Goal: Task Accomplishment & Management: Use online tool/utility

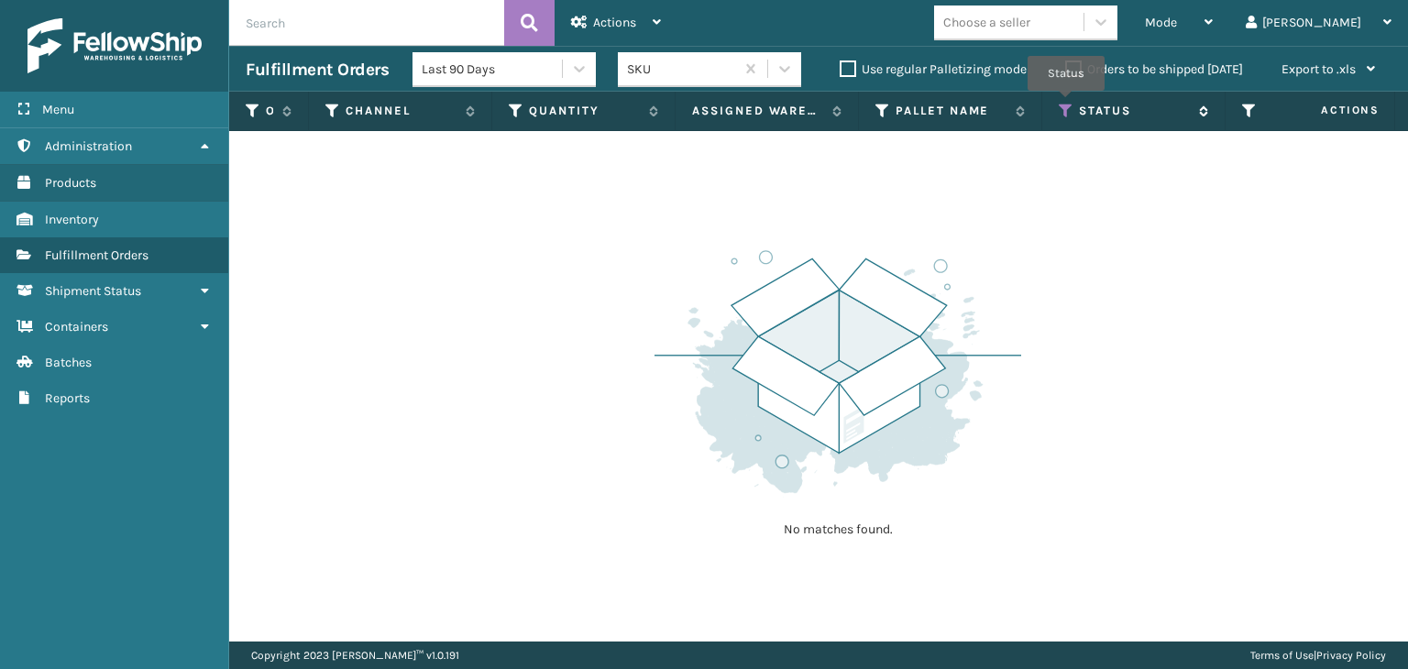
click at [1066, 104] on icon at bounding box center [1066, 111] width 15 height 17
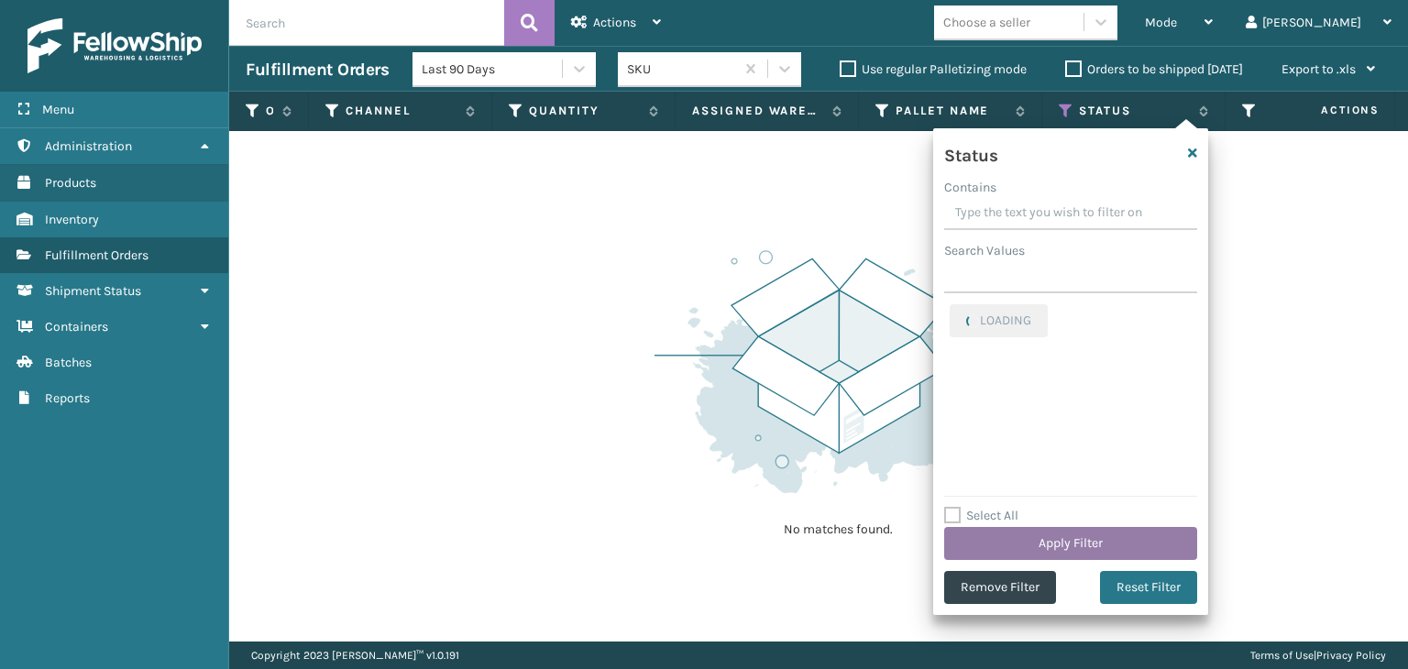
click at [1108, 535] on button "Apply Filter" at bounding box center [1070, 543] width 253 height 33
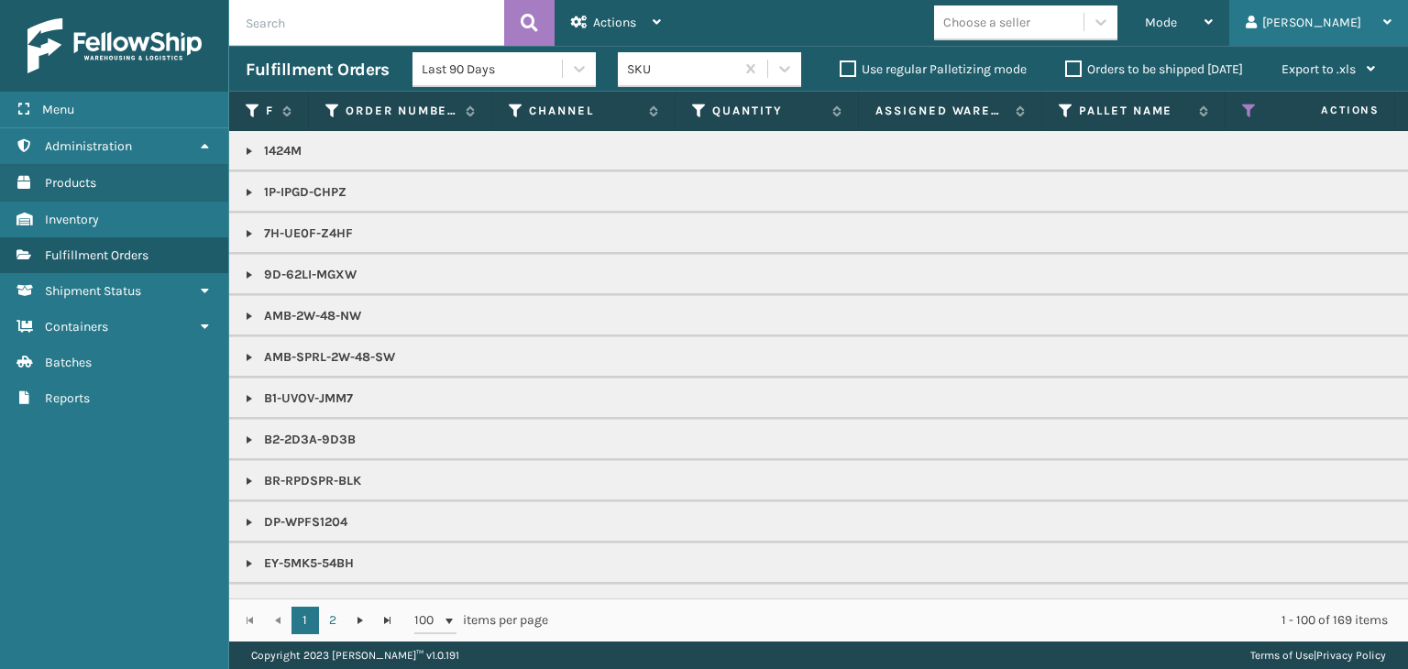
click at [1364, 23] on div "[PERSON_NAME]" at bounding box center [1319, 23] width 146 height 46
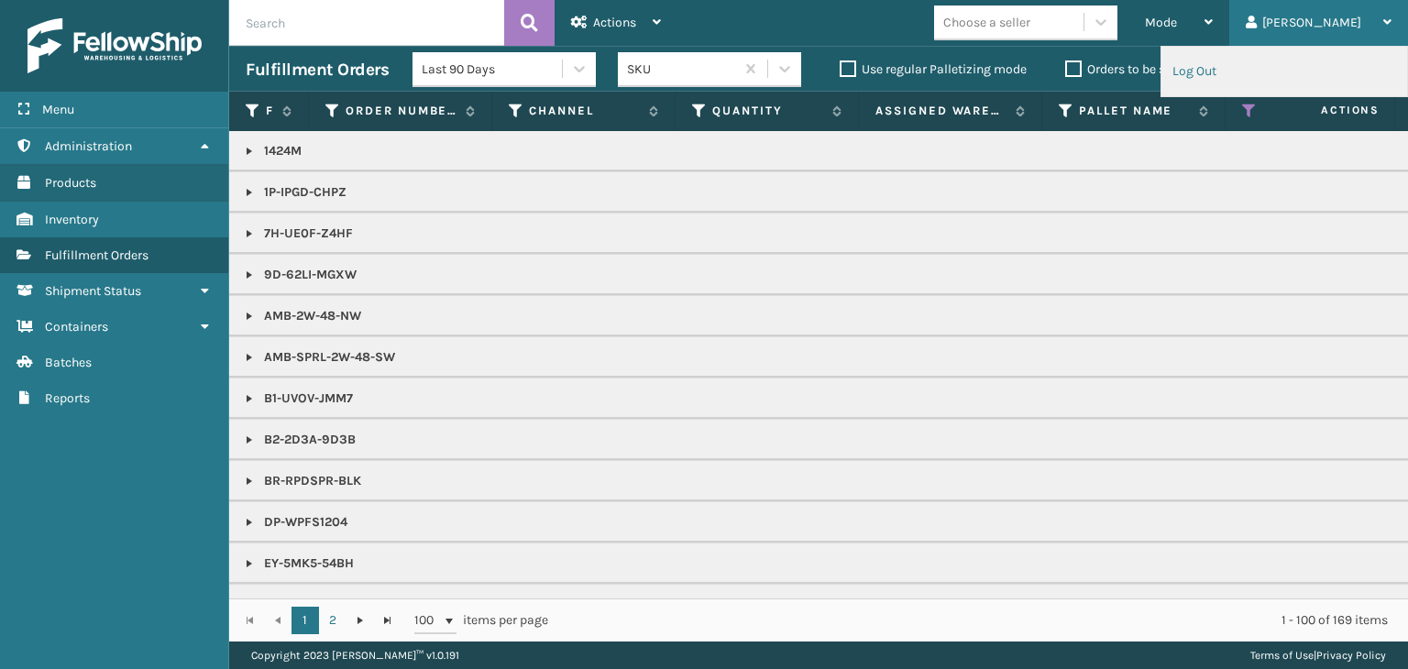
click at [1236, 70] on li "Log Out" at bounding box center [1285, 72] width 246 height 50
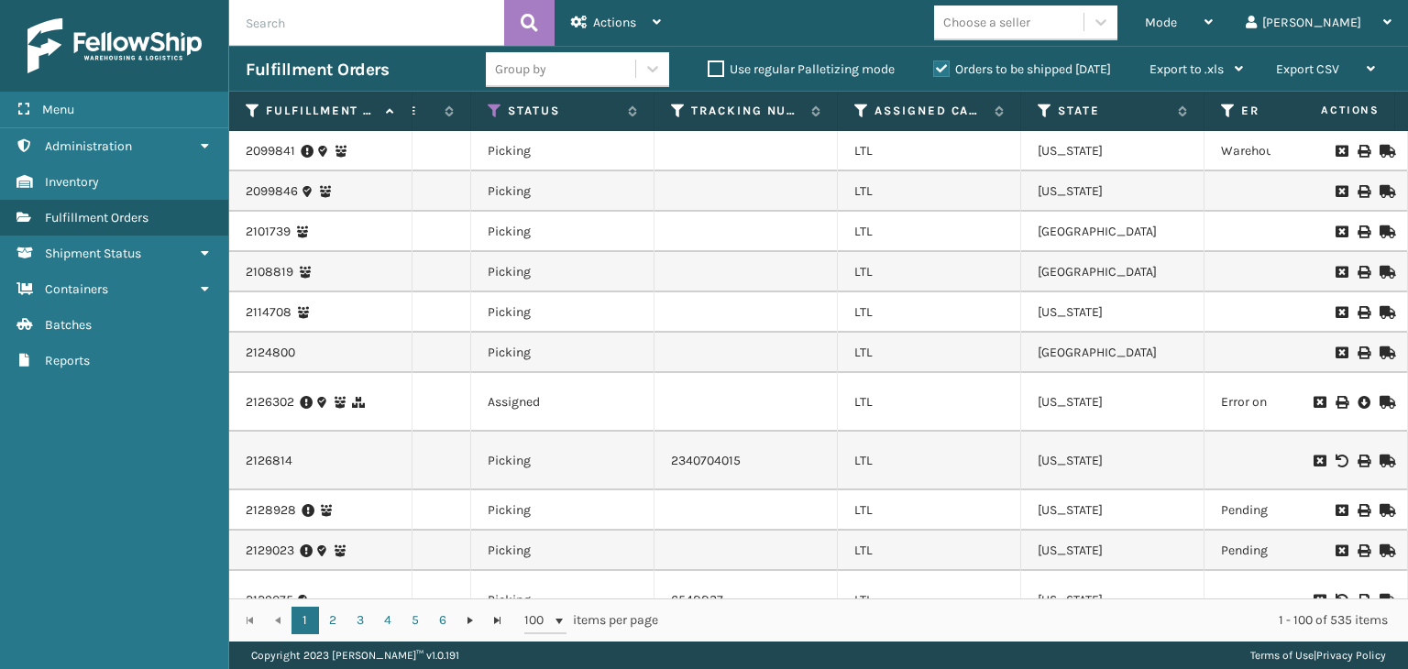
scroll to position [0, 890]
click at [859, 112] on icon at bounding box center [859, 111] width 15 height 17
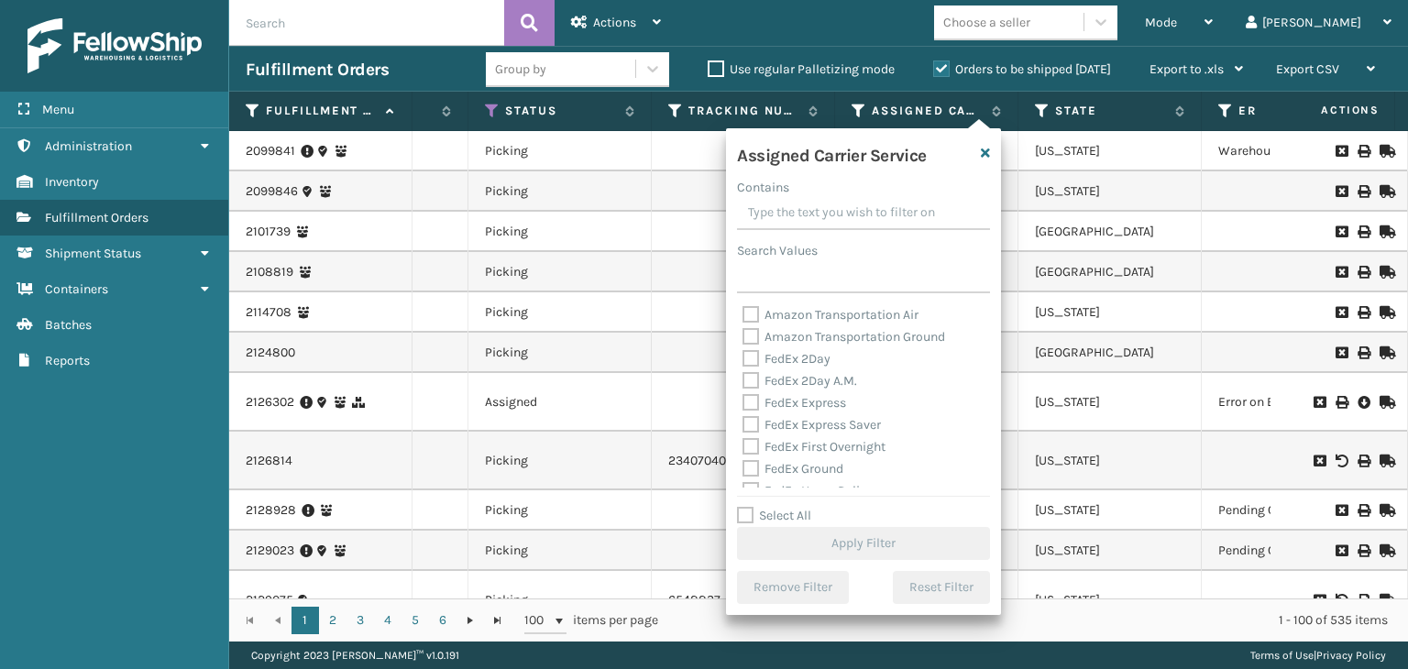
click at [802, 513] on label "Select All" at bounding box center [774, 516] width 74 height 16
click at [802, 507] on input "Select All" at bounding box center [874, 506] width 275 height 2
checkbox input "true"
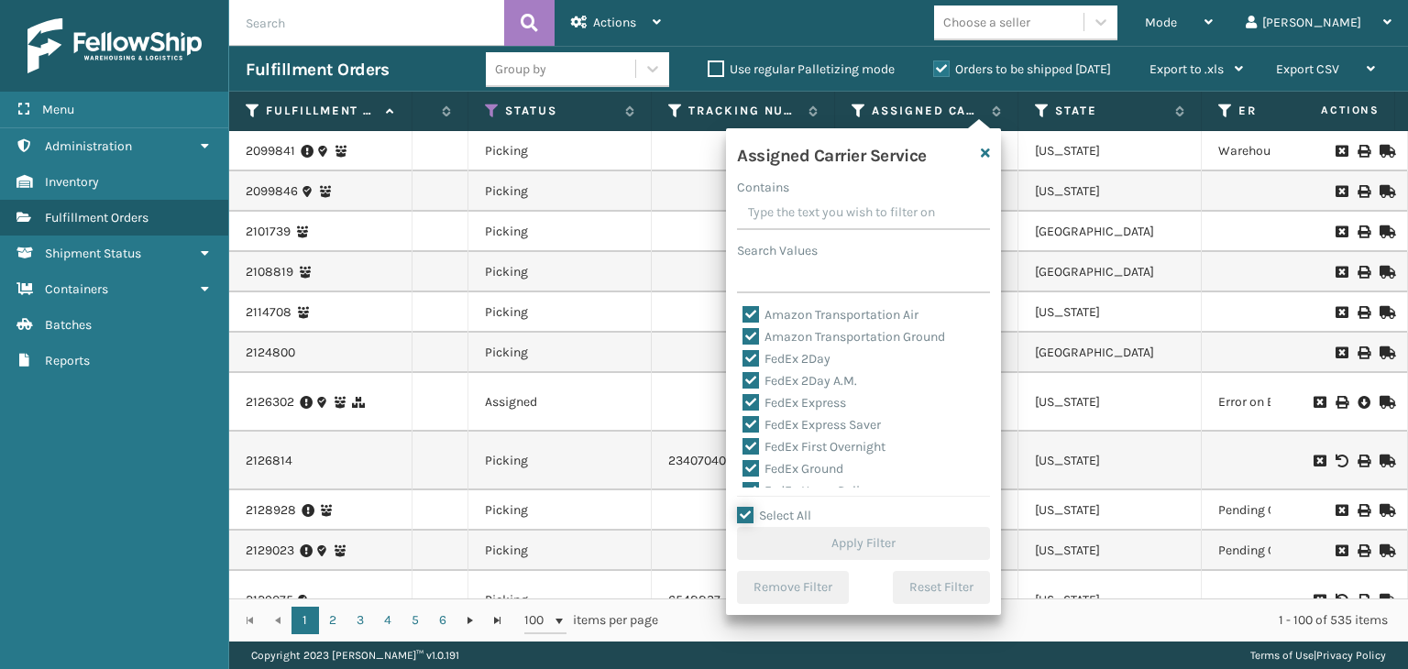
checkbox input "true"
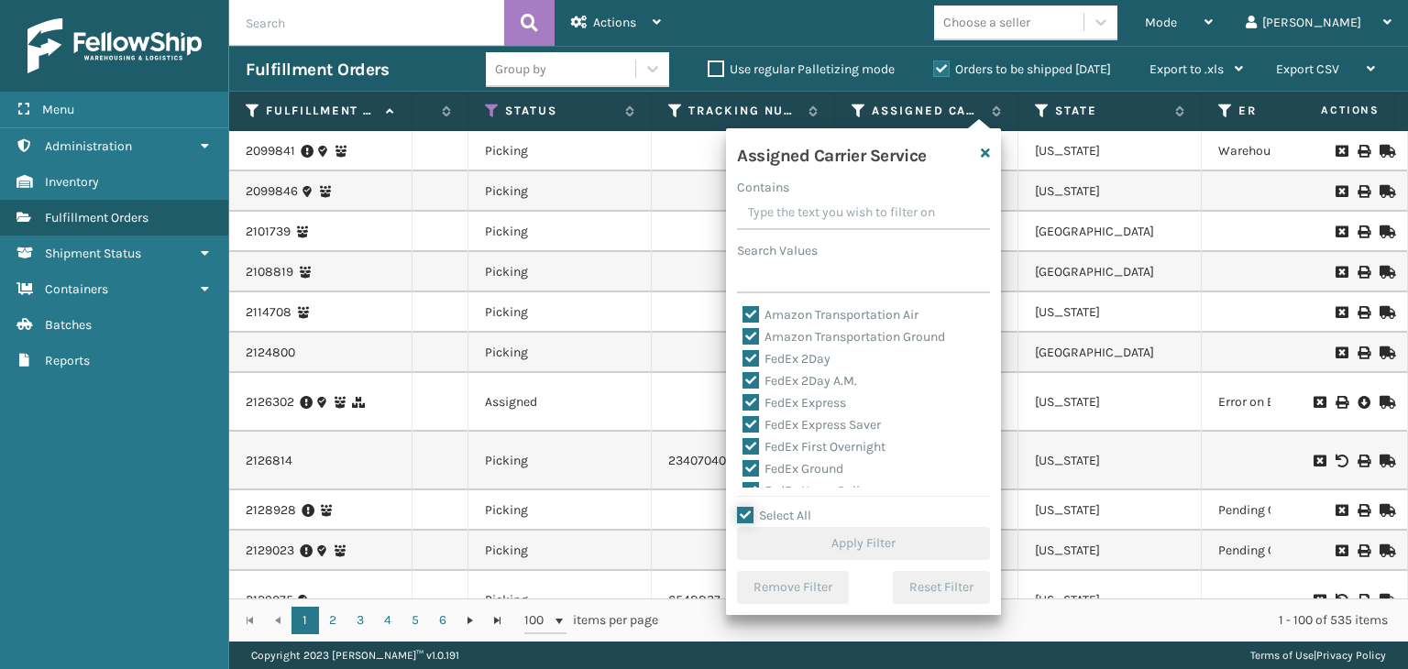
checkbox input "true"
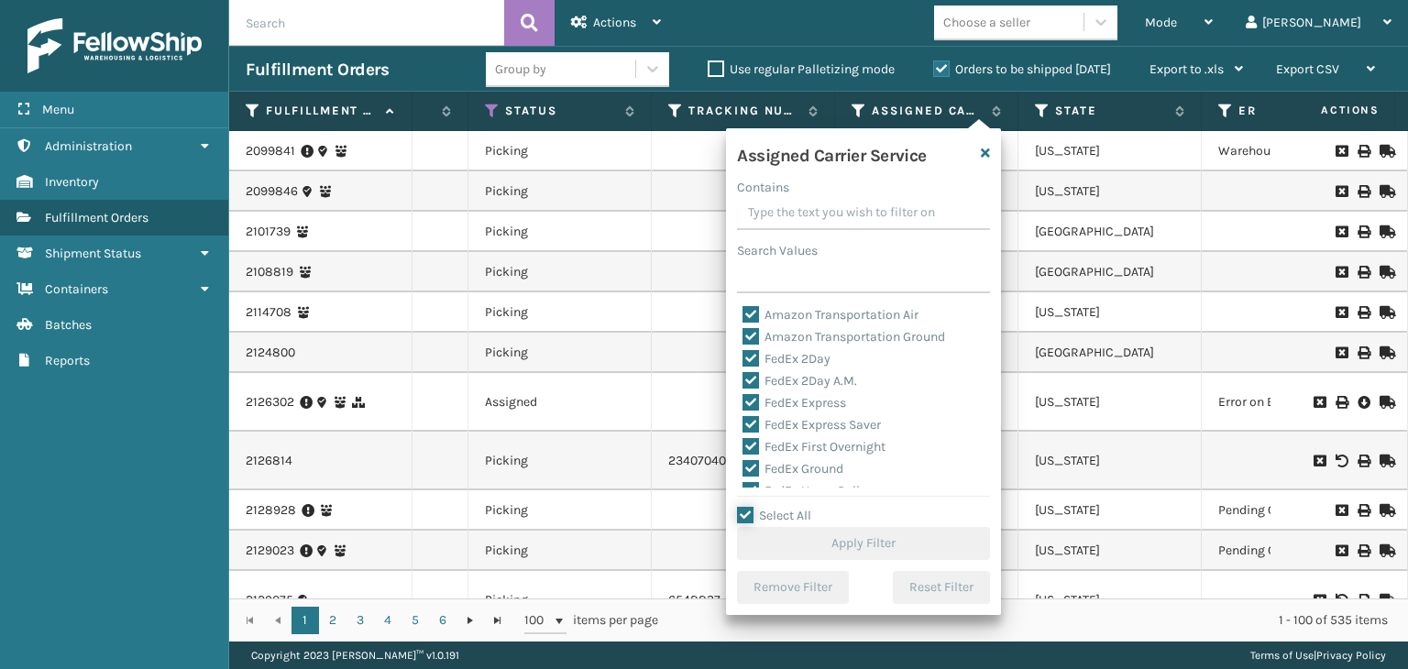
checkbox input "true"
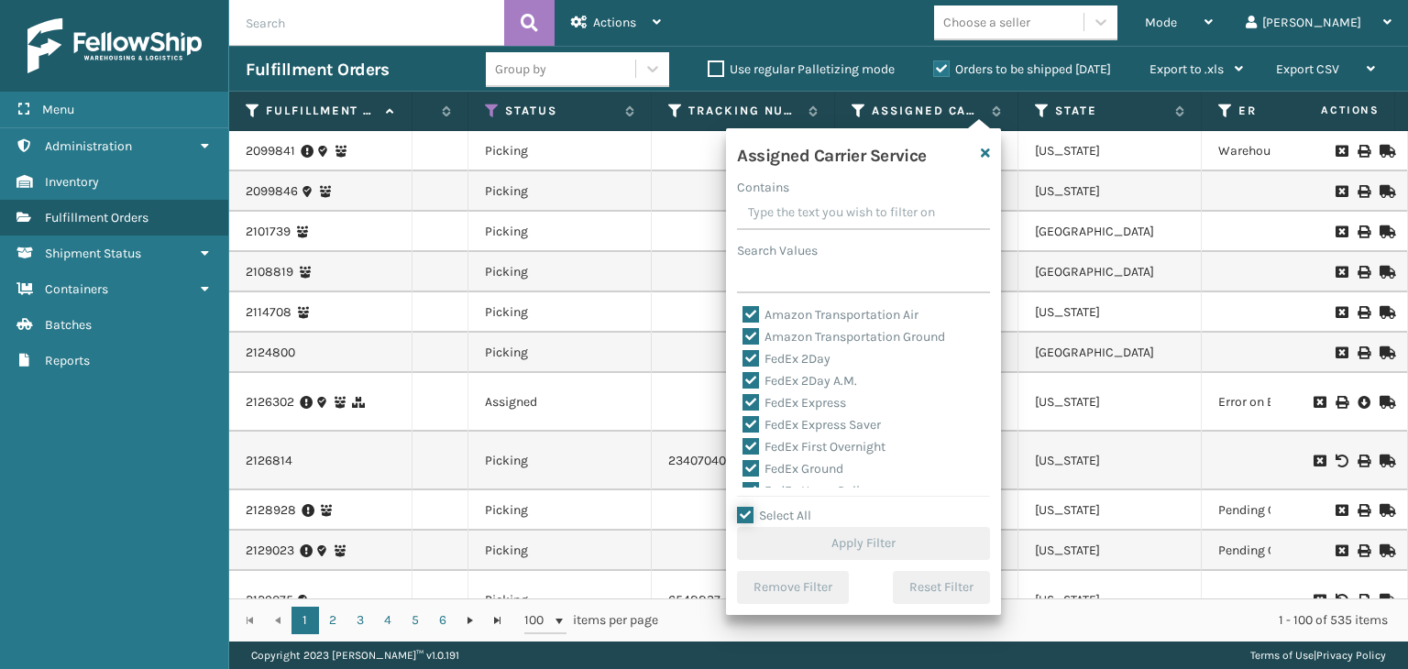
checkbox input "true"
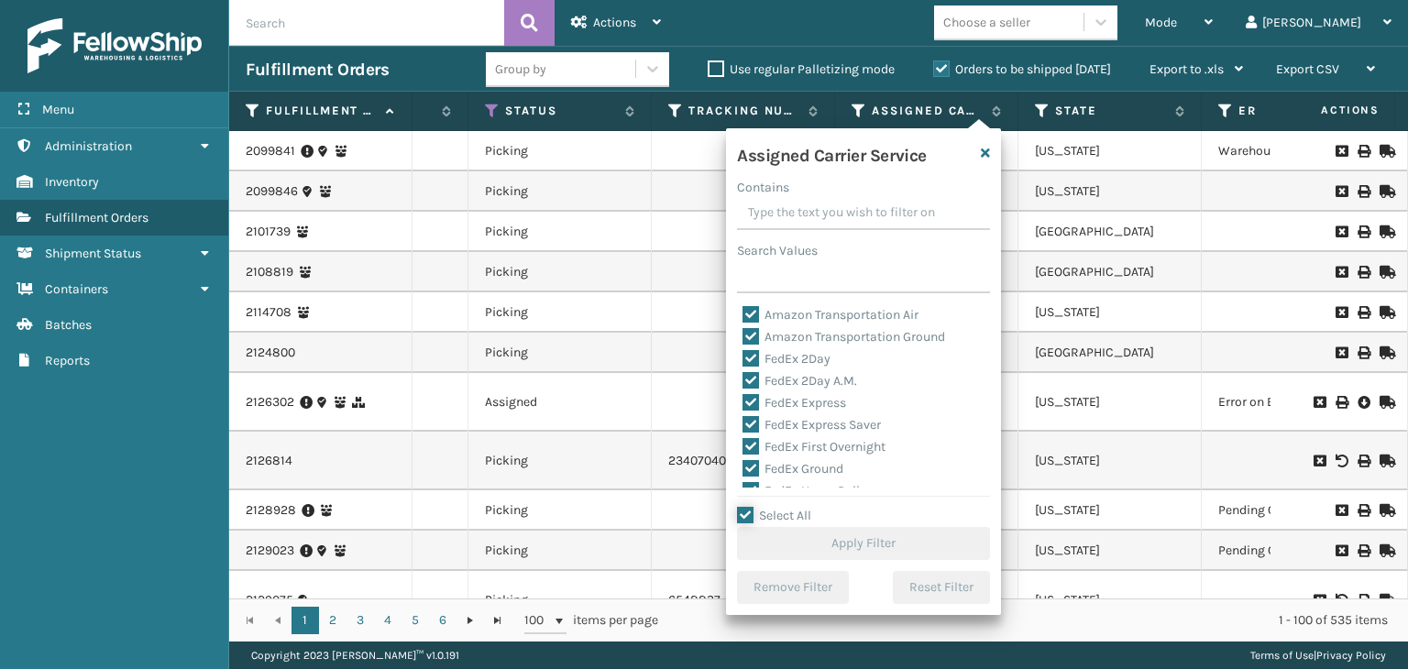
checkbox input "true"
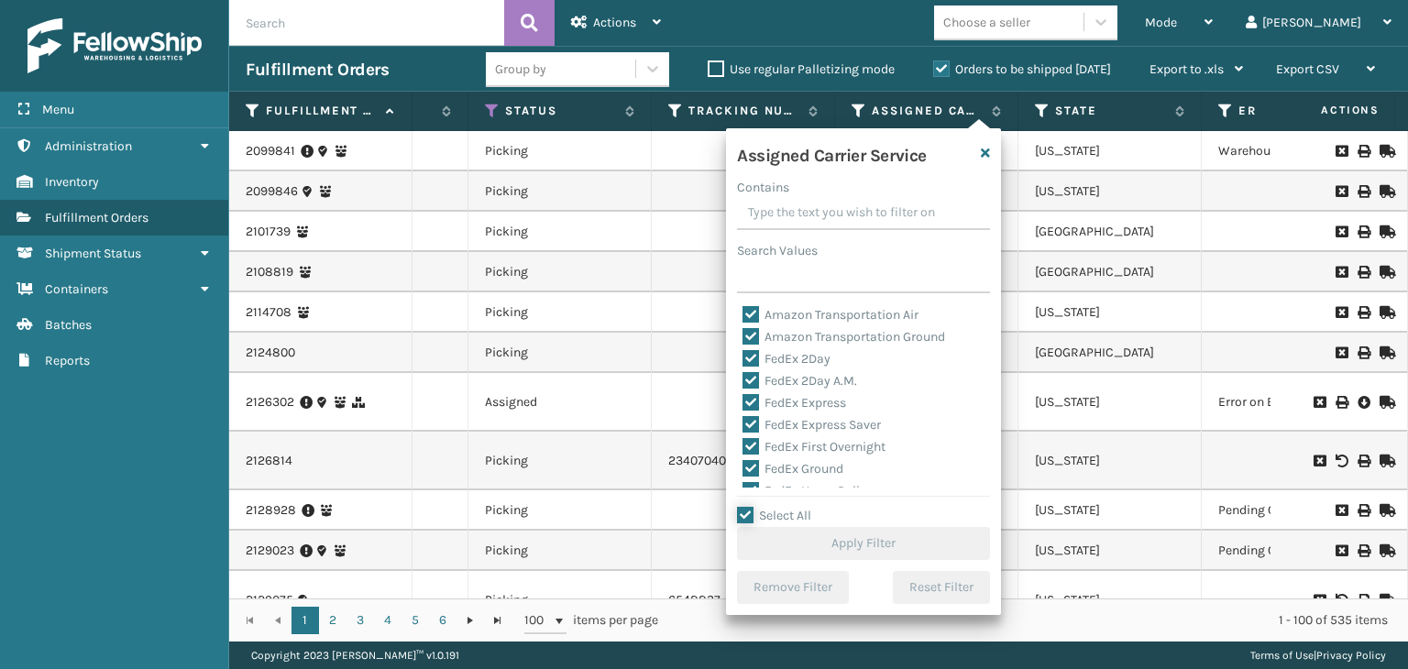
checkbox input "true"
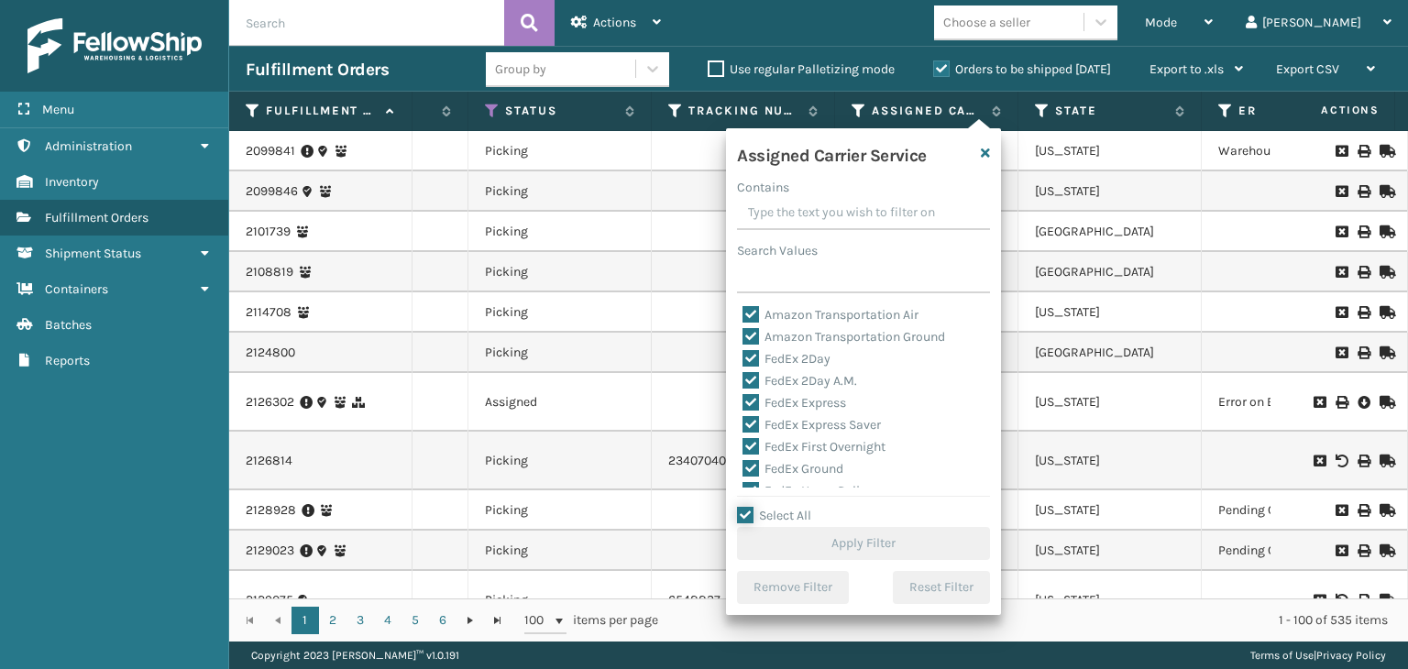
checkbox input "true"
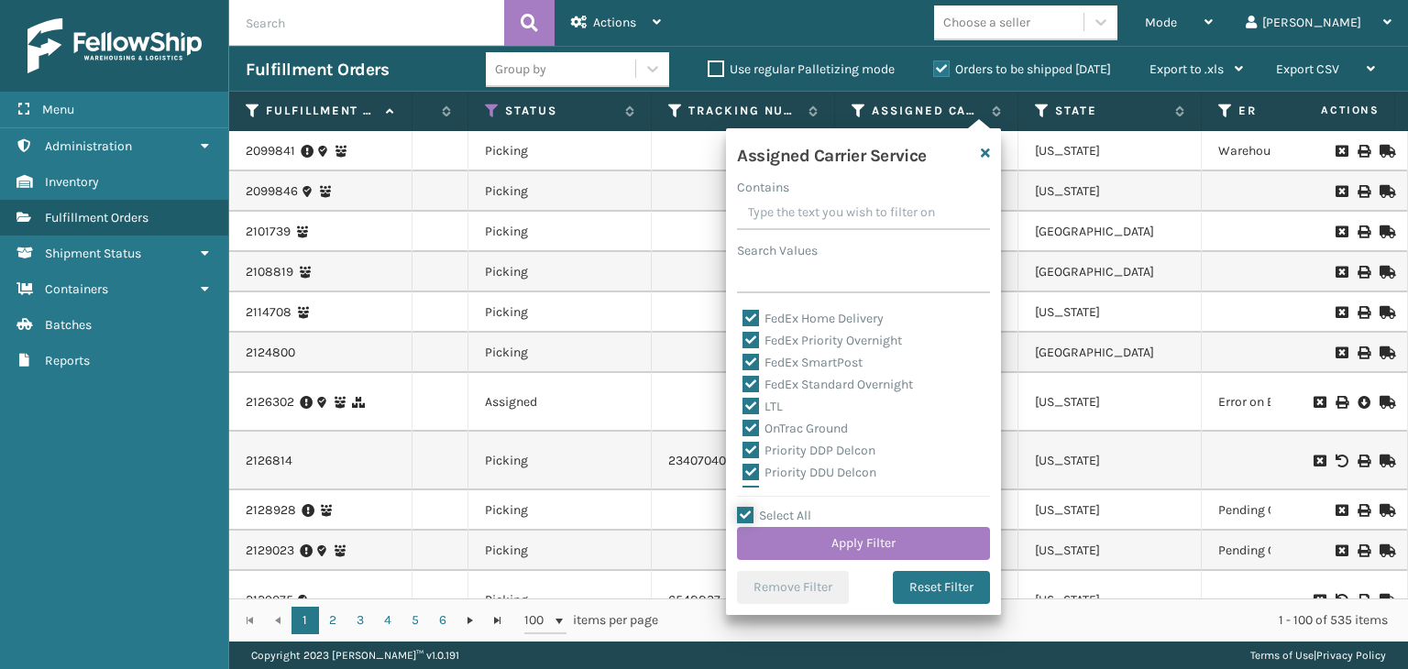
scroll to position [183, 0]
click at [777, 393] on label "LTL" at bounding box center [763, 396] width 40 height 16
click at [744, 393] on input "LTL" at bounding box center [743, 391] width 1 height 12
checkbox input "false"
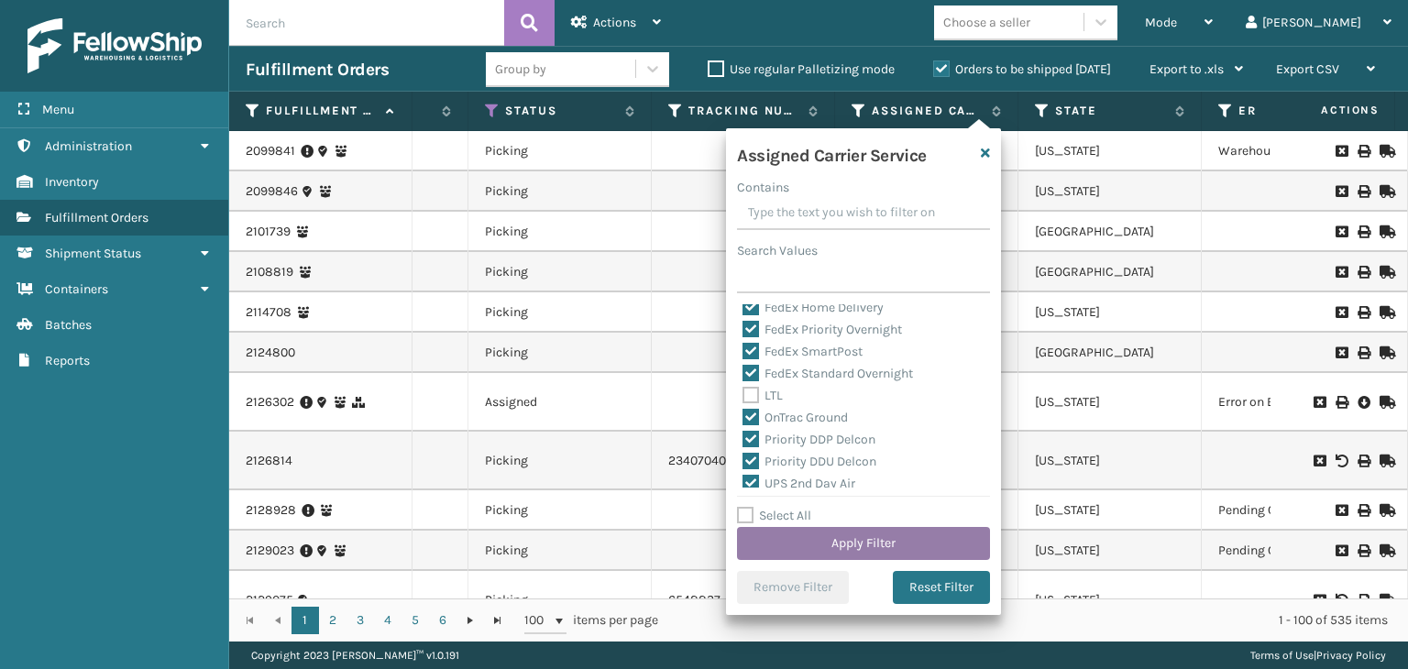
click at [917, 535] on button "Apply Filter" at bounding box center [863, 543] width 253 height 33
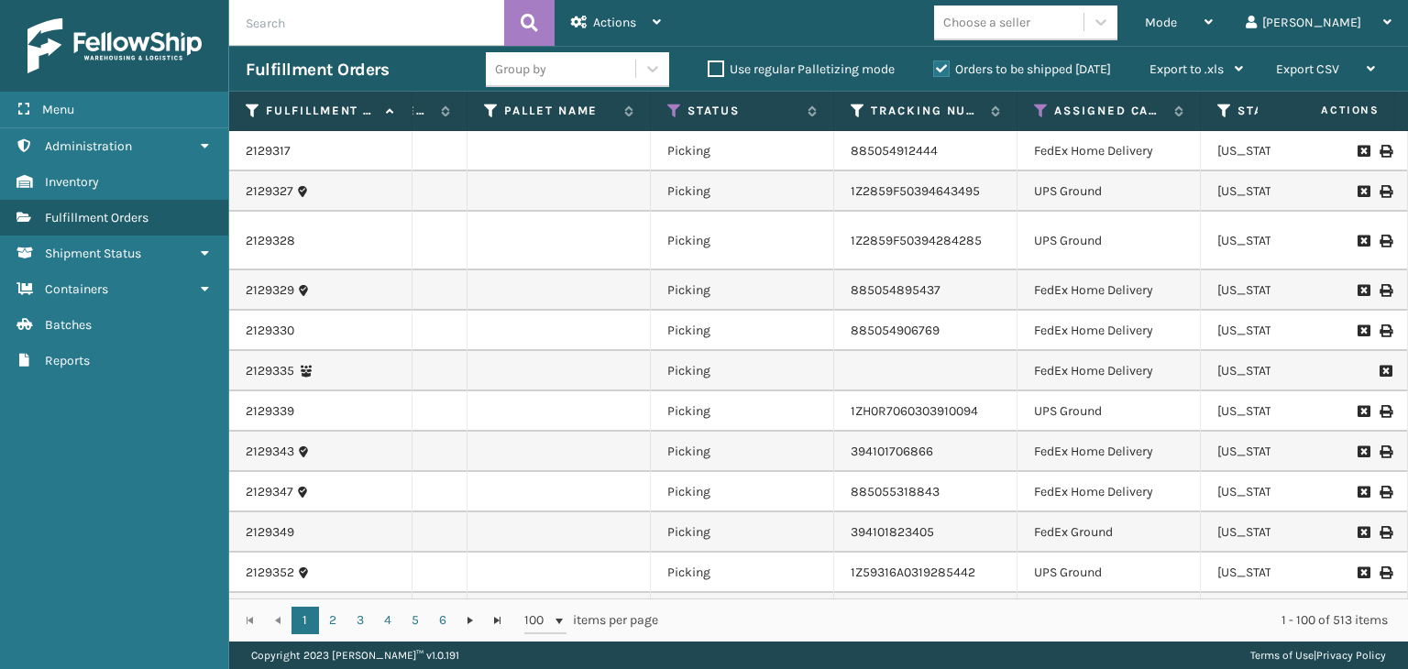
scroll to position [0, 690]
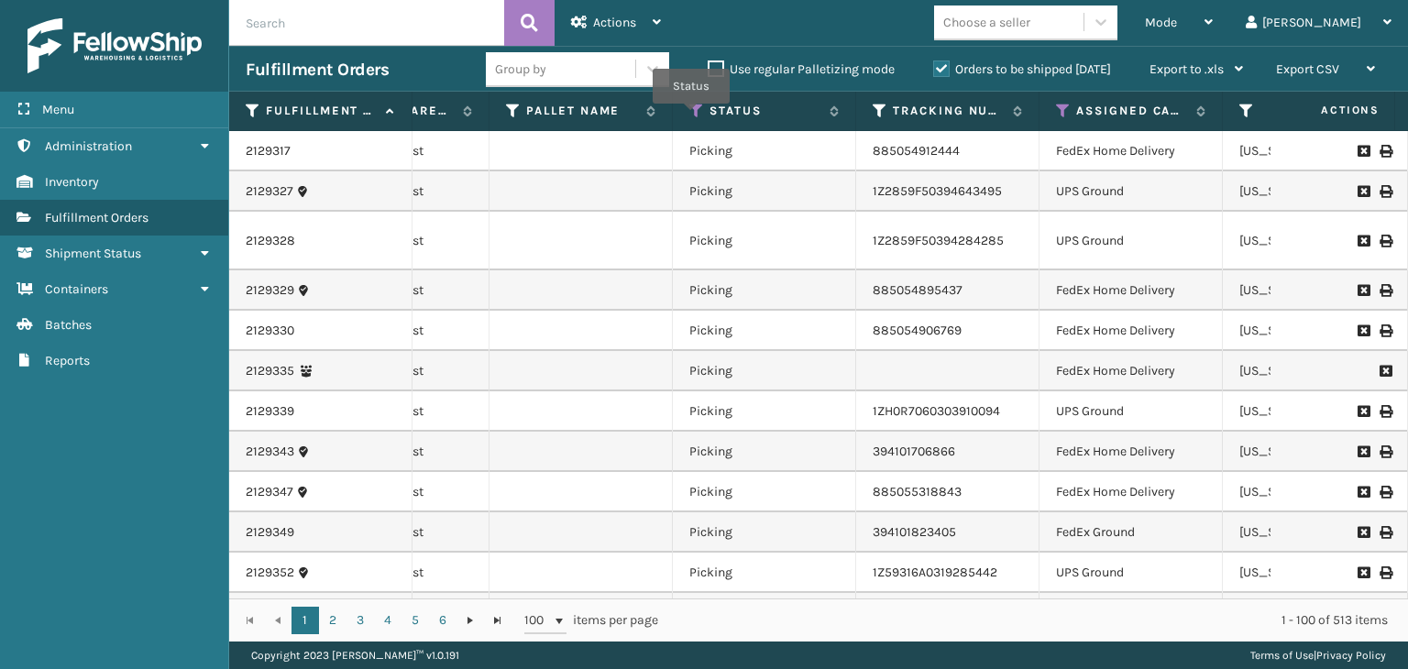
click at [691, 116] on icon at bounding box center [696, 111] width 15 height 17
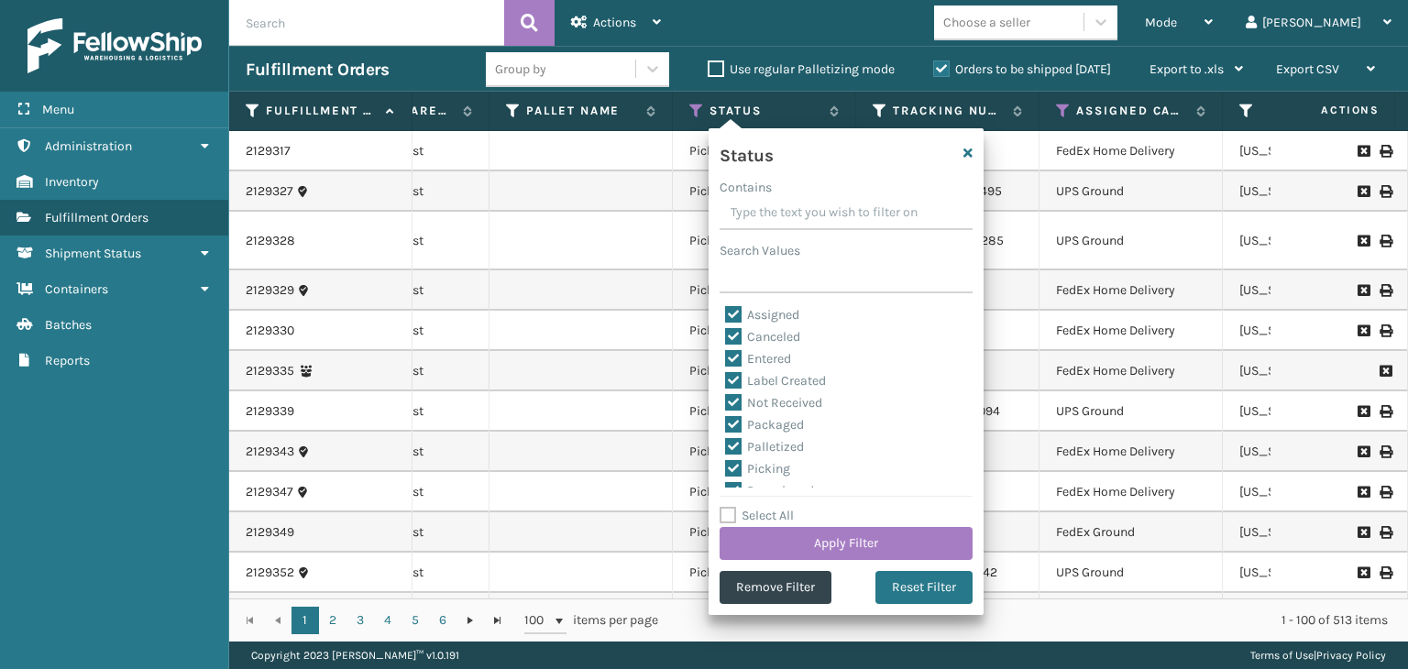
click at [784, 509] on label "Select All" at bounding box center [757, 516] width 74 height 16
click at [784, 507] on input "Select All" at bounding box center [857, 506] width 275 height 2
checkbox input "true"
click at [784, 509] on label "Select All" at bounding box center [757, 516] width 74 height 16
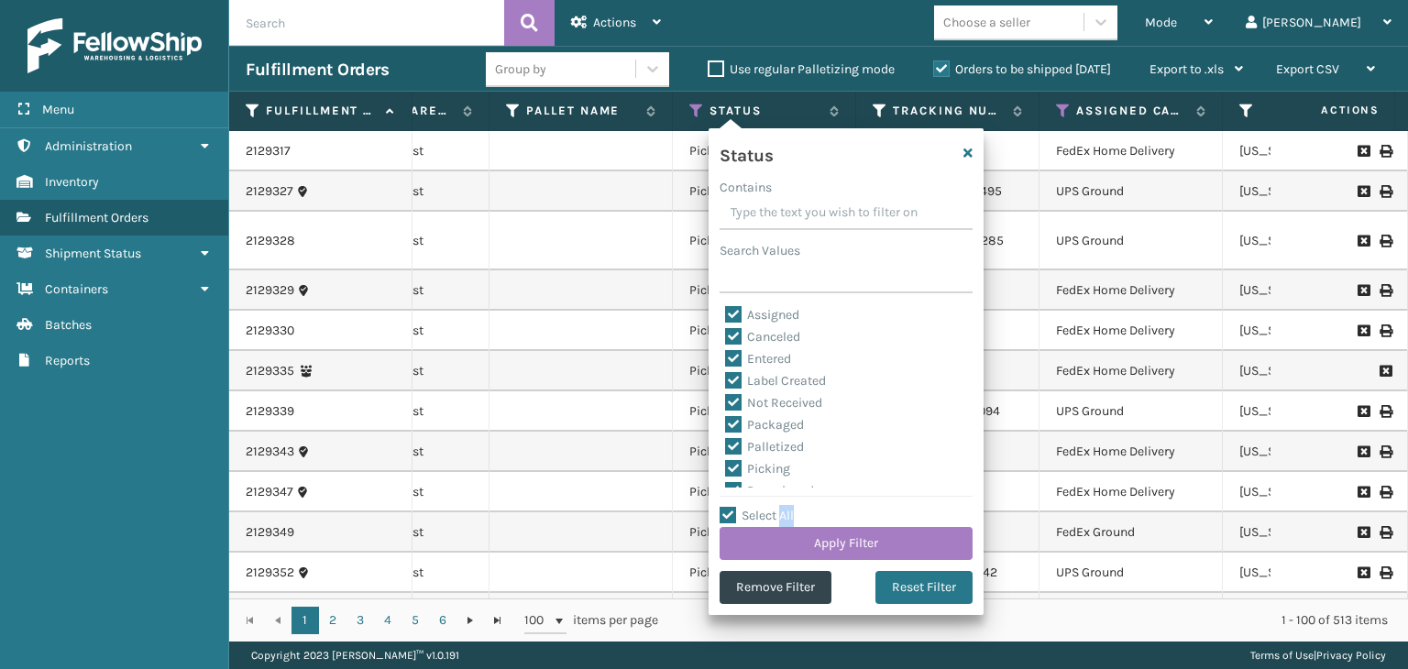
click at [784, 507] on input "Select All" at bounding box center [857, 506] width 275 height 2
checkbox input "false"
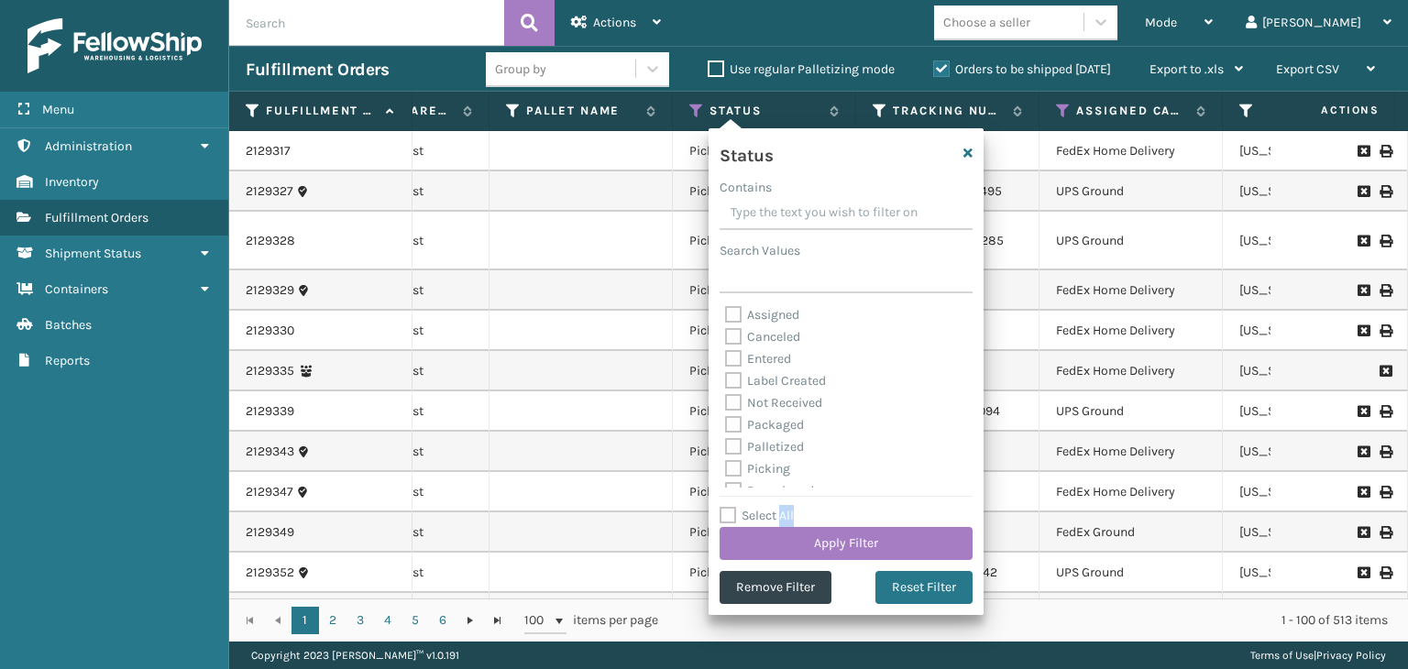
checkbox input "false"
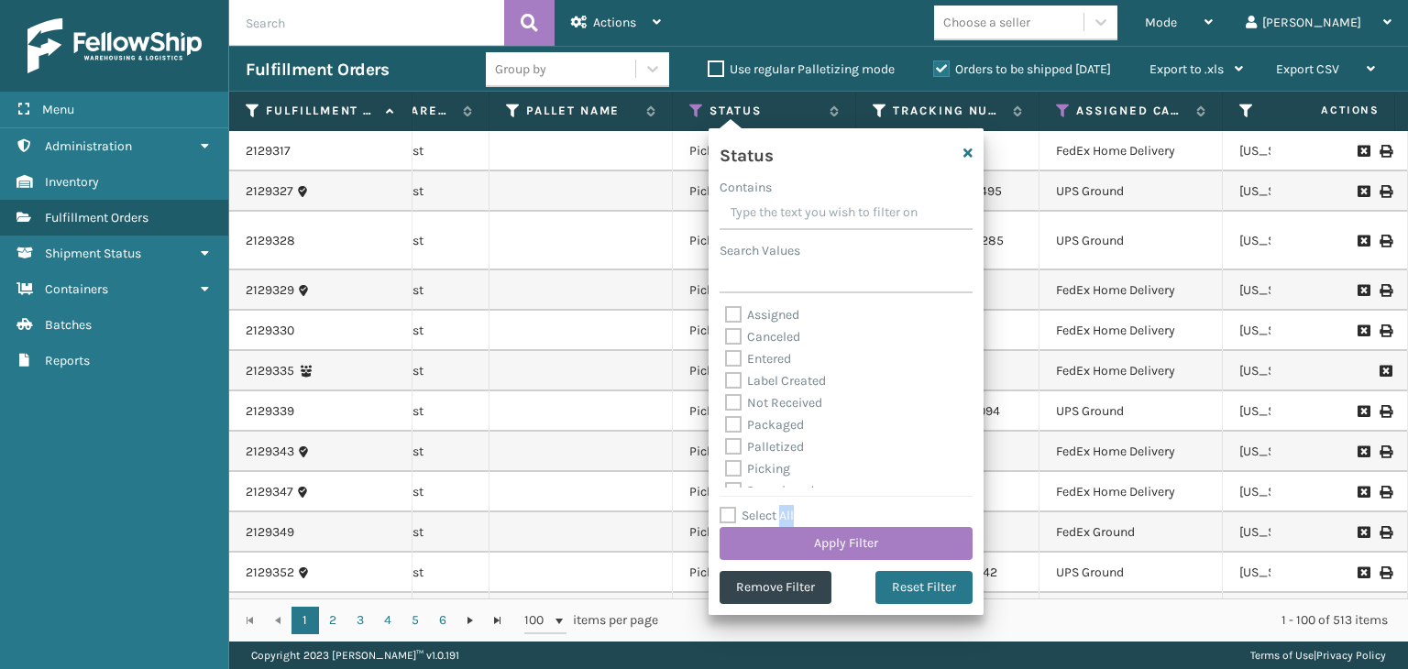
checkbox input "false"
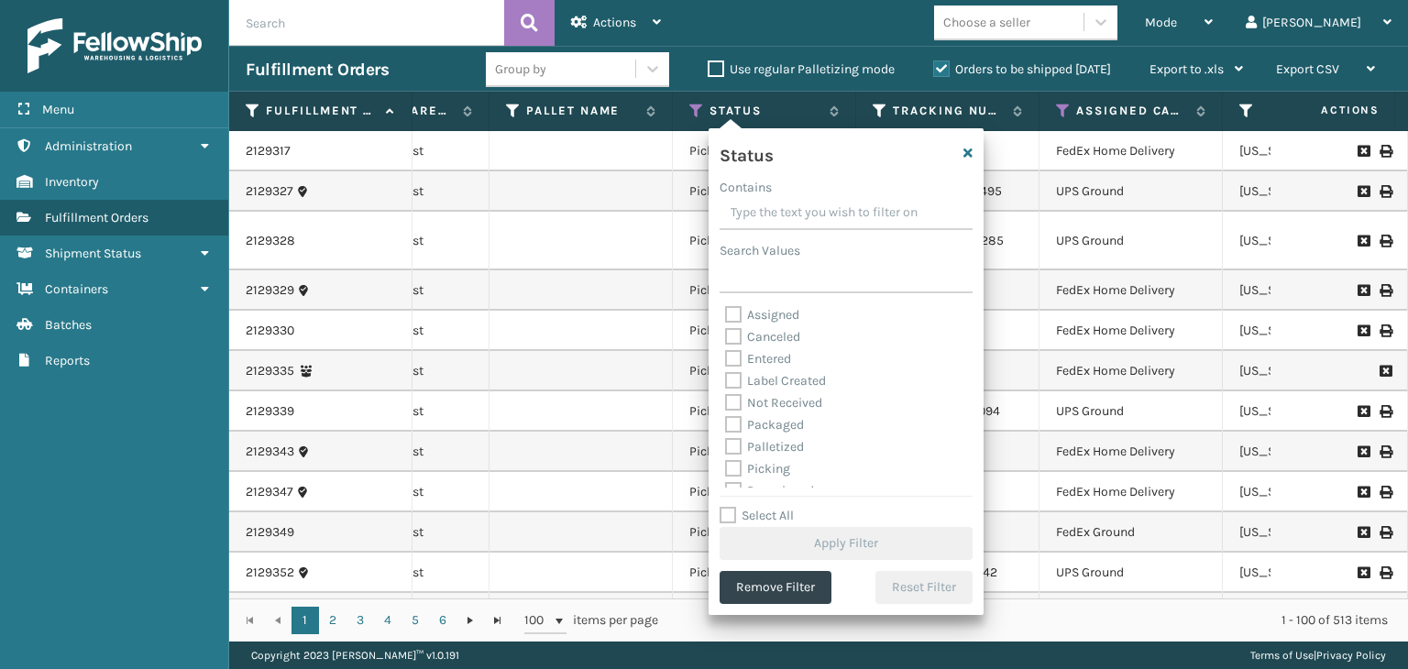
click at [775, 473] on label "Picking" at bounding box center [757, 469] width 65 height 16
click at [726, 470] on input "Picking" at bounding box center [725, 464] width 1 height 12
checkbox input "true"
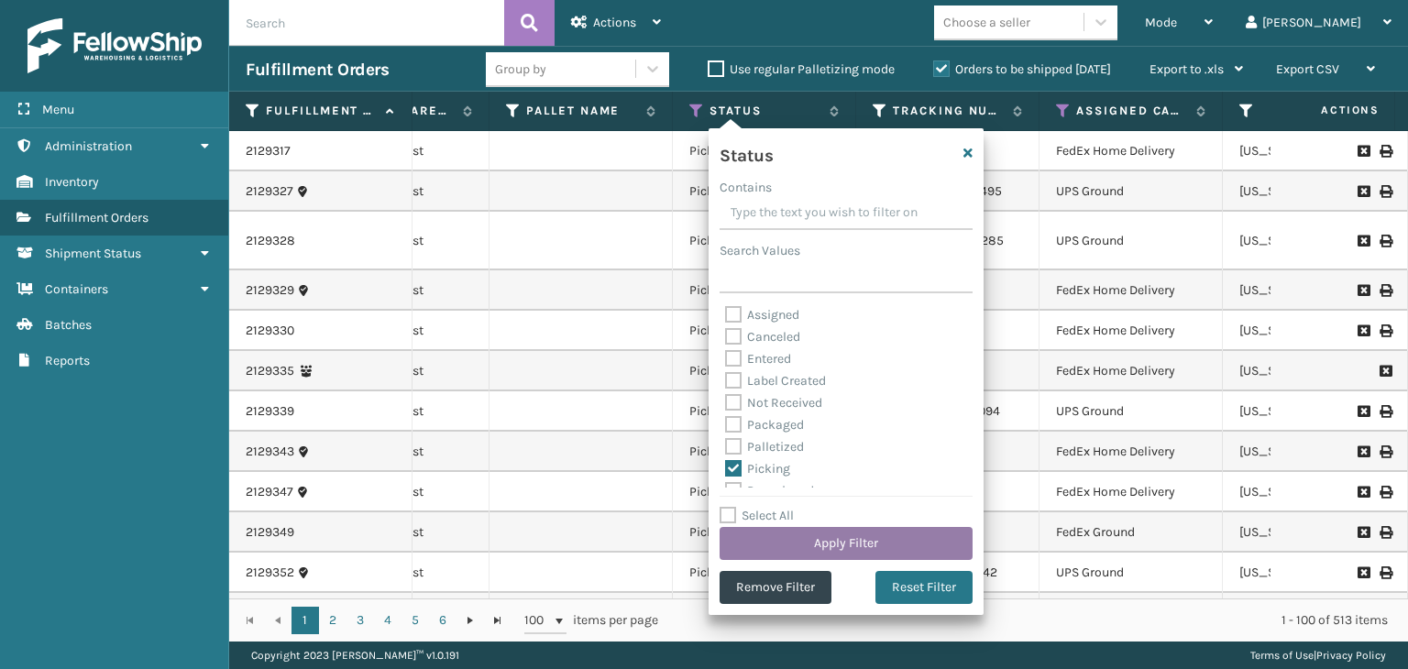
click at [808, 536] on button "Apply Filter" at bounding box center [846, 543] width 253 height 33
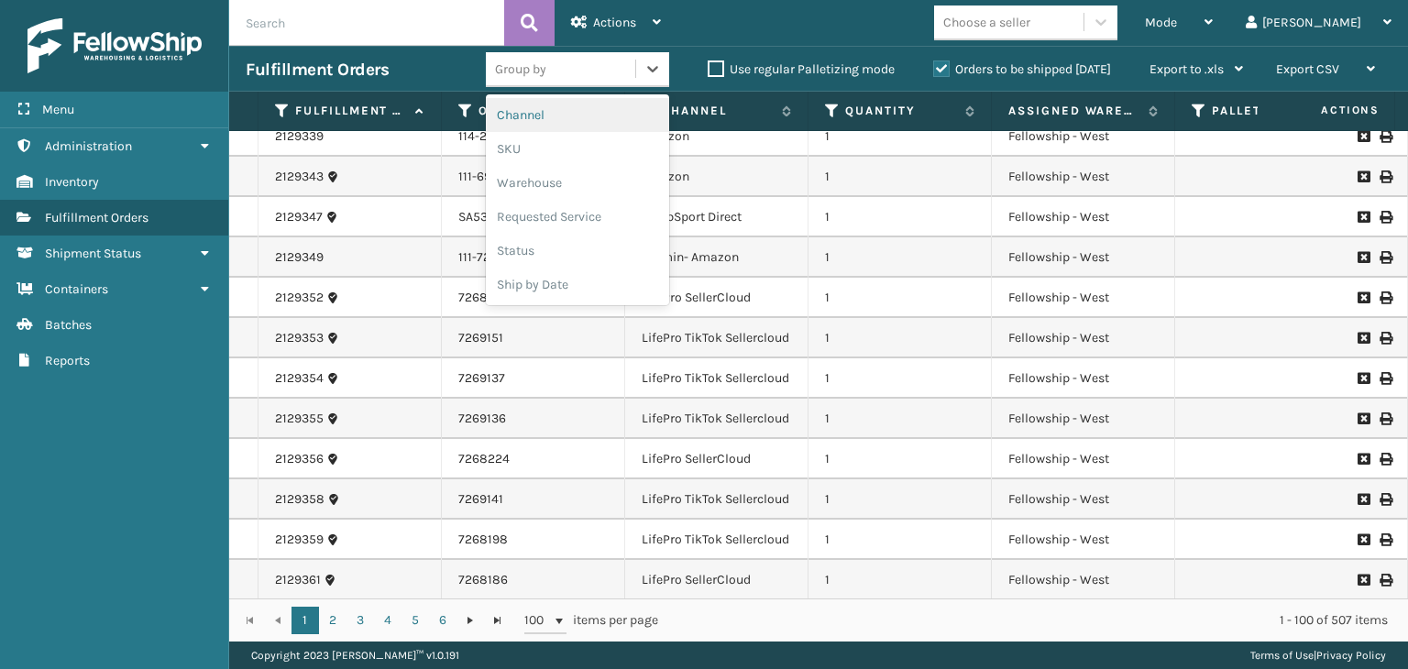
click at [602, 72] on div "Group by" at bounding box center [560, 69] width 149 height 30
click at [597, 156] on div "SKU" at bounding box center [577, 149] width 183 height 34
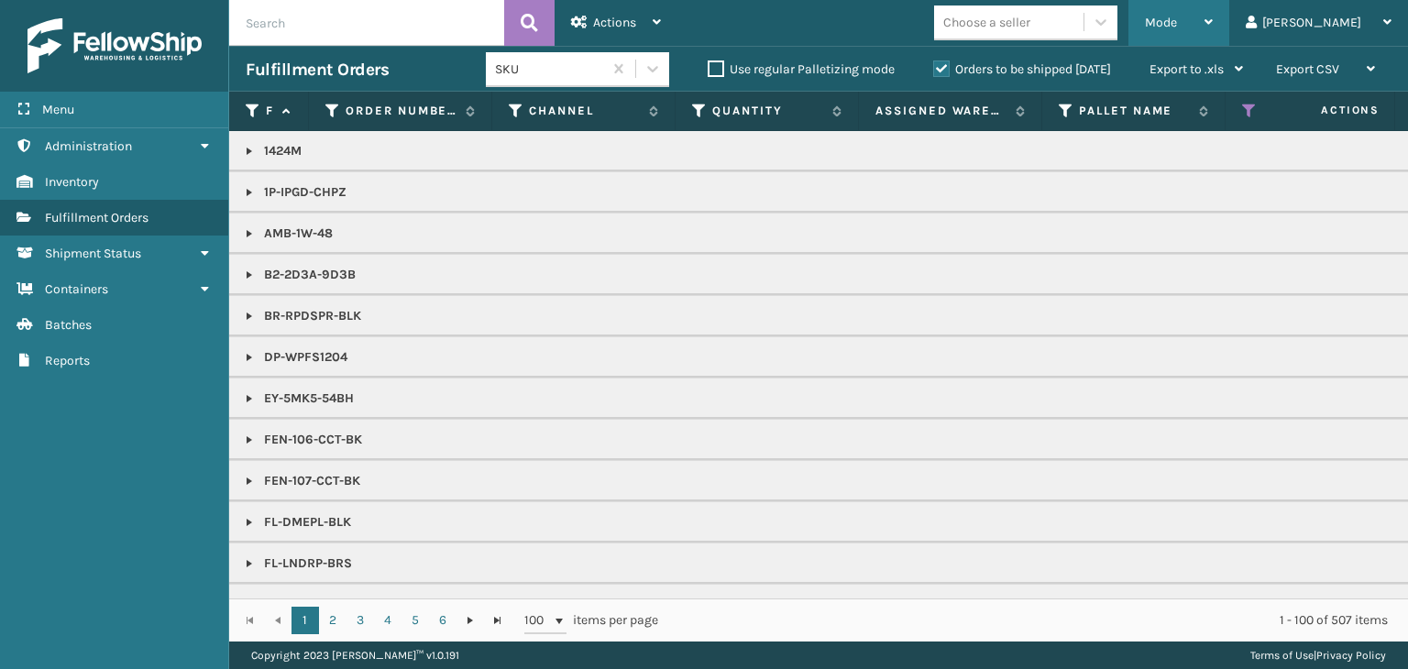
click at [1177, 23] on span "Mode" at bounding box center [1161, 23] width 32 height 16
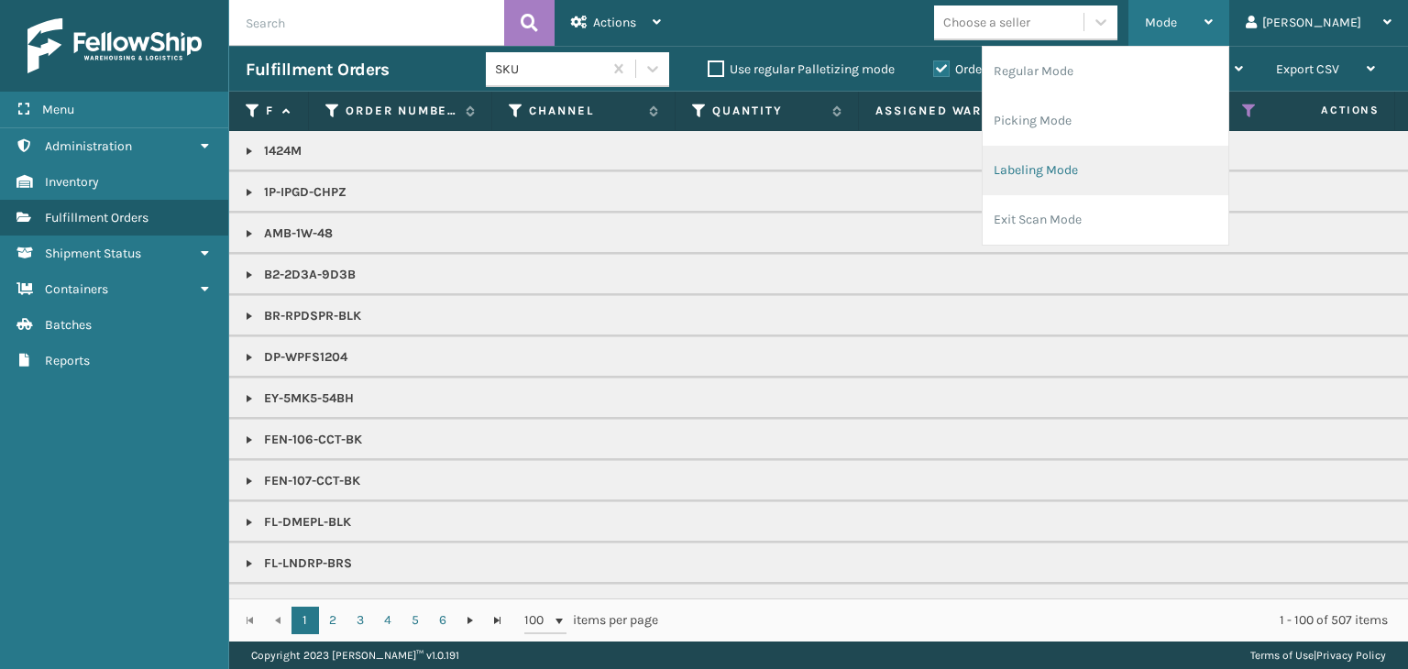
click at [1163, 174] on li "Labeling Mode" at bounding box center [1106, 171] width 246 height 50
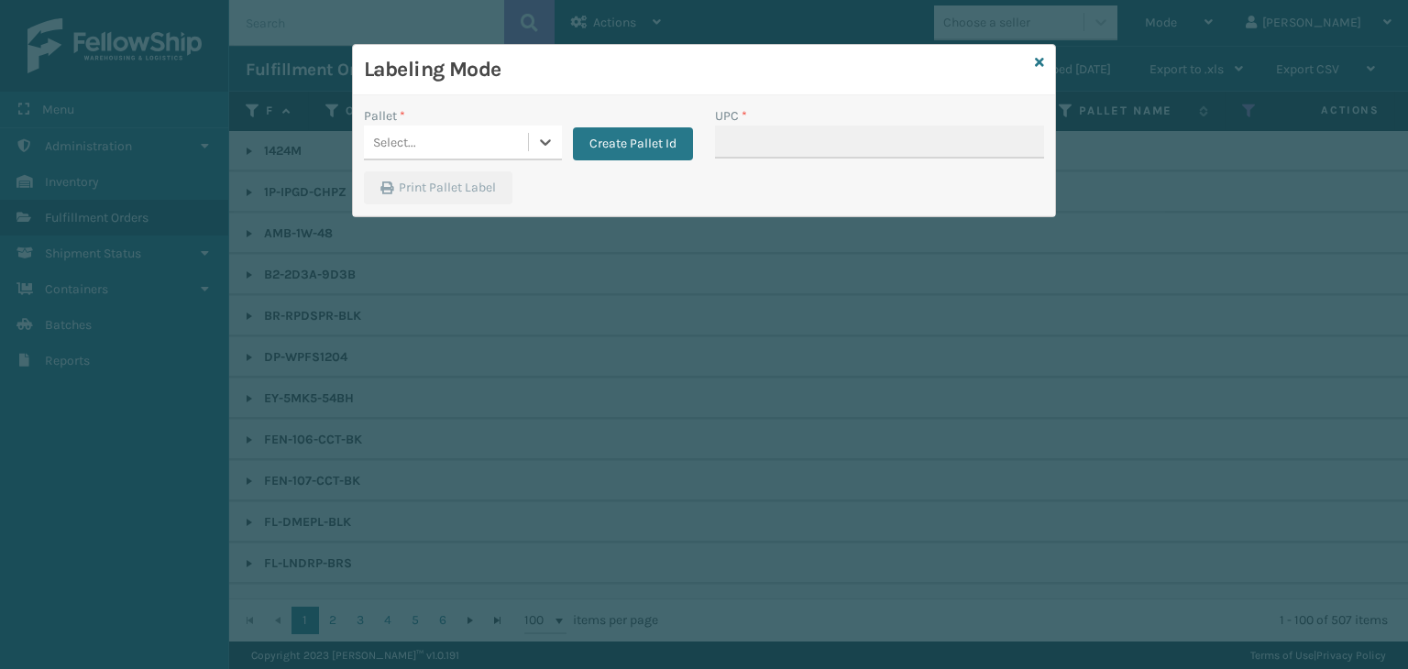
click at [435, 135] on div "Select..." at bounding box center [446, 142] width 164 height 30
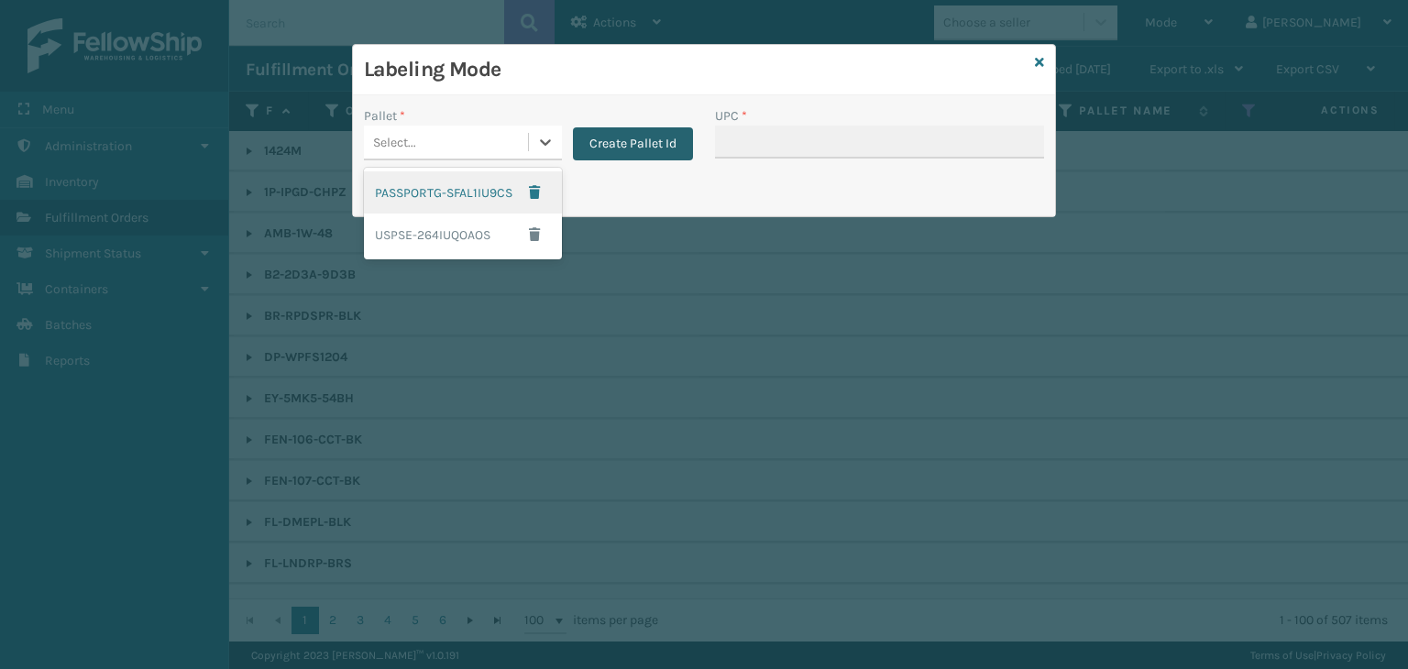
click at [614, 149] on button "Create Pallet Id" at bounding box center [633, 143] width 120 height 33
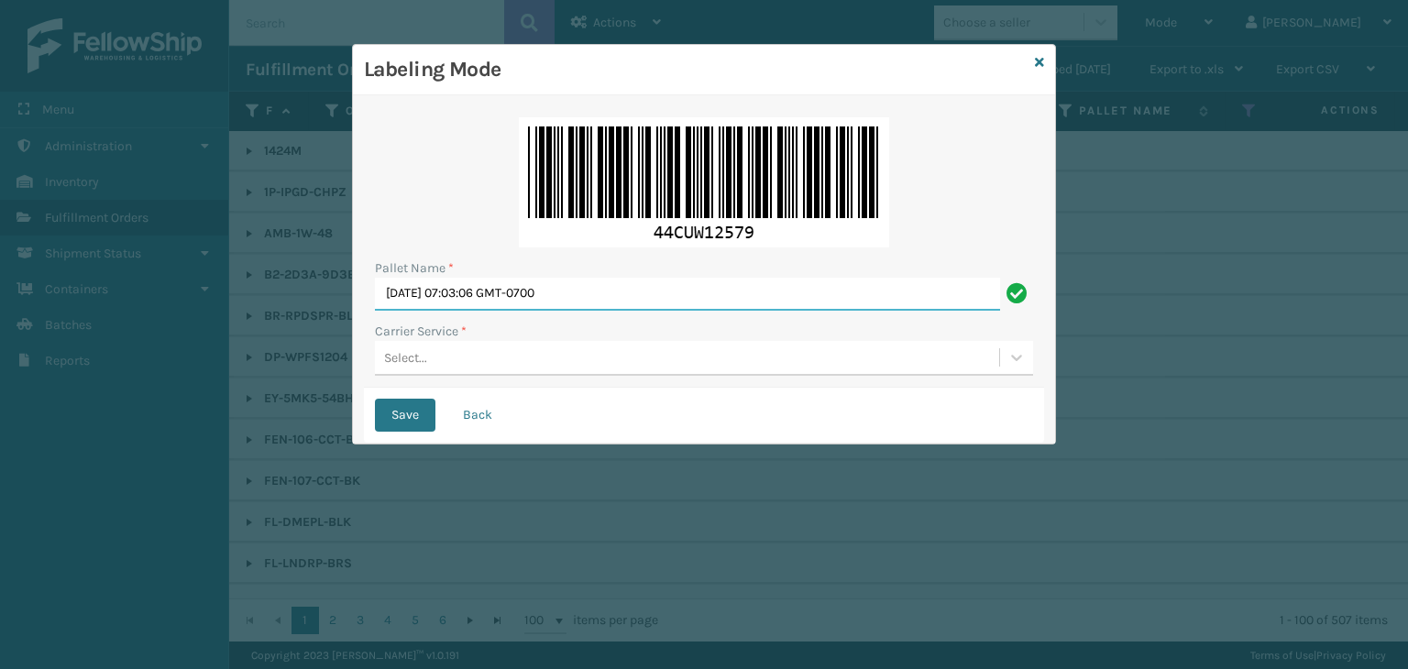
drag, startPoint x: 627, startPoint y: 287, endPoint x: 144, endPoint y: 257, distance: 484.1
click at [0, 210] on div "Labeling Mode Pallet Name * [DATE] 07:03:06 GMT-0700 Carrier Service * Select..…" at bounding box center [704, 334] width 1408 height 669
paste input "14102"
type input "141020"
click at [499, 381] on div "Pallet Name * 141020 Carrier Service * Select..." at bounding box center [704, 246] width 680 height 281
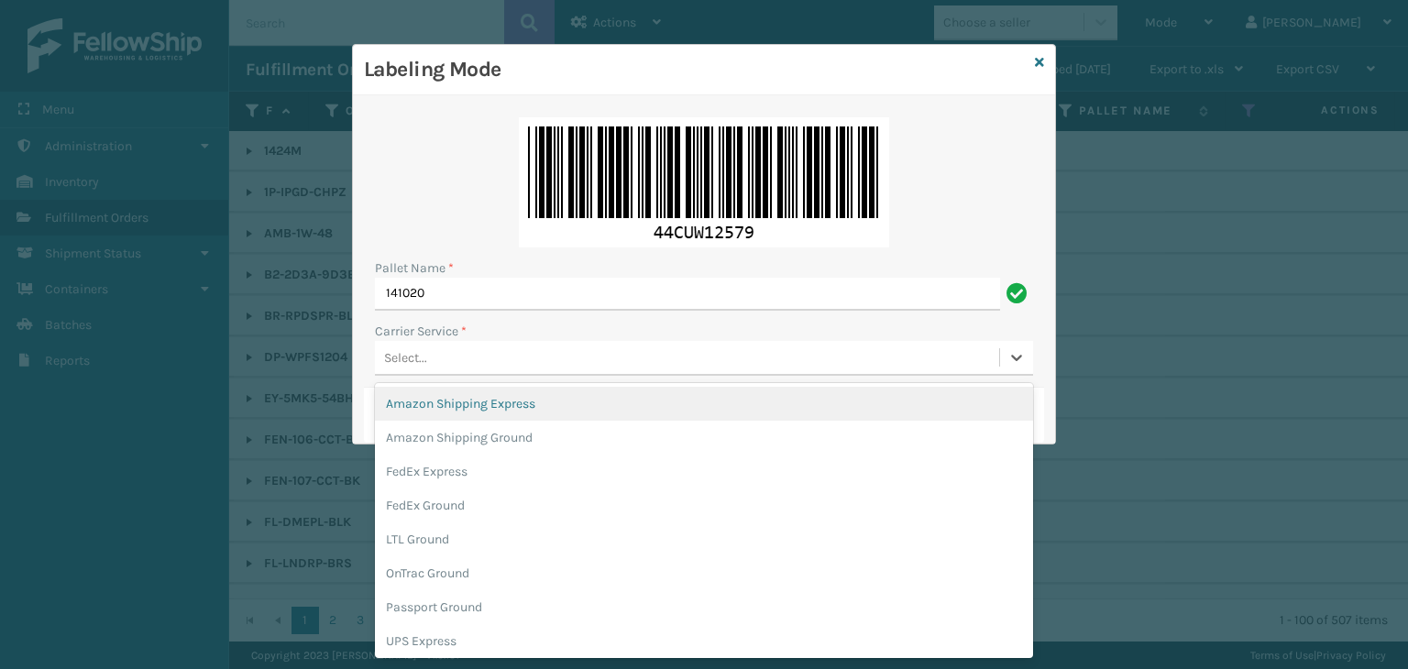
click at [503, 368] on div "Select..." at bounding box center [687, 358] width 624 height 30
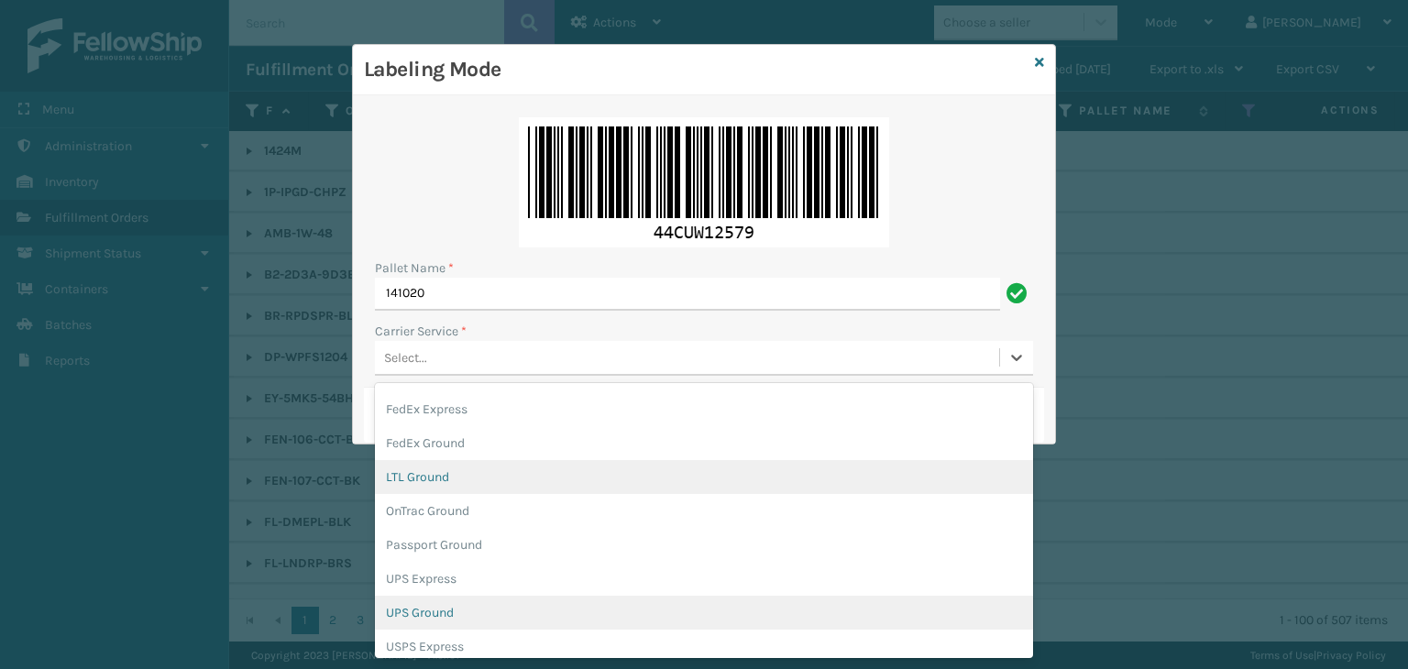
scroll to position [92, 0]
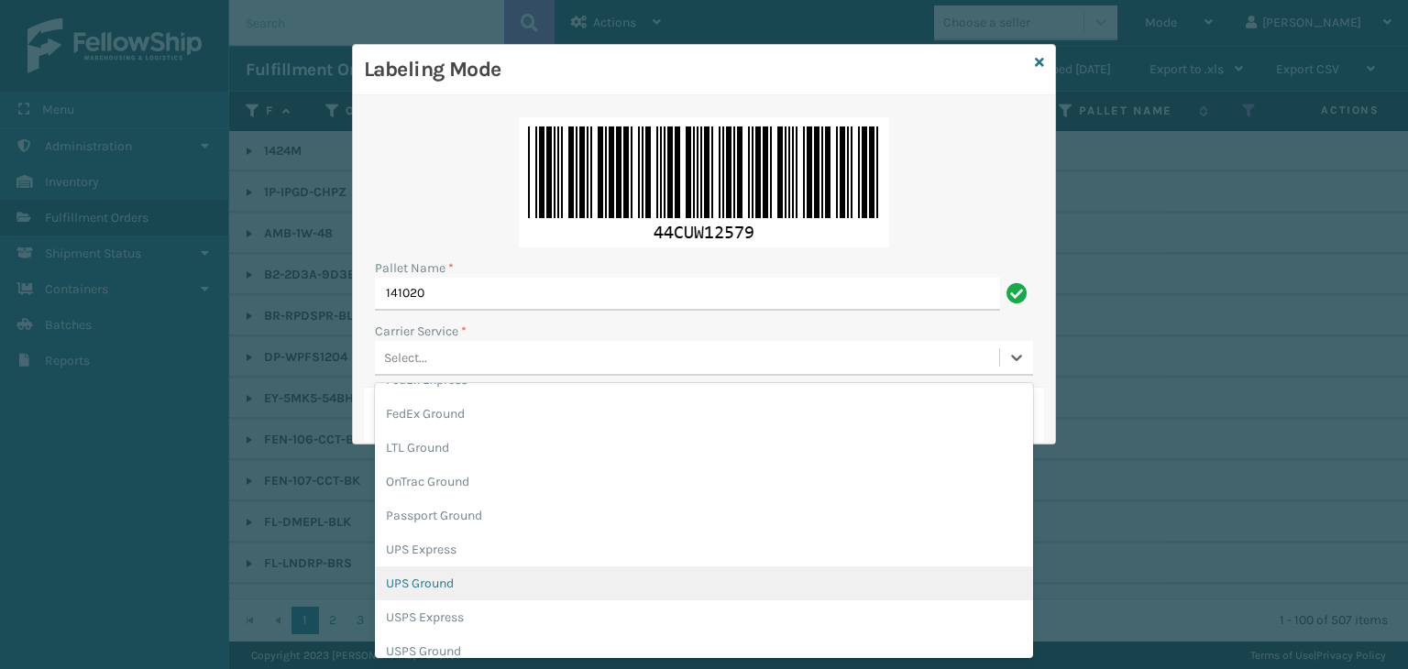
click at [480, 579] on div "UPS Ground" at bounding box center [704, 584] width 658 height 34
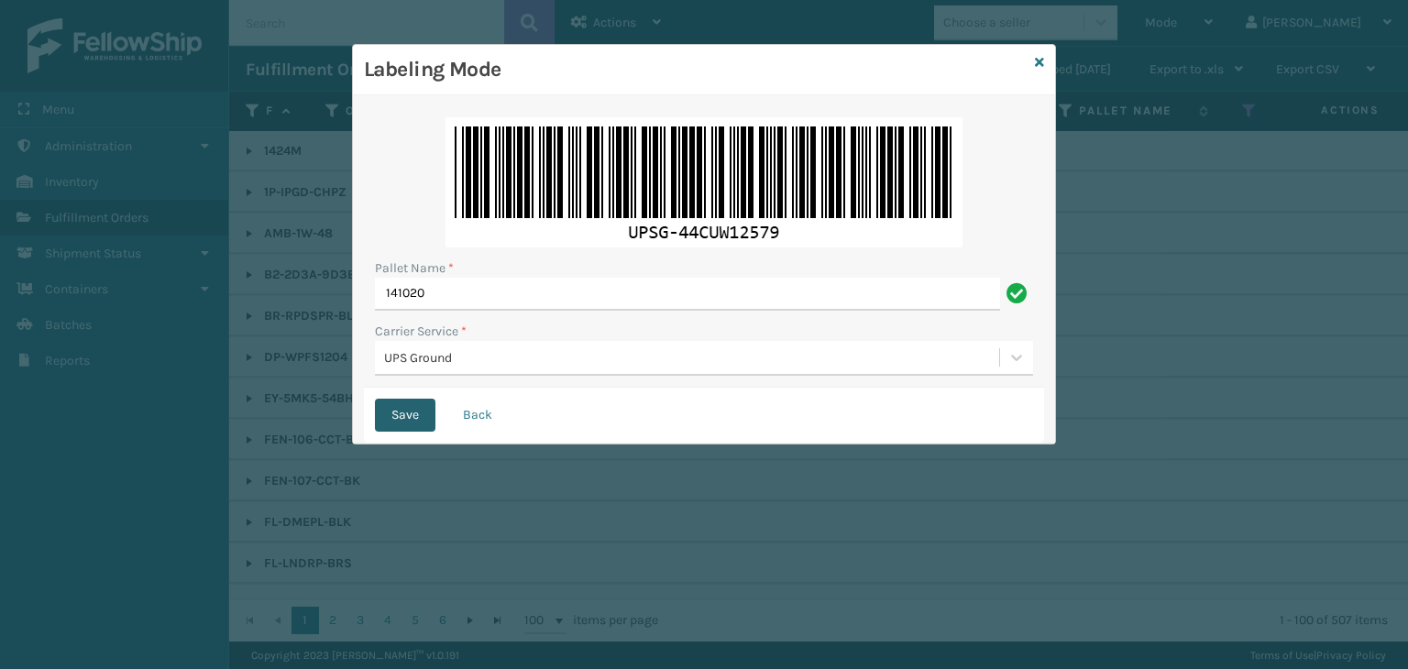
click at [416, 420] on button "Save" at bounding box center [405, 415] width 61 height 33
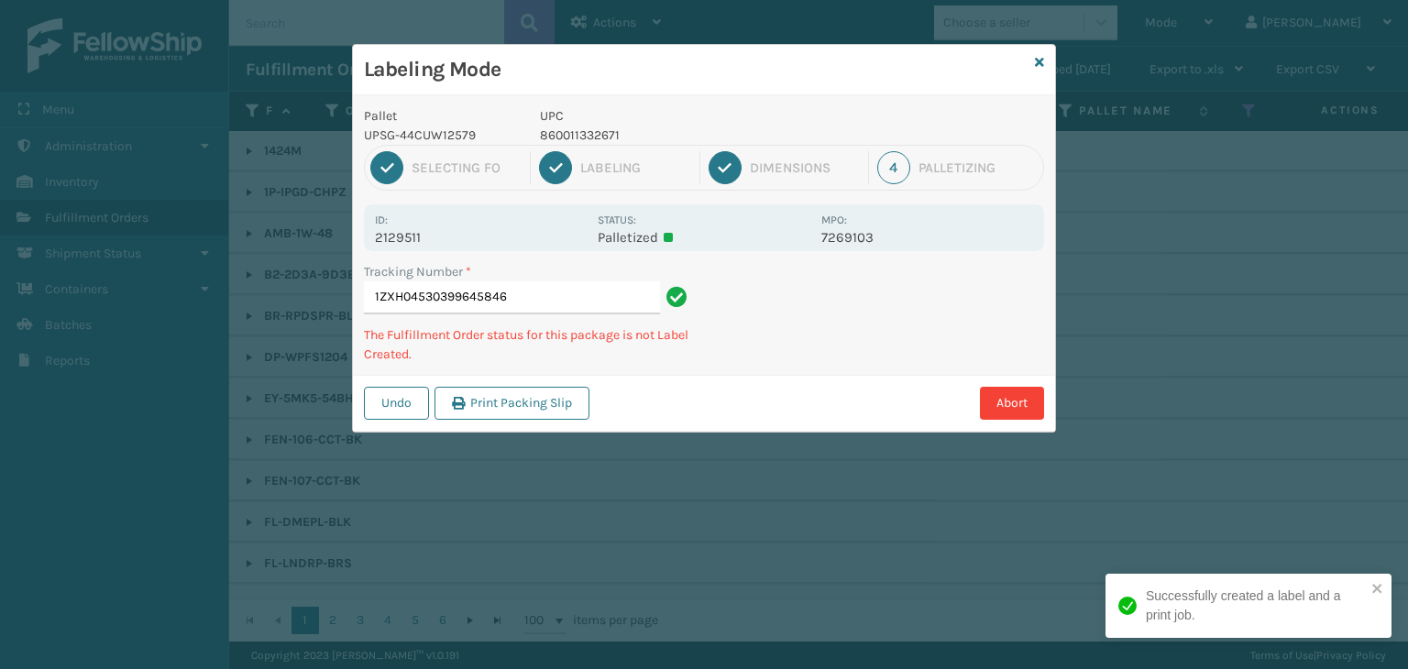
click at [590, 136] on p "860011332671" at bounding box center [675, 135] width 270 height 19
copy p "860011332671"
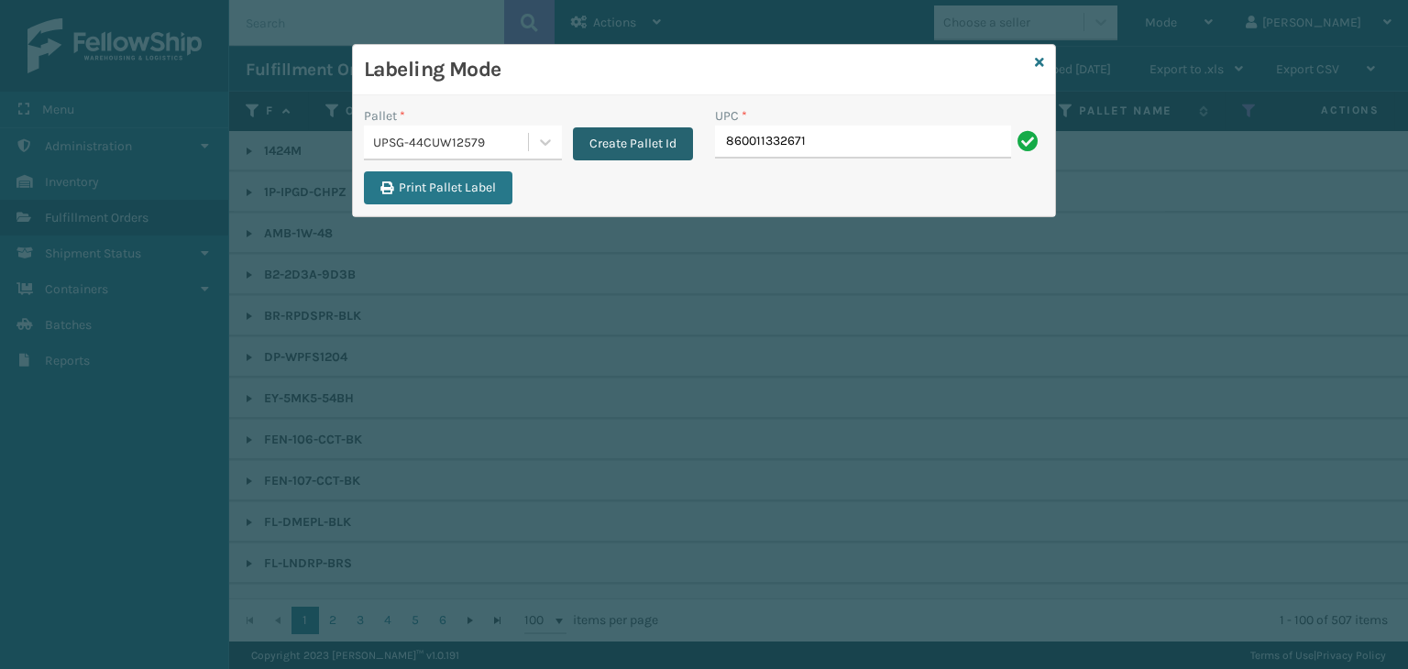
type input "860011332671"
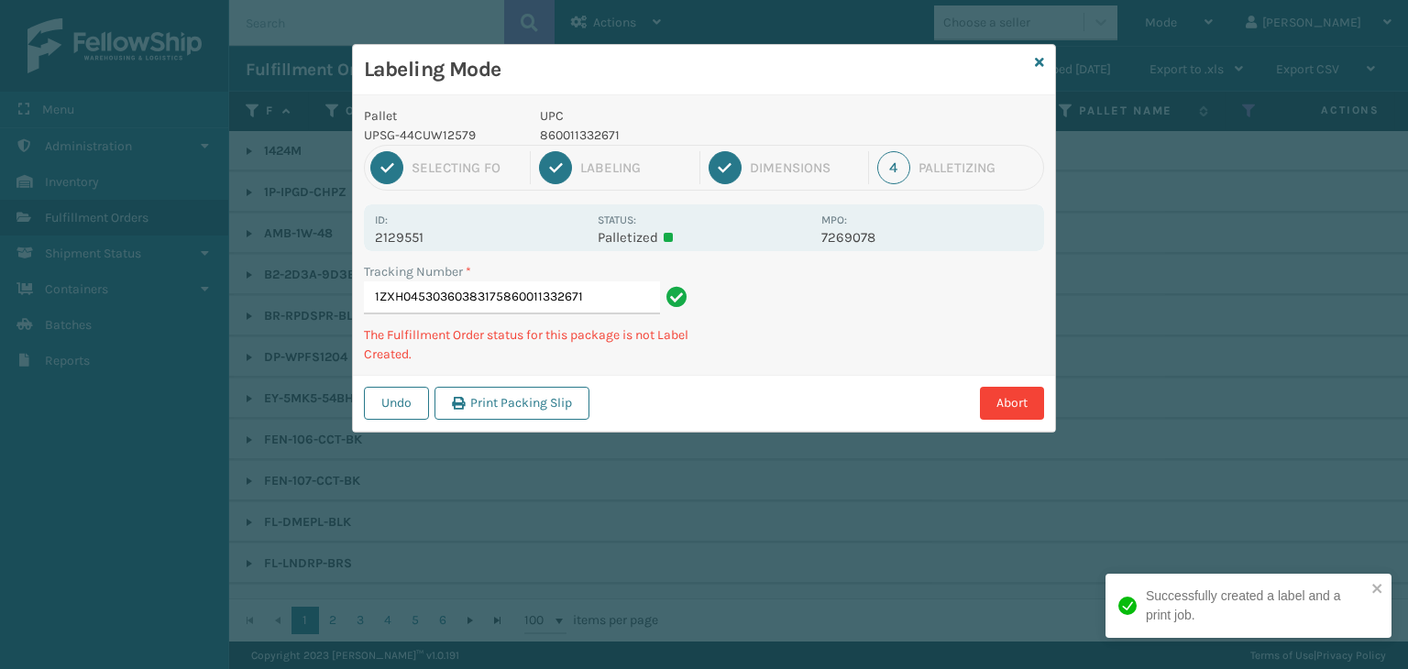
type input "1ZXH04530360383175860011332671860011332671"
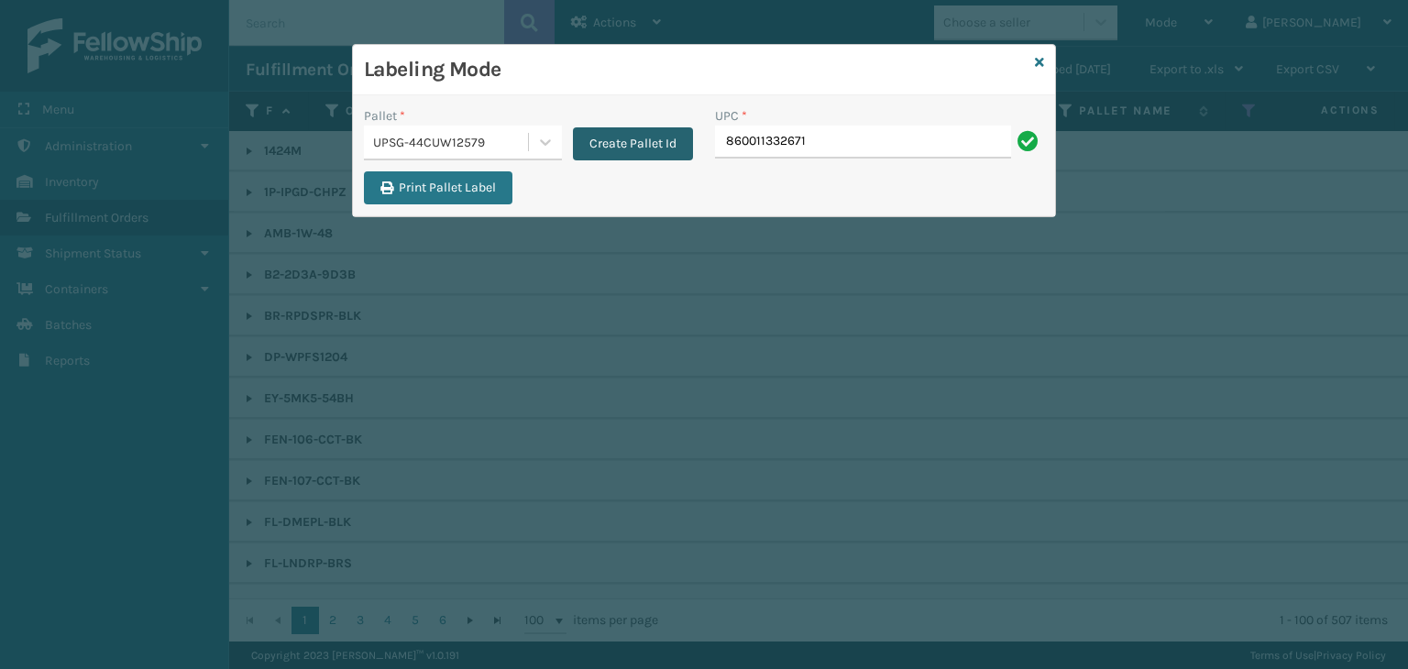
type input "860011332671"
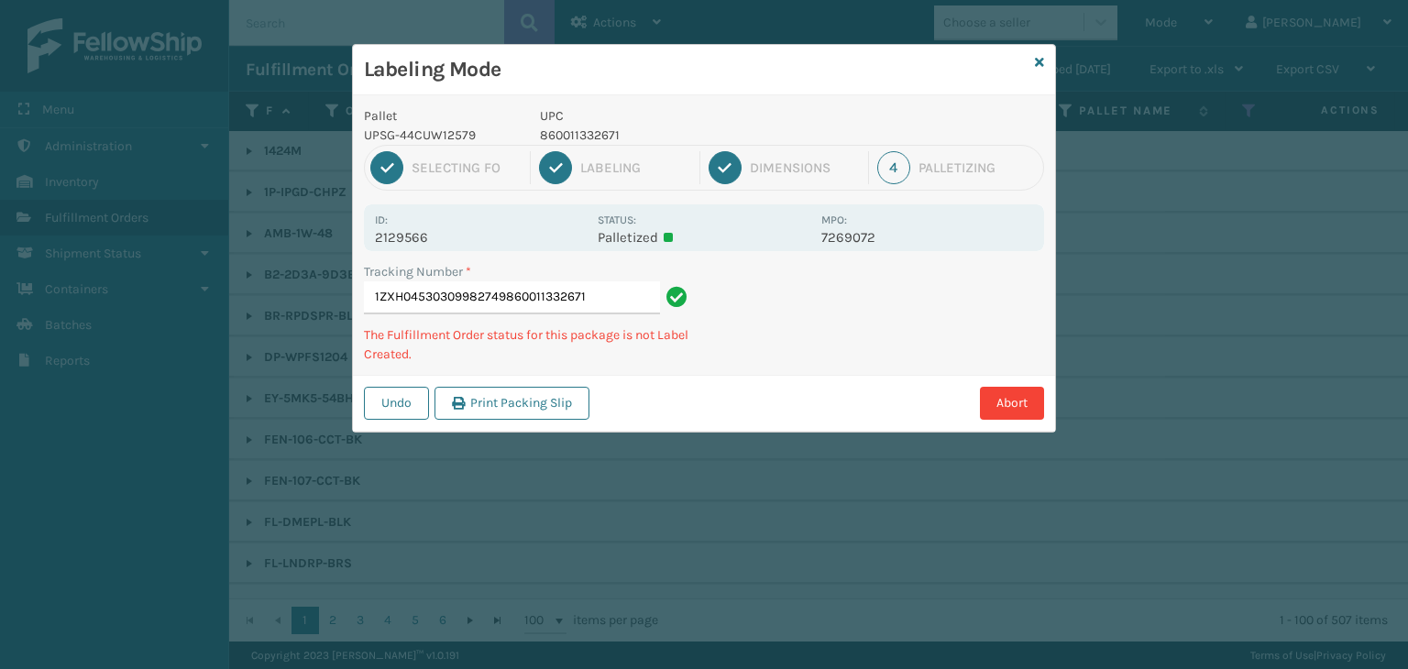
type input "1ZXH04530309982749860011332671860011332671"
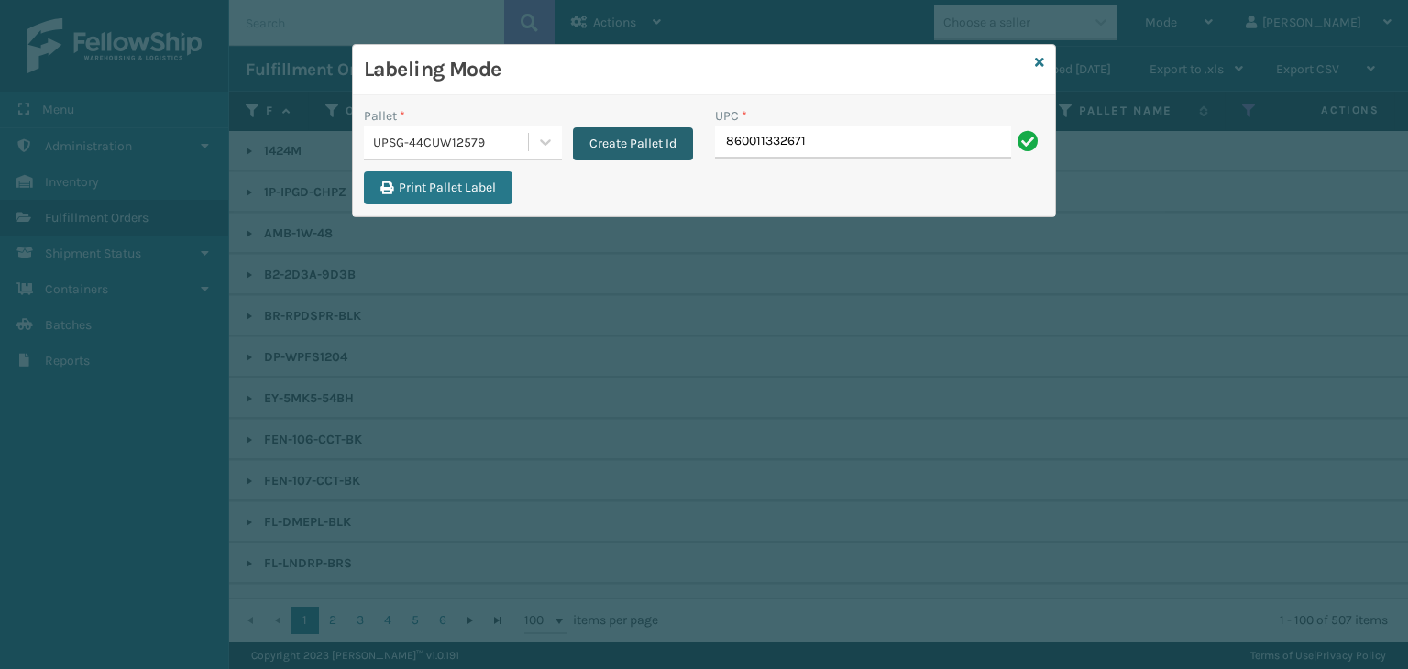
type input "860011332671"
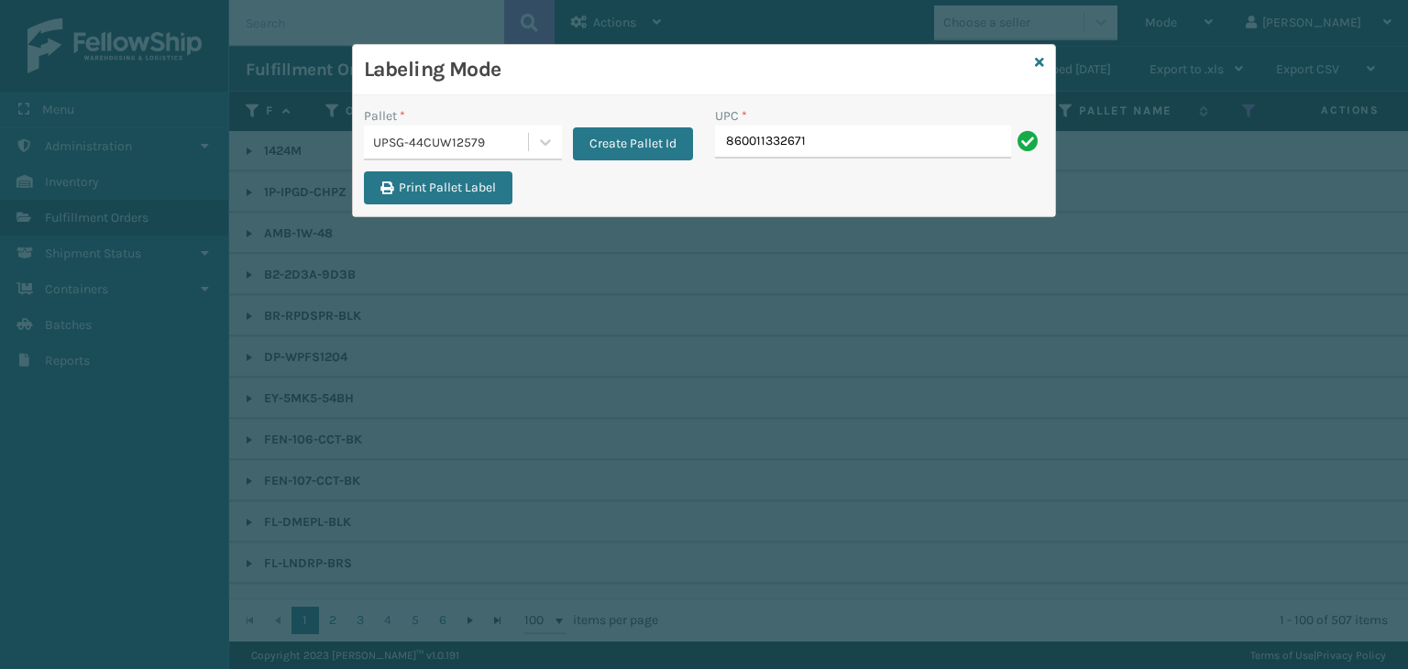
type input "860011332671"
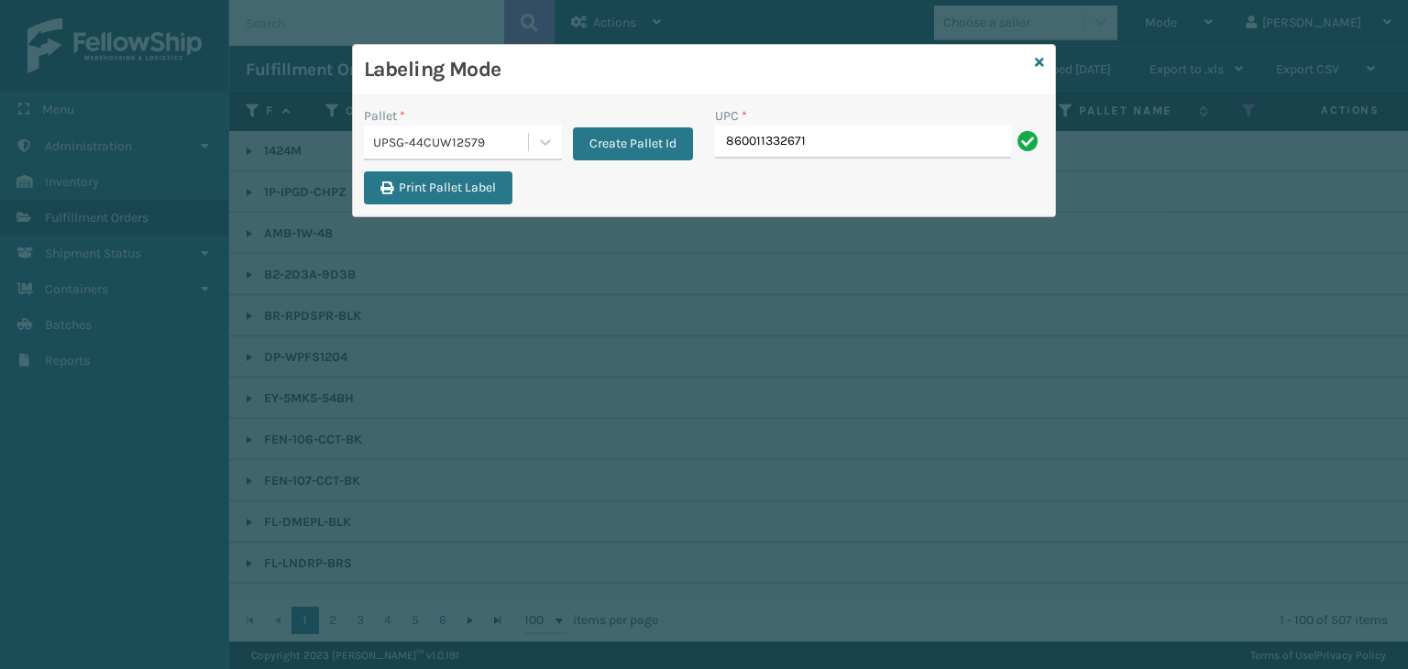
type input "860011332671"
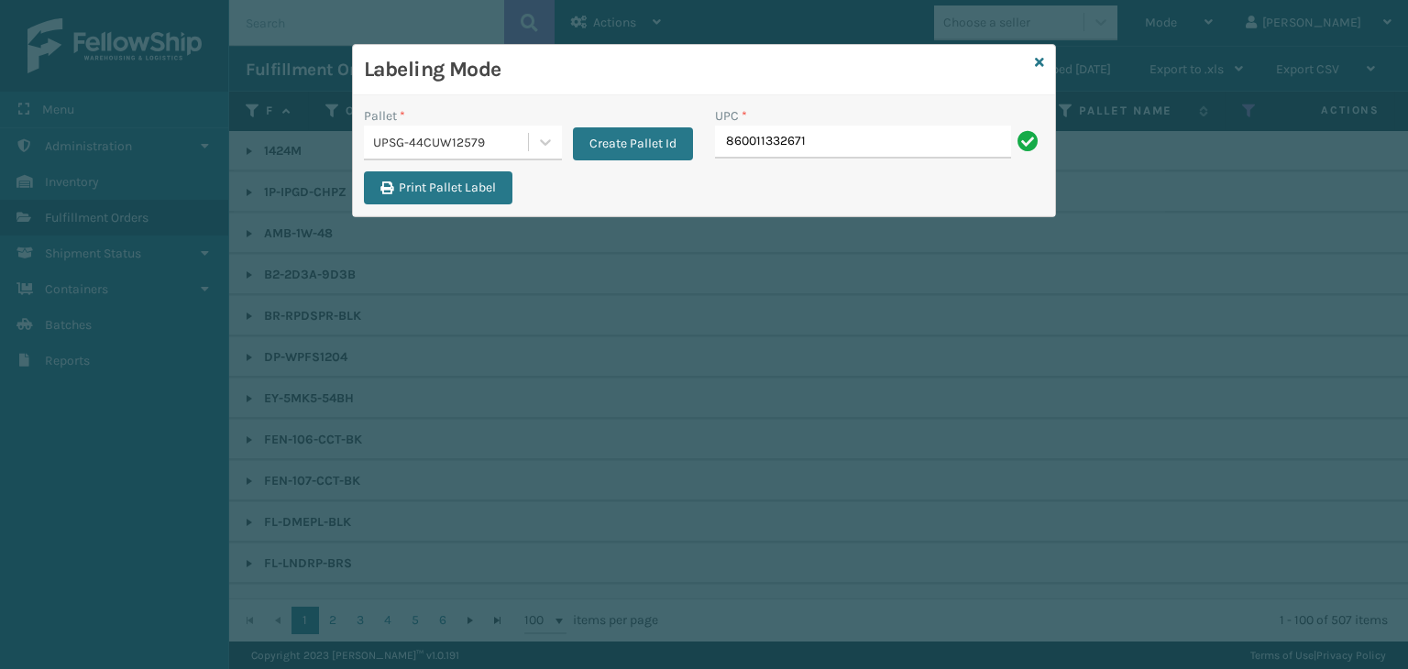
type input "860011332671"
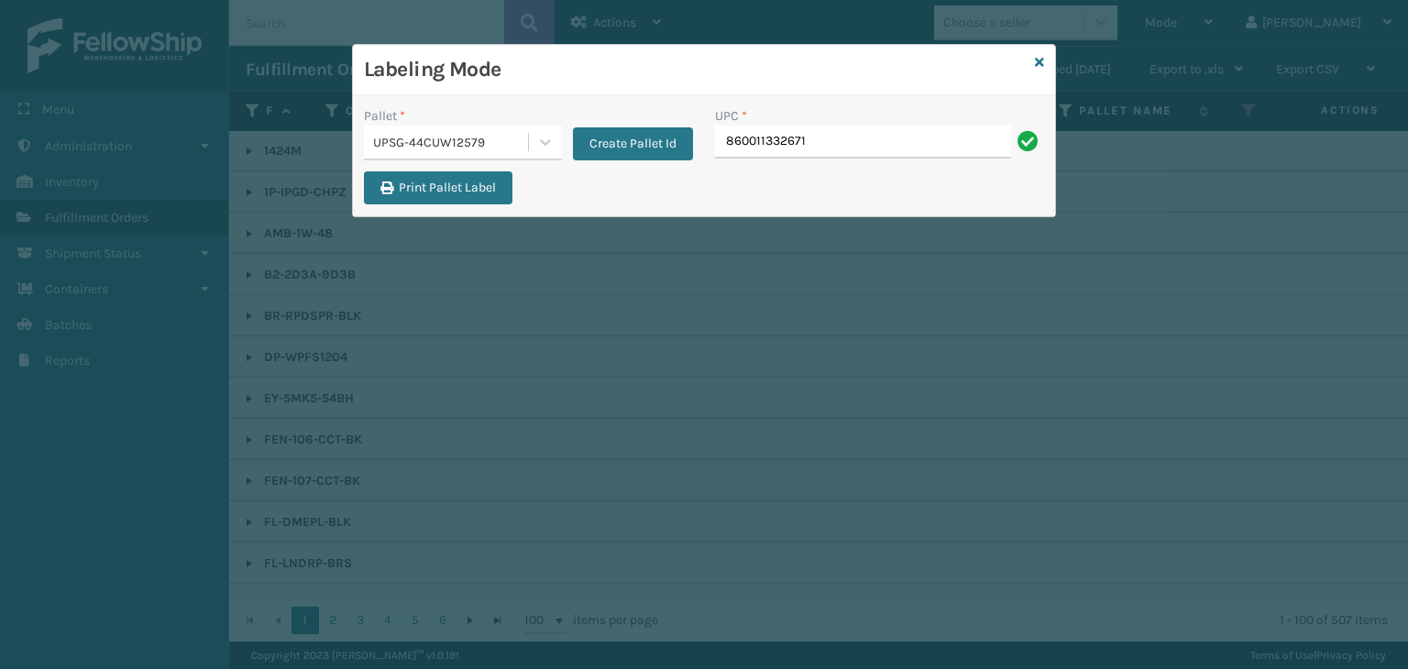
type input "860011332671"
click at [1041, 62] on icon at bounding box center [1039, 62] width 9 height 13
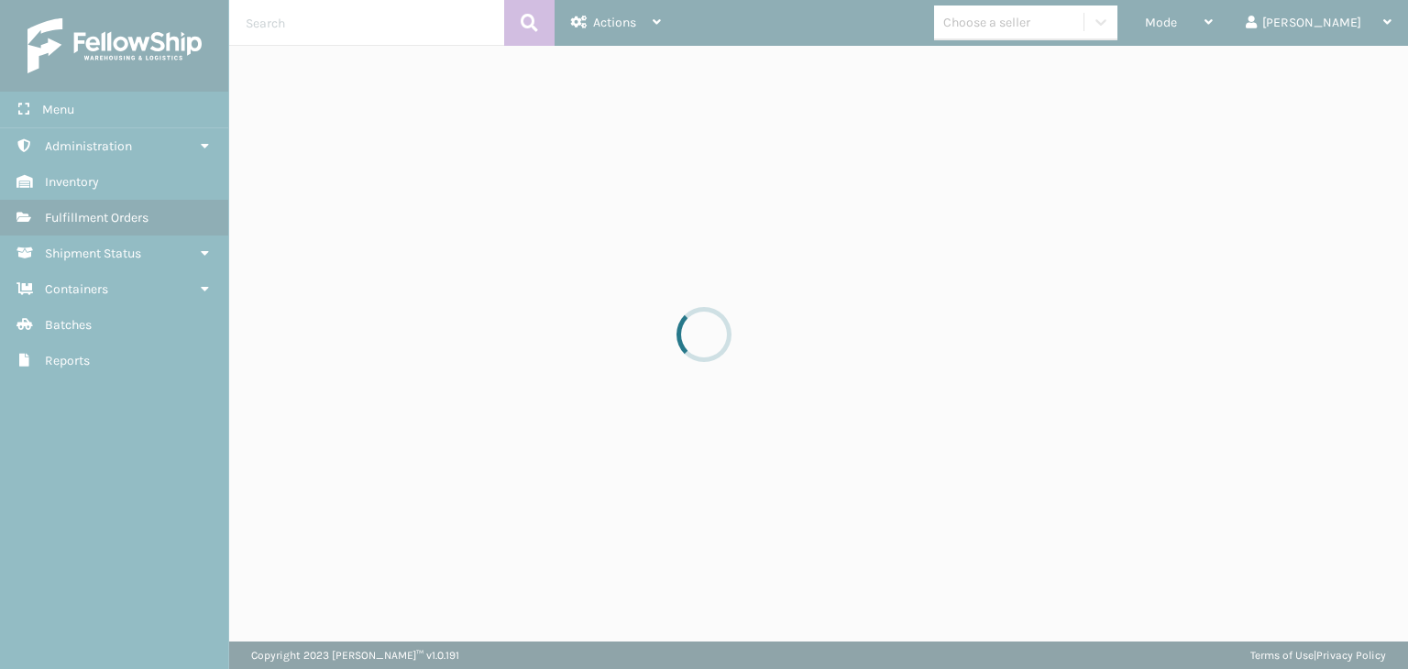
click at [1052, 12] on div at bounding box center [704, 334] width 1408 height 669
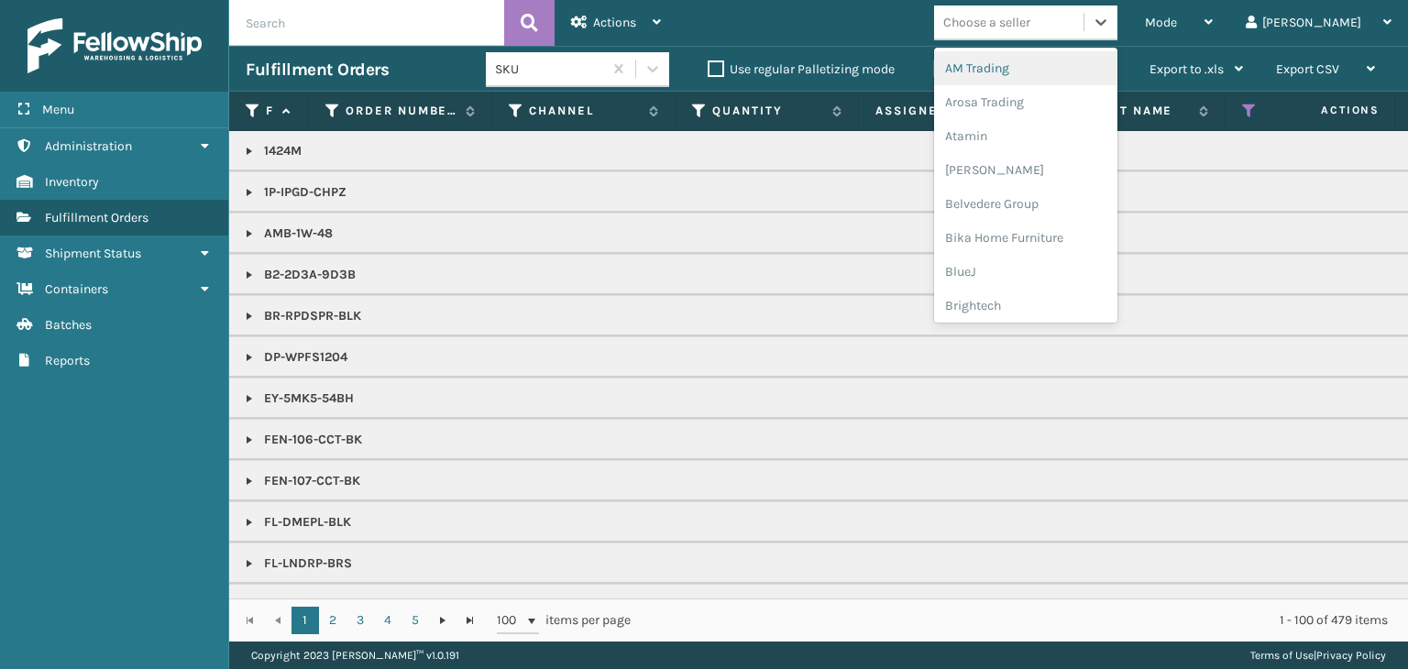
click at [1030, 15] on div "Choose a seller" at bounding box center [986, 22] width 87 height 19
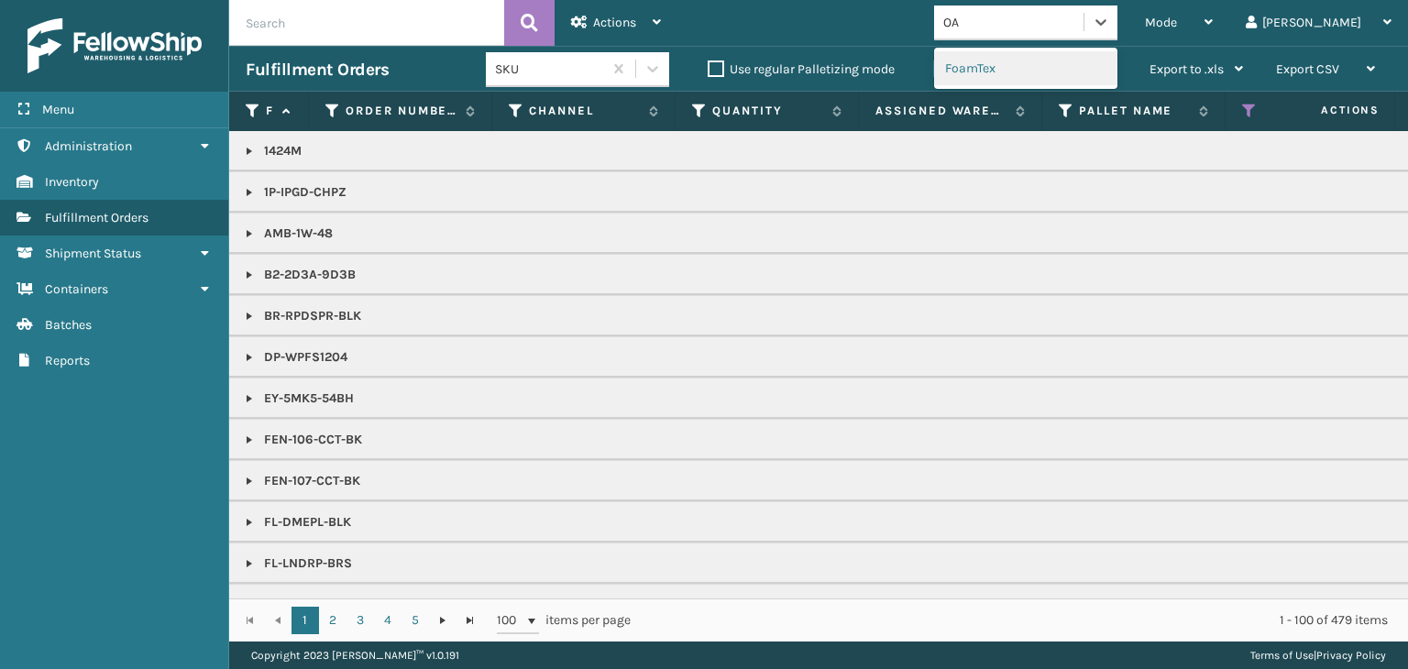
type input "OAK"
click at [1023, 63] on div "Oaktiv" at bounding box center [1025, 68] width 183 height 34
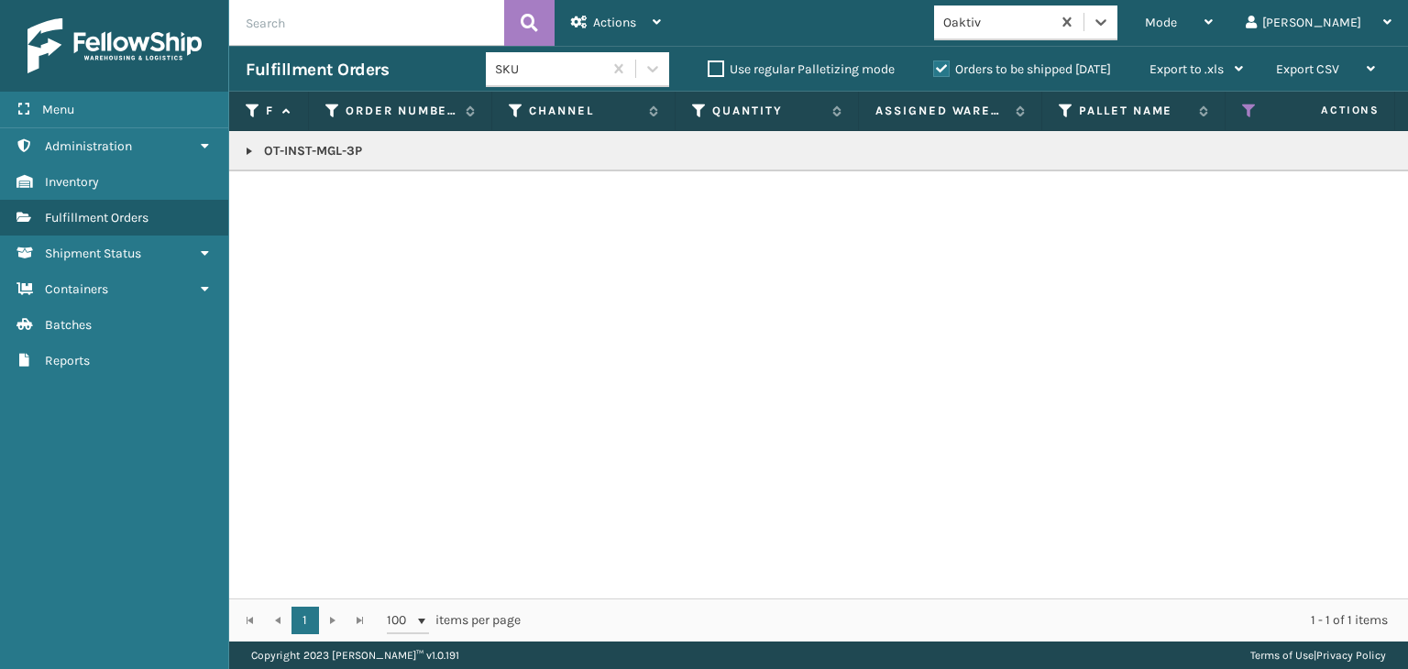
drag, startPoint x: 253, startPoint y: 149, endPoint x: 268, endPoint y: 147, distance: 14.8
click at [253, 149] on link at bounding box center [249, 151] width 15 height 15
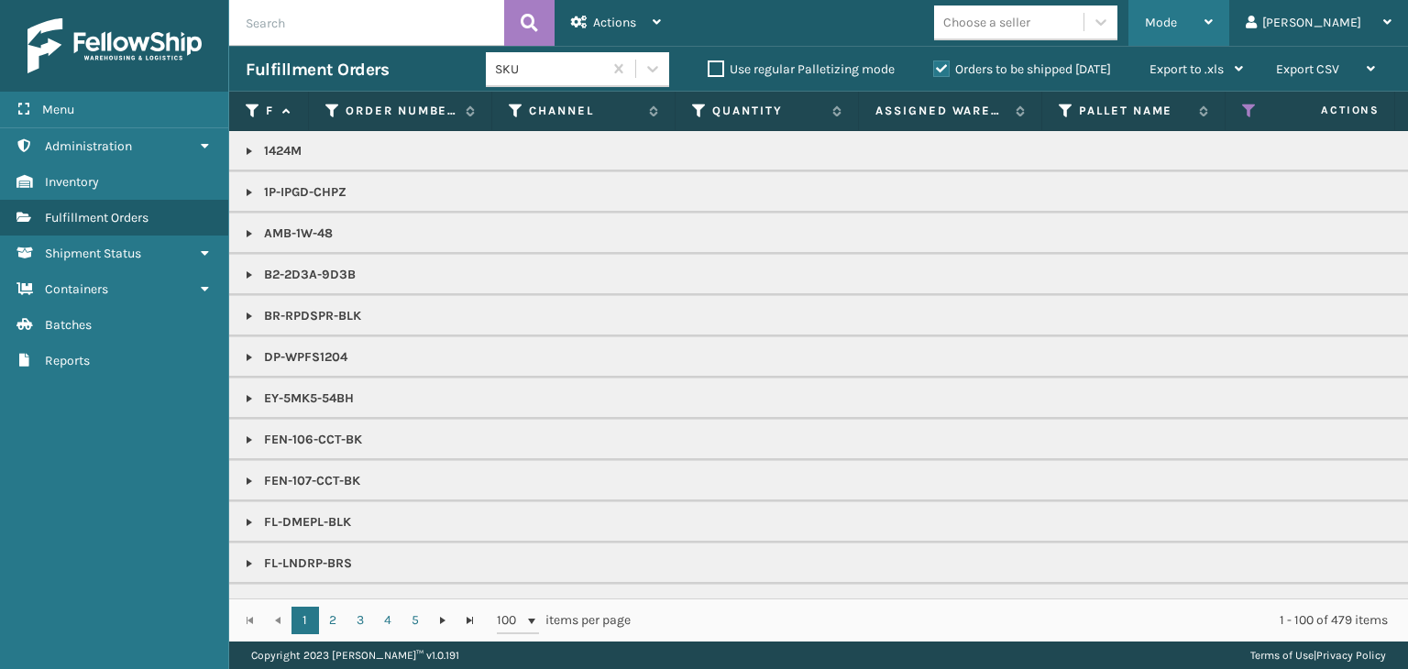
click at [1213, 20] on div "Mode" at bounding box center [1179, 23] width 68 height 46
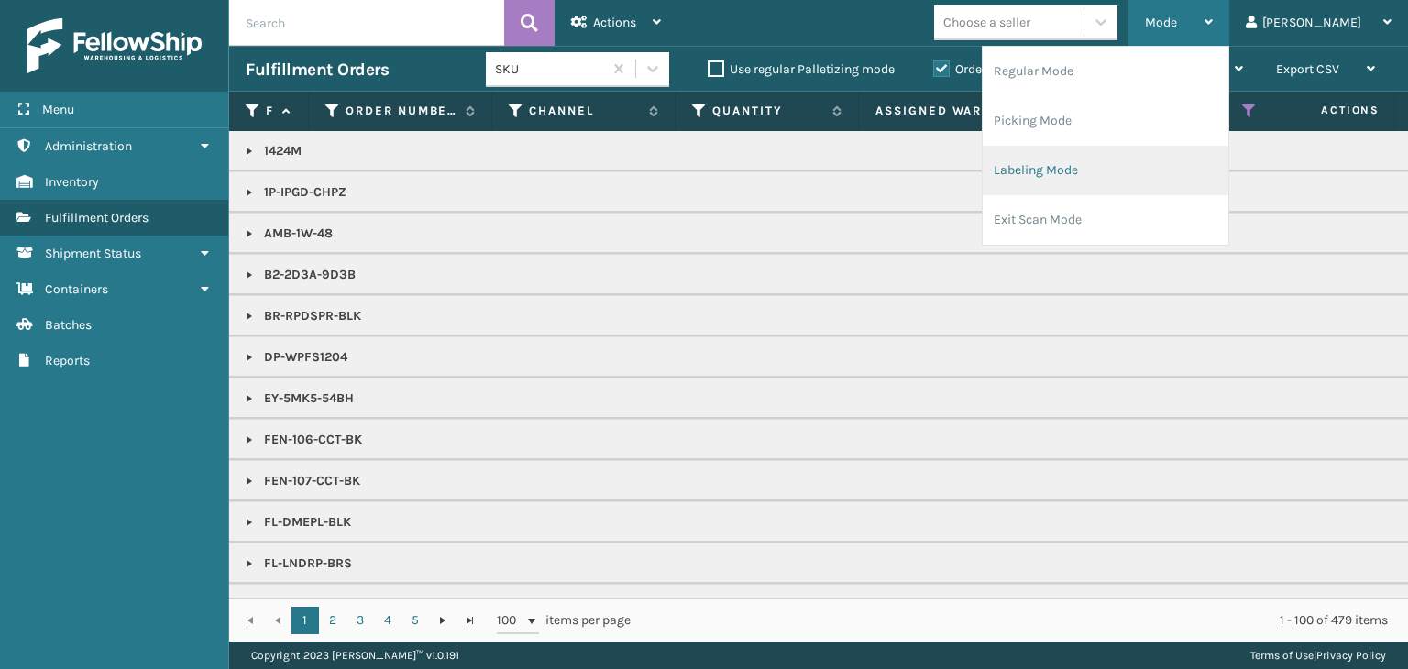
click at [1195, 188] on li "Labeling Mode" at bounding box center [1106, 171] width 246 height 50
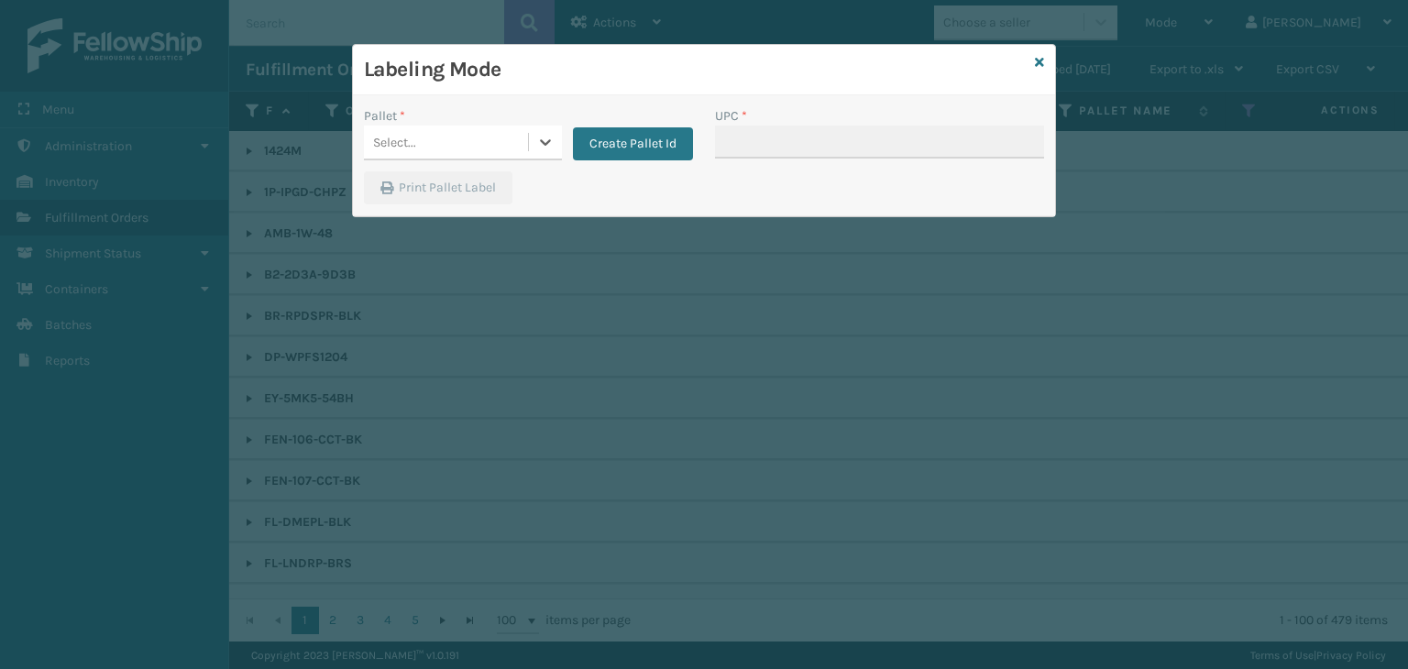
click at [444, 148] on div "Select..." at bounding box center [446, 142] width 164 height 30
click at [652, 151] on button "Create Pallet Id" at bounding box center [633, 143] width 120 height 33
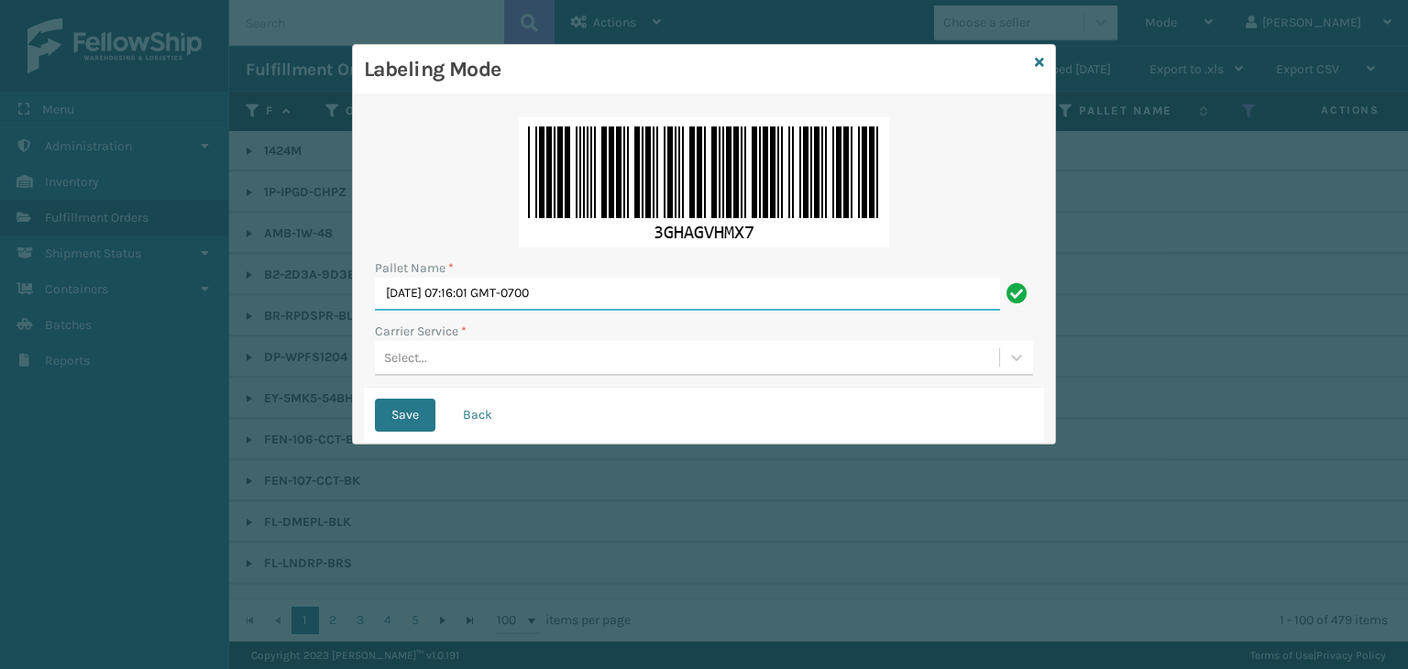
drag, startPoint x: 620, startPoint y: 281, endPoint x: 0, endPoint y: 177, distance: 628.4
click at [0, 177] on div "Labeling Mode Pallet Name * [DATE] 07:16:01 GMT-0700 Carrier Service * Select..…" at bounding box center [704, 334] width 1408 height 669
type input "BOXTRUCK"
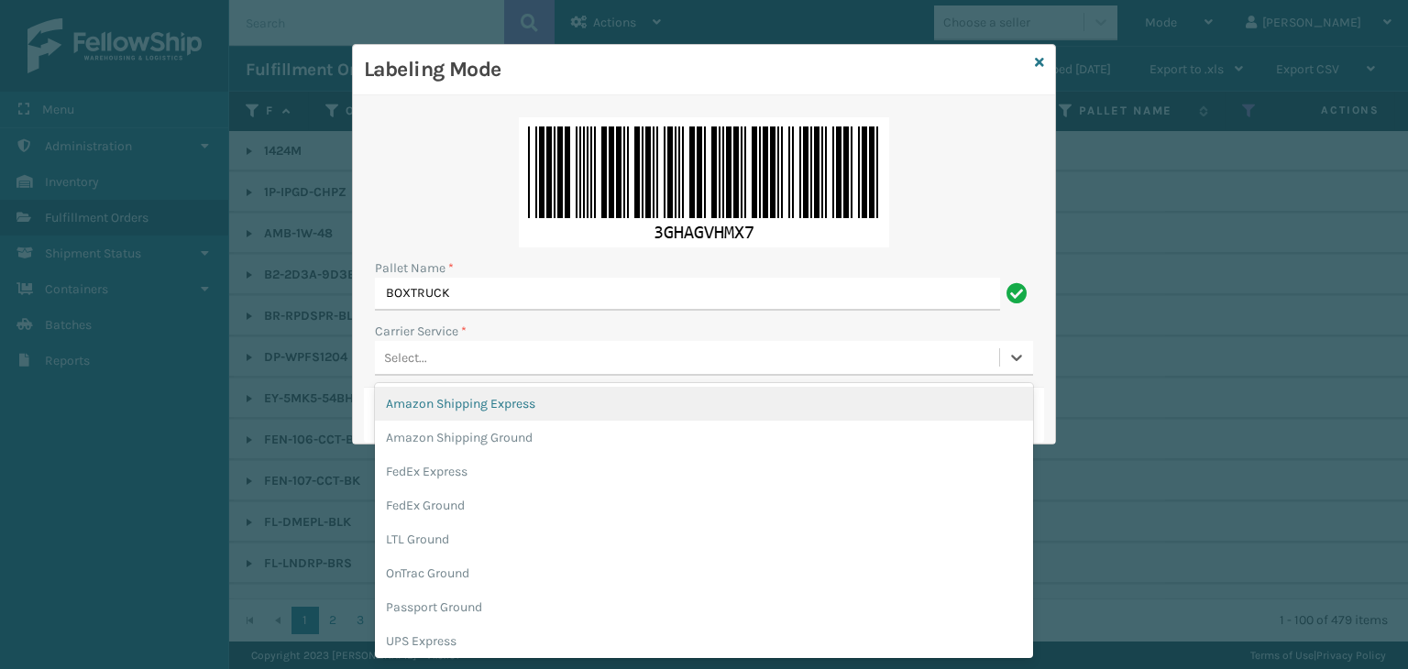
click at [508, 359] on div "Select..." at bounding box center [687, 358] width 624 height 30
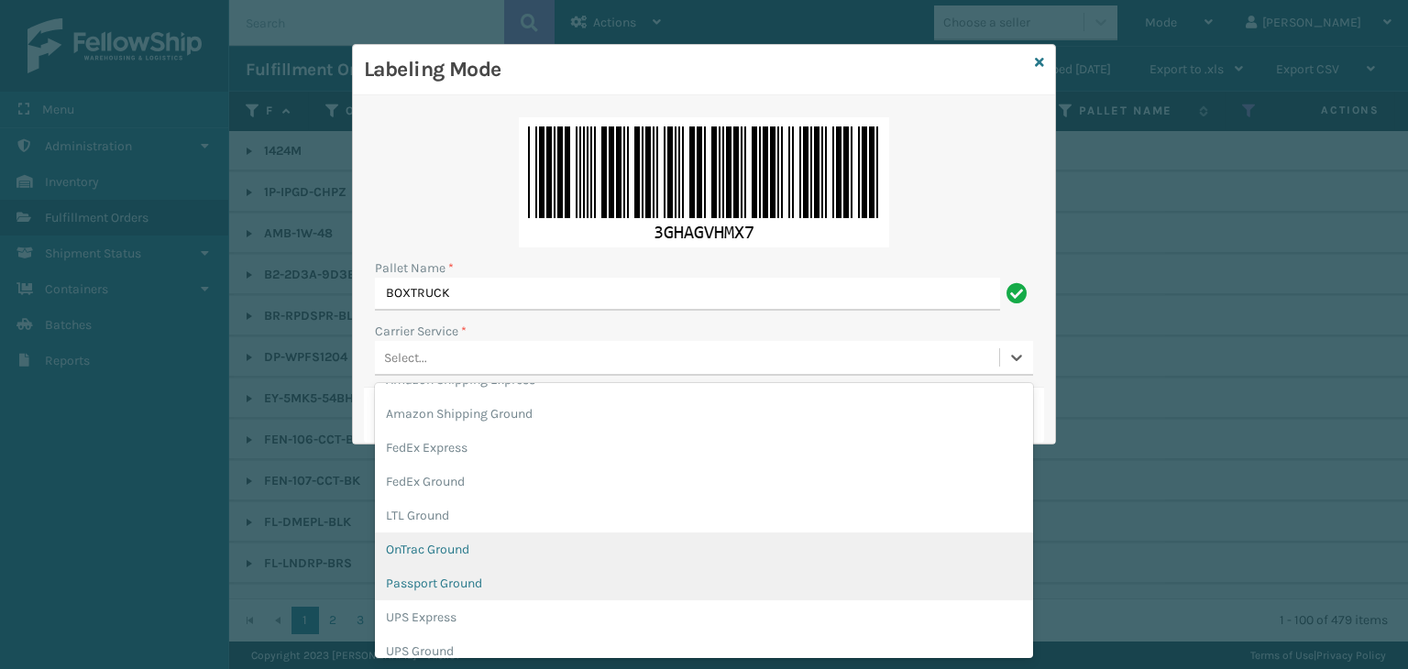
scroll to position [92, 0]
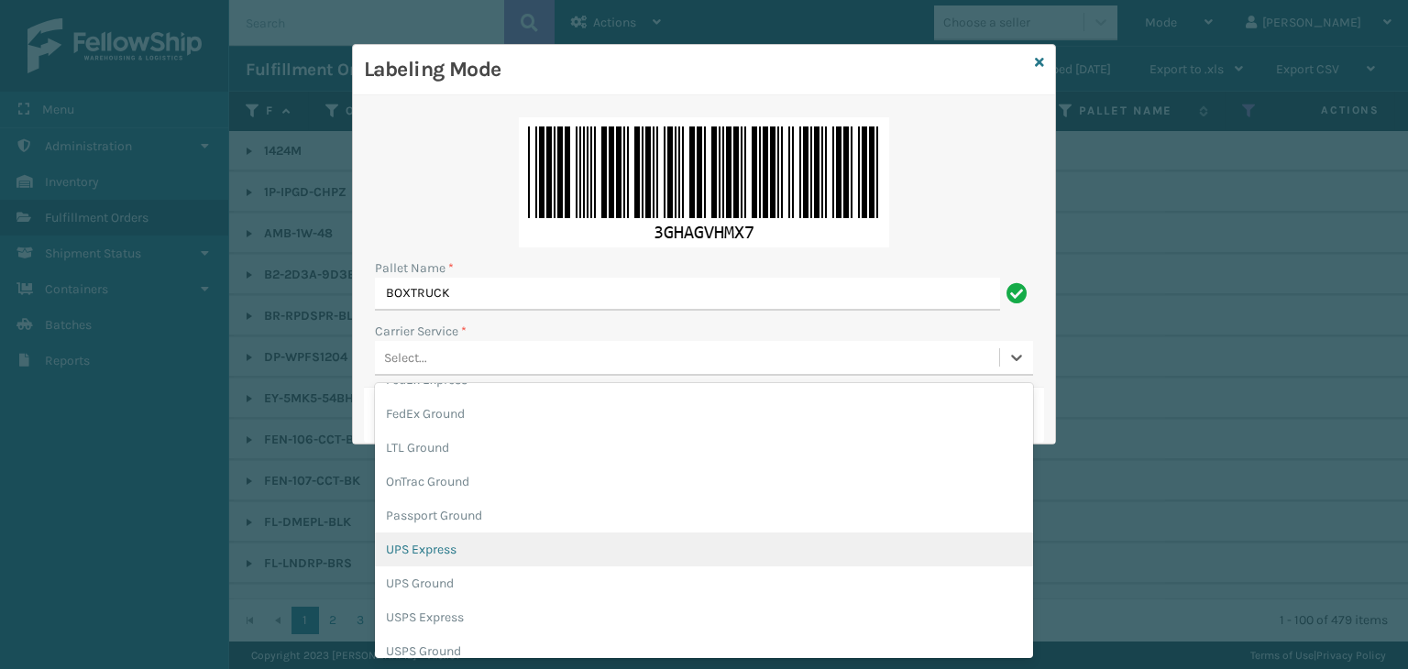
click at [476, 547] on div "UPS Express" at bounding box center [704, 550] width 658 height 34
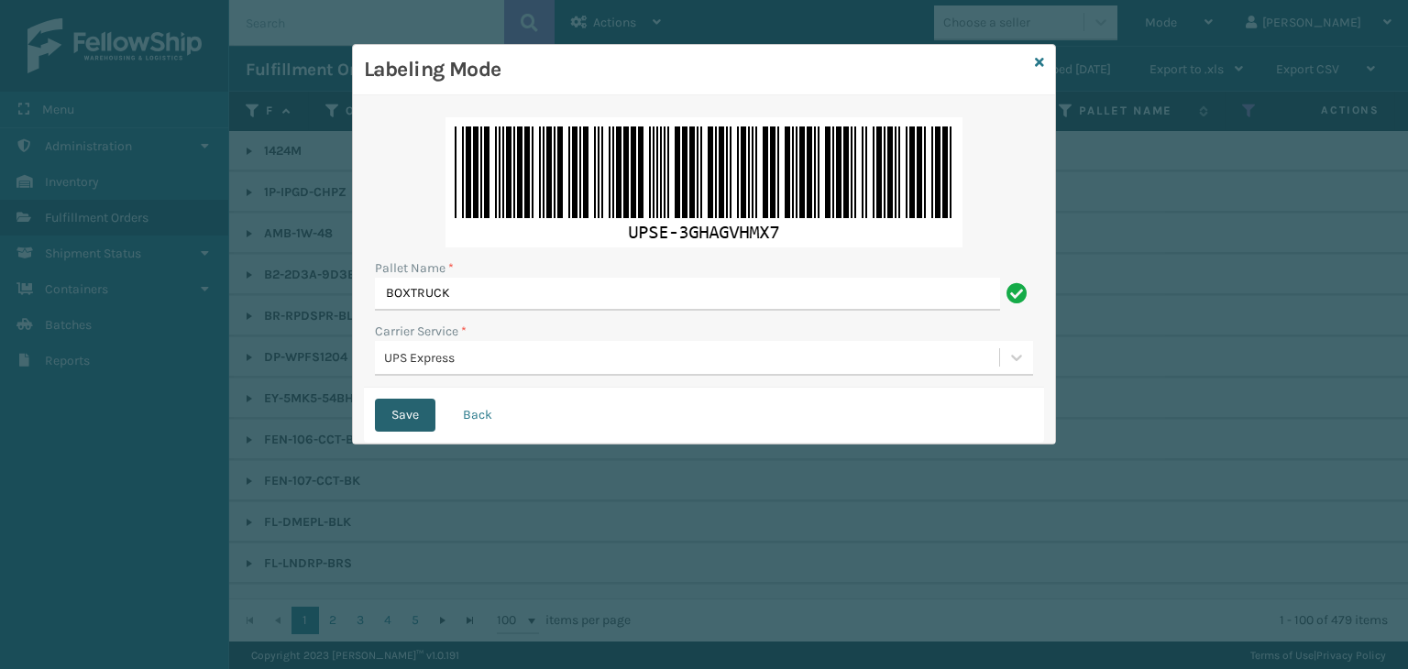
click at [406, 410] on button "Save" at bounding box center [405, 415] width 61 height 33
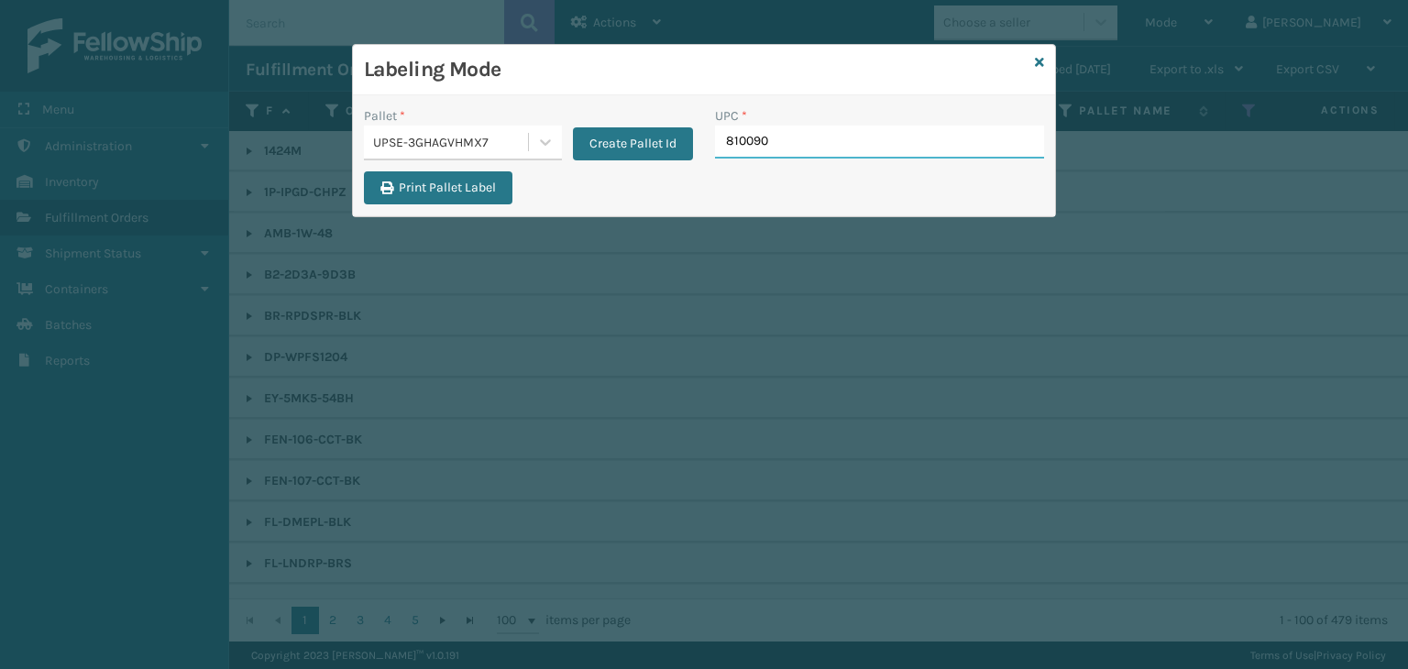
type input "8100909"
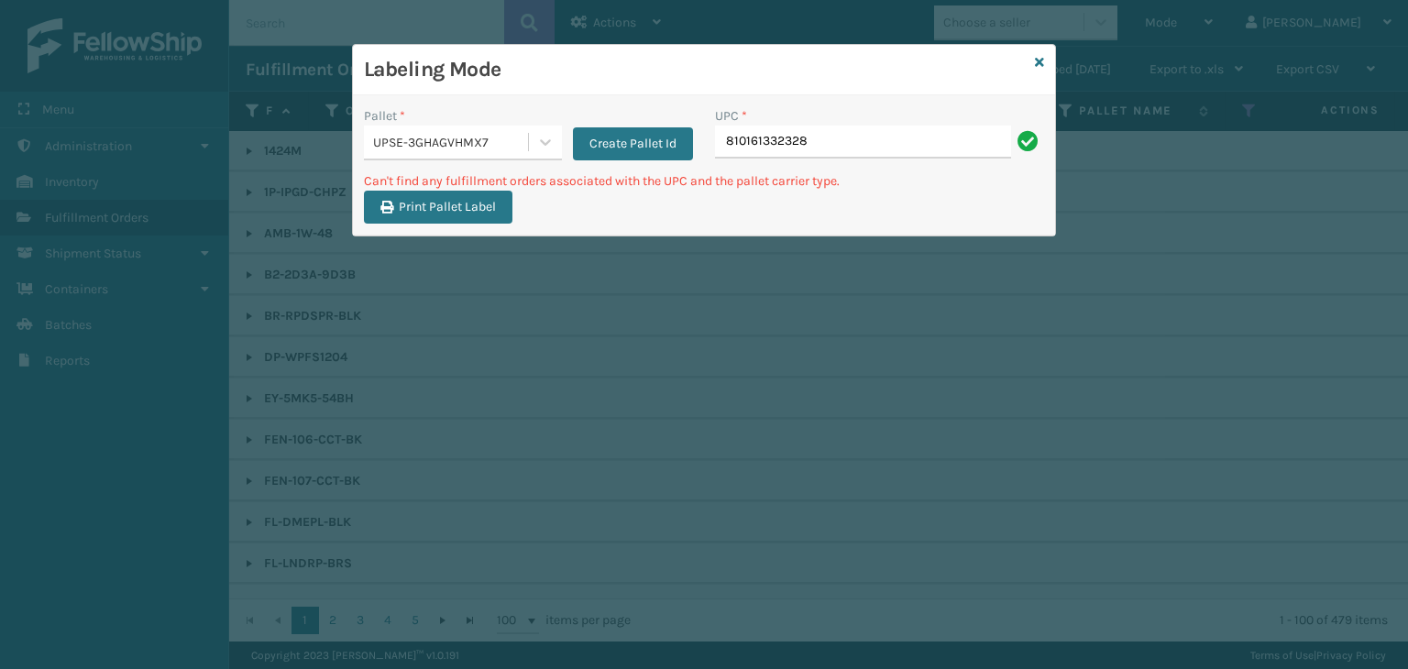
drag, startPoint x: 866, startPoint y: 145, endPoint x: 368, endPoint y: 113, distance: 499.8
click at [370, 113] on div "Pallet * UPSE-3GHAGVHMX7 Create Pallet Id UPC * 810161332328" at bounding box center [704, 138] width 702 height 65
type input "309168100909"
drag, startPoint x: 927, startPoint y: 138, endPoint x: 194, endPoint y: 78, distance: 735.0
click at [194, 79] on div "Labeling Mode Pallet * UPSE-3GHAGVHMX7 Create Pallet Id UPC * 30916810090930916…" at bounding box center [704, 334] width 1408 height 669
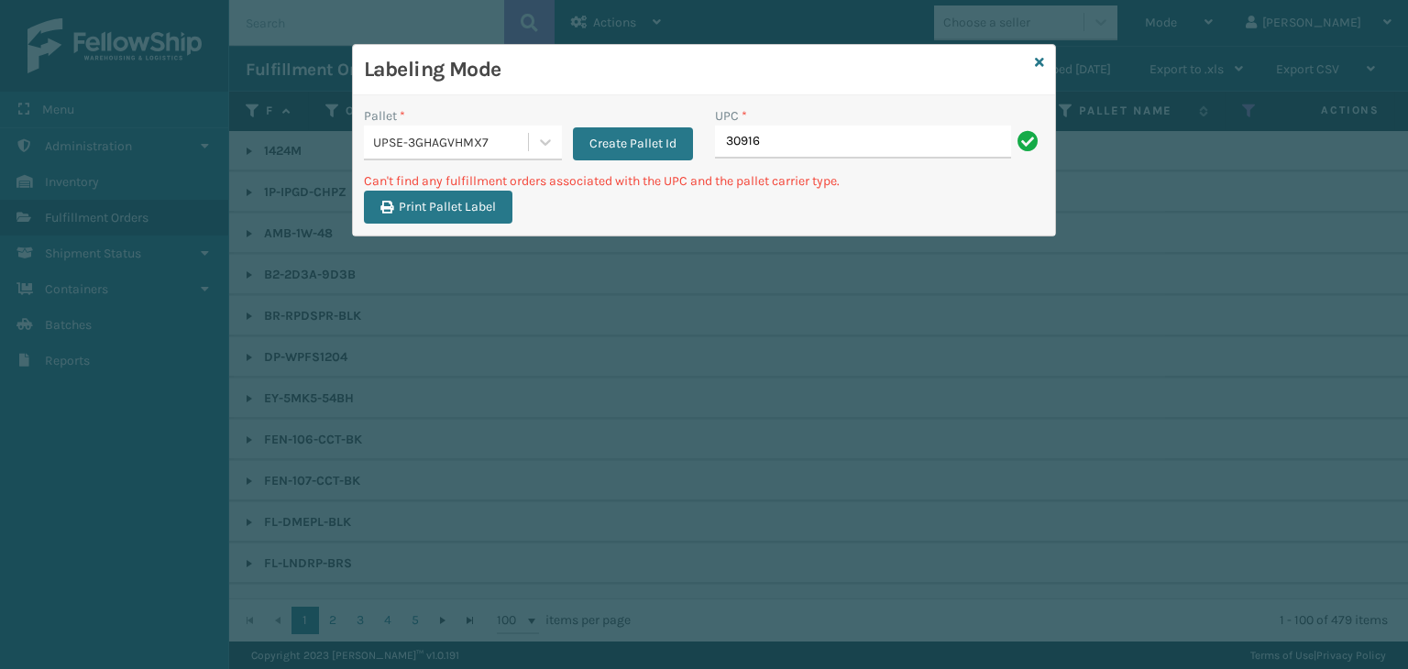
drag, startPoint x: 861, startPoint y: 151, endPoint x: 404, endPoint y: 138, distance: 456.8
click at [404, 138] on div "Pallet * UPSE-3GHAGVHMX7 Create Pallet Id UPC * 30916" at bounding box center [704, 138] width 702 height 65
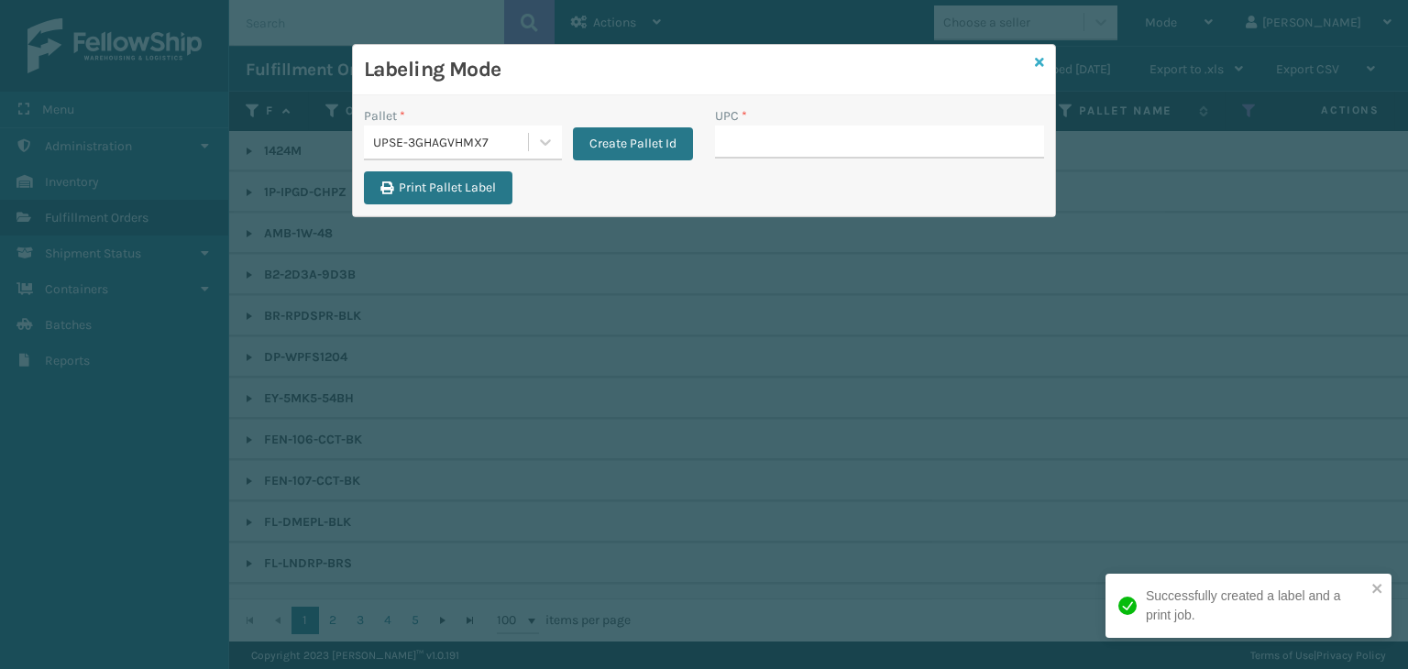
click at [1039, 56] on icon at bounding box center [1039, 62] width 9 height 13
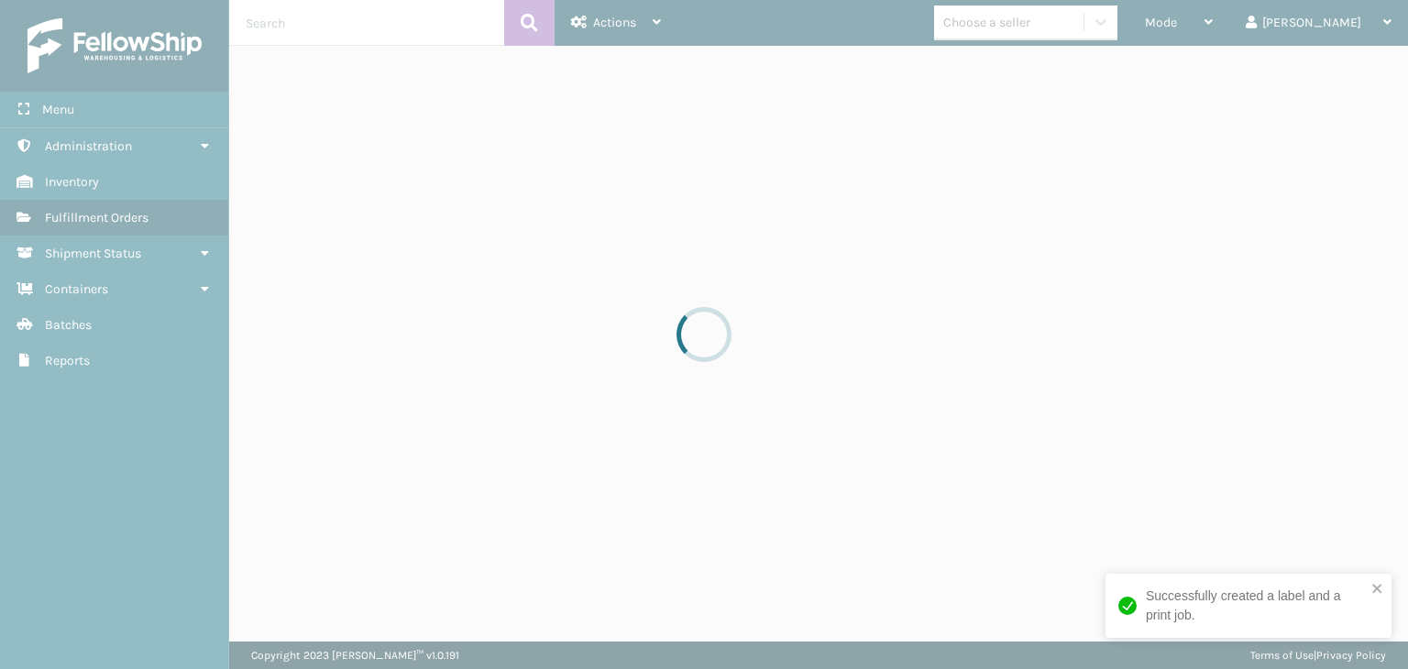
click at [1064, 17] on div at bounding box center [704, 334] width 1408 height 669
click at [1068, 21] on div at bounding box center [704, 334] width 1408 height 669
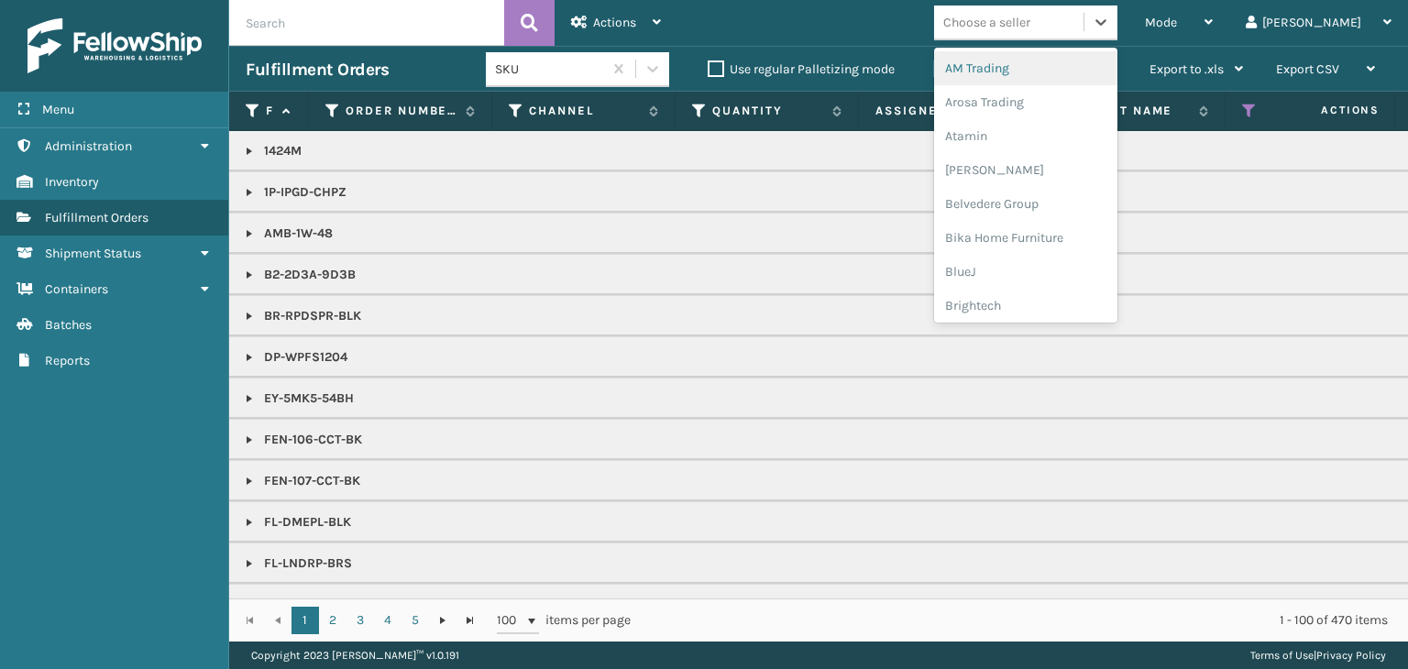
click at [1030, 21] on div "Choose a seller" at bounding box center [986, 22] width 87 height 19
type input "LI"
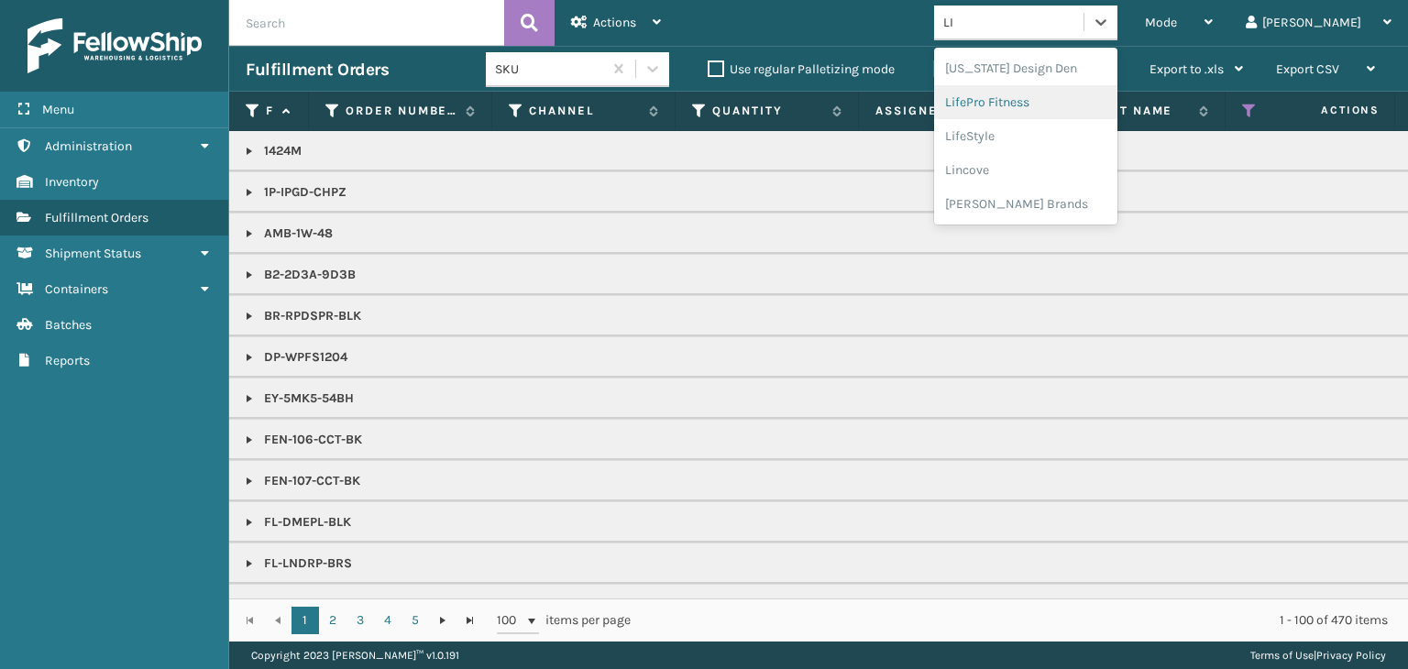
click at [1071, 96] on div "LifePro Fitness" at bounding box center [1025, 102] width 183 height 34
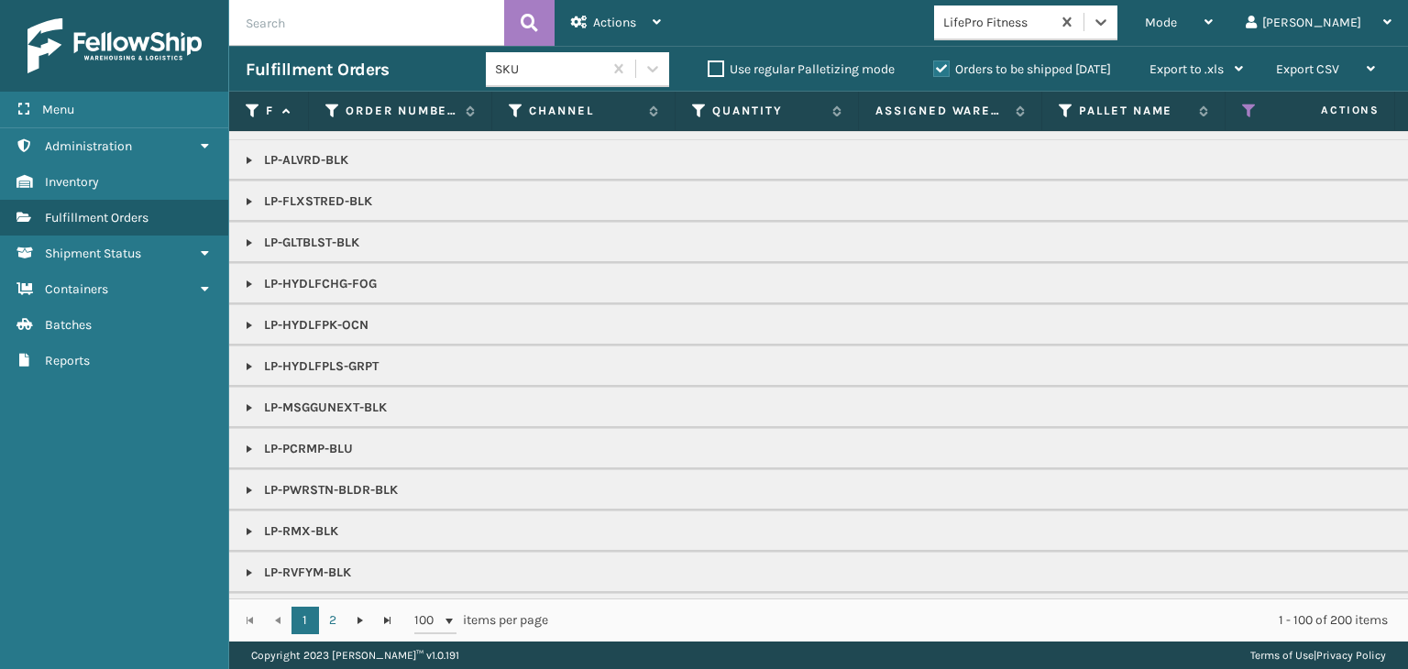
scroll to position [183, 0]
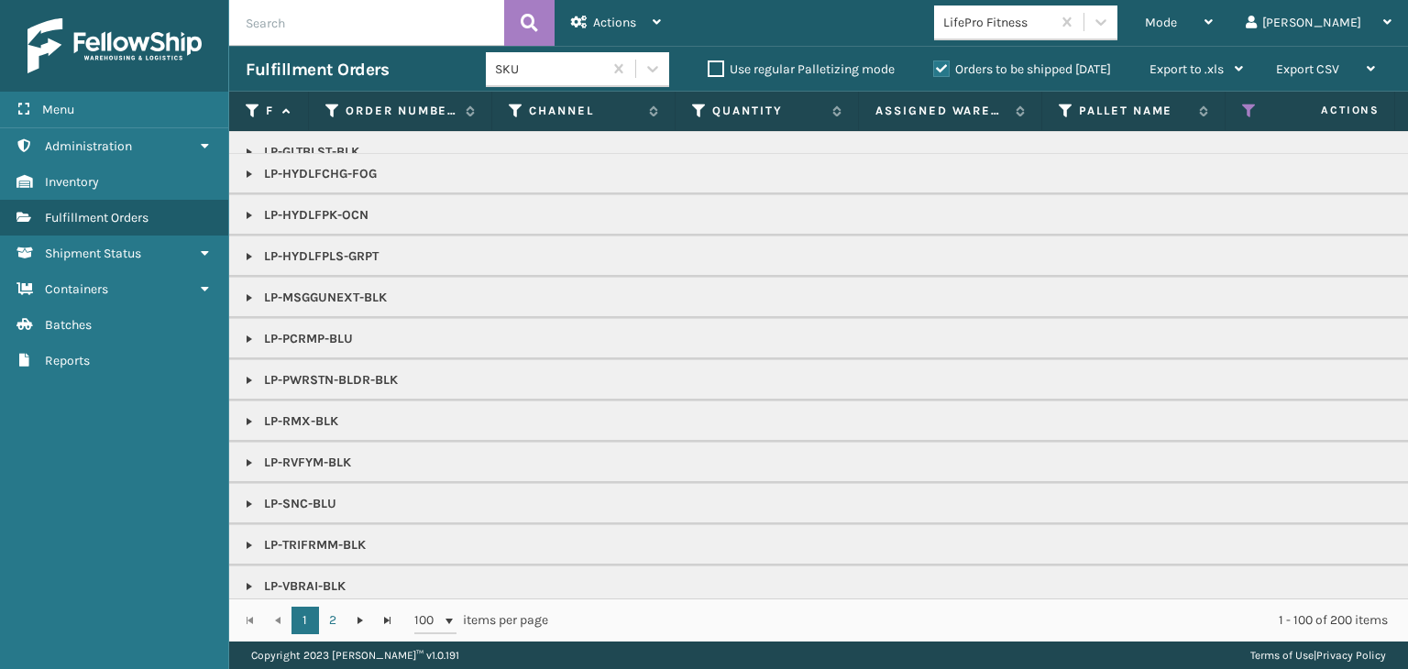
click at [246, 348] on td "LP-PCRMP-BLU" at bounding box center [1412, 338] width 2367 height 41
click at [249, 332] on link at bounding box center [249, 339] width 15 height 15
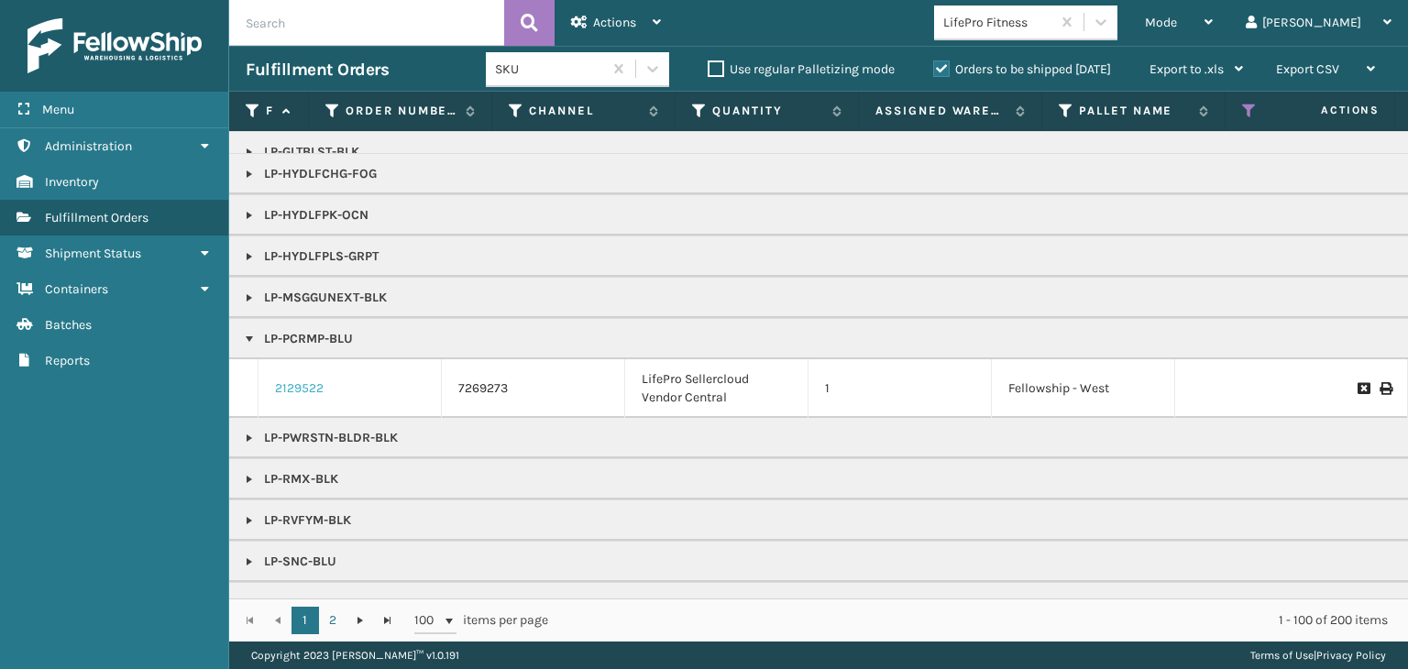
click at [299, 380] on link "2129522" at bounding box center [299, 389] width 49 height 18
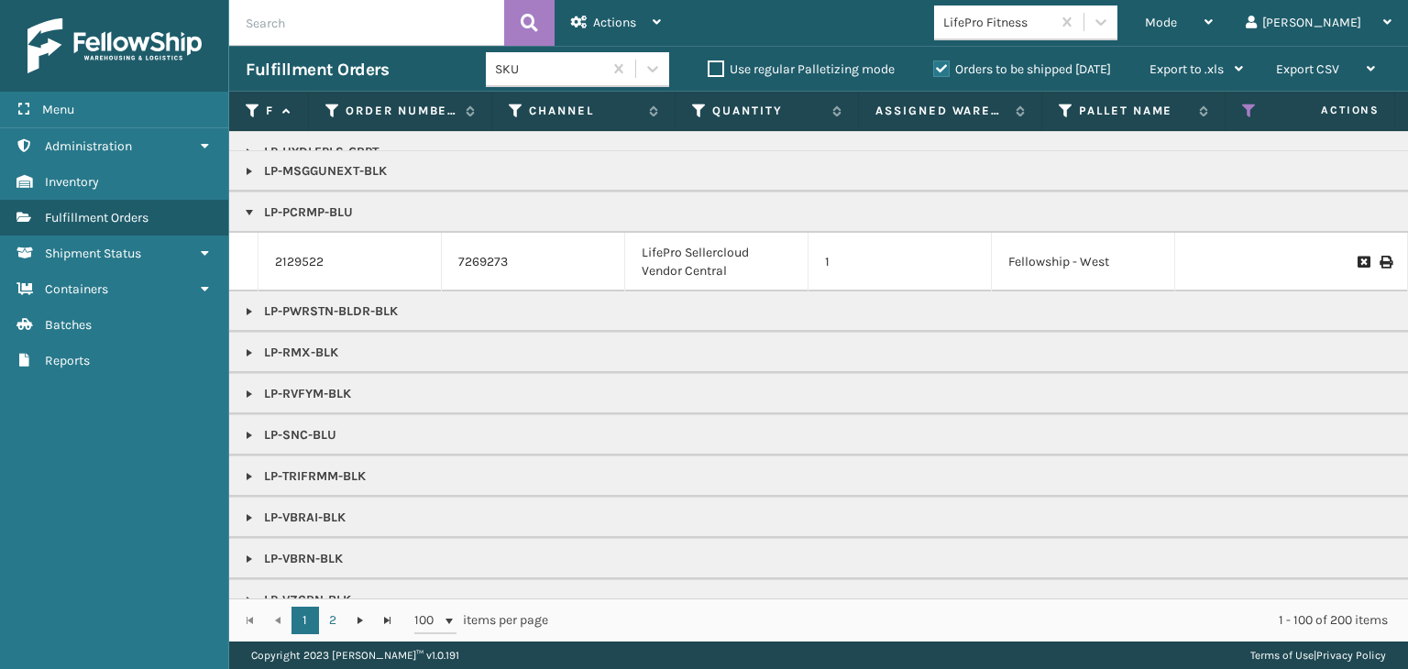
scroll to position [589, 0]
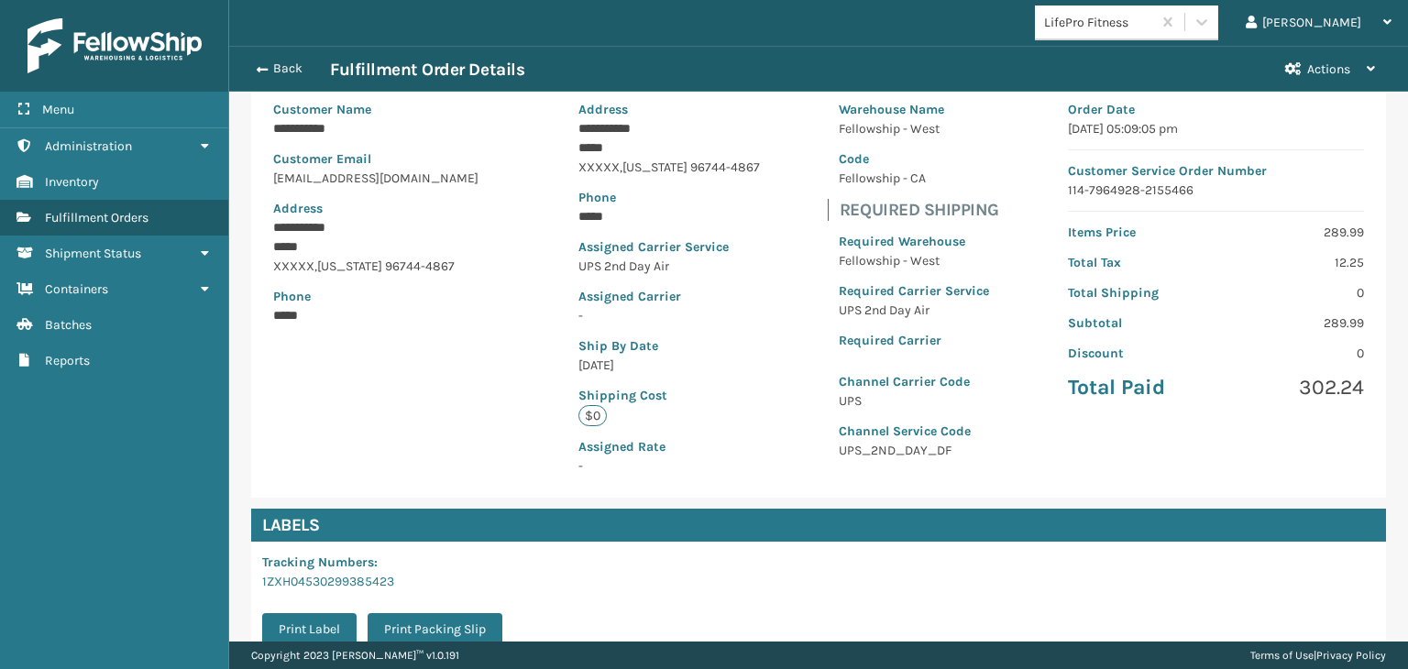
scroll to position [381, 0]
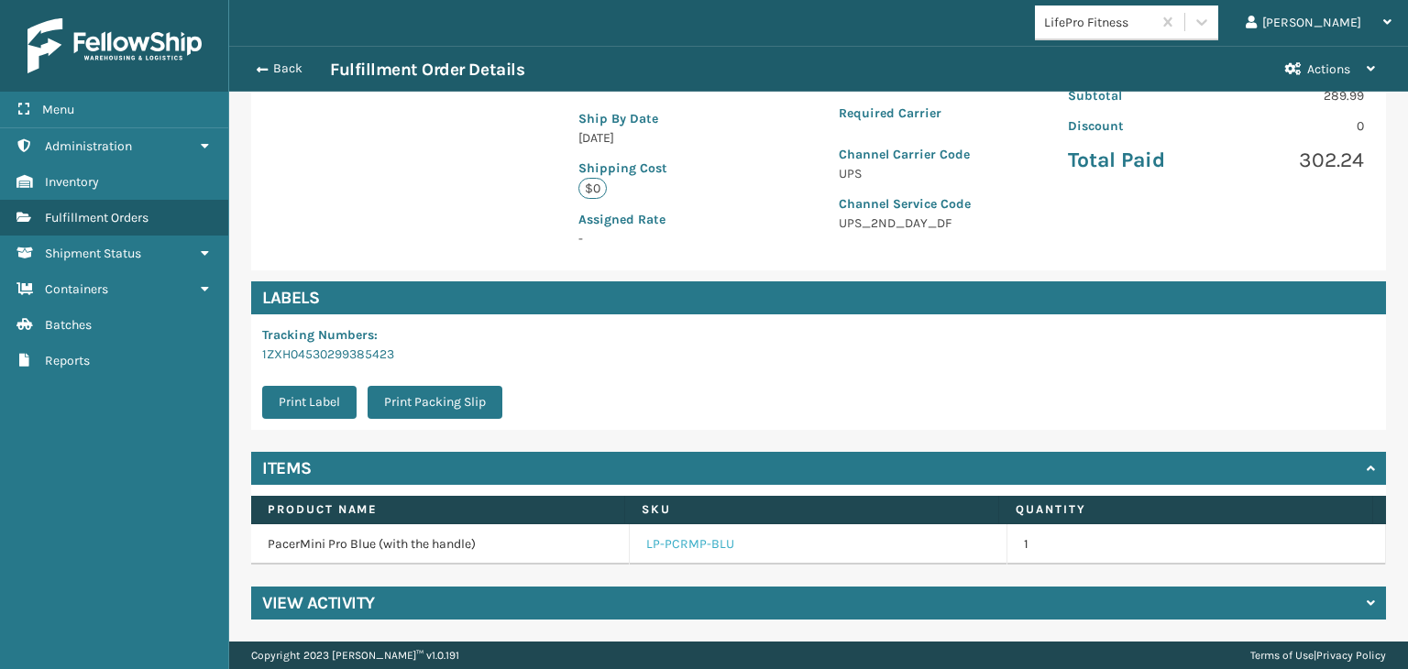
click at [652, 535] on link "LP-PCRMP-BLU" at bounding box center [690, 544] width 88 height 18
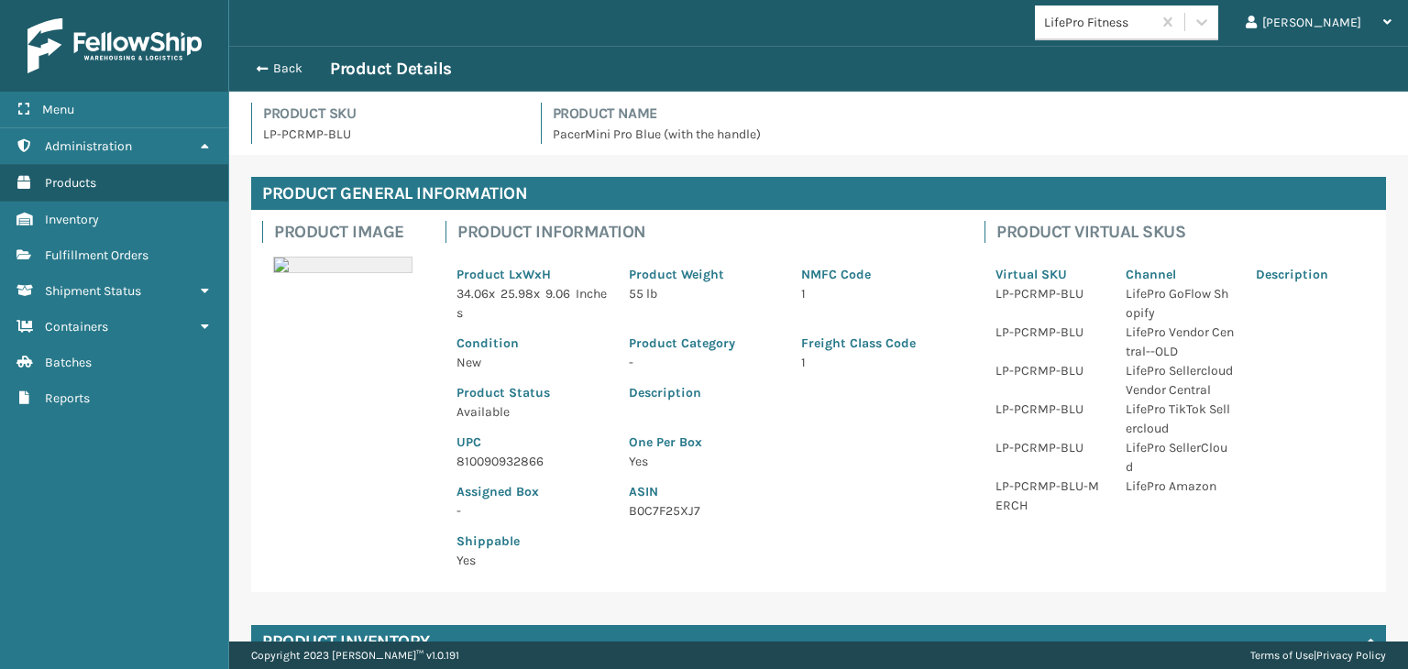
click at [513, 457] on p "810090932866" at bounding box center [532, 461] width 150 height 19
copy p "810090932866"
click at [286, 77] on div "Back Product Details" at bounding box center [819, 69] width 1146 height 22
click at [289, 74] on button "Back" at bounding box center [288, 69] width 84 height 17
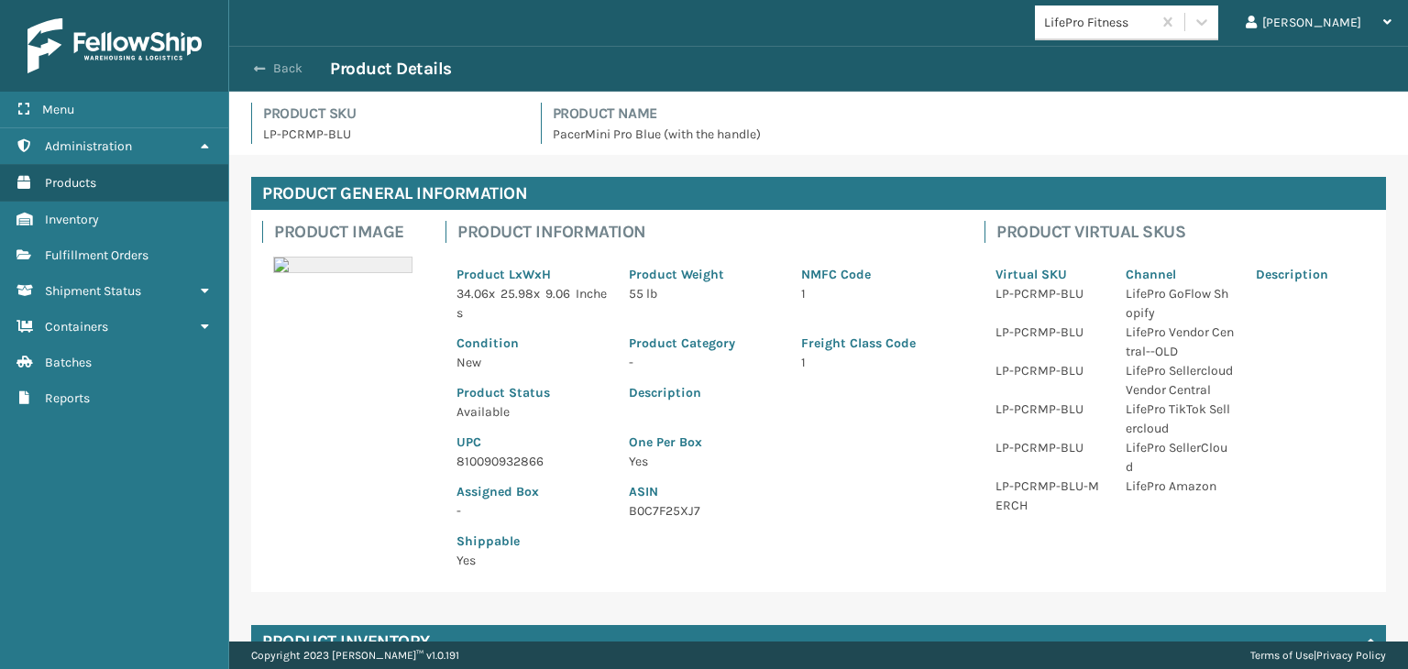
click at [289, 74] on button "Back" at bounding box center [288, 69] width 84 height 17
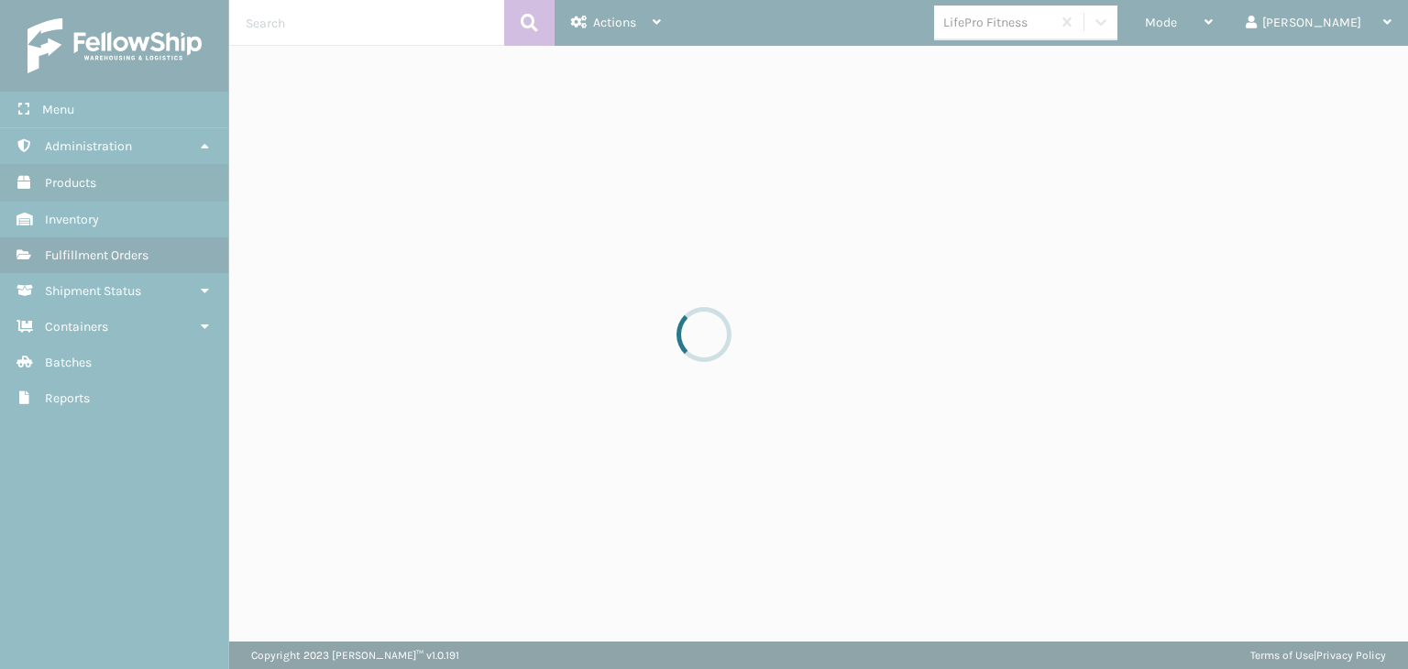
click at [1240, 19] on div at bounding box center [704, 334] width 1408 height 669
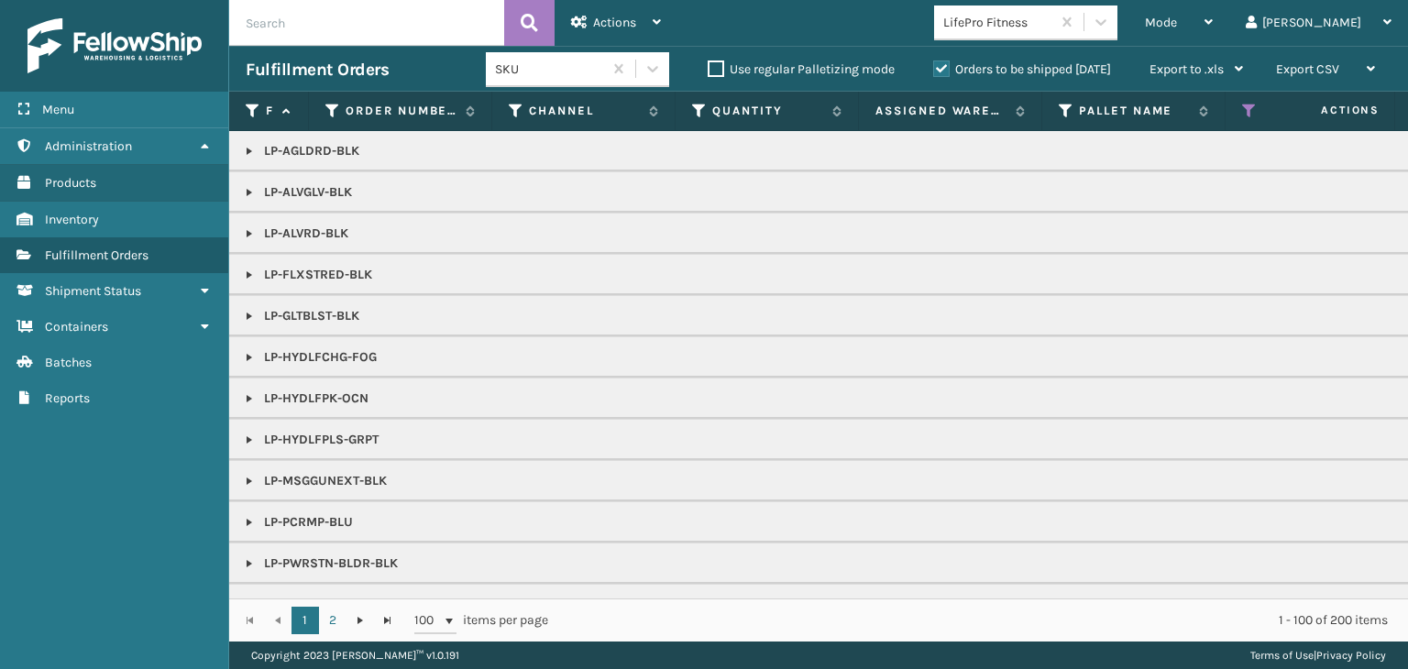
click at [1177, 19] on span "Mode" at bounding box center [1161, 23] width 32 height 16
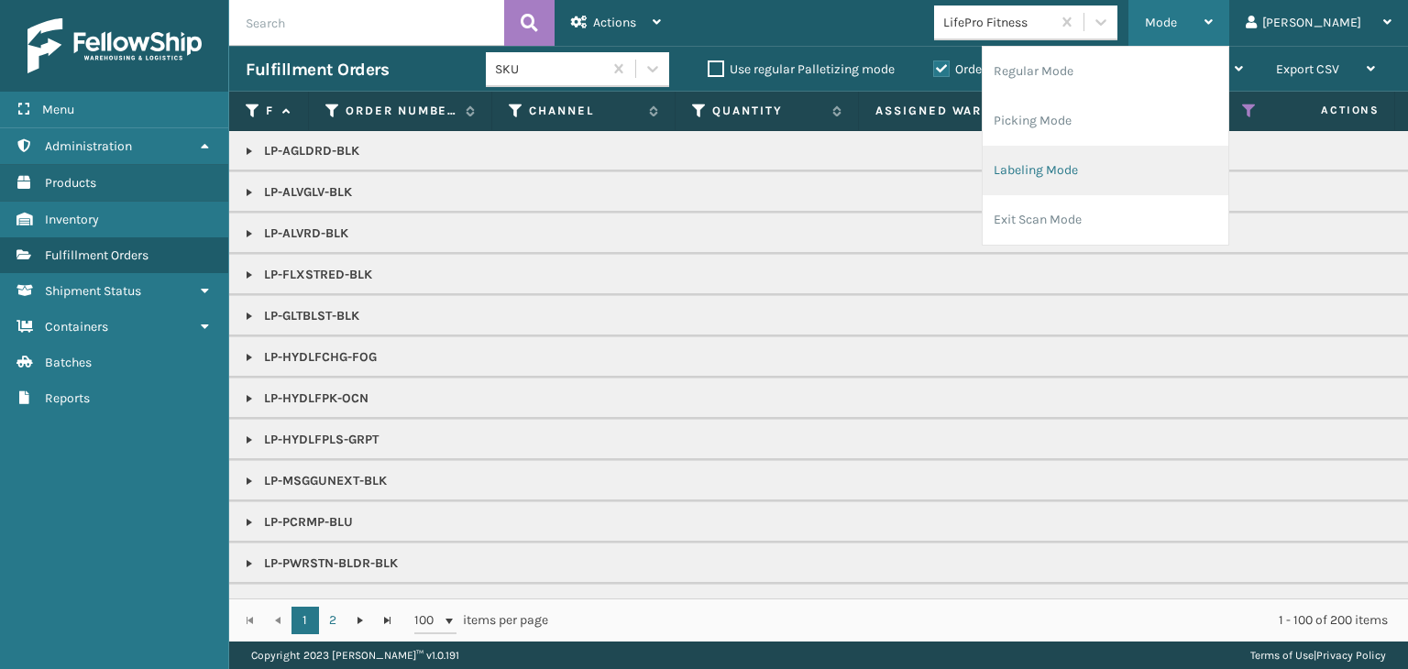
click at [1189, 166] on li "Labeling Mode" at bounding box center [1106, 171] width 246 height 50
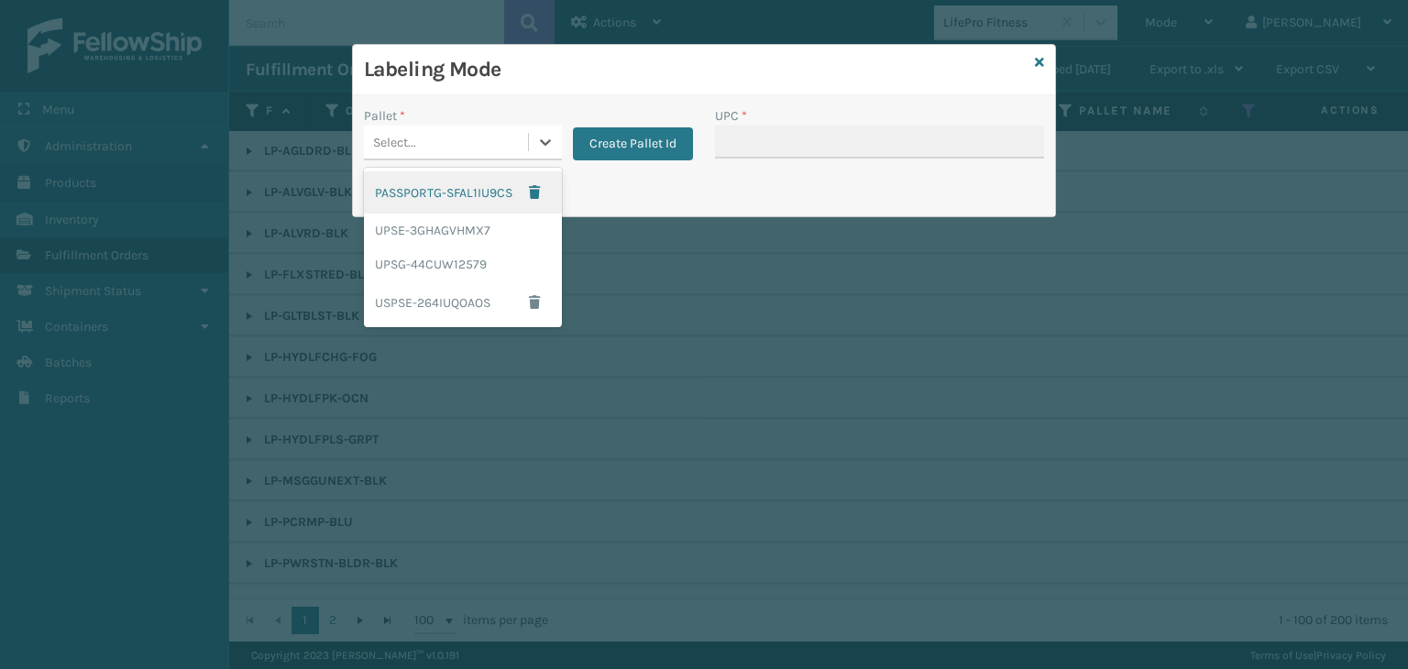
click at [432, 144] on div "Select..." at bounding box center [446, 142] width 164 height 30
click at [462, 239] on div "UPSE-3GHAGVHMX7" at bounding box center [463, 231] width 198 height 34
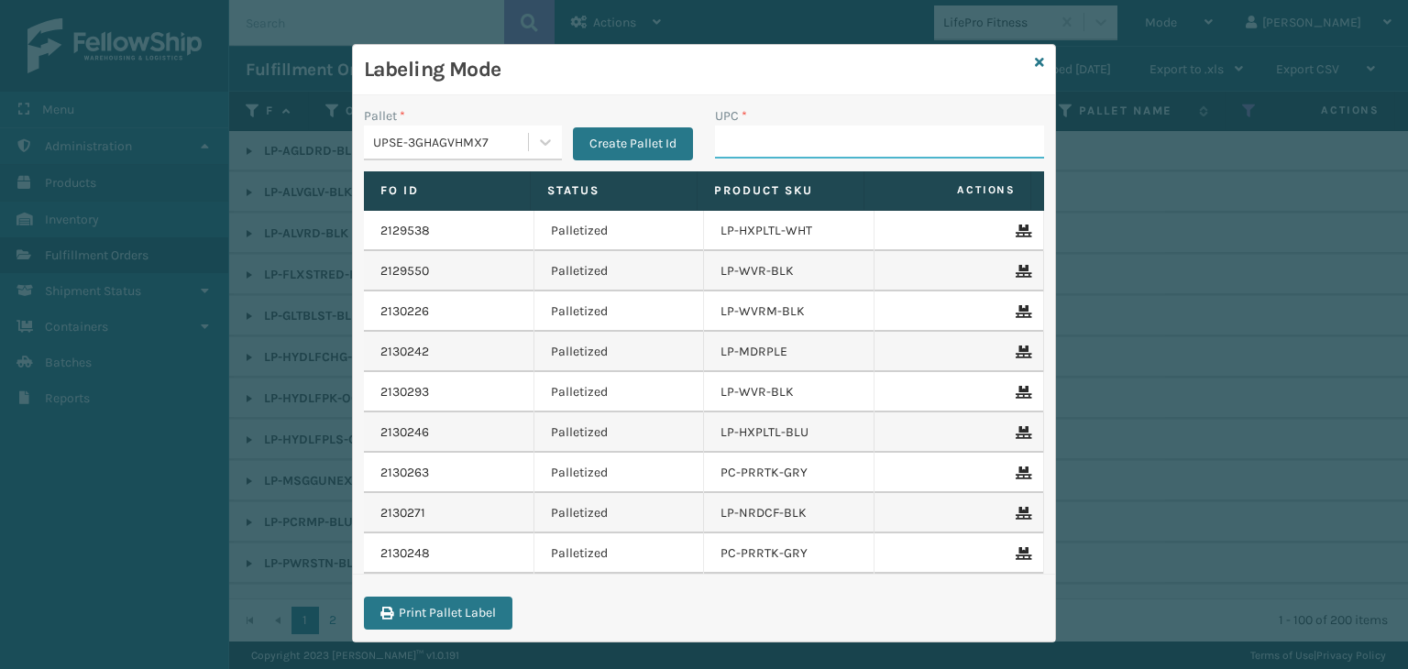
click at [799, 153] on input "UPC *" at bounding box center [879, 142] width 329 height 33
paste input "810090932866"
type input "810090932866"
click at [439, 135] on div "UPSE-3GHAGVHMX7" at bounding box center [451, 142] width 157 height 19
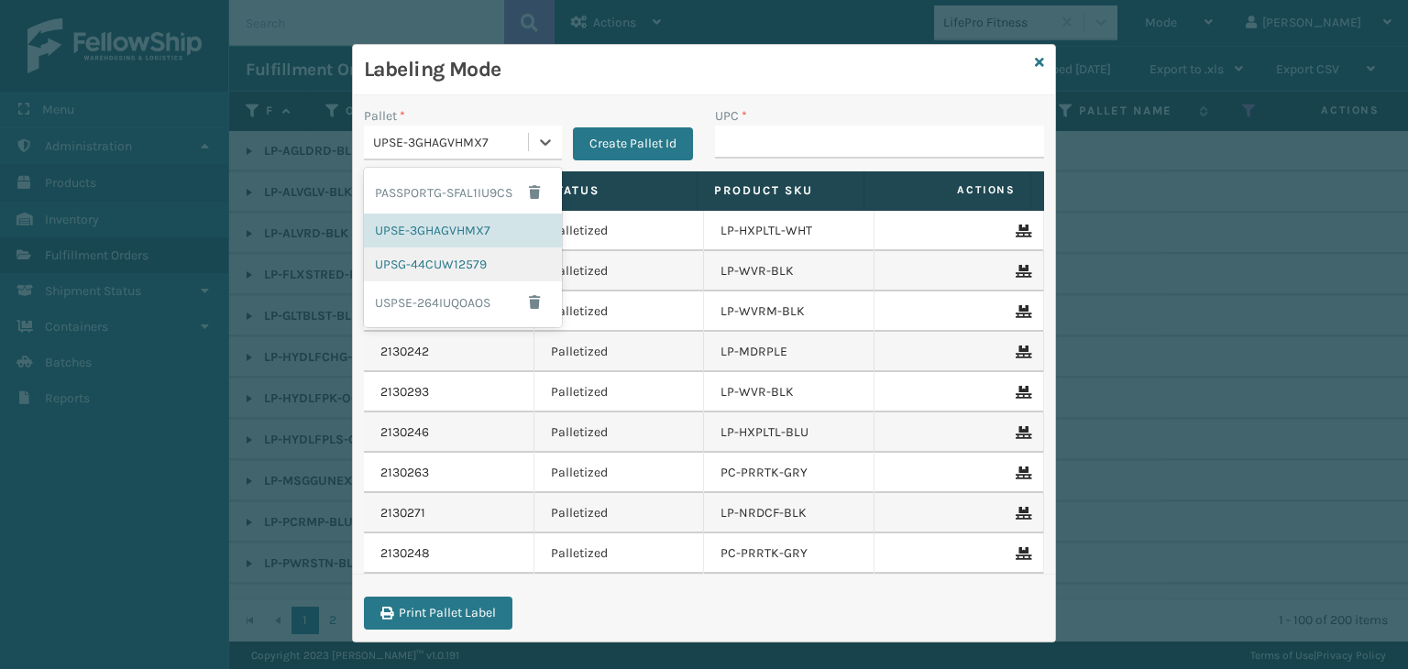
click at [433, 272] on div "UPSG-44CUW12579" at bounding box center [463, 265] width 198 height 34
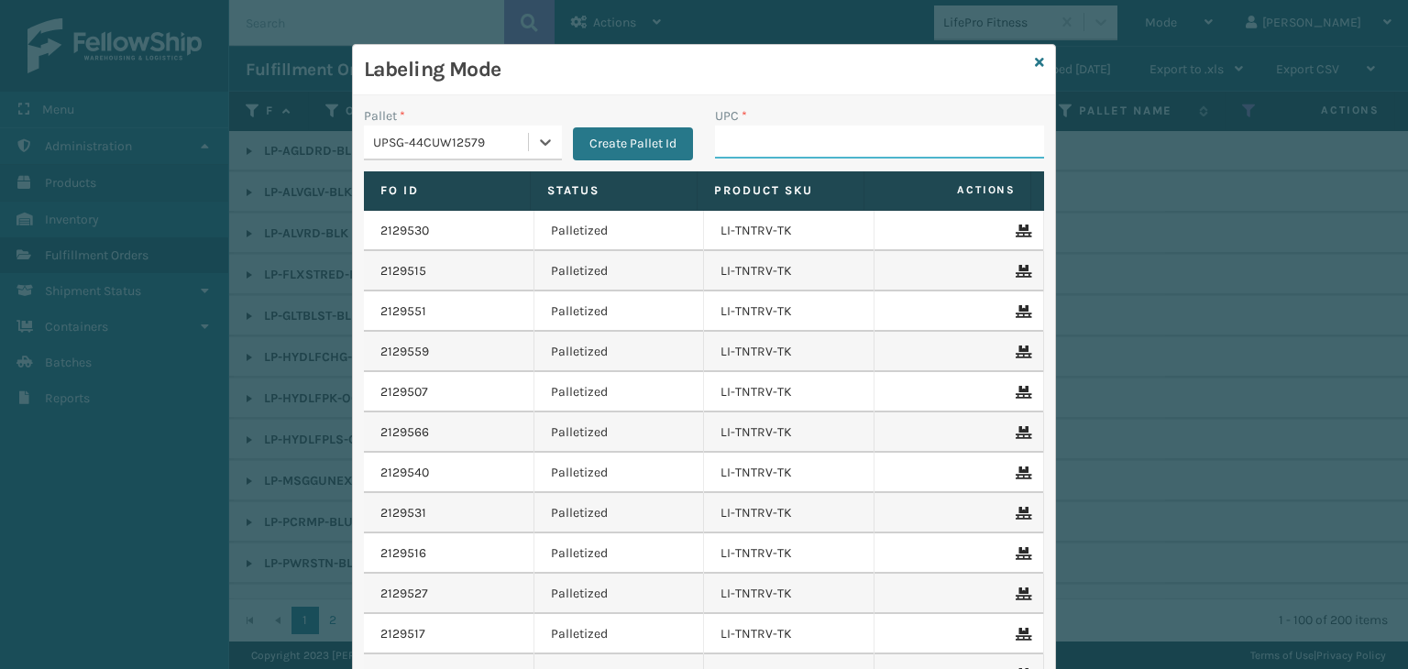
click at [783, 144] on input "UPC *" at bounding box center [879, 142] width 329 height 33
click at [1035, 67] on icon at bounding box center [1039, 62] width 9 height 13
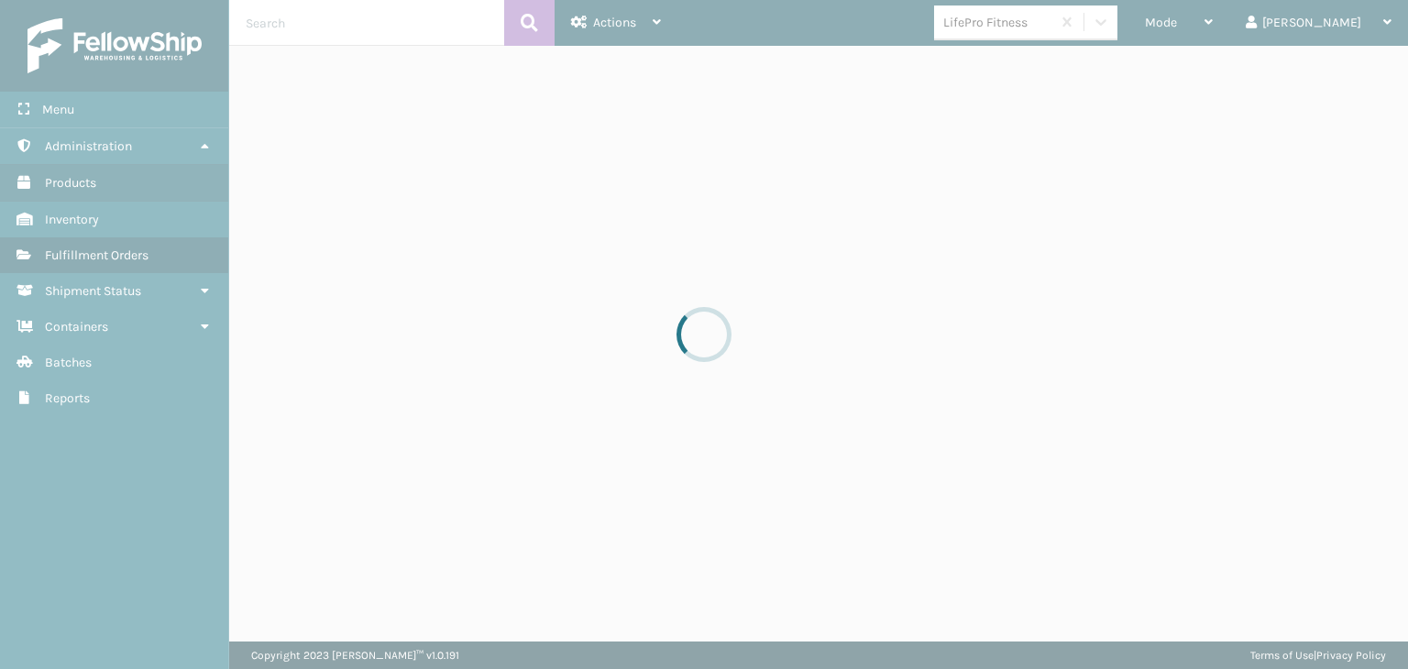
click at [1131, 26] on div at bounding box center [704, 334] width 1408 height 669
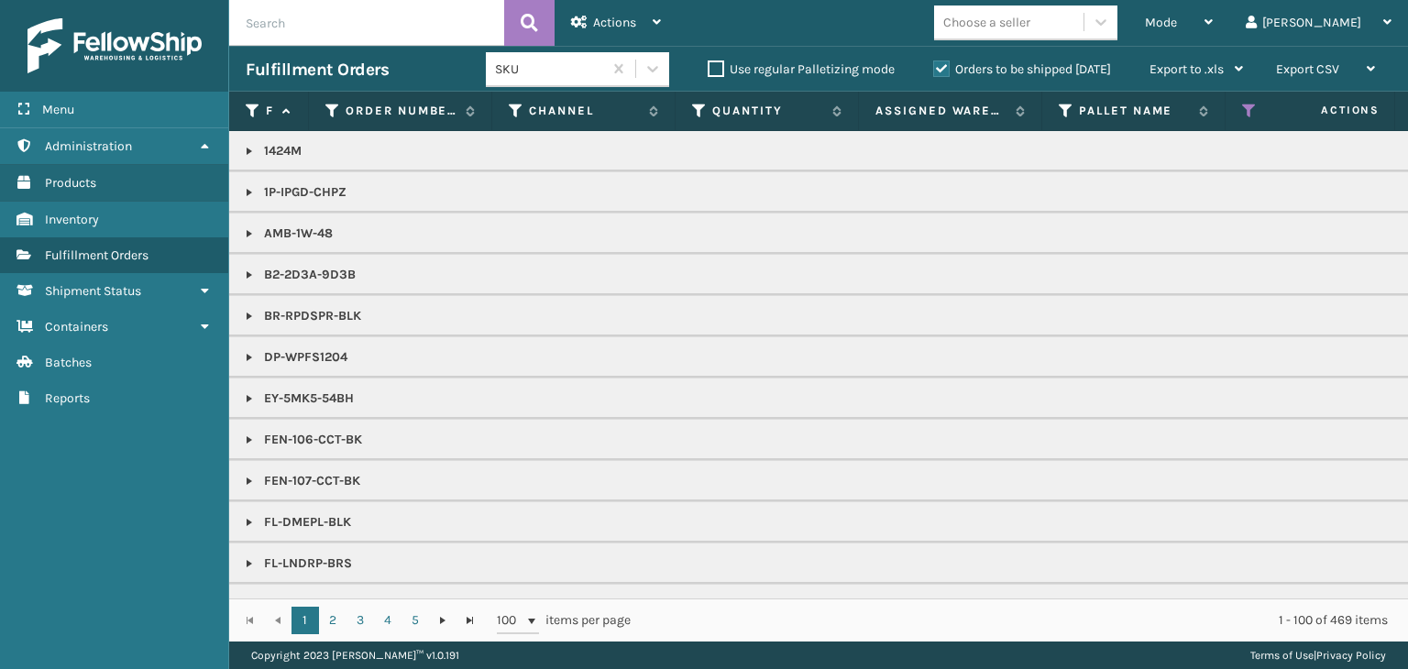
click at [1213, 27] on div "Mode" at bounding box center [1179, 23] width 68 height 46
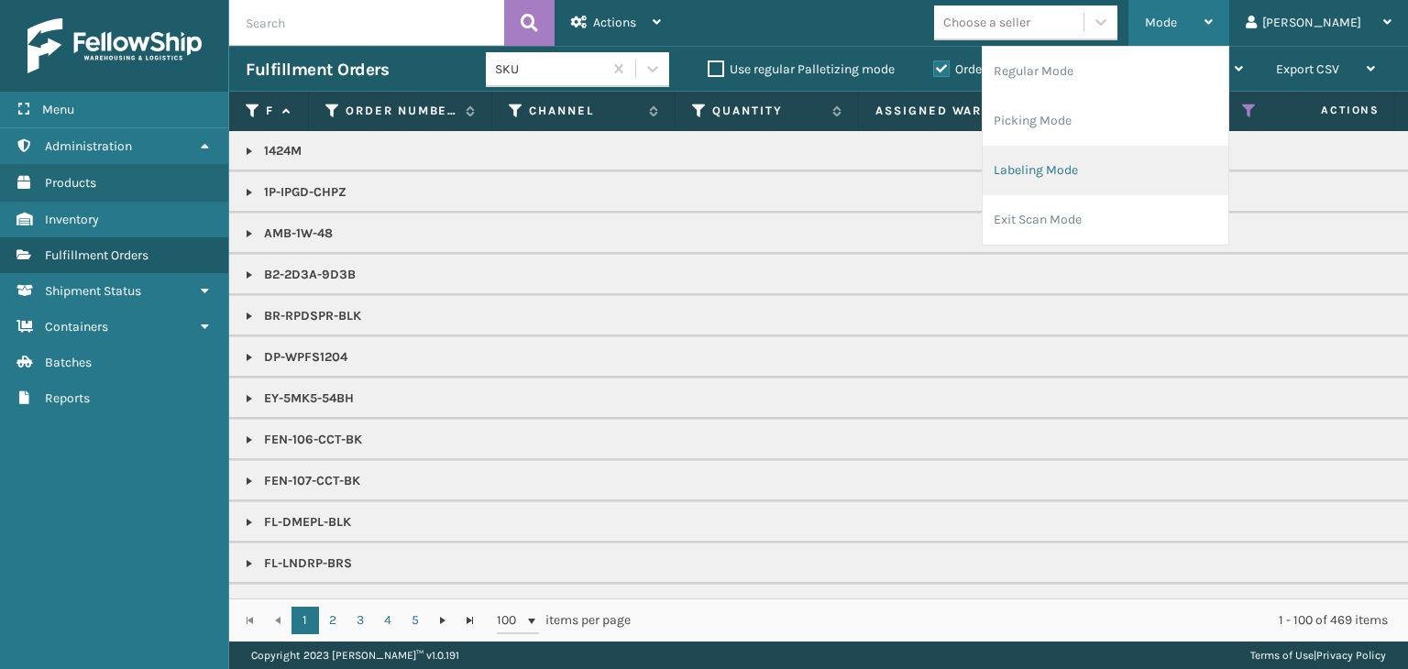
click at [1181, 166] on li "Labeling Mode" at bounding box center [1106, 171] width 246 height 50
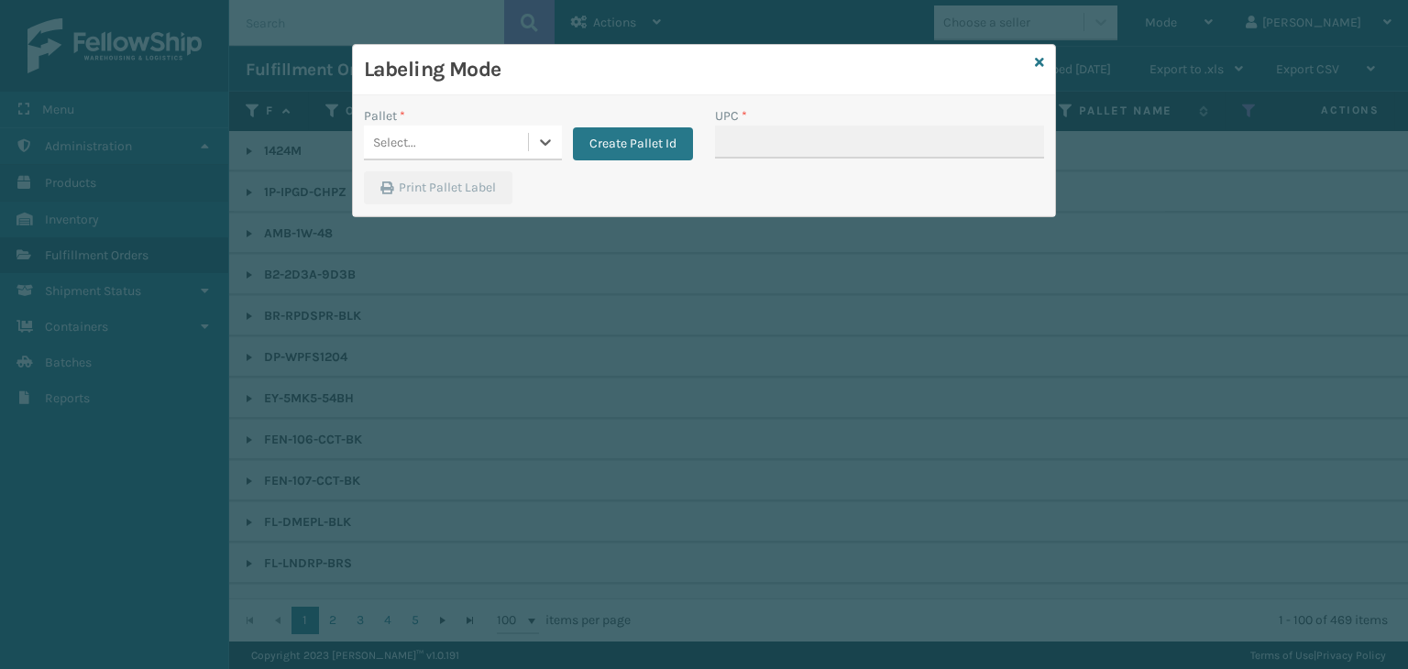
click at [457, 147] on div "Select..." at bounding box center [446, 142] width 164 height 30
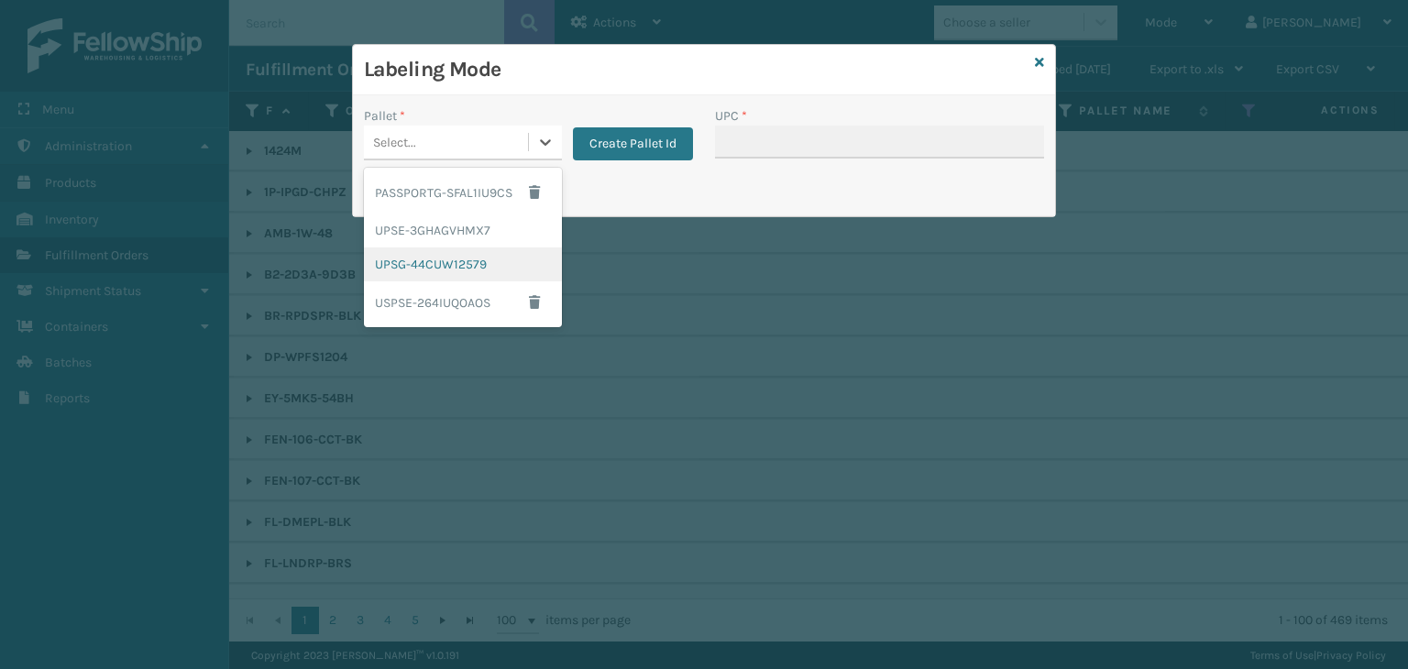
click at [469, 259] on div "UPSG-44CUW12579" at bounding box center [463, 265] width 198 height 34
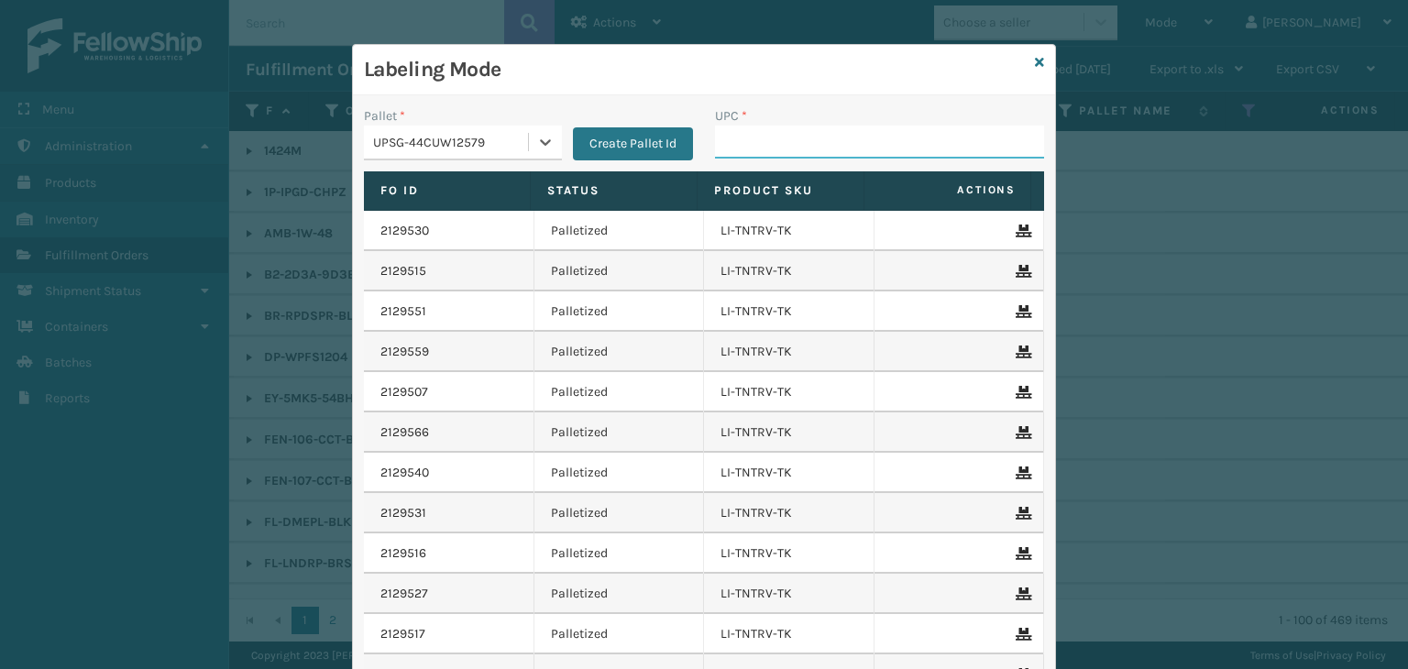
drag, startPoint x: 754, startPoint y: 135, endPoint x: 682, endPoint y: 180, distance: 84.5
click at [754, 135] on input "UPC *" at bounding box center [879, 142] width 329 height 33
type input "LP-HYDLFCHG-FOG"
drag, startPoint x: 871, startPoint y: 141, endPoint x: 284, endPoint y: 133, distance: 586.8
click at [284, 133] on div "Labeling Mode Pallet * UPSG-44CUW12579 Create Pallet Id UPC * LP-HYDLFCHG-FOG F…" at bounding box center [704, 334] width 1408 height 669
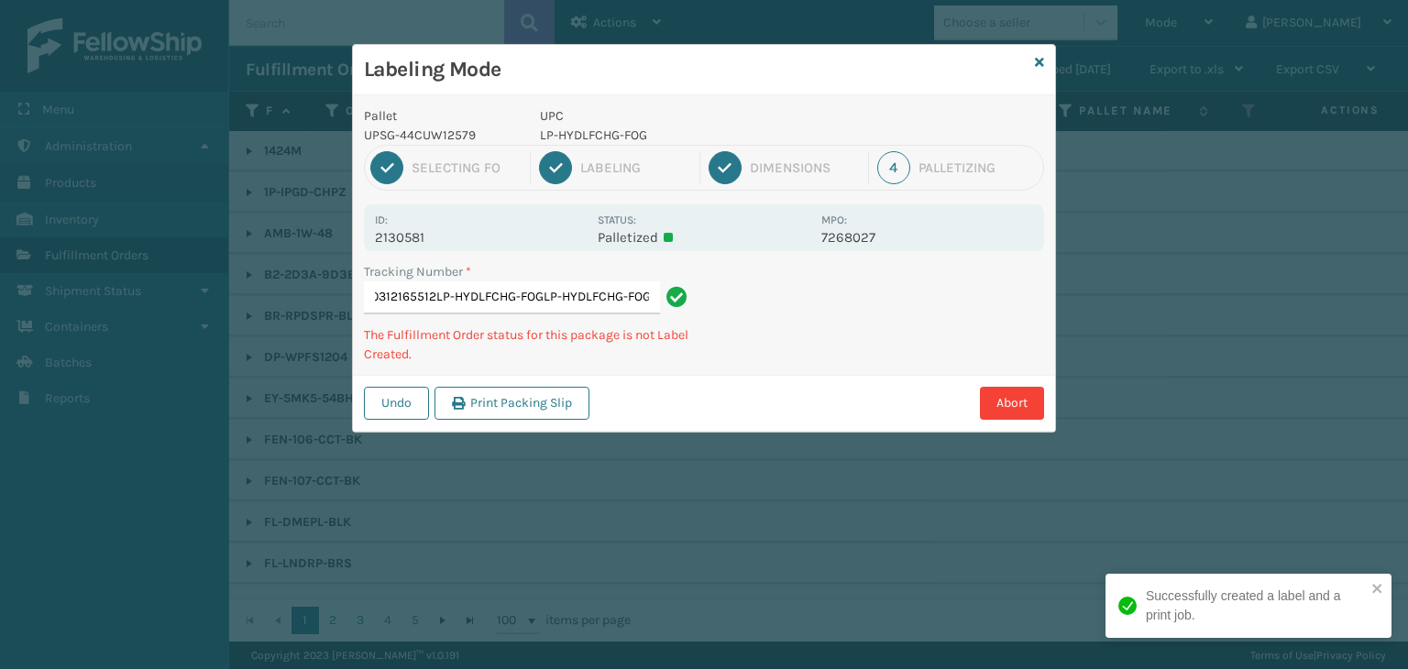
type input "1Z59316A0312165512LP-HYDLFCHG-FOGLP-HYDLFCHG-FOGLP-HYDLFCHG-FOG"
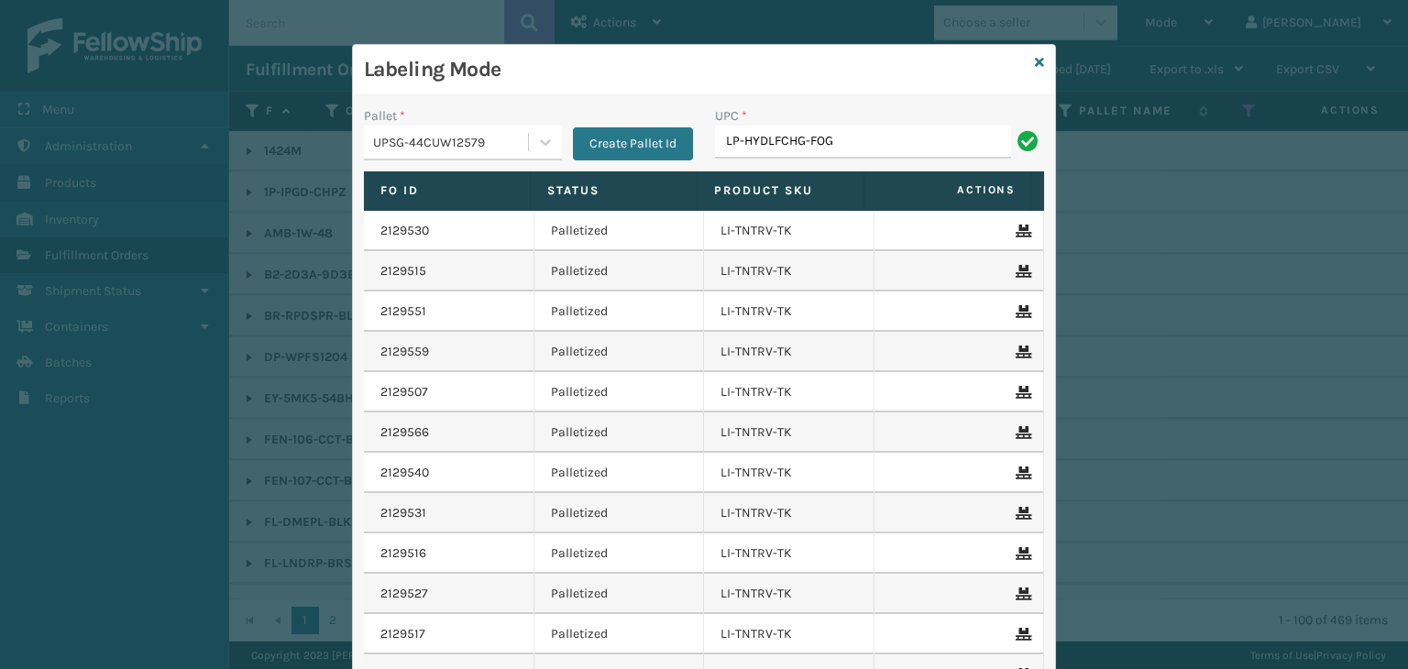
type input "LP-HYDLFCHG-FOG"
type input "LP-HYDLFPLS-GRPT"
drag, startPoint x: 852, startPoint y: 137, endPoint x: 256, endPoint y: 166, distance: 596.6
click at [256, 166] on div "Labeling Mode Pallet * UPSG-44CUW12579 Create Pallet Id UPC * LP-HYDLFPLS-GRPT …" at bounding box center [704, 334] width 1408 height 669
type input "LP-HYDLFPLS-GRPT"
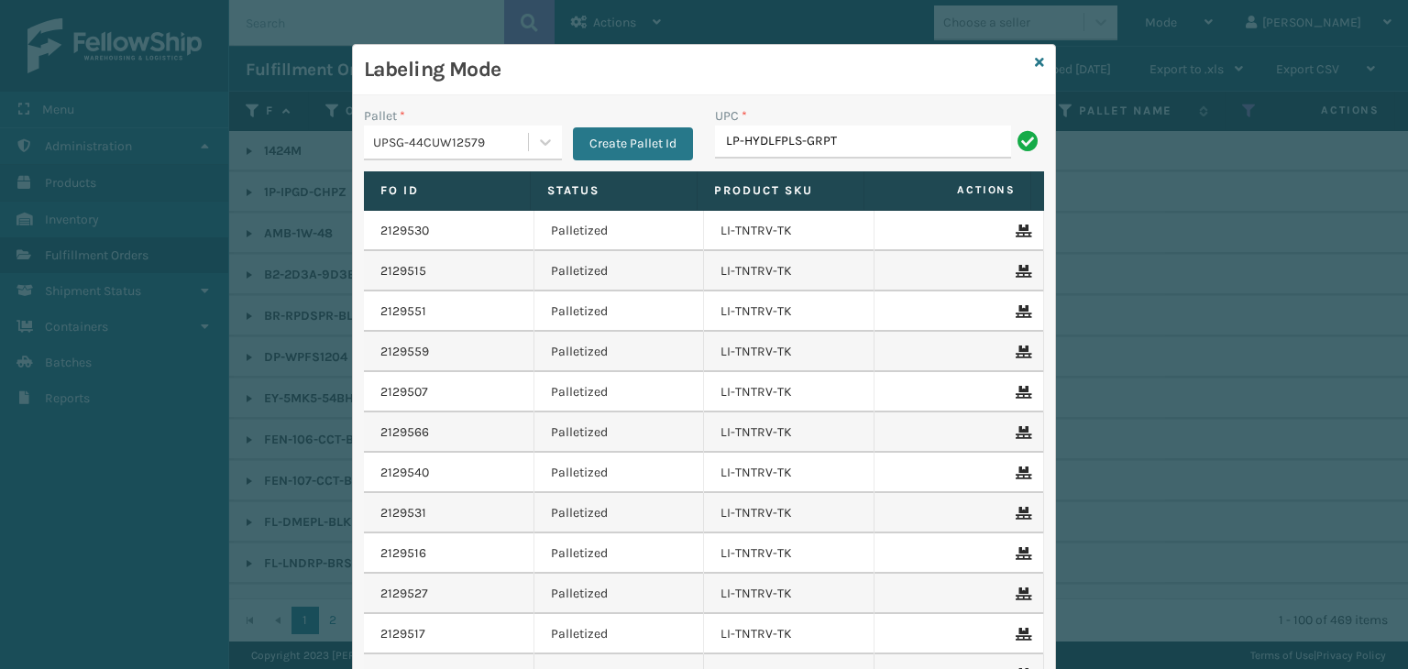
type input "LP-HYDLFPLS-GRPT"
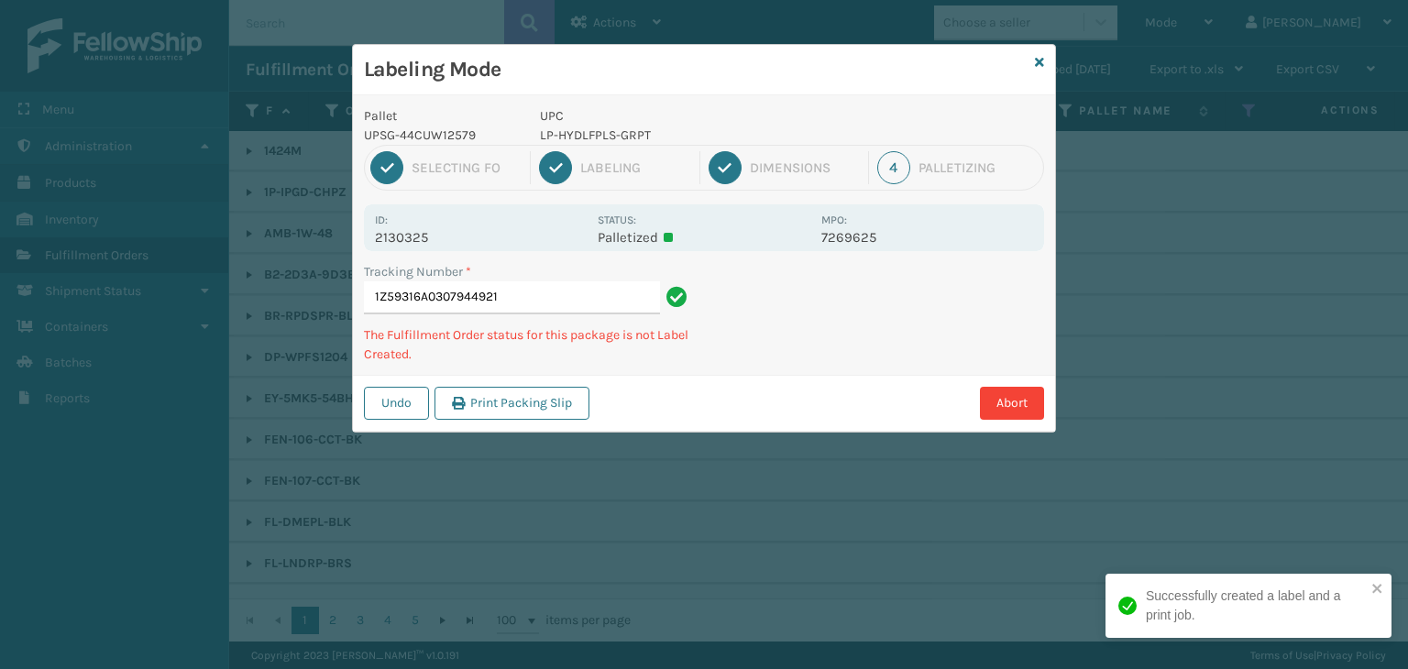
type input "1Z59316A0307944921LP-HYDLFPLS-GRPT"
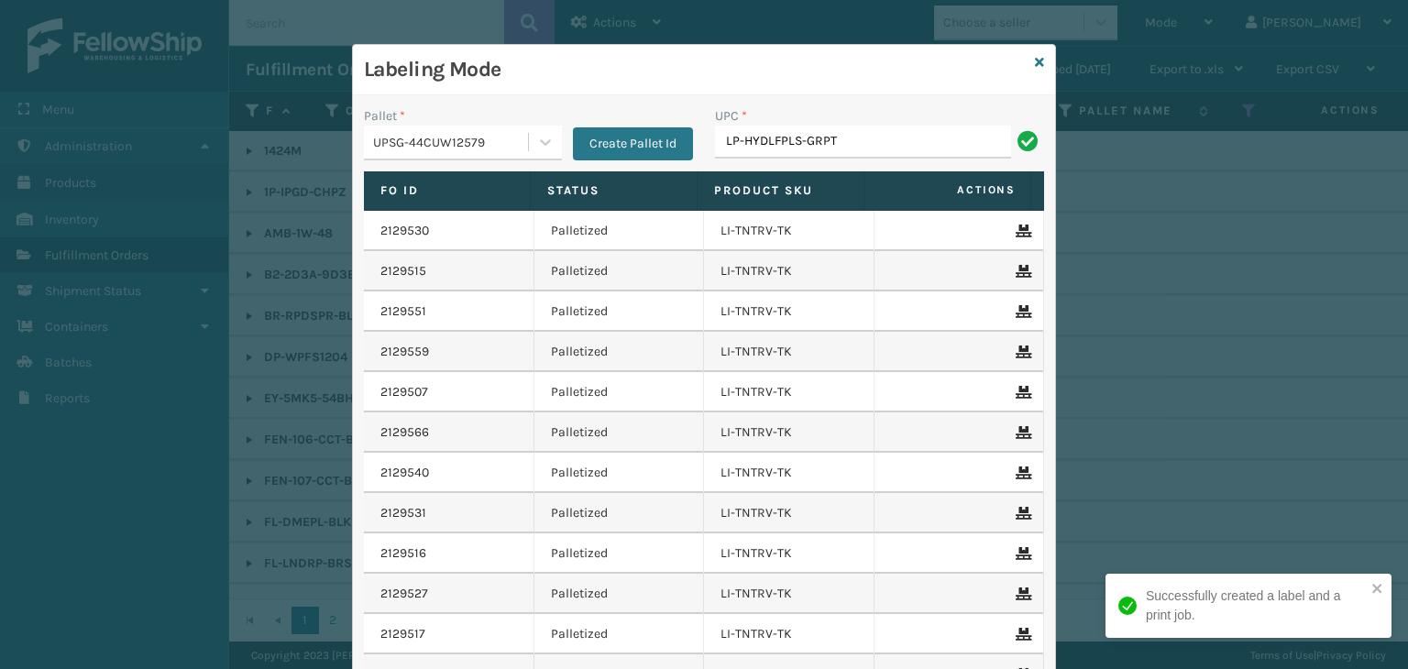
type input "LP-HYDLFPLS-GRPT"
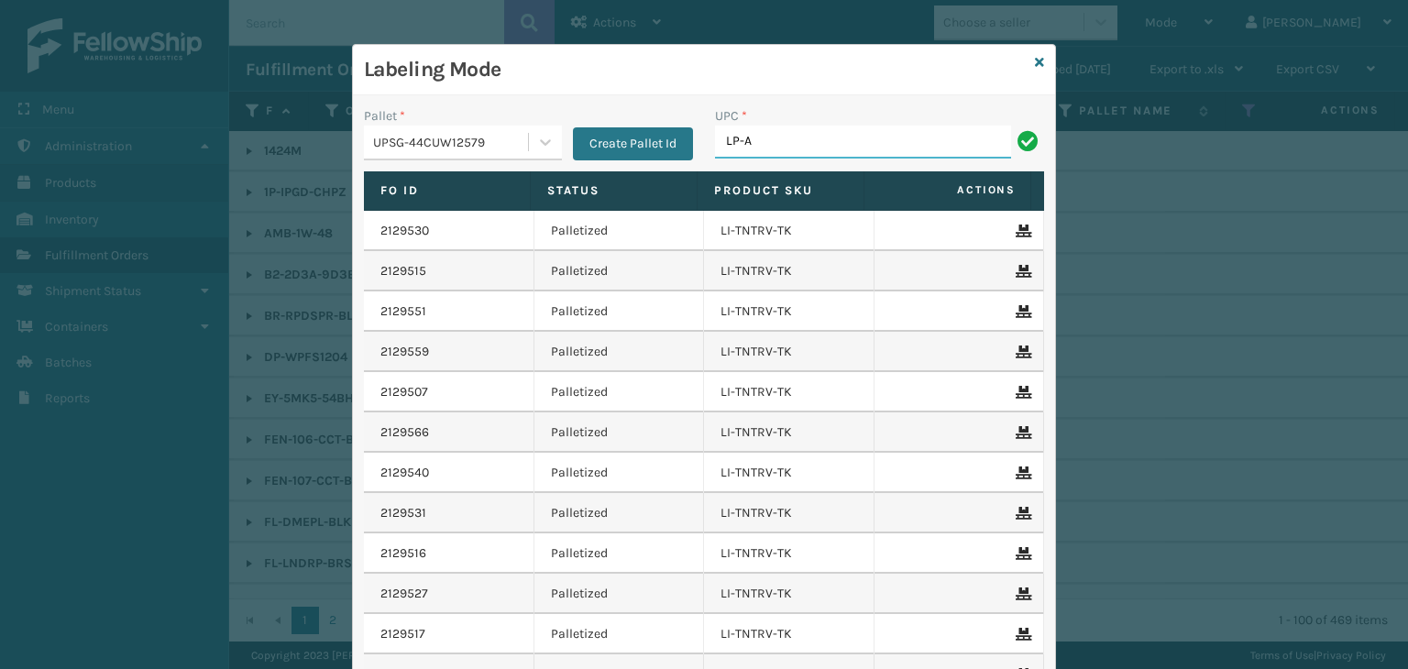
type input "LP-AGLDRD-BLK"
drag, startPoint x: 854, startPoint y: 144, endPoint x: 384, endPoint y: 122, distance: 470.8
click at [379, 121] on div "Pallet * UPSG-44CUW12579 Create Pallet Id UPC * LP-AGLDRD-BLK" at bounding box center [704, 138] width 702 height 65
type input "LP-AGLDRD-BLK"
type input "8100909"
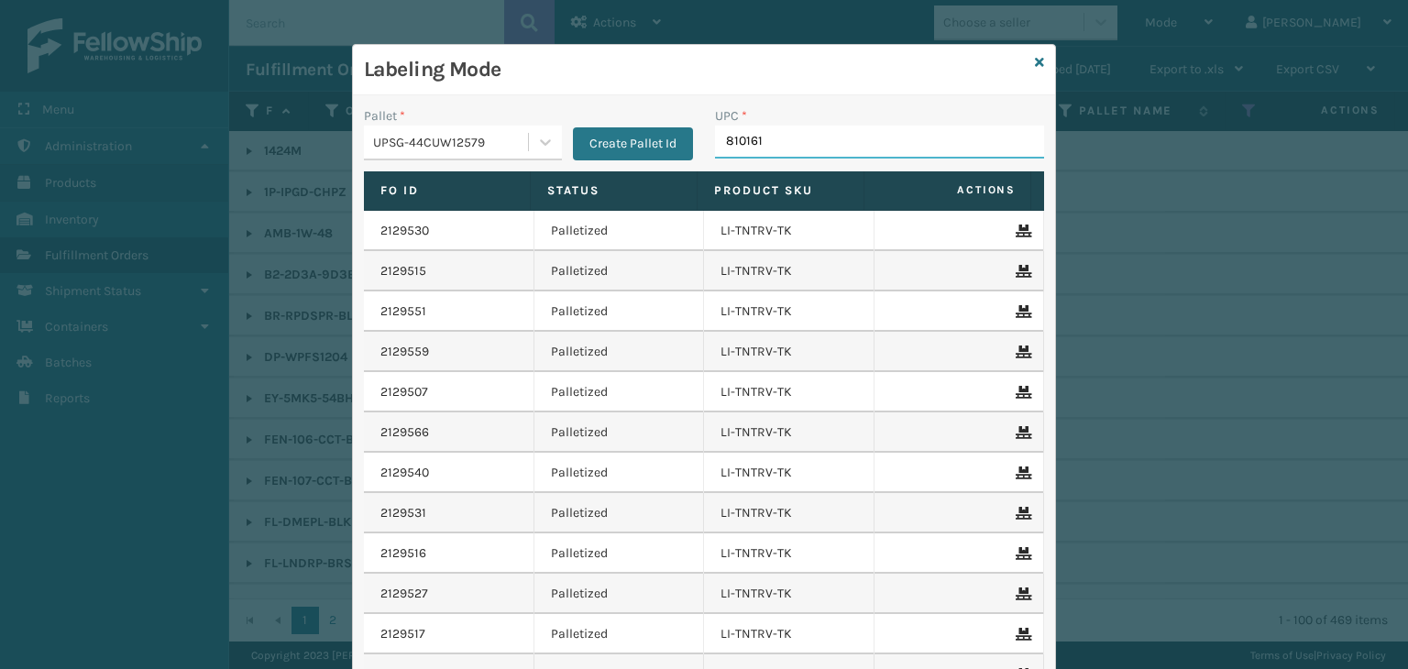
type input "8101613"
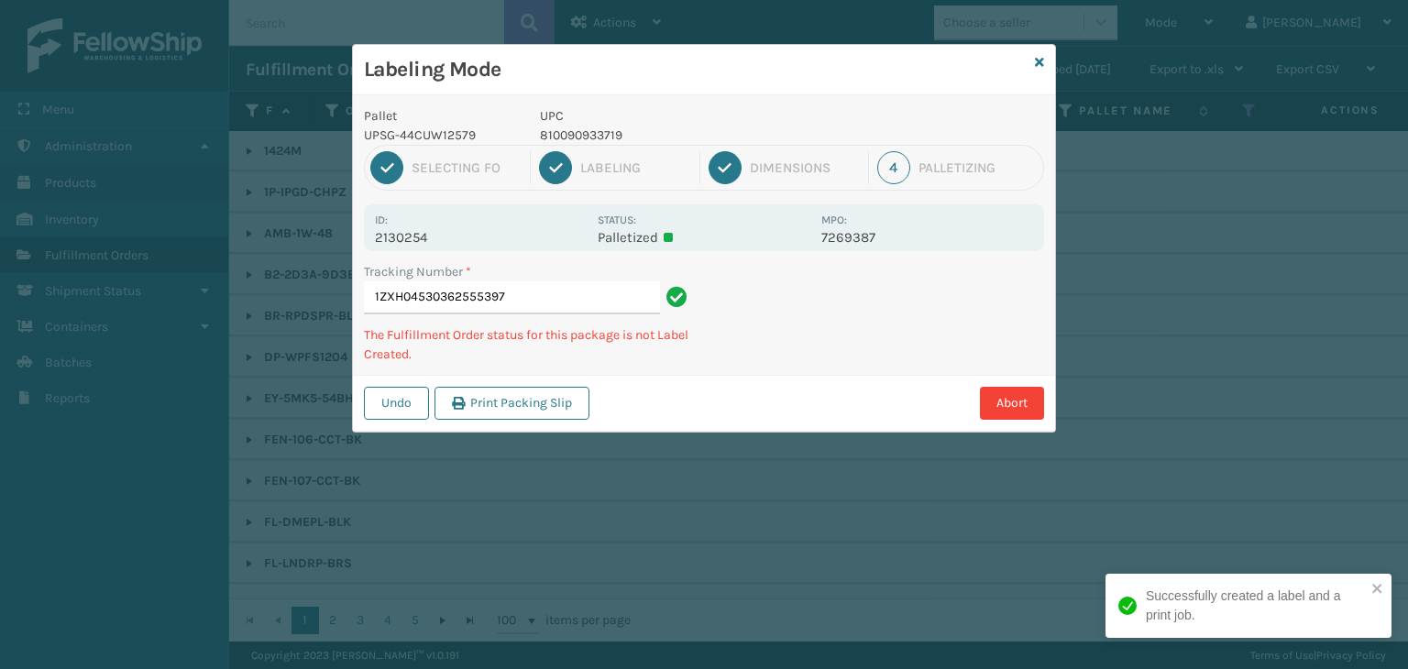
click at [590, 126] on p "810090933719" at bounding box center [675, 135] width 270 height 19
copy p "810090933719"
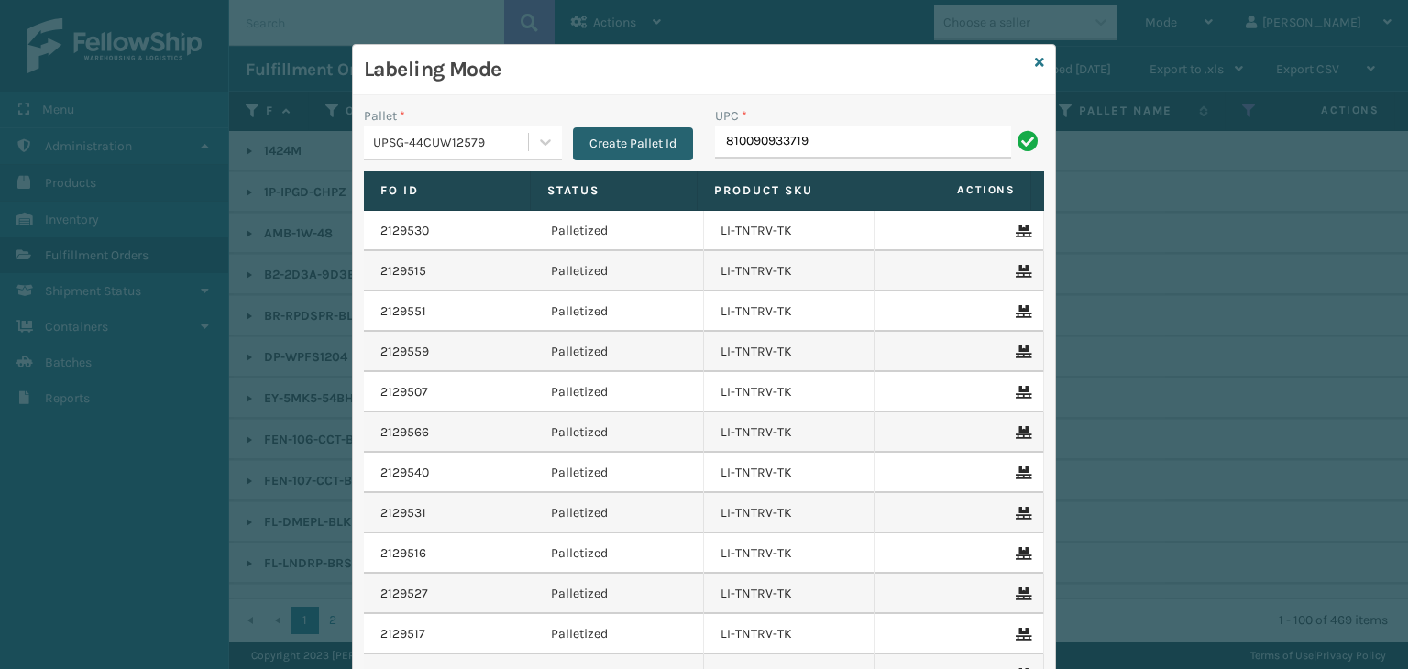
type input "810090933719"
type input "8100909"
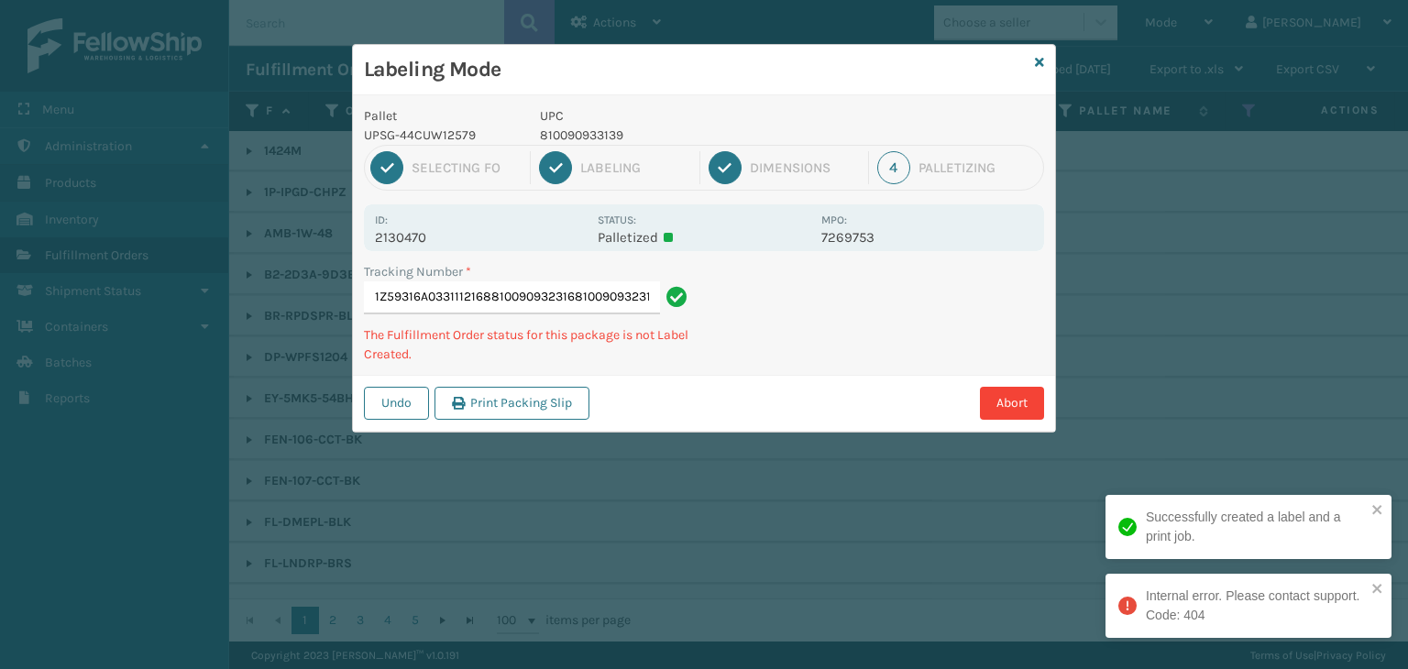
type input "1Z59316A0331112168810090932316810090932316"
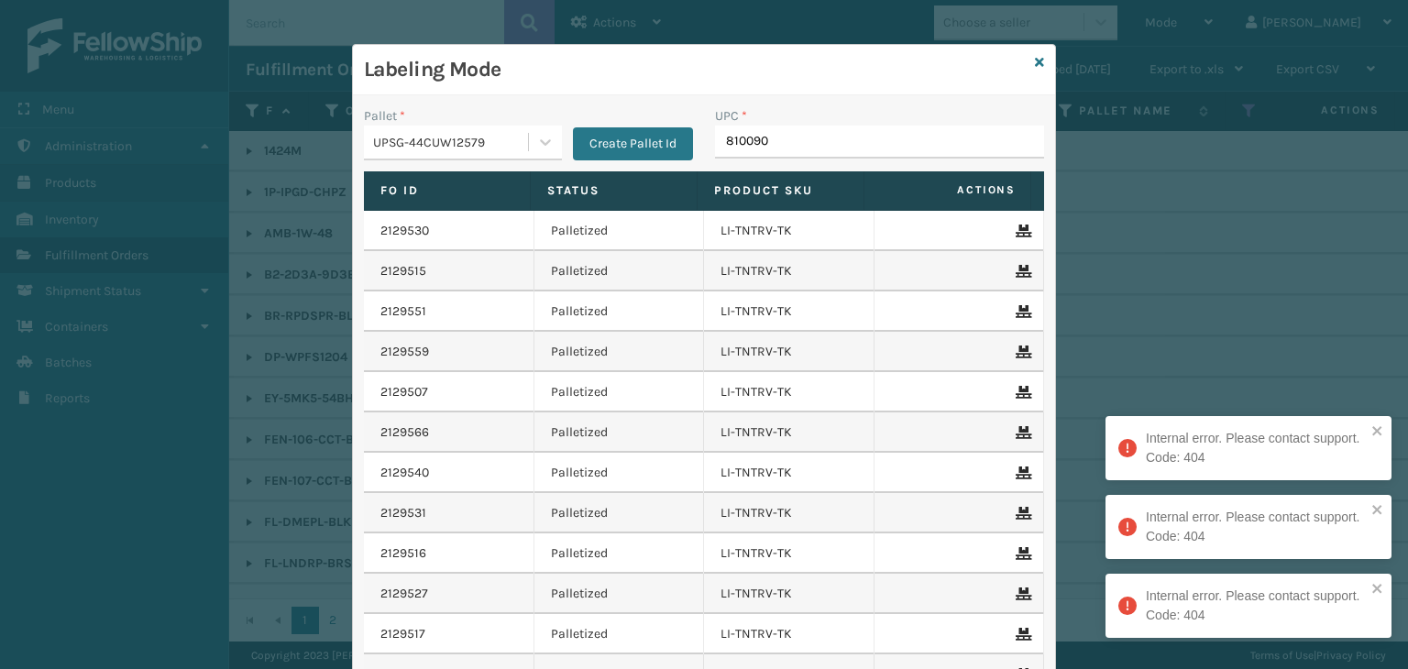
type input "8100909"
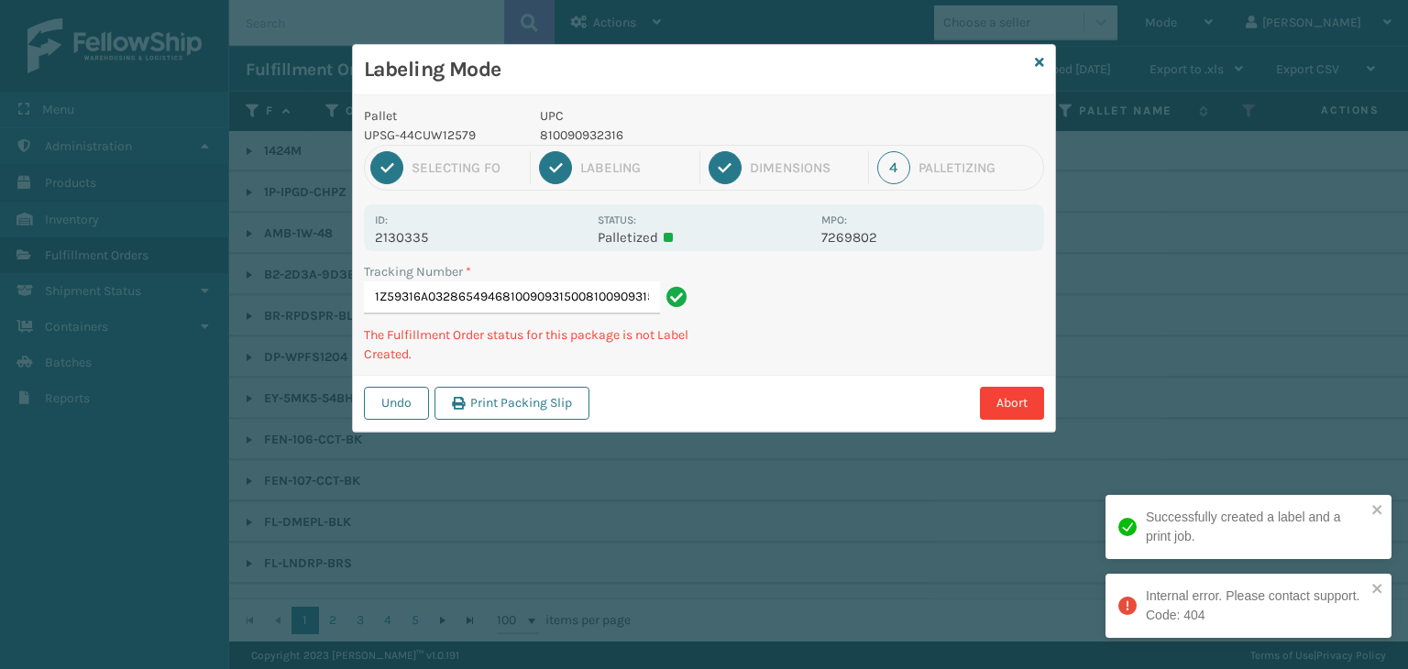
type input "1Z59316A0328654946810090931500810090931500"
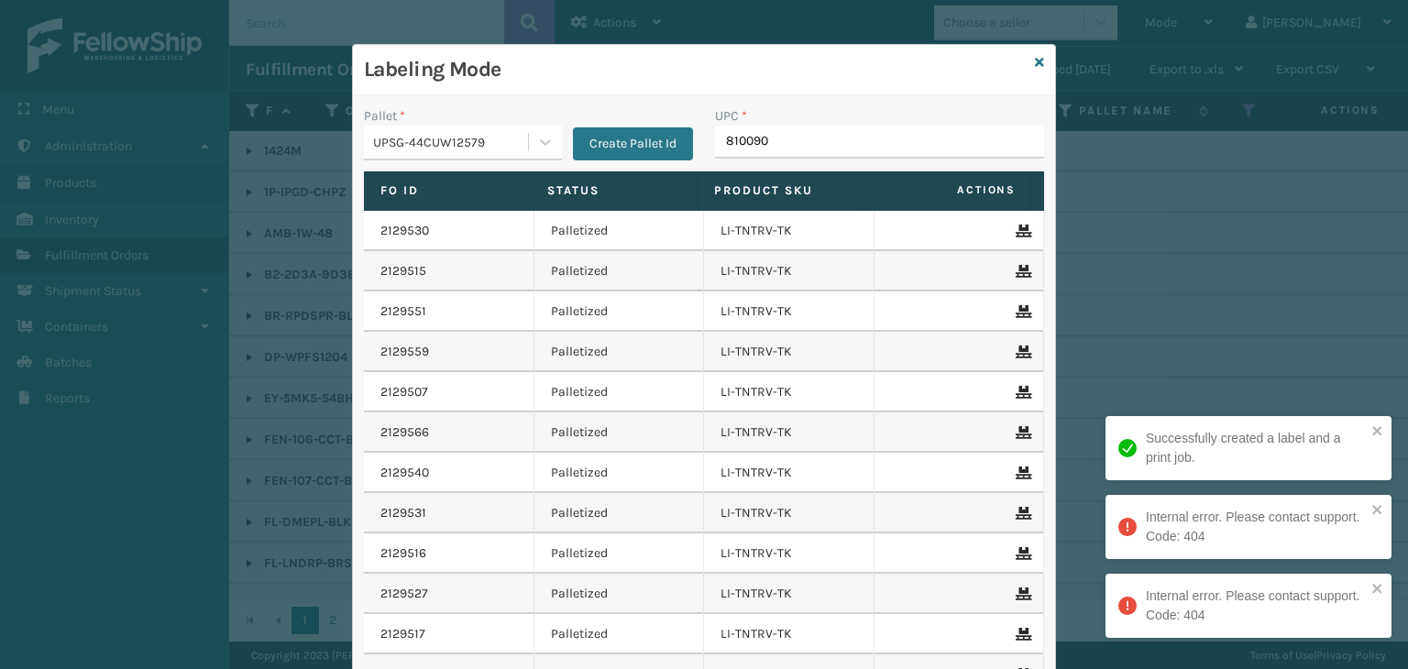
type input "8100909"
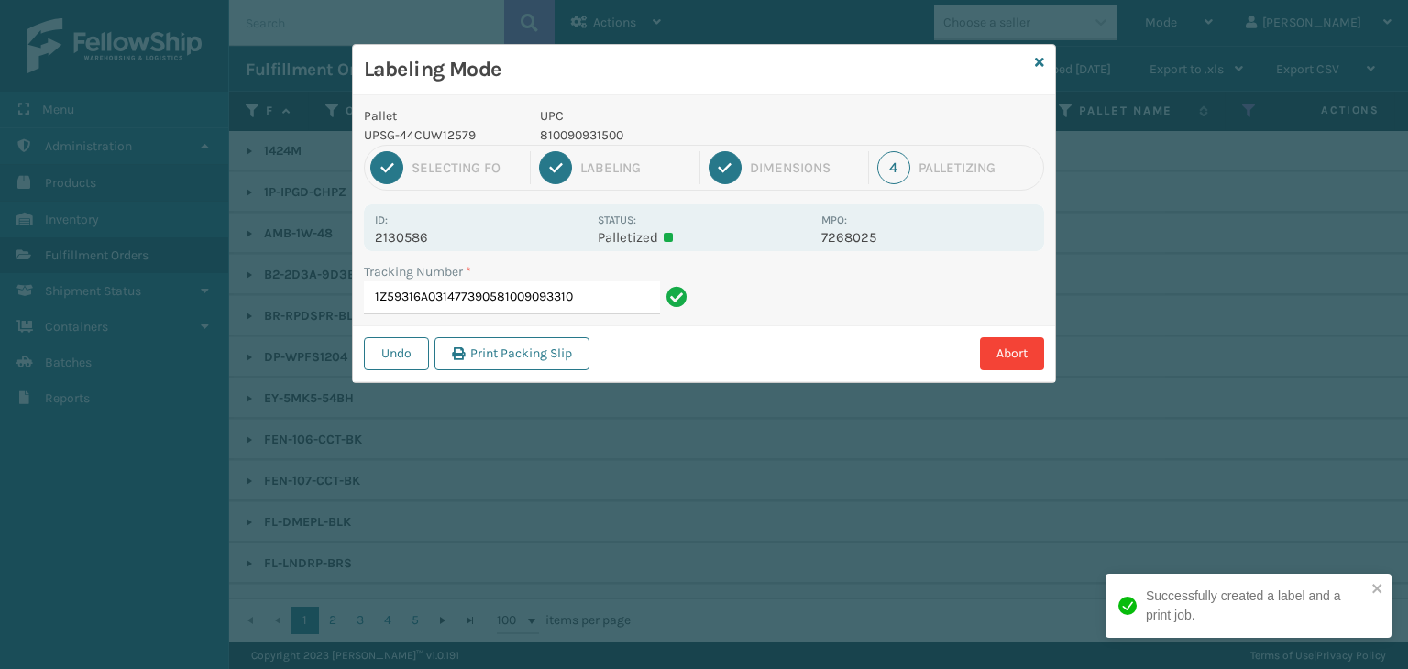
type input "1Z59316A0314773905810090933108"
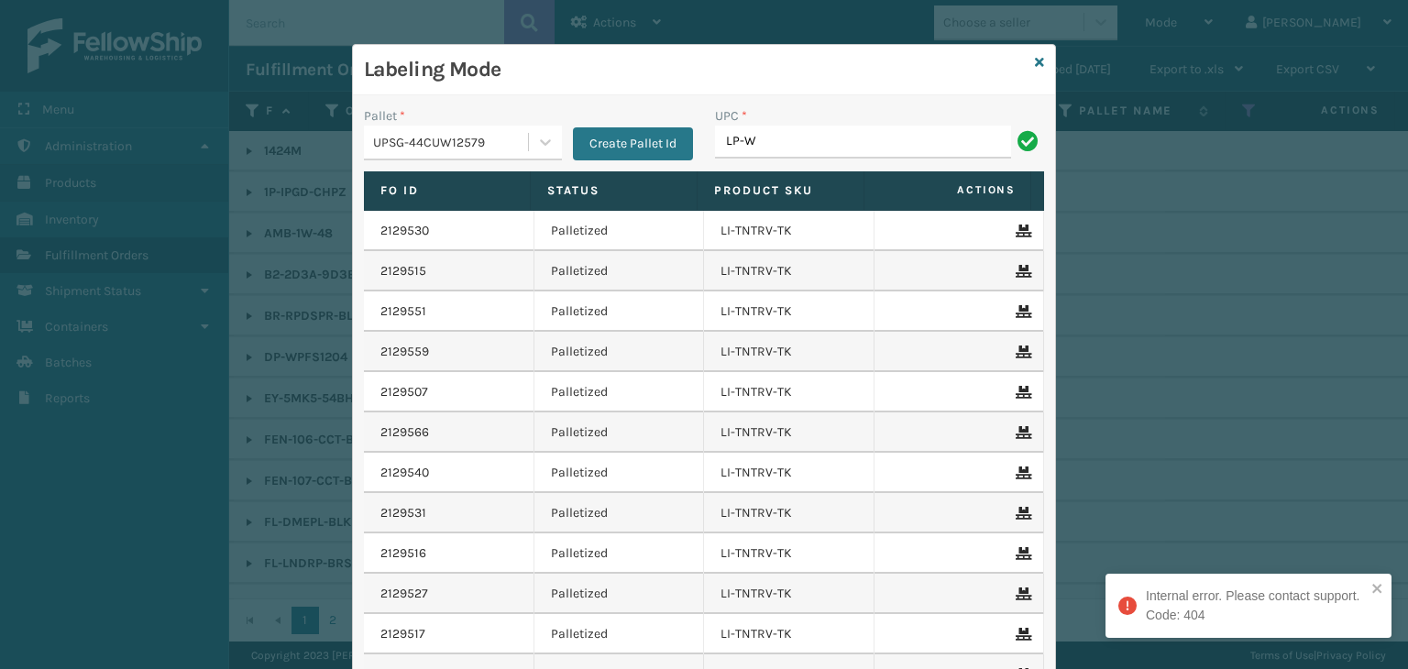
type input "LP-WVR-RED"
drag, startPoint x: 832, startPoint y: 149, endPoint x: 117, endPoint y: 155, distance: 714.2
click at [144, 167] on div "Labeling Mode Pallet * UPSG-44CUW12579 Create Pallet Id UPC * LP-WVR-RED Fo Id …" at bounding box center [704, 334] width 1408 height 669
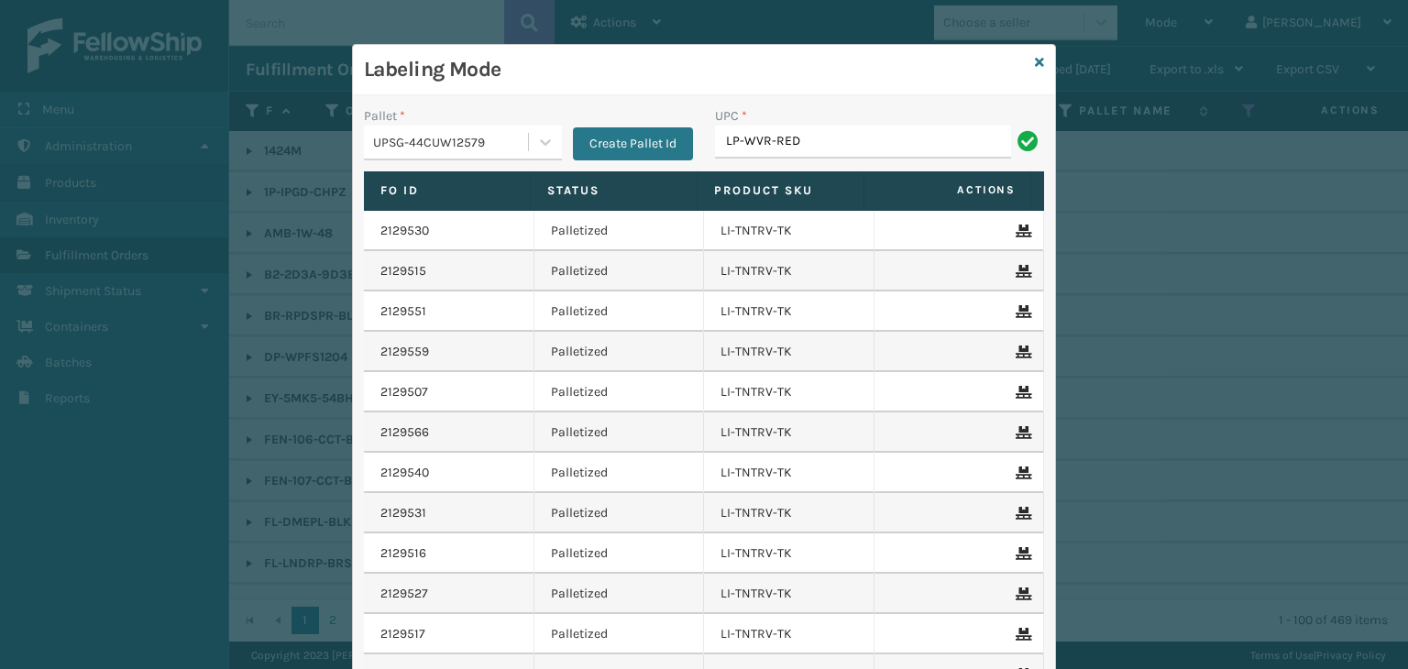
type input "LP-WVR-RED"
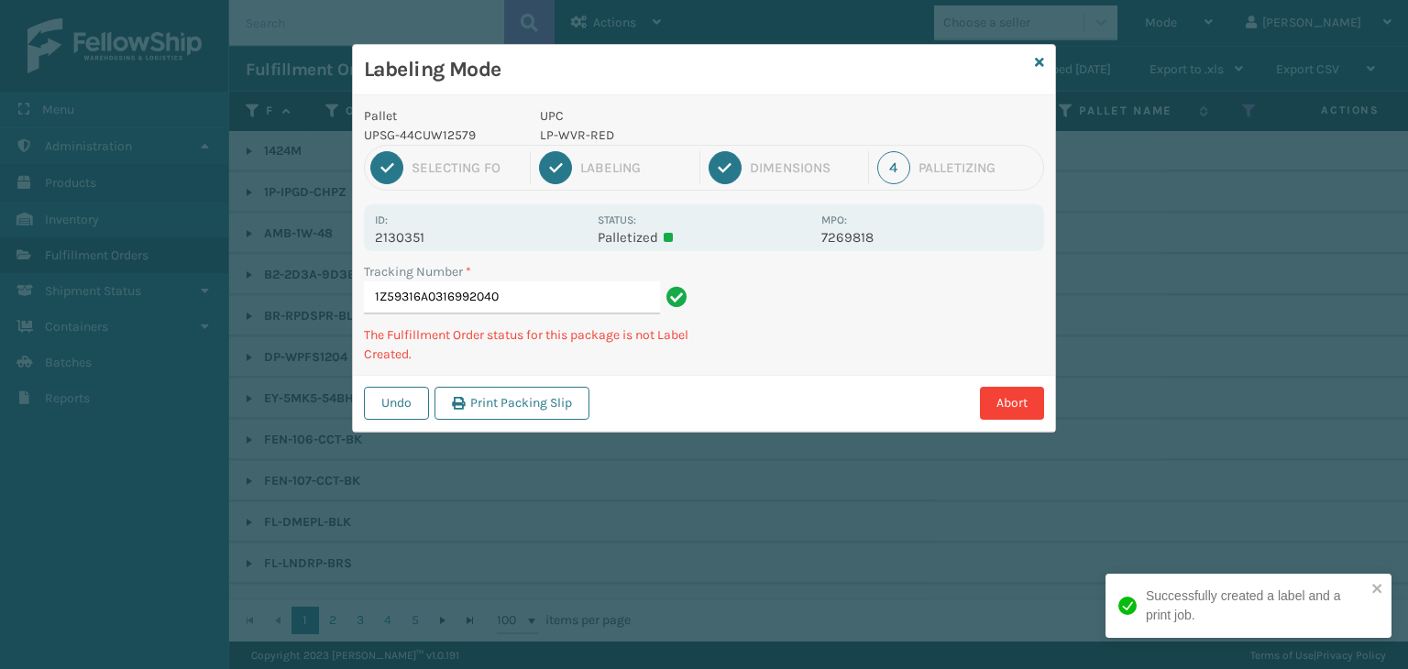
type input "1Z59316A0316992040LP-WVR-RED"
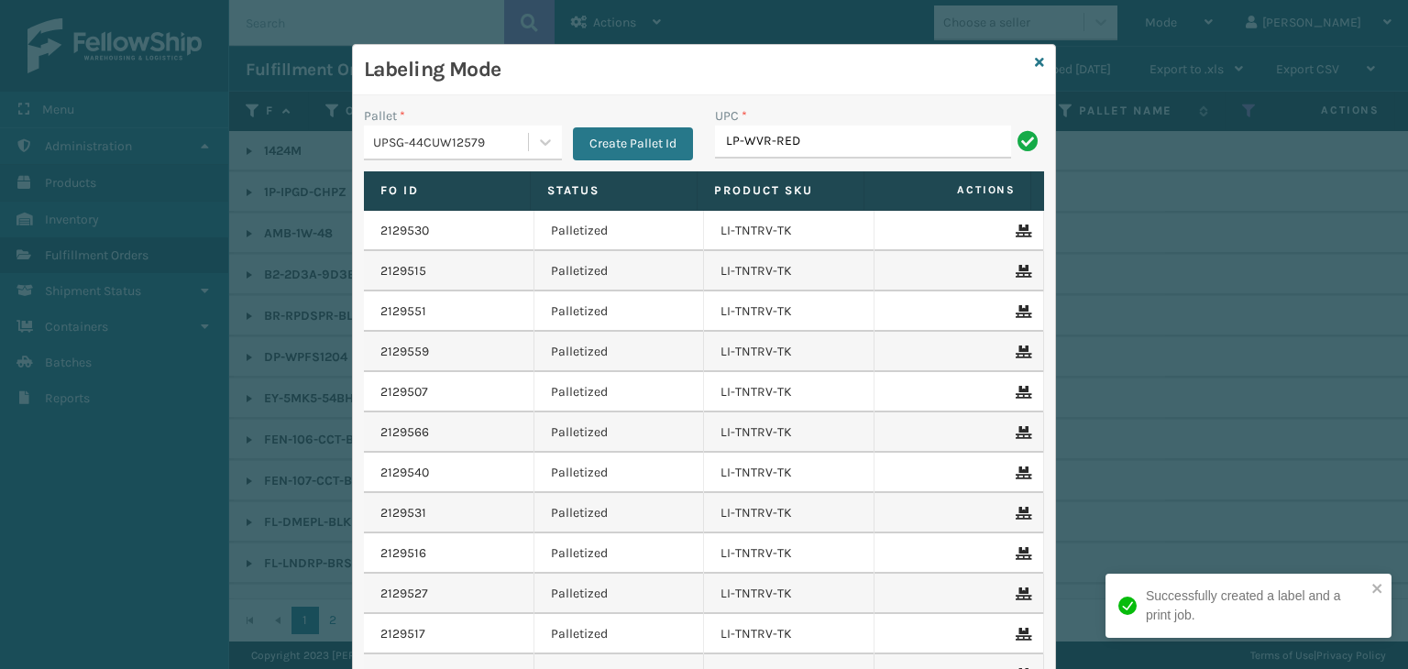
type input "LP-WVR-RED"
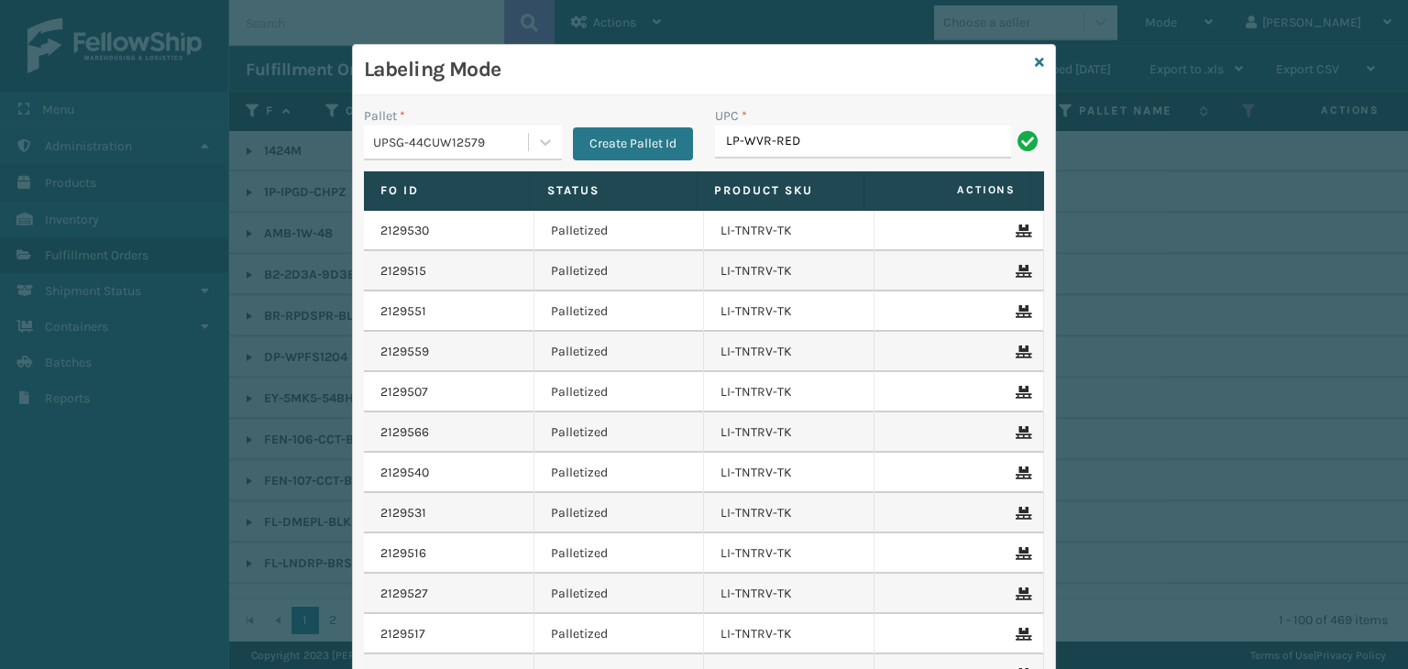
type input "LP-WVR-RED"
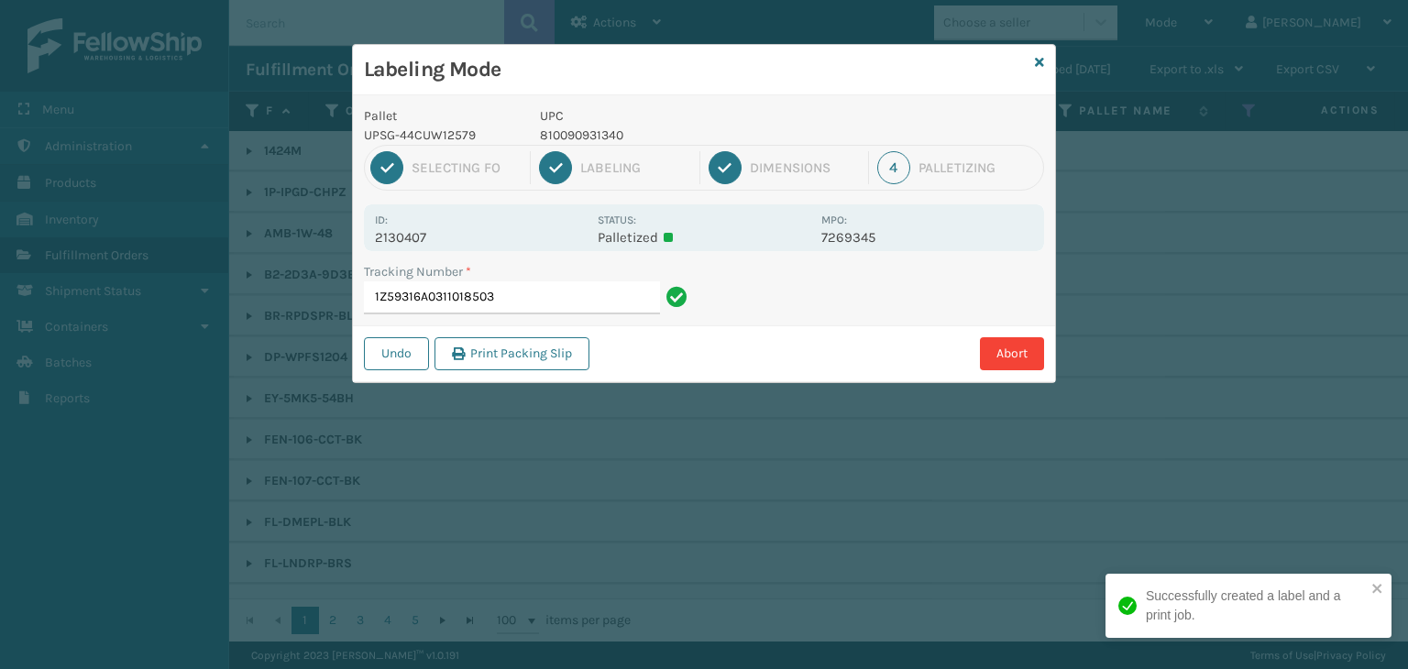
click at [580, 129] on p "810090931340" at bounding box center [675, 135] width 270 height 19
copy p "810090931340"
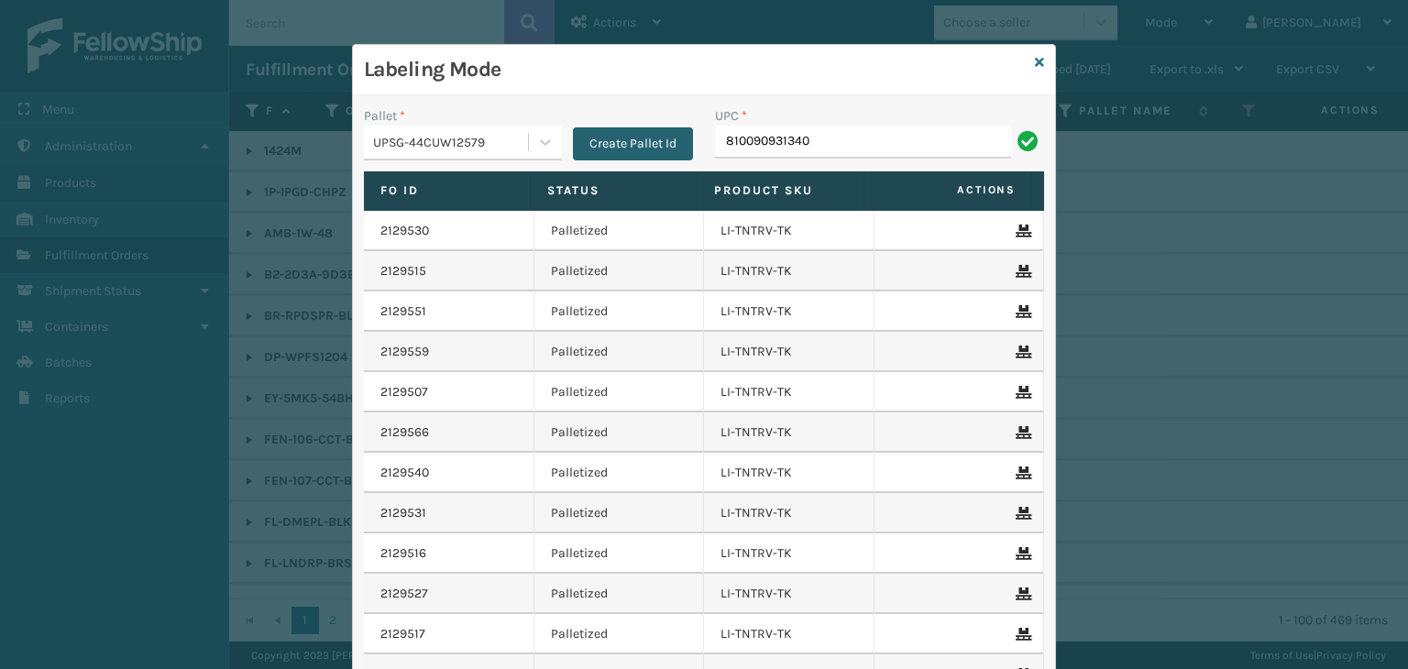
type input "810090931340"
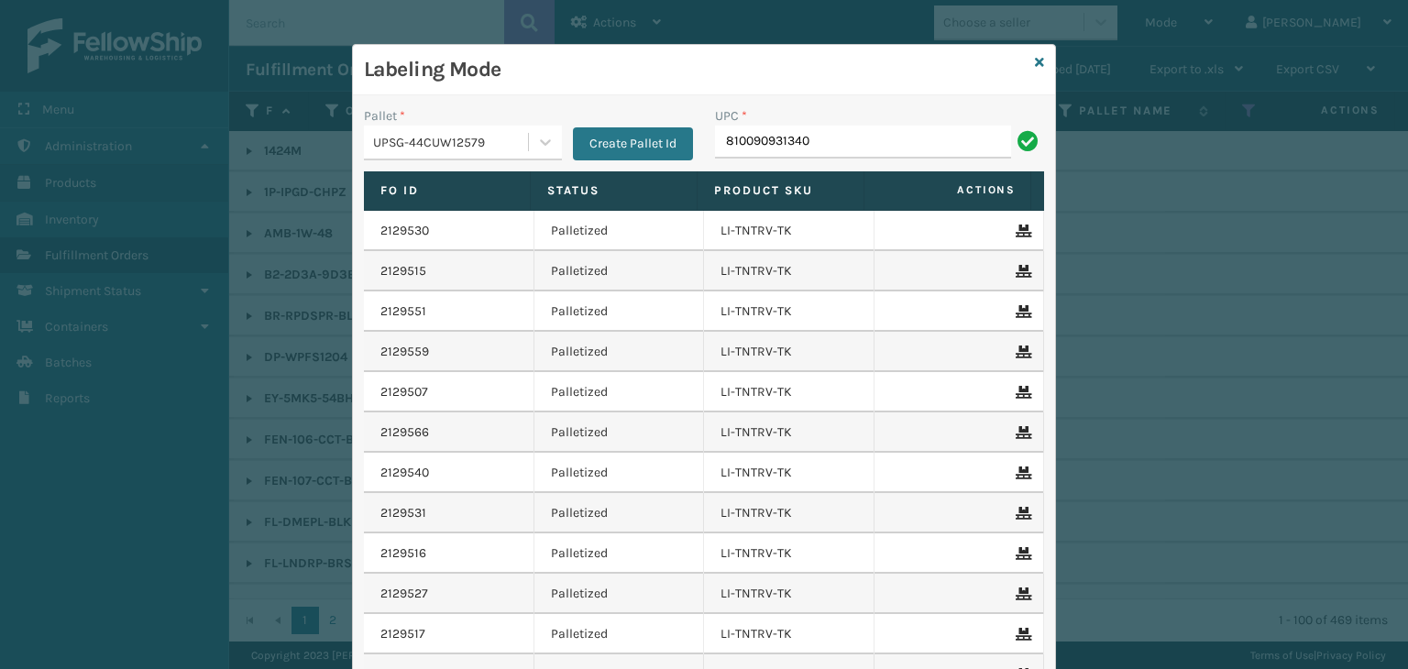
type input "810090931340"
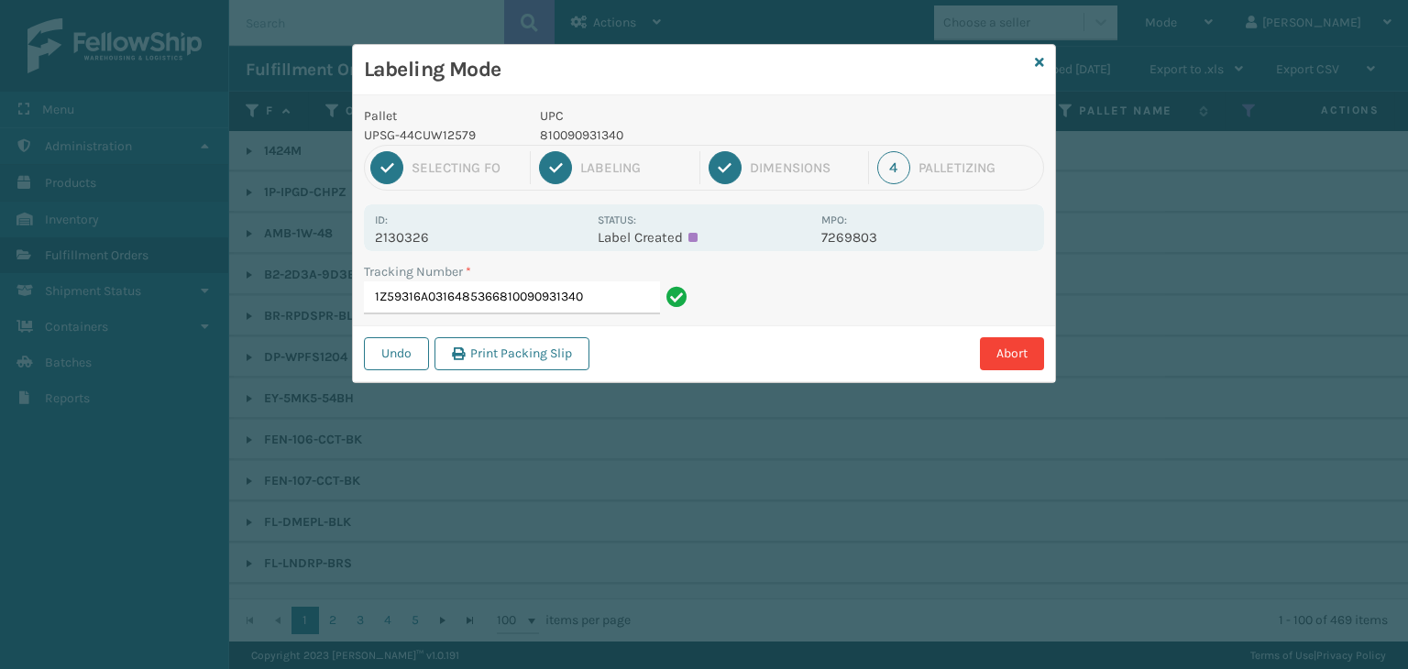
click at [0, 256] on div "Labeling Mode Pallet UPSG-44CUW12579 UPC 810090931340 1 Selecting FO 2 Labeling…" at bounding box center [704, 334] width 1408 height 669
type input "1Z59316A0316485366"
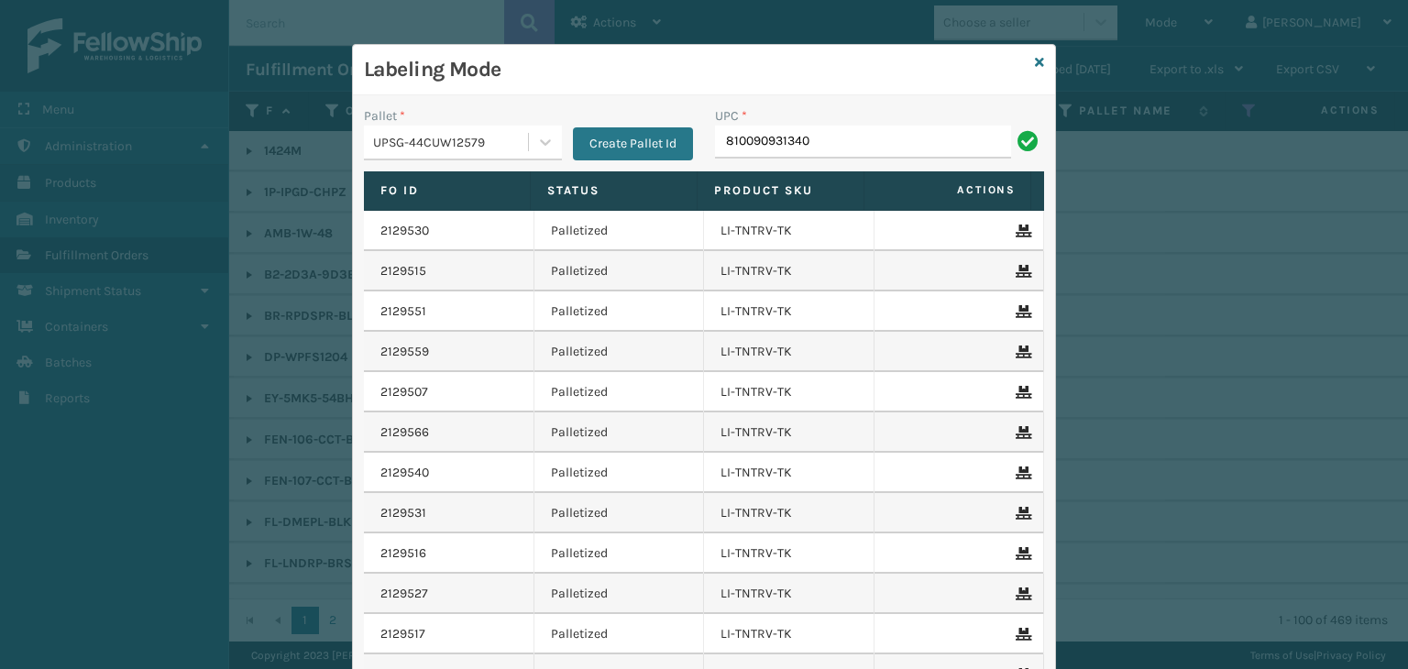
type input "810090931340"
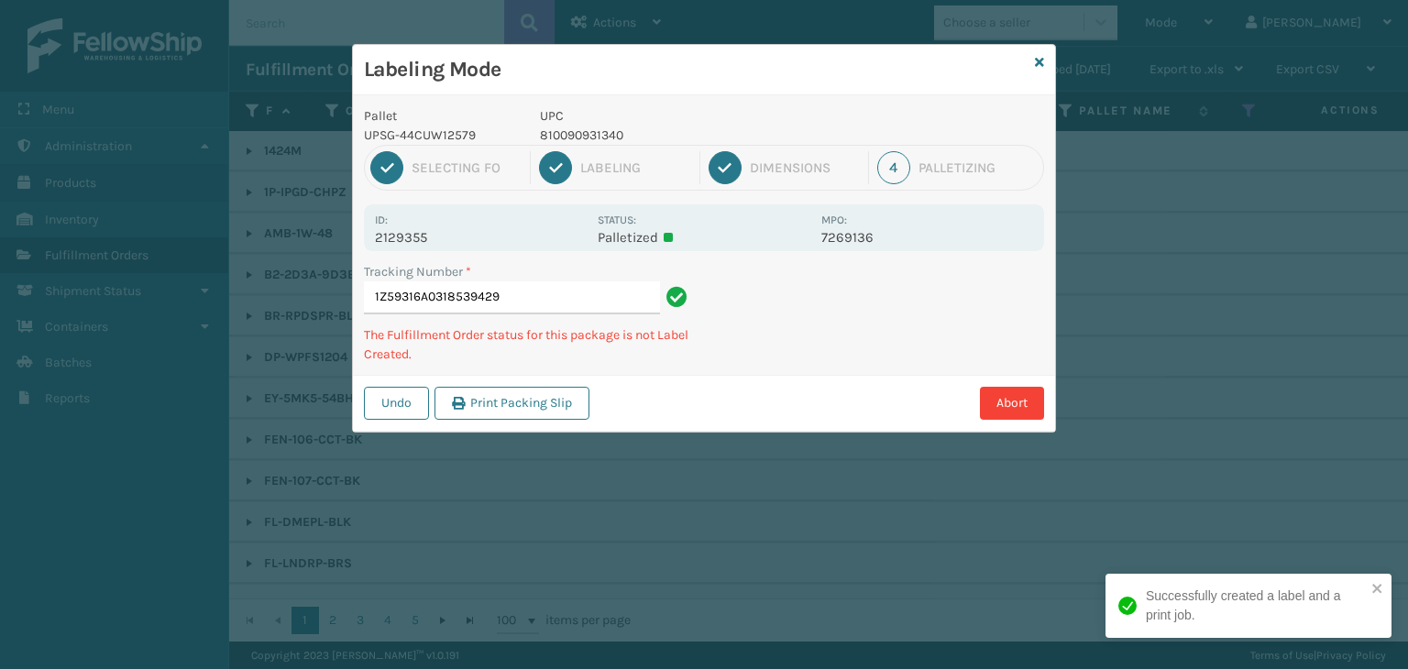
click at [1046, 56] on div "Labeling Mode" at bounding box center [704, 70] width 702 height 50
click at [1041, 64] on icon at bounding box center [1039, 62] width 9 height 13
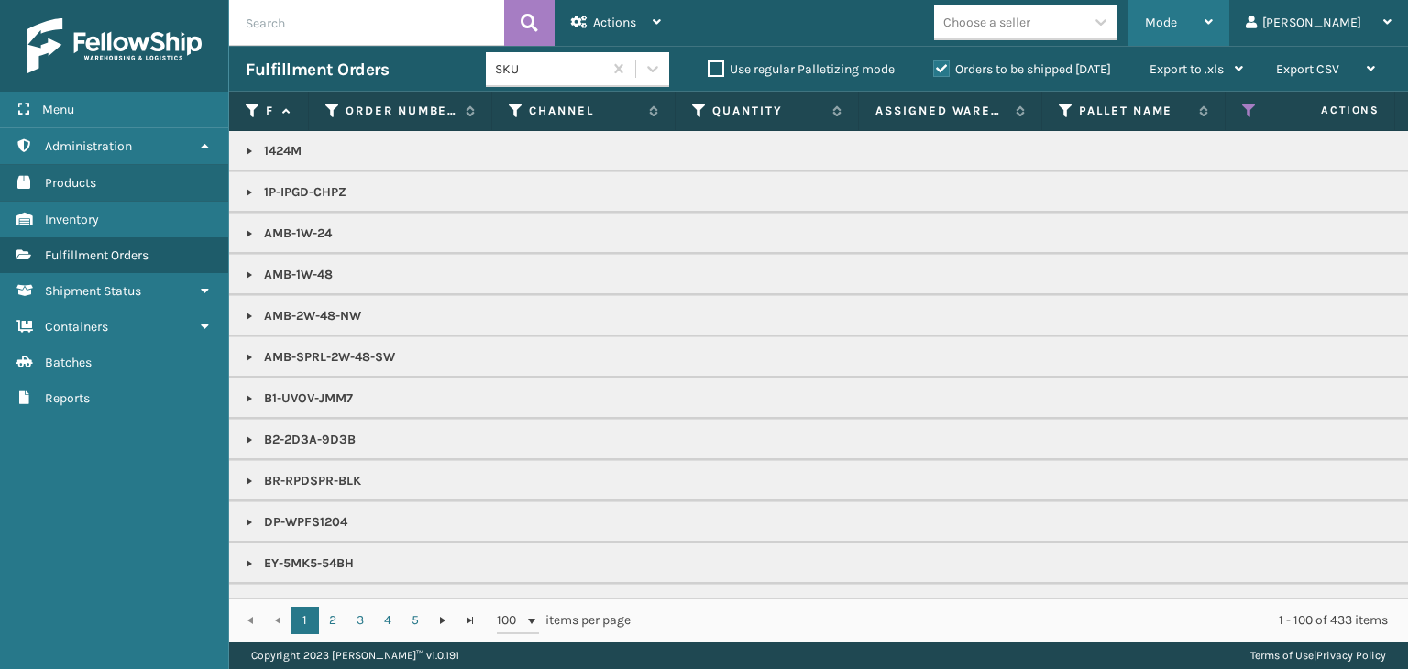
click at [1213, 17] on div "Mode" at bounding box center [1179, 23] width 68 height 46
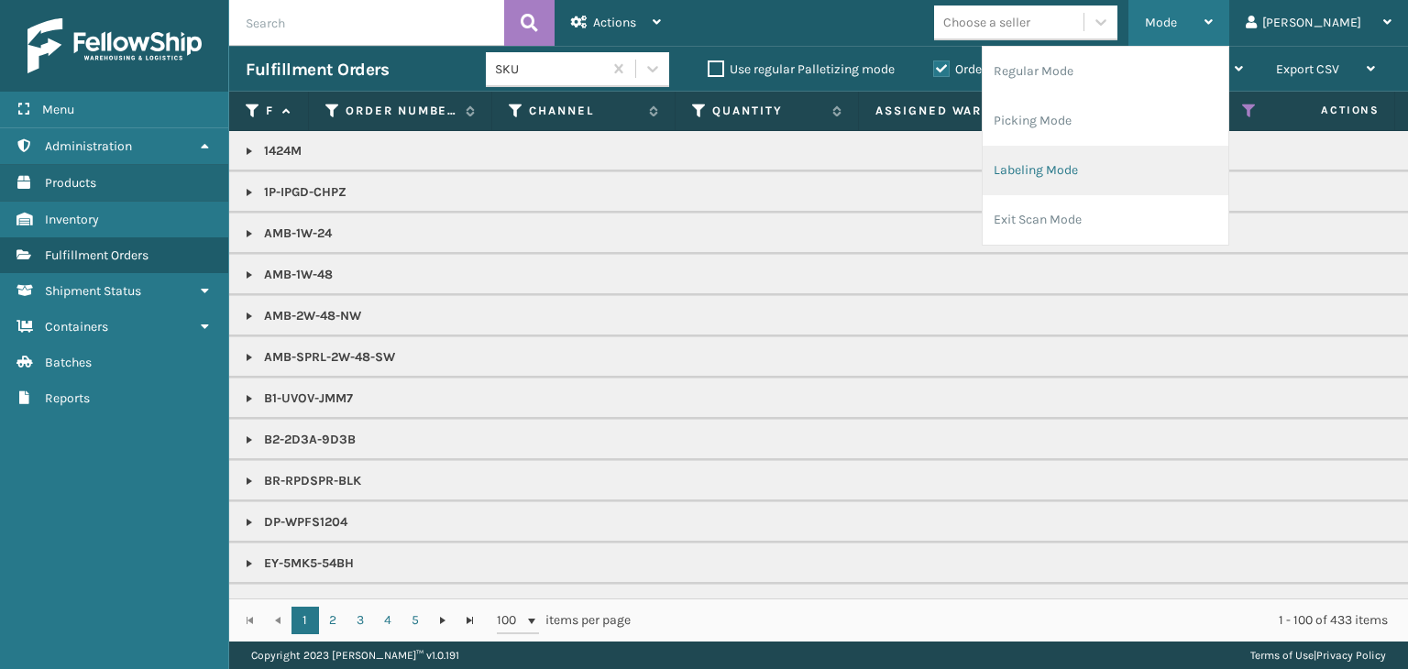
click at [1176, 168] on li "Labeling Mode" at bounding box center [1106, 171] width 246 height 50
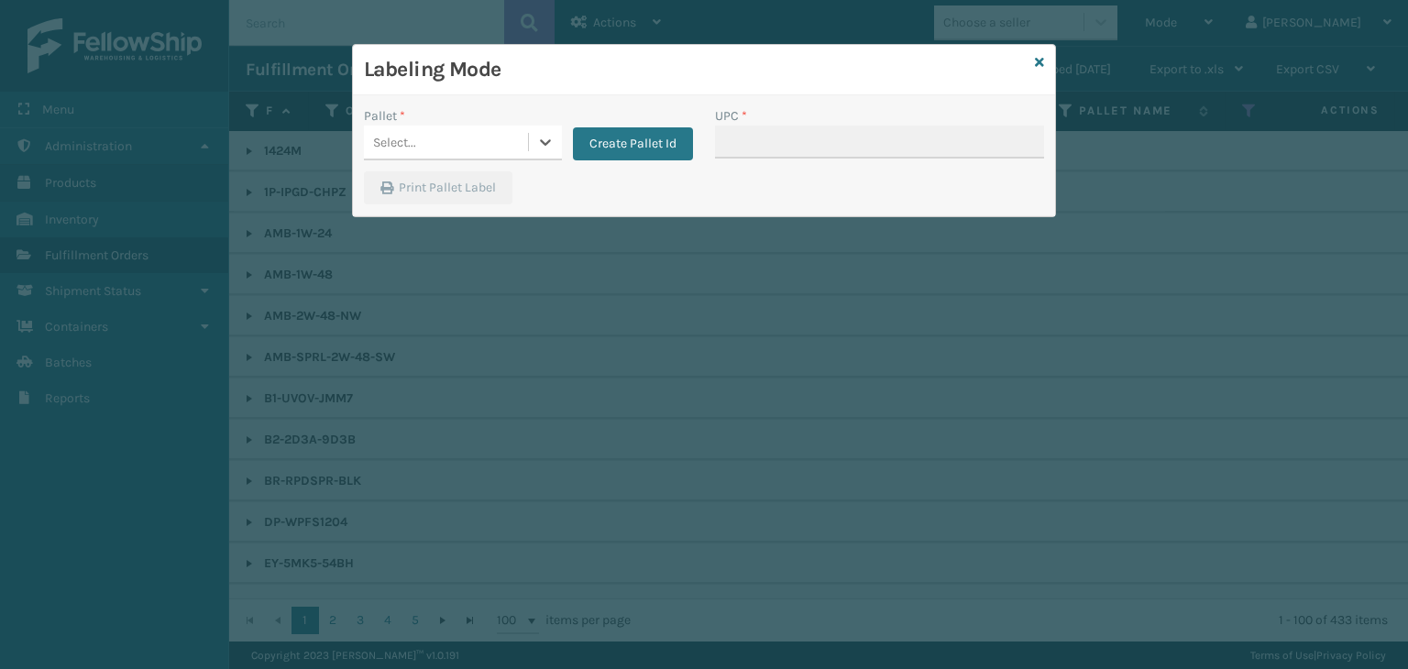
click at [460, 146] on div "Select..." at bounding box center [446, 142] width 164 height 30
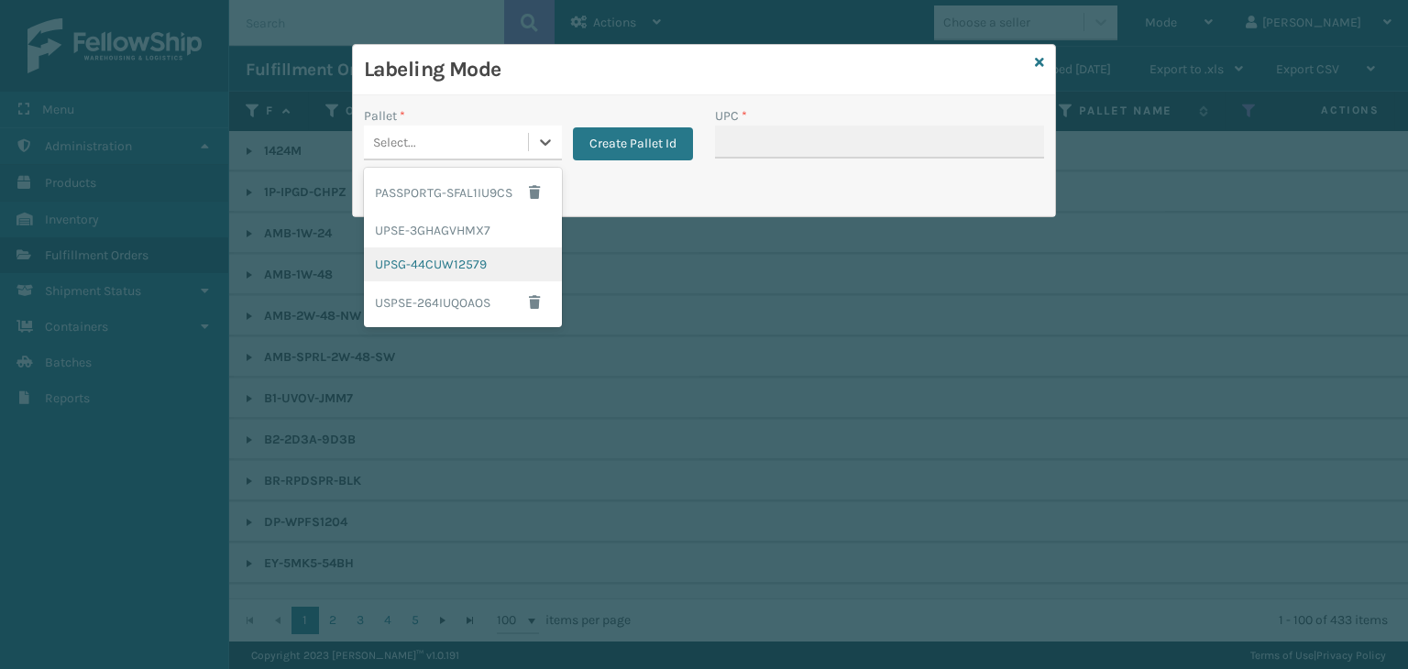
click at [461, 273] on div "UPSG-44CUW12579" at bounding box center [463, 265] width 198 height 34
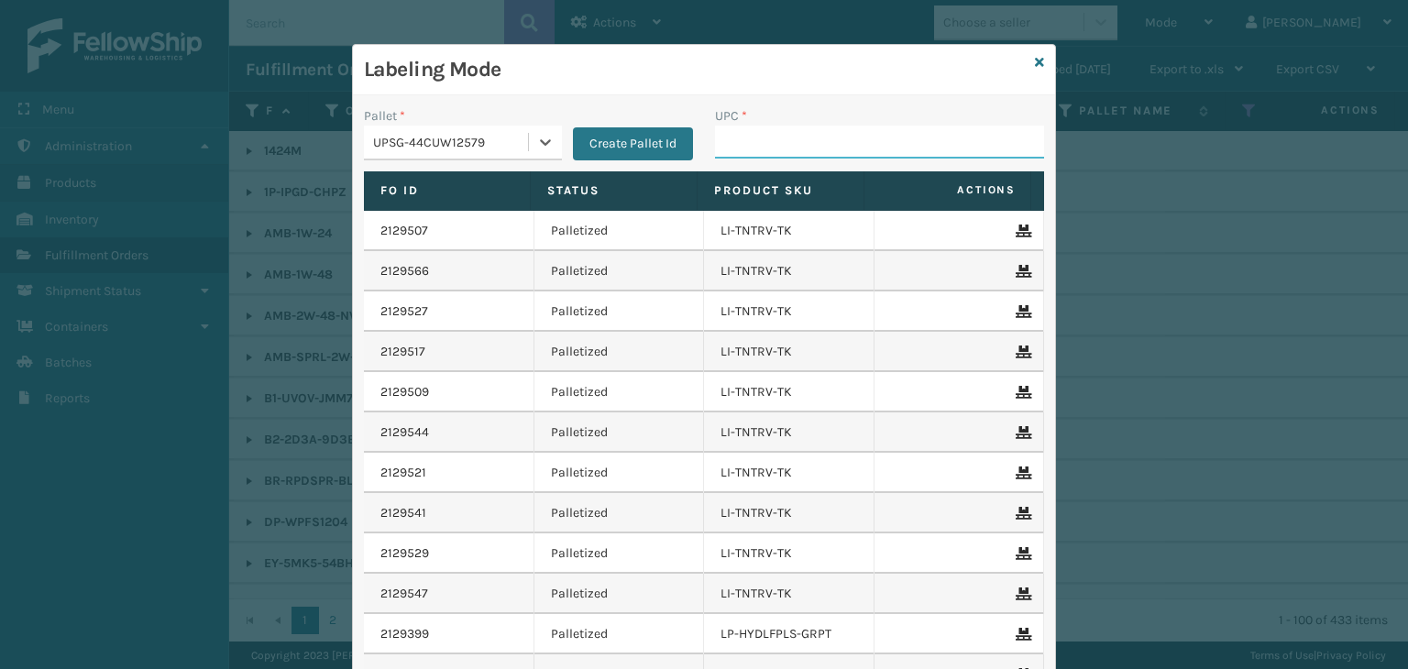
click at [744, 137] on input "UPC *" at bounding box center [879, 142] width 329 height 33
type input "854403007445"
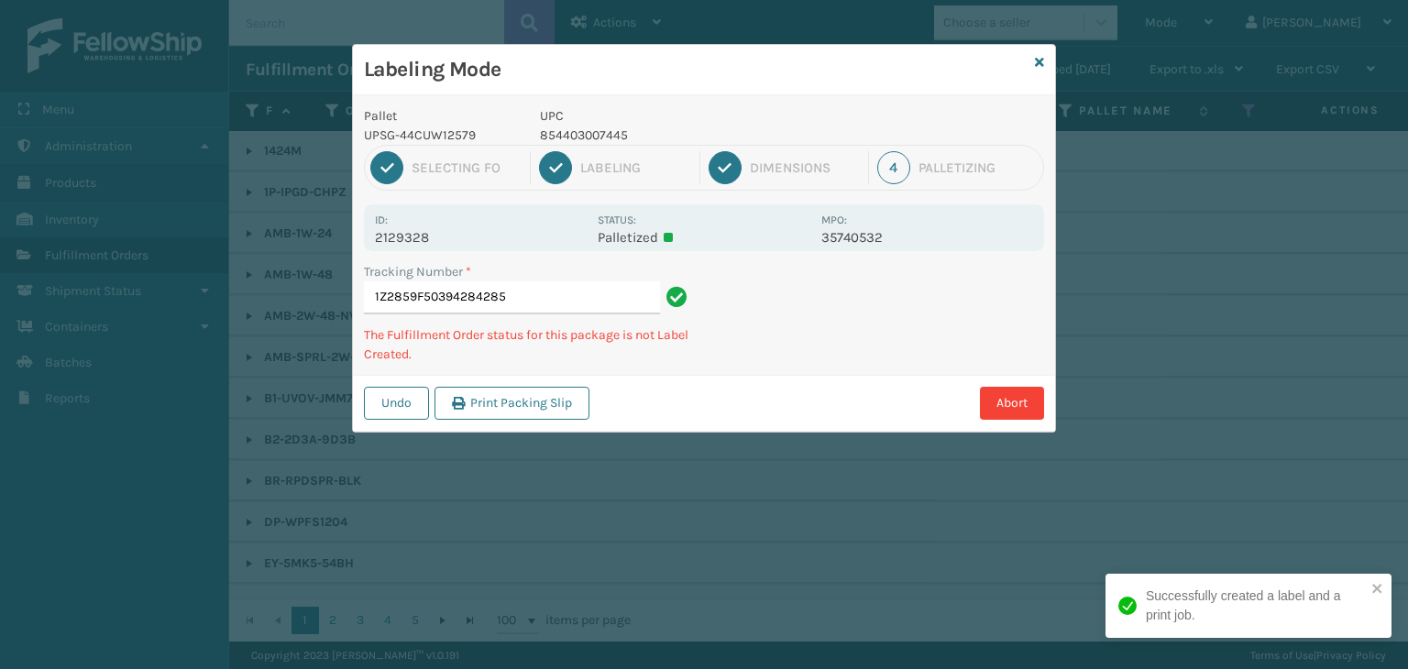
click at [599, 136] on p "854403007445" at bounding box center [675, 135] width 270 height 19
copy p "854403007445"
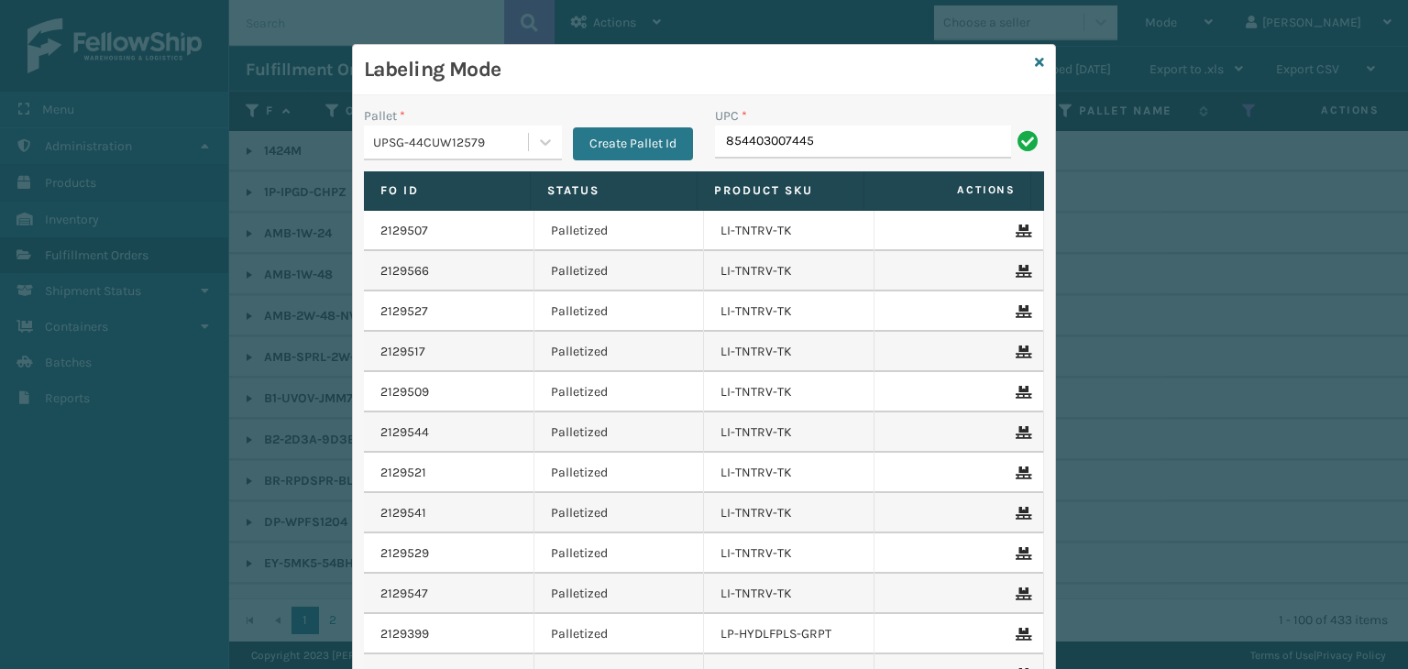
type input "854403007445"
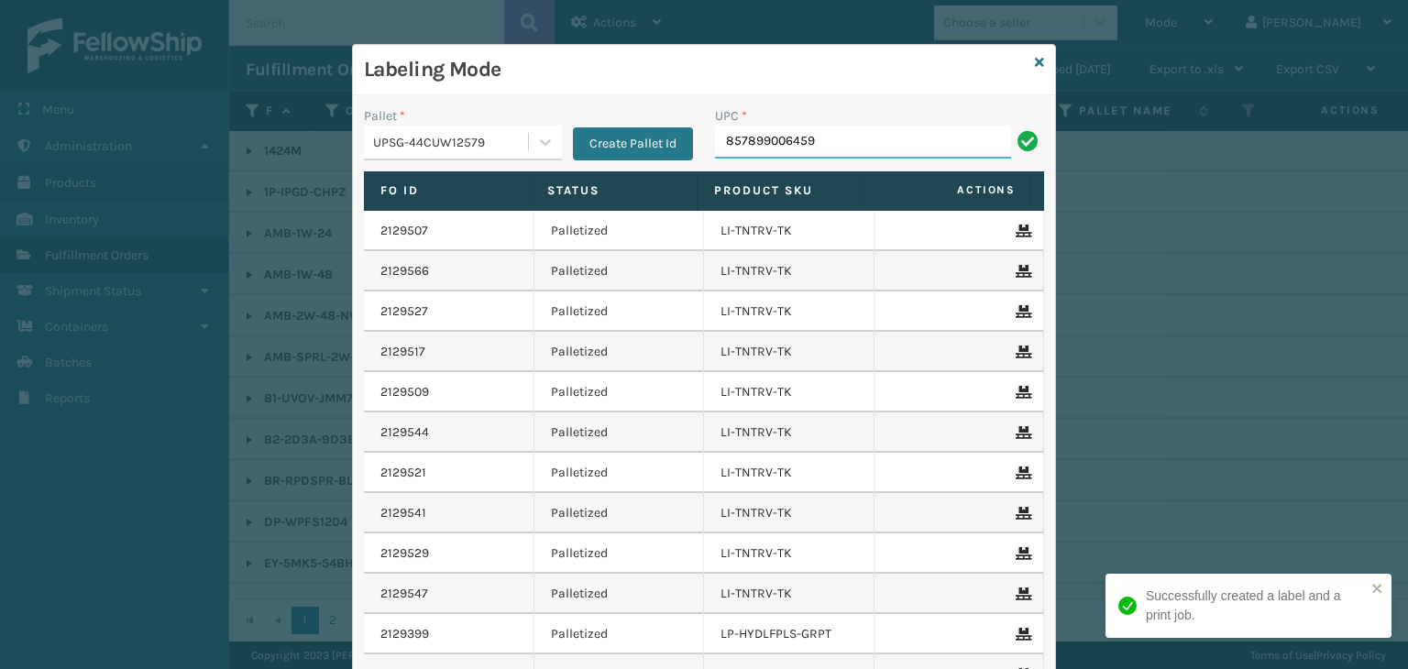
type input "857899006459"
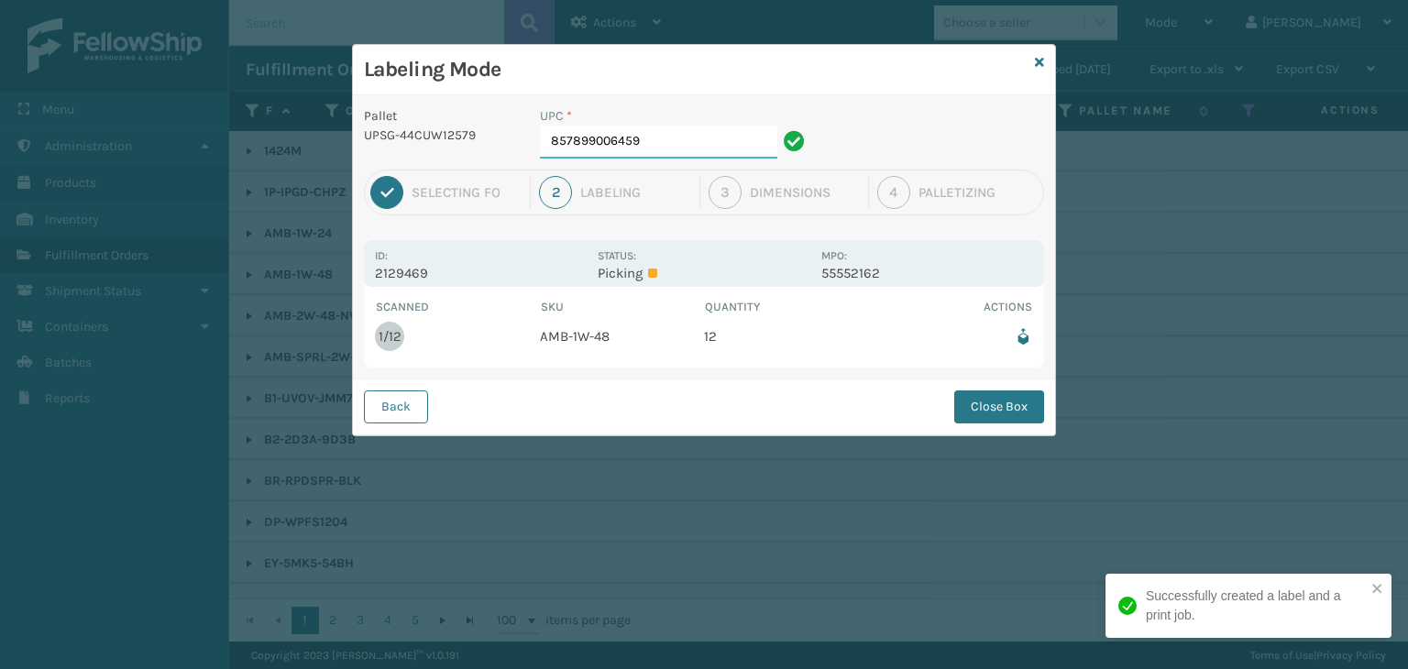
click at [669, 139] on input "857899006459" at bounding box center [658, 142] width 237 height 33
click at [975, 411] on button "Close Box" at bounding box center [999, 407] width 90 height 33
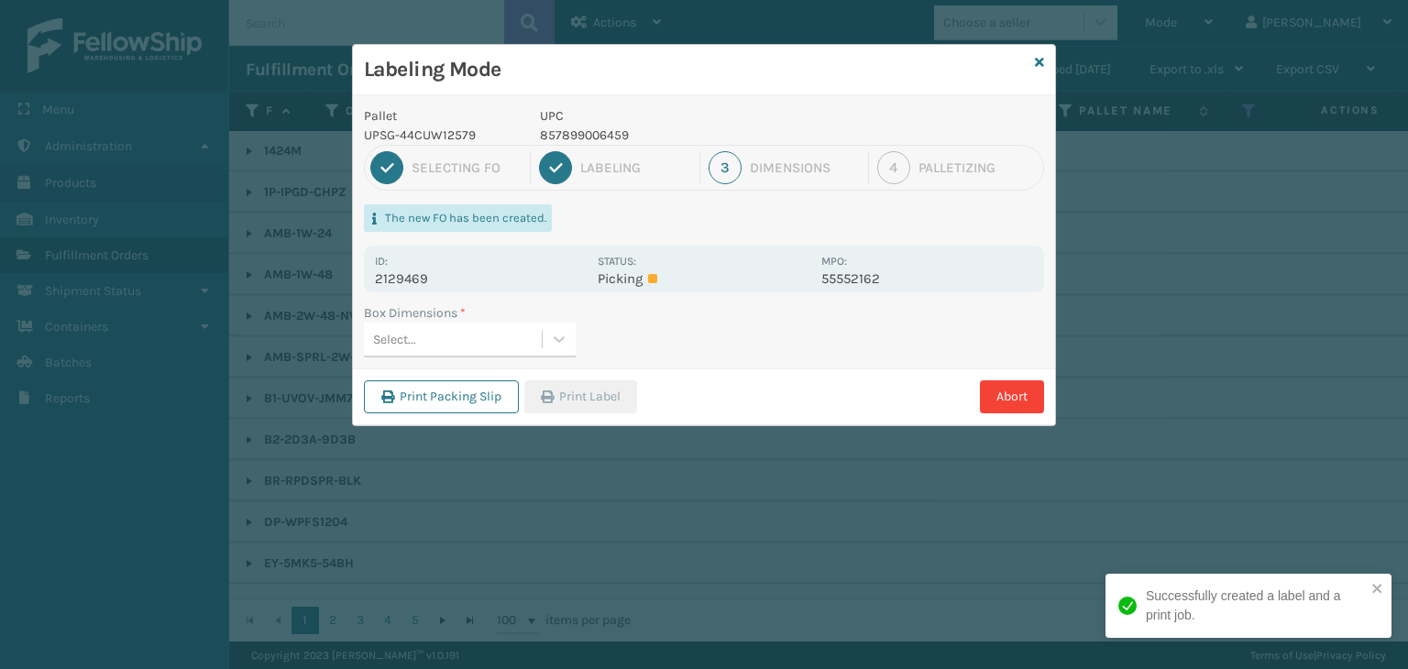
click at [521, 345] on div "Select..." at bounding box center [453, 340] width 178 height 30
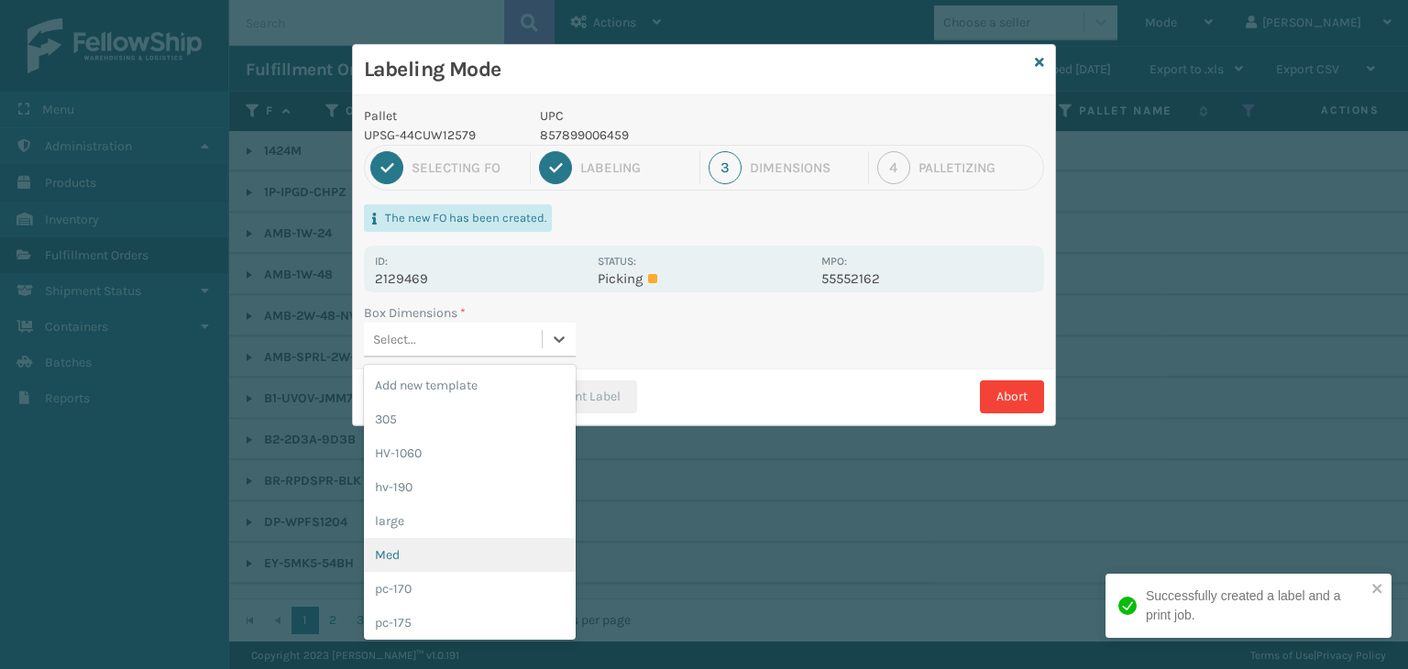
click at [502, 557] on div "Med" at bounding box center [470, 555] width 212 height 34
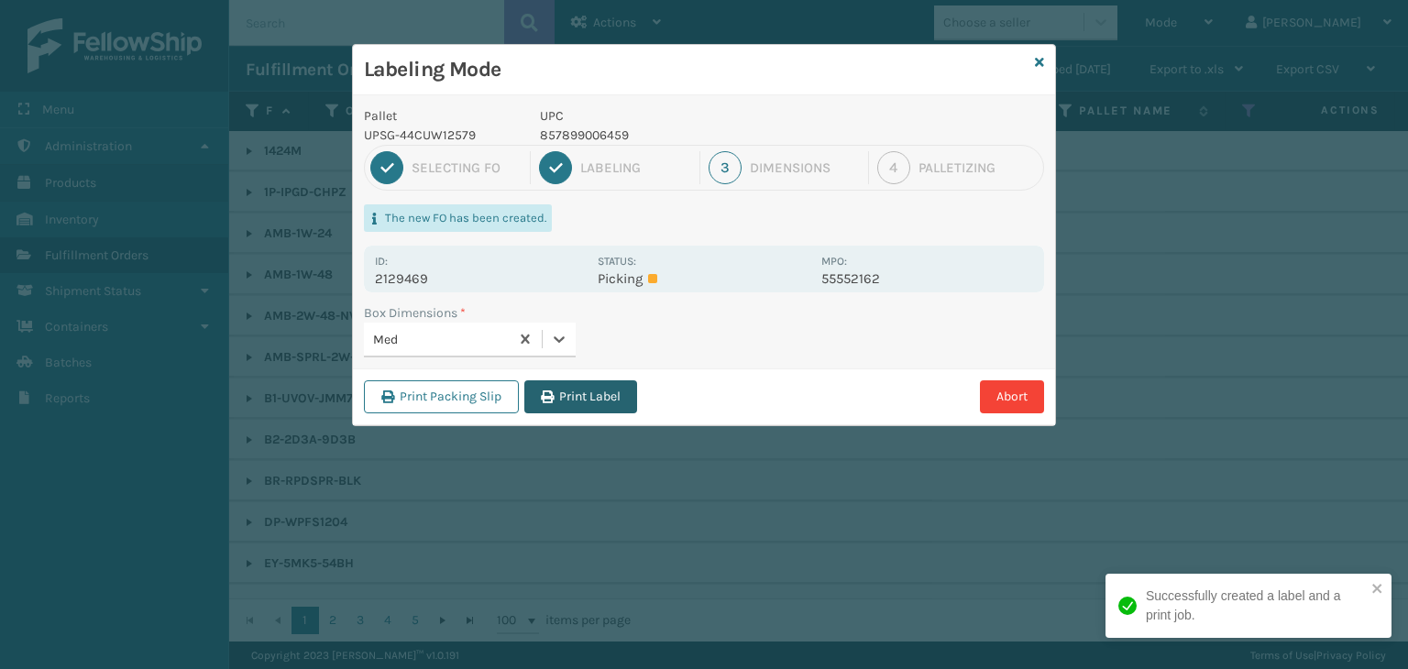
click at [574, 388] on button "Print Label" at bounding box center [580, 396] width 113 height 33
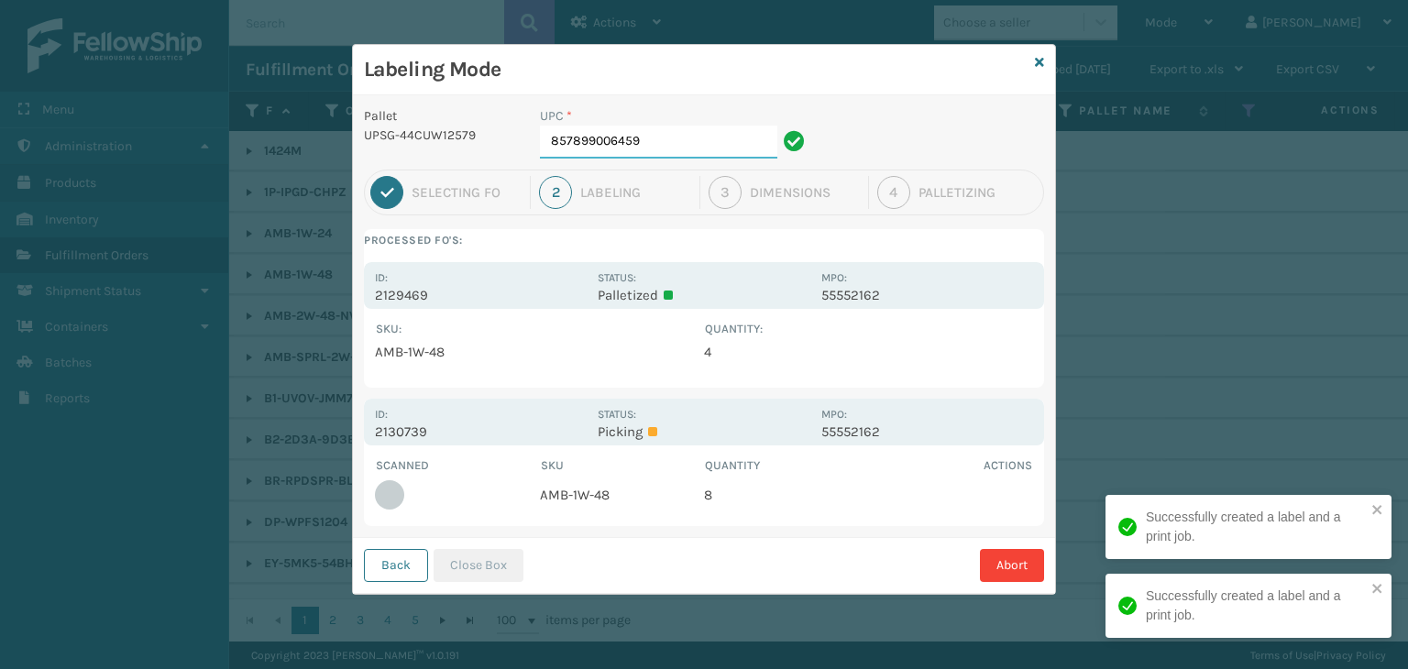
click at [662, 147] on input "857899006459" at bounding box center [658, 142] width 237 height 33
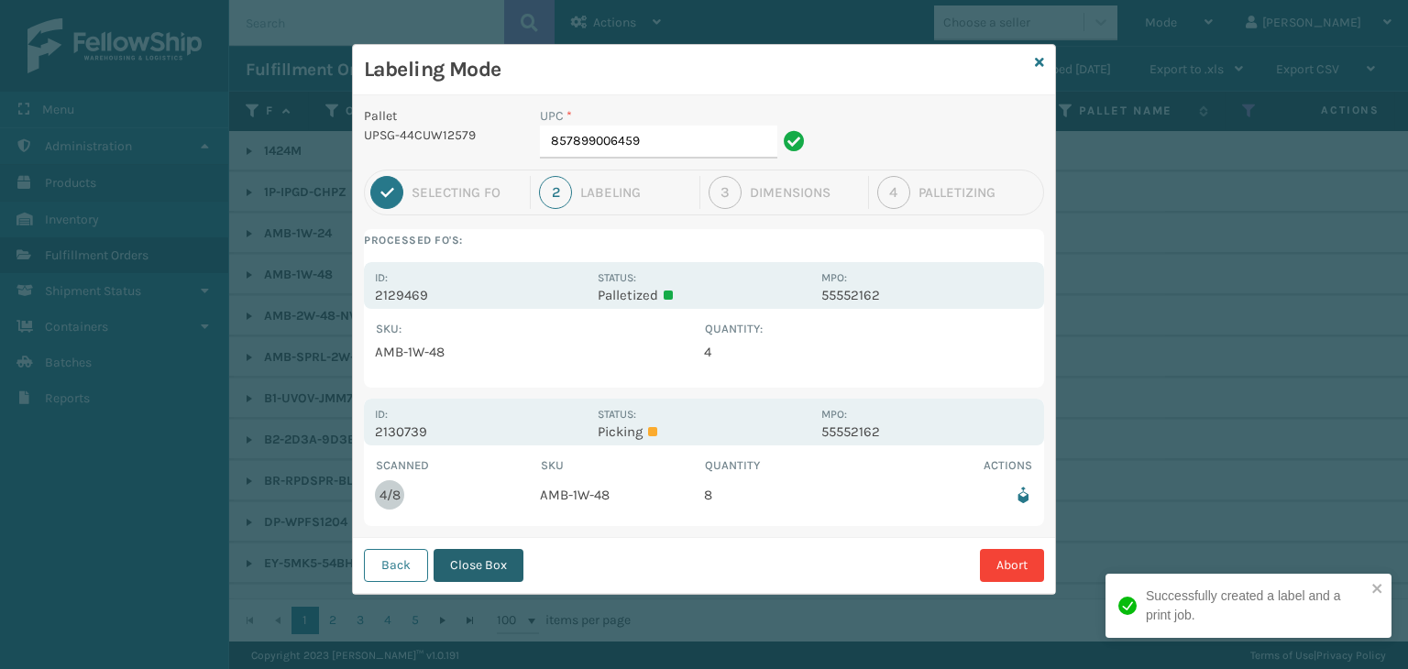
click at [465, 572] on button "Close Box" at bounding box center [479, 565] width 90 height 33
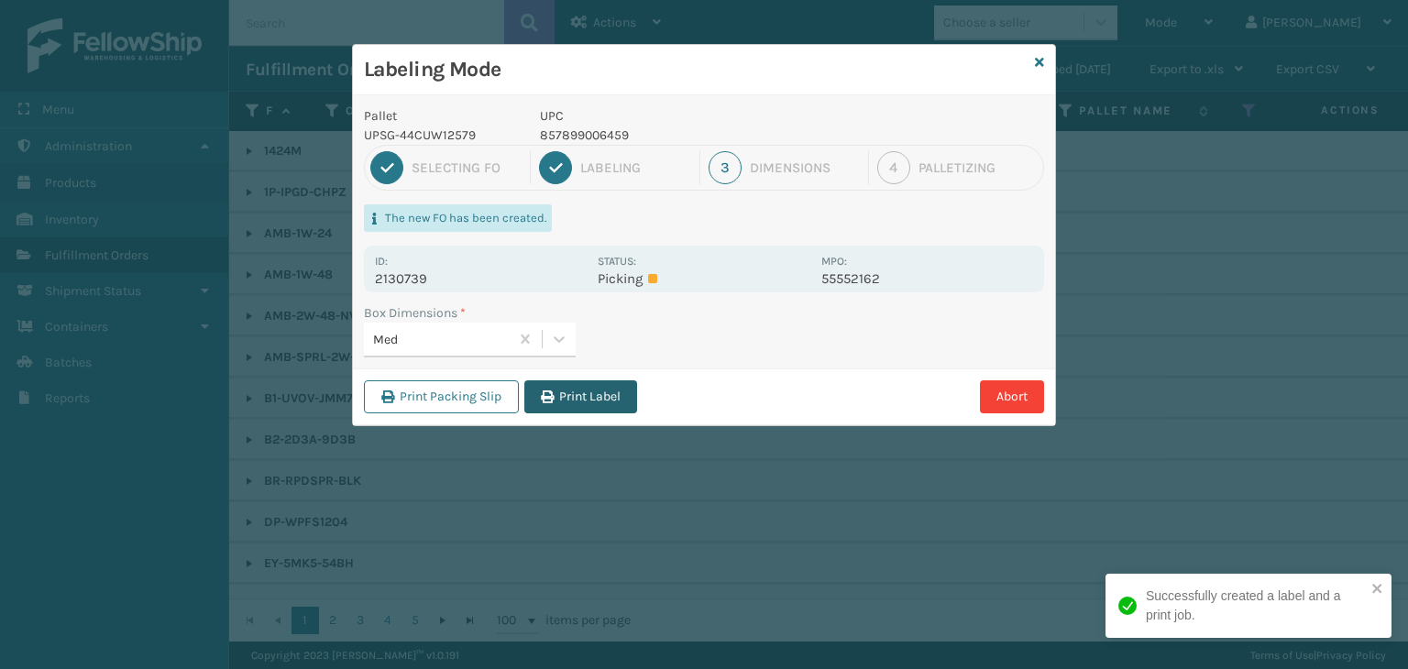
click at [594, 393] on button "Print Label" at bounding box center [580, 396] width 113 height 33
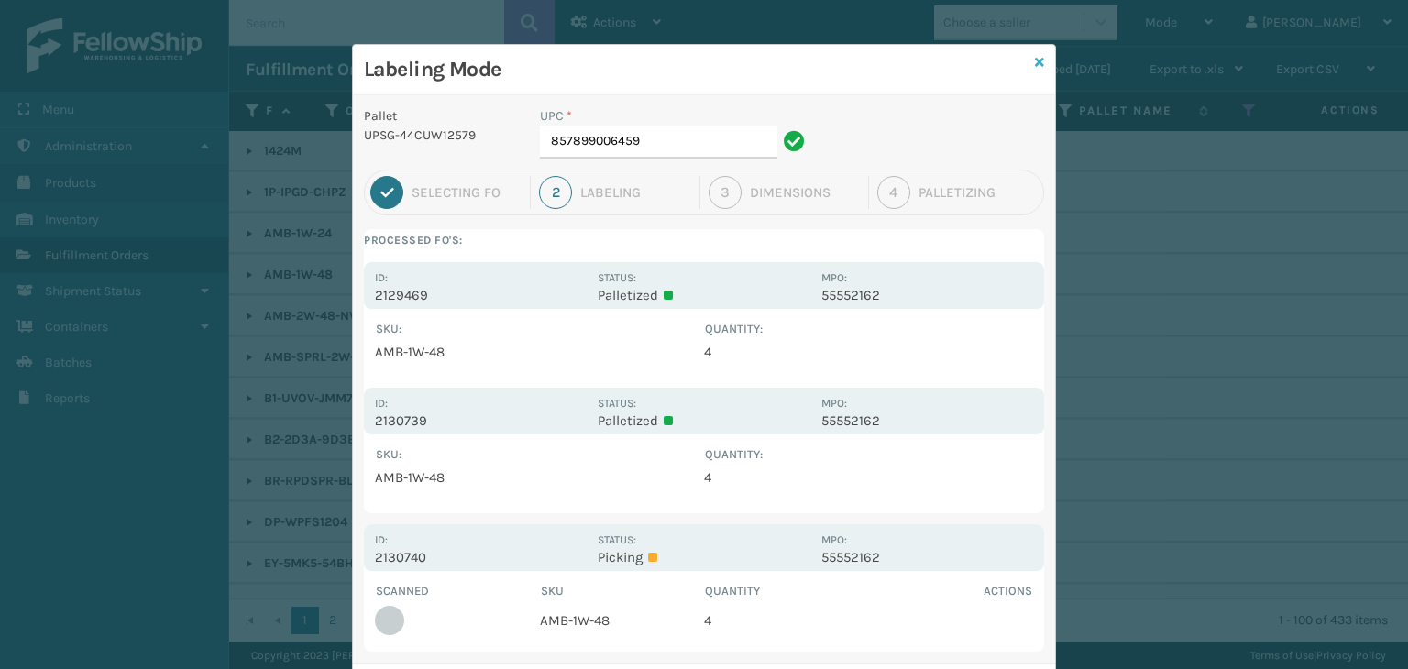
click at [1035, 68] on icon at bounding box center [1039, 62] width 9 height 13
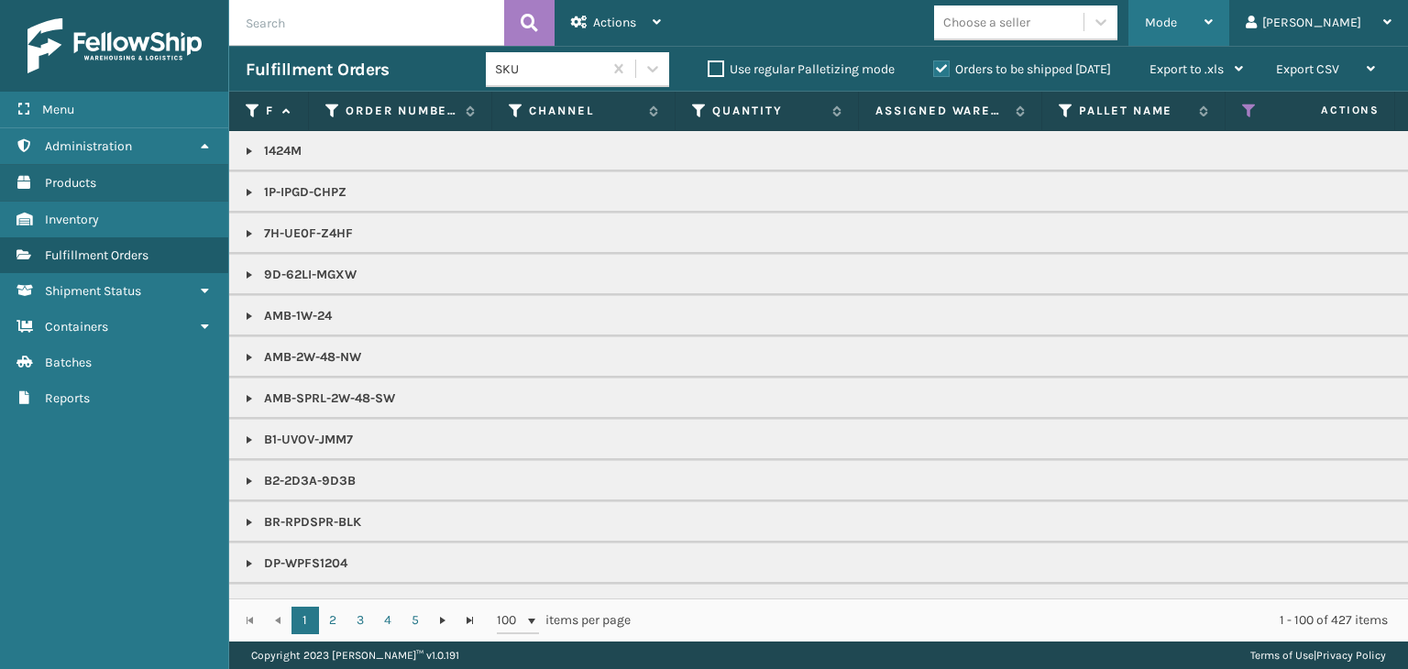
click at [1177, 28] on span "Mode" at bounding box center [1161, 23] width 32 height 16
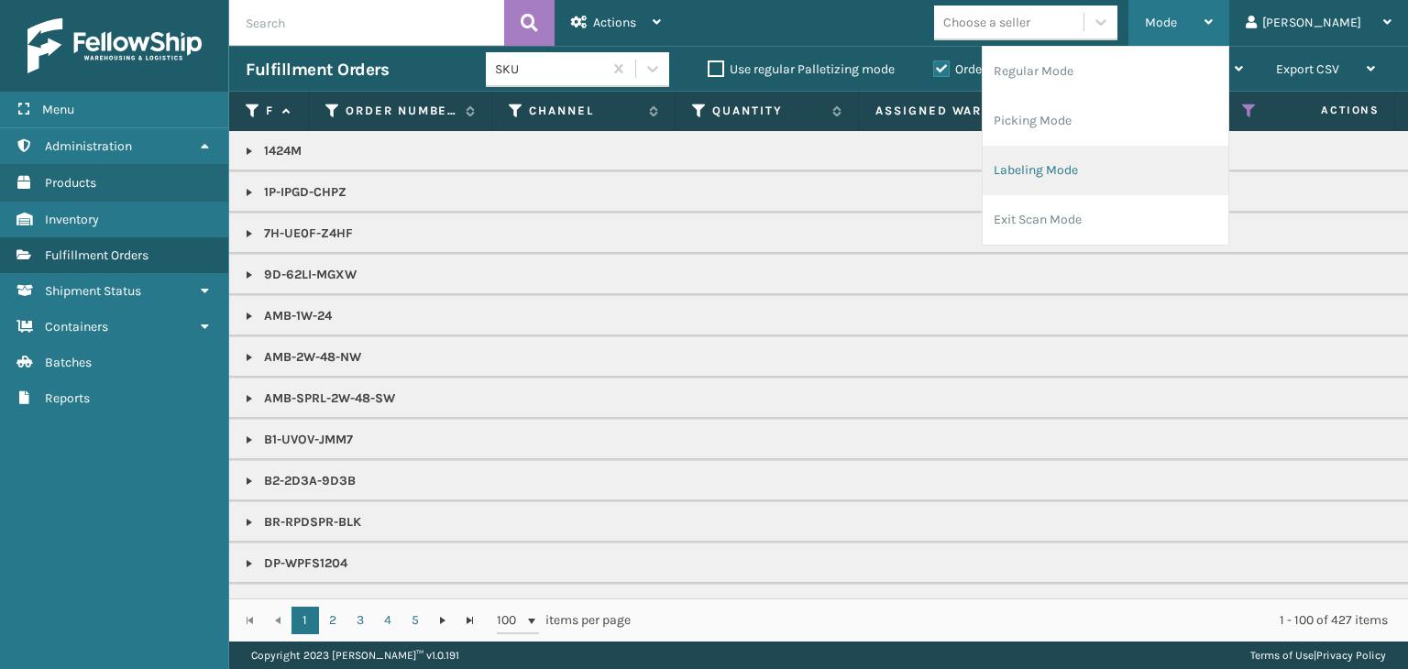
click at [1141, 184] on li "Labeling Mode" at bounding box center [1106, 171] width 246 height 50
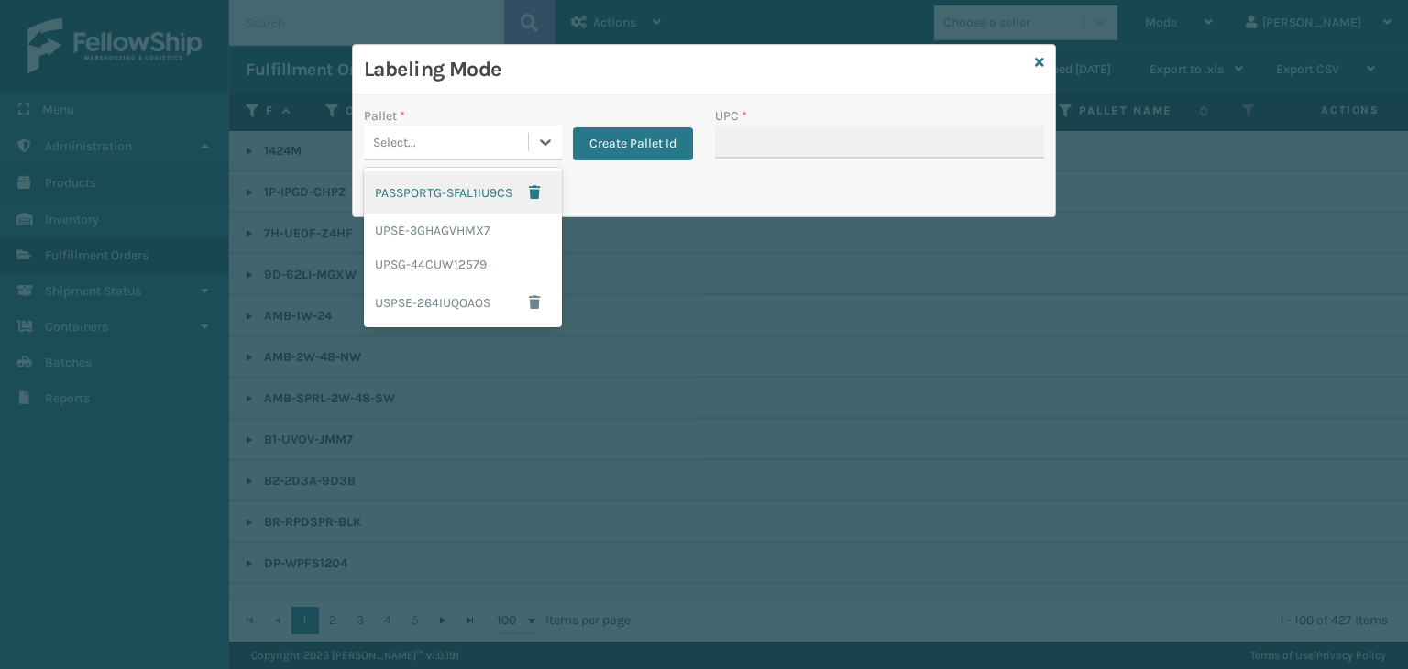
click at [429, 148] on div "Select..." at bounding box center [446, 142] width 164 height 30
click at [421, 266] on div "UPSG-44CUW12579" at bounding box center [463, 265] width 198 height 34
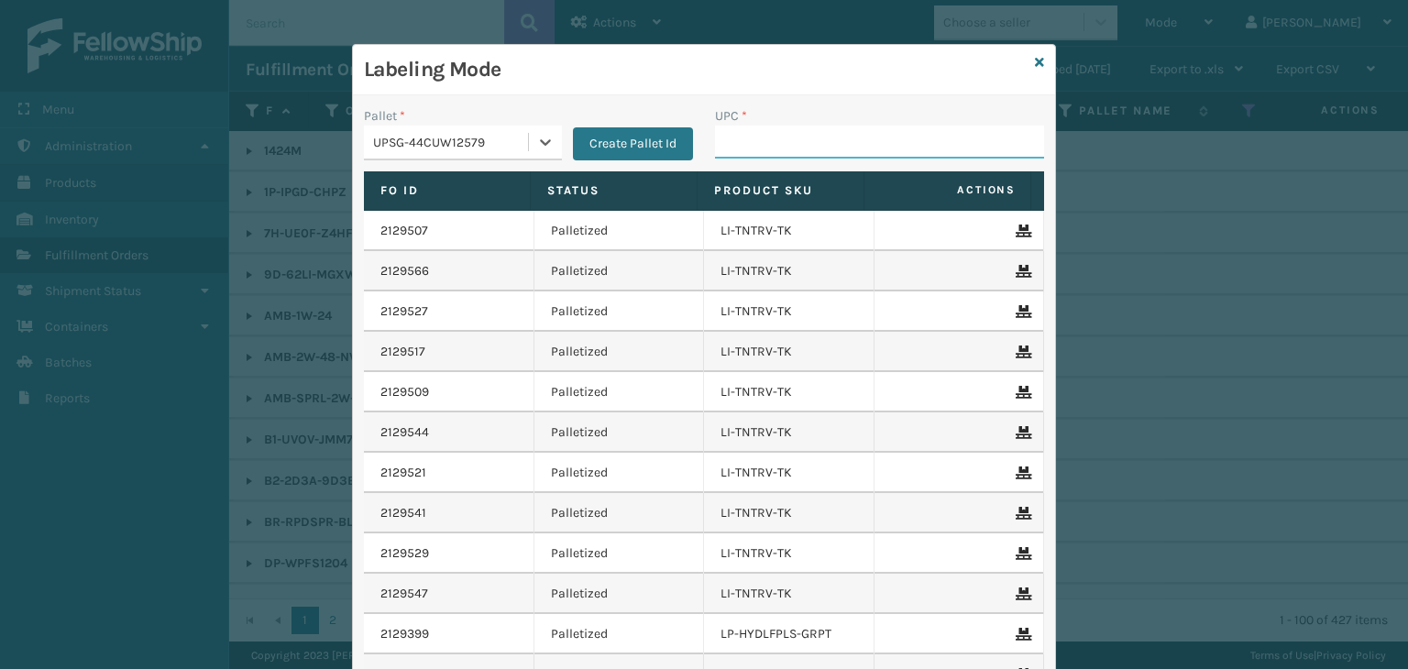
click at [768, 134] on input "UPC *" at bounding box center [879, 142] width 329 height 33
click at [785, 150] on input "UPC *" at bounding box center [879, 142] width 329 height 33
type input "857899006459"
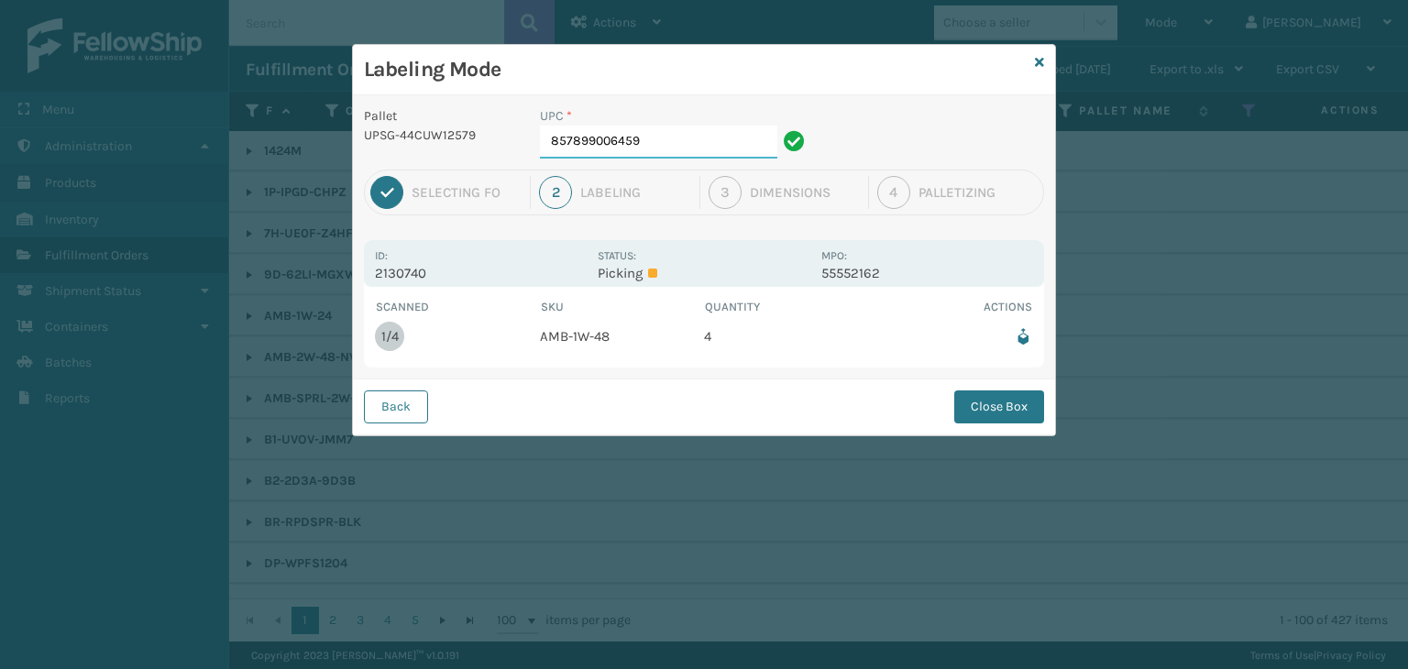
click at [697, 141] on input "857899006459" at bounding box center [658, 142] width 237 height 33
click at [1011, 410] on button "Close Box" at bounding box center [999, 407] width 90 height 33
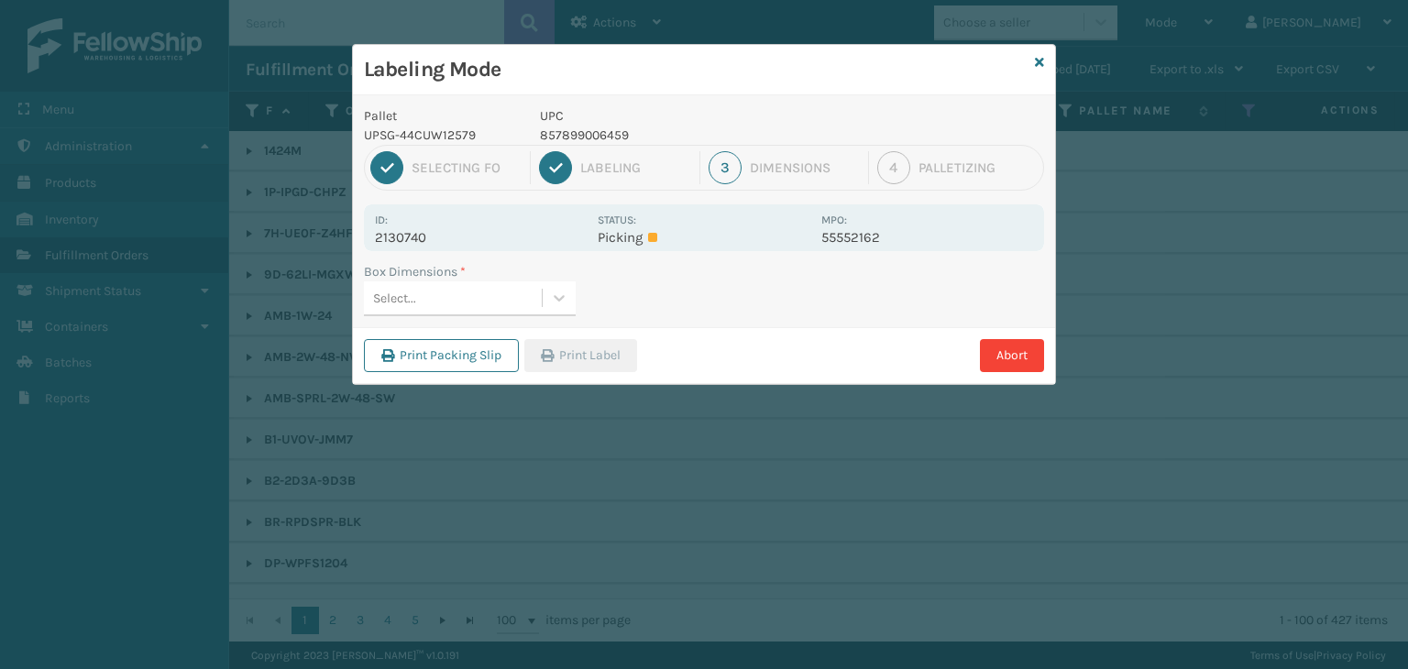
click at [488, 288] on div "Select..." at bounding box center [453, 298] width 178 height 30
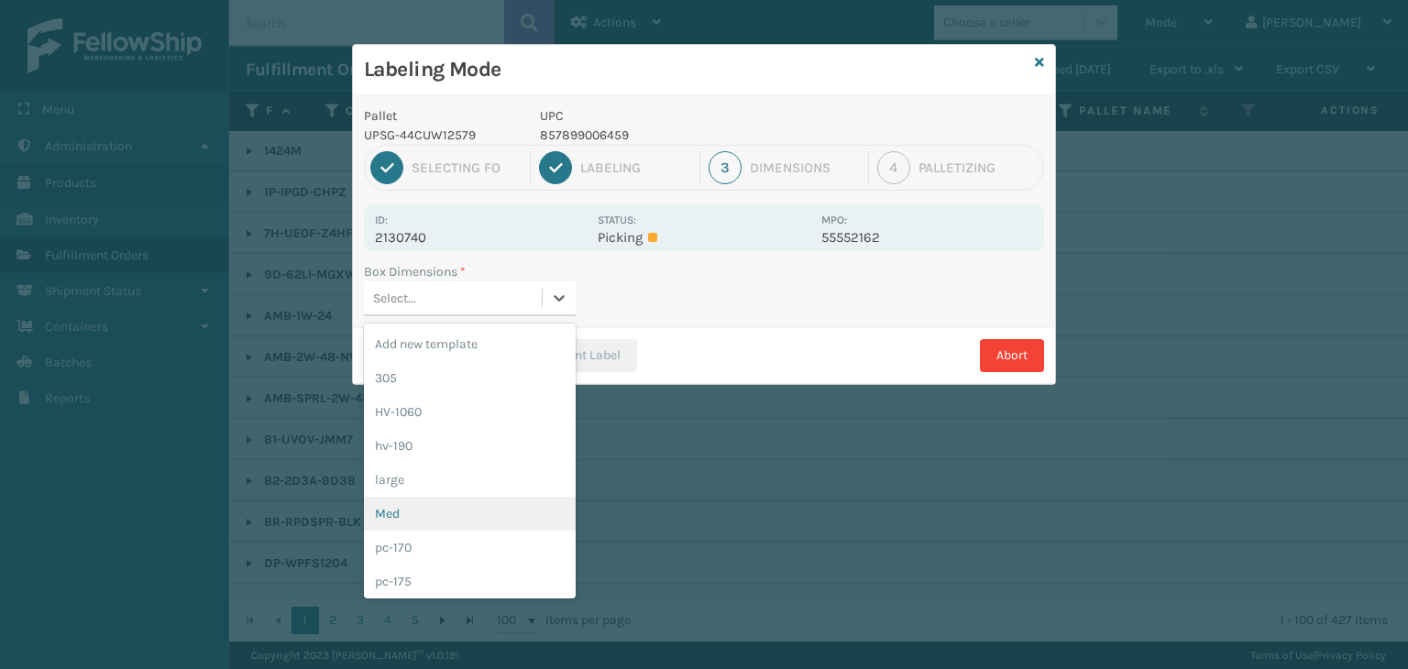
click at [480, 512] on div "Med" at bounding box center [470, 514] width 212 height 34
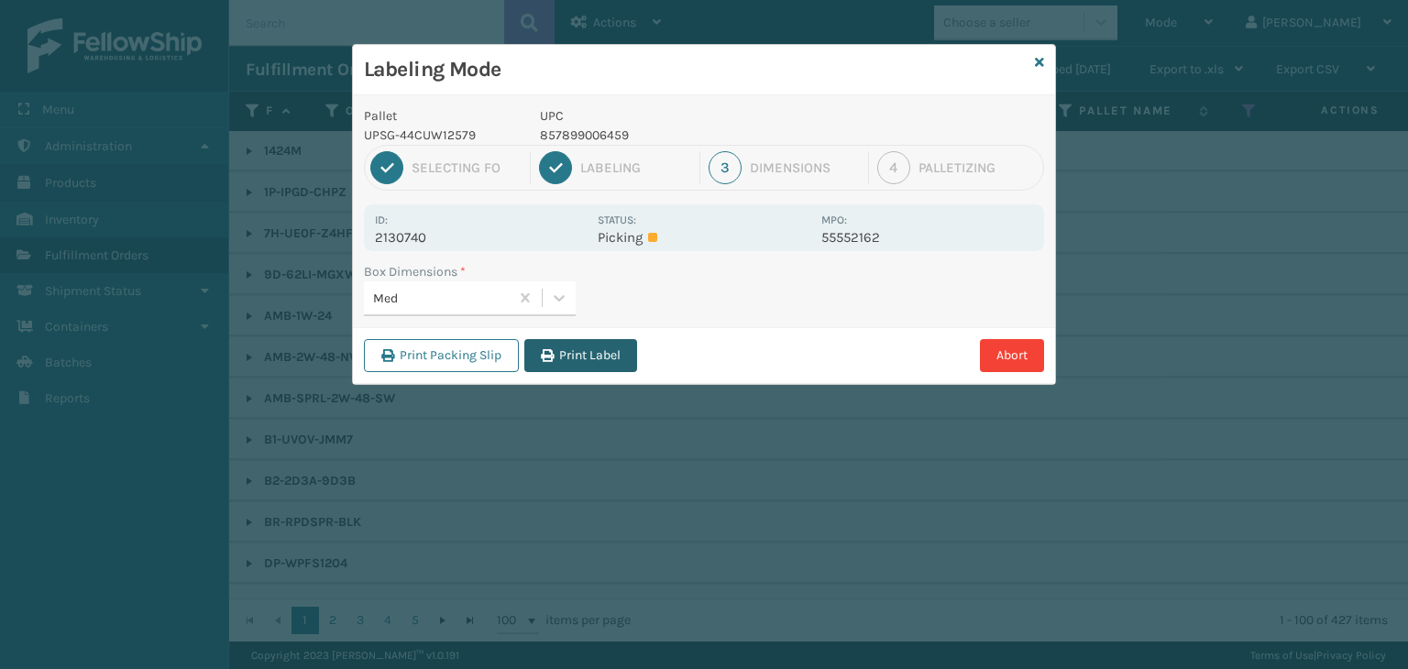
click at [565, 347] on button "Print Label" at bounding box center [580, 355] width 113 height 33
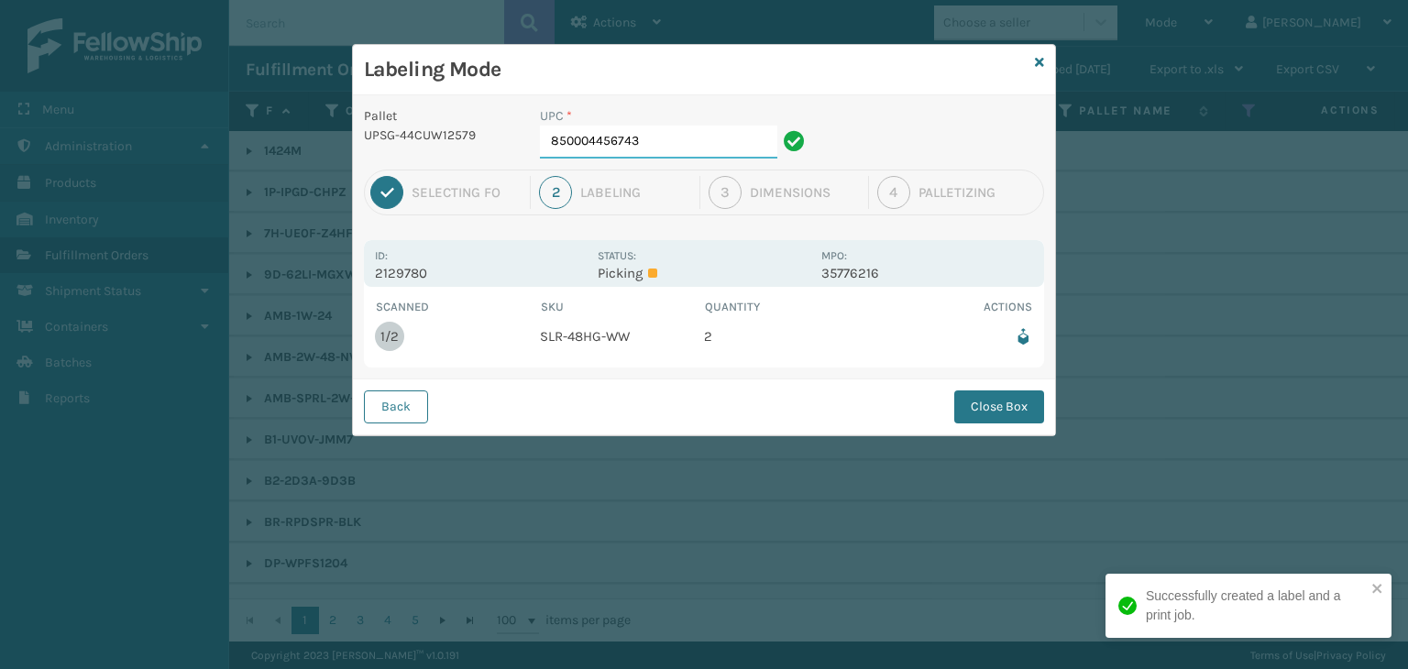
click at [652, 154] on input "850004456743" at bounding box center [658, 142] width 237 height 33
click at [982, 393] on button "Close Box" at bounding box center [999, 407] width 90 height 33
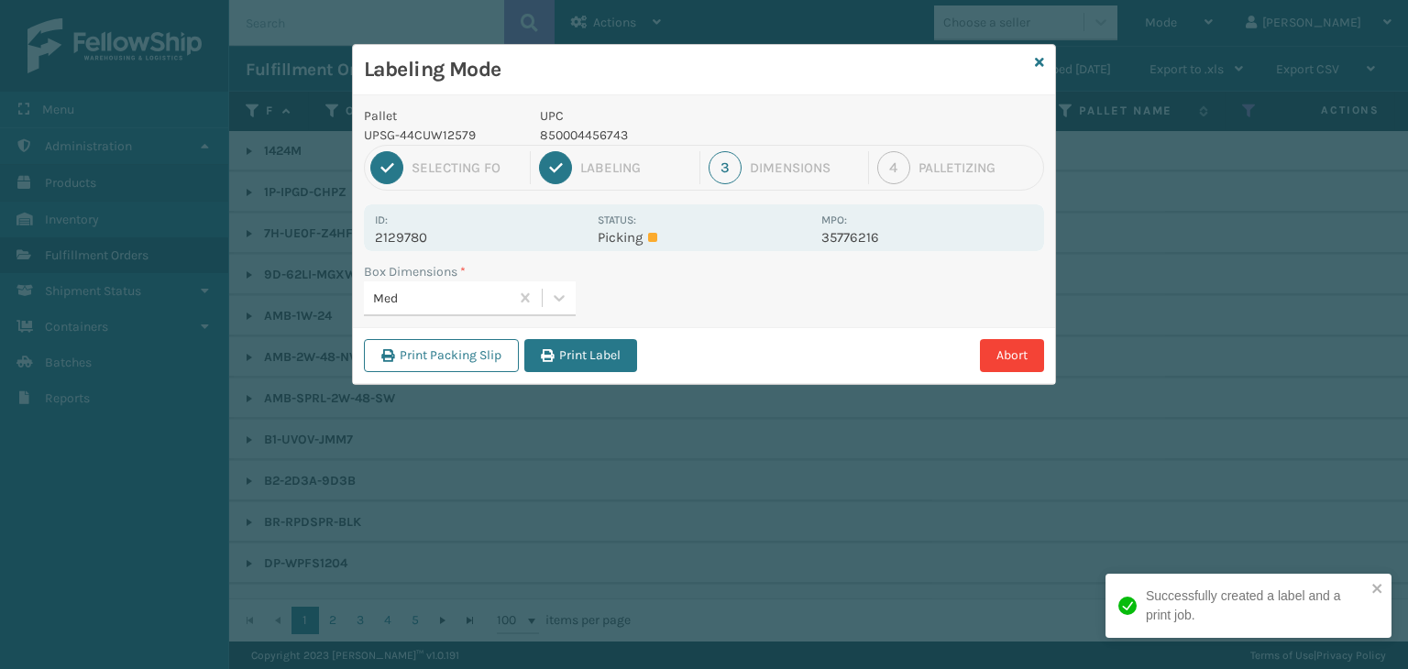
click at [596, 345] on button "Print Label" at bounding box center [580, 355] width 113 height 33
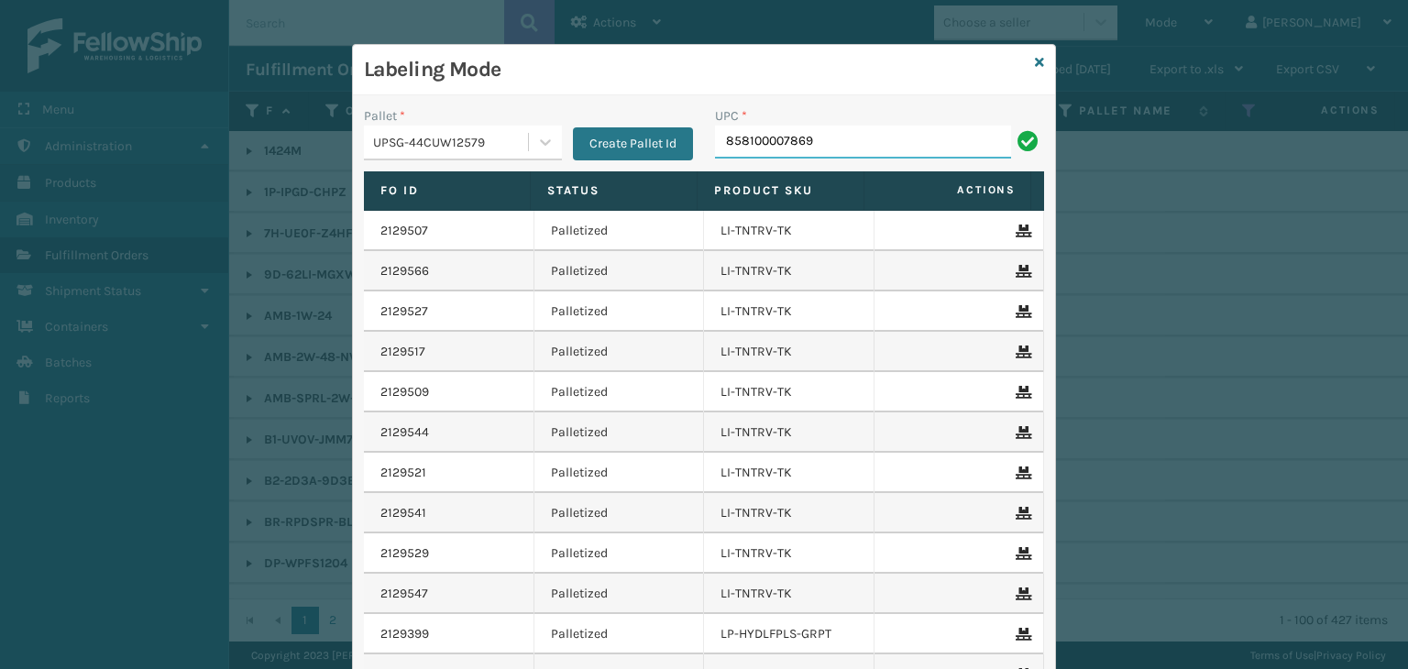
type input "858100007869"
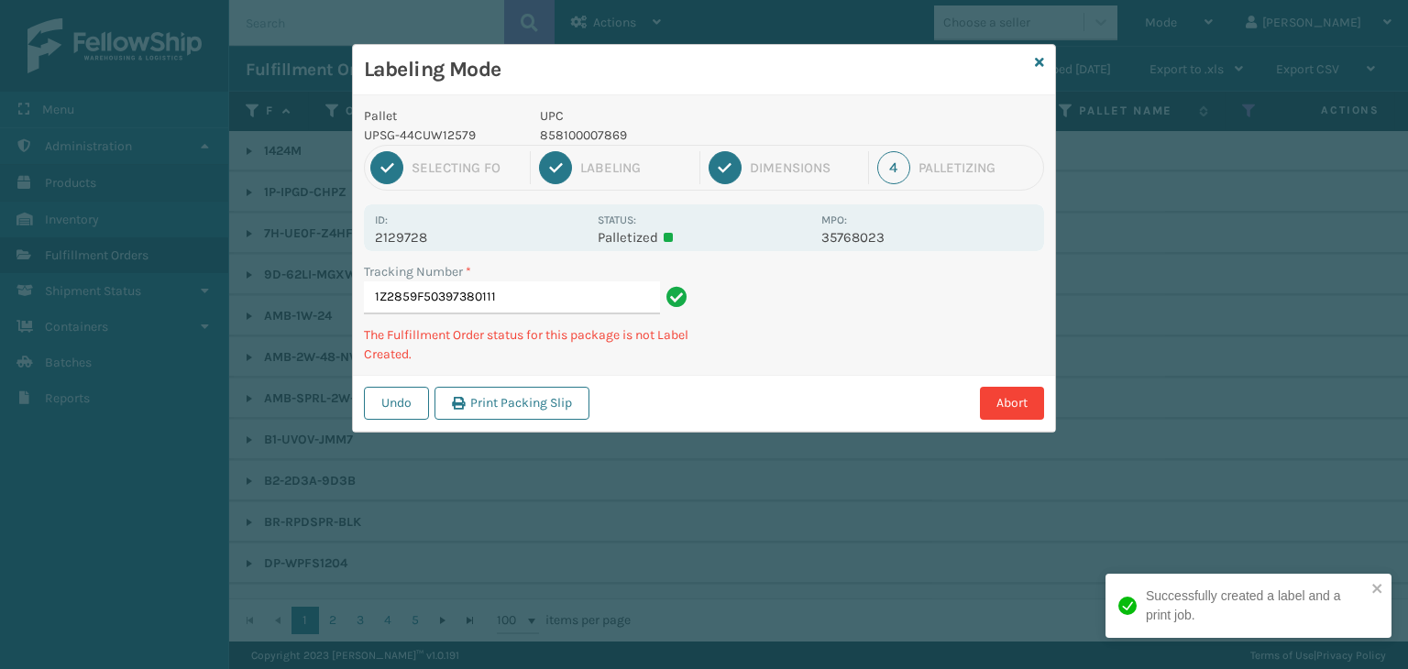
click at [612, 132] on p "858100007869" at bounding box center [675, 135] width 270 height 19
copy p "858100007869"
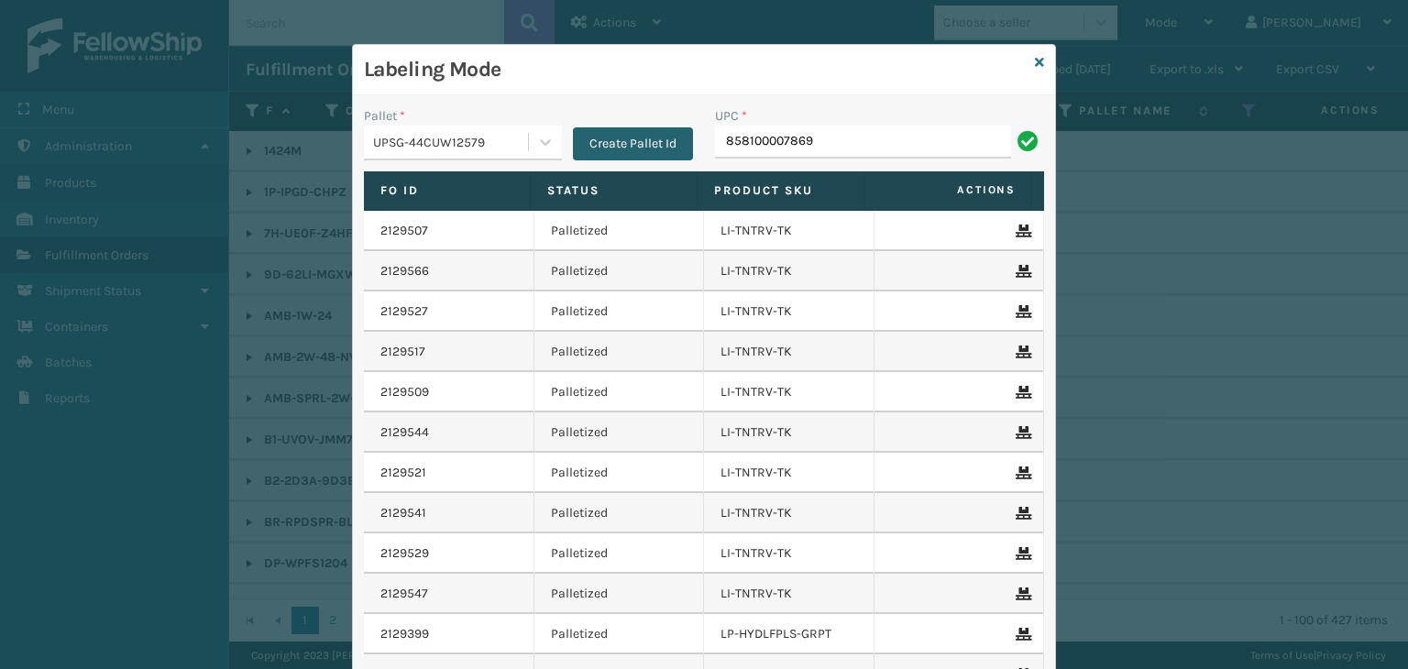
type input "858100007869"
type input "850012486763"
type input "858100007906"
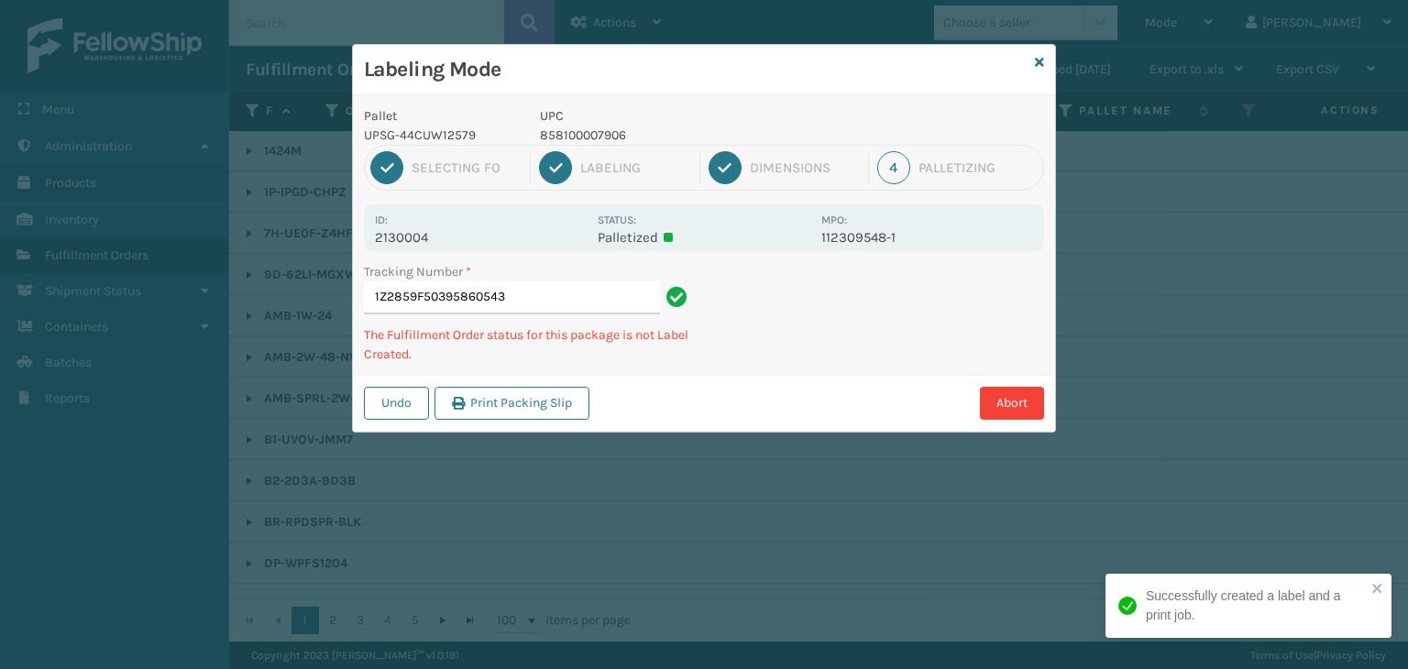
click at [557, 130] on p "858100007906" at bounding box center [675, 135] width 270 height 19
click at [561, 131] on p "858100007906" at bounding box center [675, 135] width 270 height 19
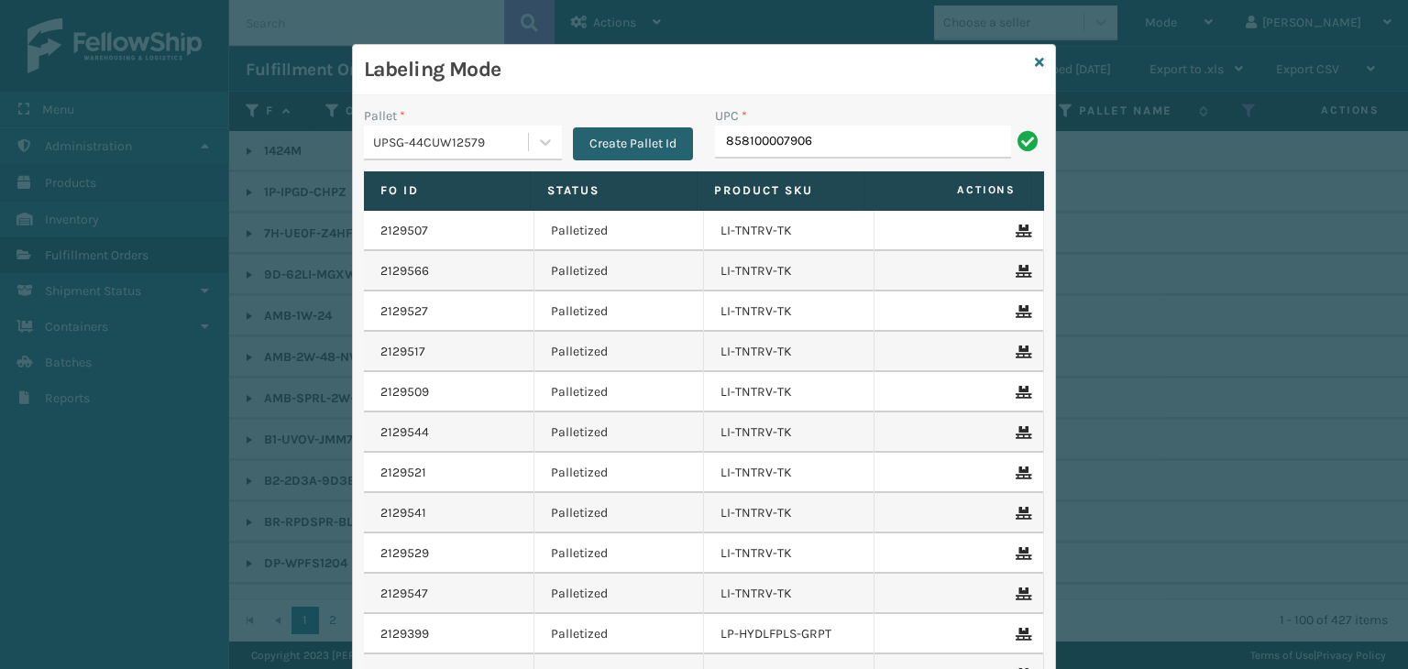
type input "858100007906"
type input "858100007920"
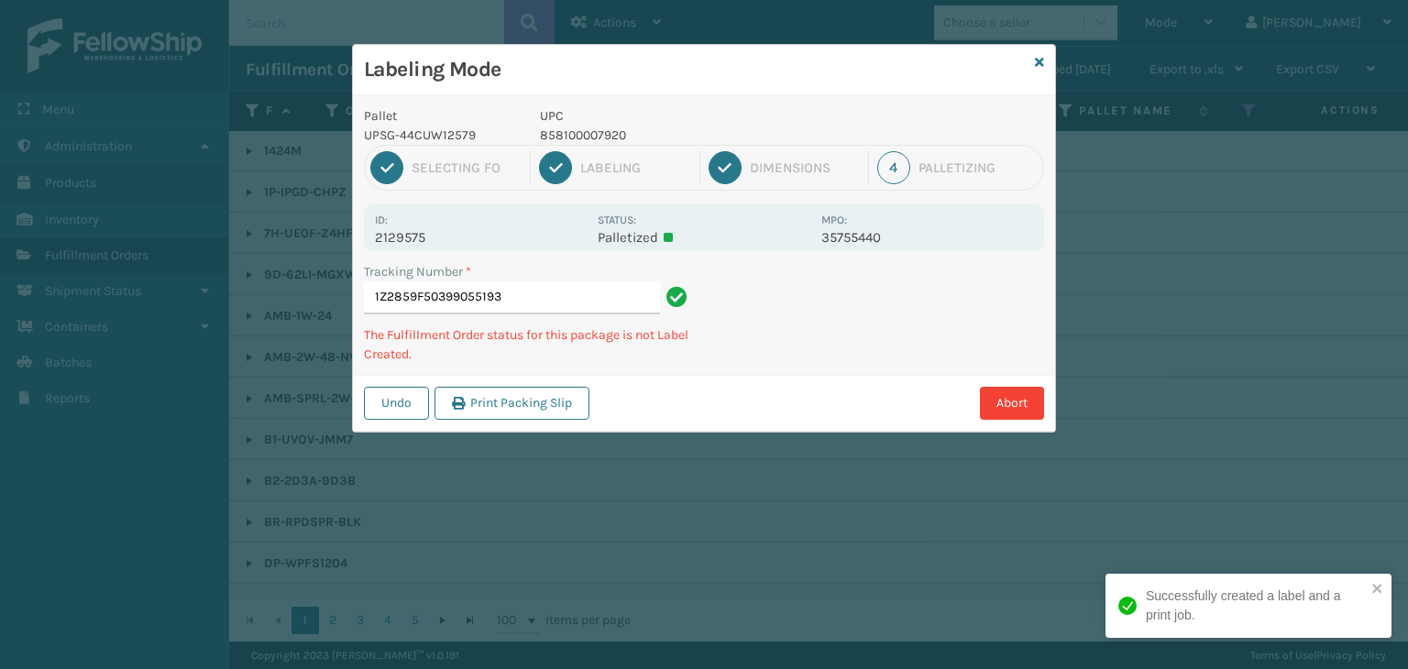
click at [579, 136] on p "858100007920" at bounding box center [675, 135] width 270 height 19
copy p "858100007920"
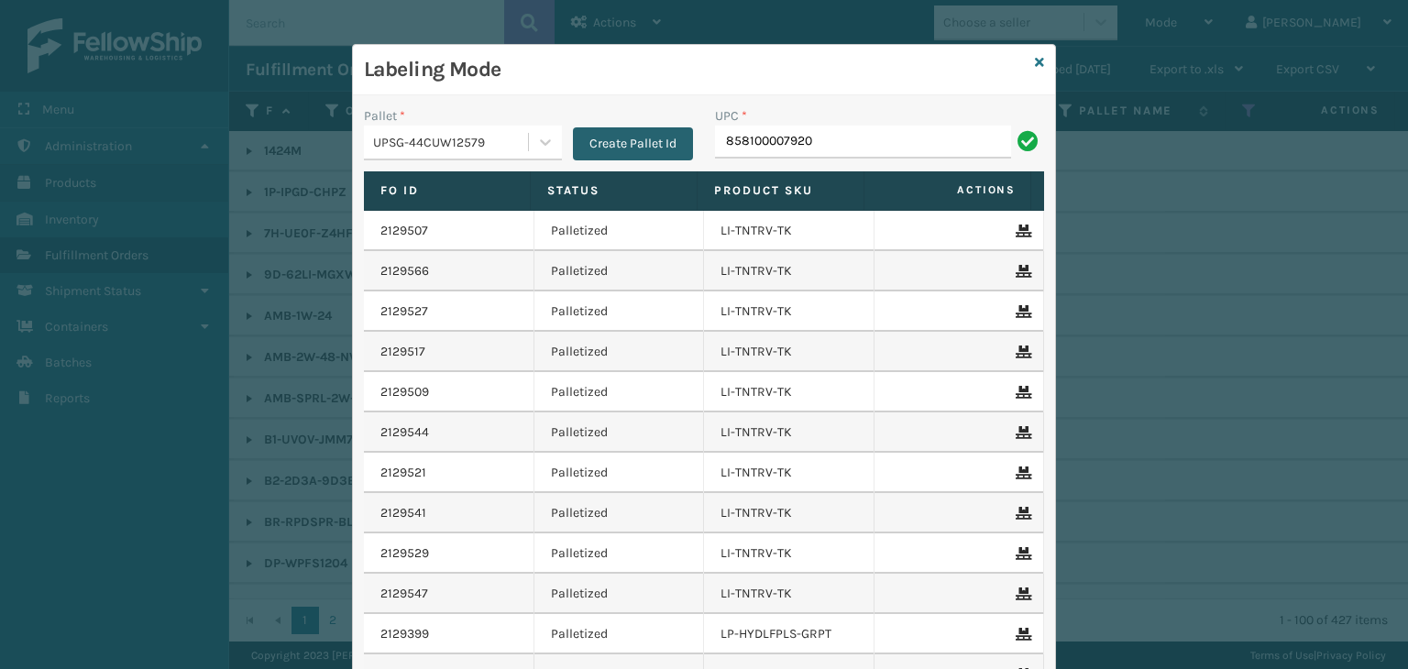
type input "858100007920"
type input "8500124"
type input "8500406"
type input "850040667295"
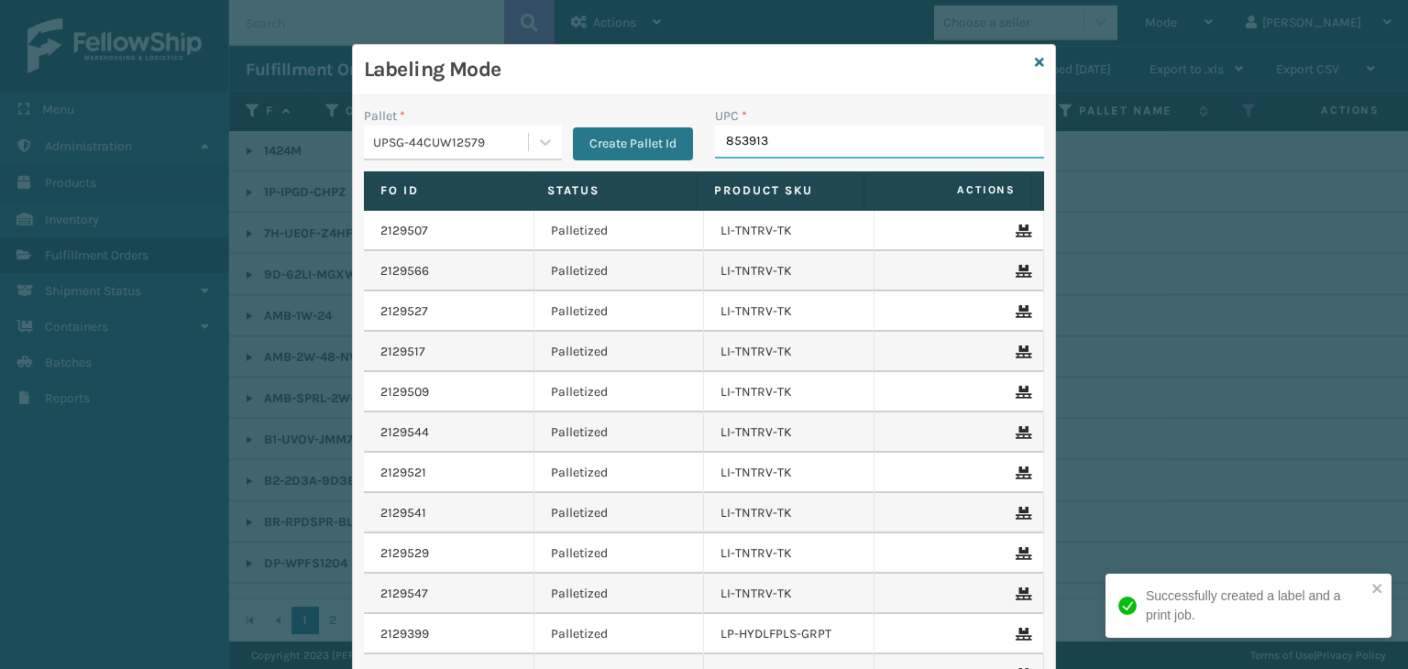
type input "8539130"
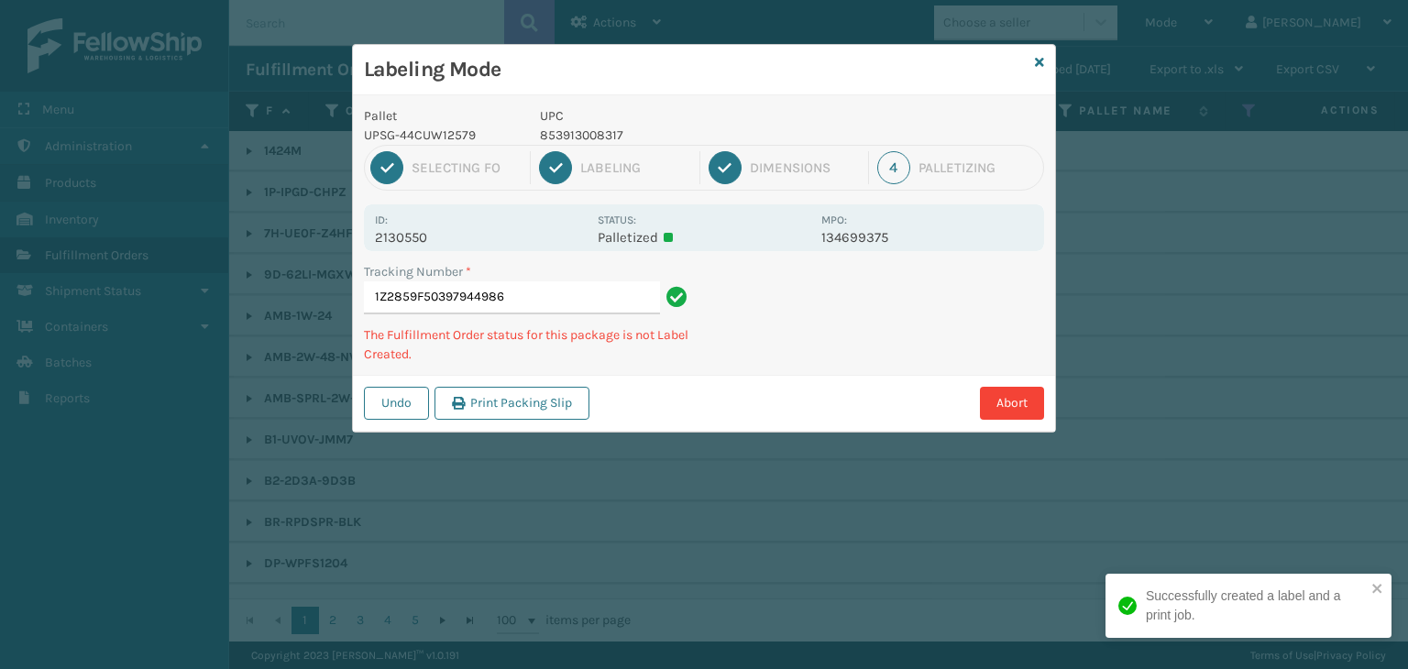
click at [569, 129] on p "853913008317" at bounding box center [675, 135] width 270 height 19
copy p "853913008317"
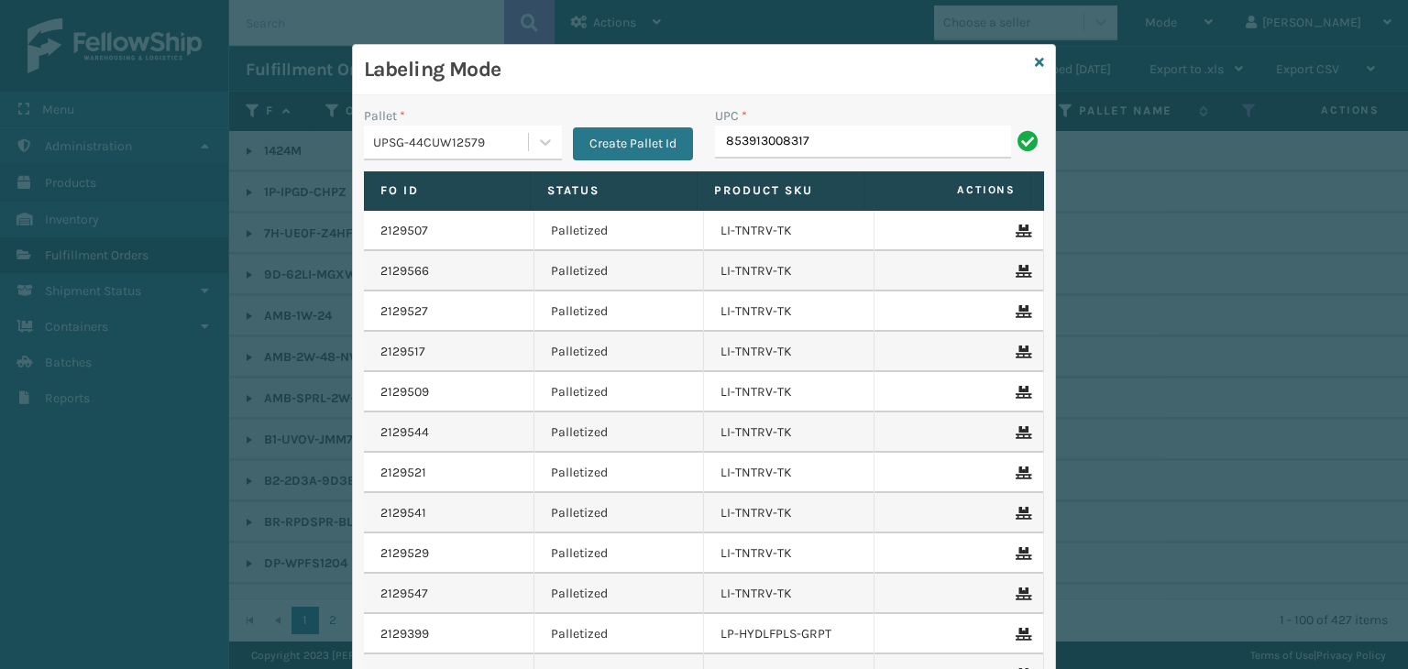
type input "853913008317"
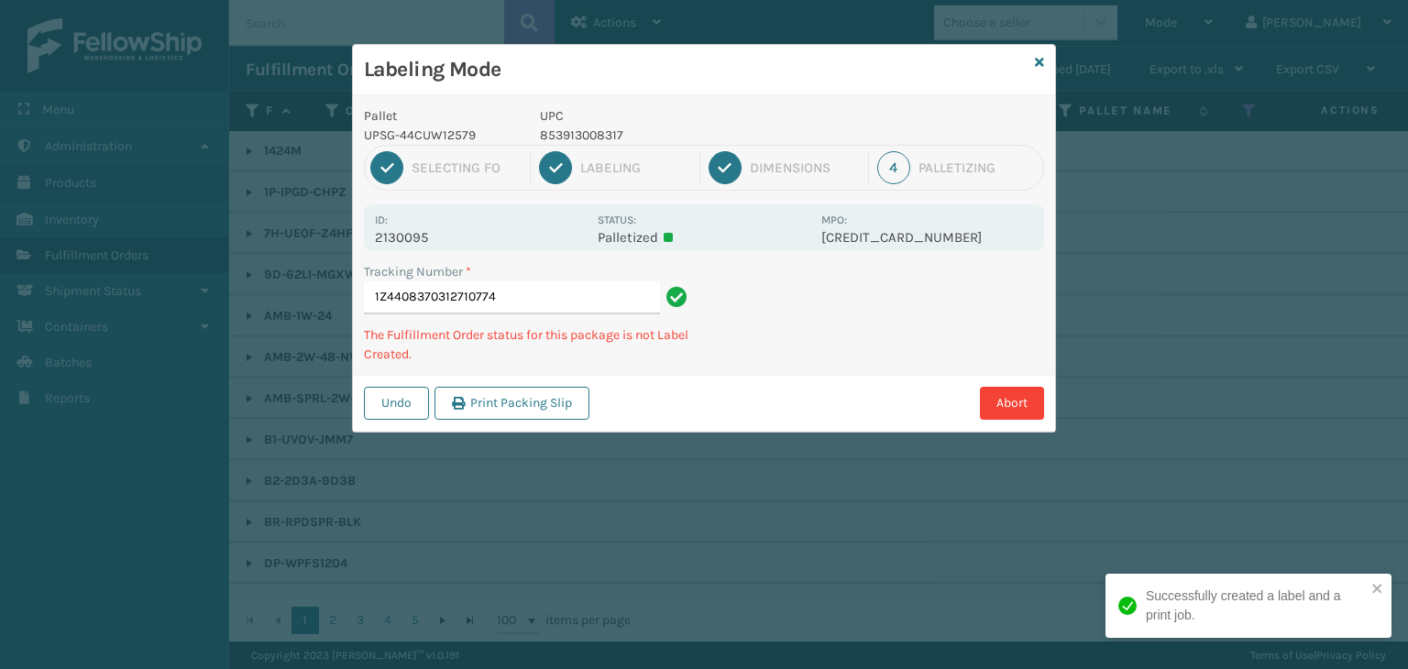
type input "1Z4408370312710774853913008317"
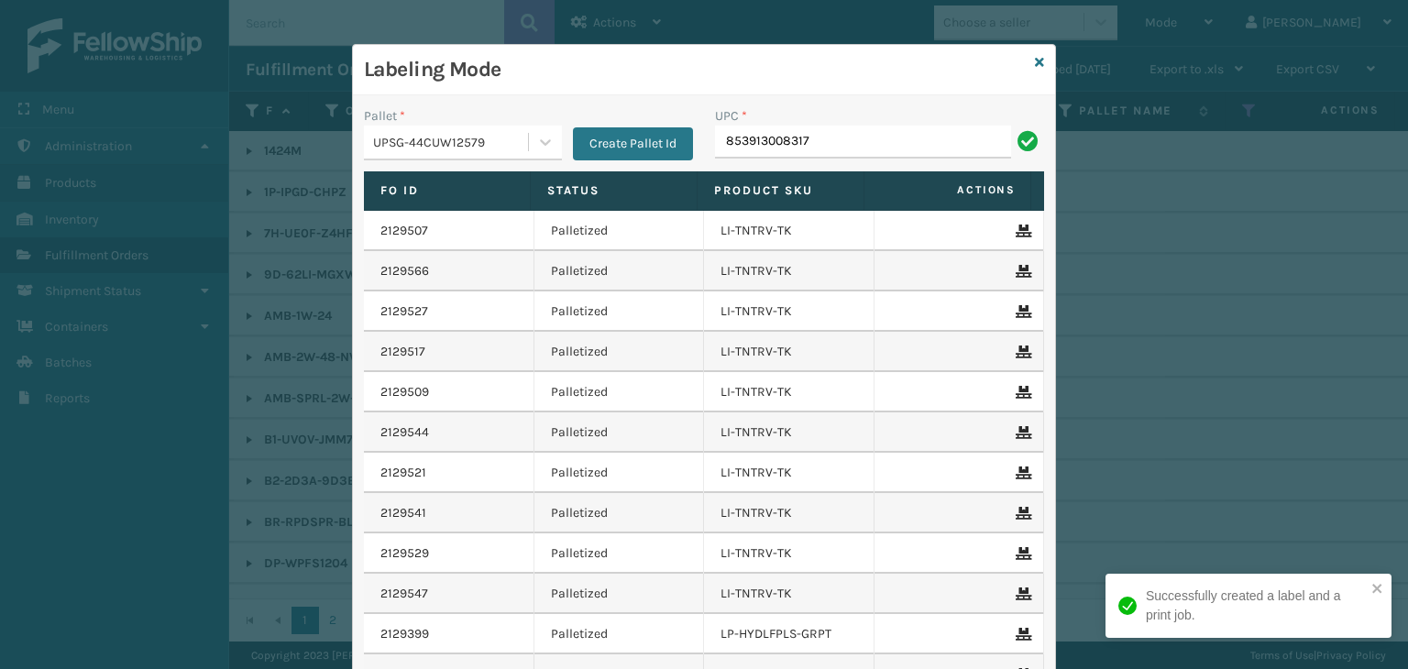
type input "853913008317"
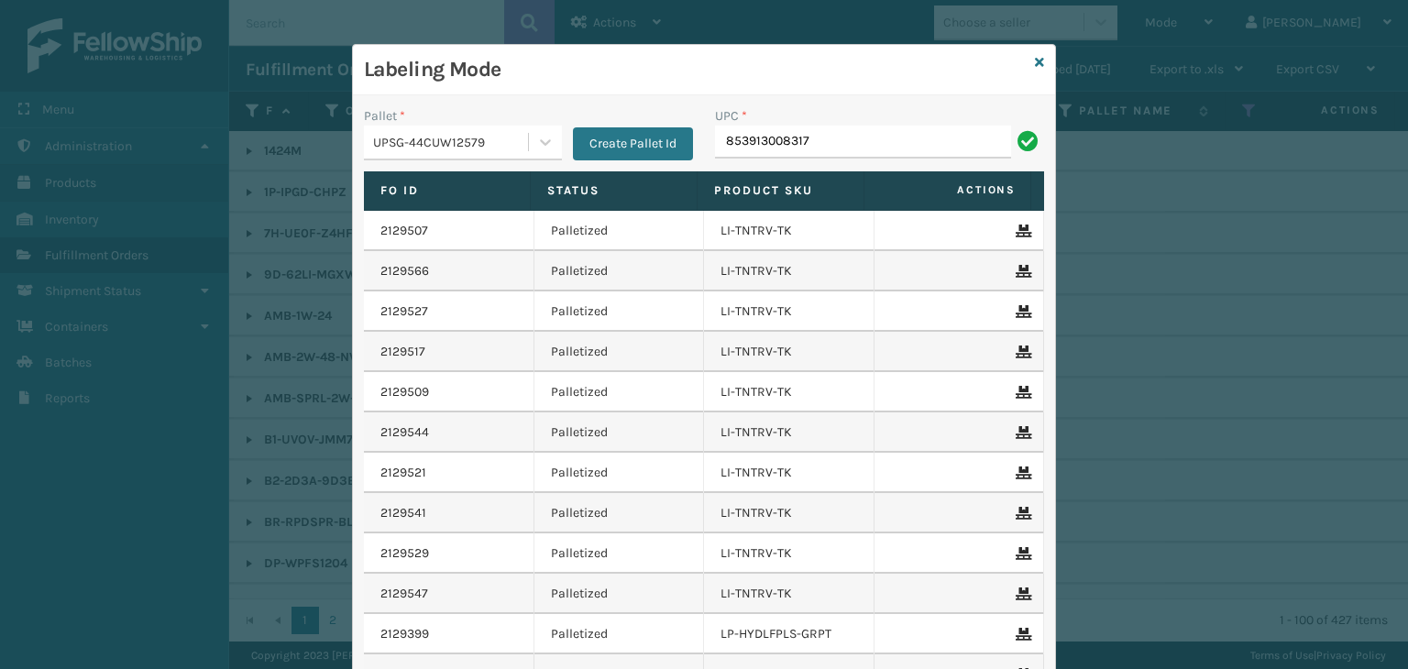
type input "853913008317"
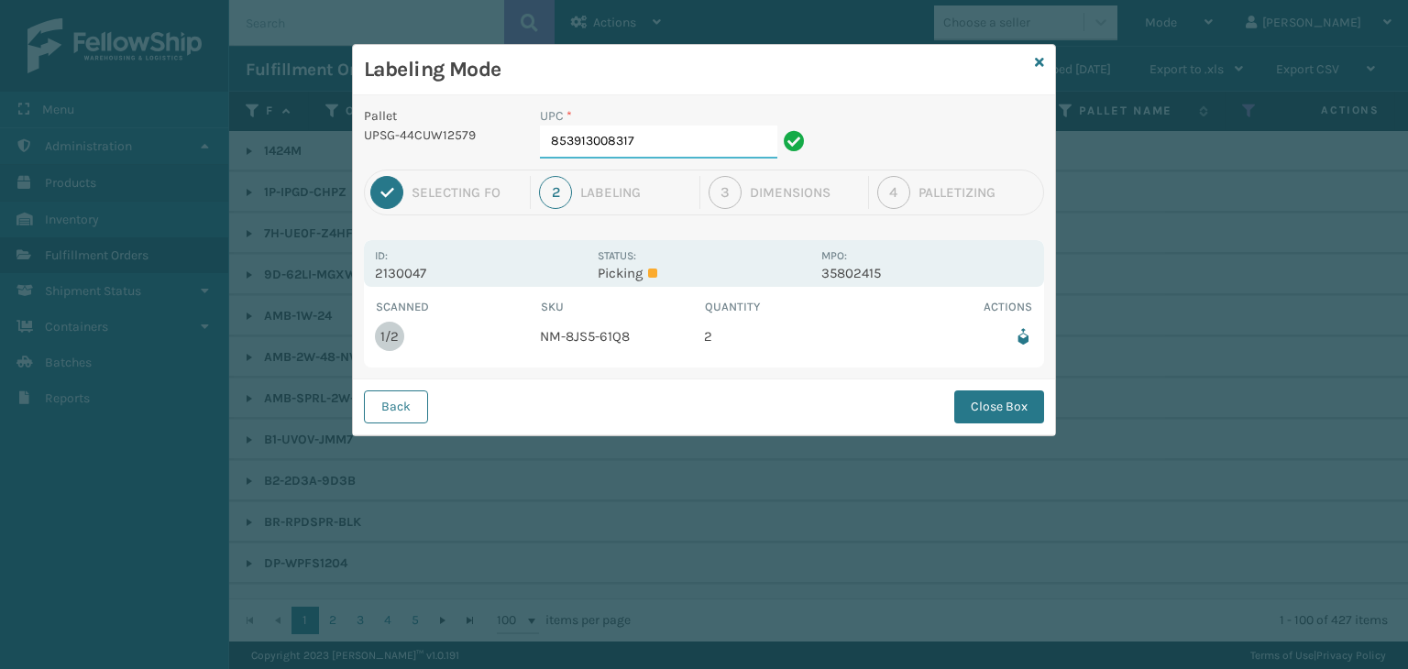
click at [709, 148] on input "853913008317" at bounding box center [658, 142] width 237 height 33
drag, startPoint x: 968, startPoint y: 401, endPoint x: 911, endPoint y: 361, distance: 69.2
click at [968, 401] on button "Close Box" at bounding box center [999, 407] width 90 height 33
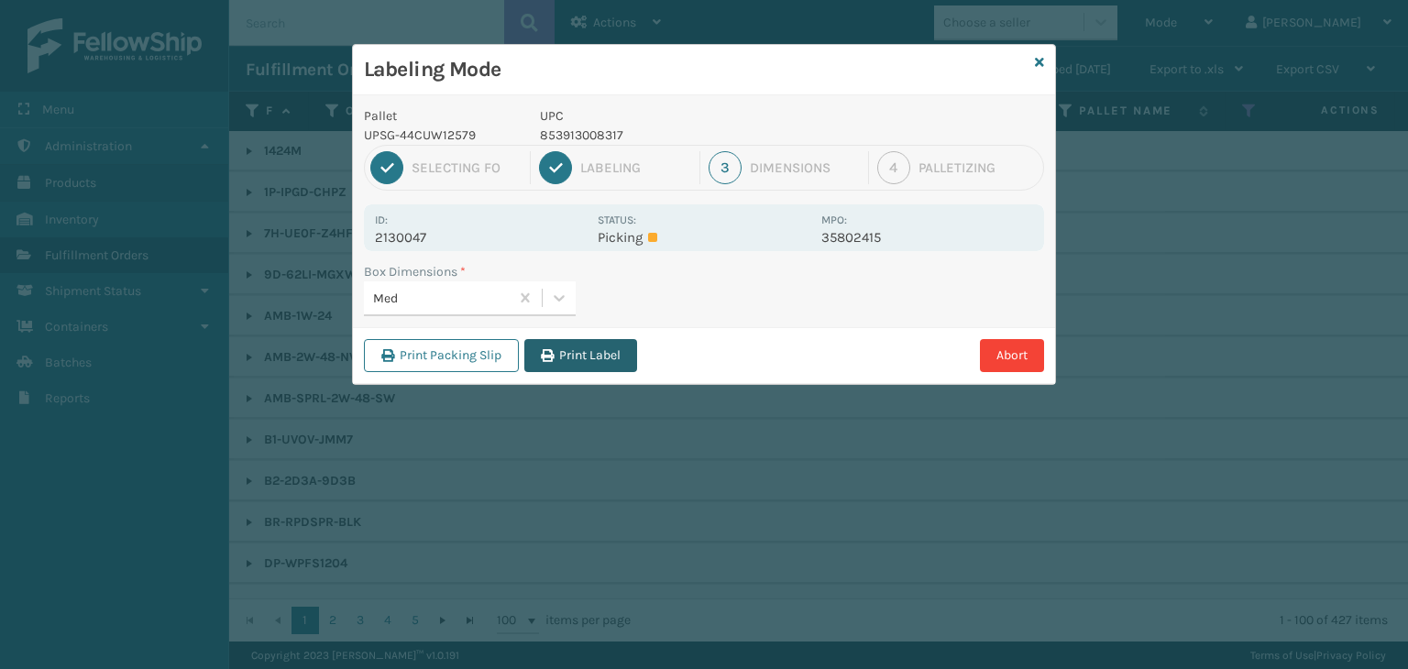
click at [583, 358] on button "Print Label" at bounding box center [580, 355] width 113 height 33
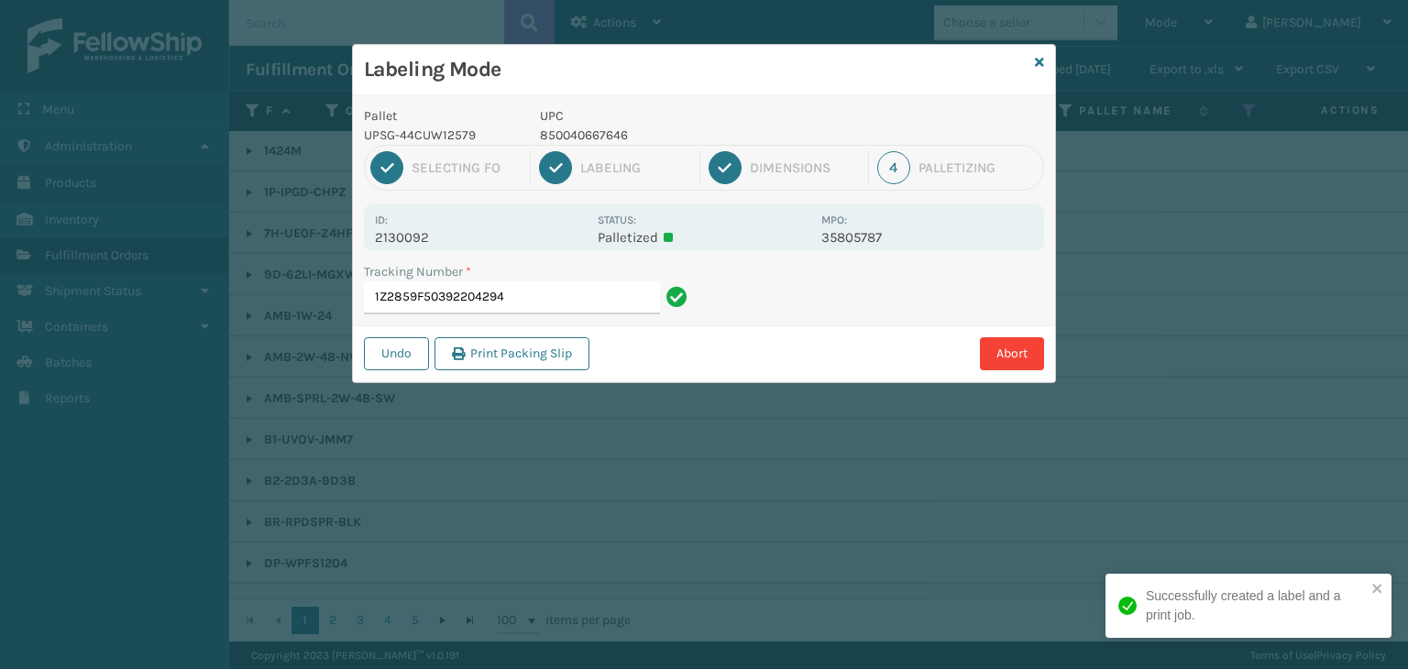
click at [612, 138] on p "850040667646" at bounding box center [675, 135] width 270 height 19
copy p "850040667646"
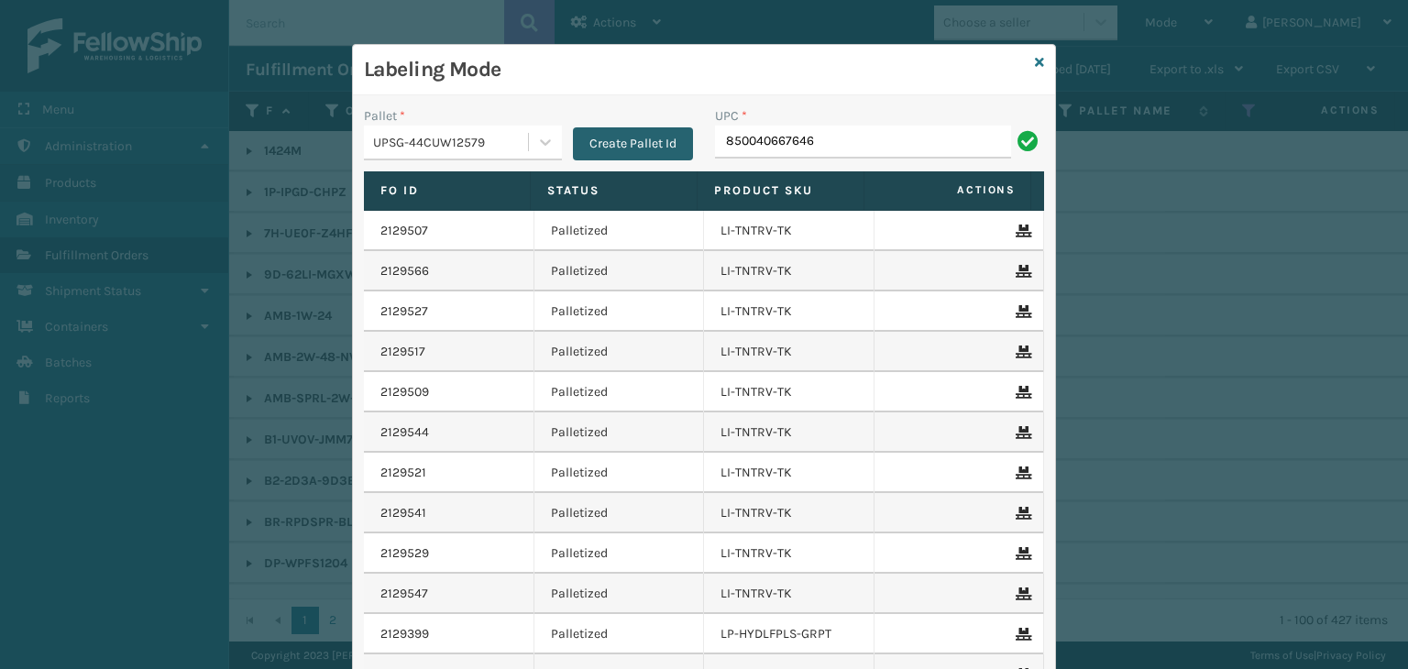
type input "850040667646"
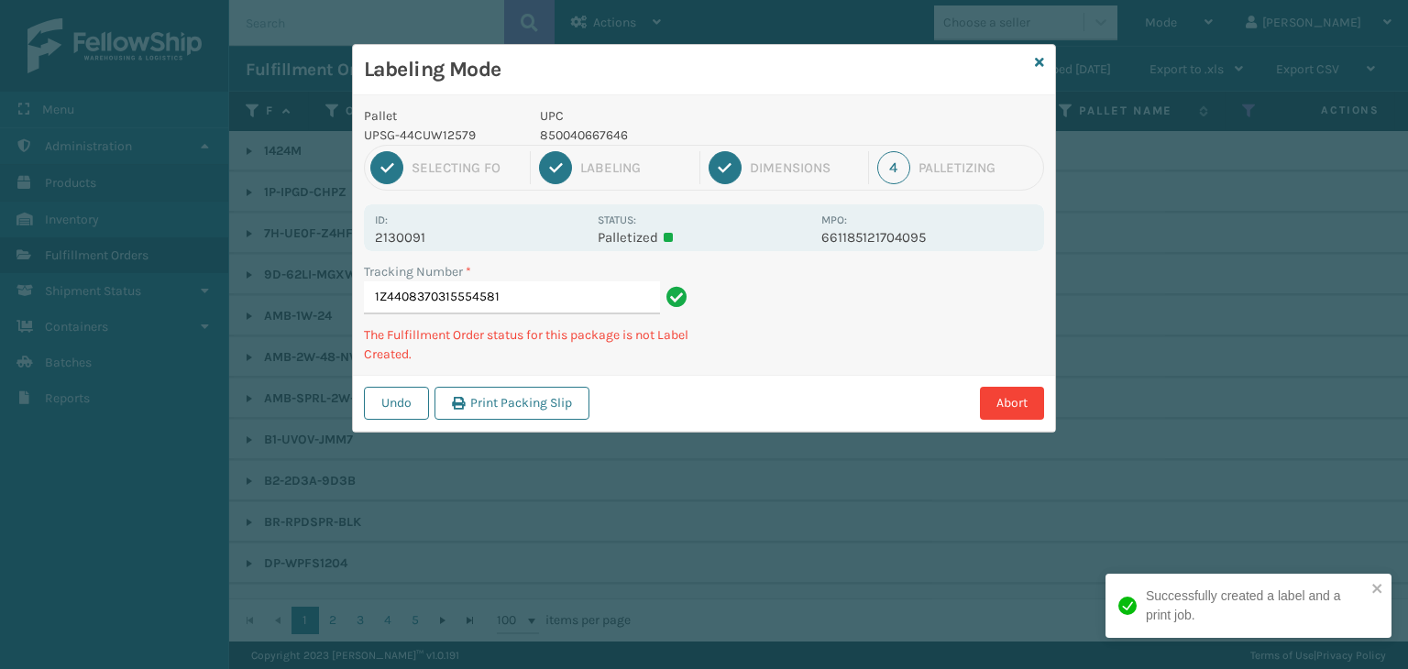
type input "1Z4408370315554581850040667646"
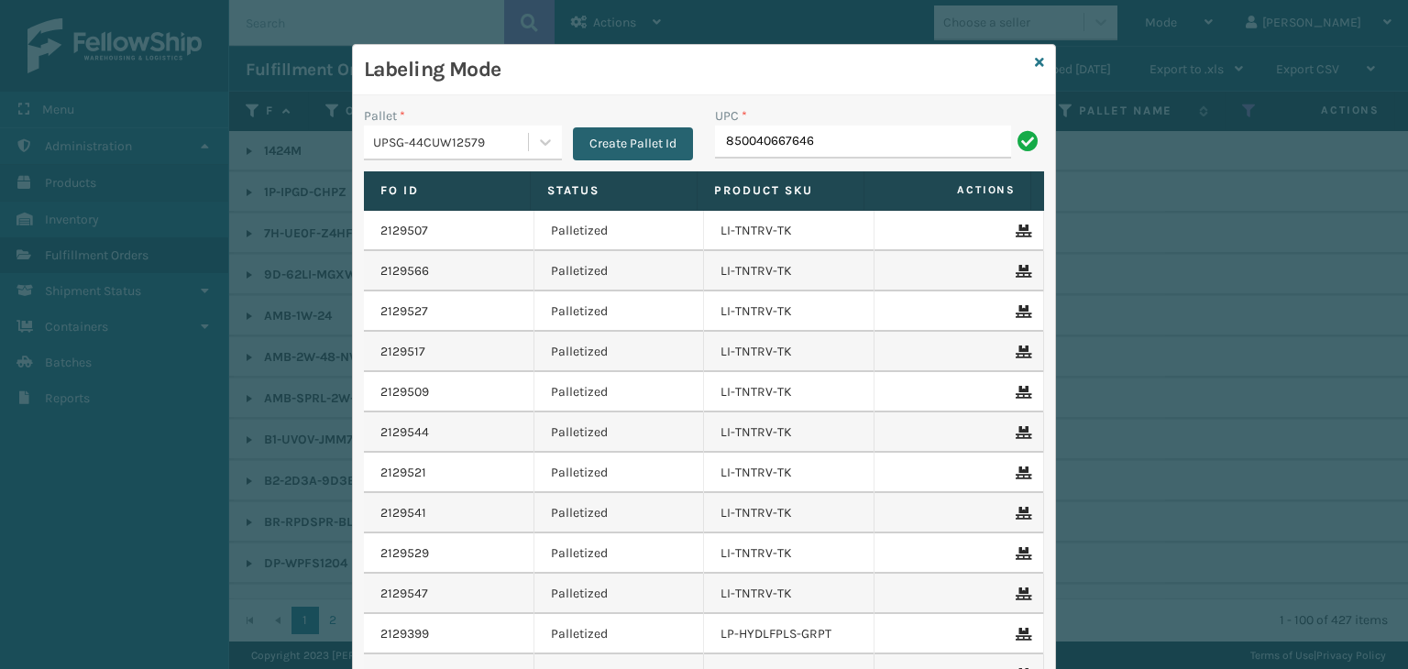
type input "850040667646"
type input "853913008652"
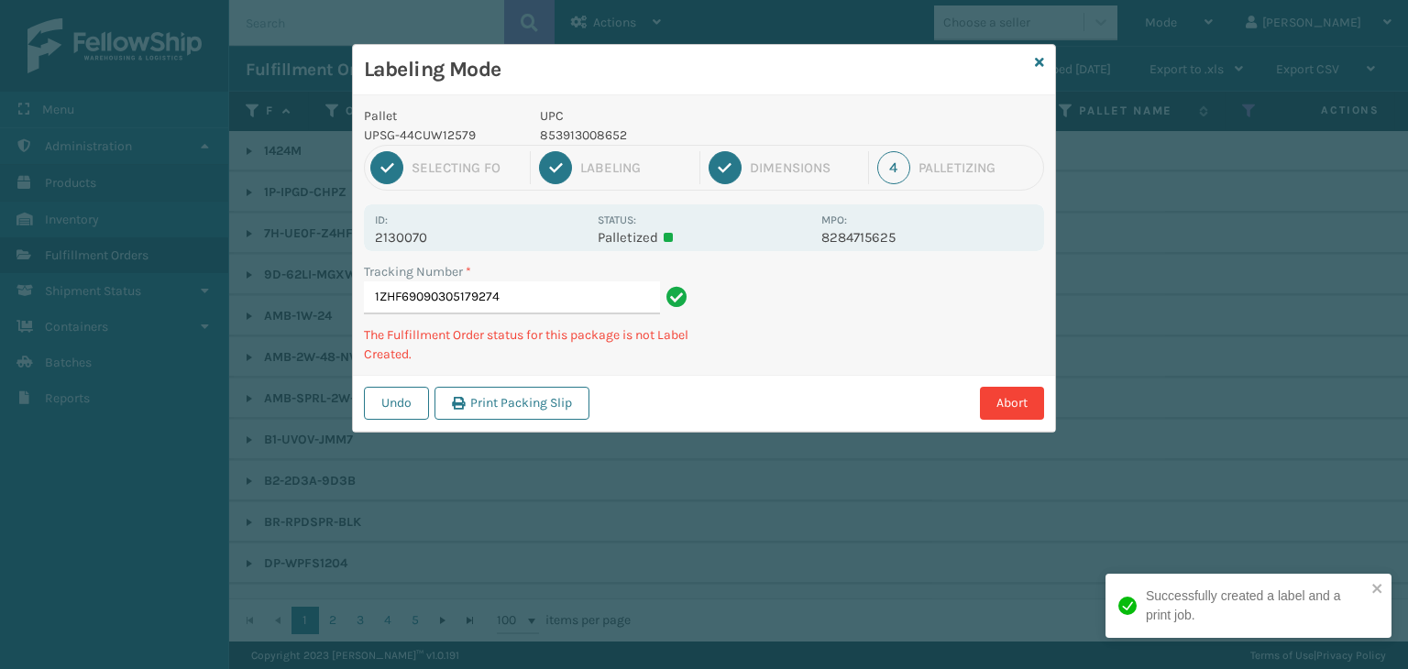
click at [616, 133] on p "853913008652" at bounding box center [675, 135] width 270 height 19
copy p "853913008652"
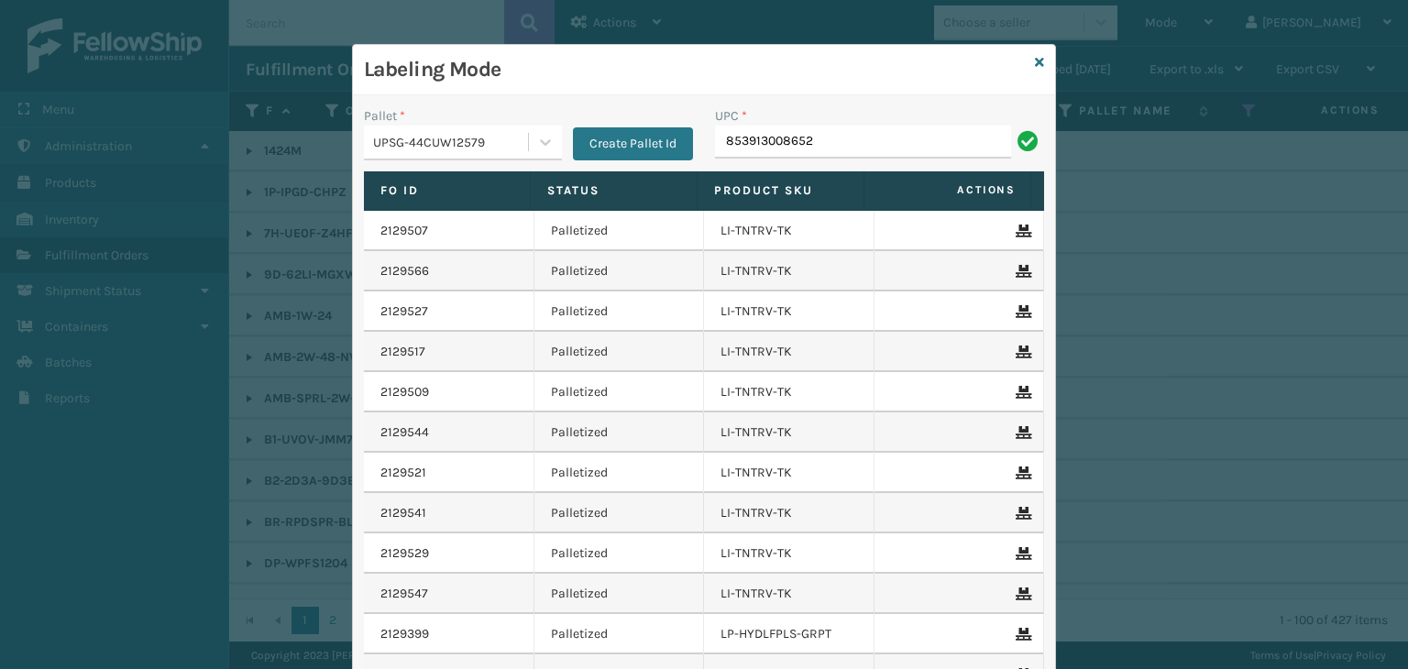
type input "853913008652"
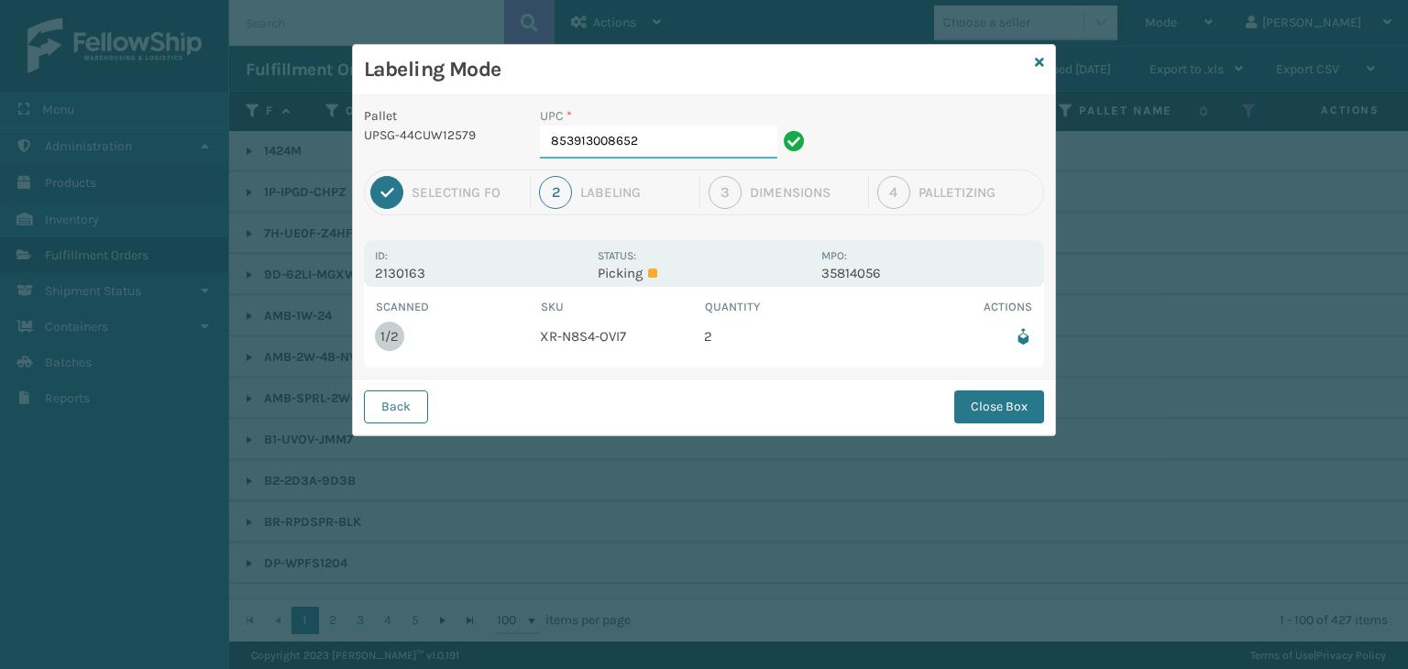
click at [680, 148] on input "853913008652" at bounding box center [658, 142] width 237 height 33
drag, startPoint x: 989, startPoint y: 417, endPoint x: 424, endPoint y: 41, distance: 678.4
click at [985, 416] on button "Close Box" at bounding box center [999, 407] width 90 height 33
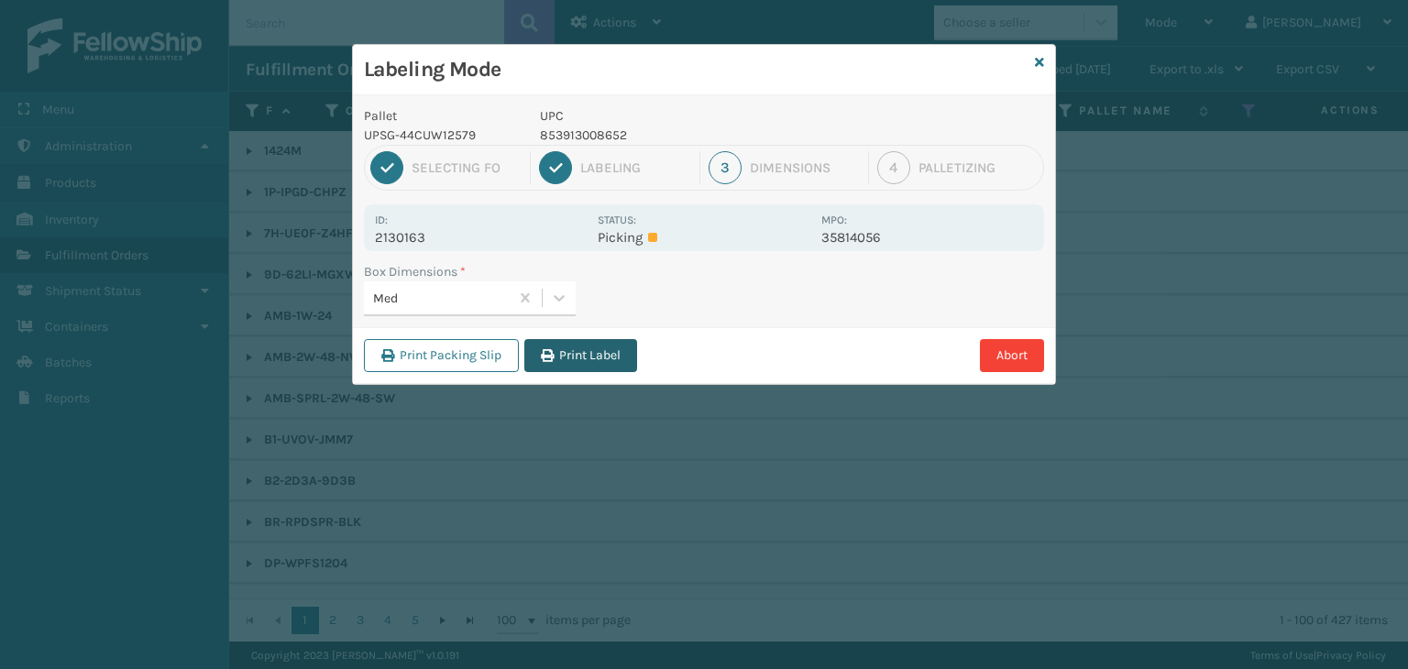
click at [613, 371] on div "Print Packing Slip Print Label Abort" at bounding box center [704, 355] width 702 height 56
click at [613, 345] on button "Print Label" at bounding box center [580, 355] width 113 height 33
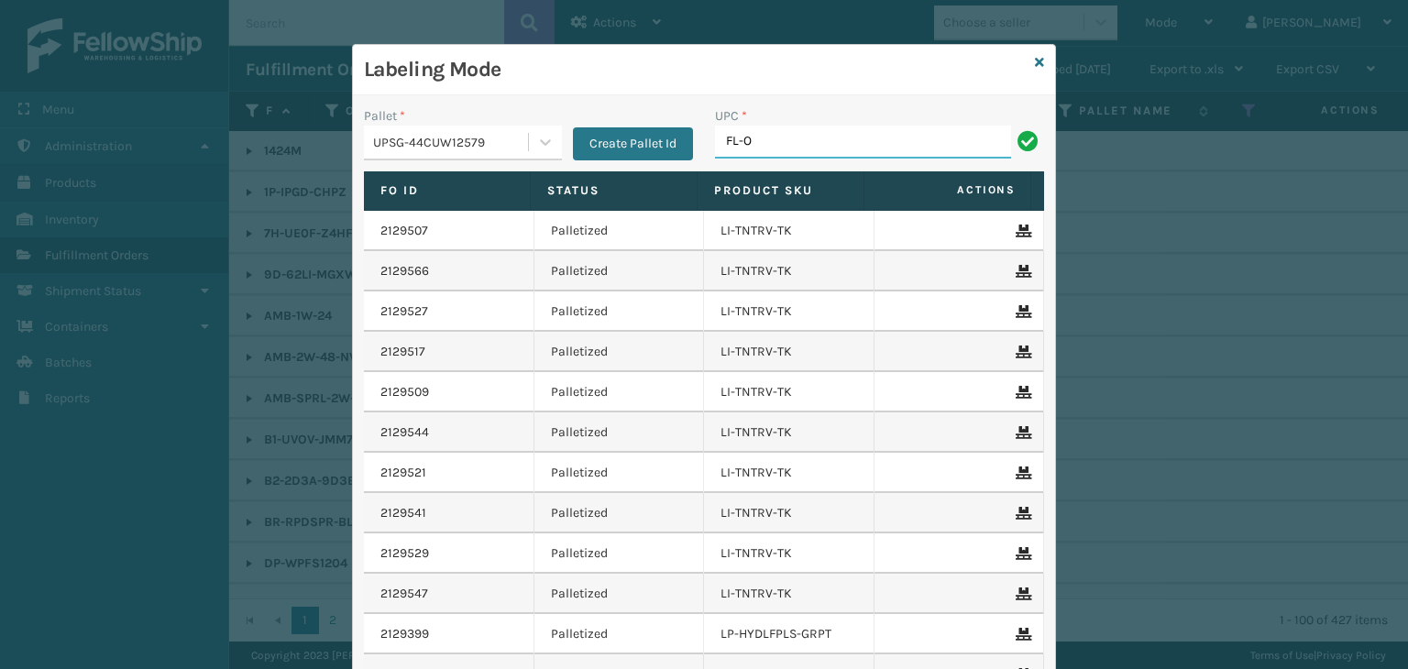
type input "FL-OLVA-CRM"
drag, startPoint x: 841, startPoint y: 137, endPoint x: 404, endPoint y: 47, distance: 445.6
click at [404, 47] on div "Labeling Mode Pallet * UPSG-44CUW12579 Create Pallet Id UPC * FL-OLVA-CRM Fo Id…" at bounding box center [704, 417] width 702 height 744
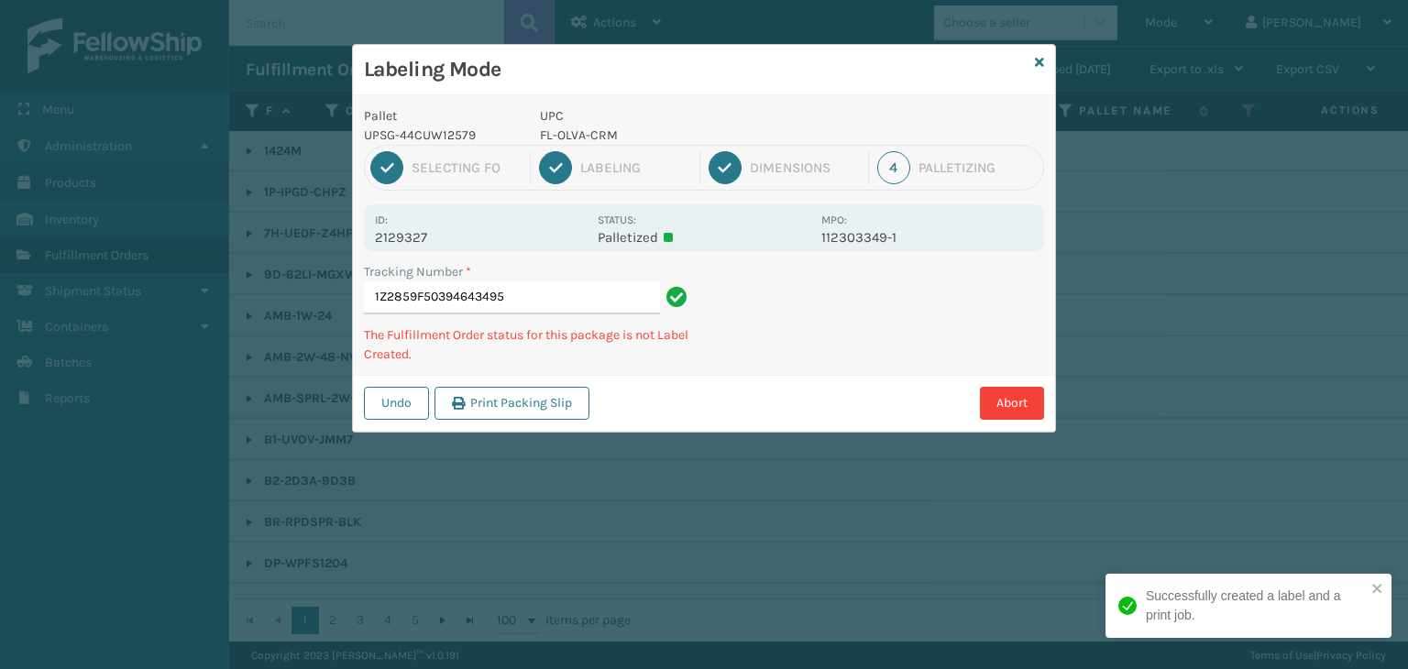
type input "1Z2859F50394643495FL-OLVA-CRM"
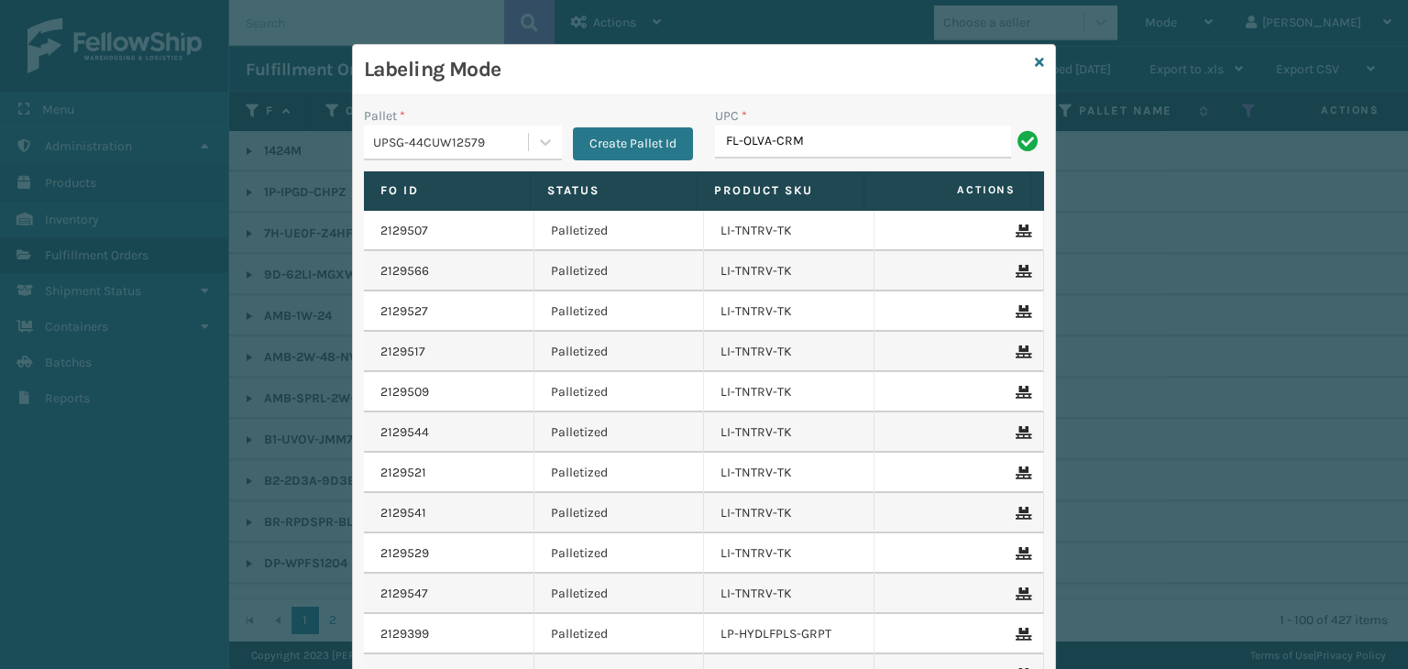
type input "FL-OLVA-CRM"
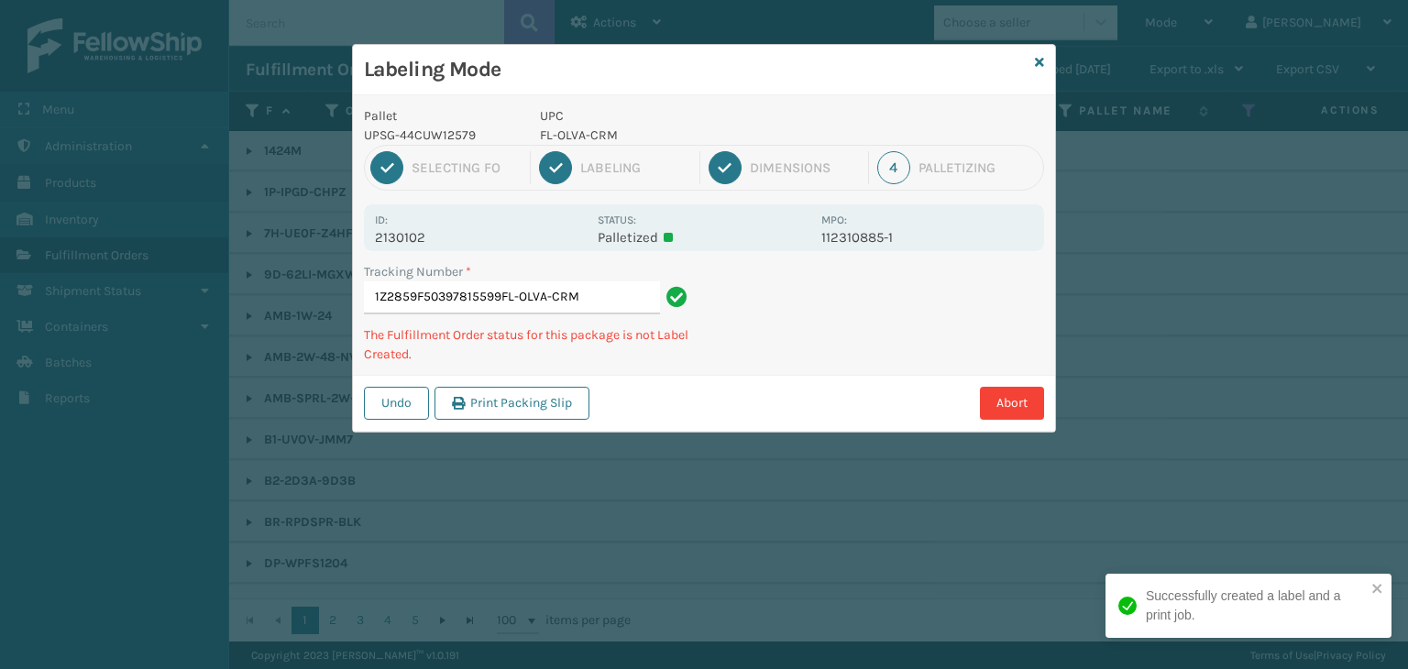
type input "1Z2859F50397815599FL-OLVA-CRMFL-OLVA-CRM"
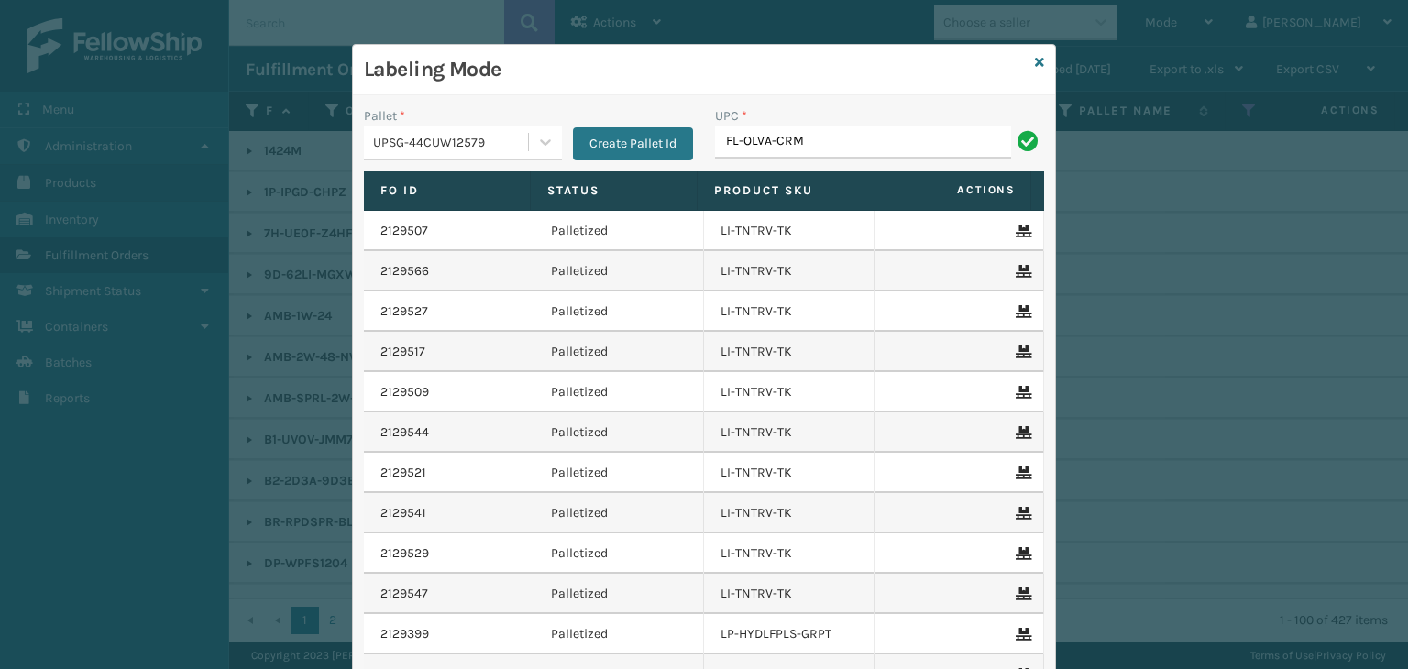
type input "FL-OLVA-CRM"
type input "8100909"
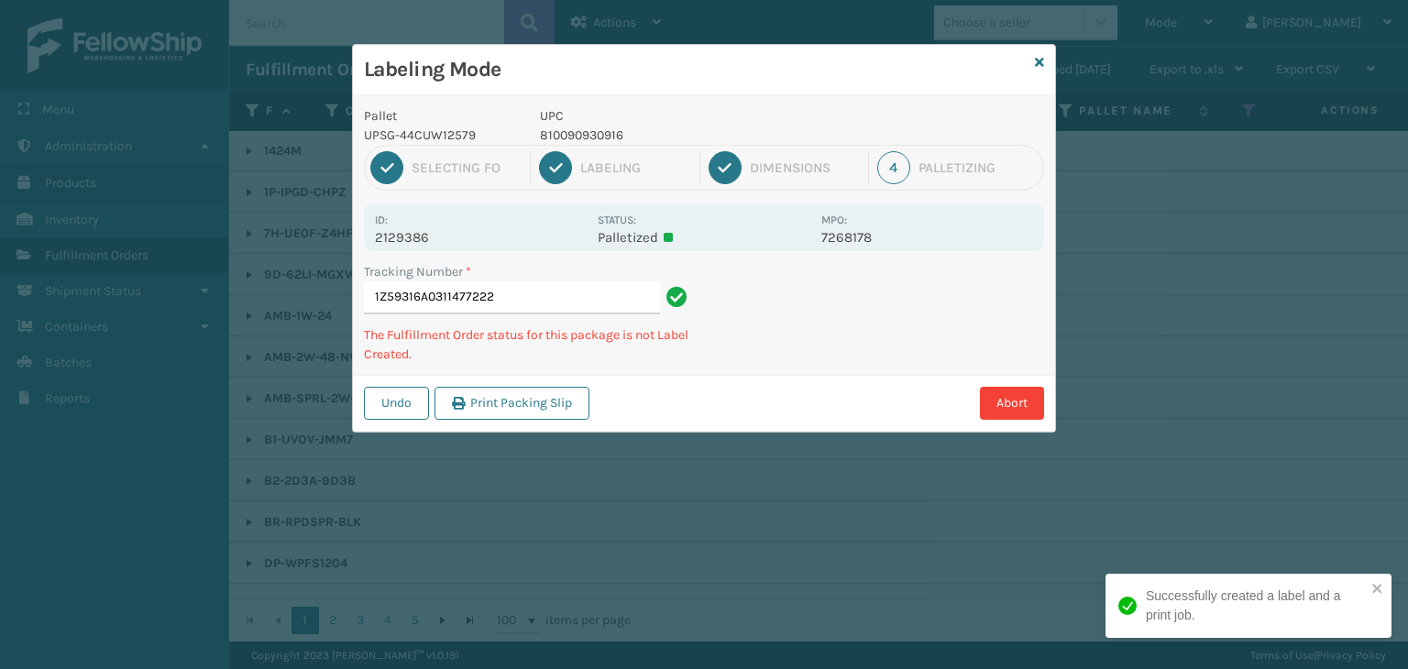
click at [601, 136] on p "810090930916" at bounding box center [675, 135] width 270 height 19
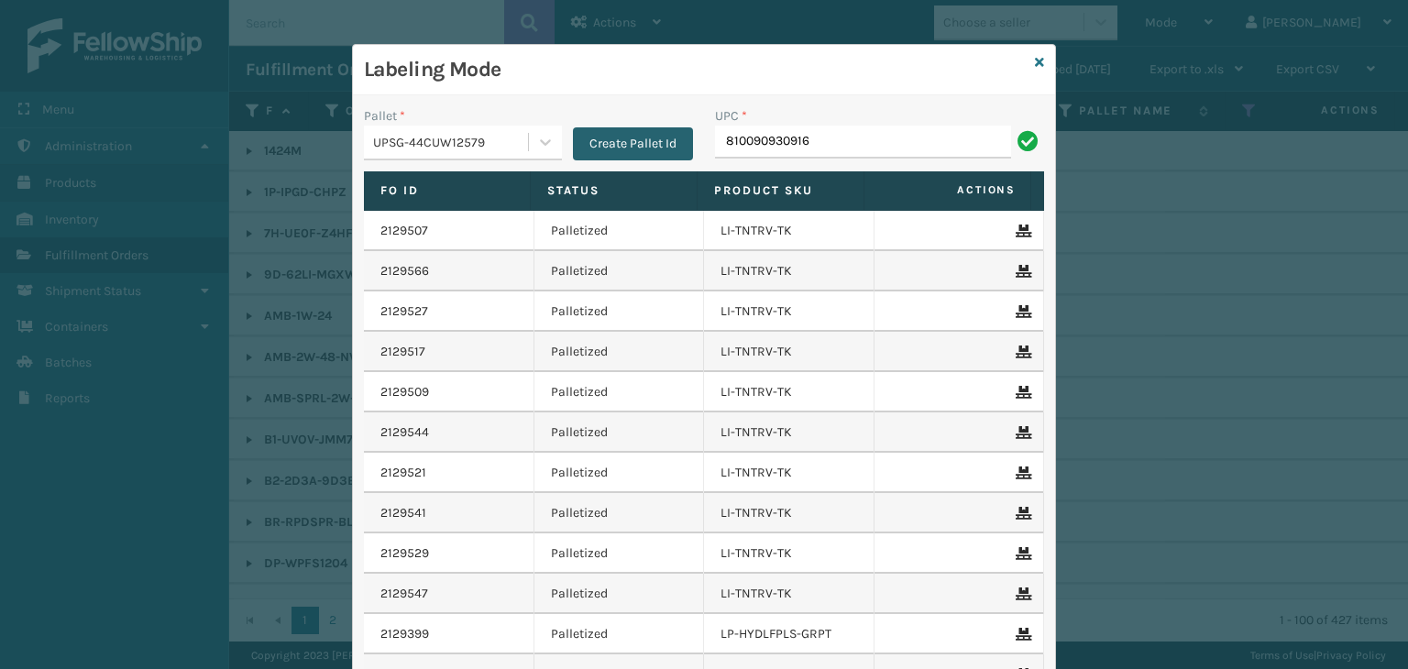
type input "810090930916"
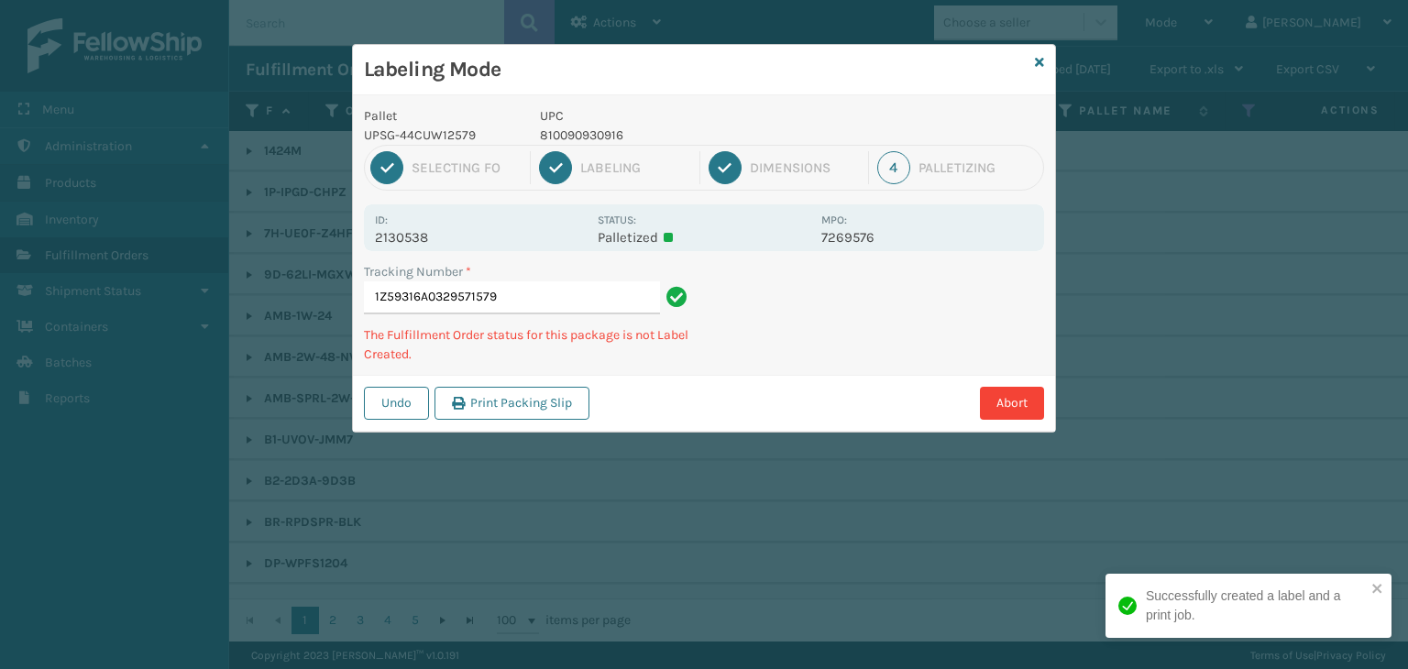
click at [598, 138] on p "810090930916" at bounding box center [675, 135] width 270 height 19
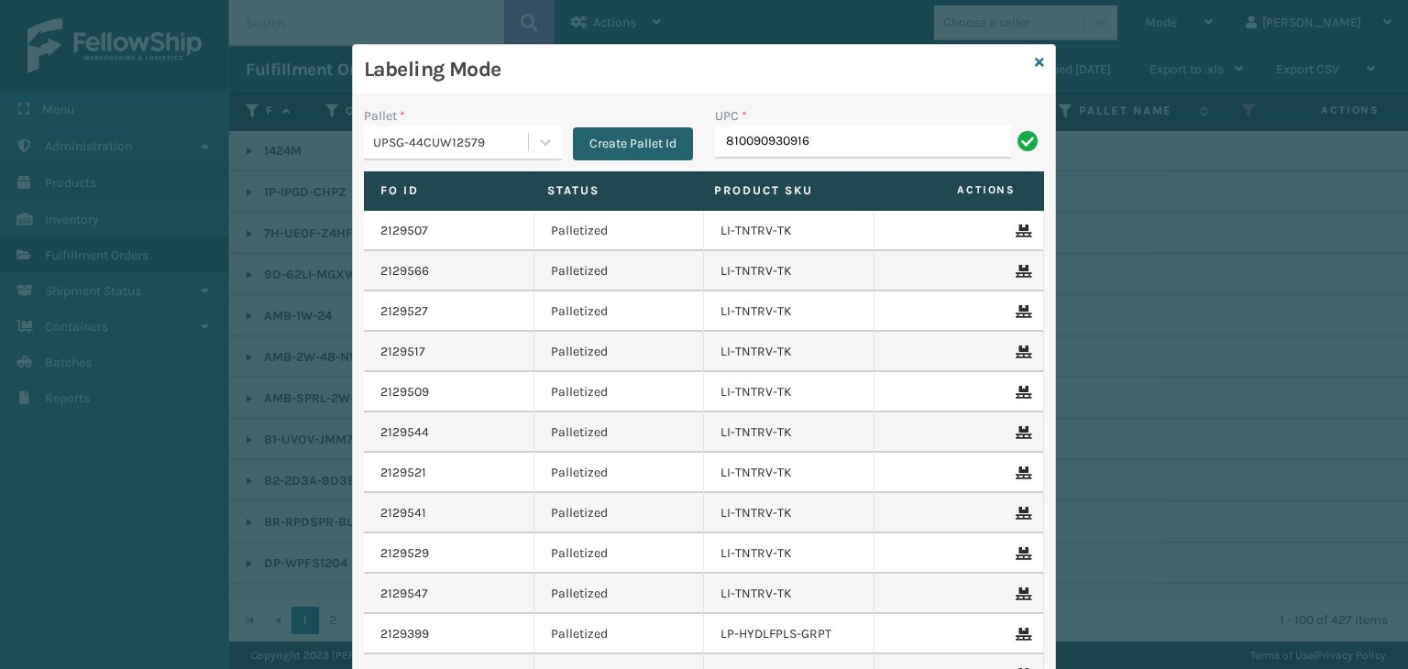
type input "810090930916"
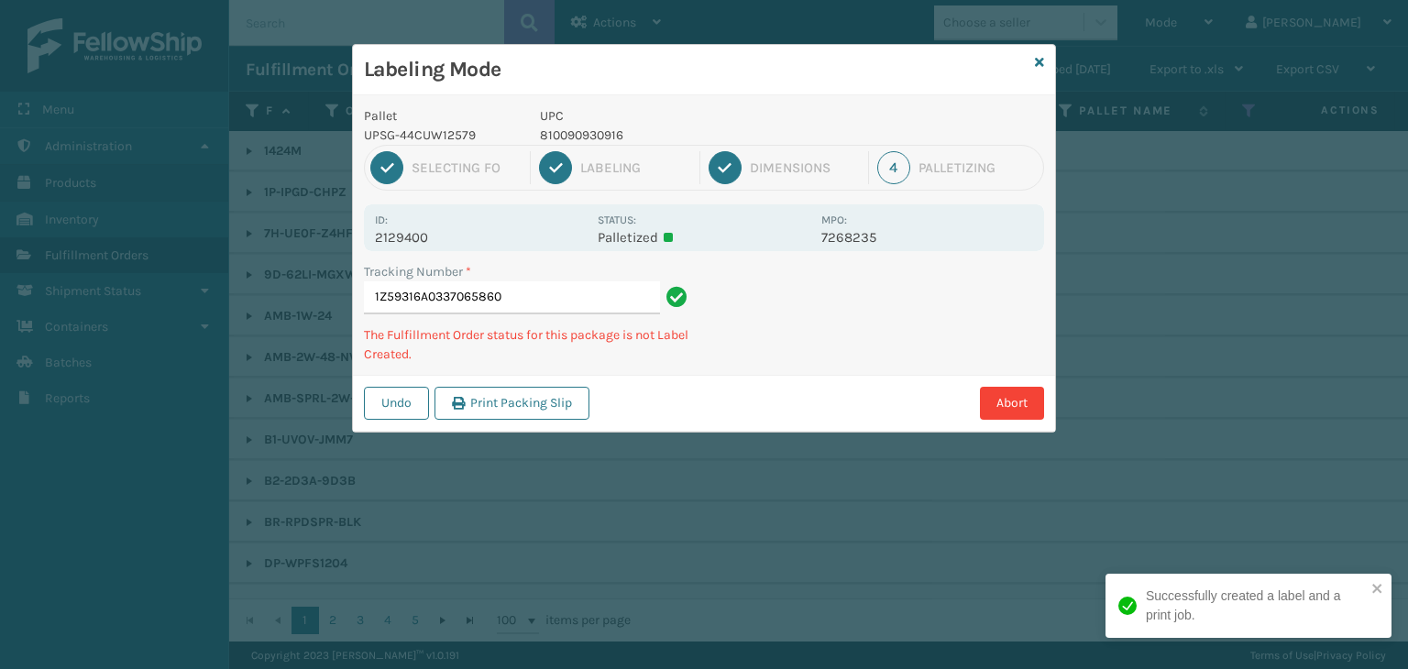
type input "1Z59316A0337065860810090930916"
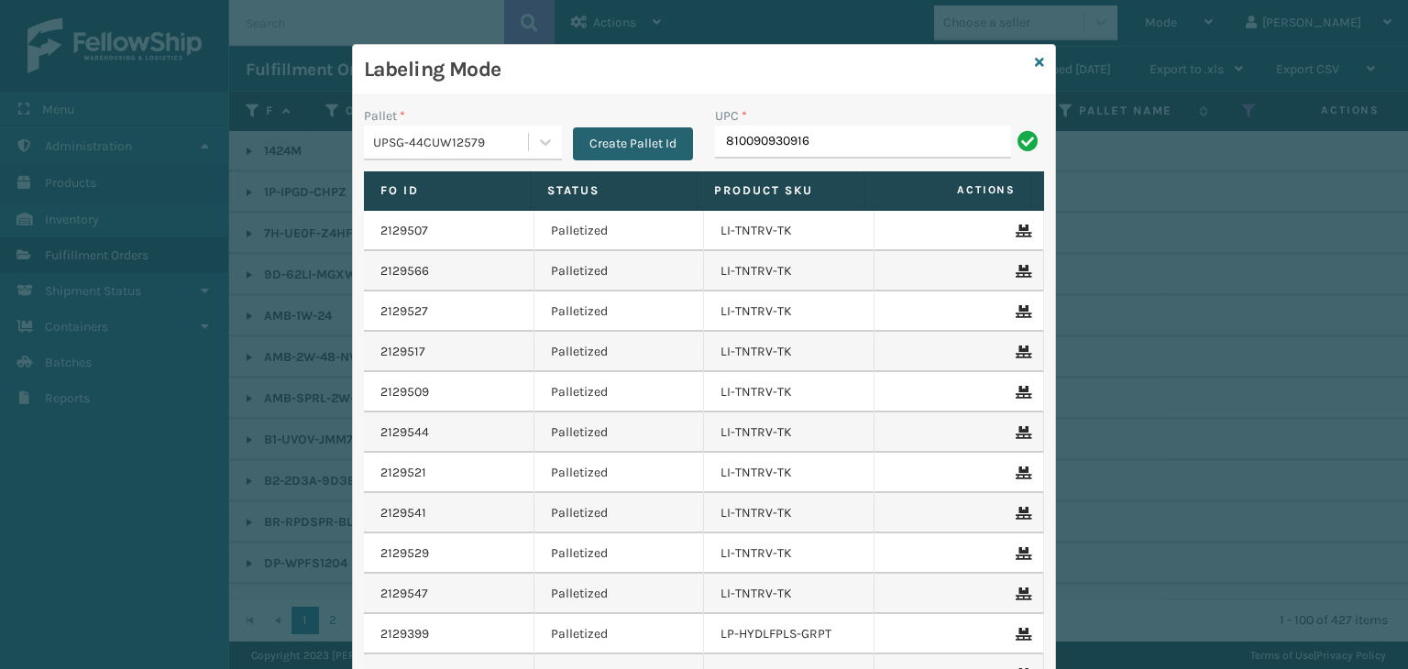
type input "810090930916"
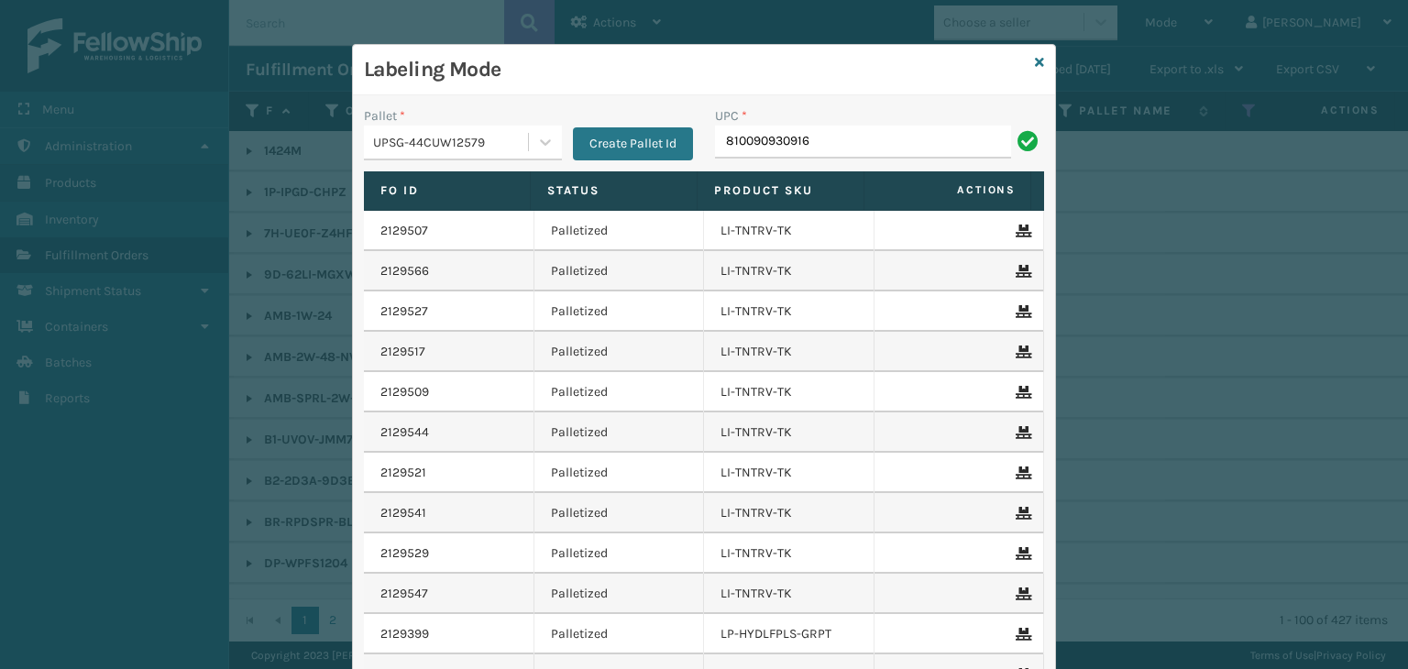
type input "810090930916"
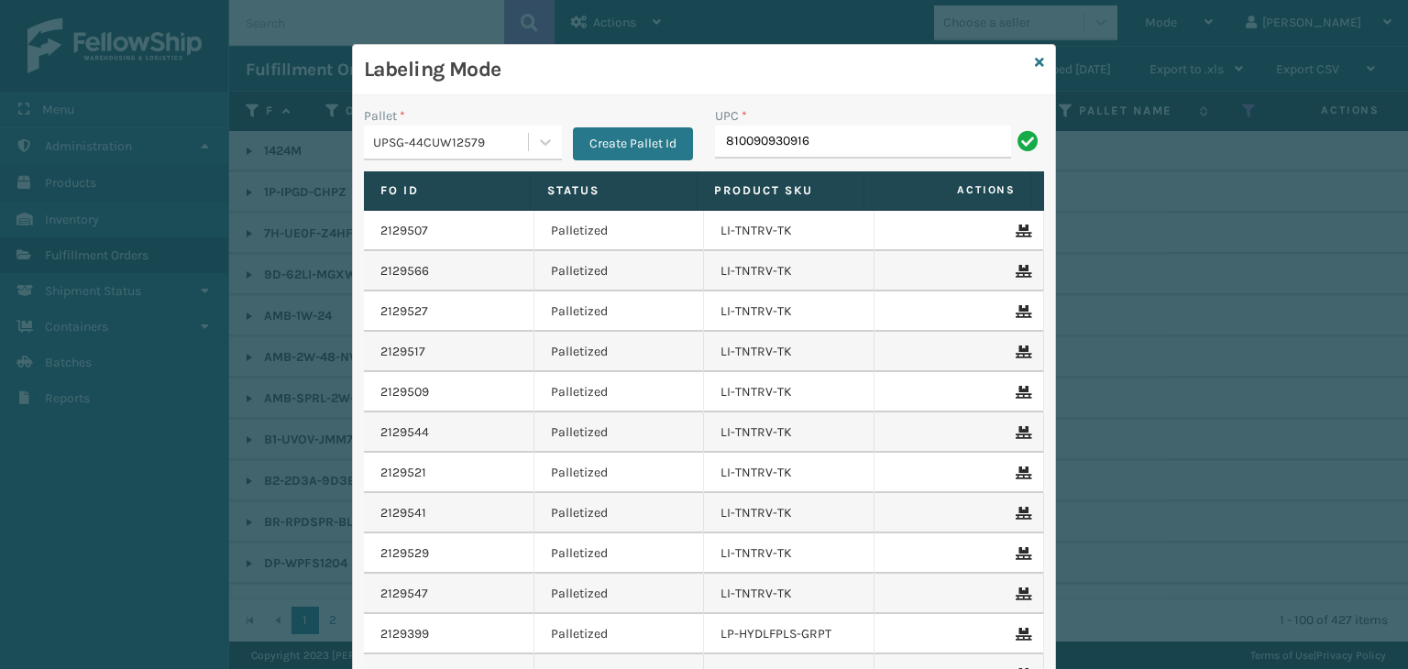
type input "810090930916"
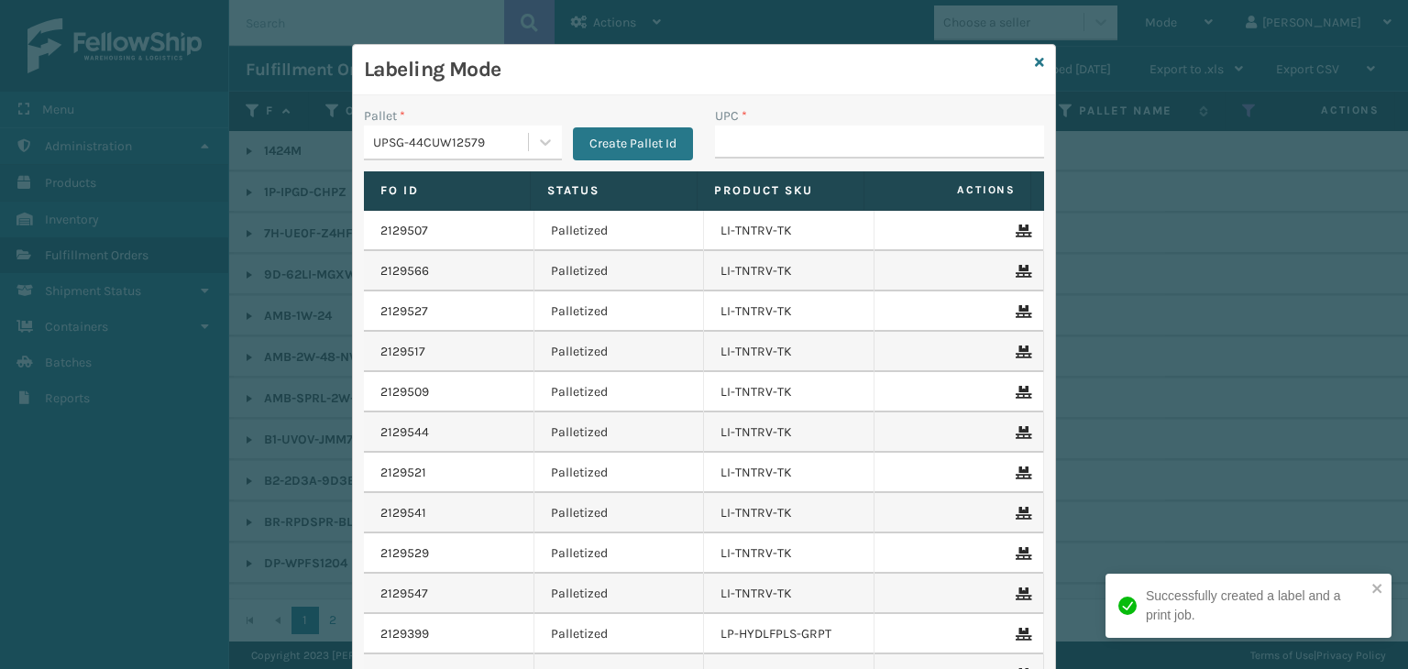
type input "810090930916"
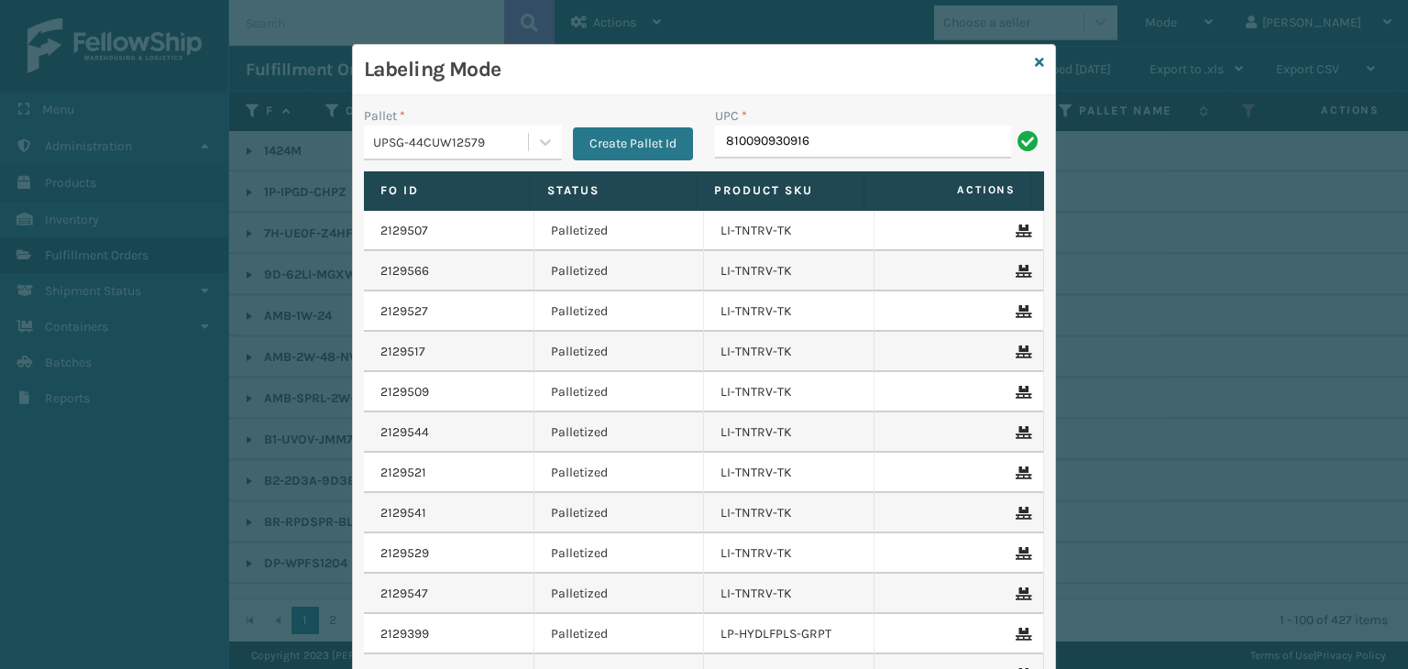
type input "810090930916"
type input "LP-ZENZN-BLK-B2"
drag, startPoint x: 854, startPoint y: 151, endPoint x: 13, endPoint y: 132, distance: 841.8
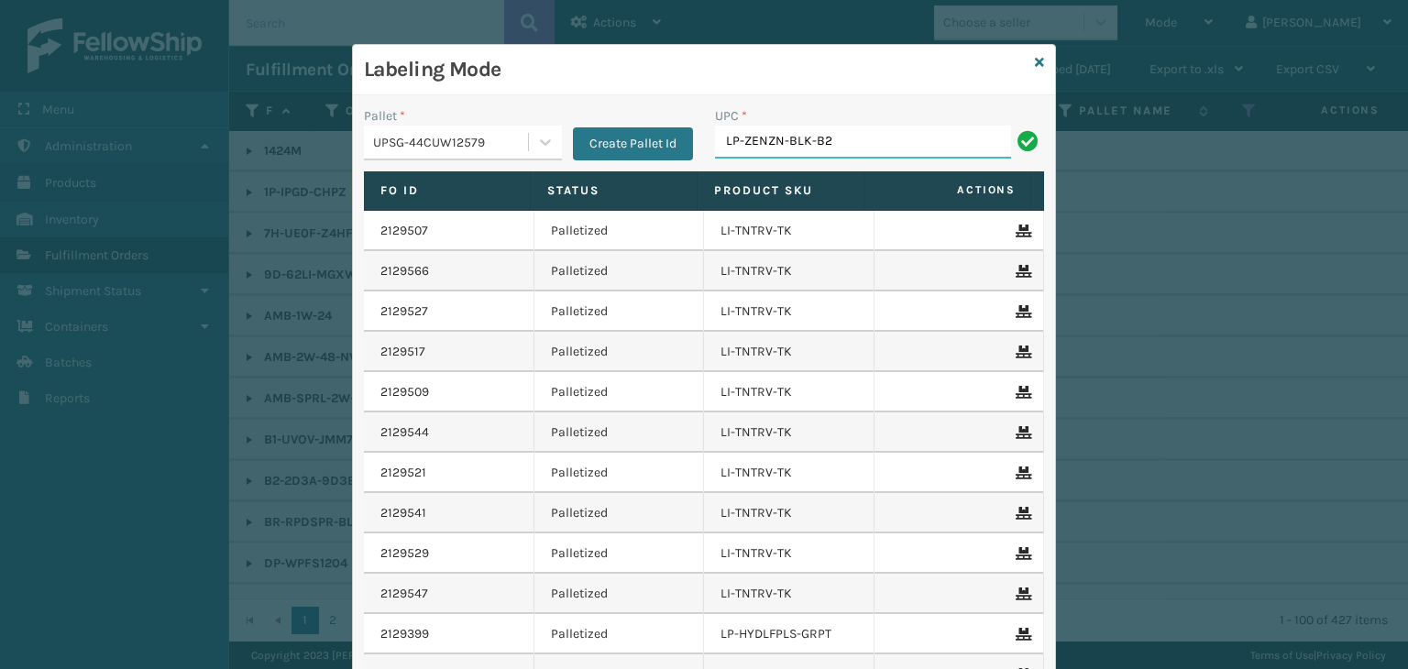
click at [0, 132] on div "Labeling Mode Pallet * UPSG-44CUW12579 Create Pallet Id UPC * LP-ZENZN-BLK-B2 F…" at bounding box center [704, 334] width 1408 height 669
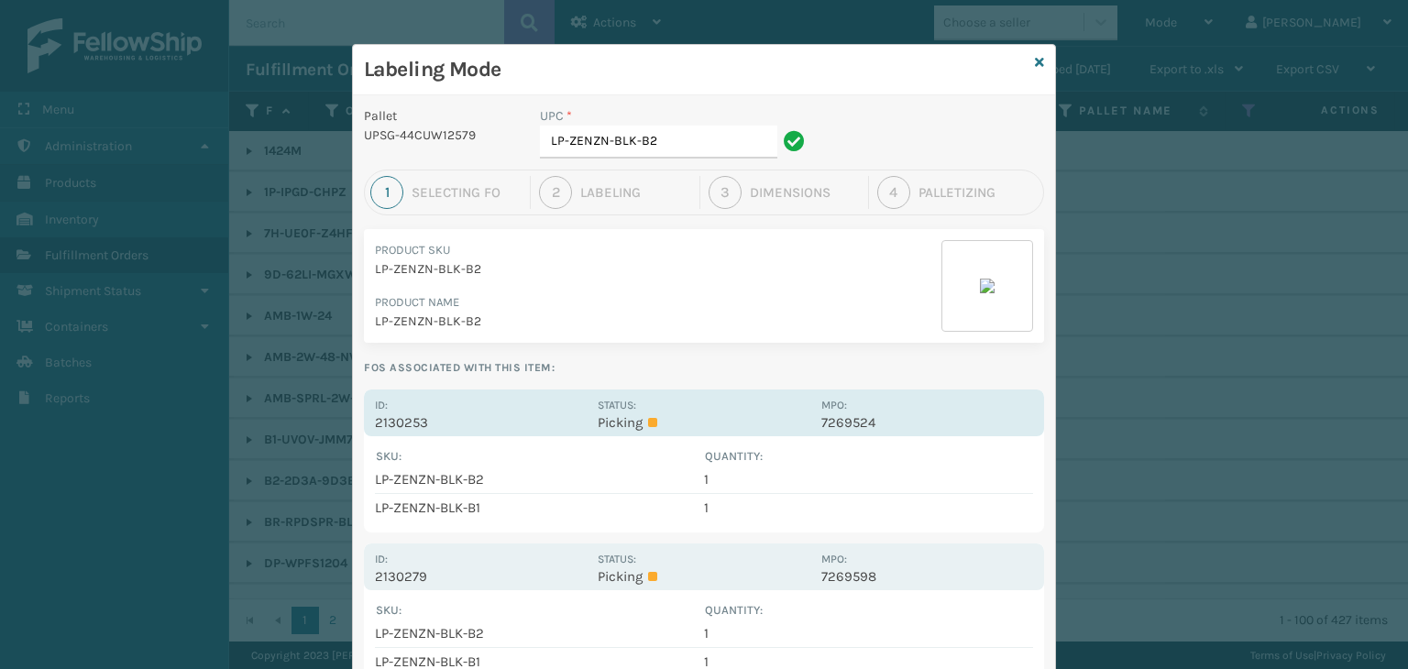
click at [642, 423] on p "Picking" at bounding box center [704, 422] width 212 height 17
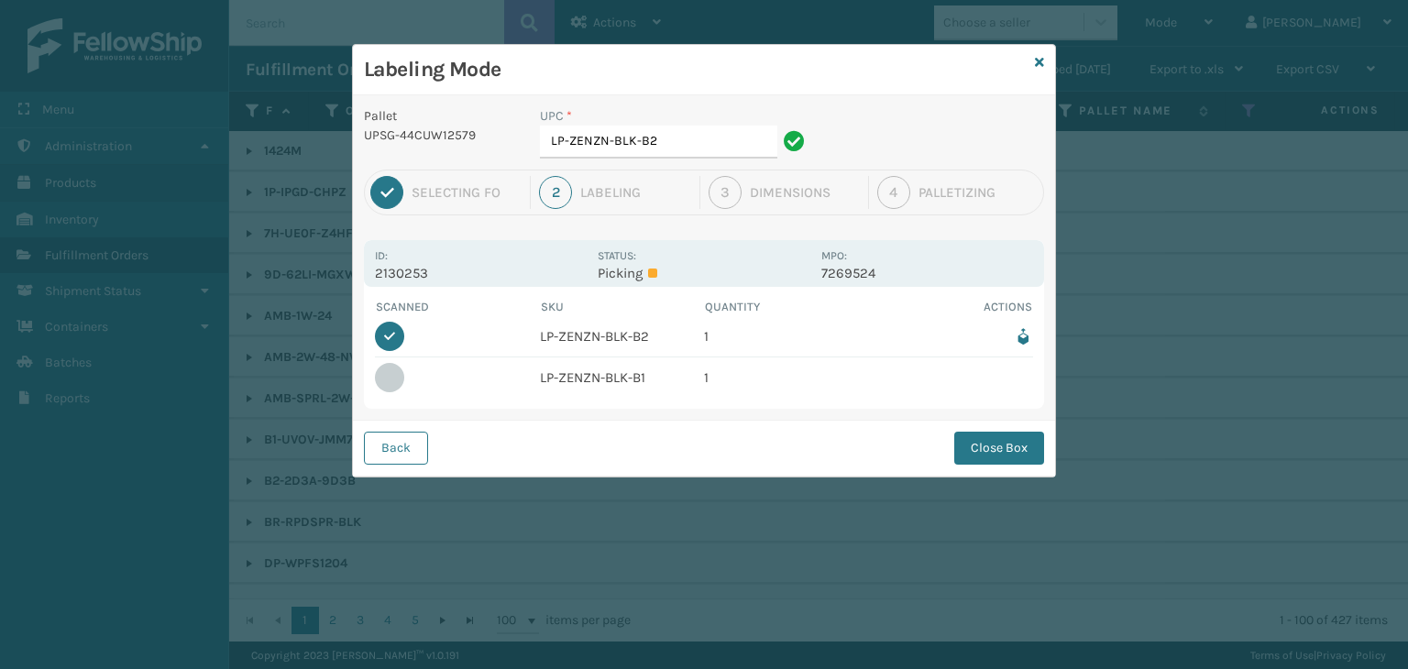
click at [982, 439] on button "Close Box" at bounding box center [999, 448] width 90 height 33
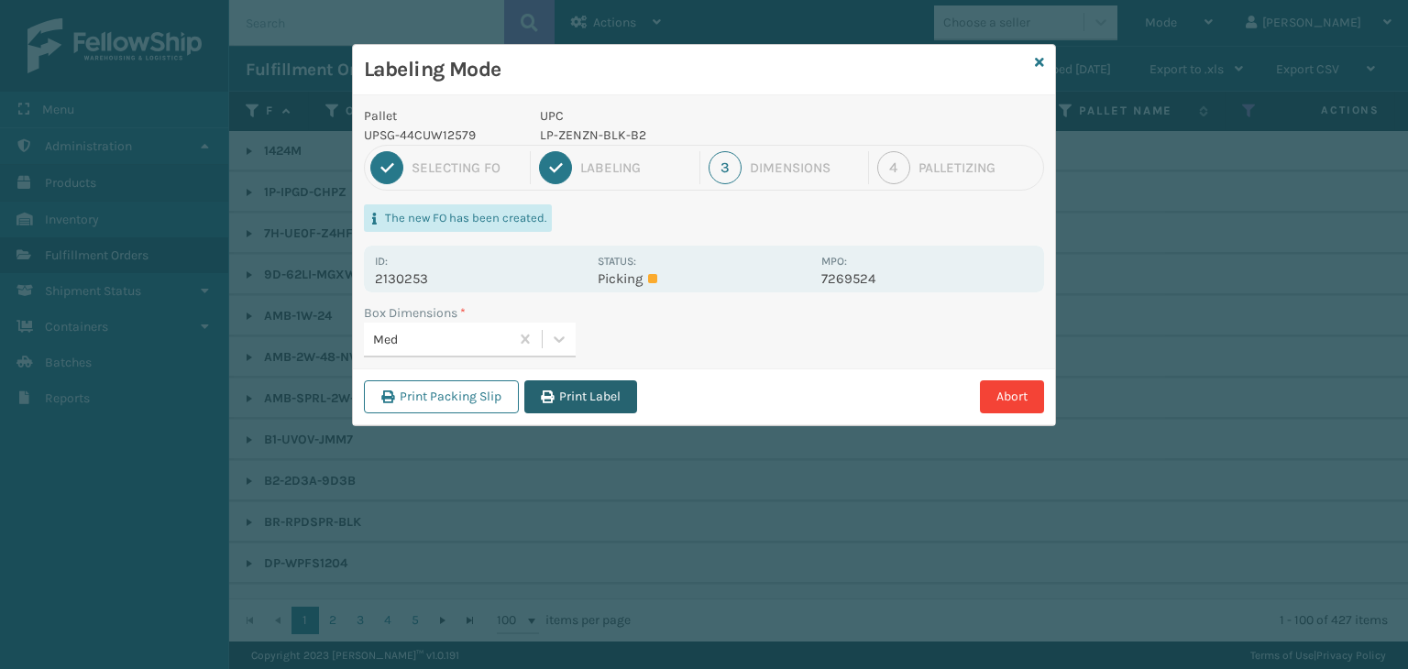
click at [560, 398] on button "Print Label" at bounding box center [580, 396] width 113 height 33
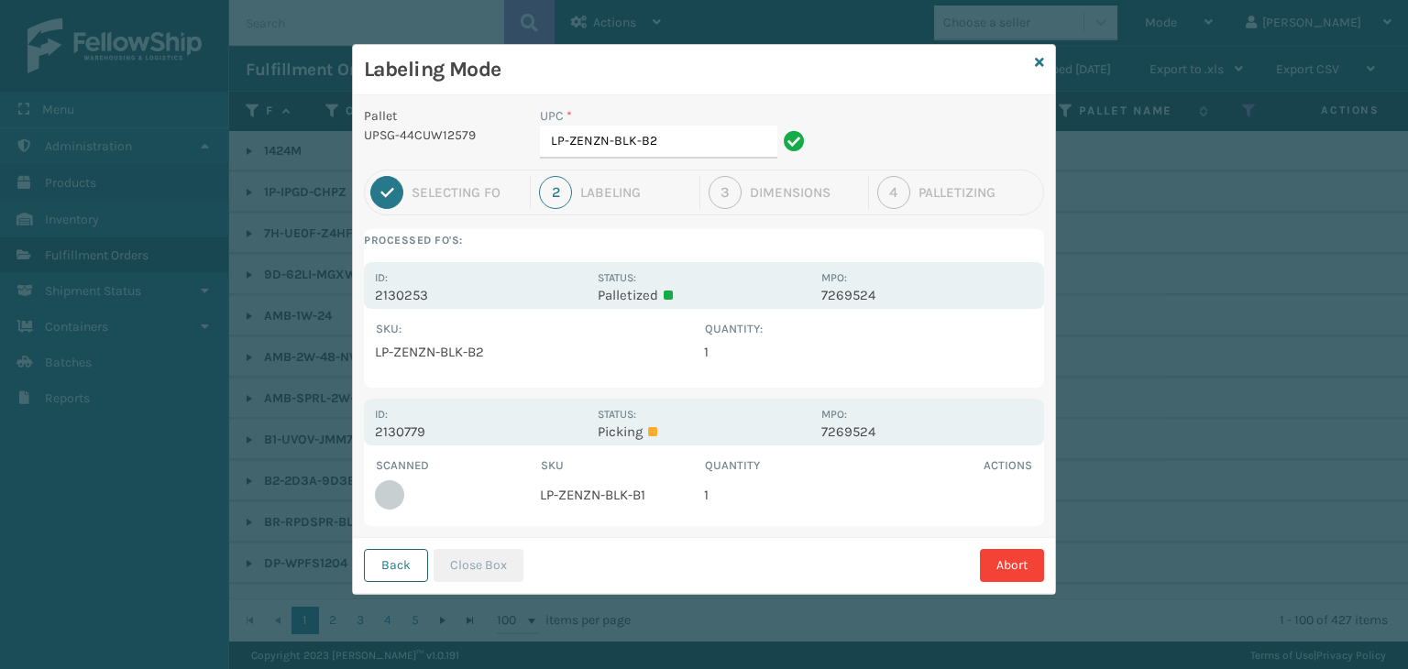
click at [391, 570] on button "Back" at bounding box center [396, 565] width 64 height 33
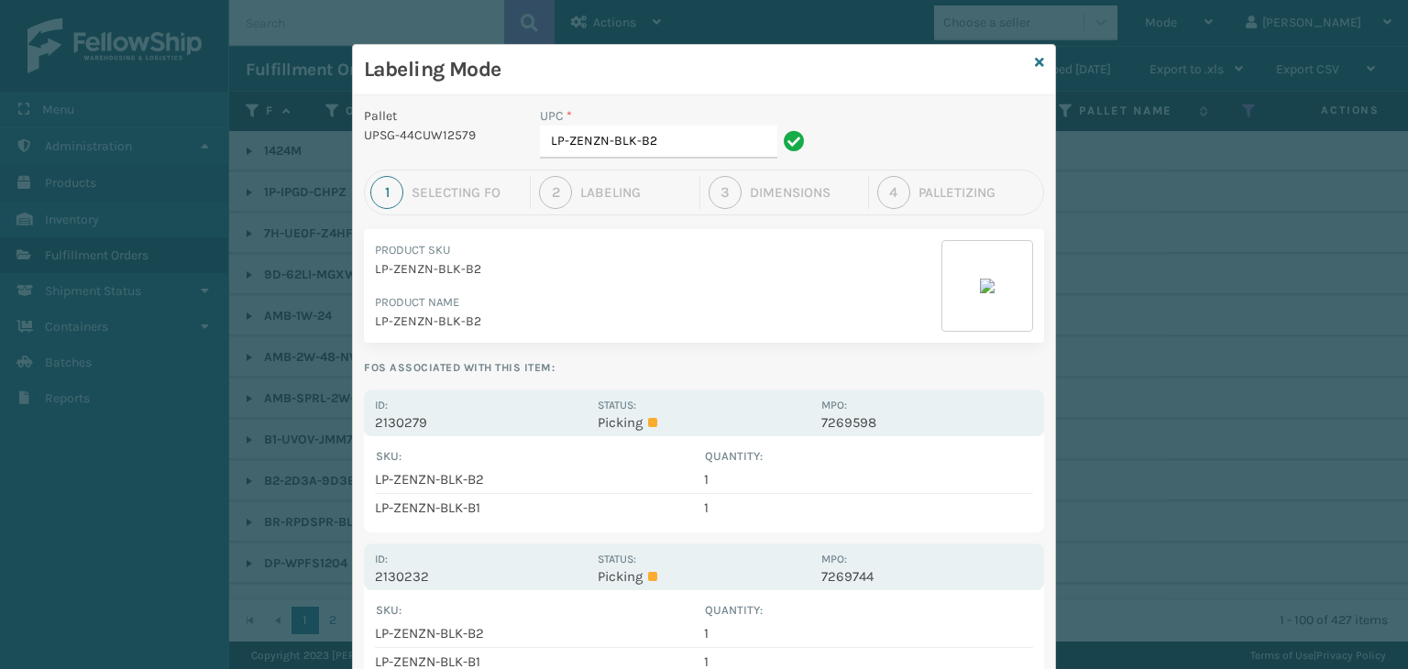
click at [651, 414] on p "Picking" at bounding box center [704, 422] width 212 height 17
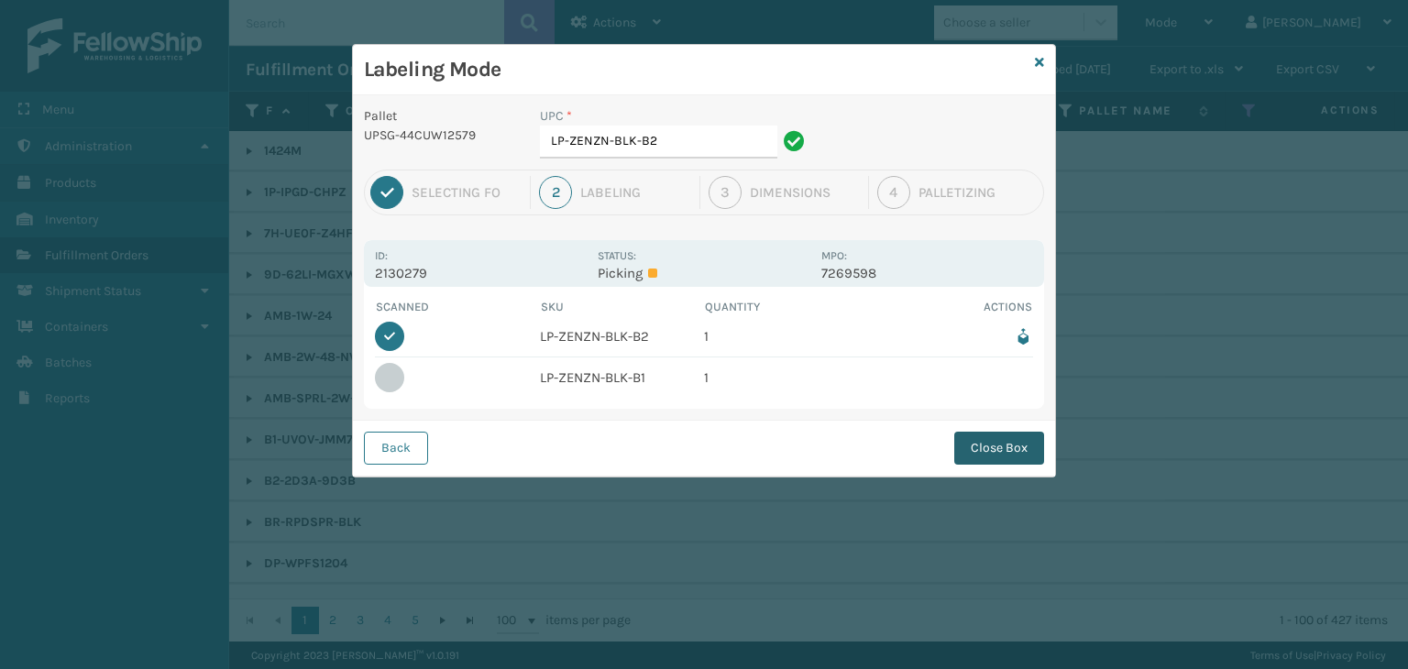
click at [990, 450] on button "Close Box" at bounding box center [999, 448] width 90 height 33
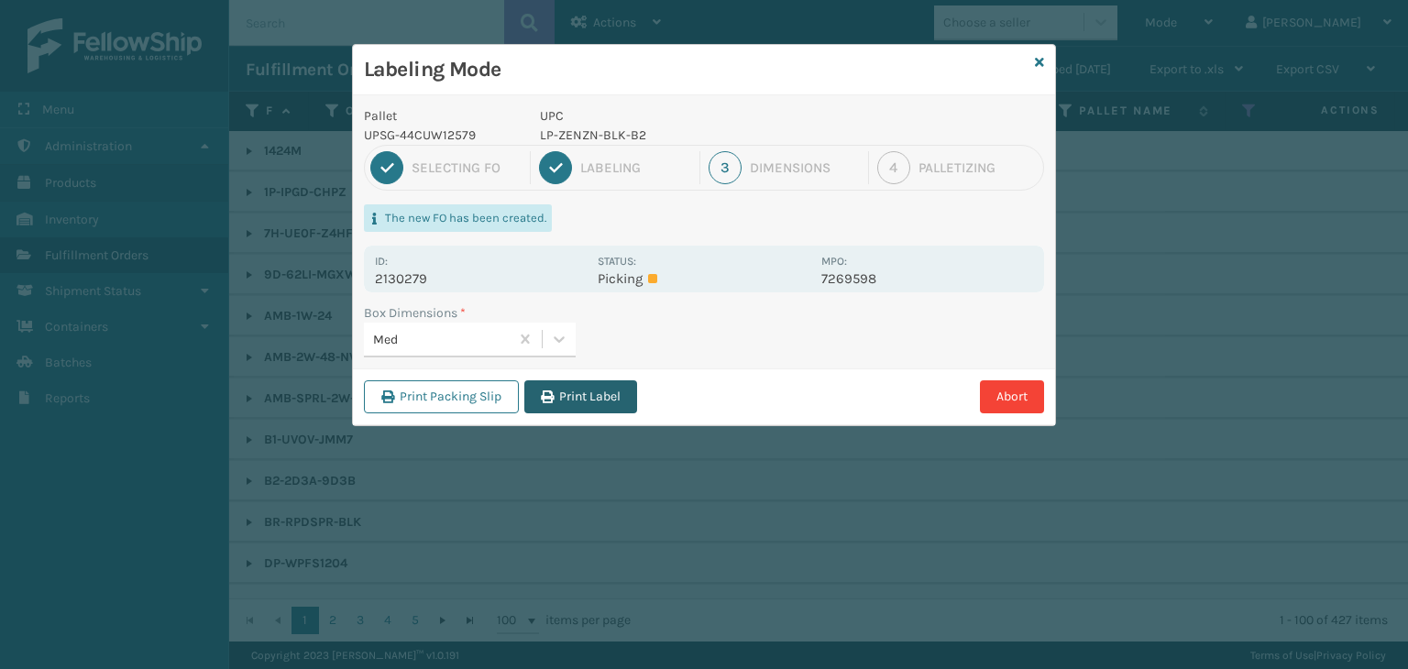
click at [612, 386] on button "Print Label" at bounding box center [580, 396] width 113 height 33
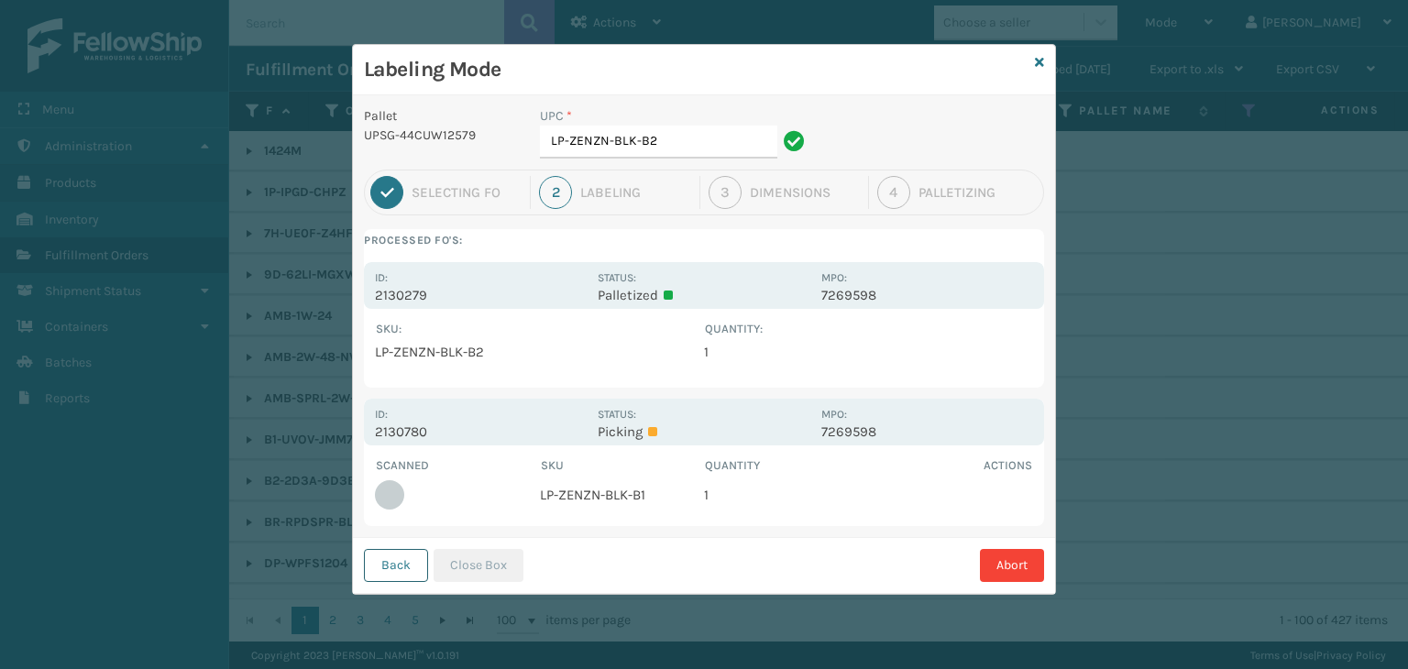
click at [407, 564] on button "Back" at bounding box center [396, 565] width 64 height 33
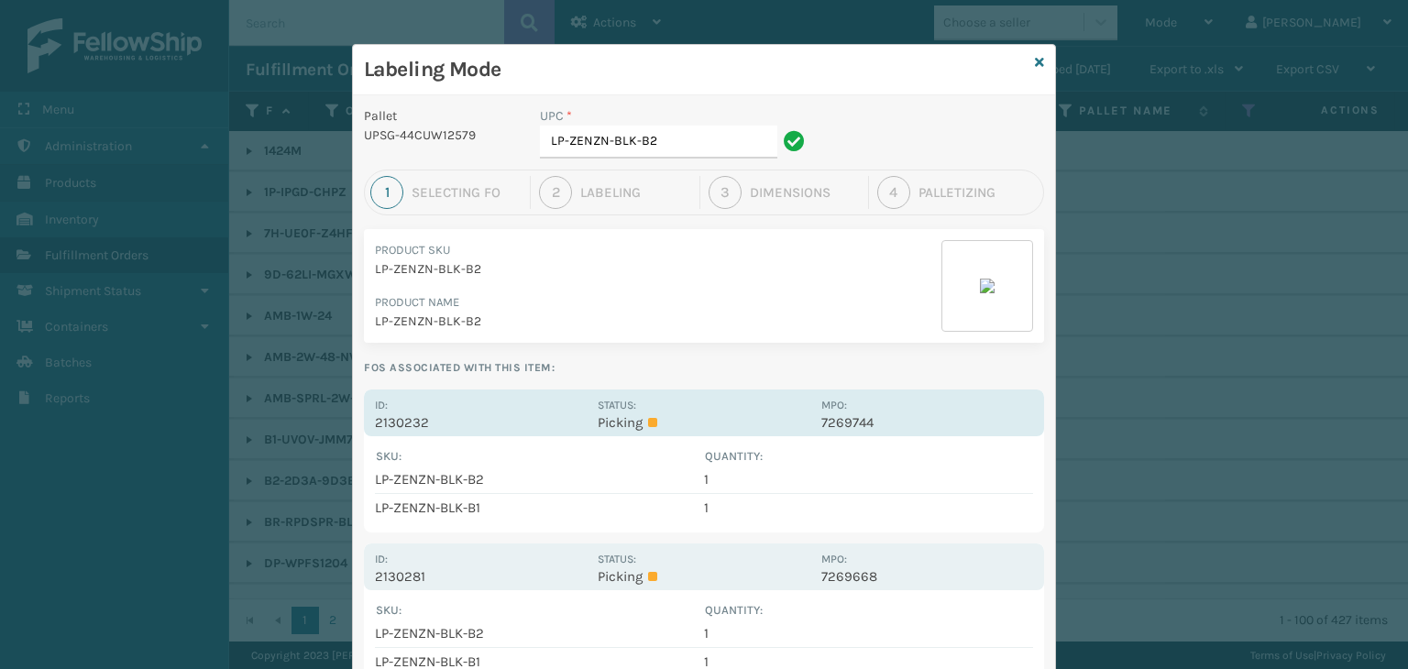
click at [629, 414] on p "Picking" at bounding box center [704, 422] width 212 height 17
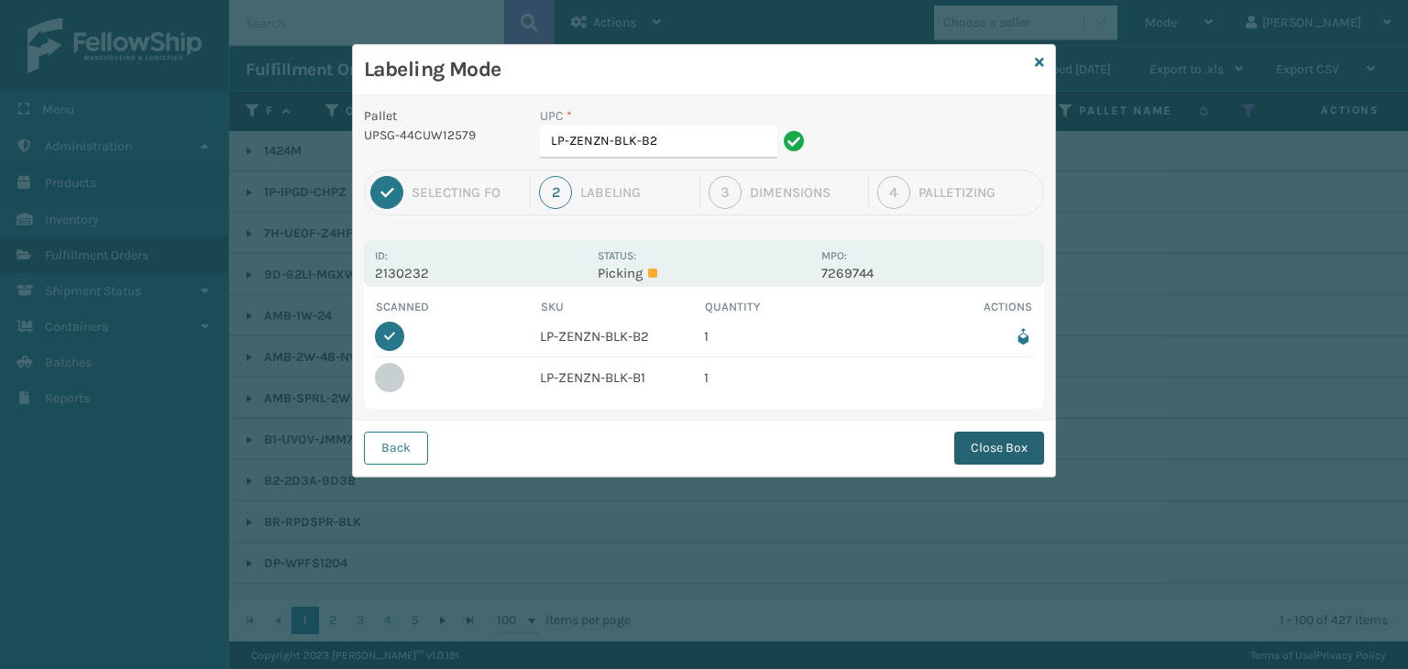
click at [997, 448] on button "Close Box" at bounding box center [999, 448] width 90 height 33
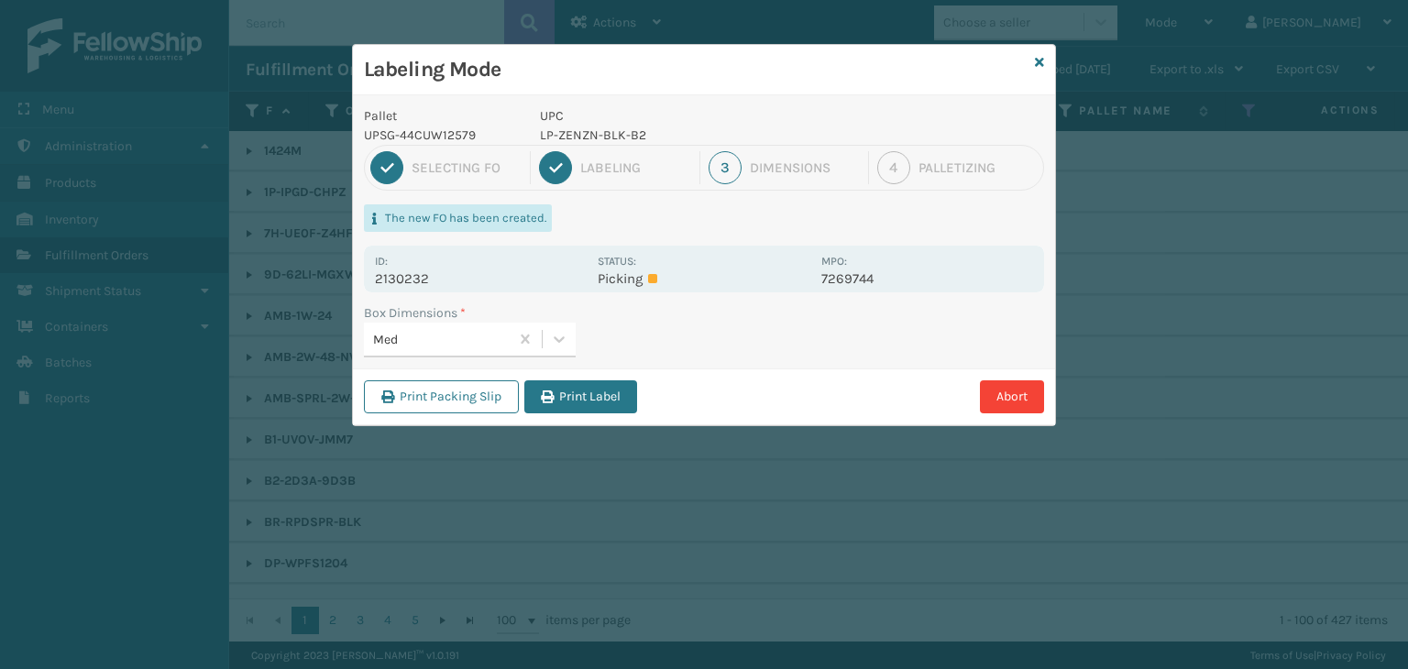
click at [581, 397] on button "Print Label" at bounding box center [580, 396] width 113 height 33
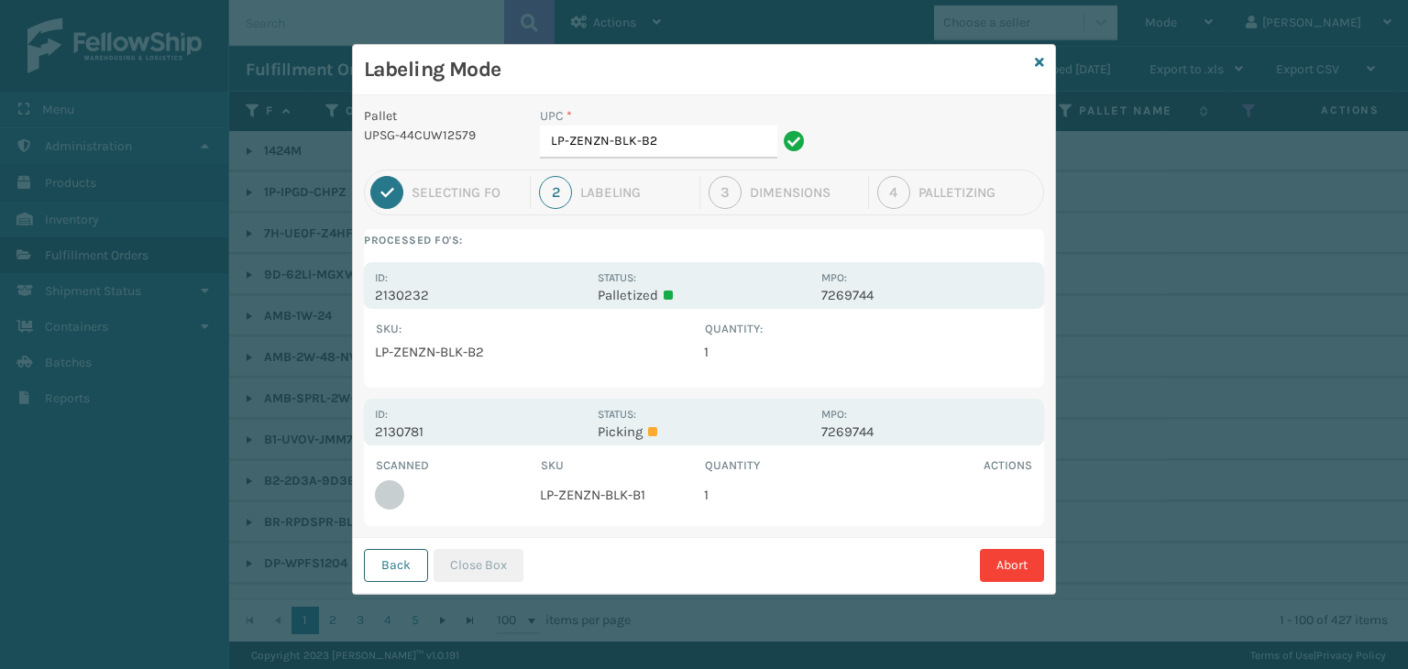
click at [389, 556] on button "Back" at bounding box center [396, 565] width 64 height 33
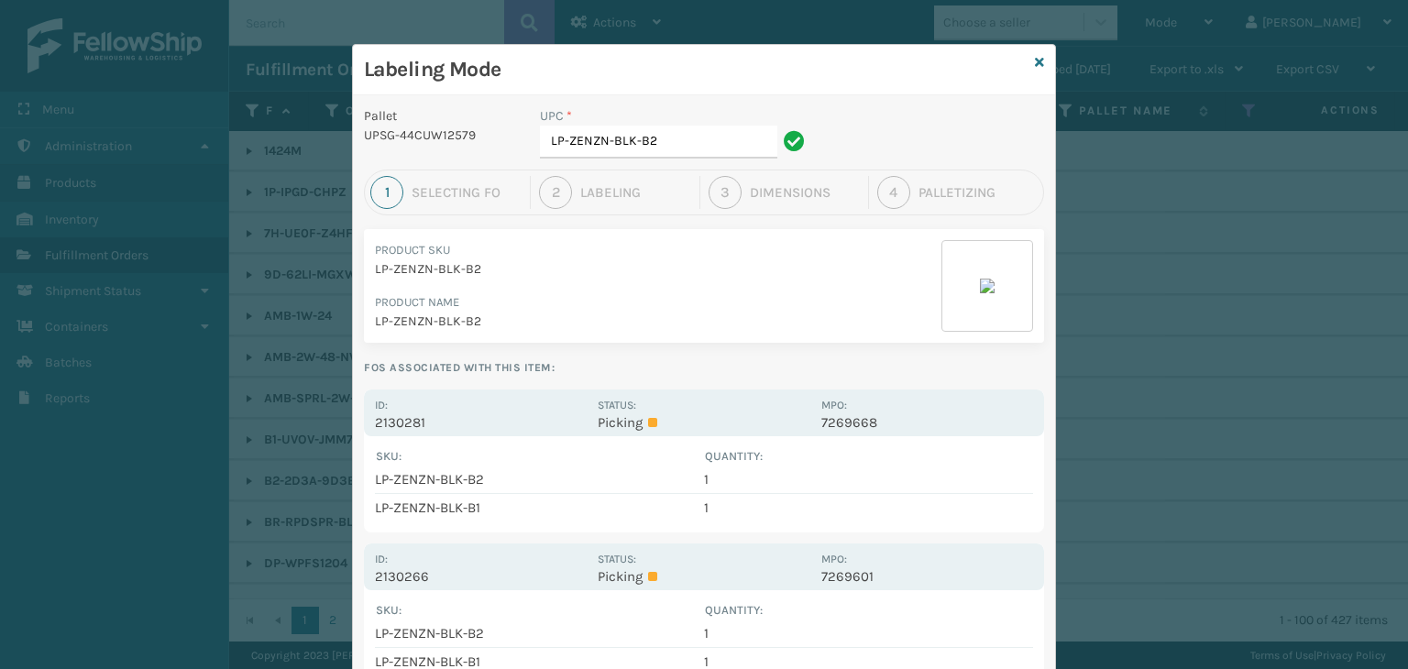
drag, startPoint x: 656, startPoint y: 425, endPoint x: 667, endPoint y: 427, distance: 11.2
click at [659, 425] on p "Picking" at bounding box center [704, 422] width 212 height 17
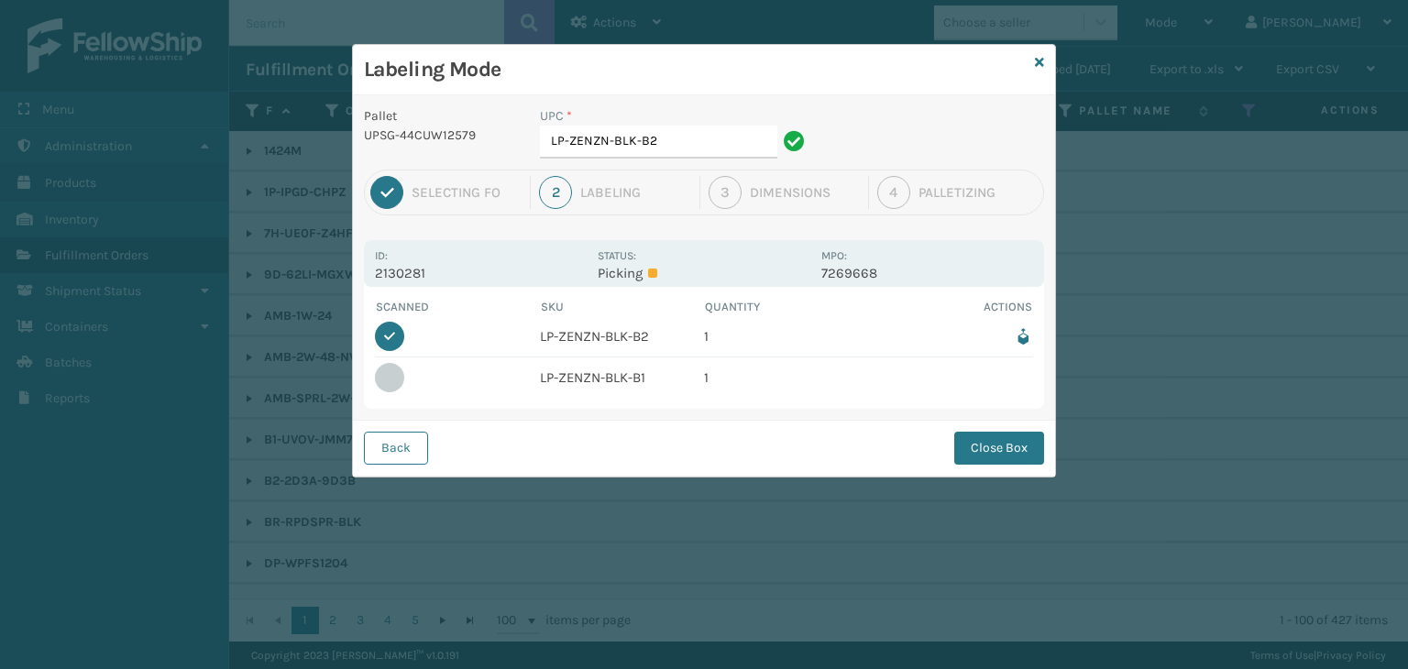
click at [979, 449] on button "Close Box" at bounding box center [999, 448] width 90 height 33
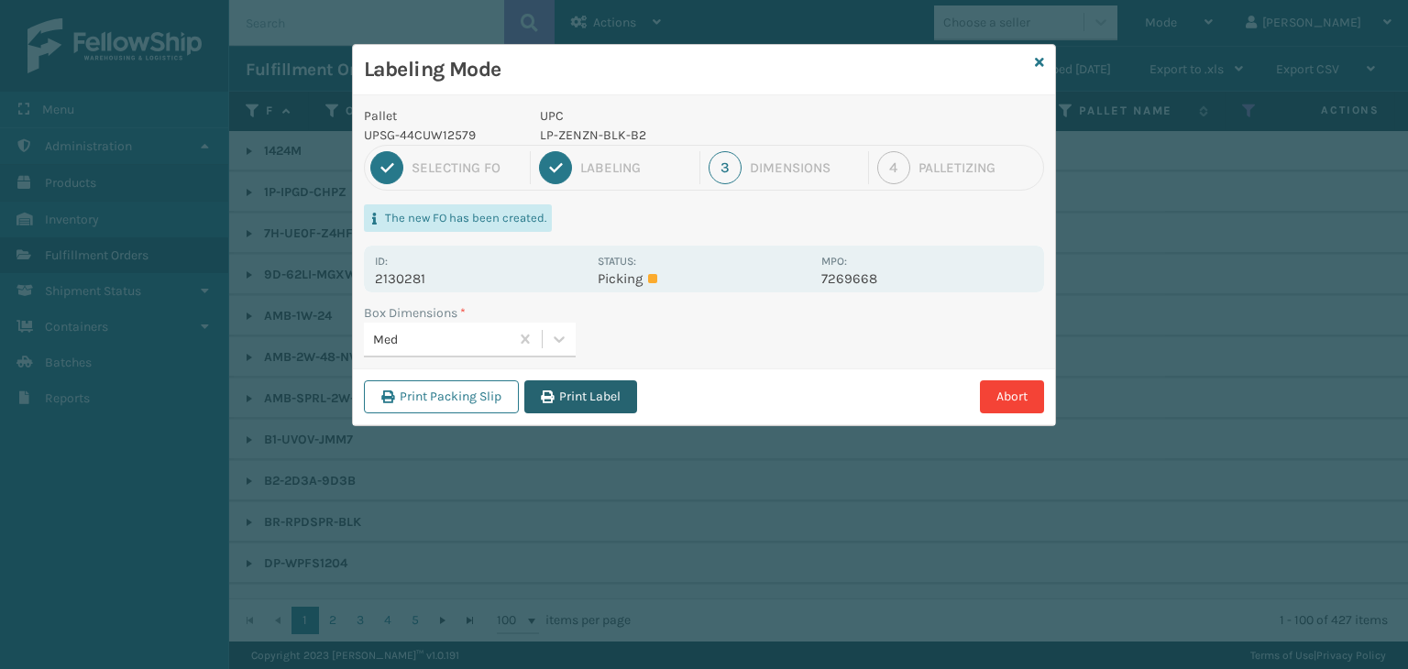
click at [590, 404] on button "Print Label" at bounding box center [580, 396] width 113 height 33
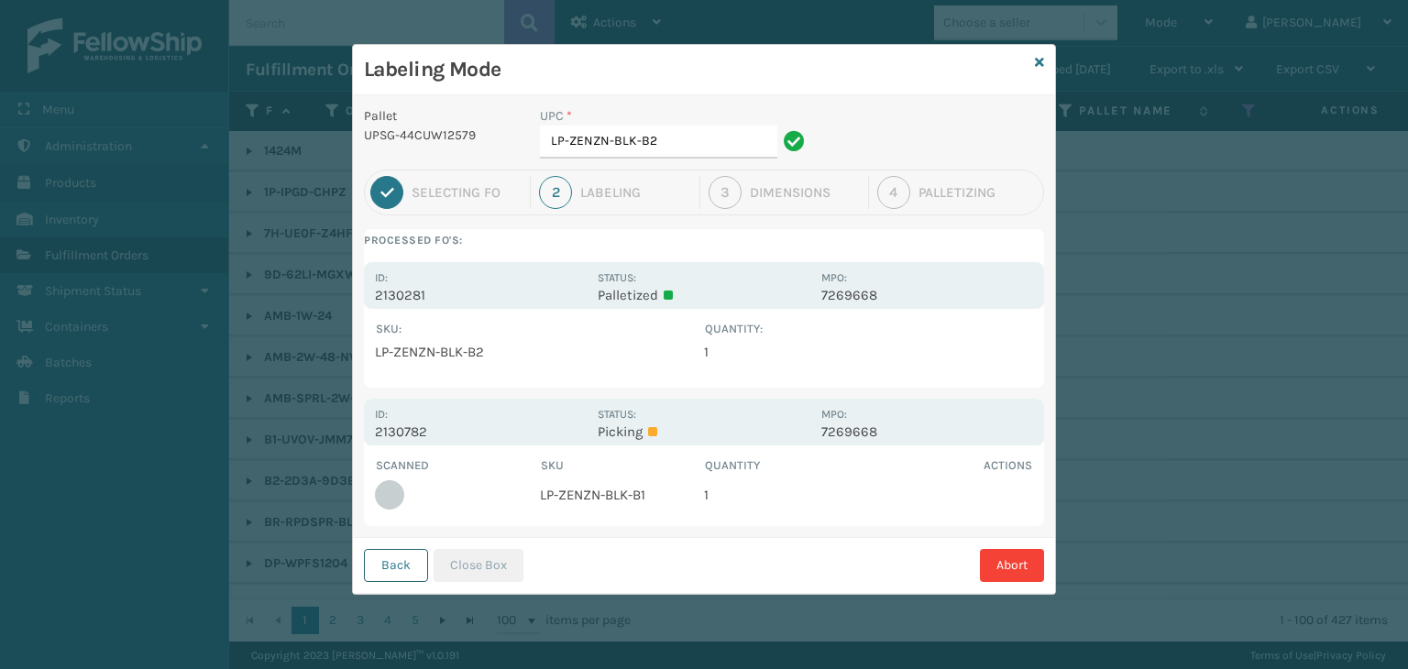
click at [413, 566] on button "Back" at bounding box center [396, 565] width 64 height 33
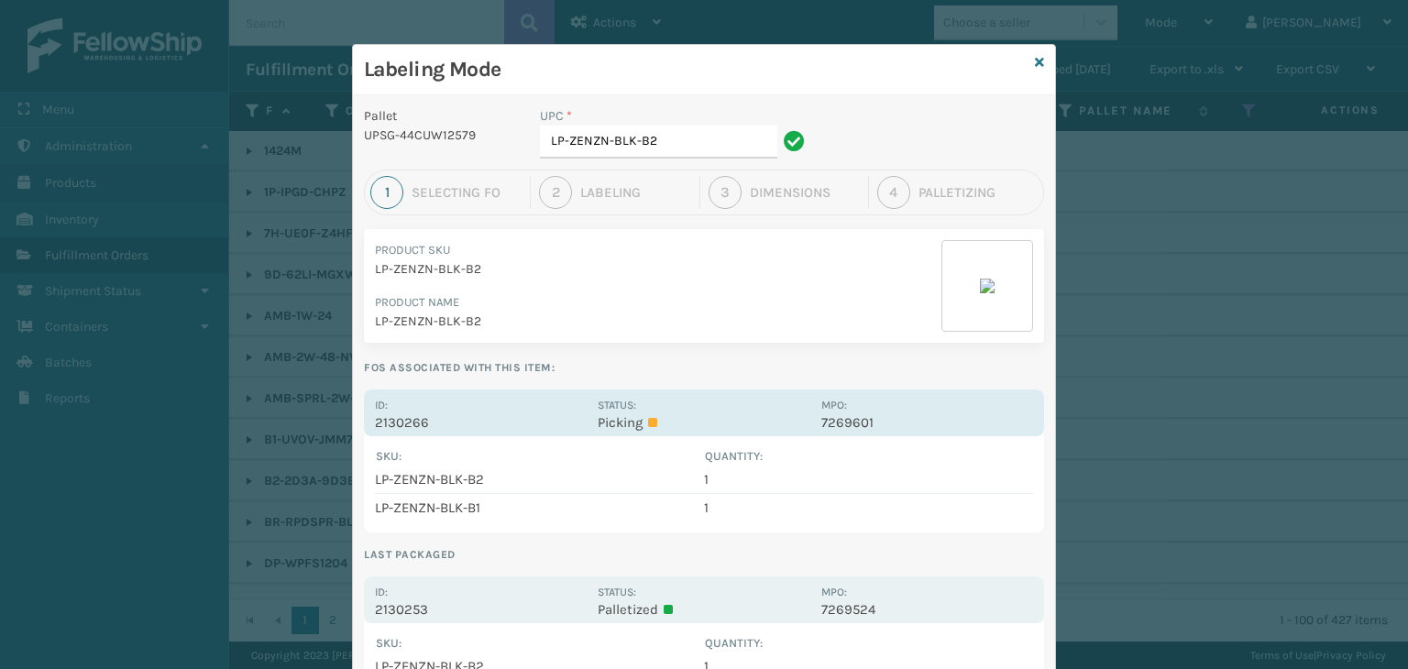
click at [656, 407] on div "Status: Picking" at bounding box center [704, 413] width 212 height 36
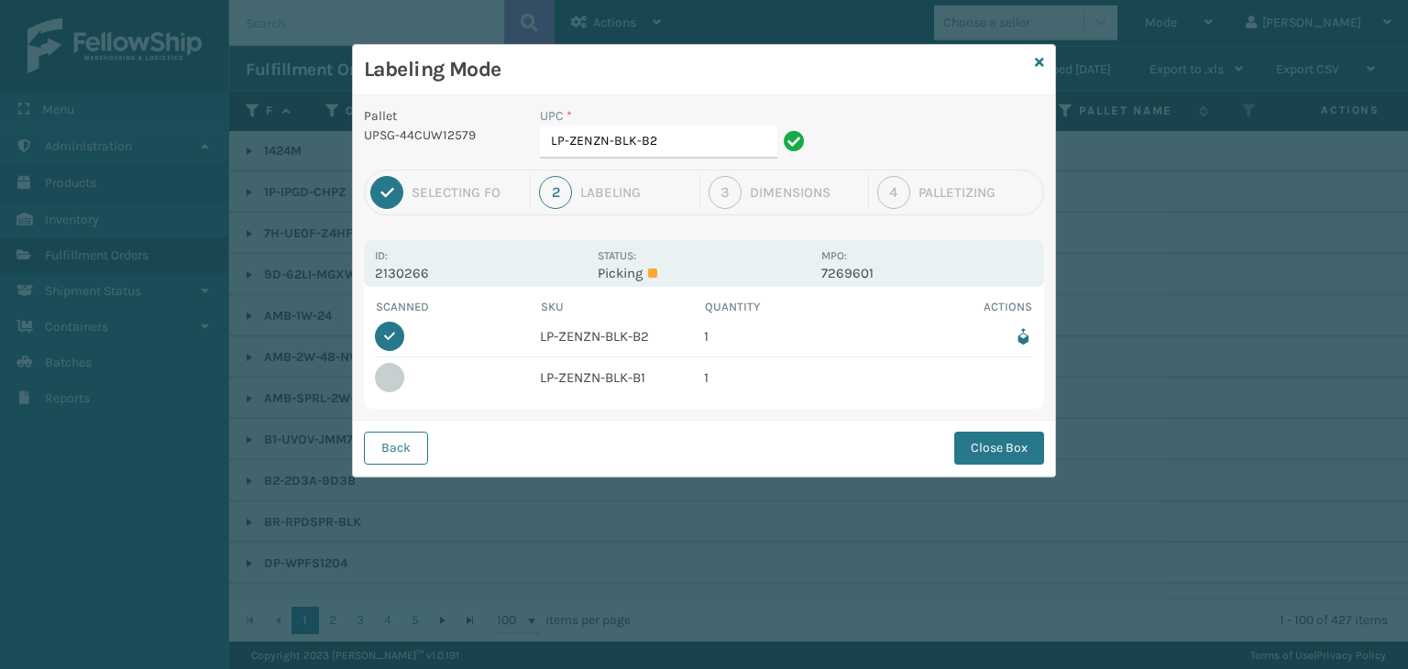
click at [988, 430] on div "Back Close Box" at bounding box center [704, 448] width 702 height 56
drag, startPoint x: 994, startPoint y: 442, endPoint x: 975, endPoint y: 442, distance: 19.3
click at [994, 442] on button "Close Box" at bounding box center [999, 448] width 90 height 33
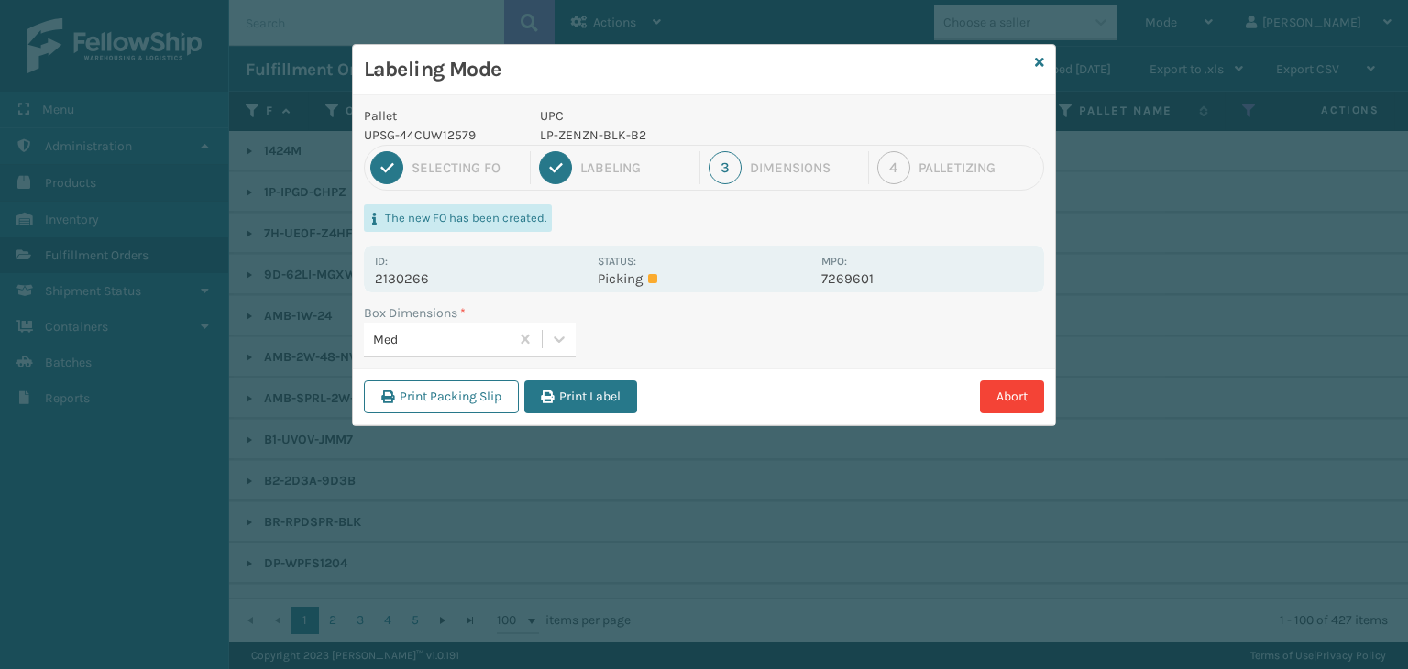
click at [588, 392] on button "Print Label" at bounding box center [580, 396] width 113 height 33
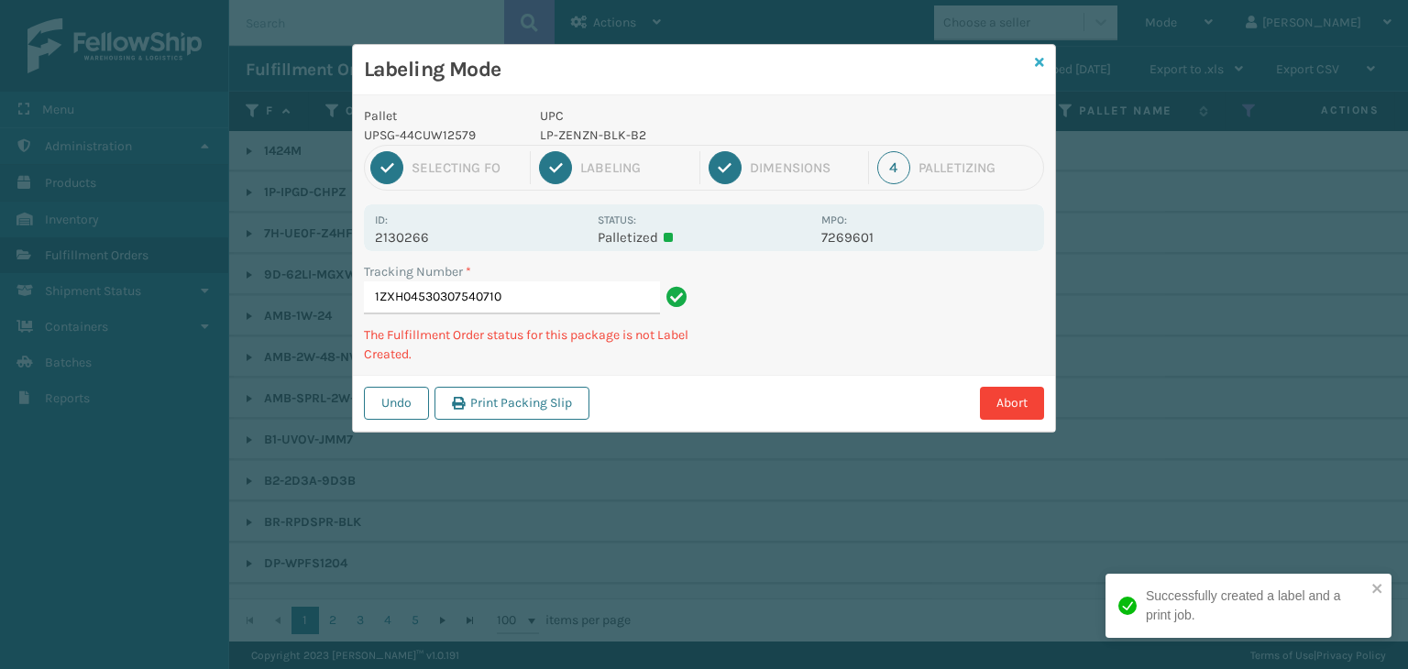
click at [1042, 65] on icon at bounding box center [1039, 62] width 9 height 13
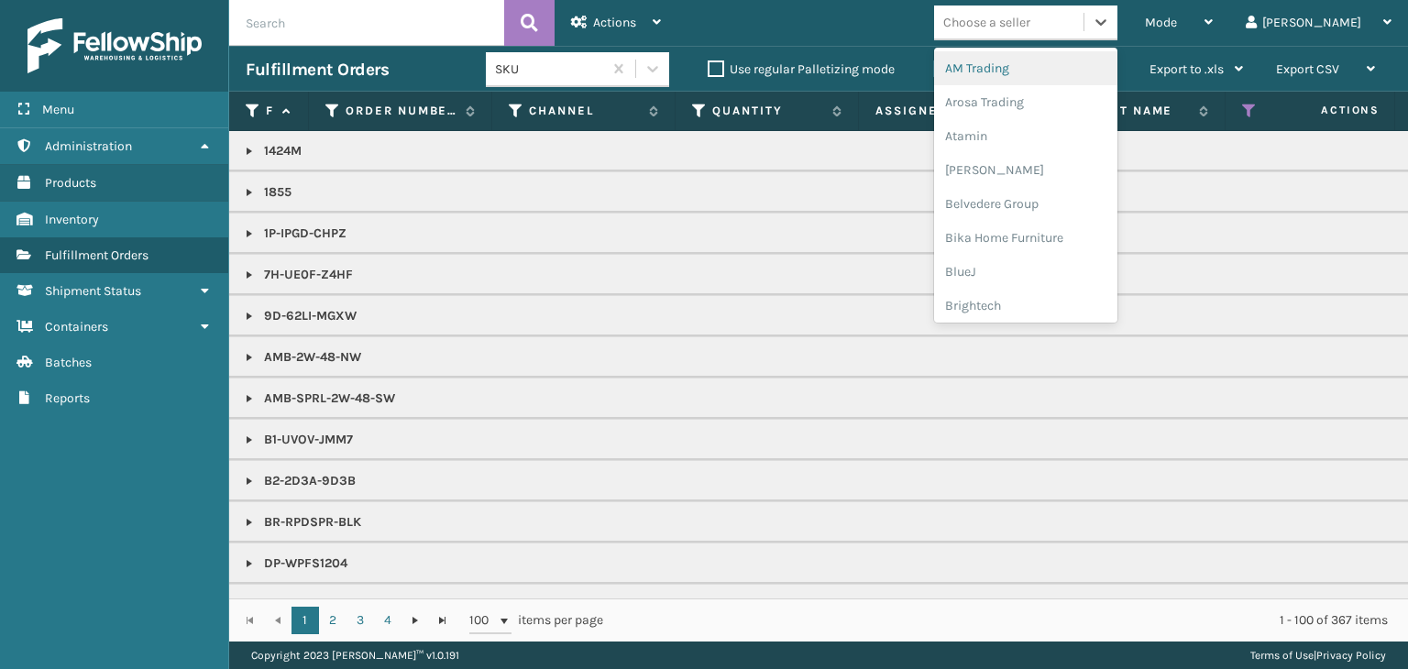
click at [1050, 38] on div "Choose a seller" at bounding box center [1025, 23] width 183 height 35
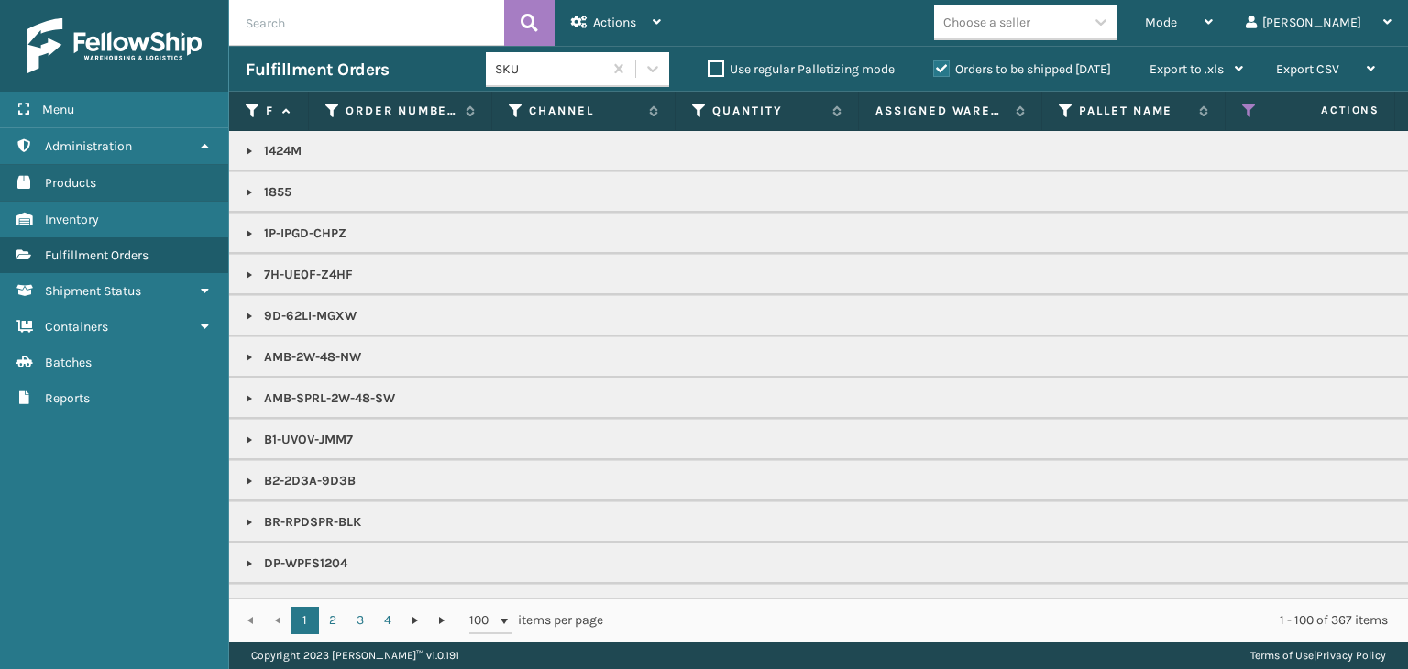
click at [1347, 562] on p "DP-WPFS1204" at bounding box center [1413, 564] width 2334 height 18
click at [1213, 30] on div "Mode" at bounding box center [1179, 23] width 68 height 46
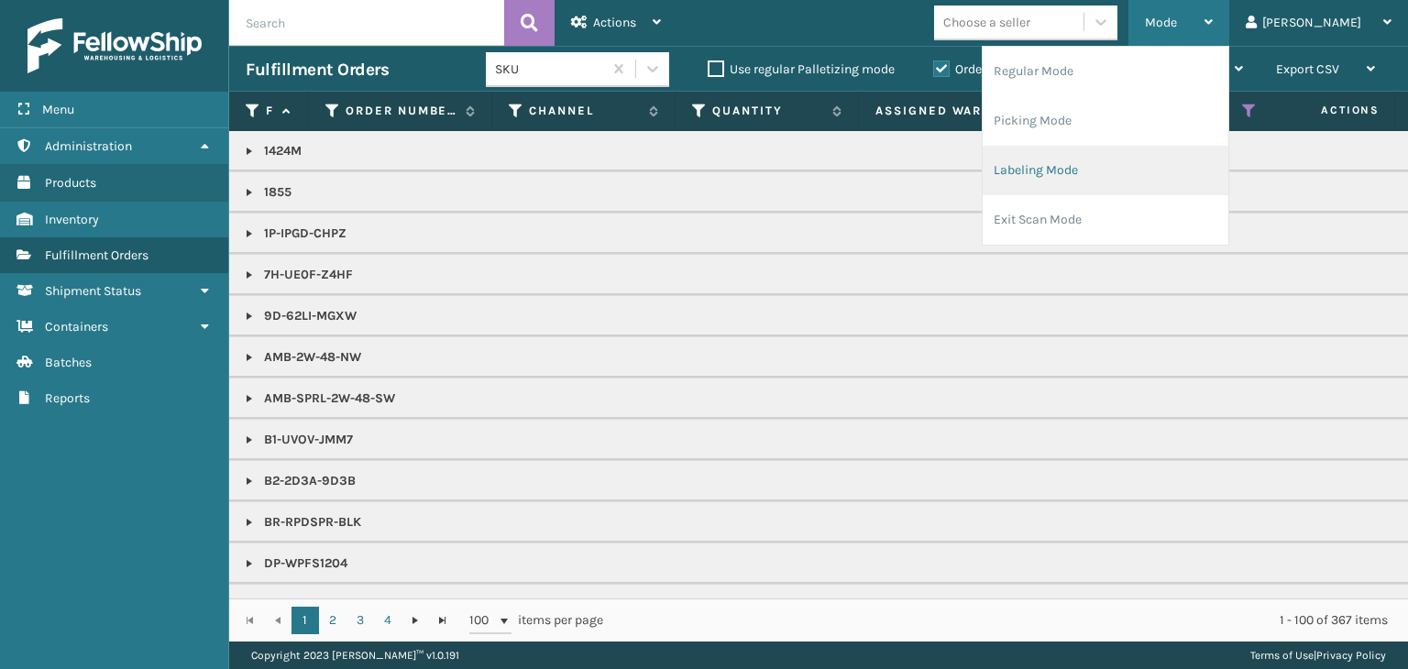
click at [1150, 182] on li "Labeling Mode" at bounding box center [1106, 171] width 246 height 50
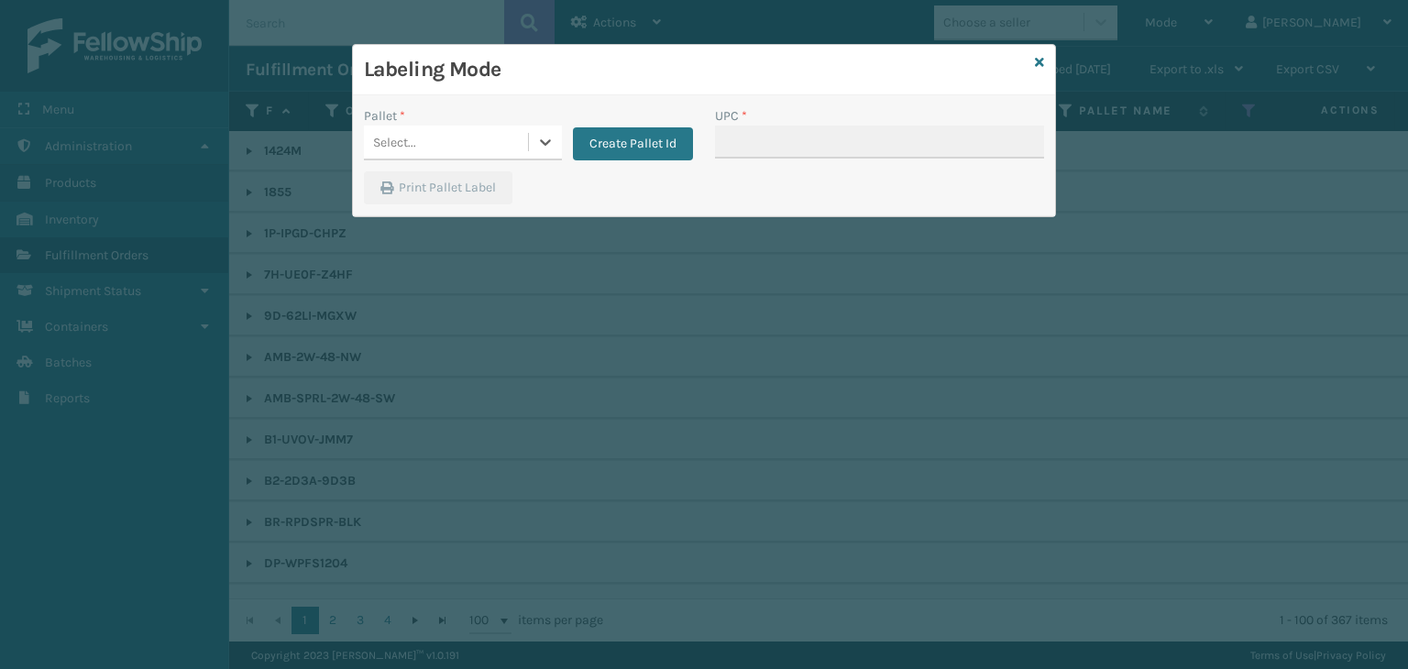
click at [508, 127] on div "Select..." at bounding box center [446, 142] width 164 height 30
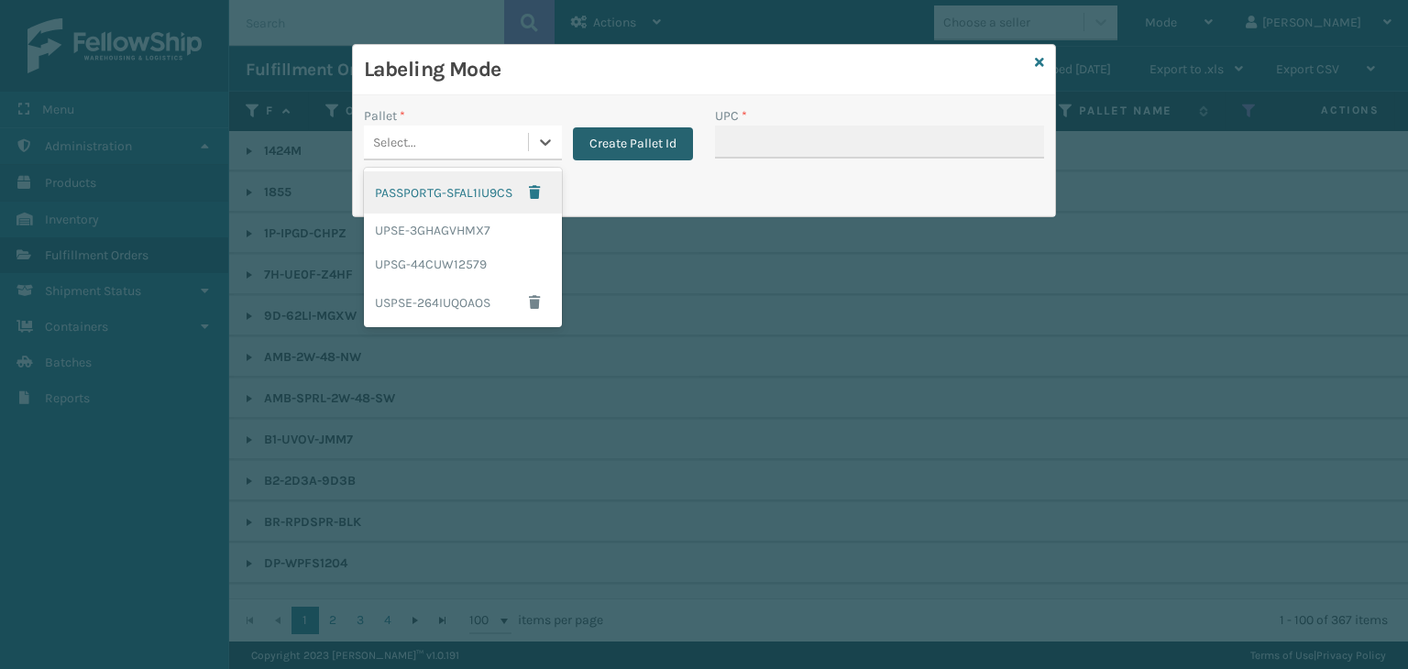
click at [640, 133] on button "Create Pallet Id" at bounding box center [633, 143] width 120 height 33
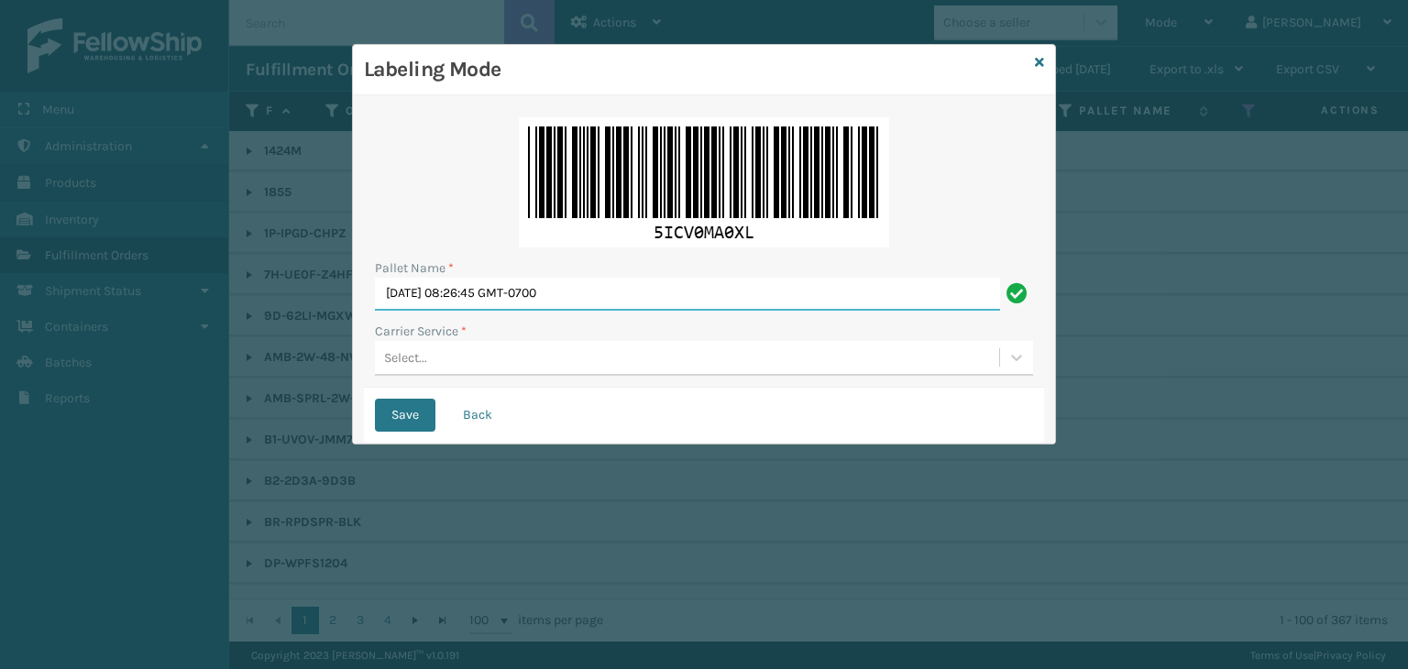
drag, startPoint x: 623, startPoint y: 290, endPoint x: 0, endPoint y: 129, distance: 642.9
click at [0, 144] on div "Labeling Mode Pallet Name * [DATE] 08:26:45 GMT-0700 Carrier Service * Select..…" at bounding box center [704, 334] width 1408 height 669
paste input "DXU535694"
type input "FDXU535694"
click at [552, 376] on div "Pallet Name * FDXU535694 Carrier Service * Select..." at bounding box center [704, 246] width 680 height 281
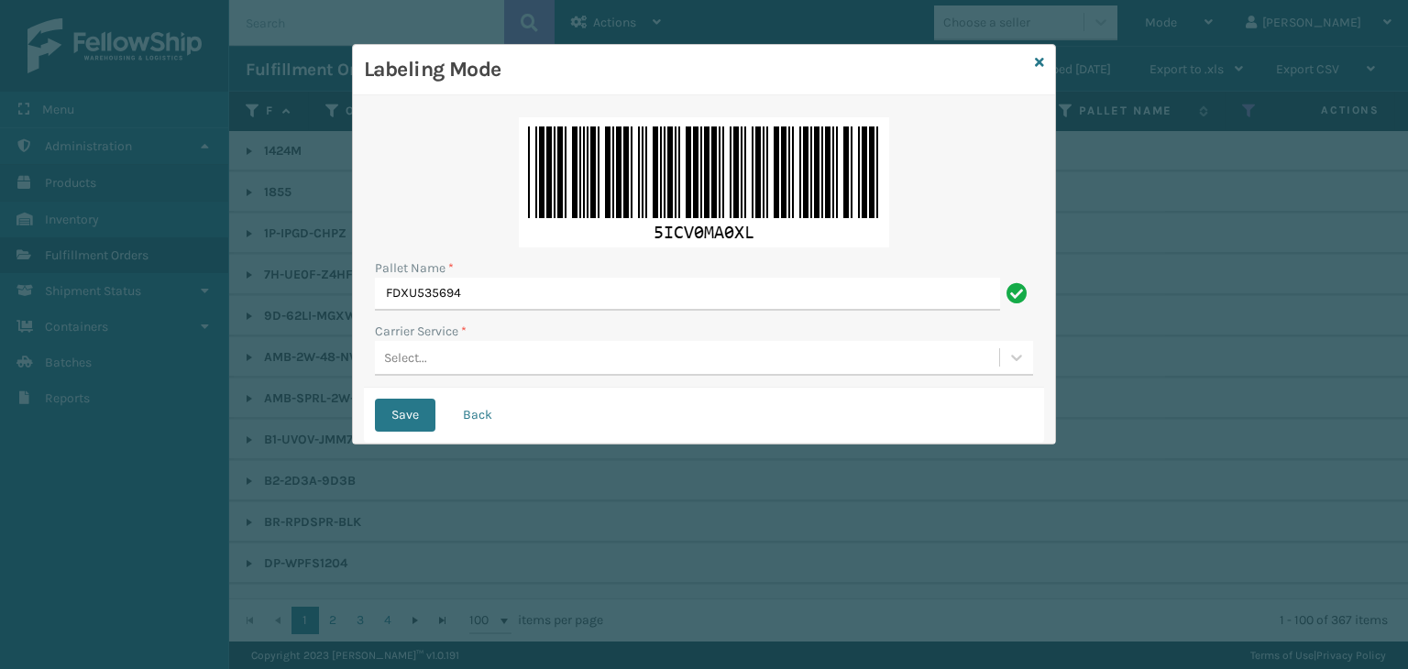
click at [503, 365] on div "Select..." at bounding box center [687, 358] width 624 height 30
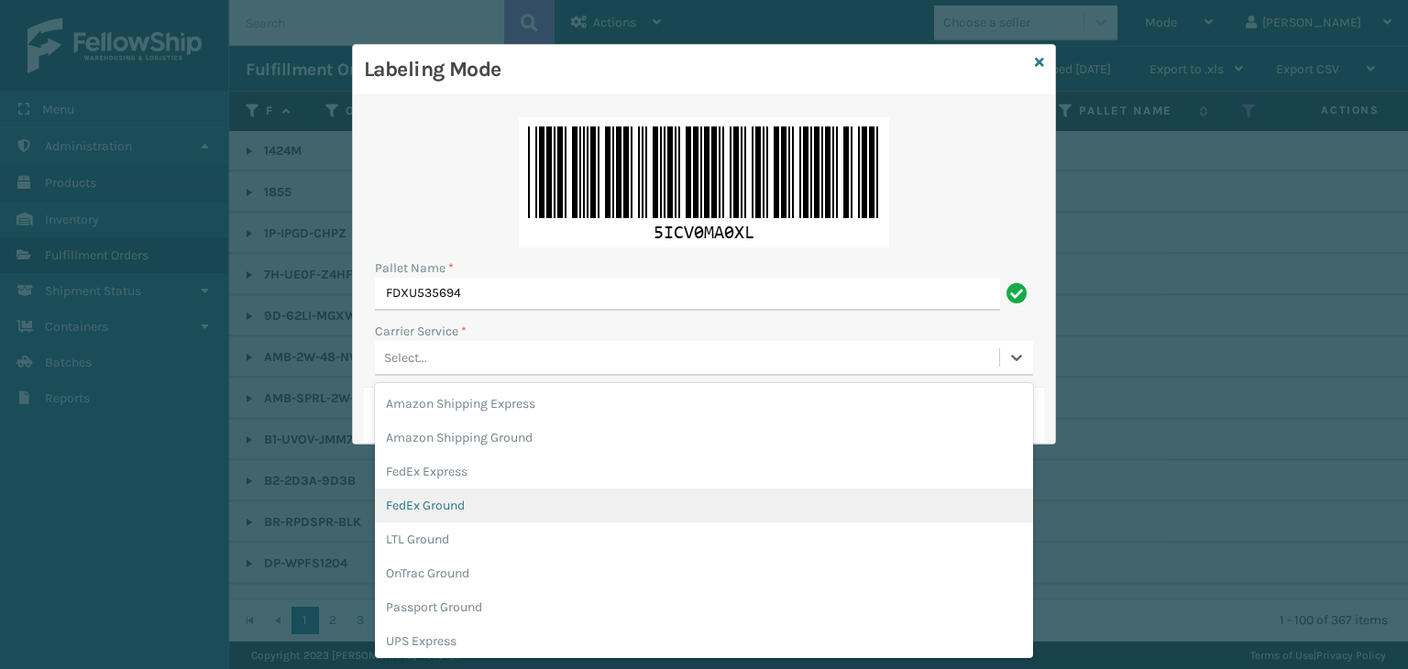
click at [485, 505] on div "FedEx Ground" at bounding box center [704, 506] width 658 height 34
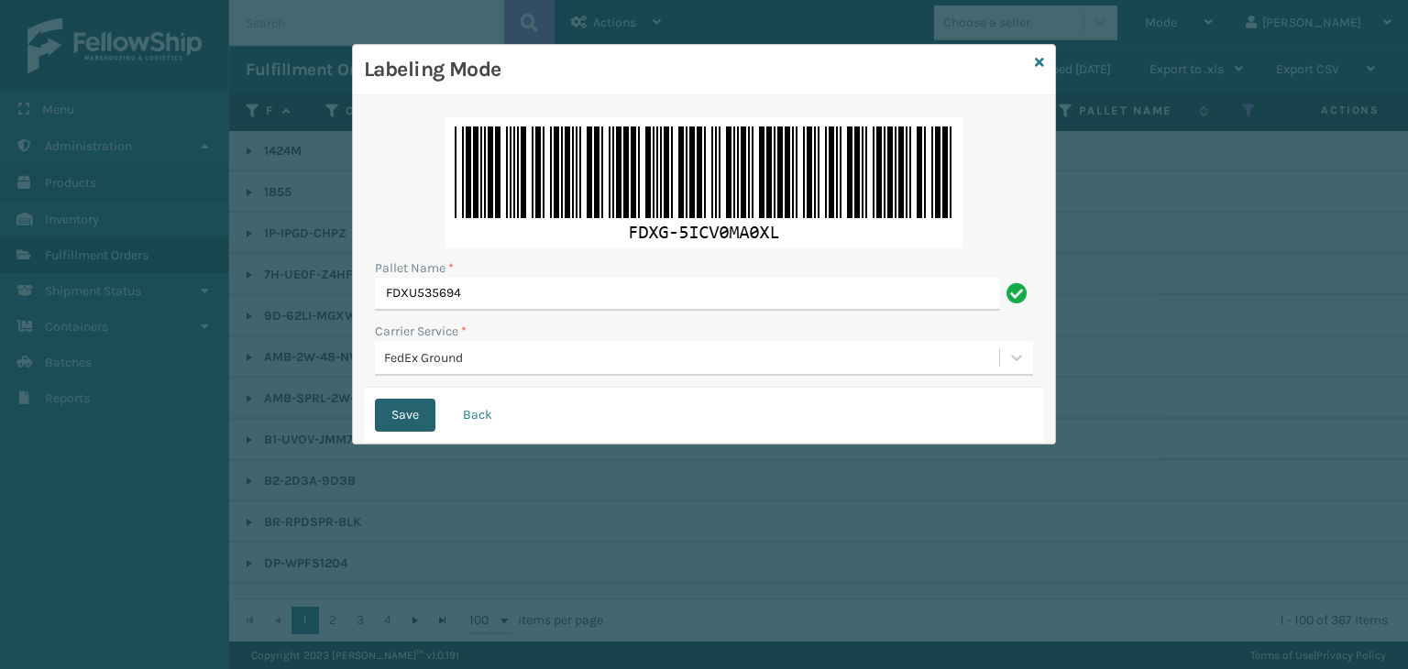
click at [424, 419] on button "Save" at bounding box center [405, 415] width 61 height 33
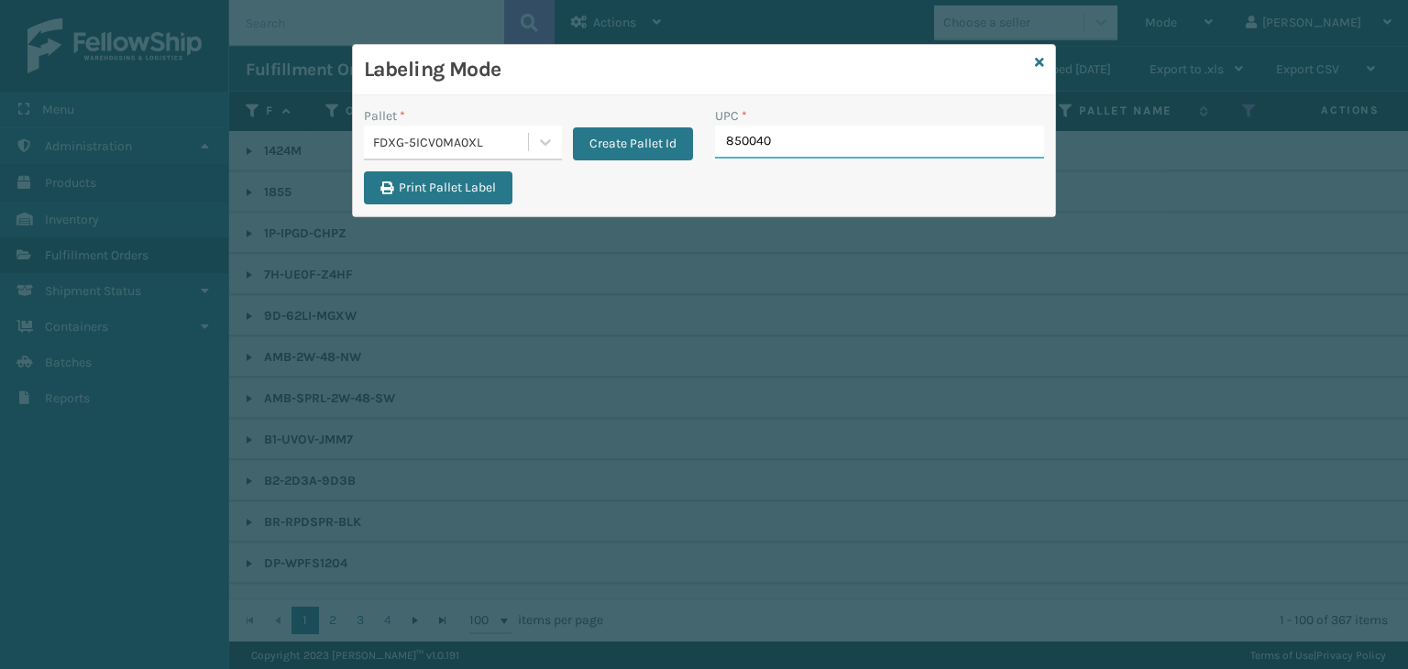
type input "8500406"
type input "858100007913"
type input "8500406671"
type input "85000445692"
type input "850004456705"
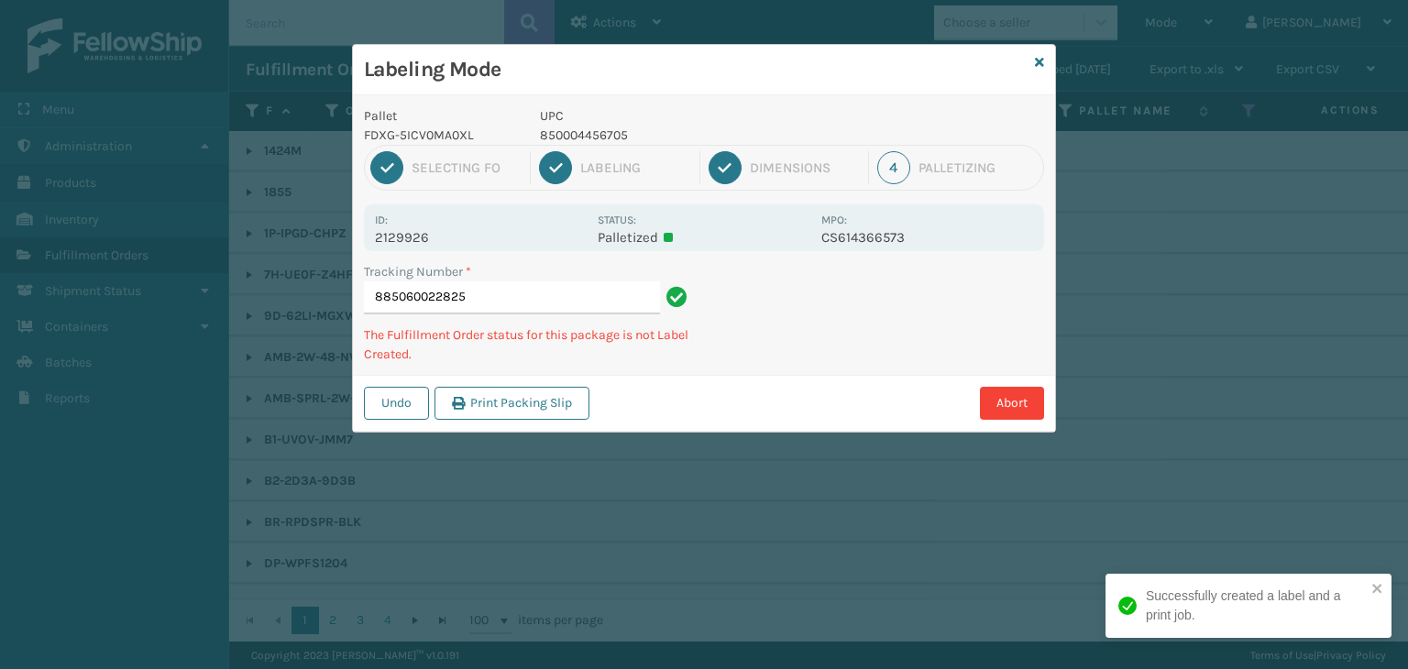
click at [579, 138] on p "850004456705" at bounding box center [675, 135] width 270 height 19
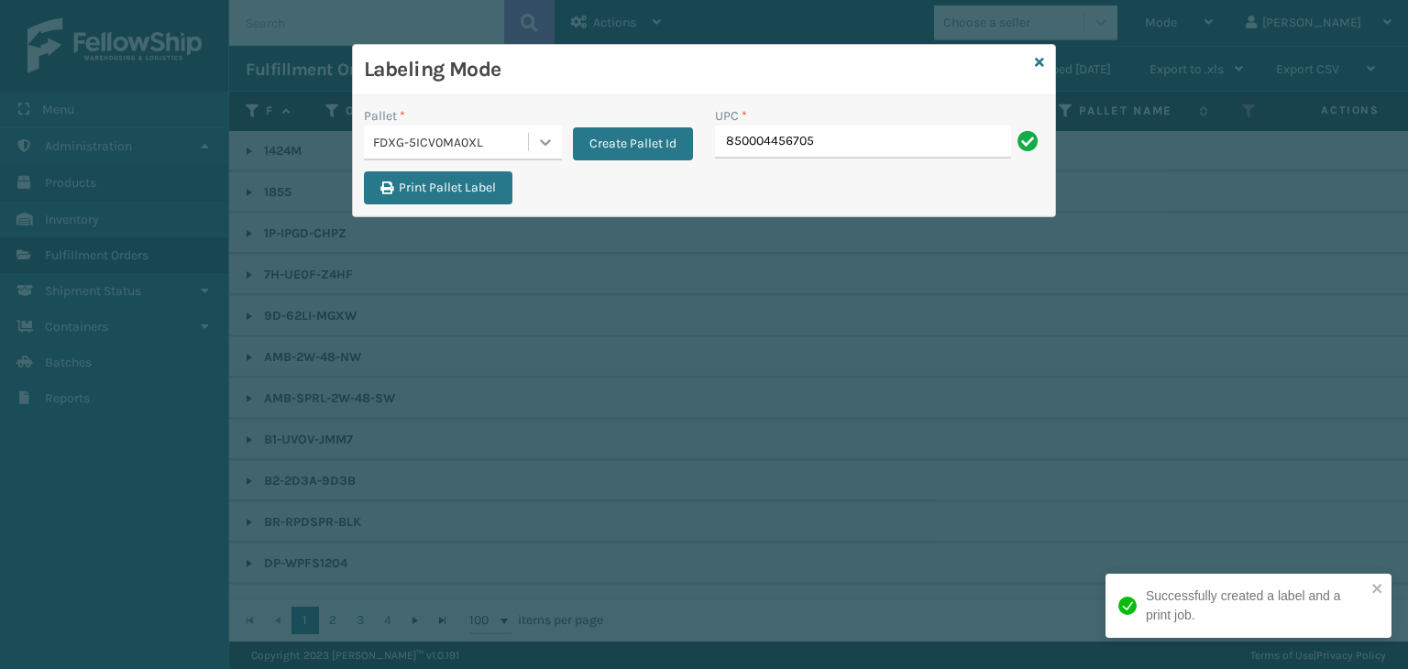
type input "850004456705"
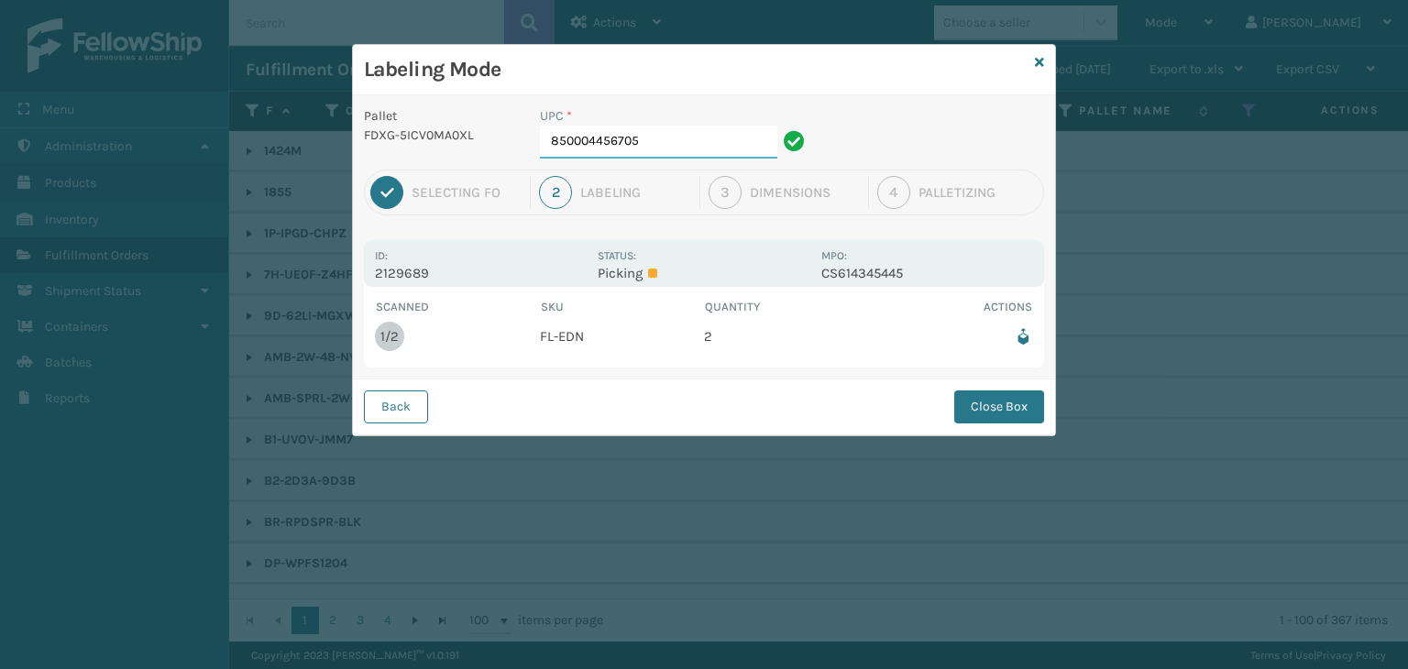
click at [684, 136] on input "850004456705" at bounding box center [658, 142] width 237 height 33
drag, startPoint x: 1002, startPoint y: 409, endPoint x: 209, endPoint y: 22, distance: 882.4
click at [994, 401] on button "Close Box" at bounding box center [999, 407] width 90 height 33
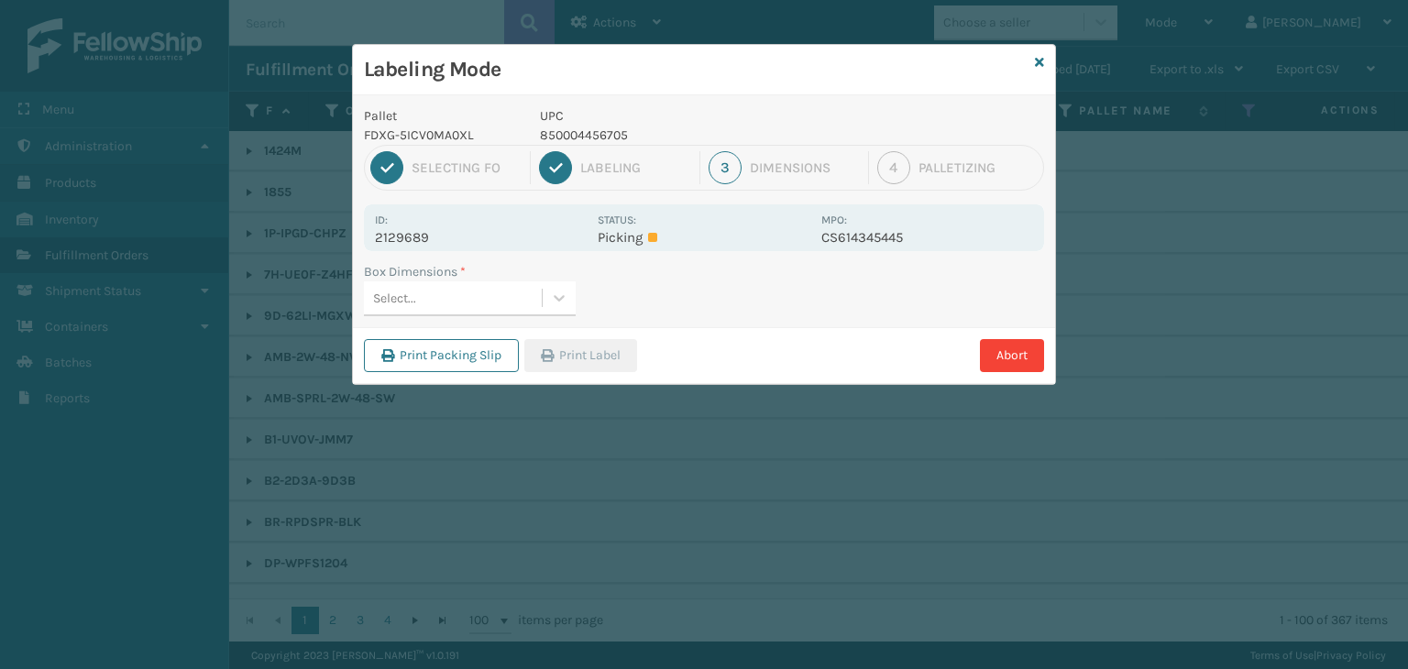
click at [480, 303] on div "Select..." at bounding box center [453, 298] width 178 height 30
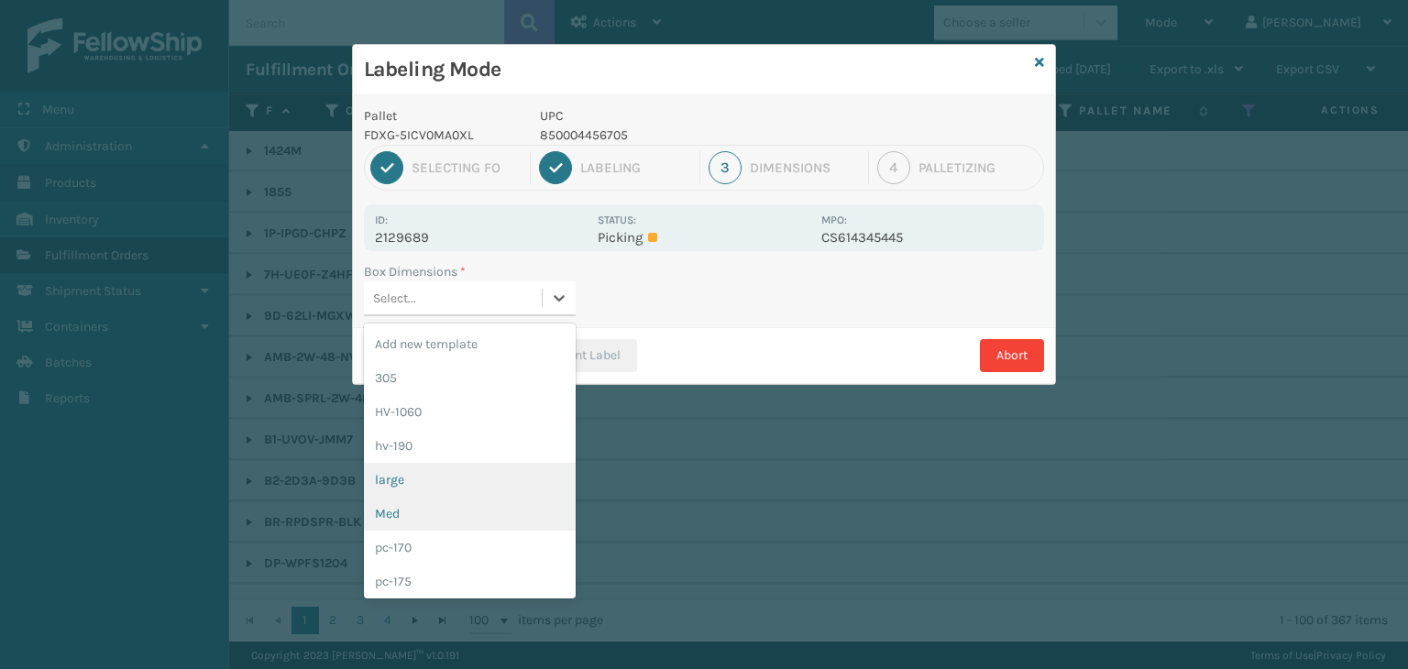
click at [452, 493] on div "large" at bounding box center [470, 480] width 212 height 34
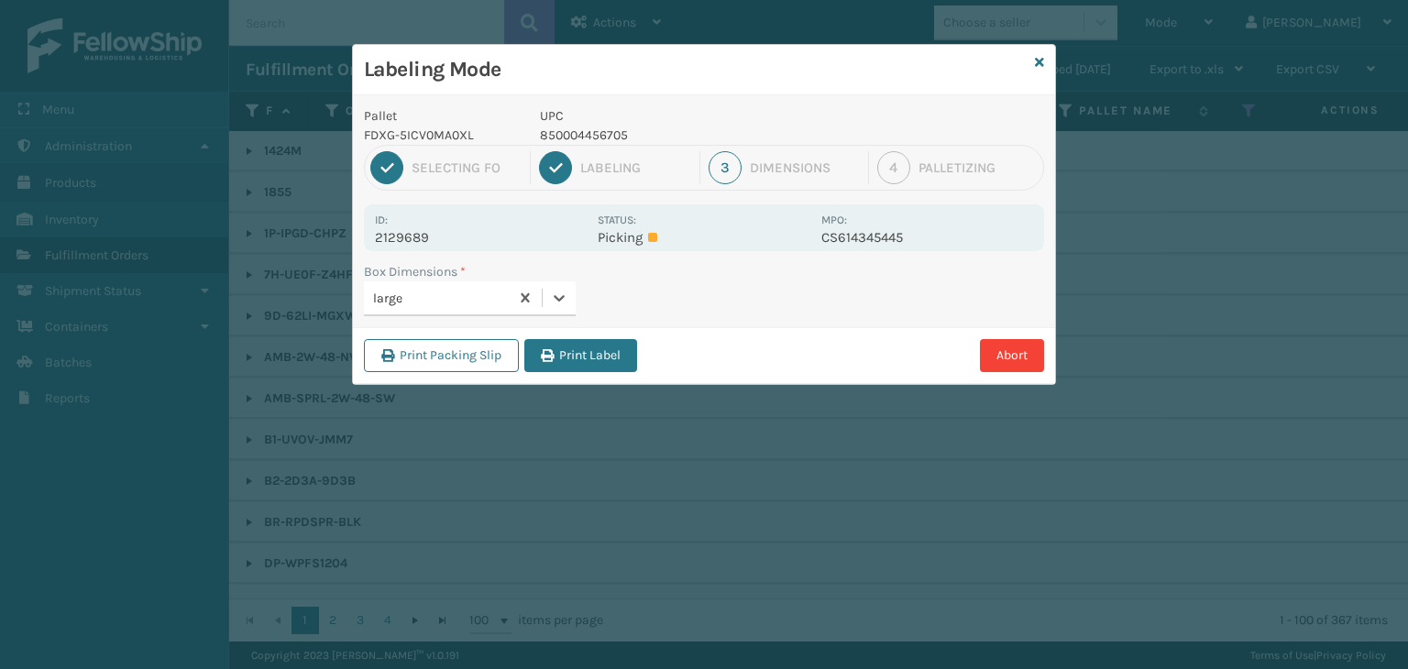
click at [418, 309] on div "large" at bounding box center [436, 298] width 145 height 30
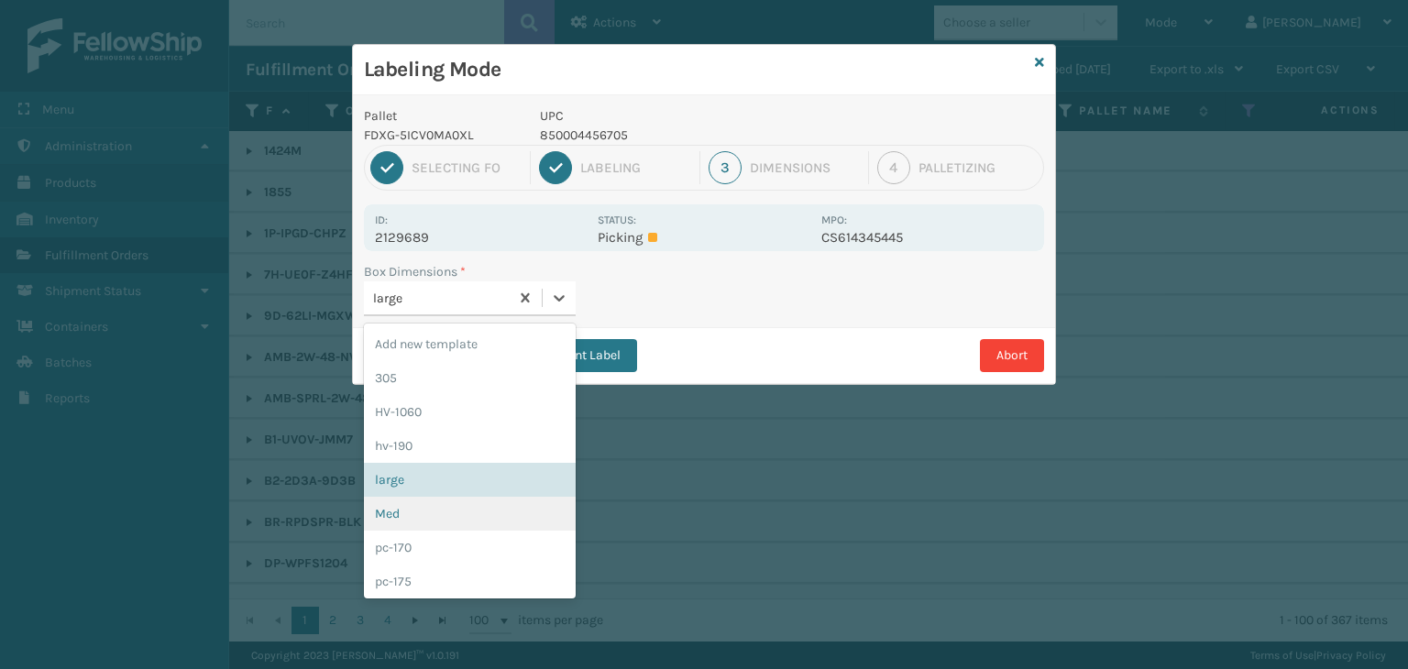
drag, startPoint x: 424, startPoint y: 522, endPoint x: 425, endPoint y: 507, distance: 14.8
click at [425, 522] on div "Med" at bounding box center [470, 514] width 212 height 34
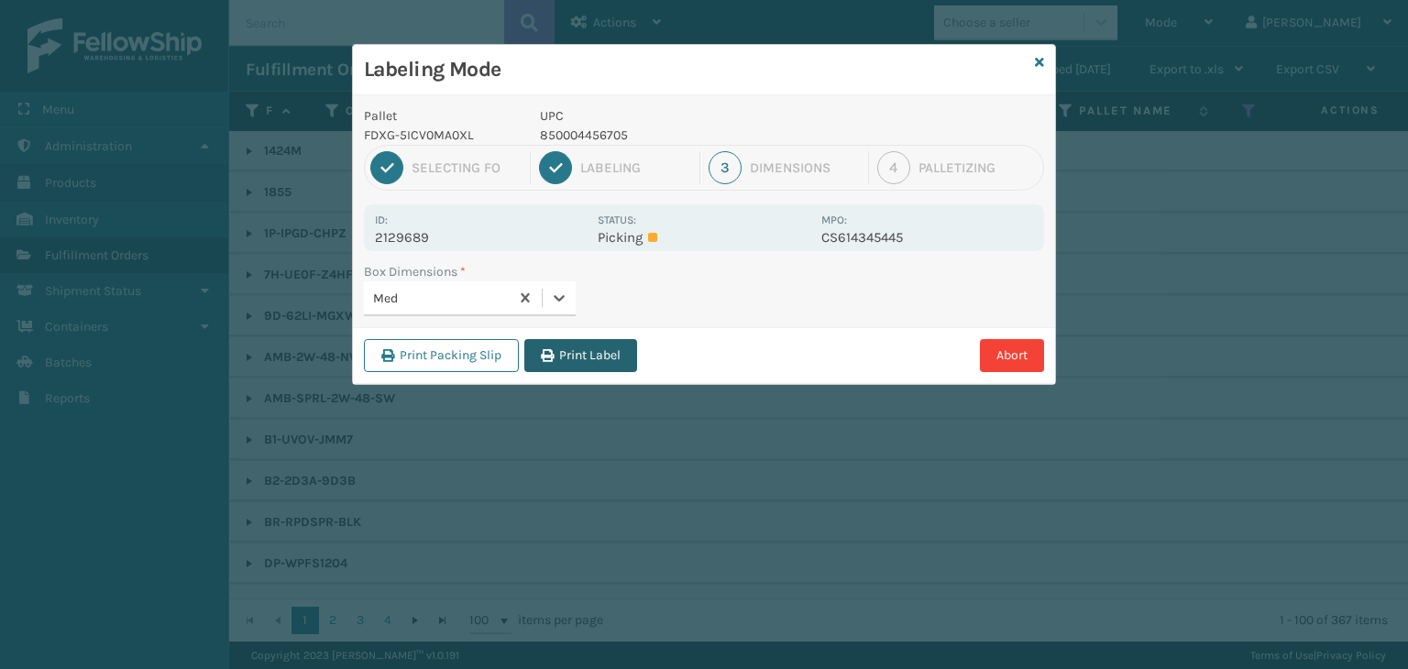
click at [608, 347] on button "Print Label" at bounding box center [580, 355] width 113 height 33
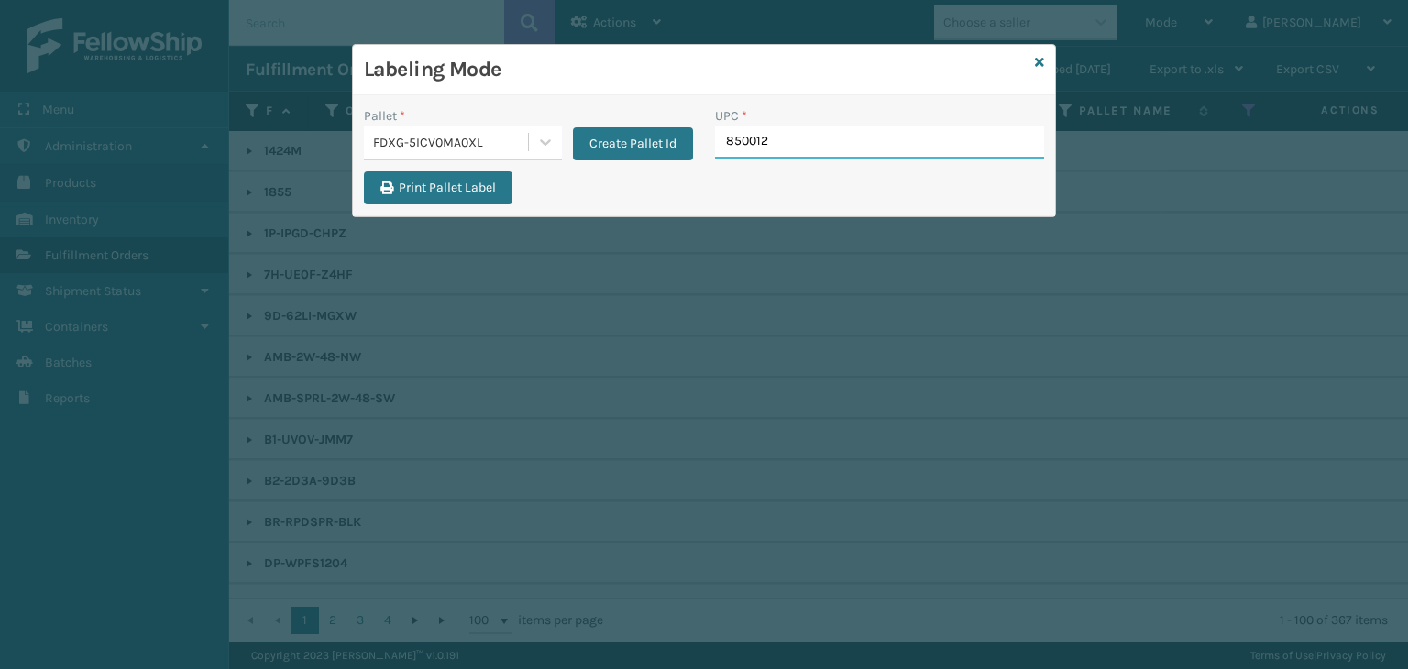
type input "8500124"
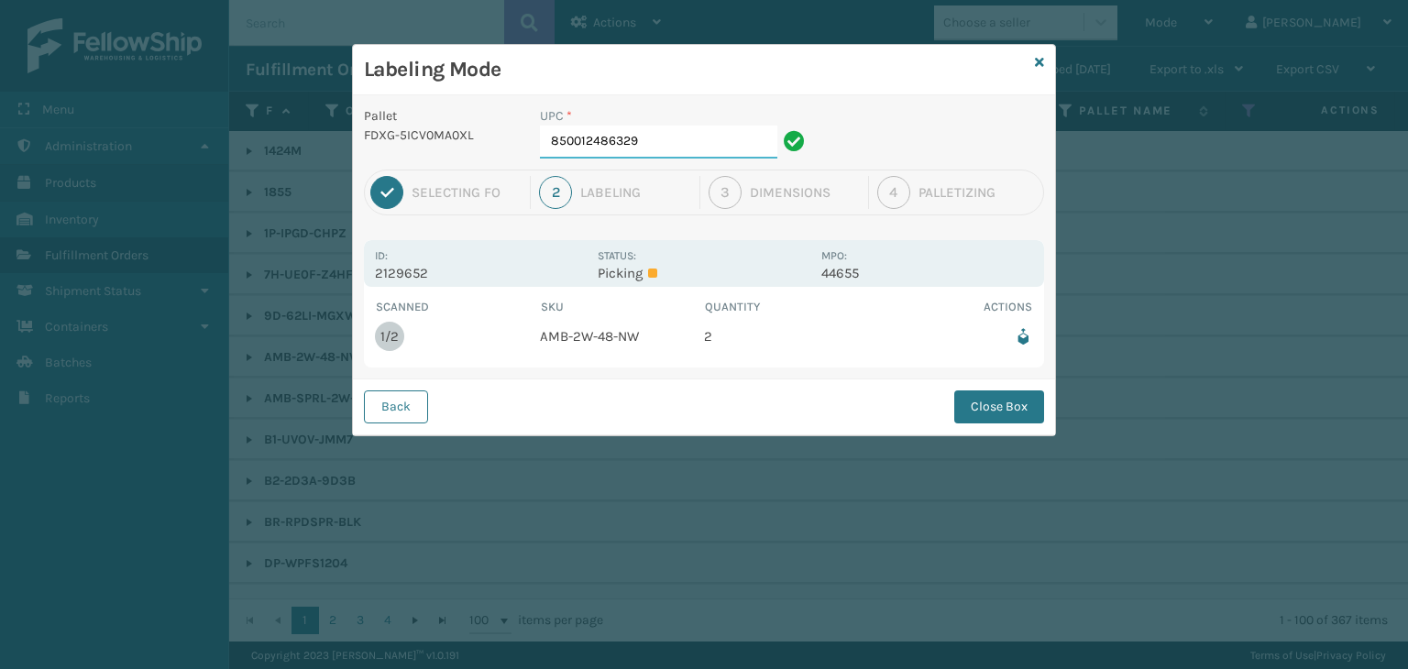
click at [668, 146] on input "850012486329" at bounding box center [658, 142] width 237 height 33
click at [969, 393] on button "Close Box" at bounding box center [999, 407] width 90 height 33
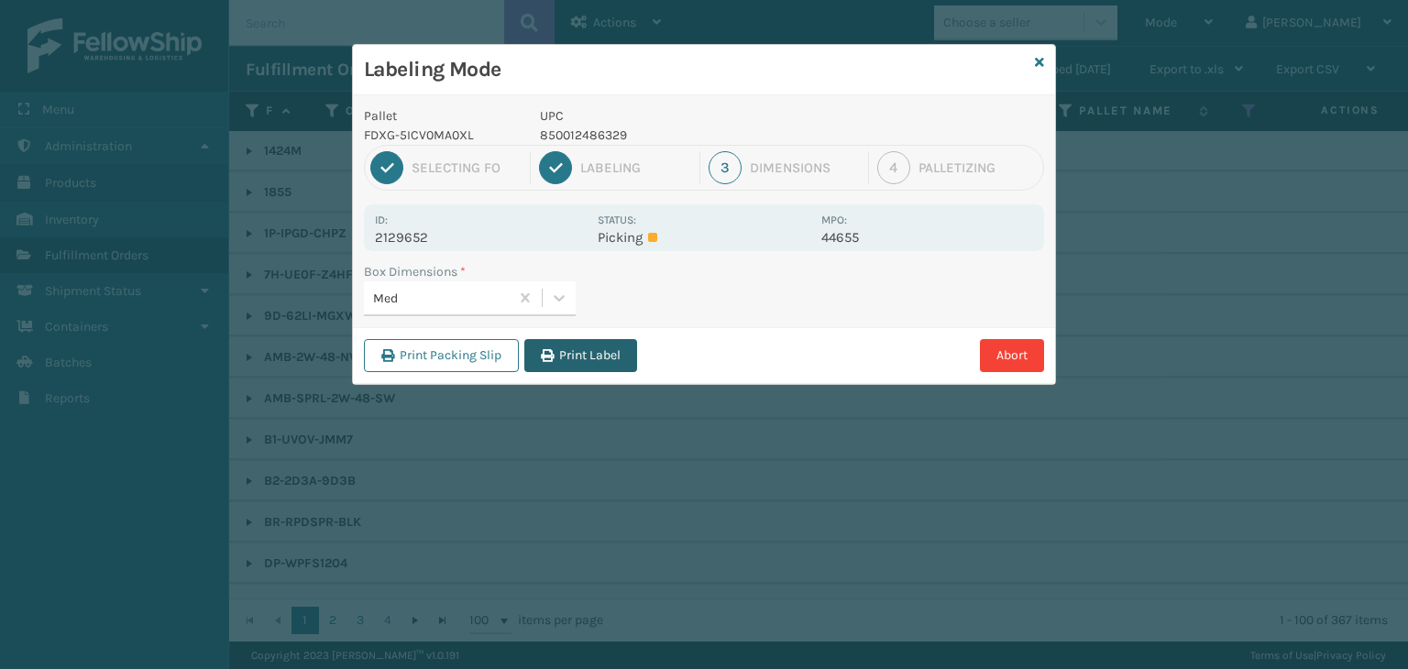
click at [594, 355] on button "Print Label" at bounding box center [580, 355] width 113 height 33
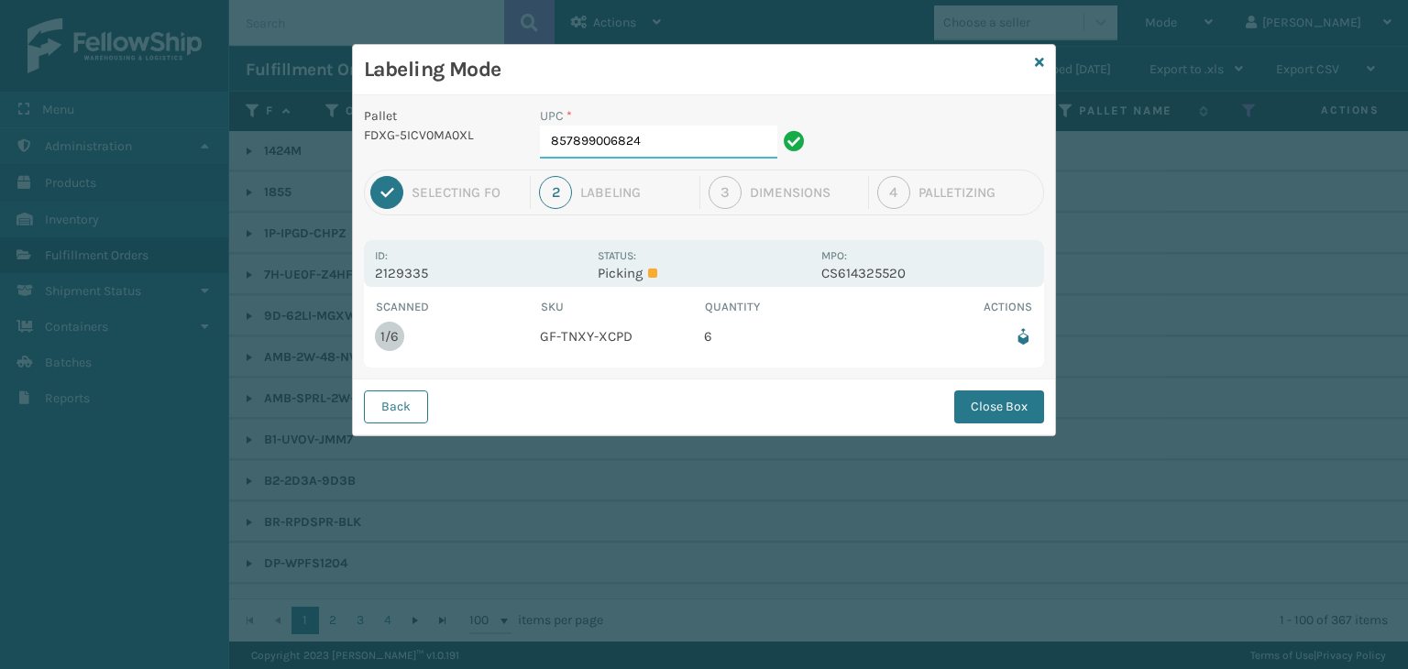
click at [722, 150] on input "857899006824" at bounding box center [658, 142] width 237 height 33
click at [1003, 402] on button "Close Box" at bounding box center [999, 407] width 90 height 33
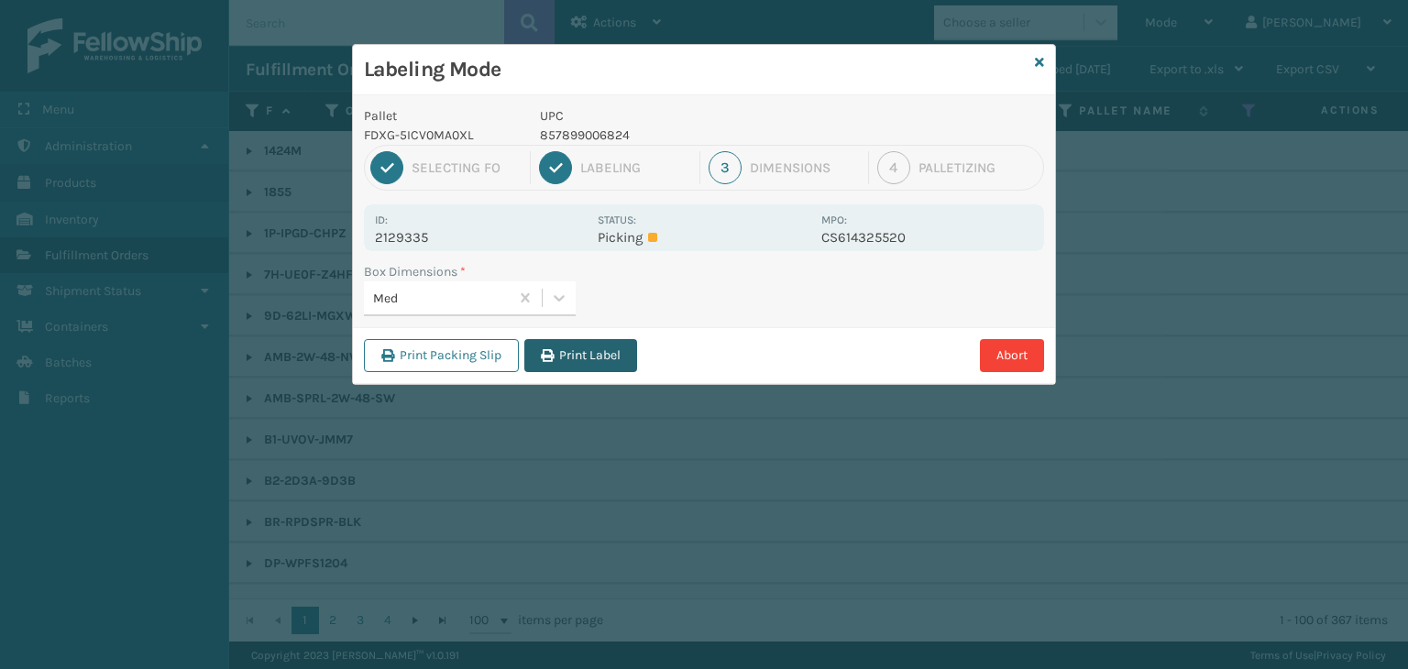
click at [607, 343] on button "Print Label" at bounding box center [580, 355] width 113 height 33
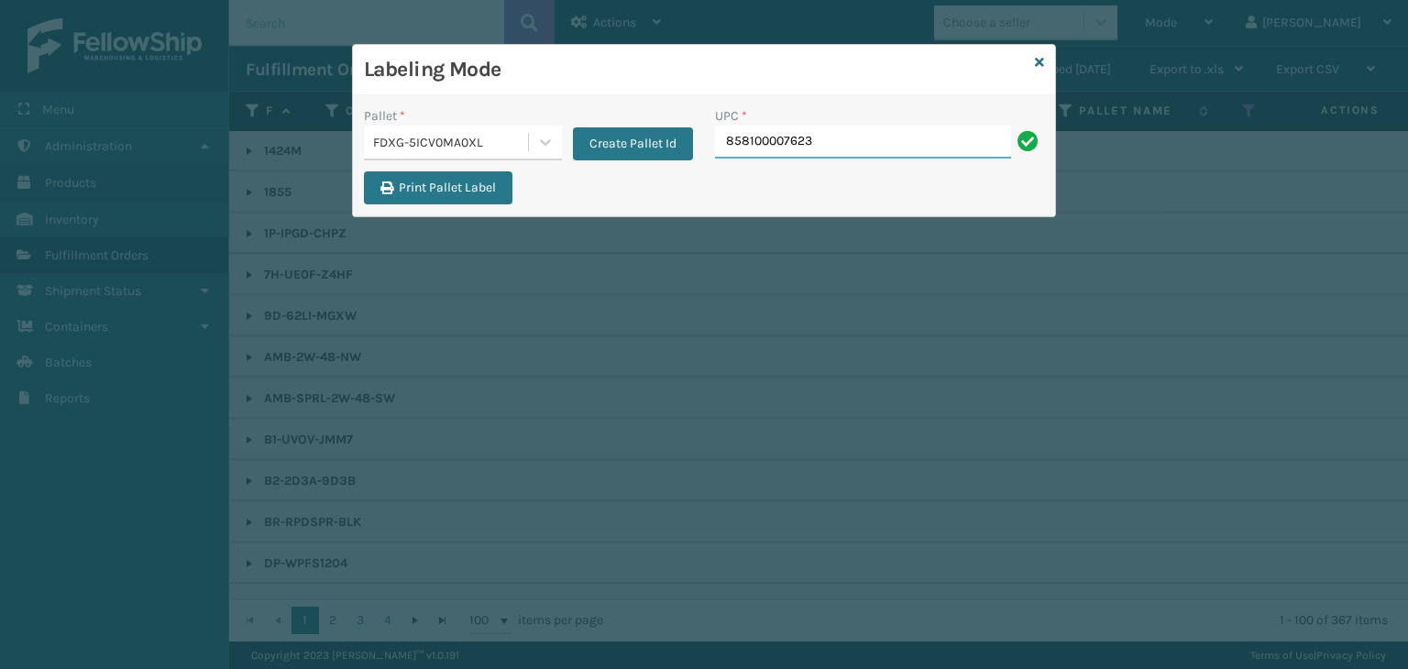
type input "858100007623"
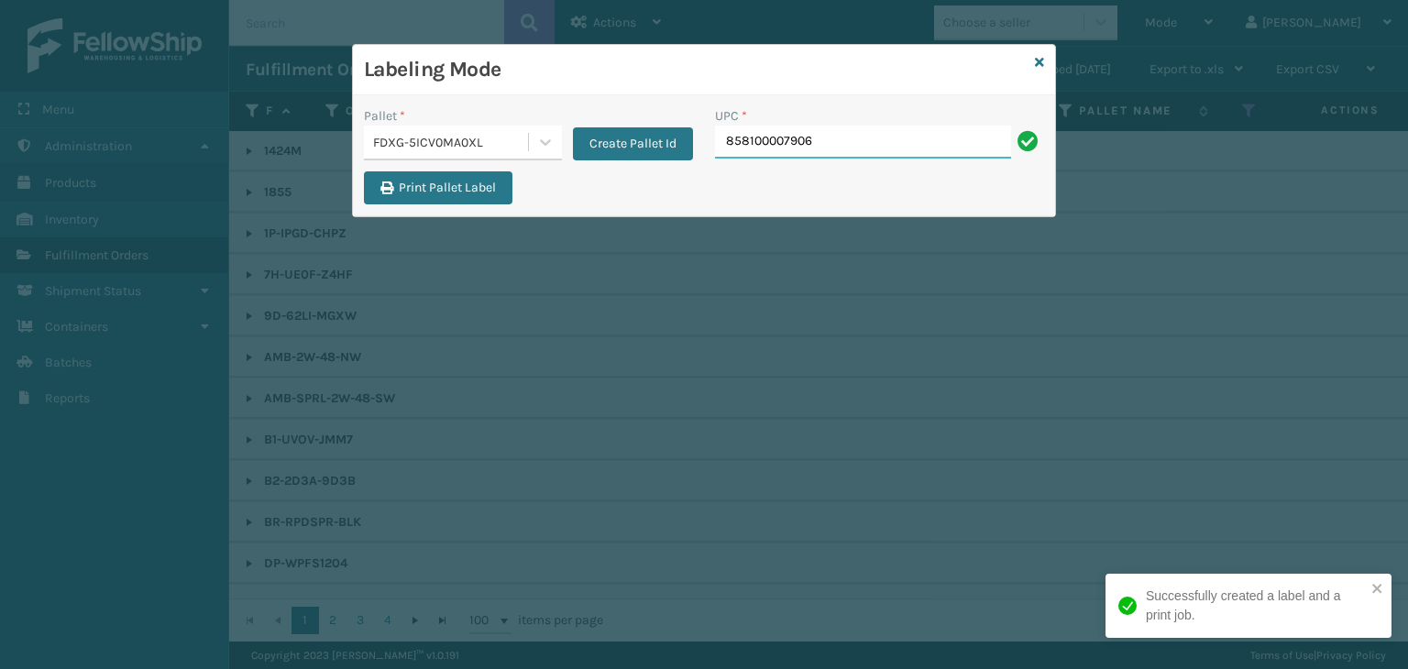
type input "858100007906"
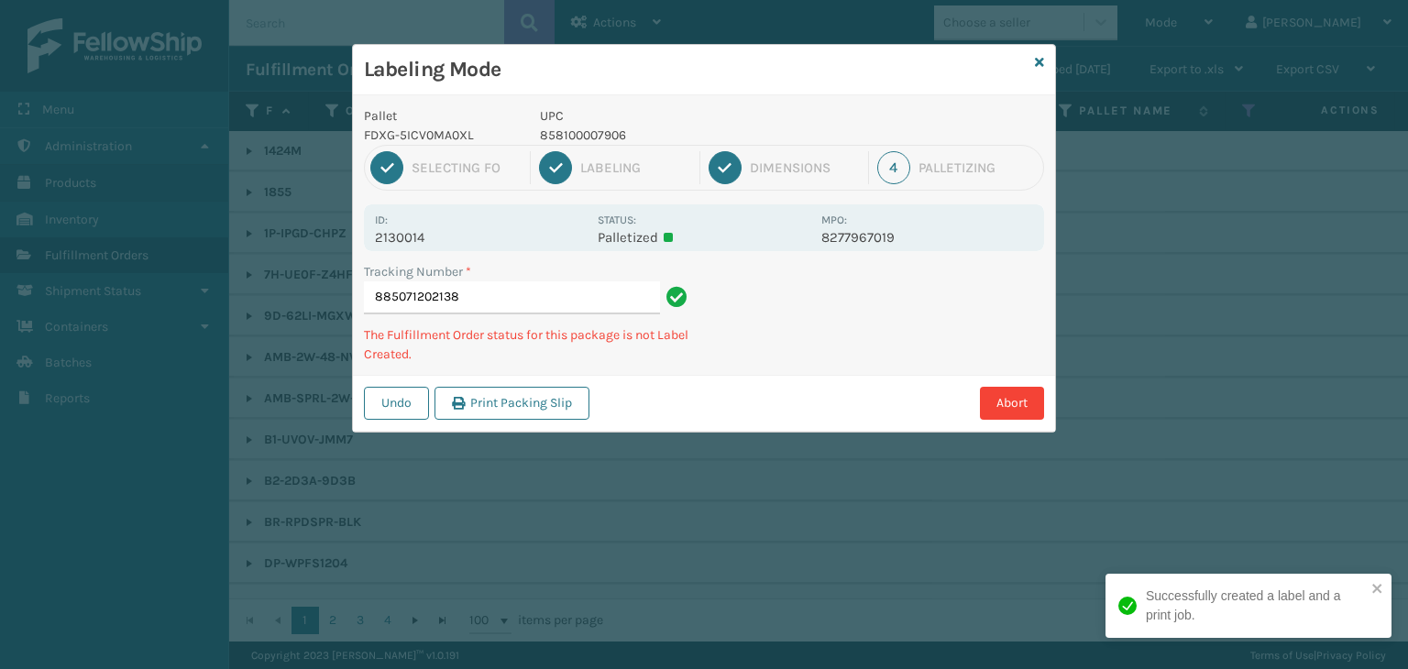
click at [594, 138] on p "858100007906" at bounding box center [675, 135] width 270 height 19
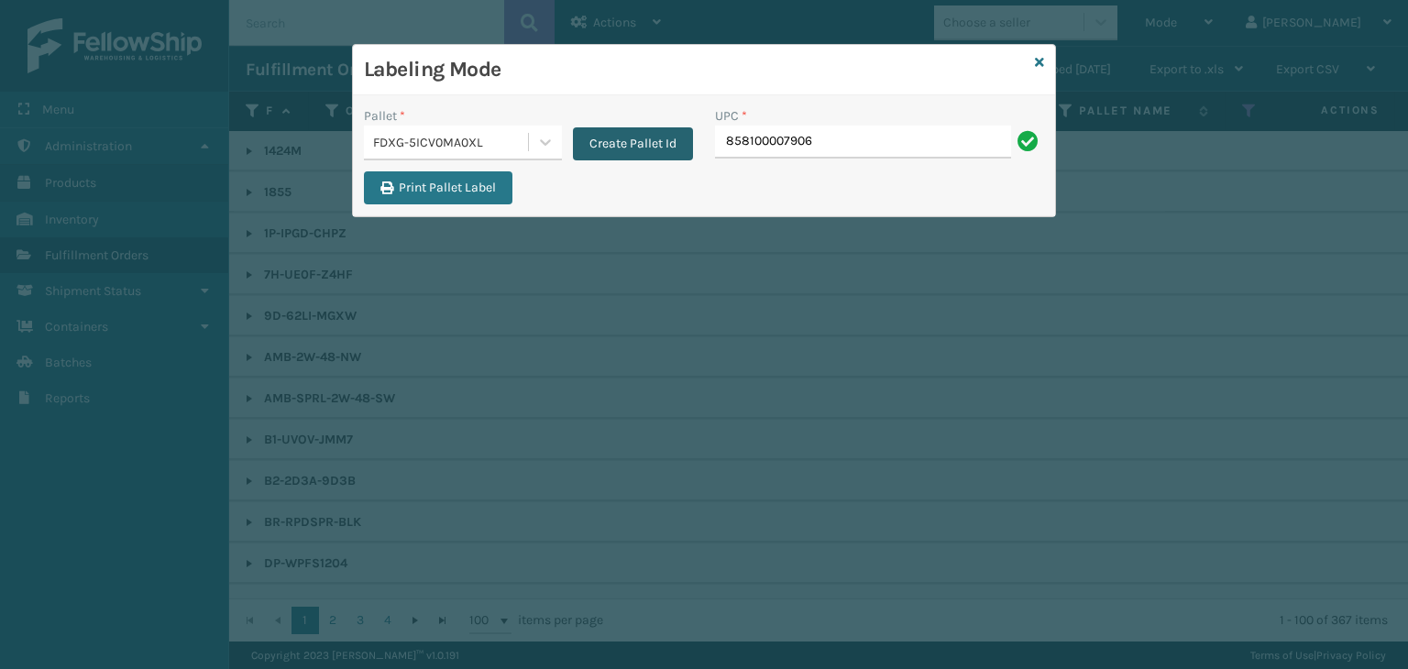
type input "858100007906"
type input "8581000"
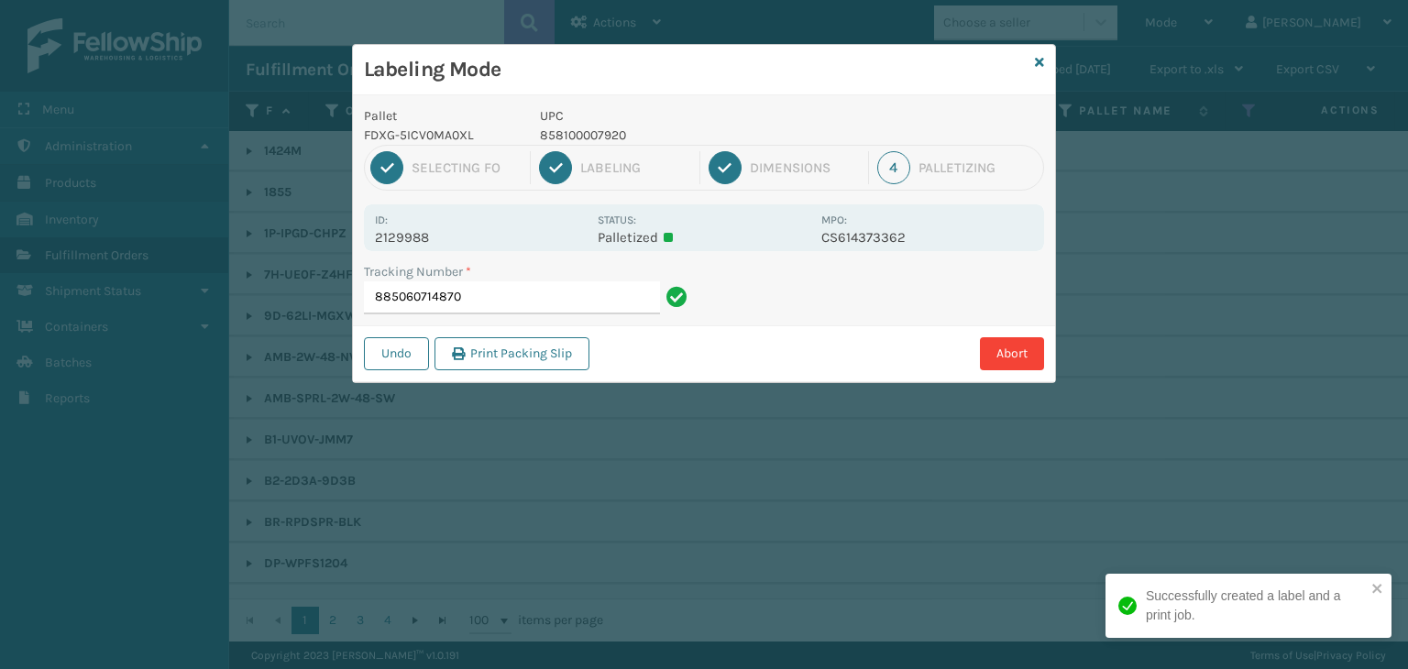
click at [586, 133] on p "858100007920" at bounding box center [675, 135] width 270 height 19
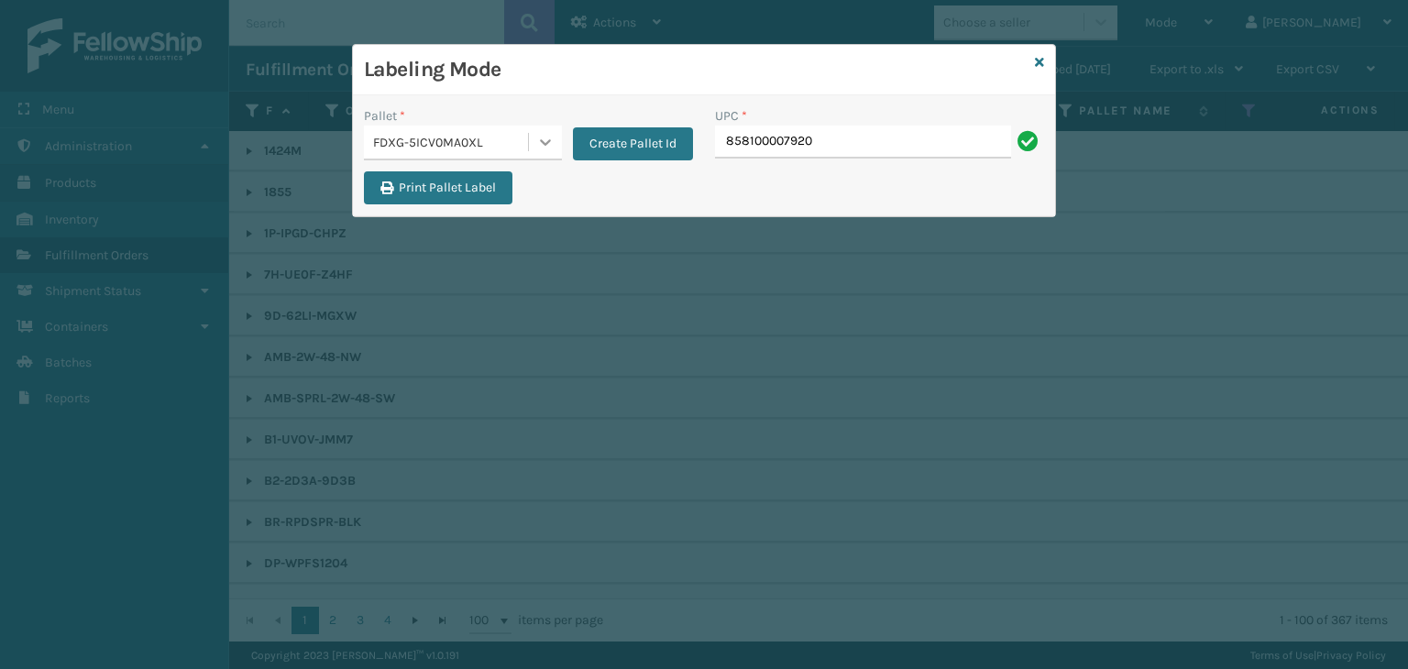
type input "858100007920"
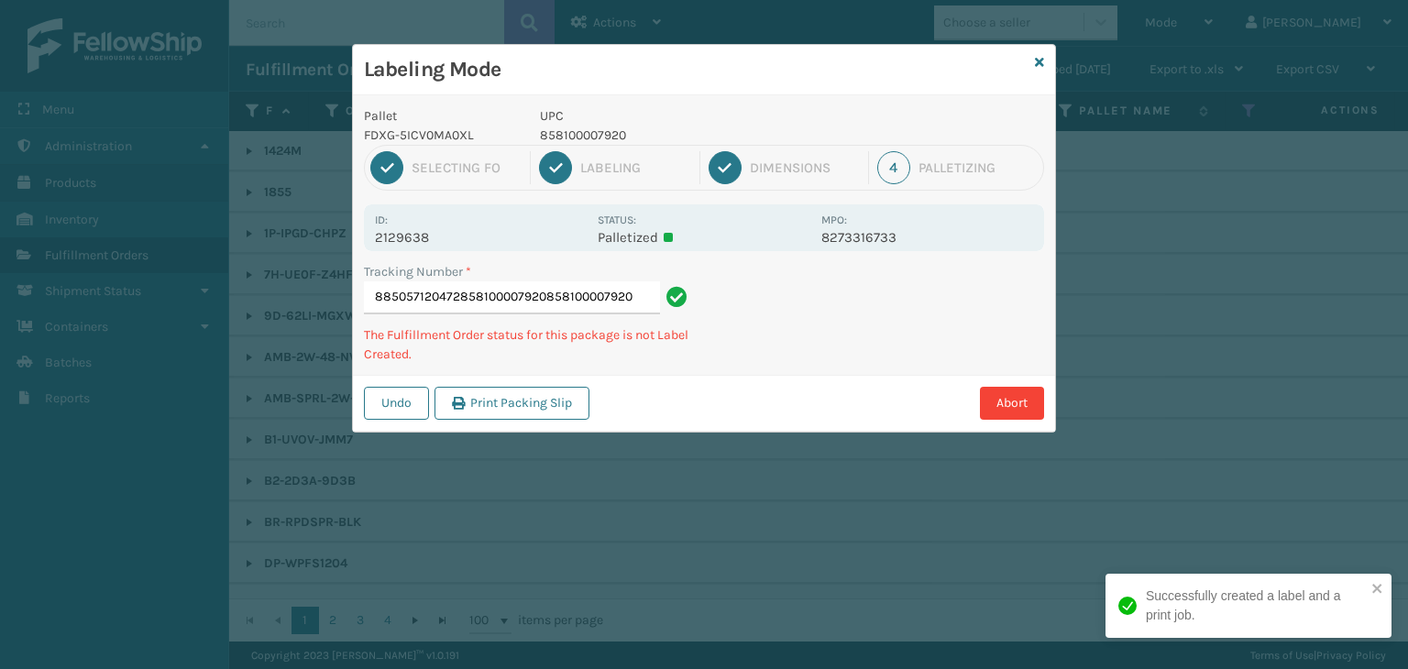
type input "885057120472858100007920858100007920858100007920"
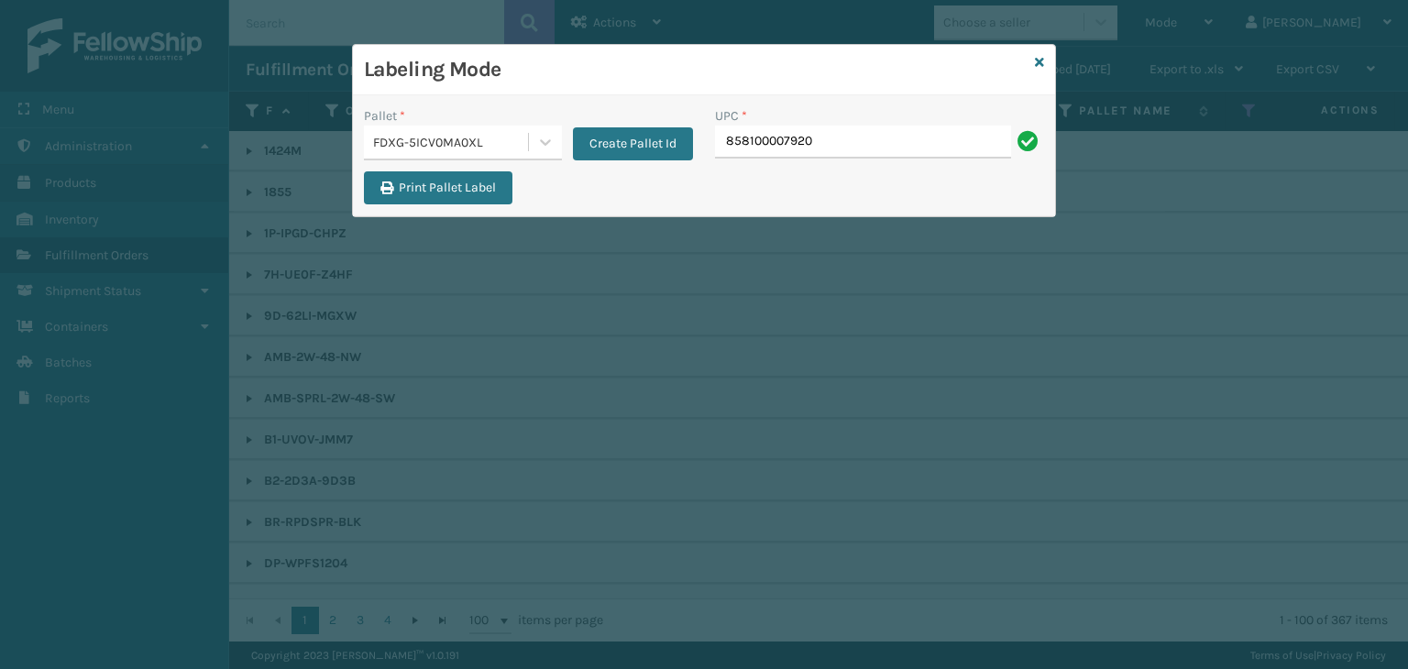
type input "858100007920"
type input "850004456101"
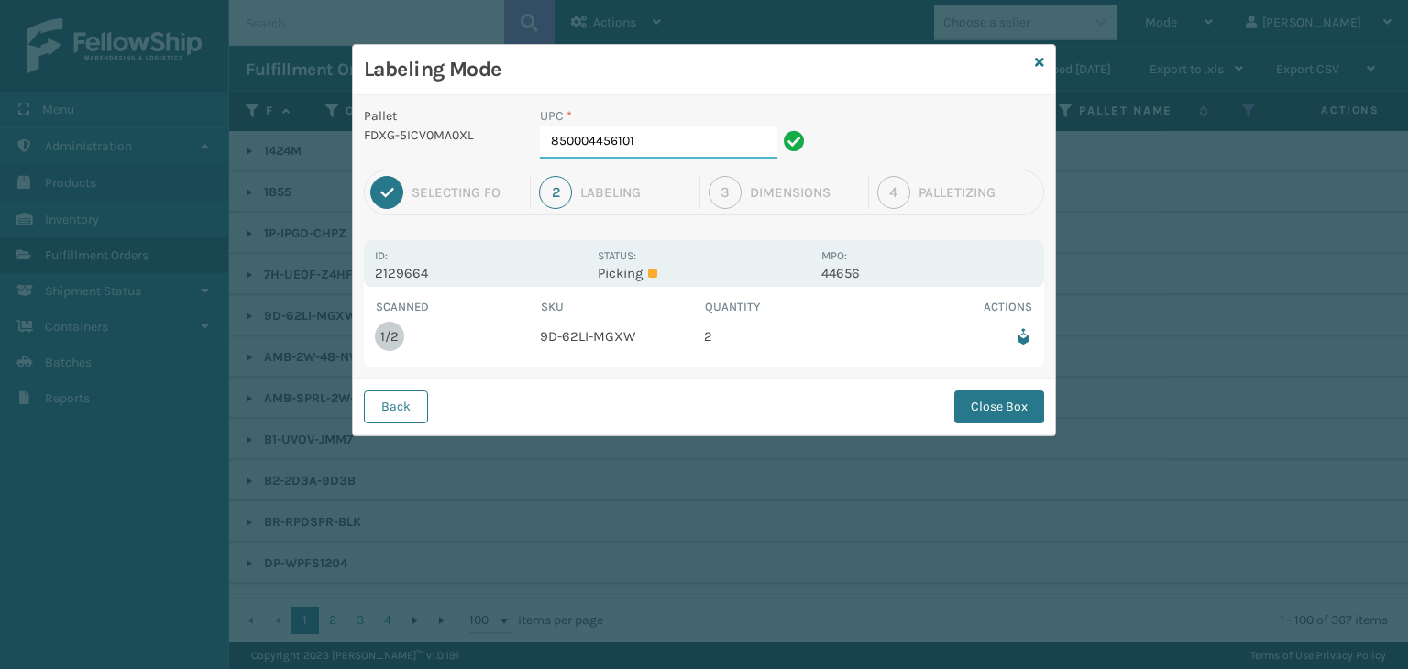
click at [690, 133] on input "850004456101" at bounding box center [658, 142] width 237 height 33
click at [1040, 405] on button "Close Box" at bounding box center [999, 407] width 90 height 33
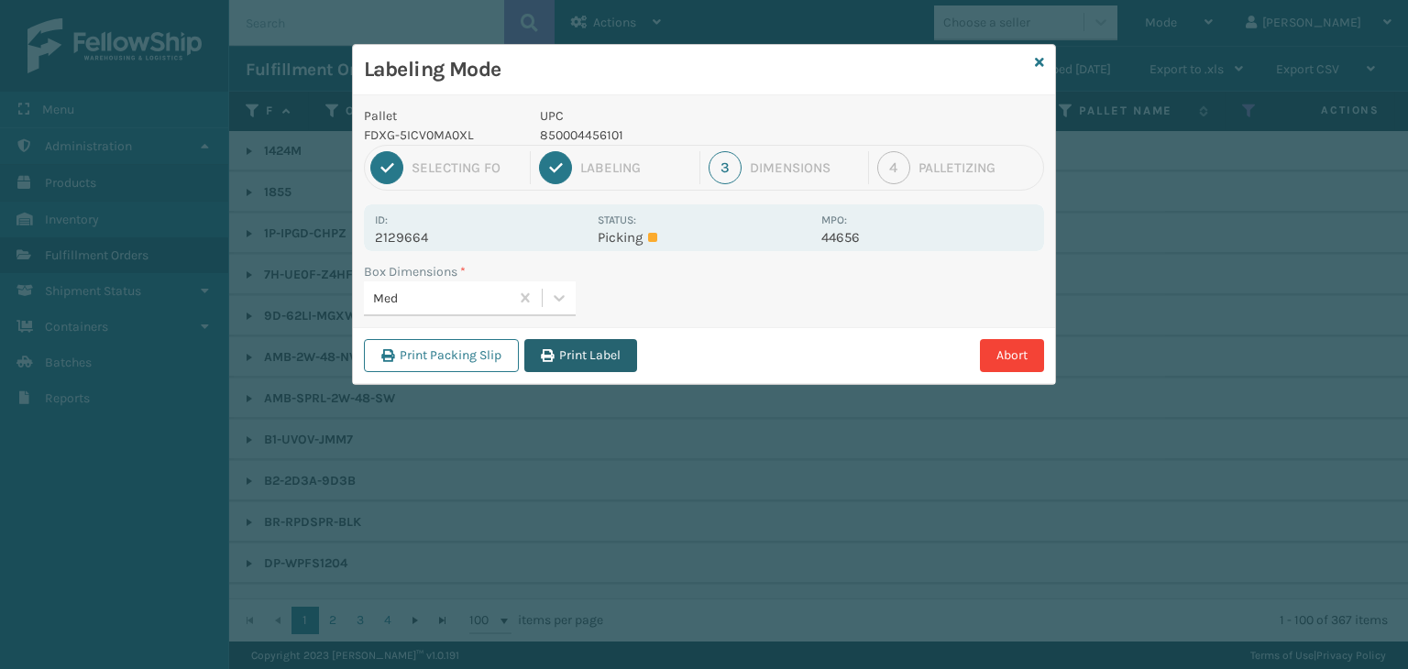
click at [592, 354] on button "Print Label" at bounding box center [580, 355] width 113 height 33
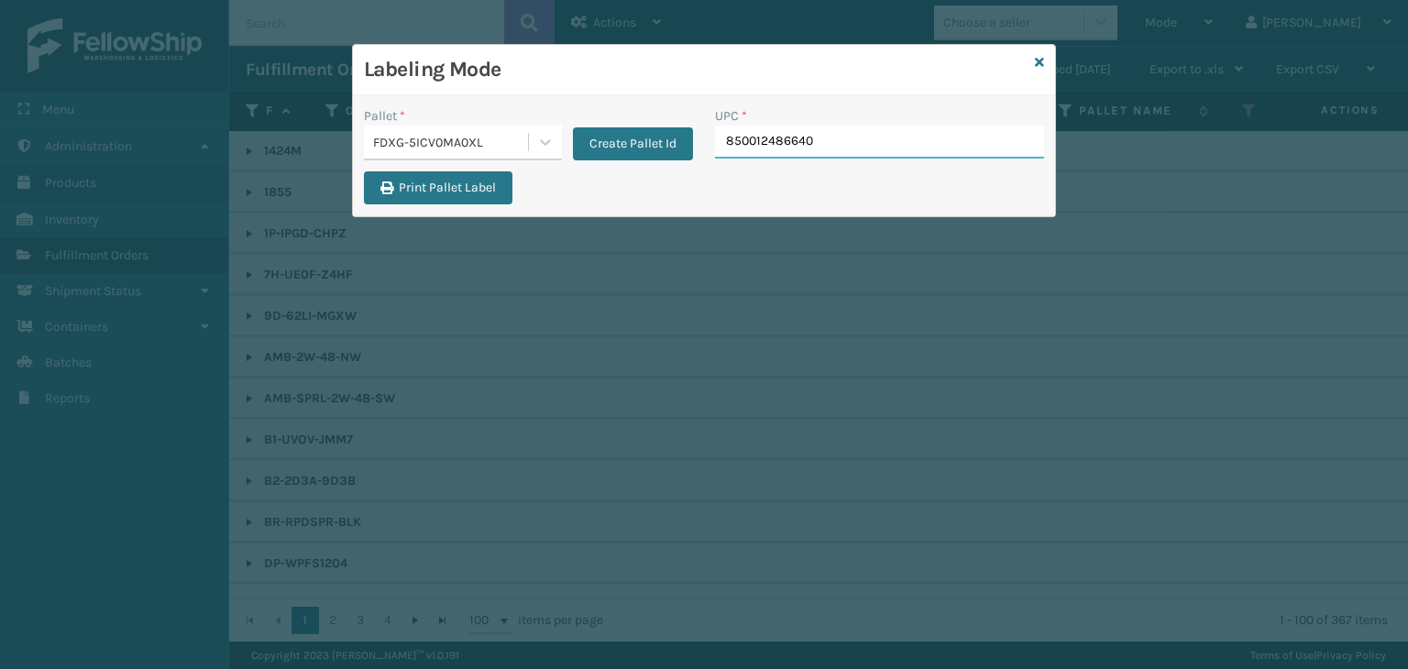
type input "850012486640"
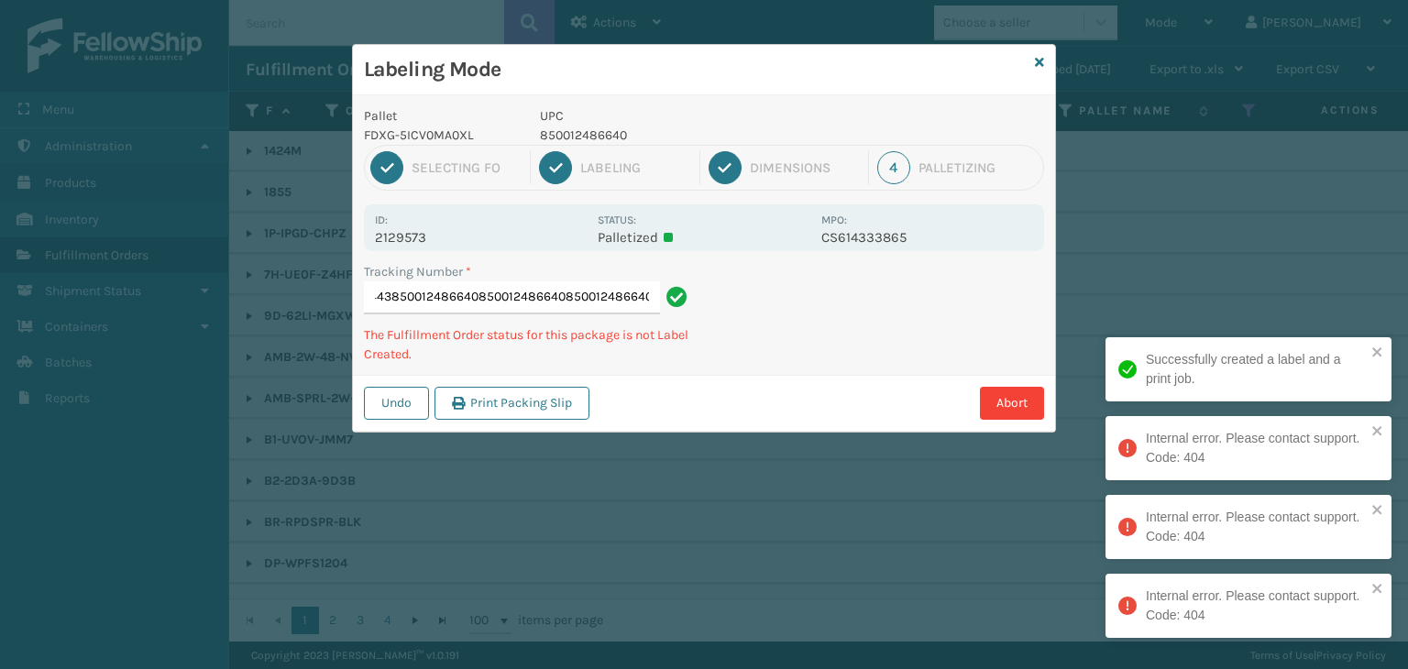
type input "885056551443850012486640850012486640850012486640850012486640"
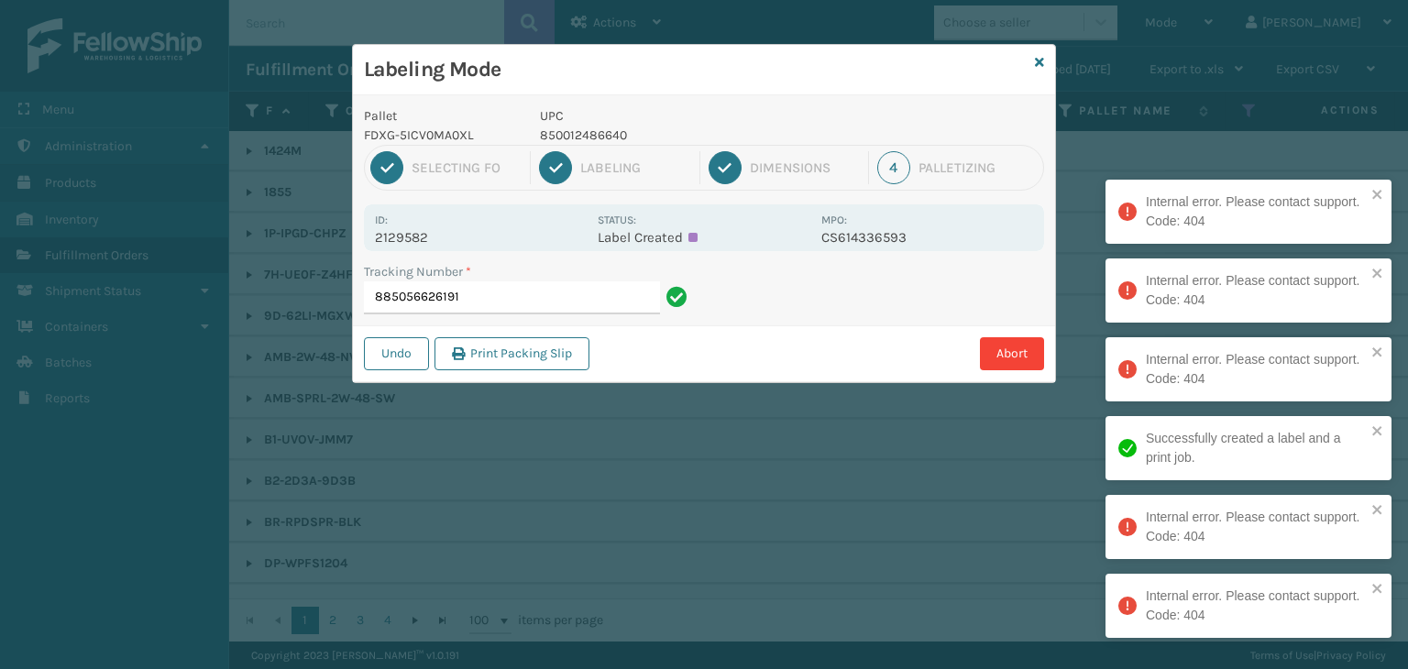
type input "885056626191"
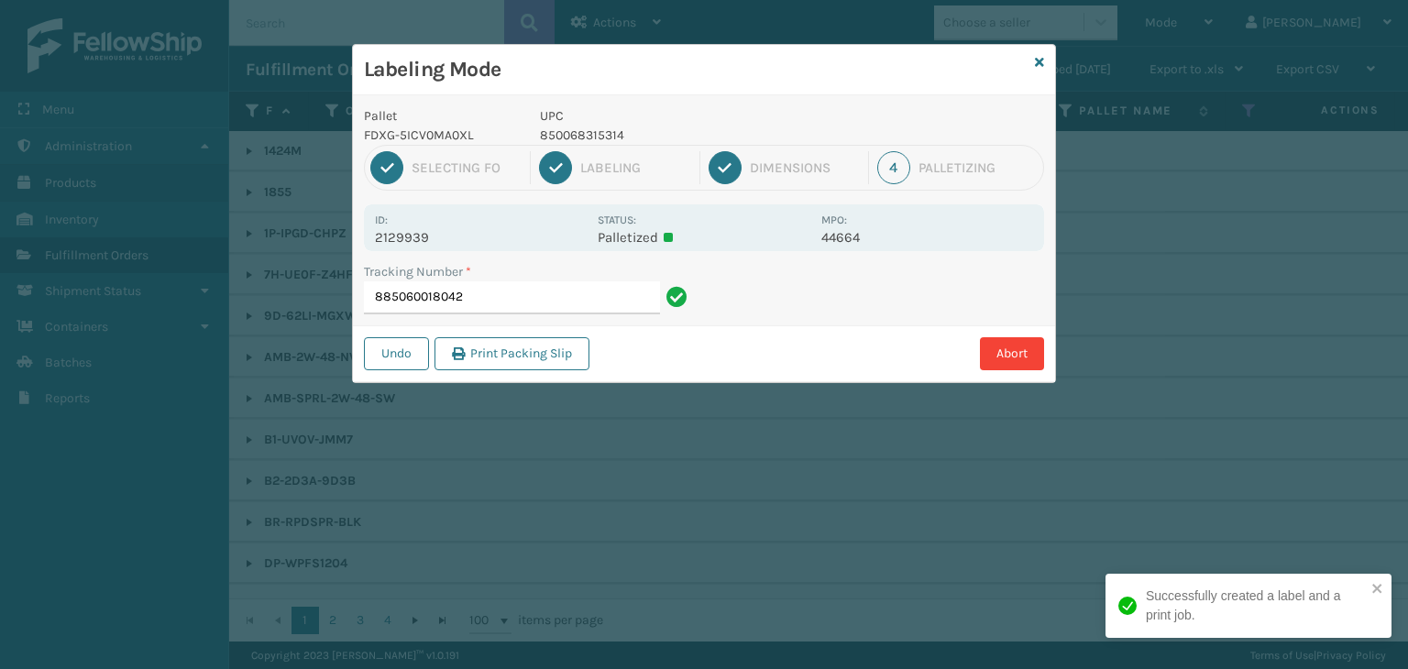
click at [568, 136] on p "850068315314" at bounding box center [675, 135] width 270 height 19
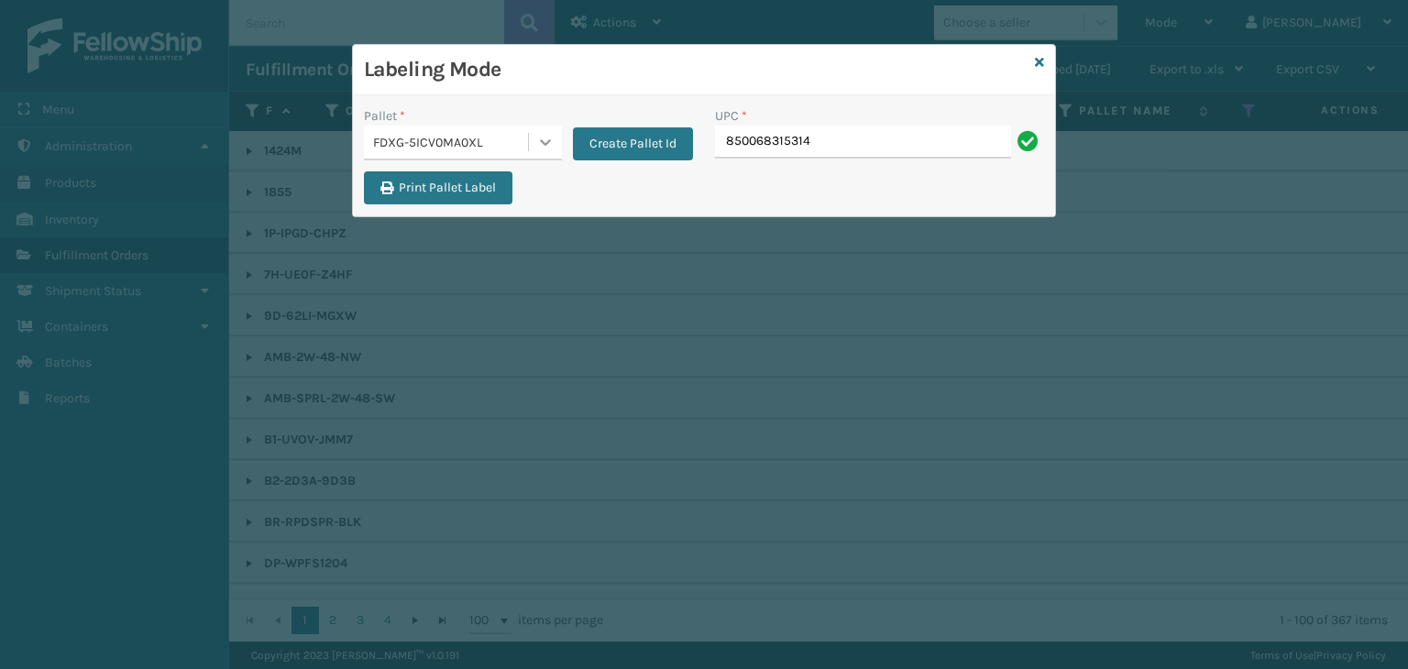
type input "850068315314"
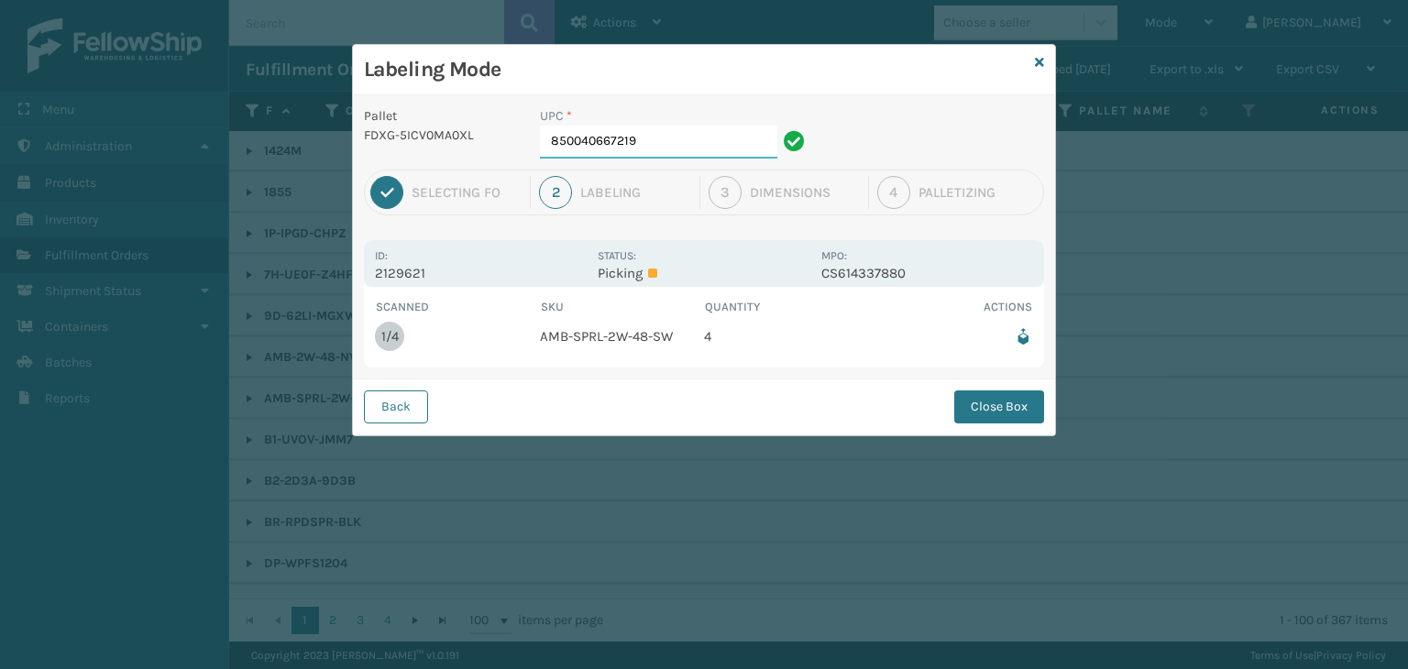
click at [636, 146] on input "850040667219" at bounding box center [658, 142] width 237 height 33
click at [1003, 393] on button "Close Box" at bounding box center [999, 407] width 90 height 33
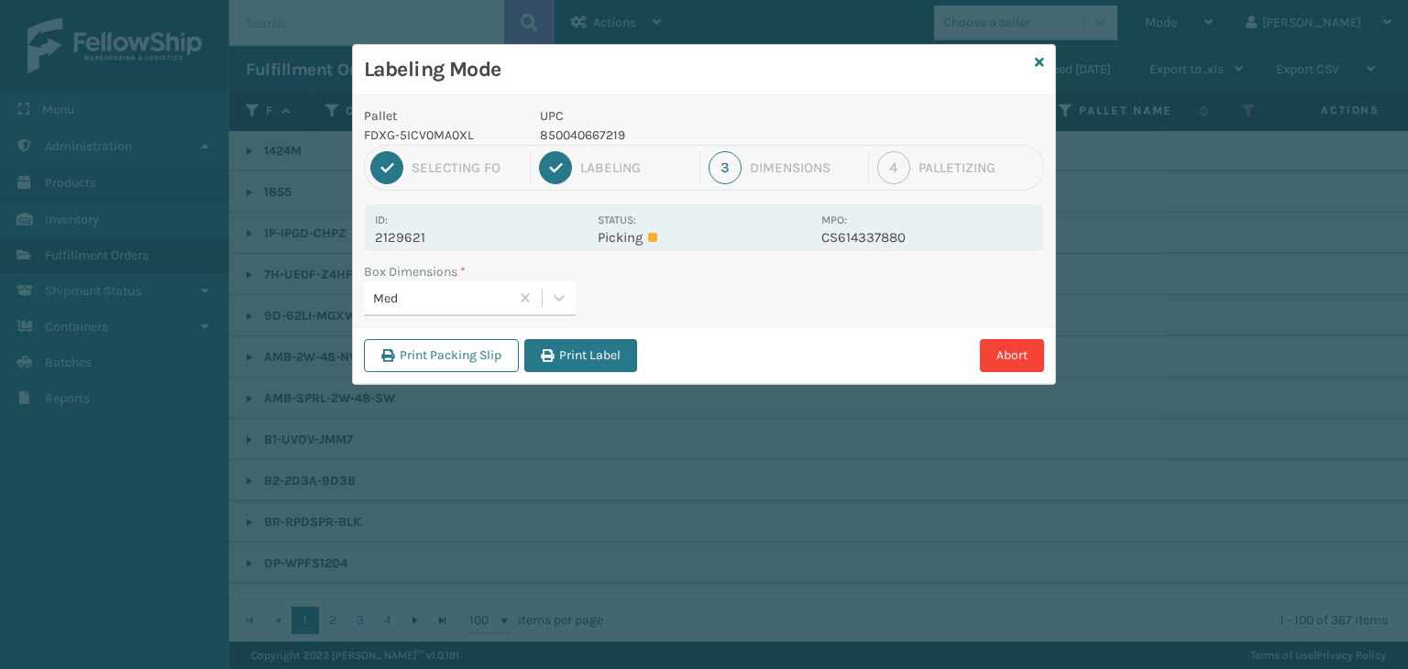
click at [612, 352] on button "Print Label" at bounding box center [580, 355] width 113 height 33
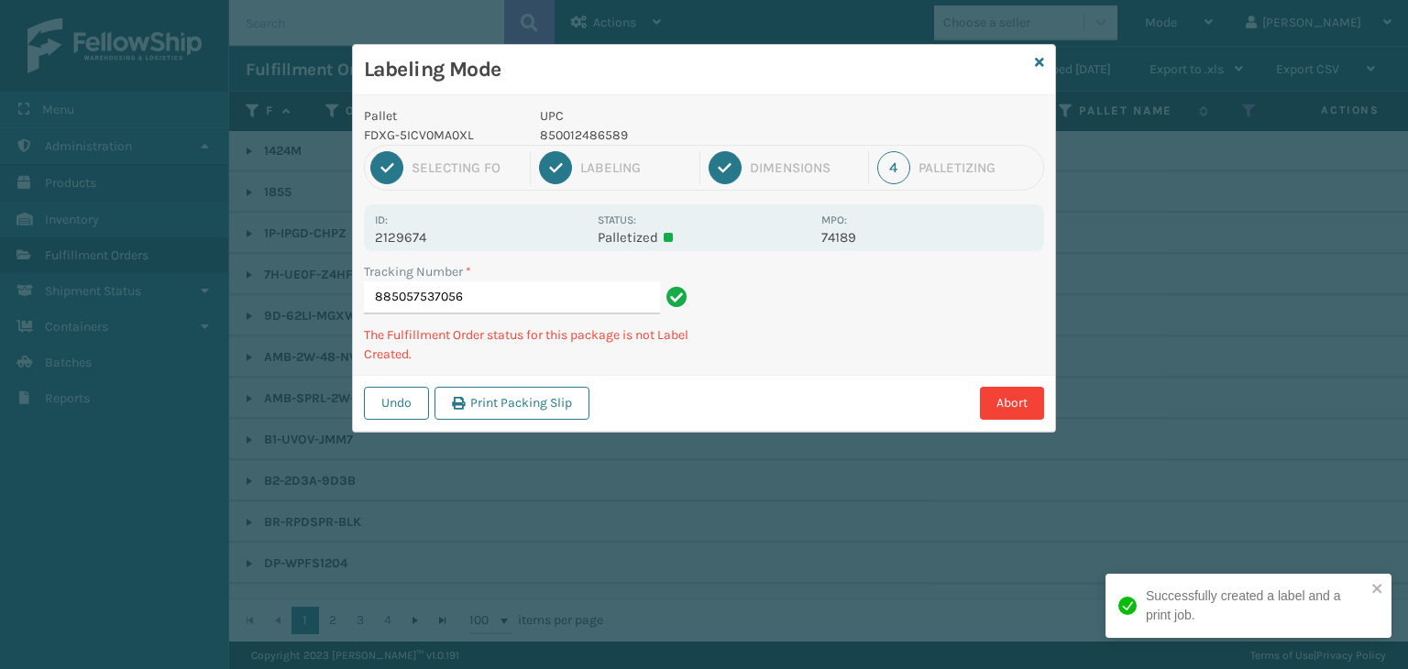
click at [609, 130] on p "850012486589" at bounding box center [675, 135] width 270 height 19
click at [608, 130] on p "850012486589" at bounding box center [675, 135] width 270 height 19
click at [594, 129] on p "858100007616" at bounding box center [675, 135] width 270 height 19
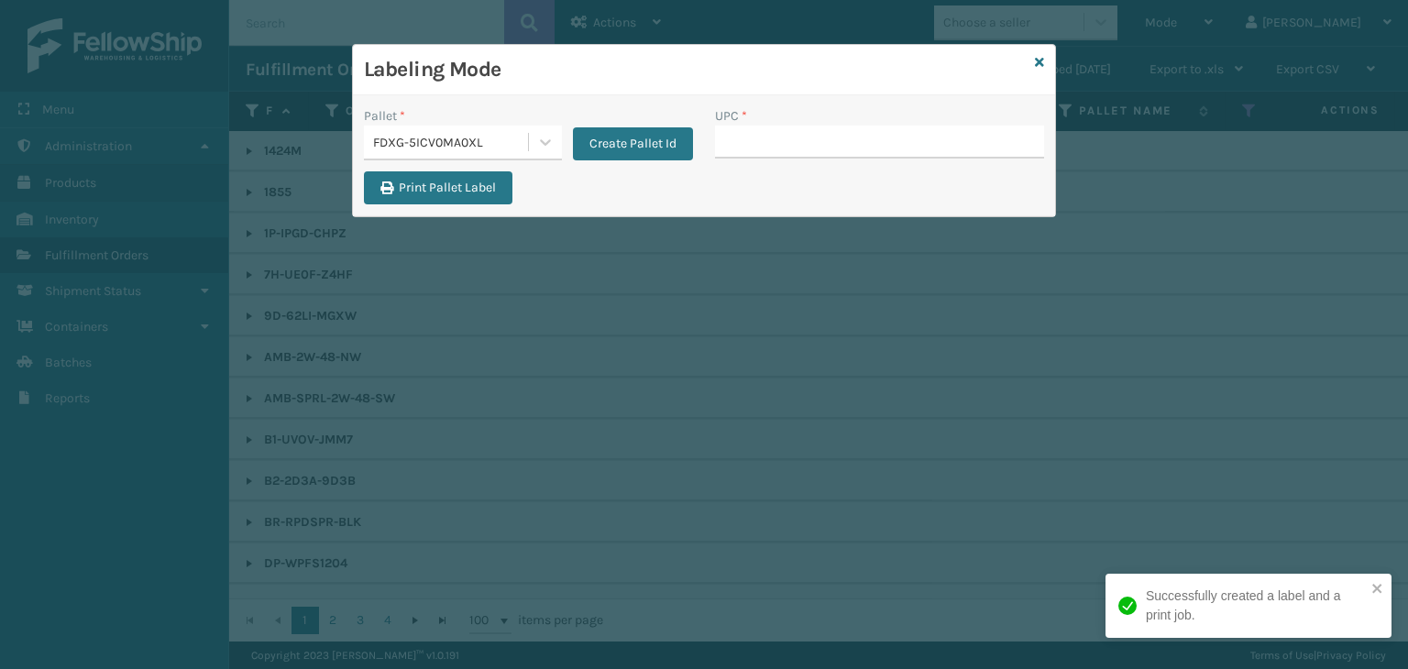
click at [477, 140] on div "FDXG-5ICV0MA0XL" at bounding box center [451, 142] width 157 height 19
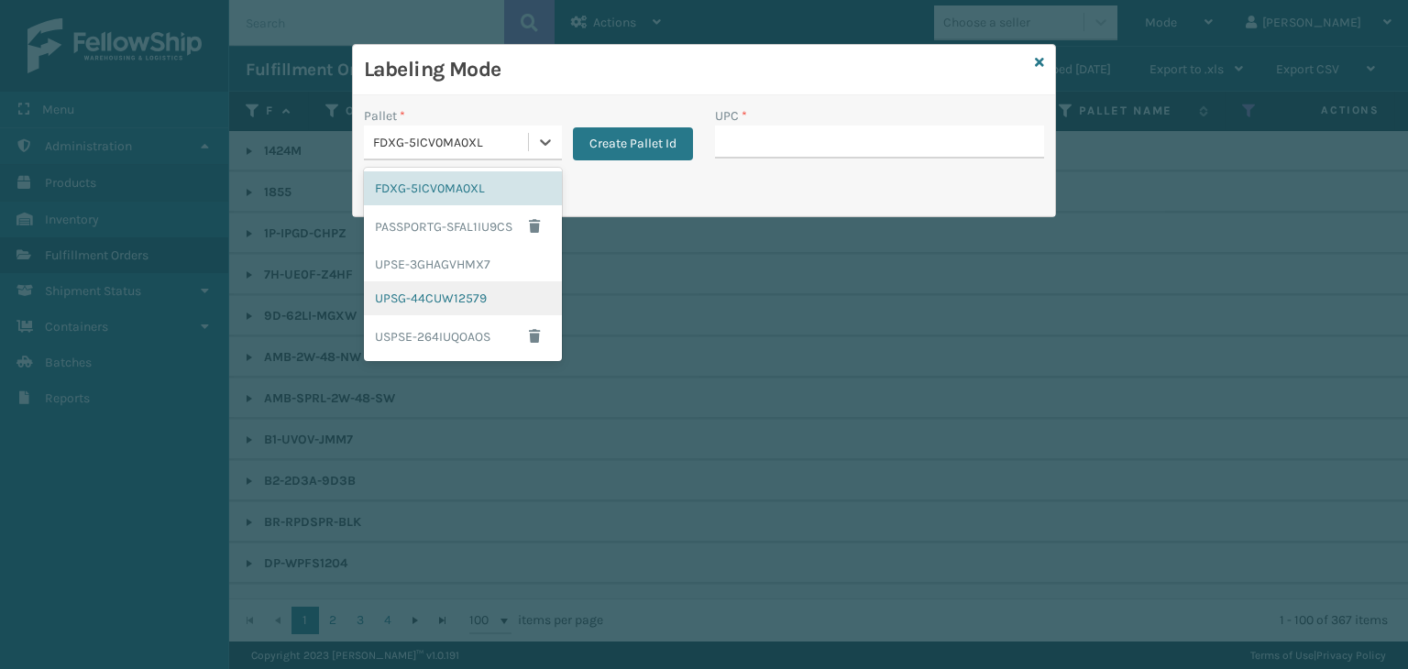
click at [429, 297] on div "UPSG-44CUW12579" at bounding box center [463, 298] width 198 height 34
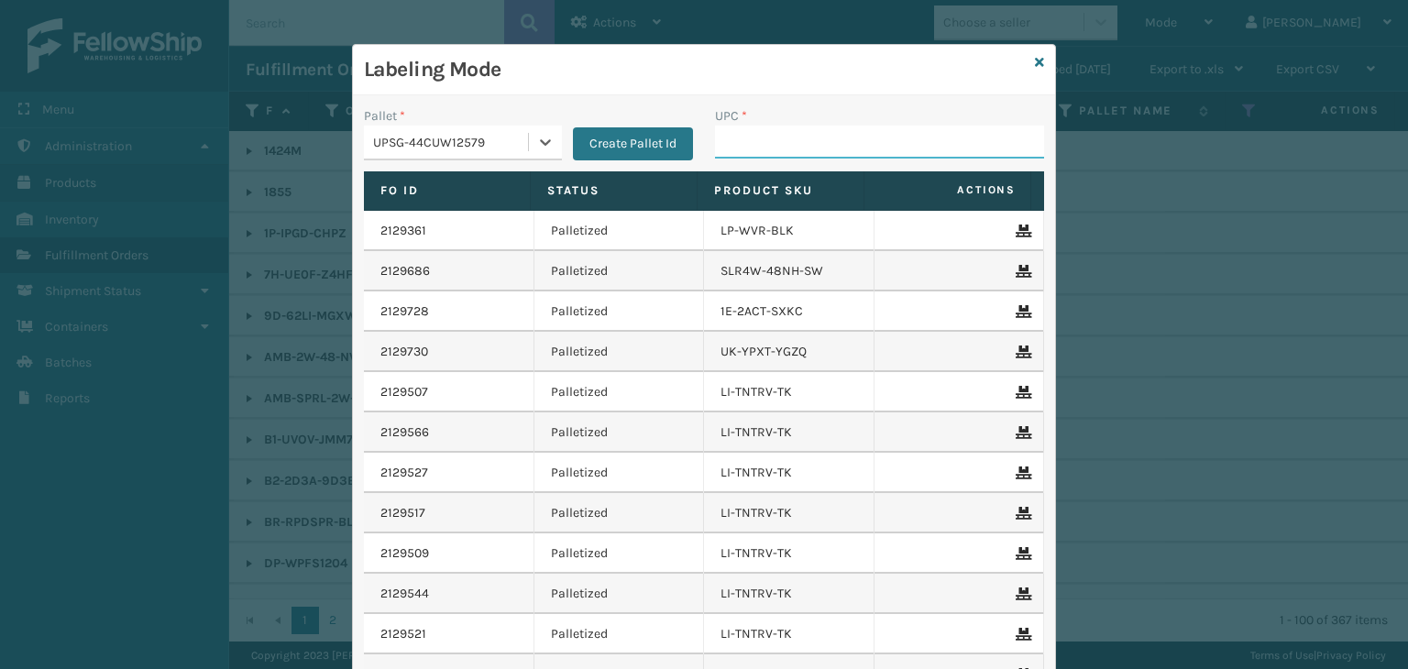
click at [818, 140] on input "UPC *" at bounding box center [879, 142] width 329 height 33
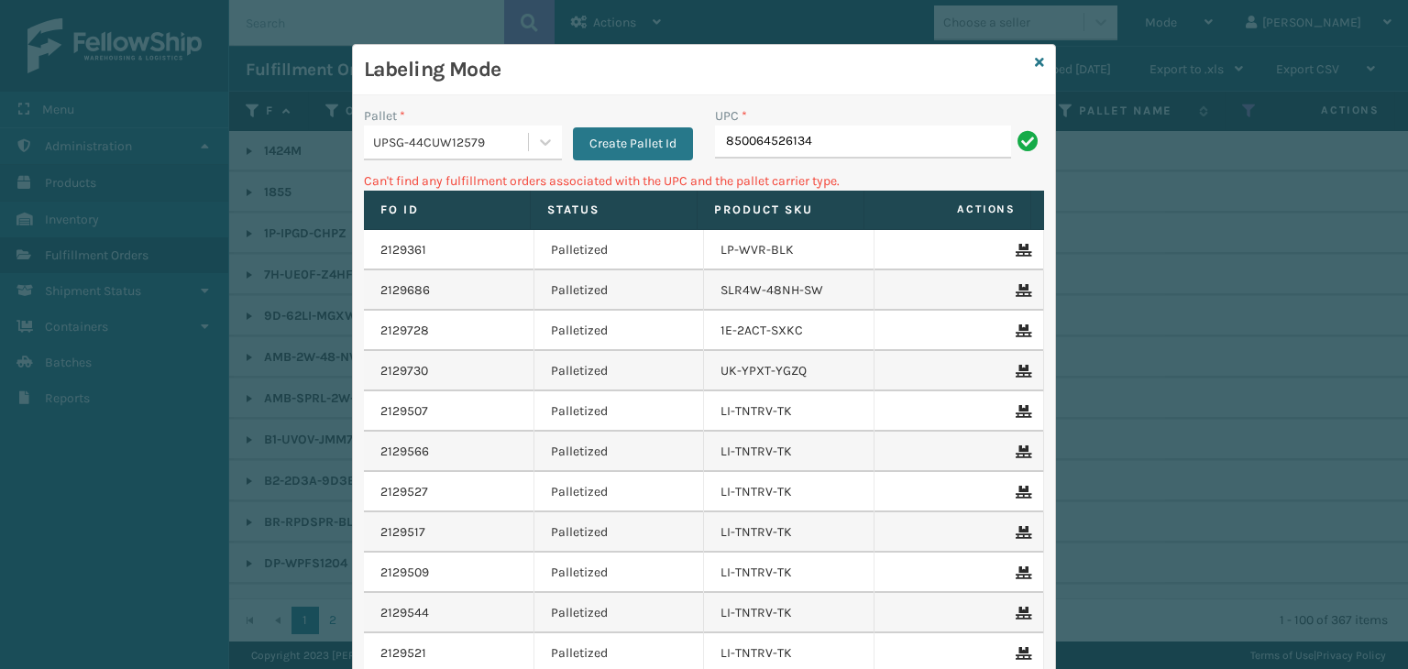
click at [495, 138] on div "UPSG-44CUW12579" at bounding box center [451, 142] width 157 height 19
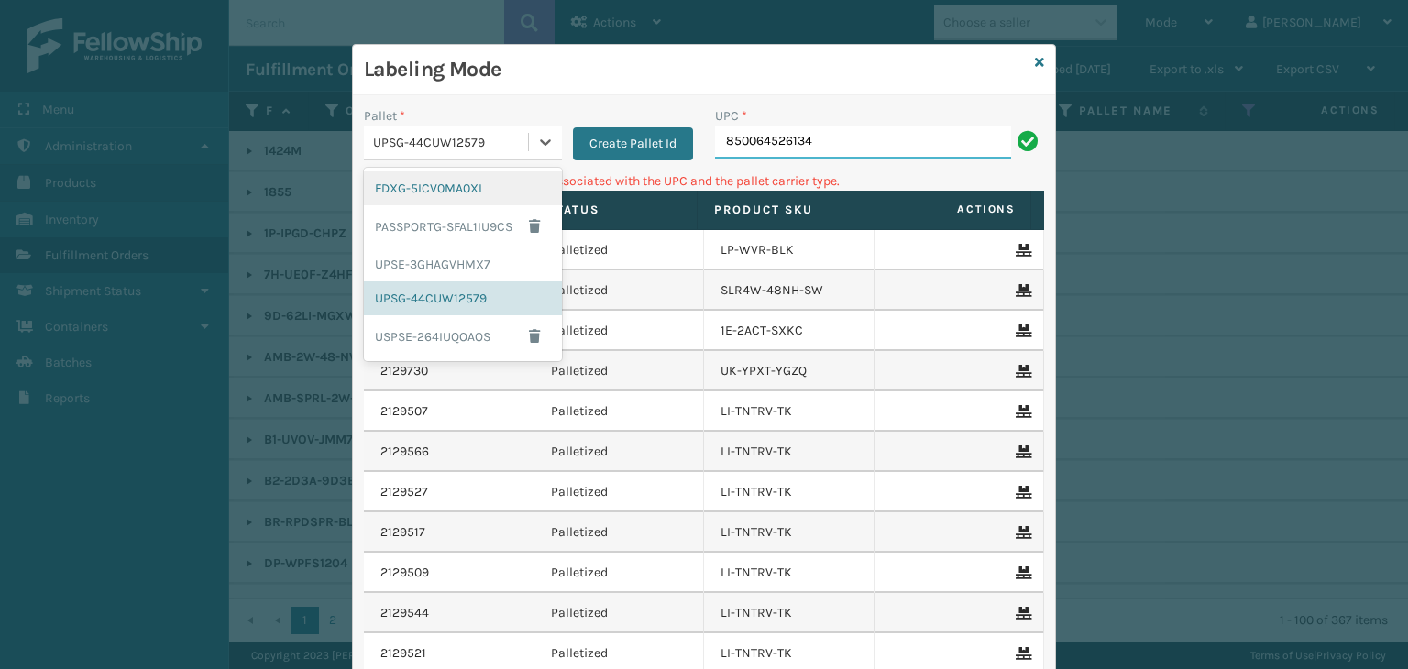
click at [831, 149] on input "850064526134" at bounding box center [863, 142] width 296 height 33
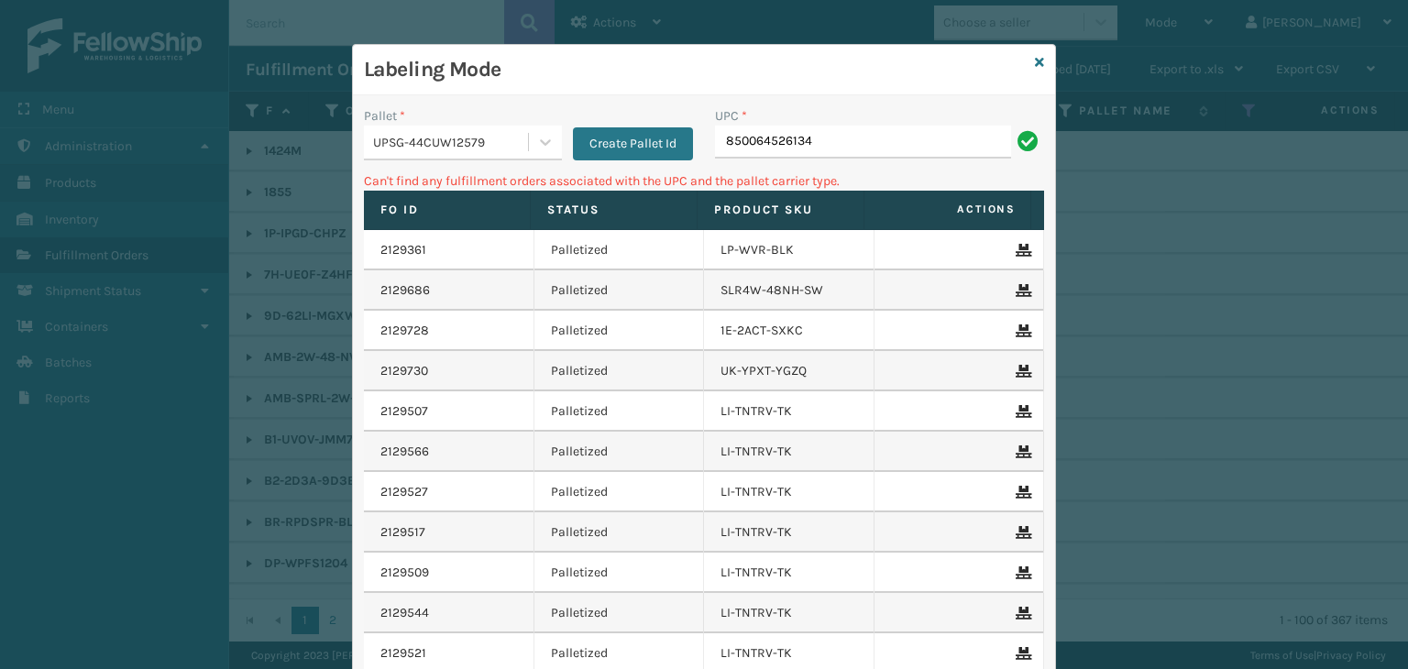
click at [398, 149] on div "UPSG-44CUW12579" at bounding box center [451, 142] width 157 height 19
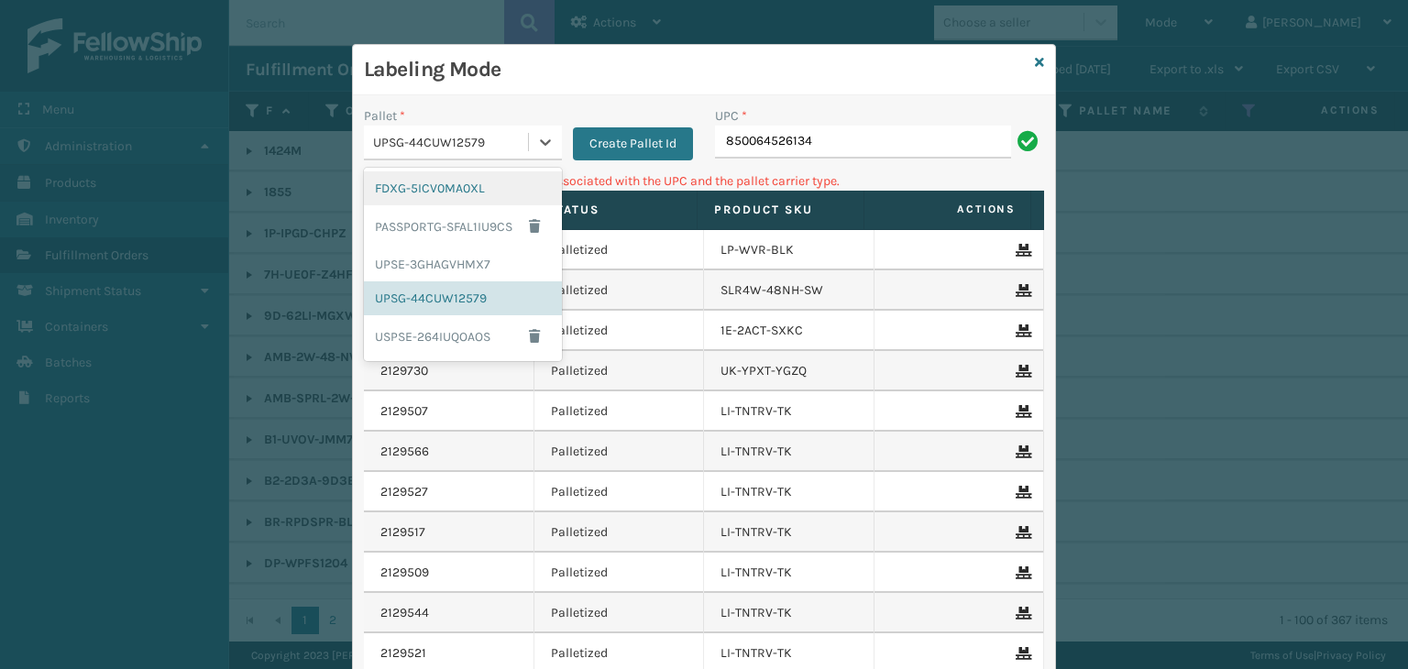
click at [421, 180] on div "FDXG-5ICV0MA0XL" at bounding box center [463, 188] width 198 height 34
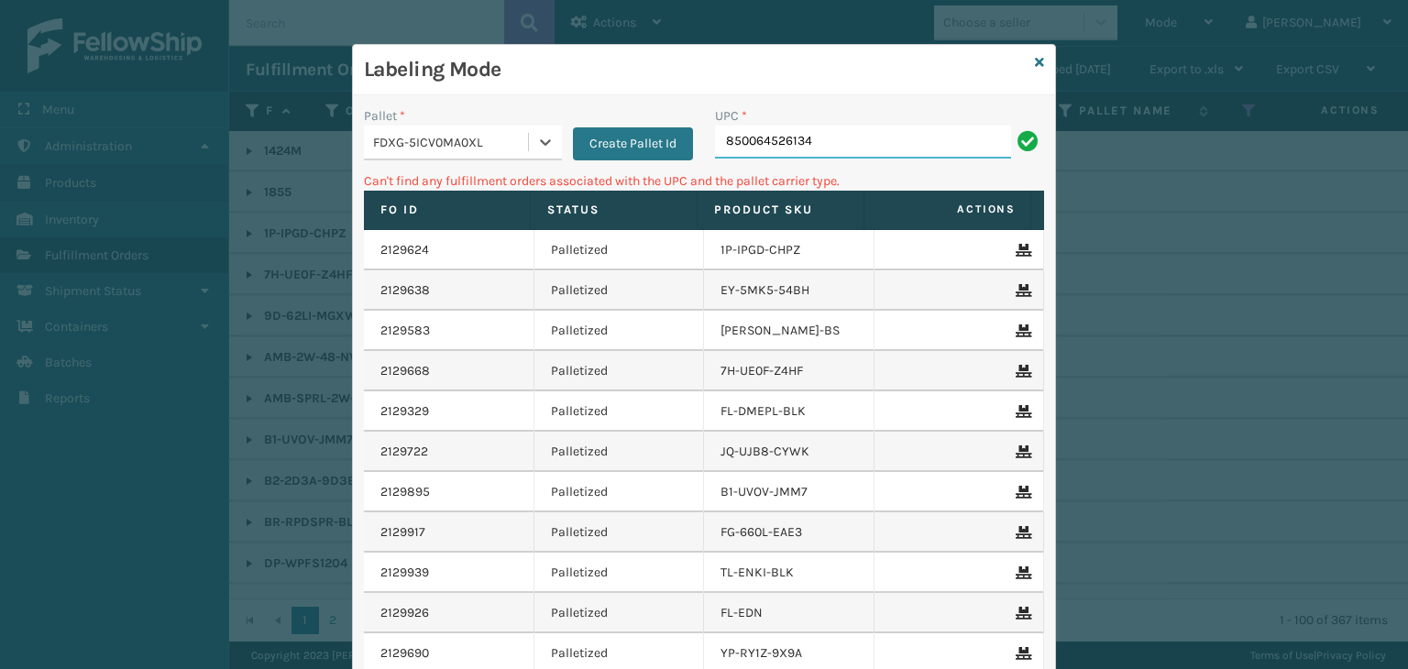
click at [887, 142] on input "850064526134" at bounding box center [863, 142] width 296 height 33
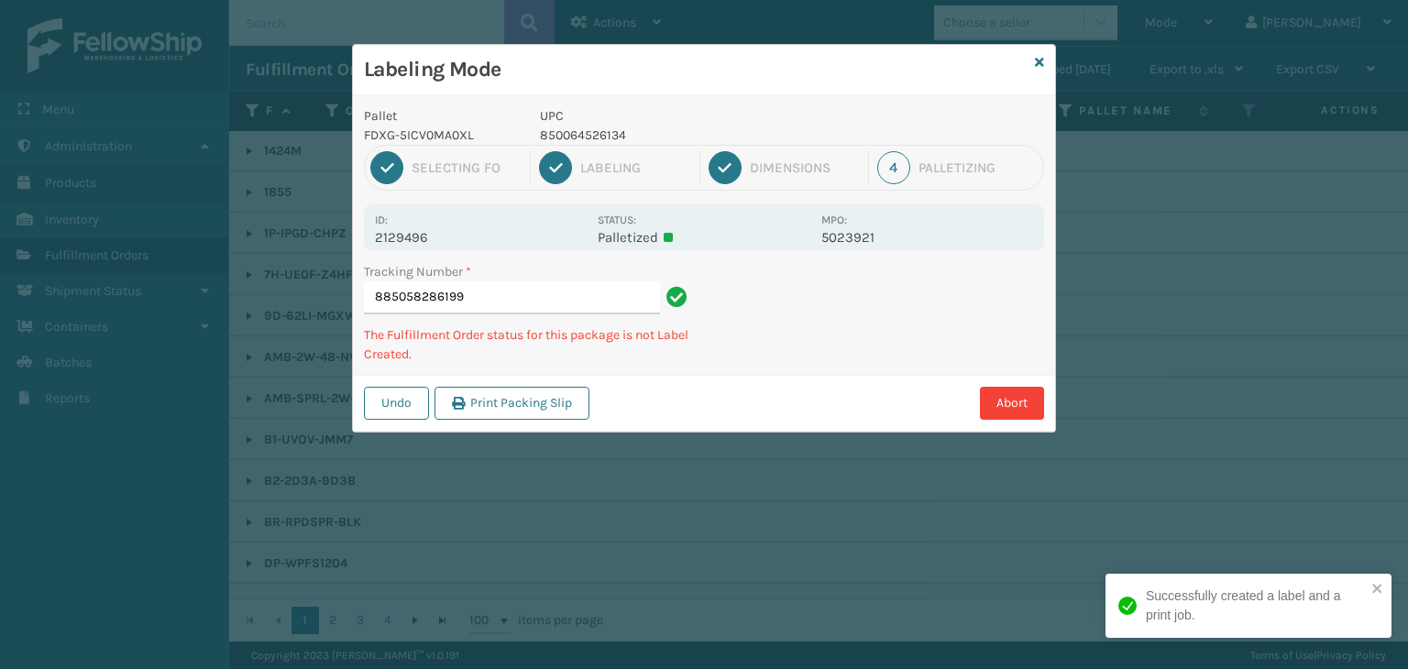
click at [573, 129] on p "850064526134" at bounding box center [675, 135] width 270 height 19
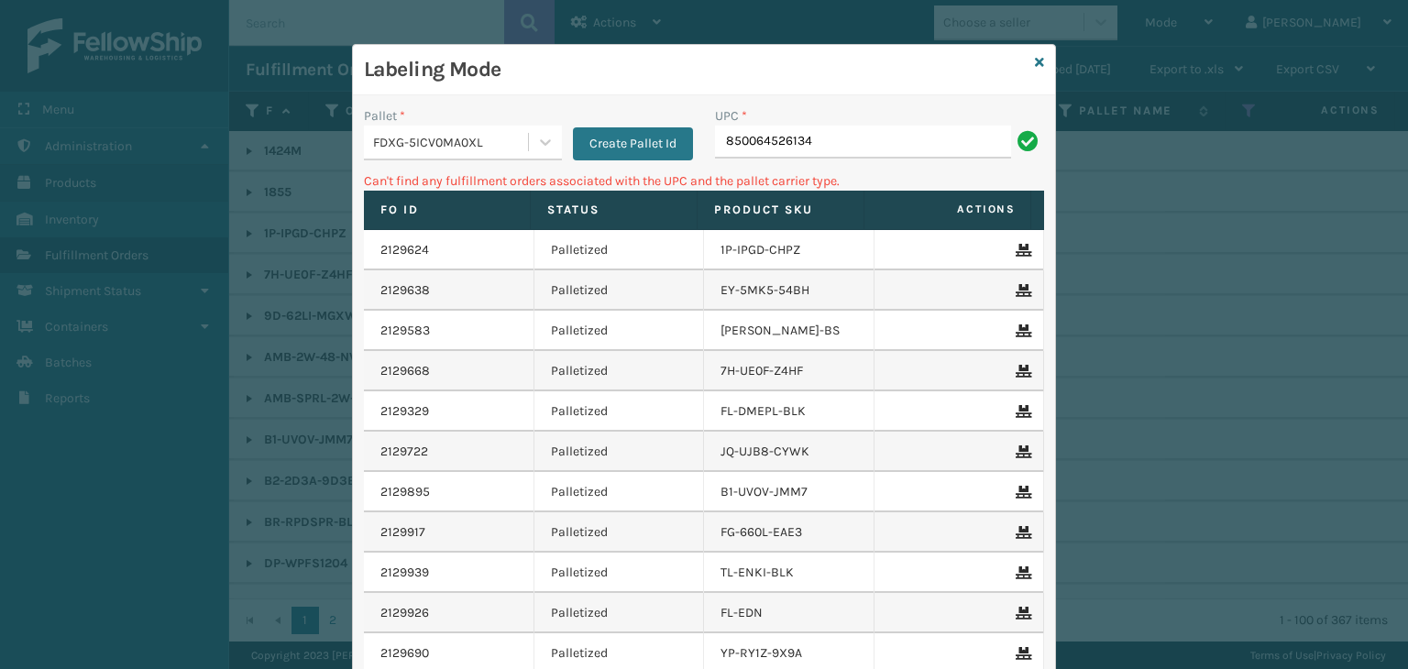
click at [475, 129] on div "FDXG-5ICV0MA0XL" at bounding box center [446, 142] width 164 height 30
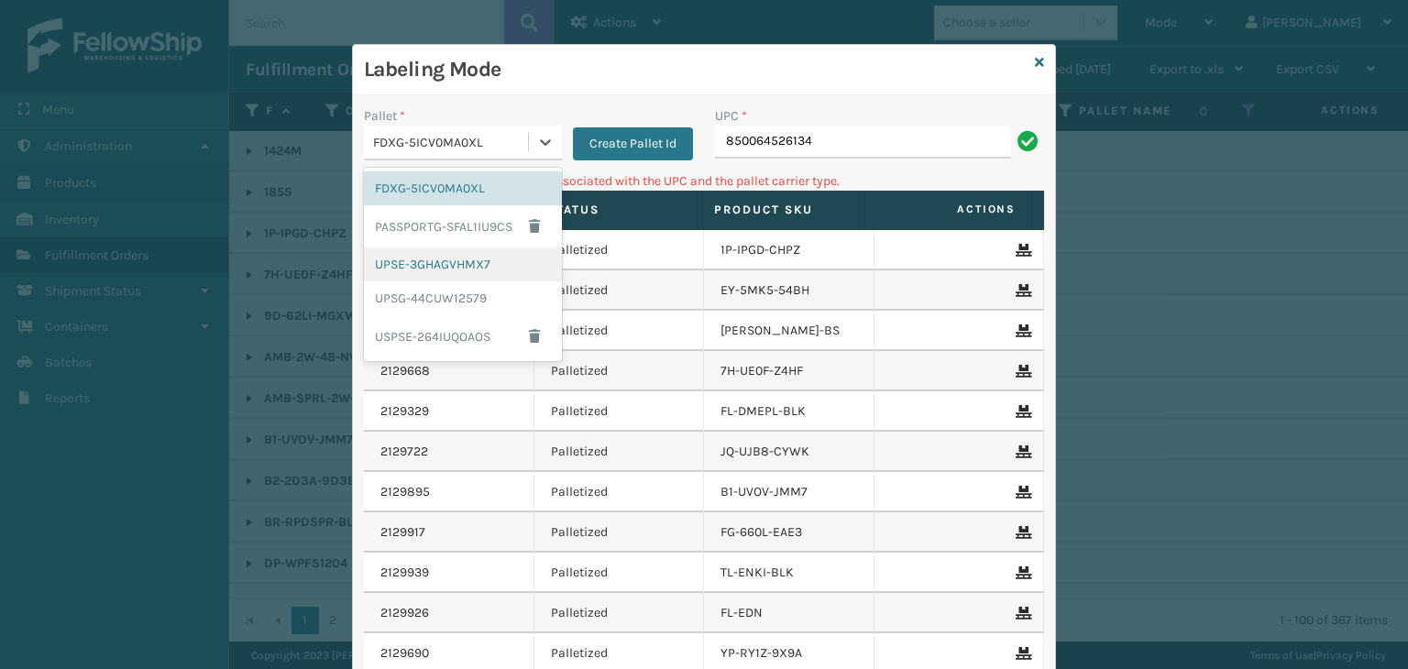
click at [441, 260] on div "UPSE-3GHAGVHMX7" at bounding box center [463, 265] width 198 height 34
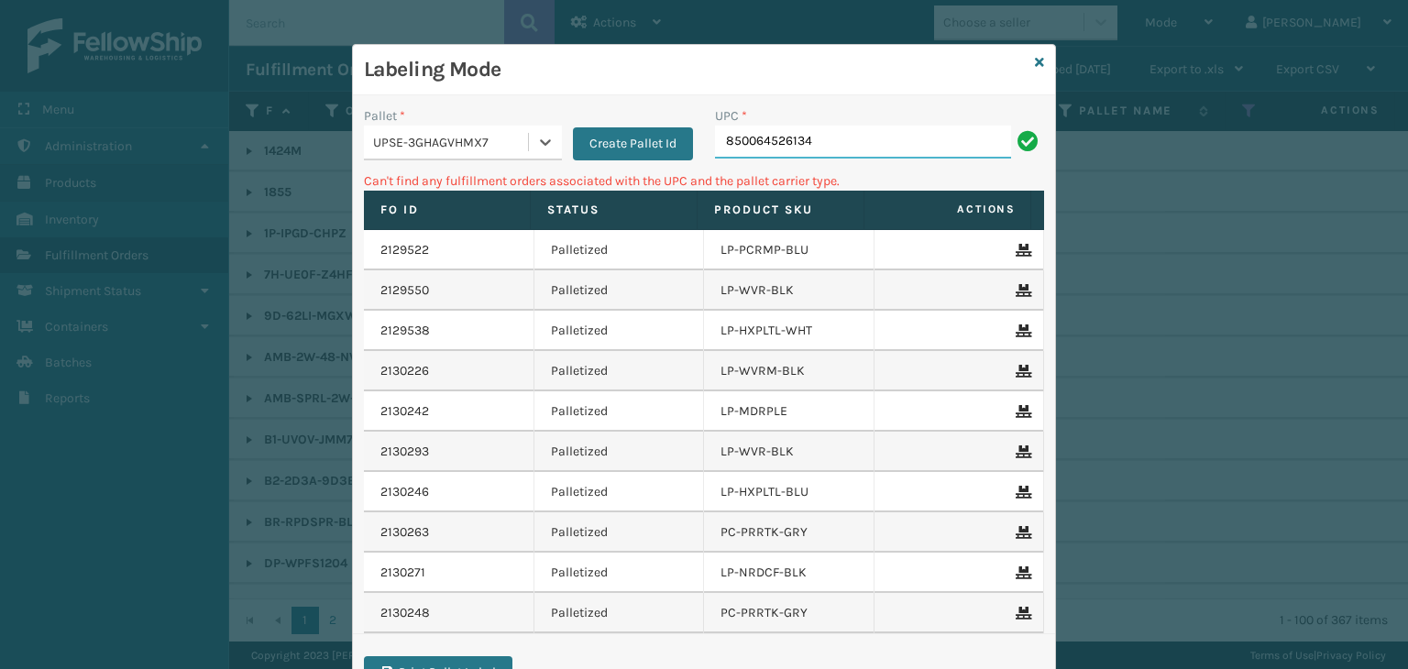
click at [820, 142] on input "850064526134" at bounding box center [863, 142] width 296 height 33
click at [1035, 65] on icon at bounding box center [1039, 62] width 9 height 13
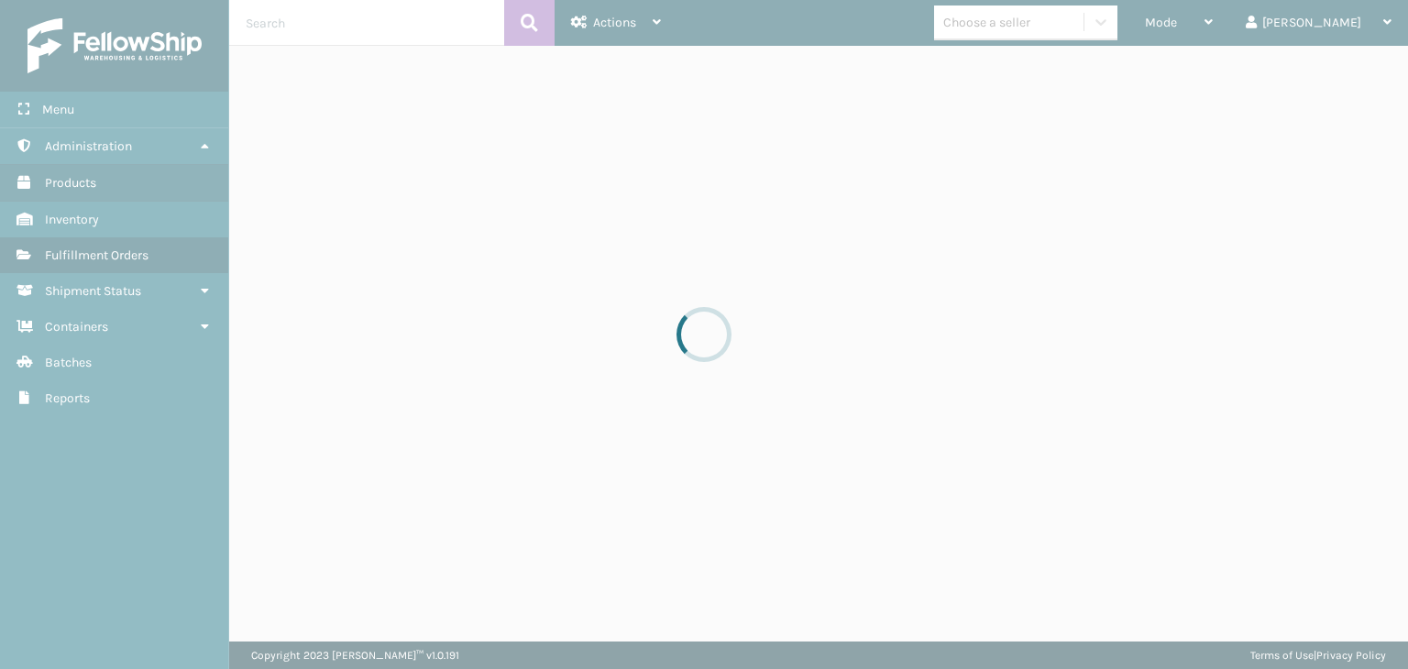
click at [1041, 27] on div at bounding box center [704, 334] width 1408 height 669
click at [1041, 26] on div at bounding box center [704, 334] width 1408 height 669
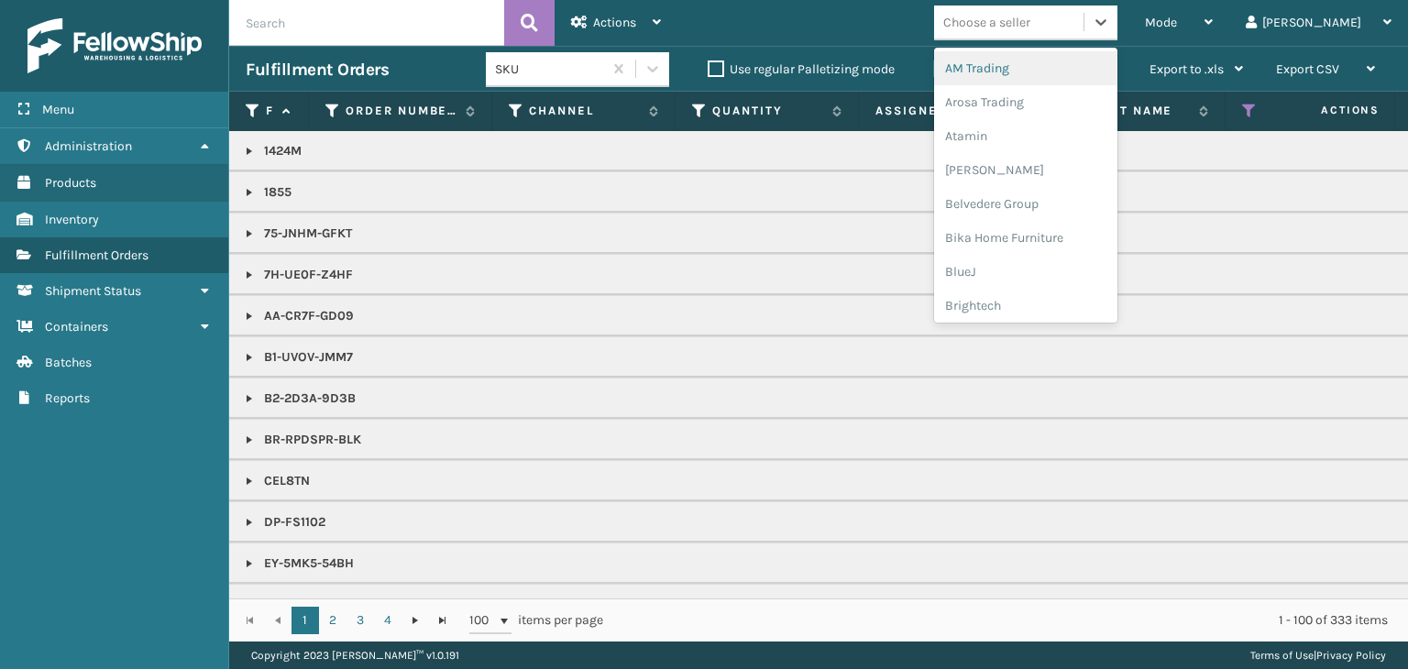
click at [1030, 26] on div "Choose a seller" at bounding box center [986, 22] width 87 height 19
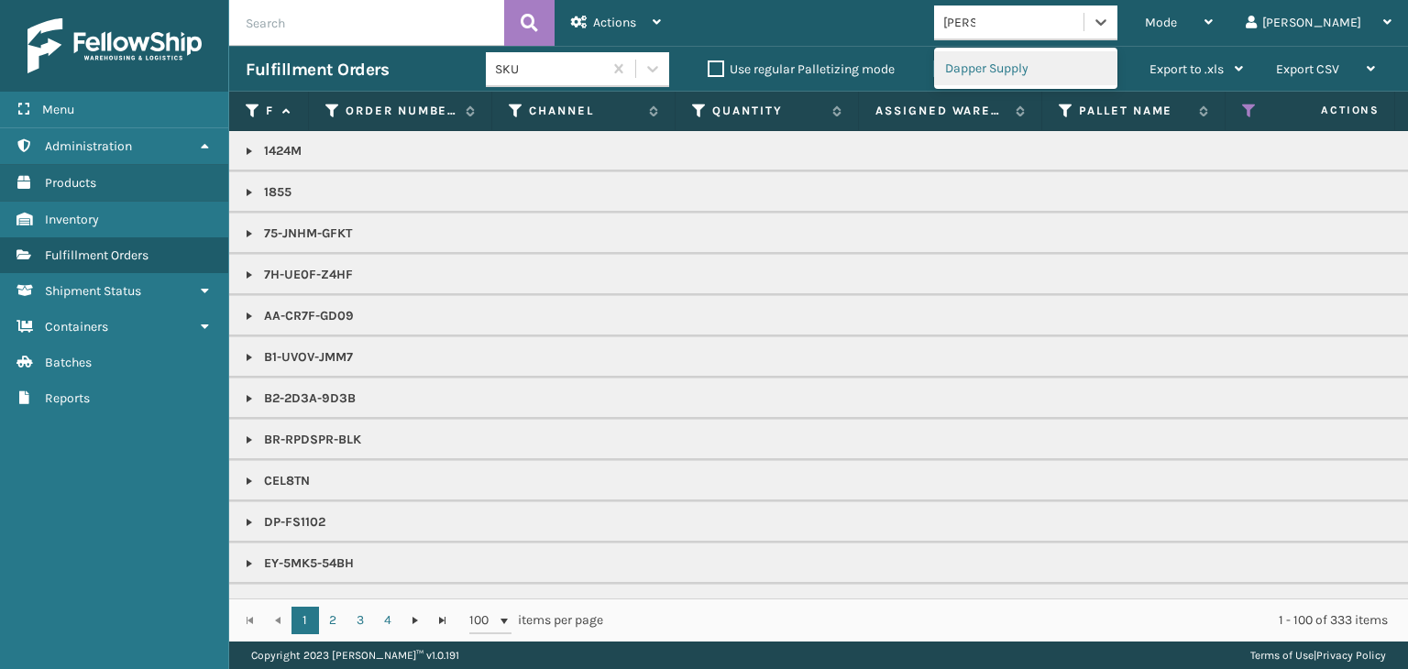
click at [1066, 67] on div "Dapper Supply" at bounding box center [1025, 68] width 183 height 34
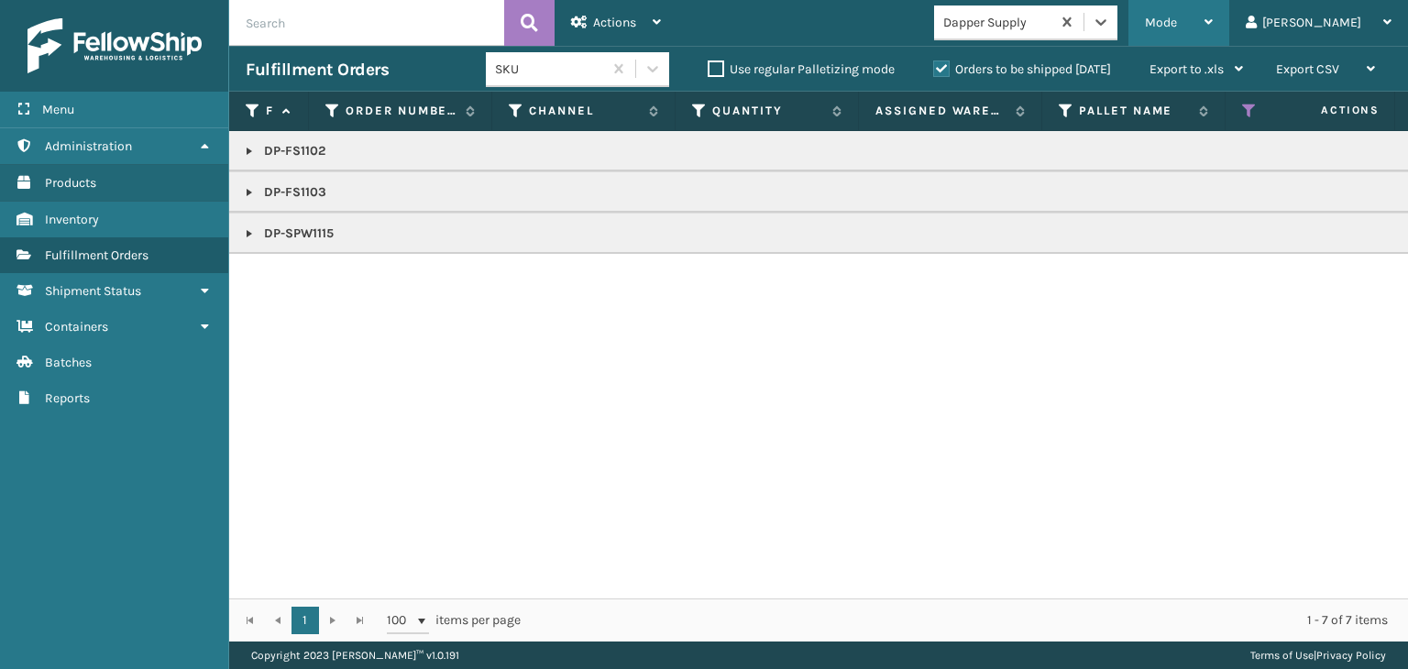
click at [1213, 22] on div "Mode" at bounding box center [1179, 23] width 68 height 46
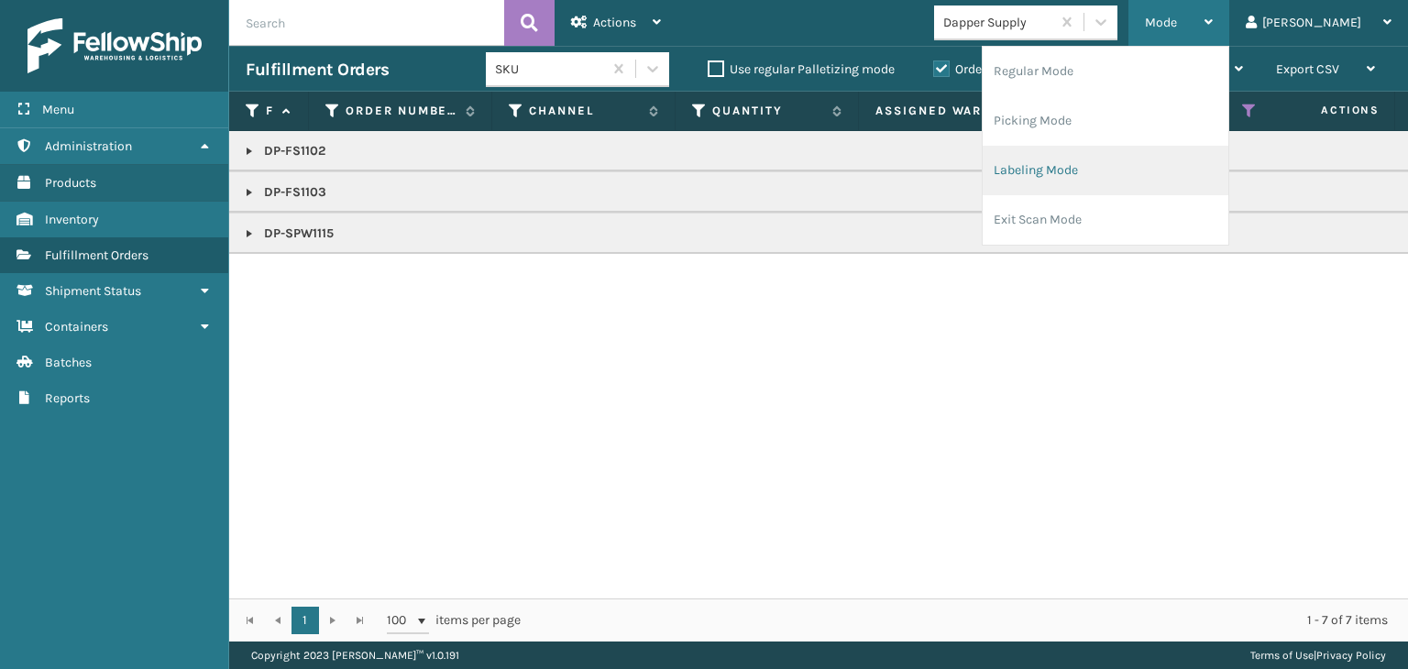
click at [1182, 167] on li "Labeling Mode" at bounding box center [1106, 171] width 246 height 50
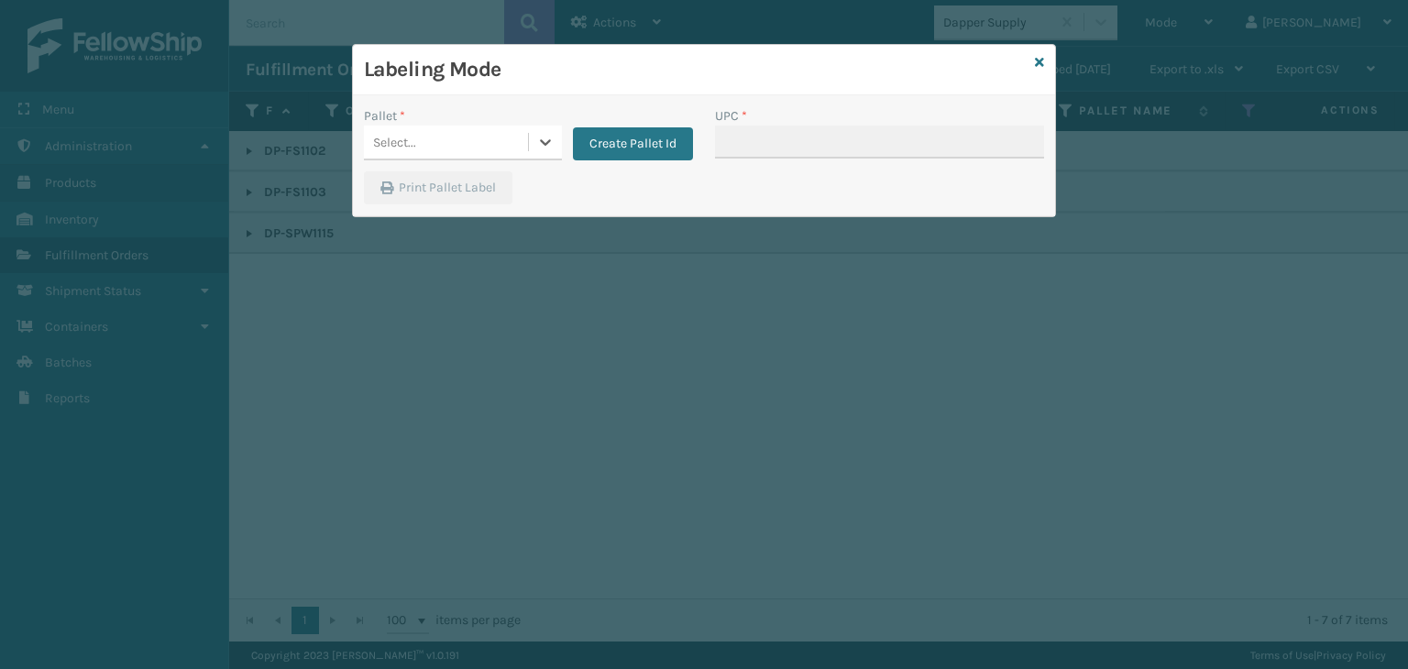
click at [444, 129] on div "Select..." at bounding box center [446, 142] width 164 height 30
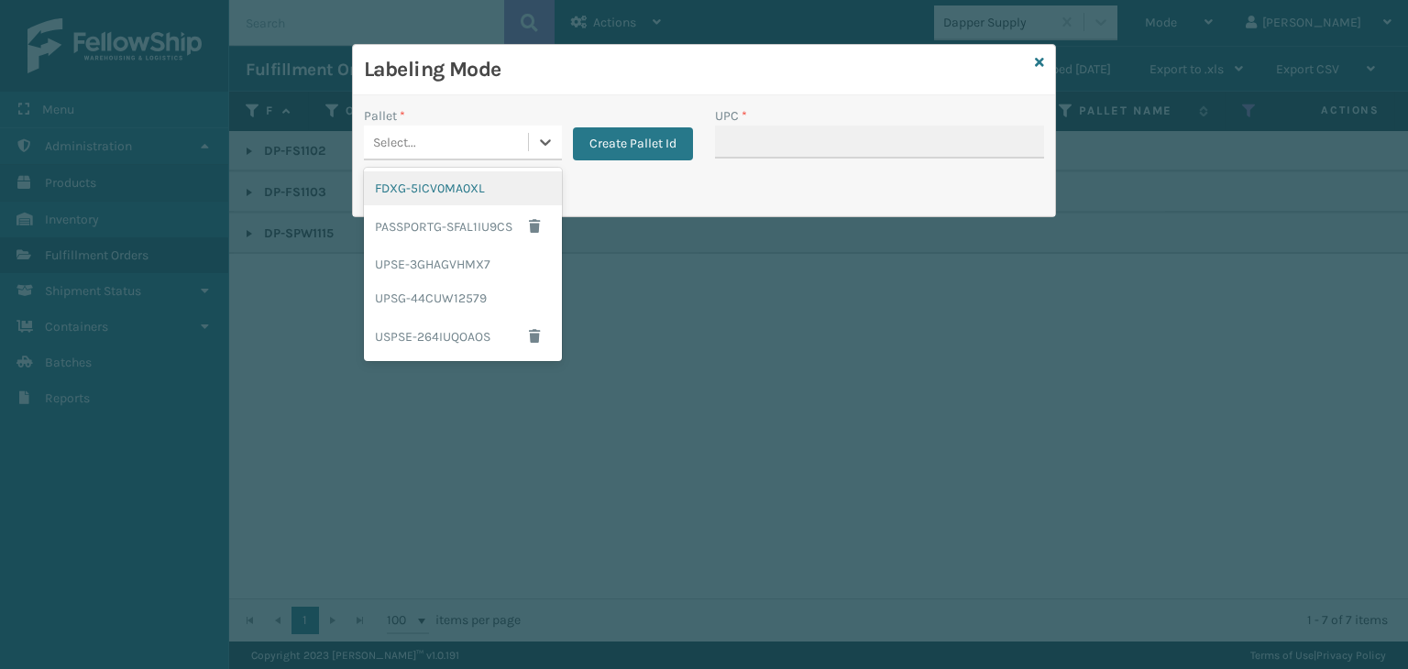
click at [479, 204] on div "FDXG-5ICV0MA0XL" at bounding box center [463, 188] width 198 height 34
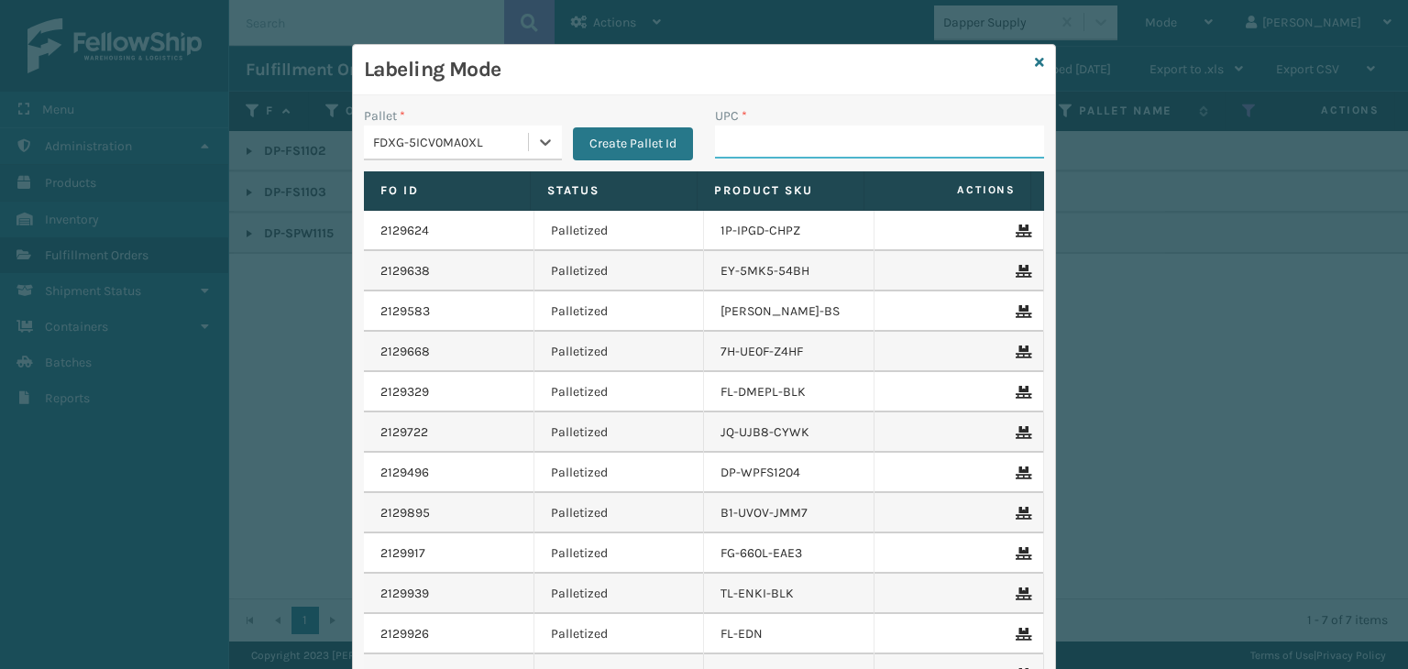
click at [883, 150] on input "UPC *" at bounding box center [879, 142] width 329 height 33
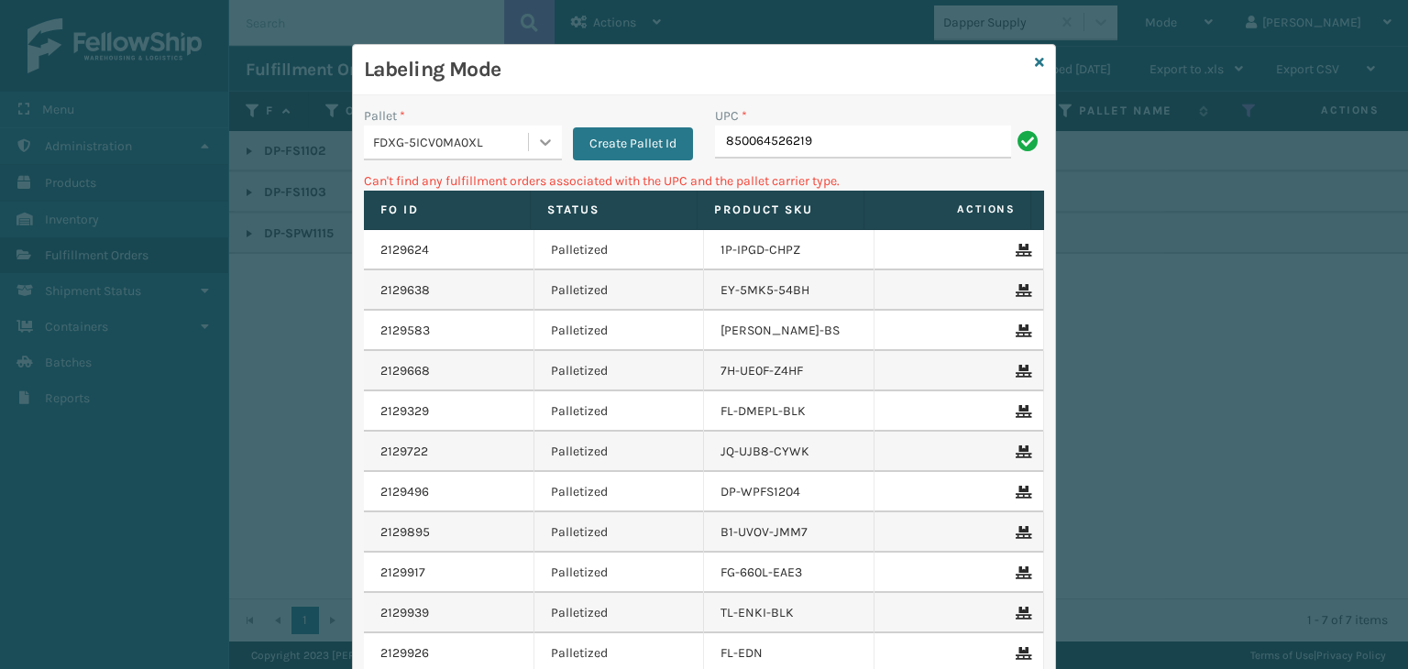
click at [529, 149] on div at bounding box center [545, 142] width 33 height 33
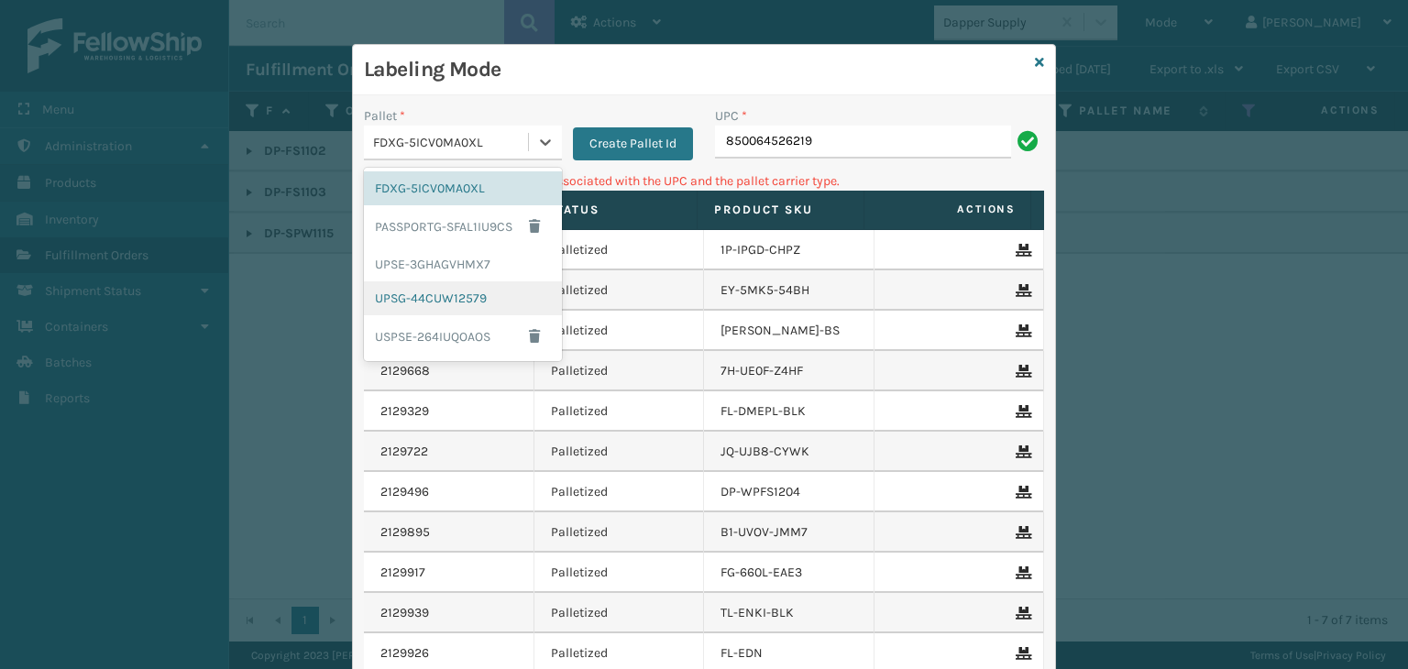
click at [525, 291] on div "UPSG-44CUW12579" at bounding box center [463, 298] width 198 height 34
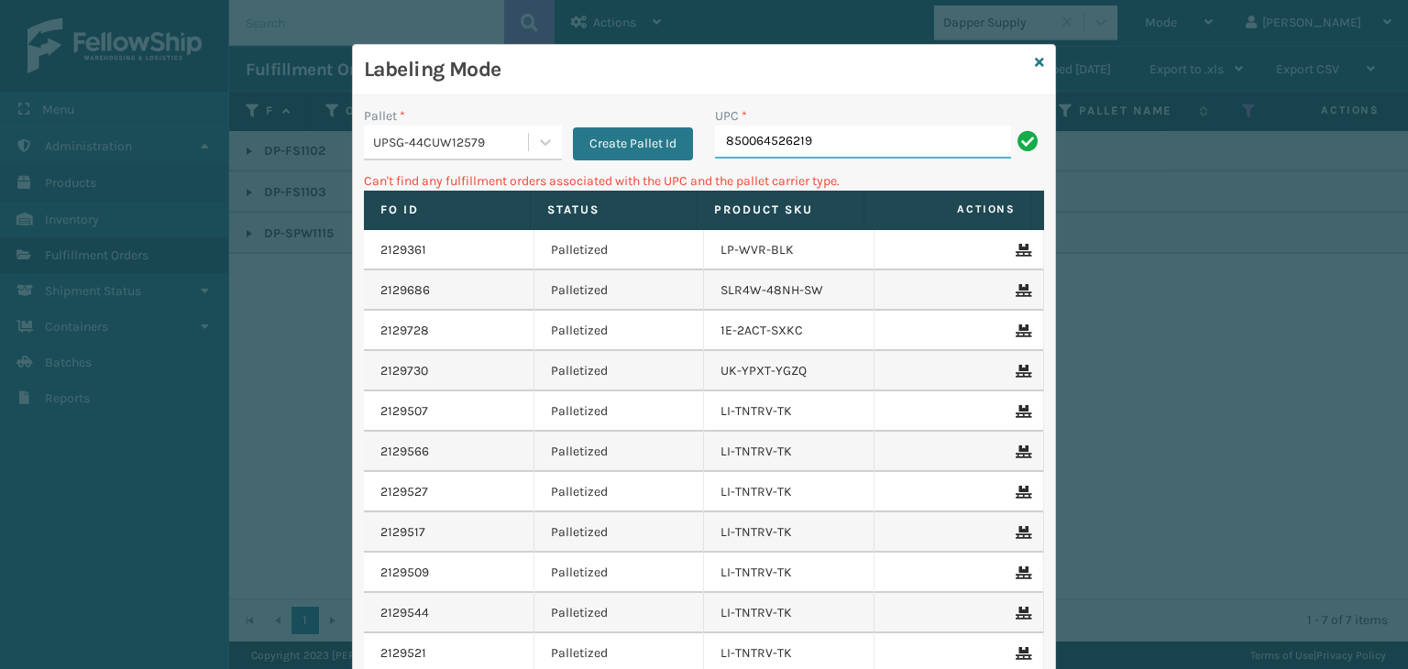
click at [906, 147] on input "850064526219" at bounding box center [863, 142] width 296 height 33
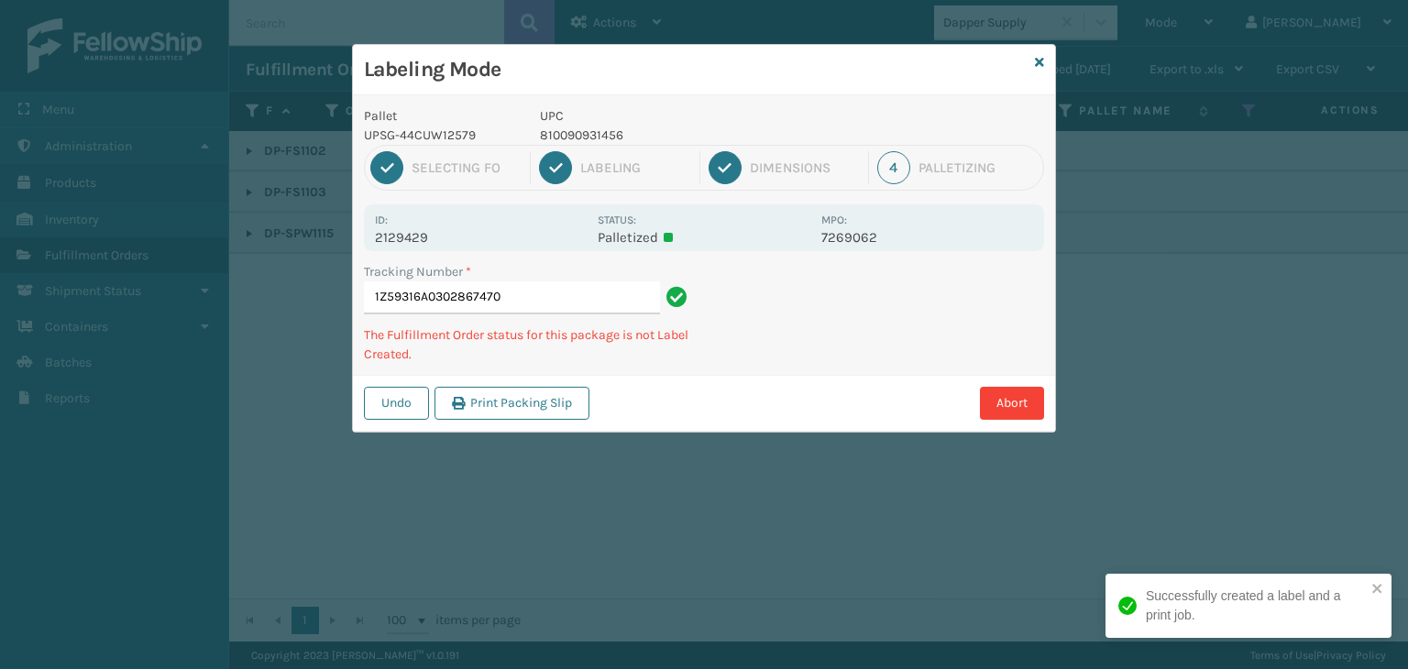
click at [569, 137] on p "810090931456" at bounding box center [675, 135] width 270 height 19
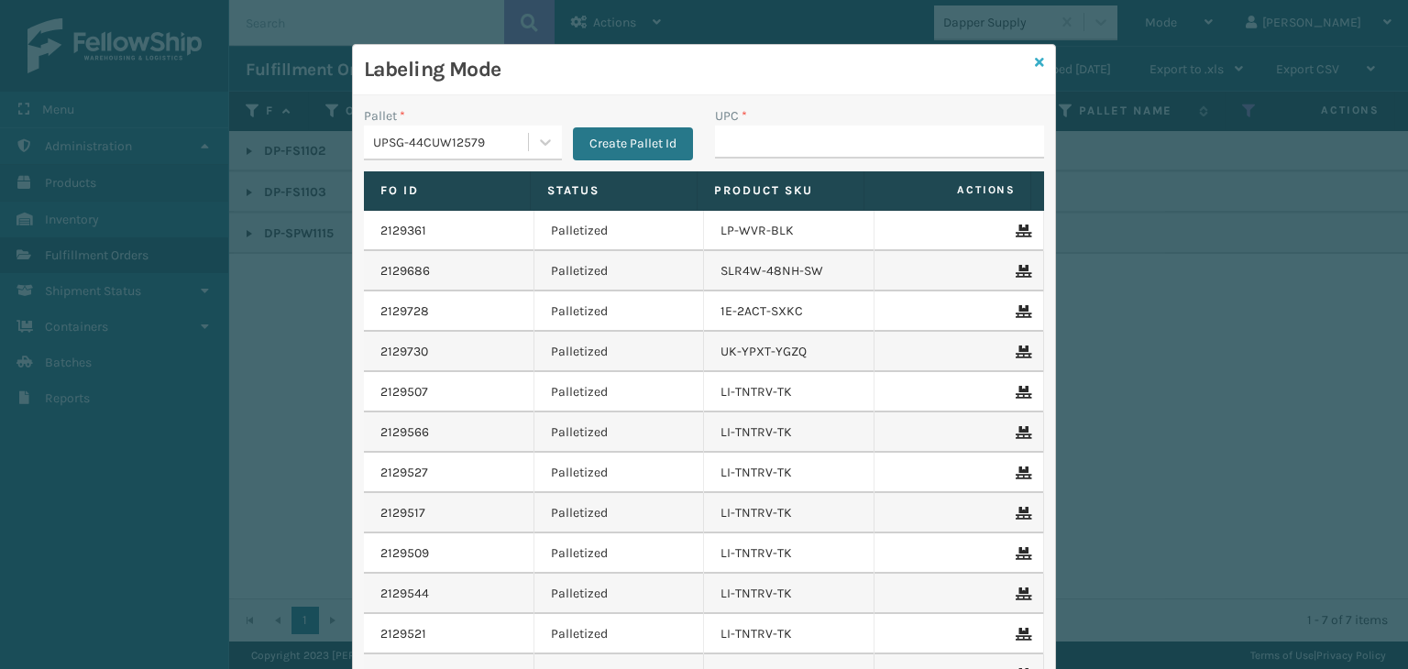
click at [1035, 63] on icon at bounding box center [1039, 62] width 9 height 13
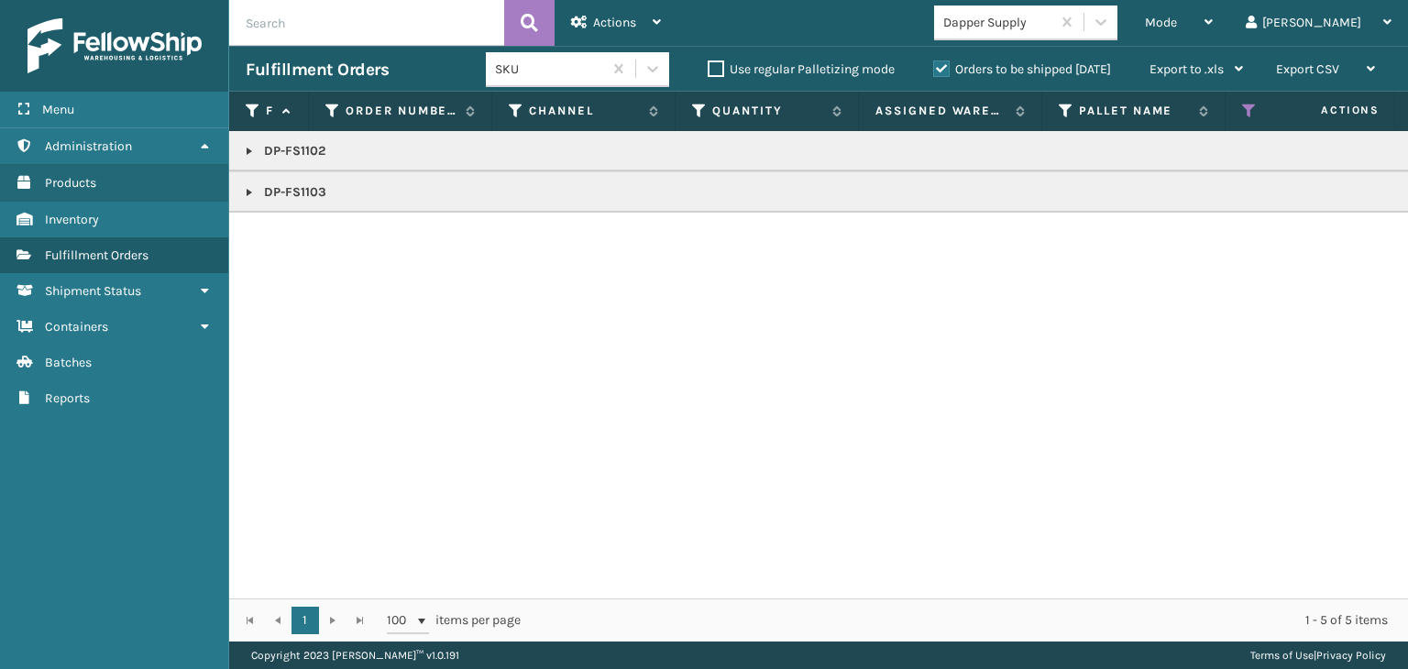
drag, startPoint x: 252, startPoint y: 188, endPoint x: 230, endPoint y: 171, distance: 28.1
click at [252, 188] on link at bounding box center [249, 192] width 15 height 15
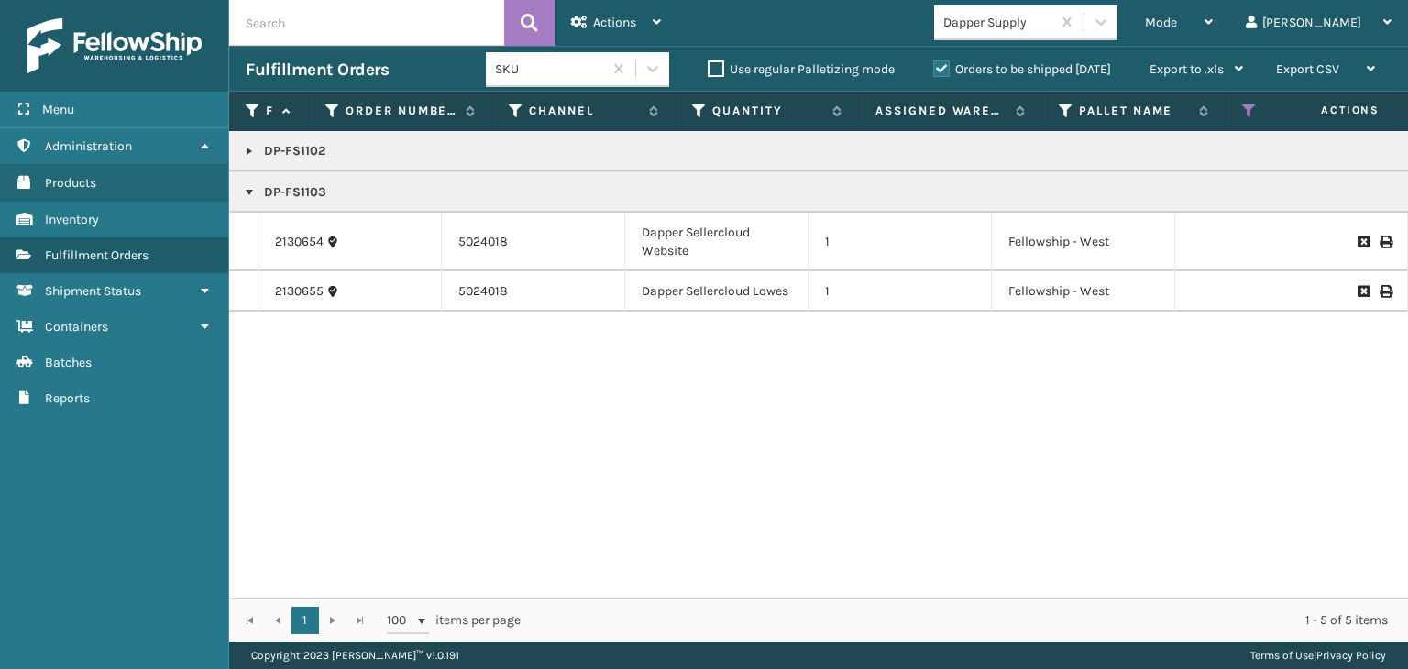
click at [241, 154] on td "DP-FS1102" at bounding box center [1412, 151] width 2367 height 40
click at [245, 151] on link at bounding box center [249, 151] width 15 height 15
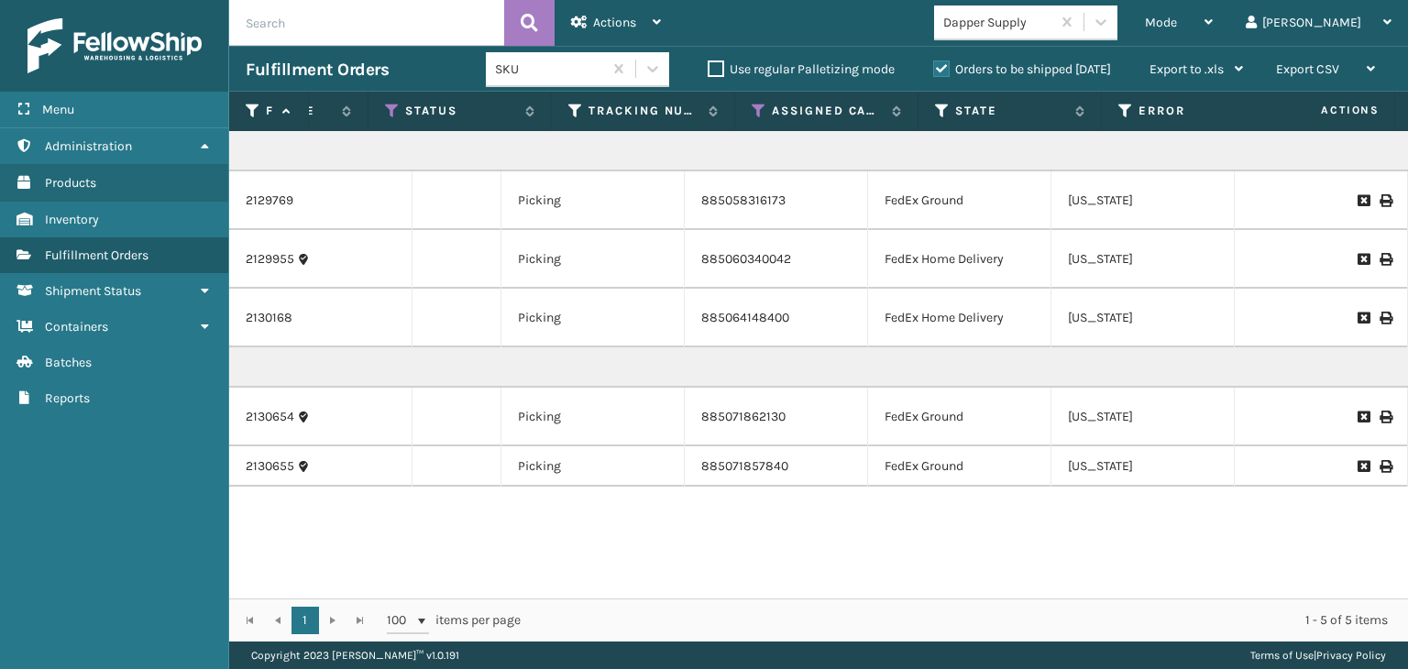
scroll to position [0, 0]
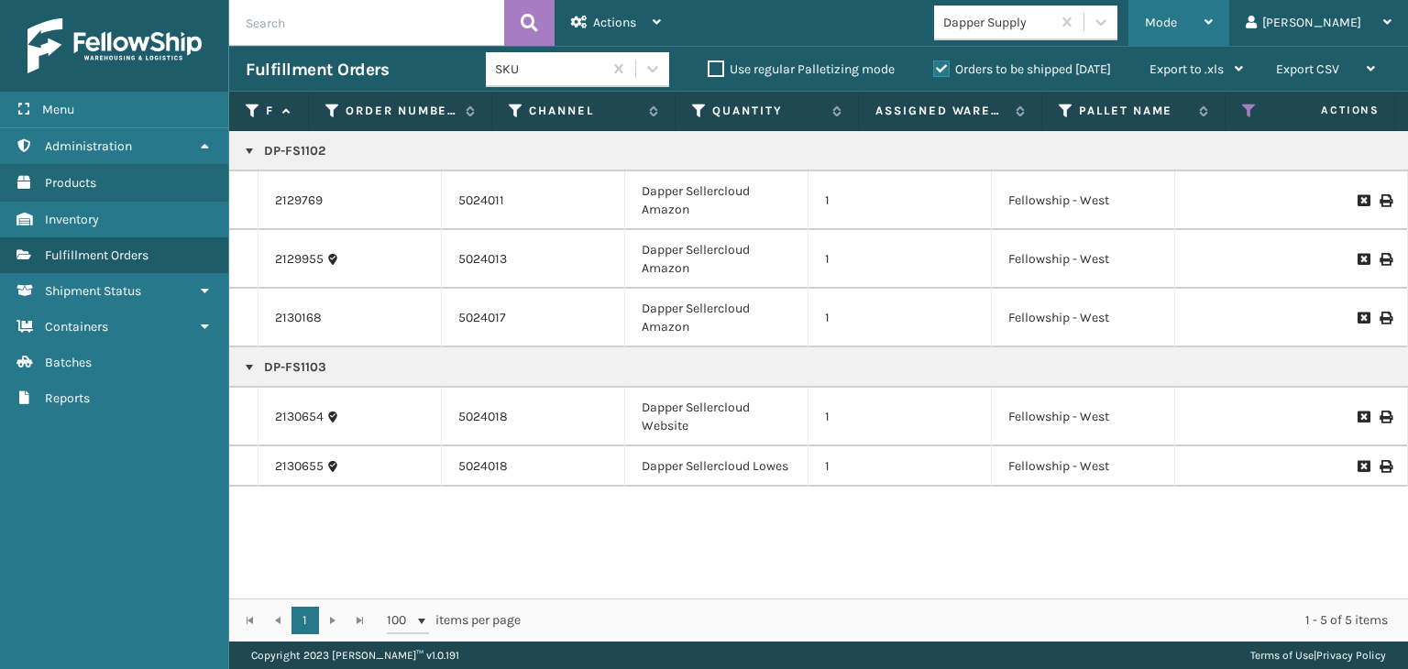
click at [1177, 19] on span "Mode" at bounding box center [1161, 23] width 32 height 16
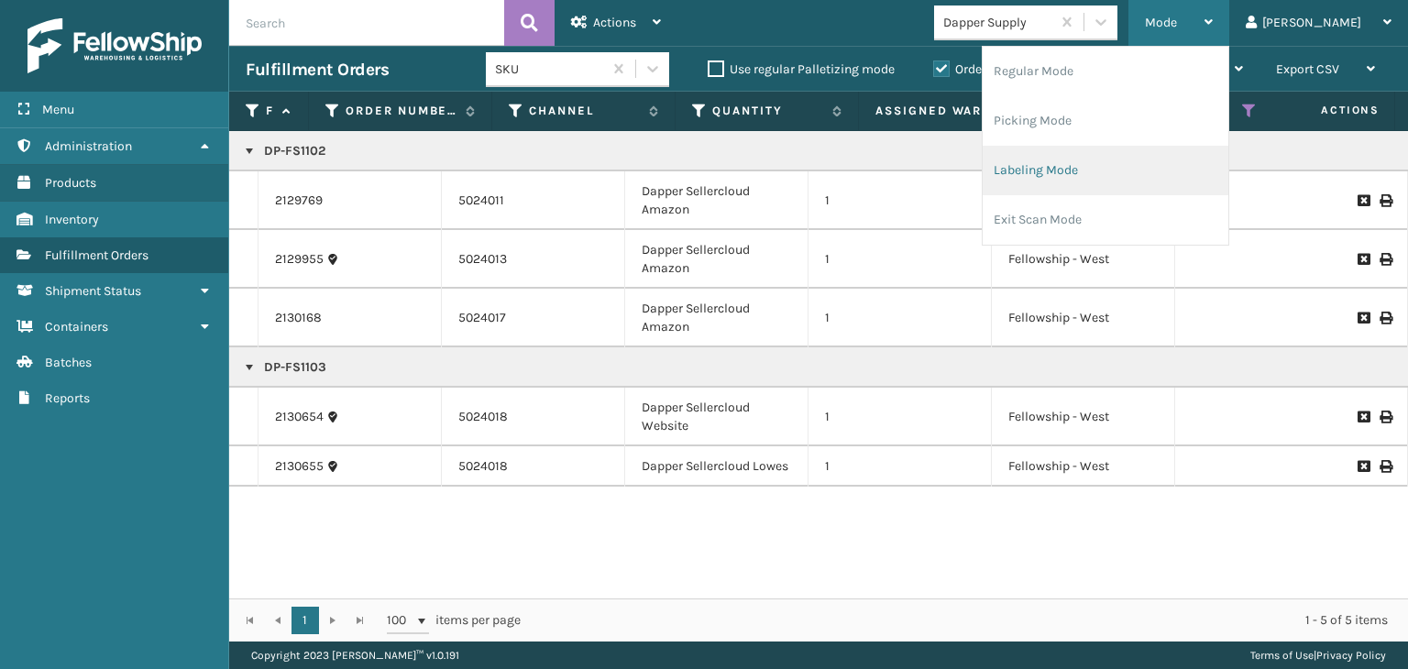
click at [1147, 159] on li "Labeling Mode" at bounding box center [1106, 171] width 246 height 50
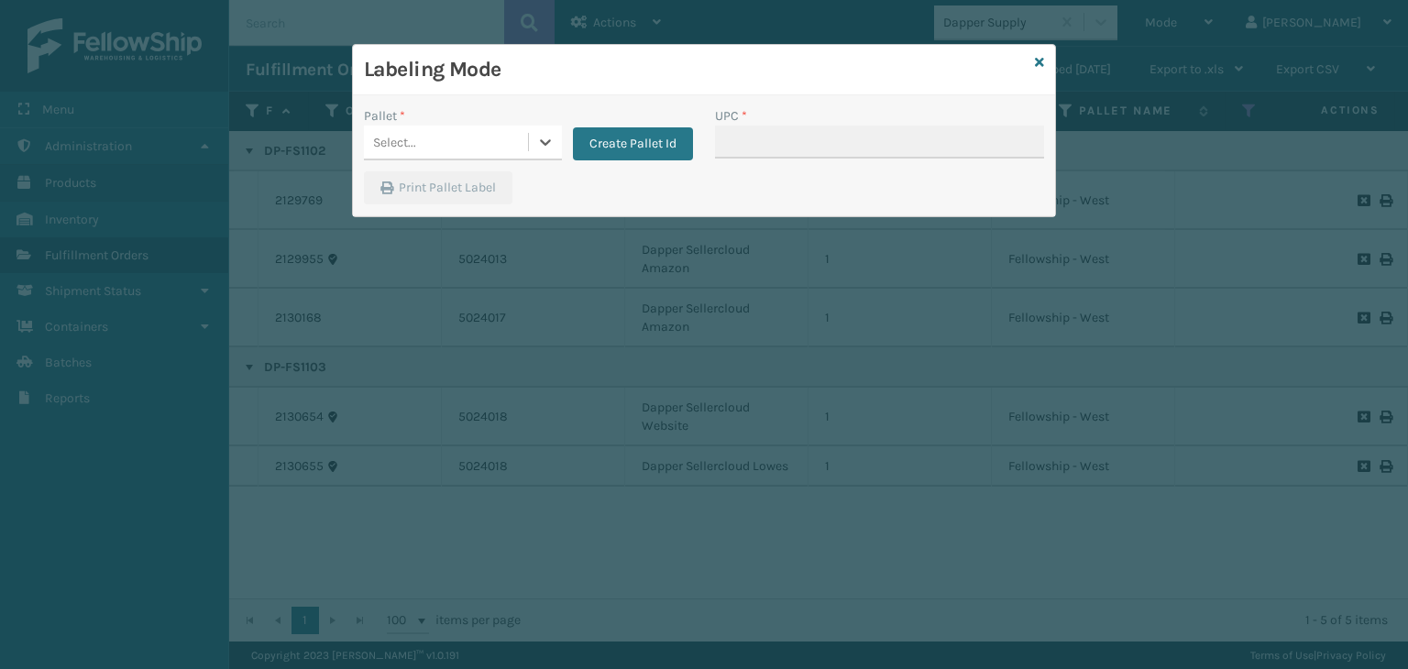
click at [400, 134] on div "Select..." at bounding box center [394, 142] width 43 height 19
click at [1041, 63] on icon at bounding box center [1039, 62] width 9 height 13
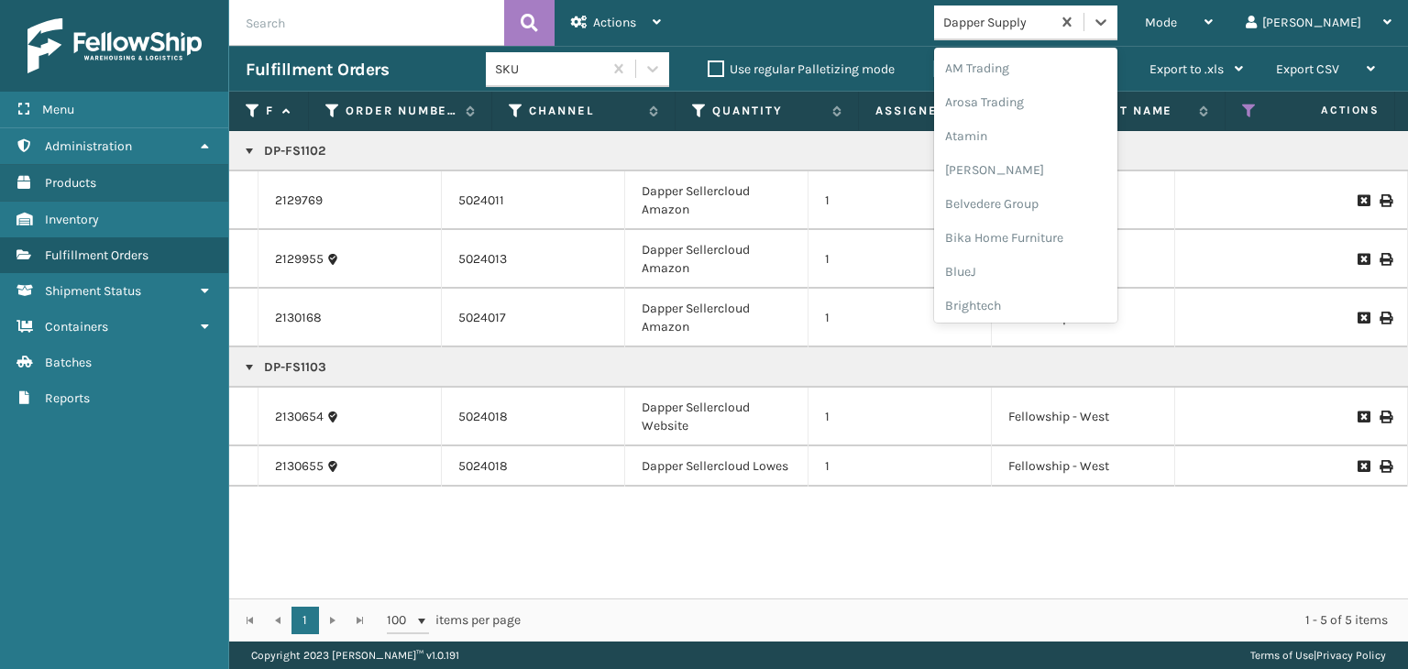
click at [1063, 38] on div "Dapper Supply" at bounding box center [1025, 23] width 183 height 35
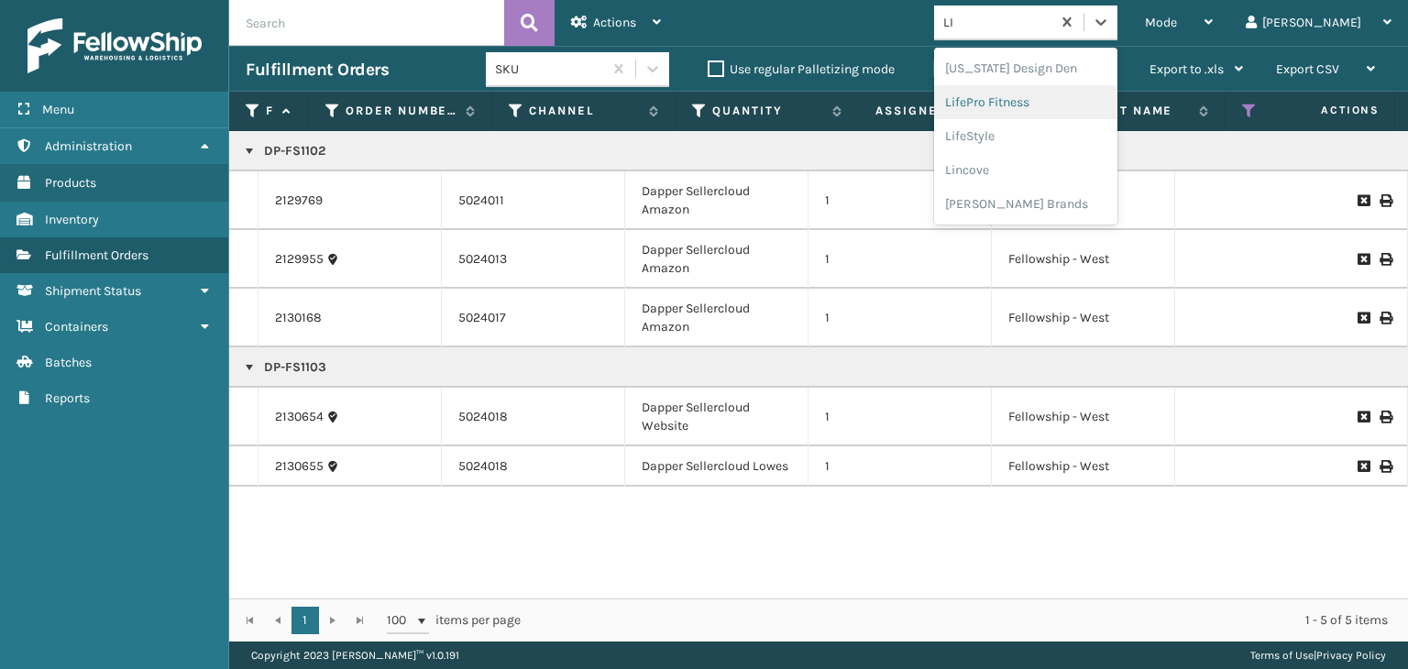
click at [1067, 93] on div "LifePro Fitness" at bounding box center [1025, 102] width 183 height 34
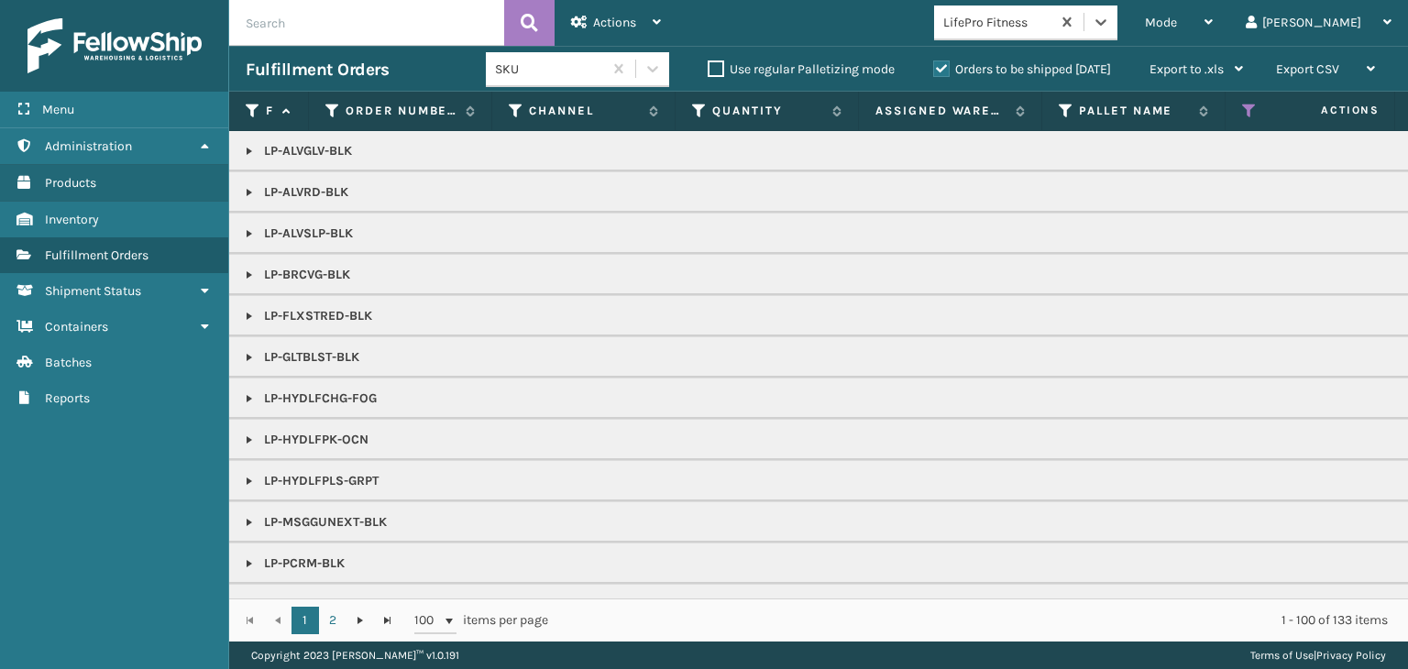
drag, startPoint x: 253, startPoint y: 151, endPoint x: 260, endPoint y: 166, distance: 16.4
click at [253, 151] on link at bounding box center [249, 151] width 15 height 15
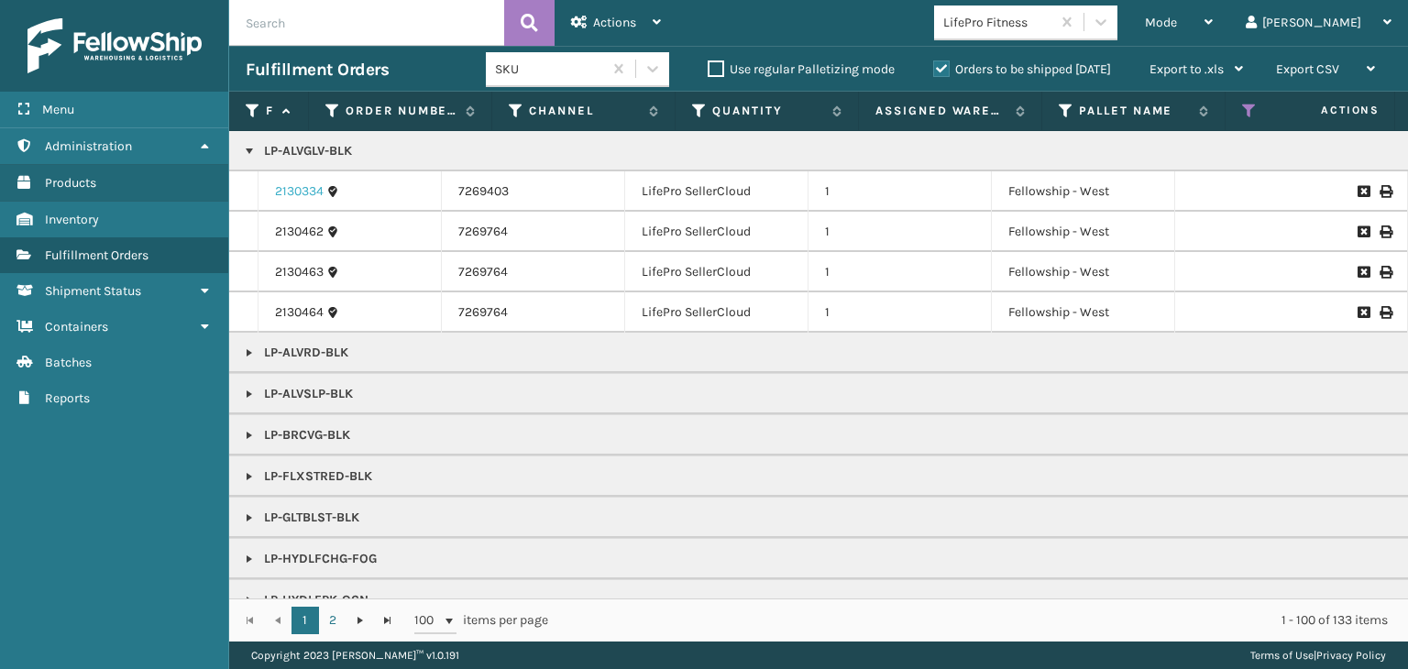
click at [294, 190] on link "2130334" at bounding box center [299, 191] width 49 height 18
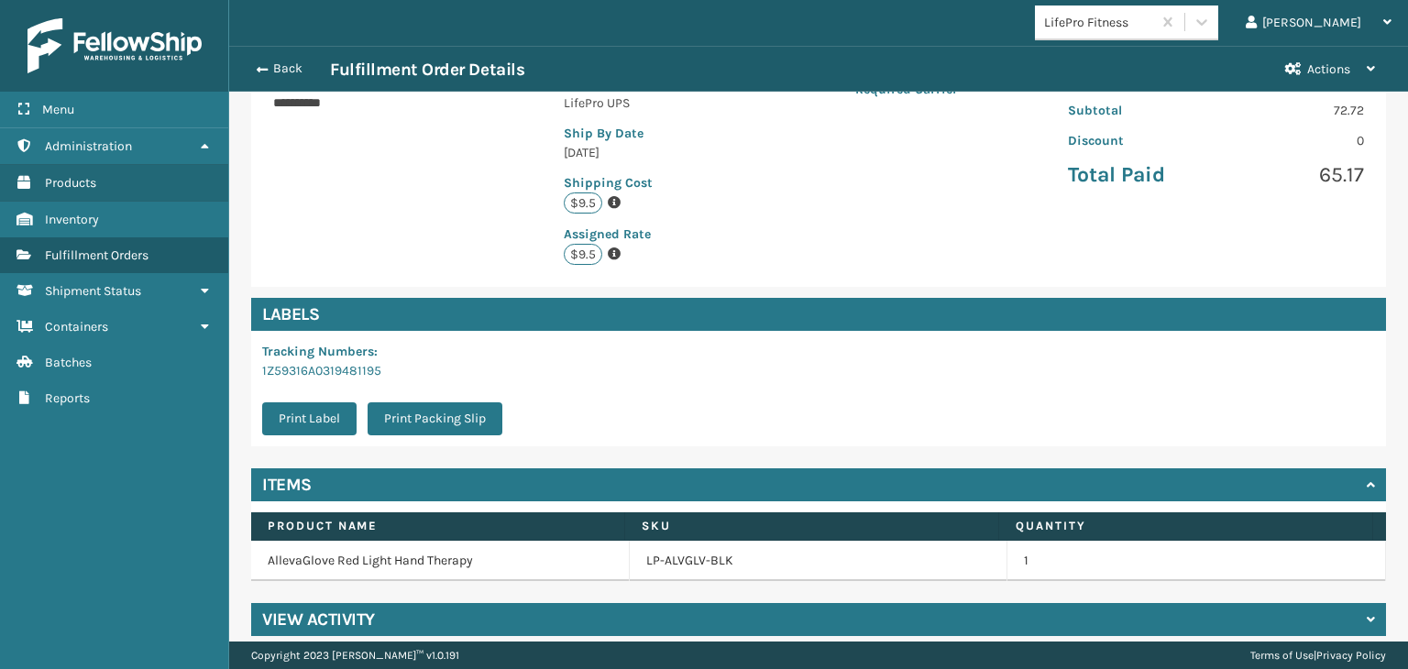
scroll to position [382, 0]
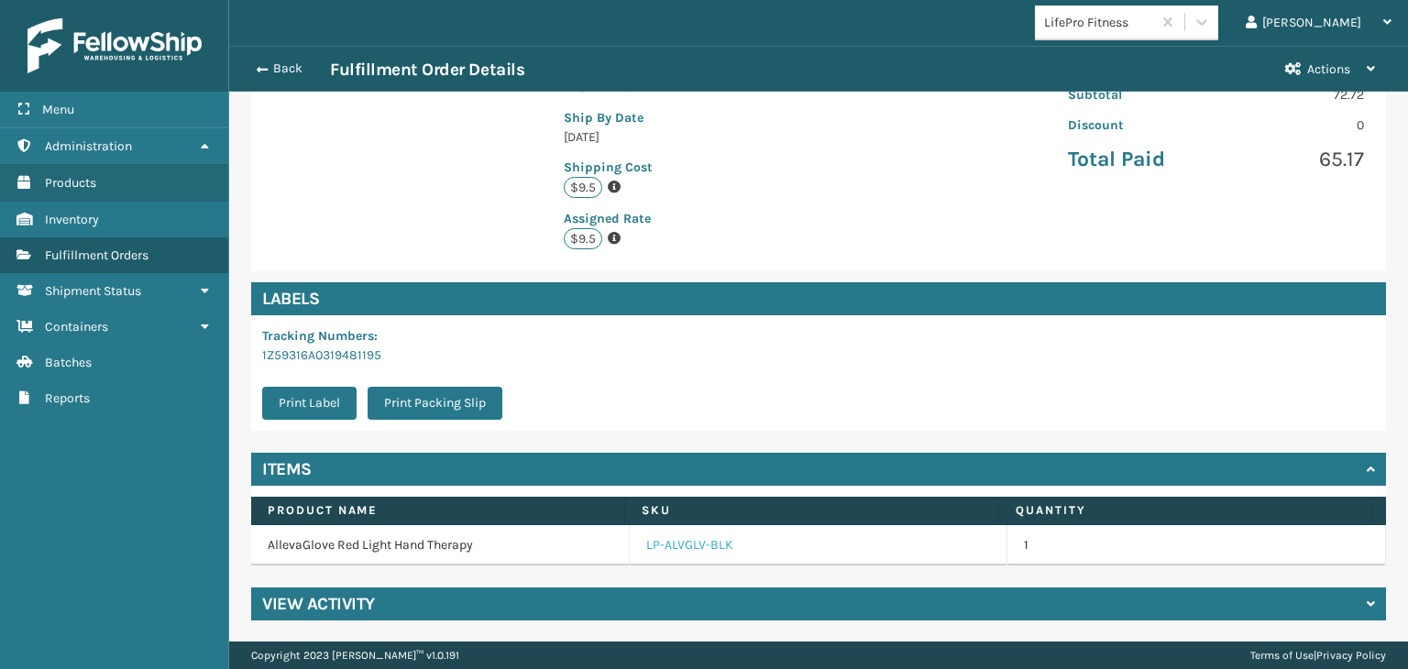
click at [687, 541] on link "LP-ALVGLV-BLK" at bounding box center [689, 545] width 87 height 18
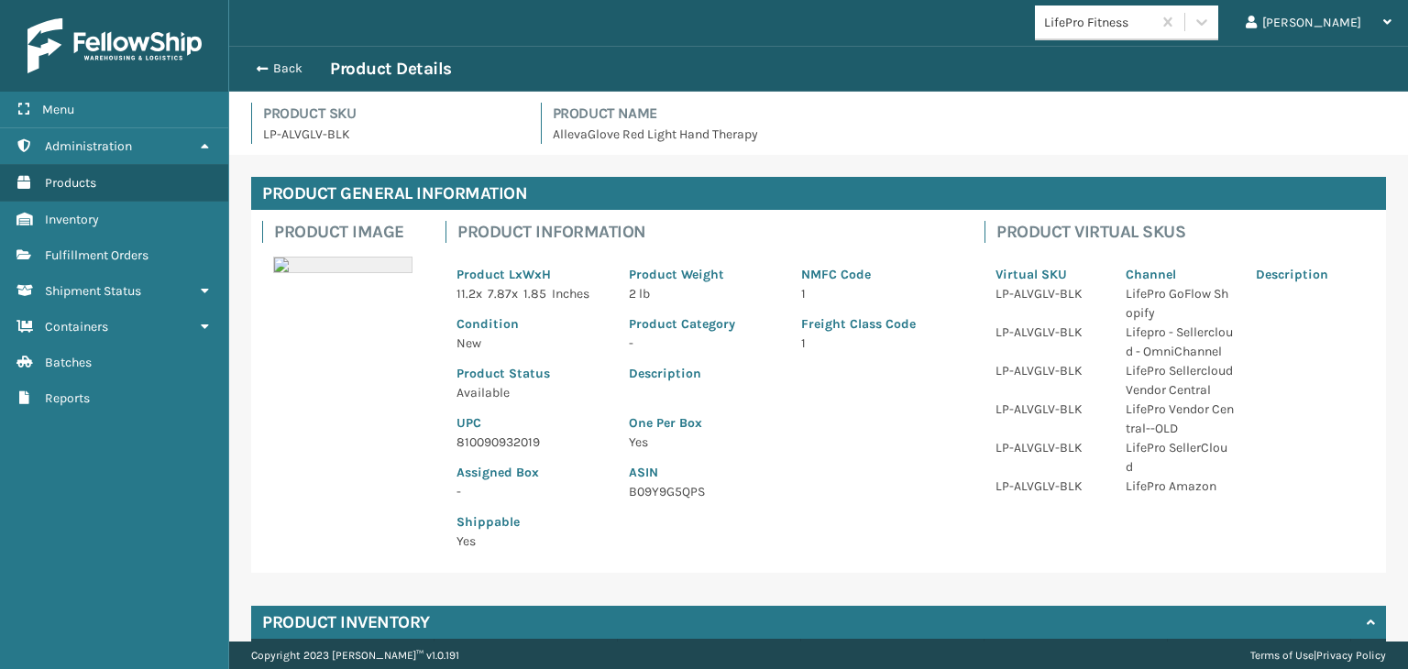
click at [500, 437] on p "810090932019" at bounding box center [532, 442] width 150 height 19
click at [288, 66] on button "Back" at bounding box center [288, 69] width 84 height 17
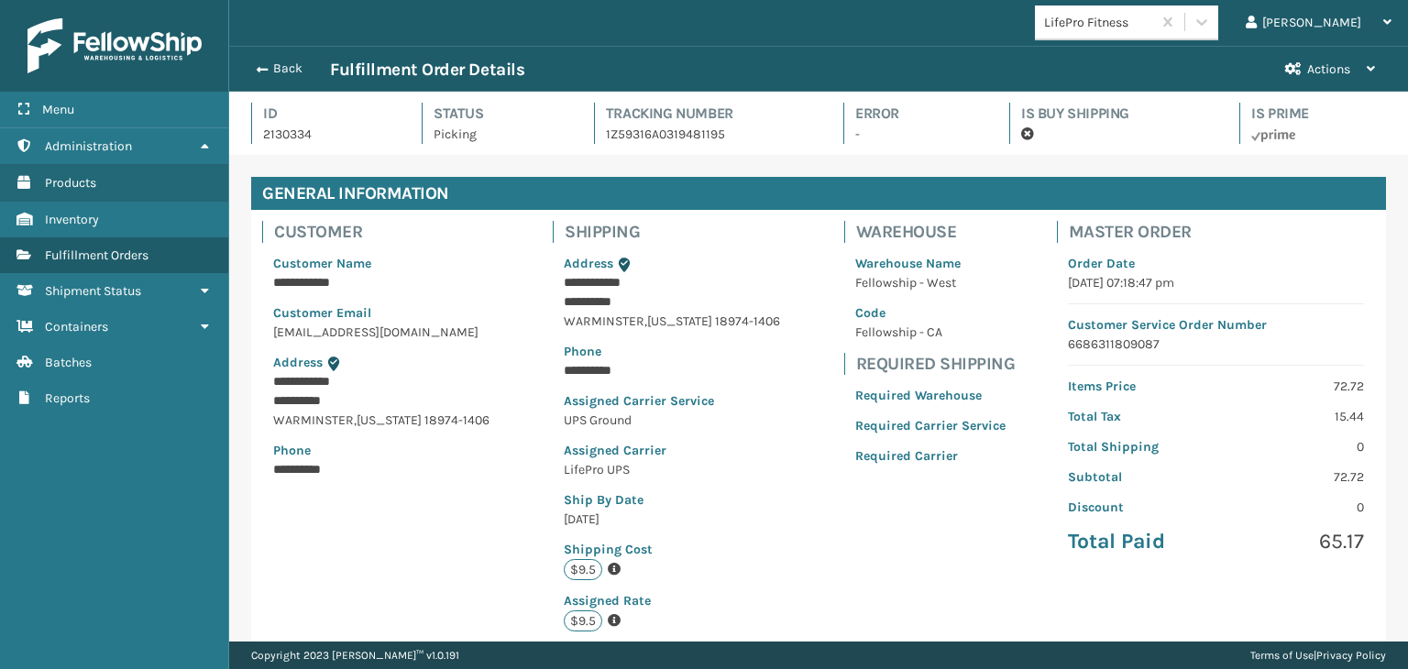
scroll to position [44, 1178]
click at [288, 66] on button "Back" at bounding box center [288, 69] width 84 height 17
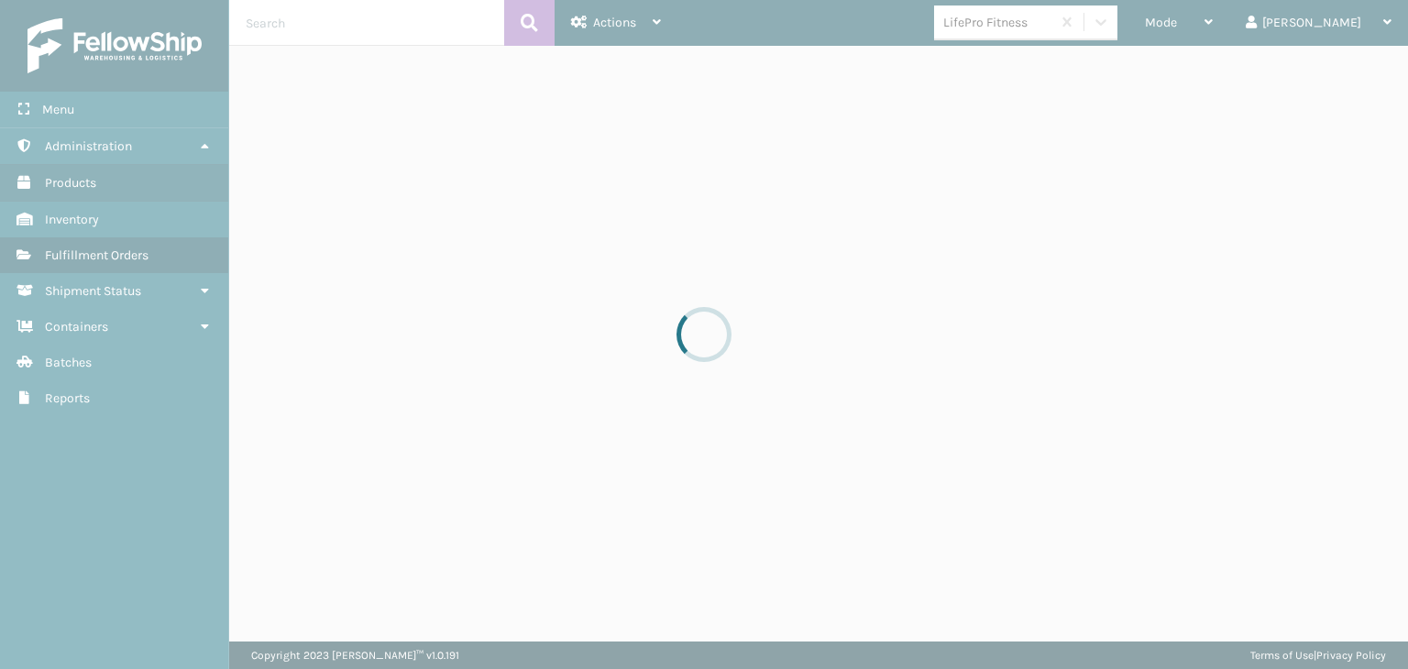
click at [1248, 27] on div at bounding box center [704, 334] width 1408 height 669
click at [1213, 27] on div "Mode" at bounding box center [1179, 23] width 68 height 46
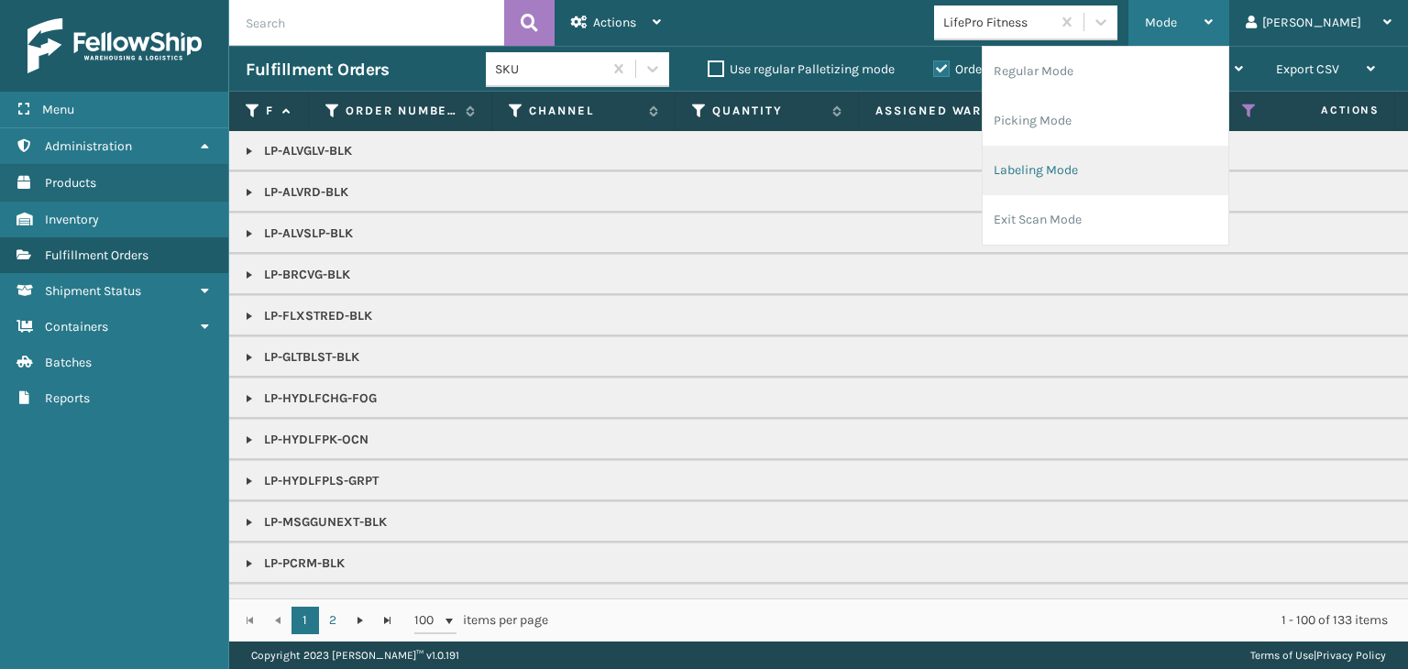
click at [1130, 183] on li "Labeling Mode" at bounding box center [1106, 171] width 246 height 50
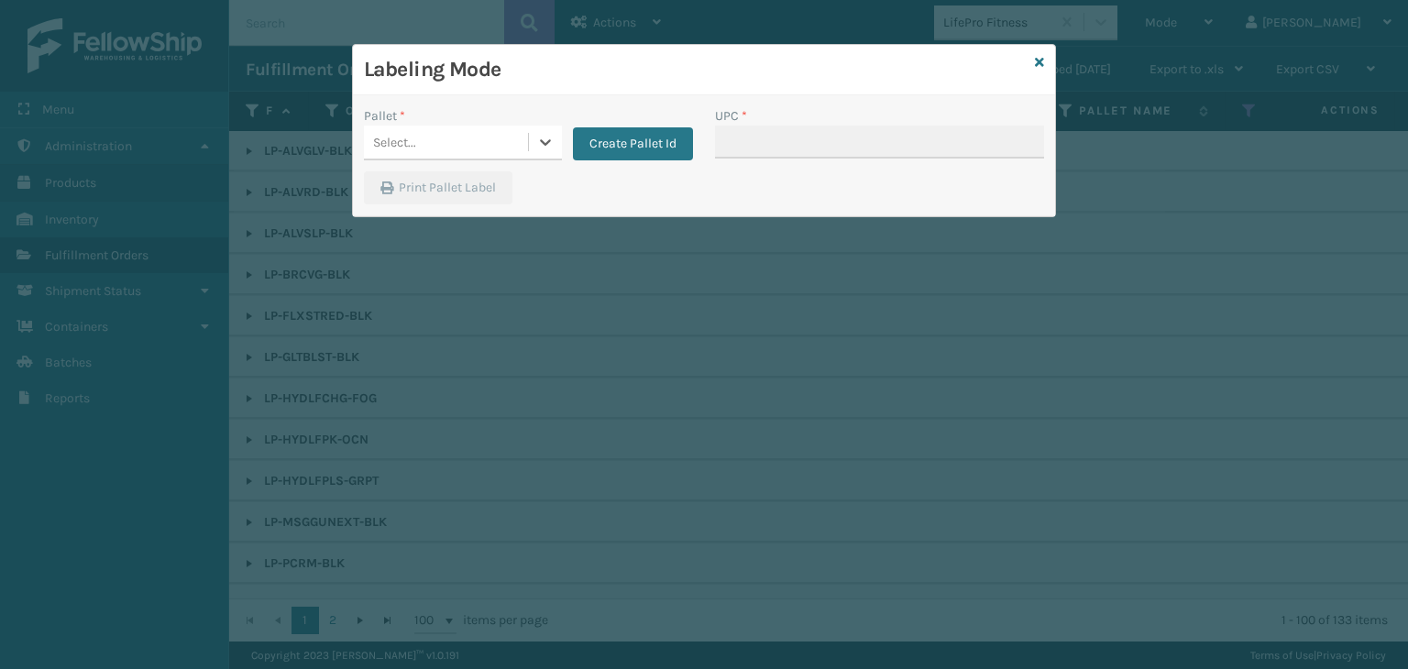
click at [491, 150] on div "Select..." at bounding box center [446, 142] width 164 height 30
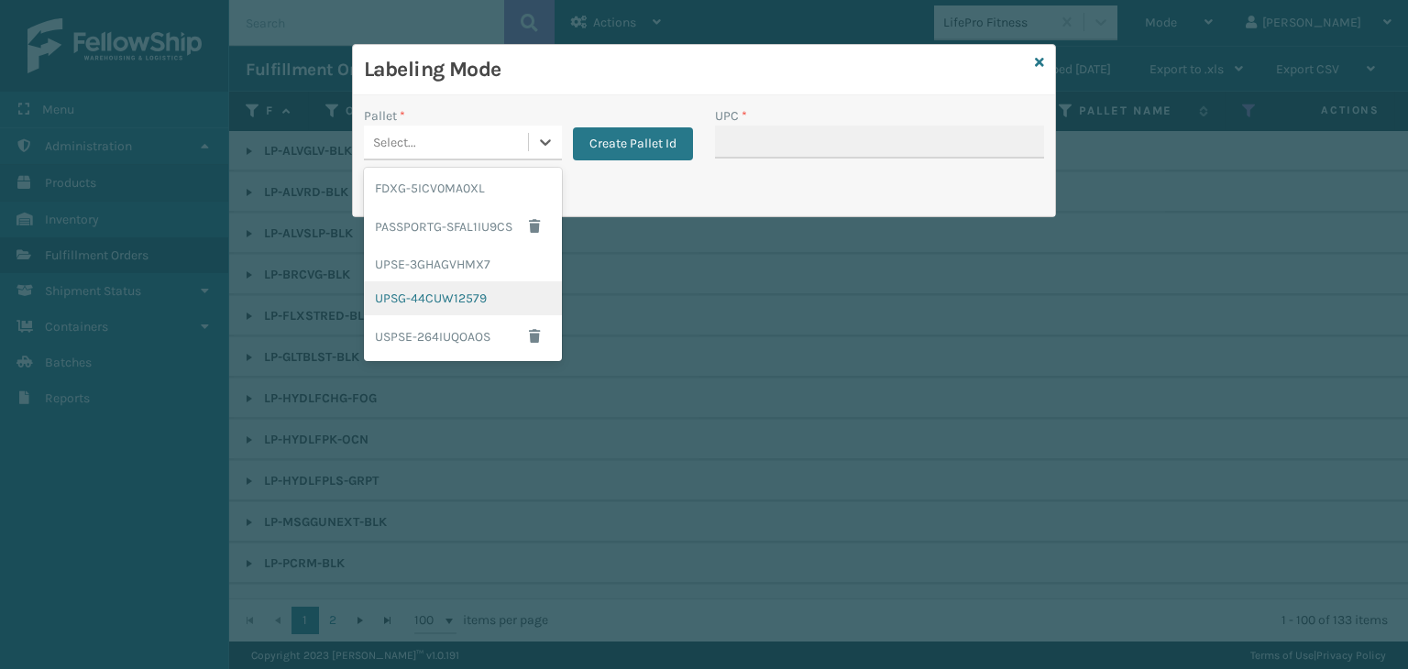
click at [462, 299] on div "UPSG-44CUW12579" at bounding box center [463, 298] width 198 height 34
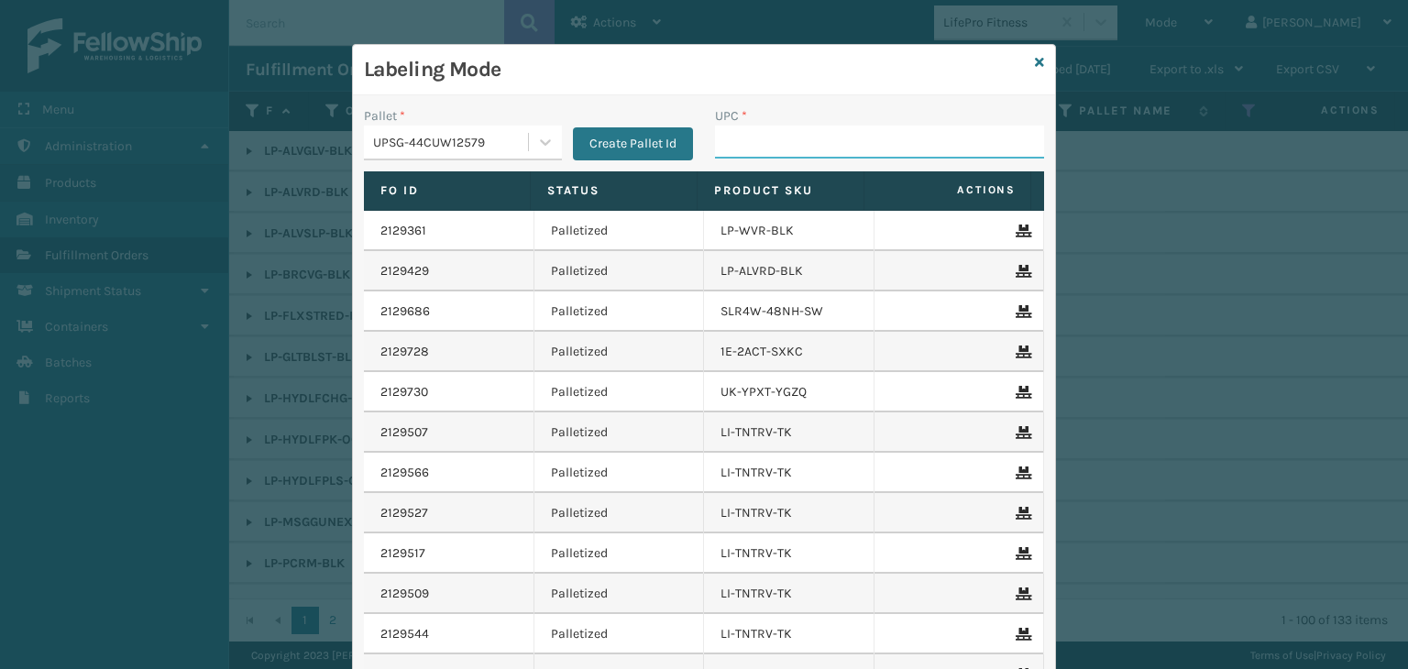
click at [733, 149] on input "UPC *" at bounding box center [879, 142] width 329 height 33
paste input "810090932019"
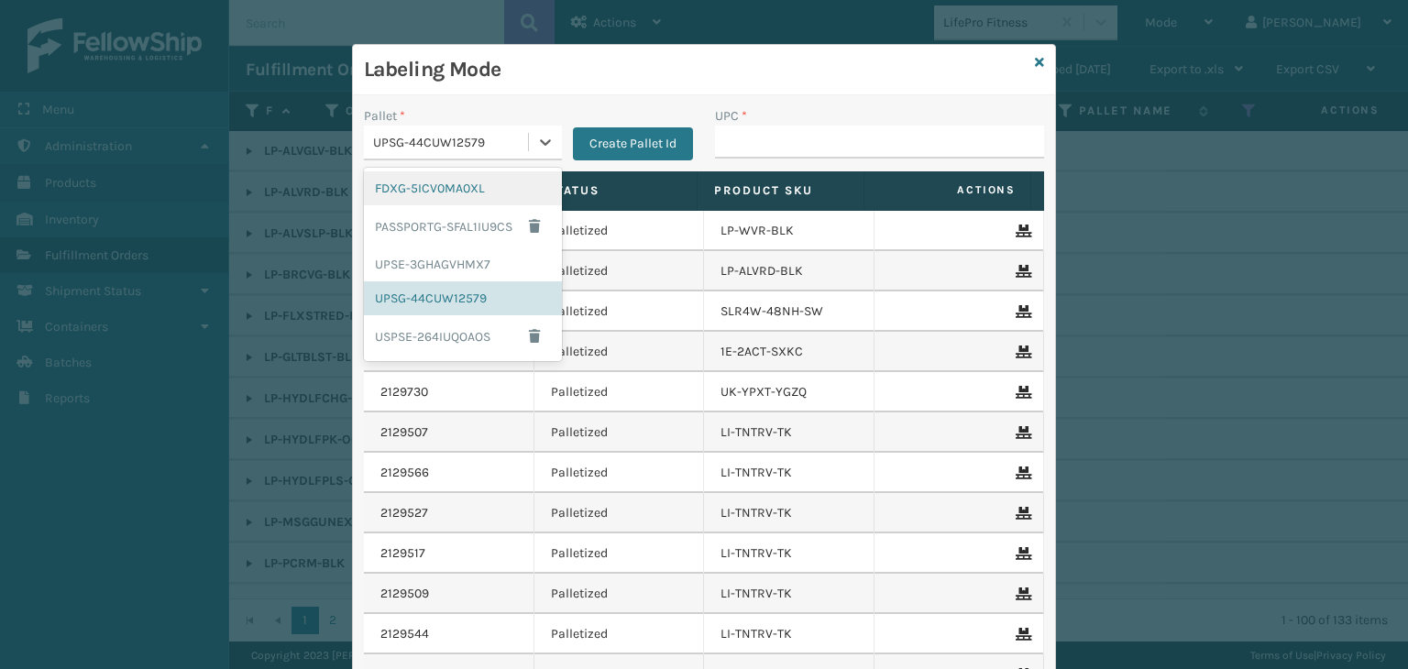
click at [414, 144] on div "UPSG-44CUW12579" at bounding box center [451, 142] width 157 height 19
click at [436, 181] on div "FDXG-5ICV0MA0XL" at bounding box center [463, 188] width 198 height 34
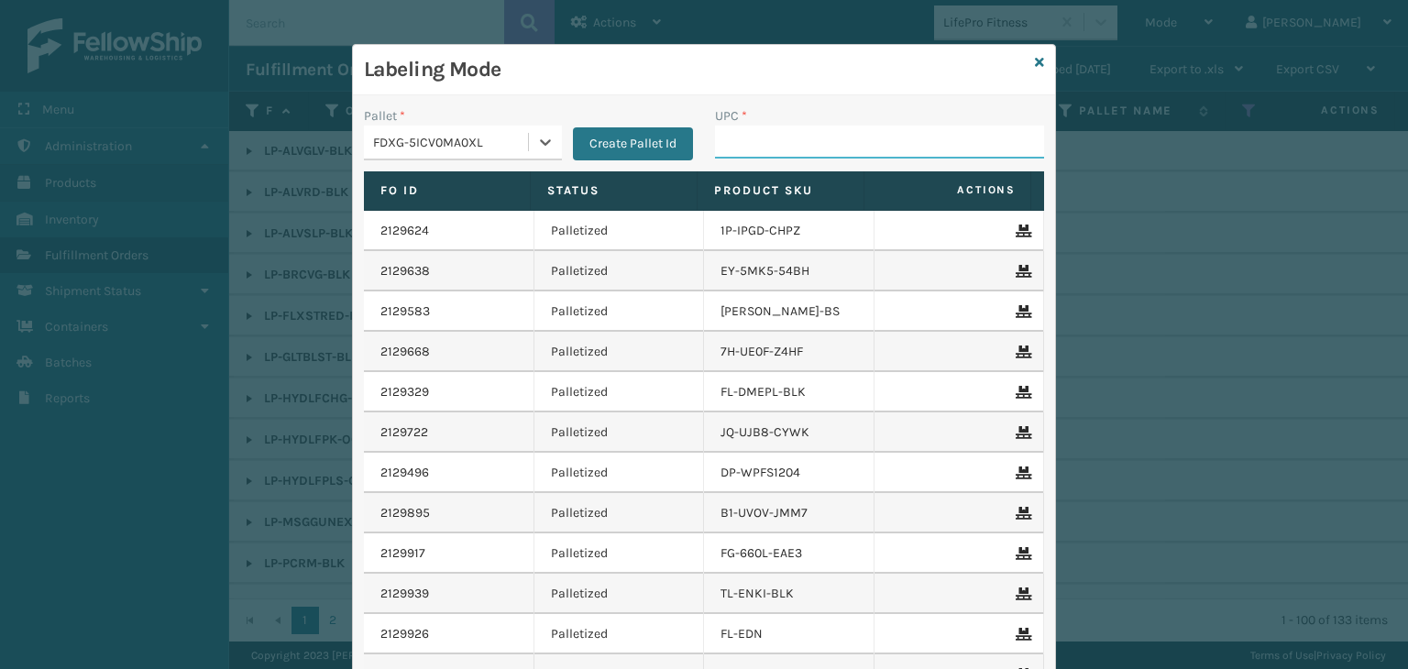
click at [754, 158] on input "UPC *" at bounding box center [879, 142] width 329 height 33
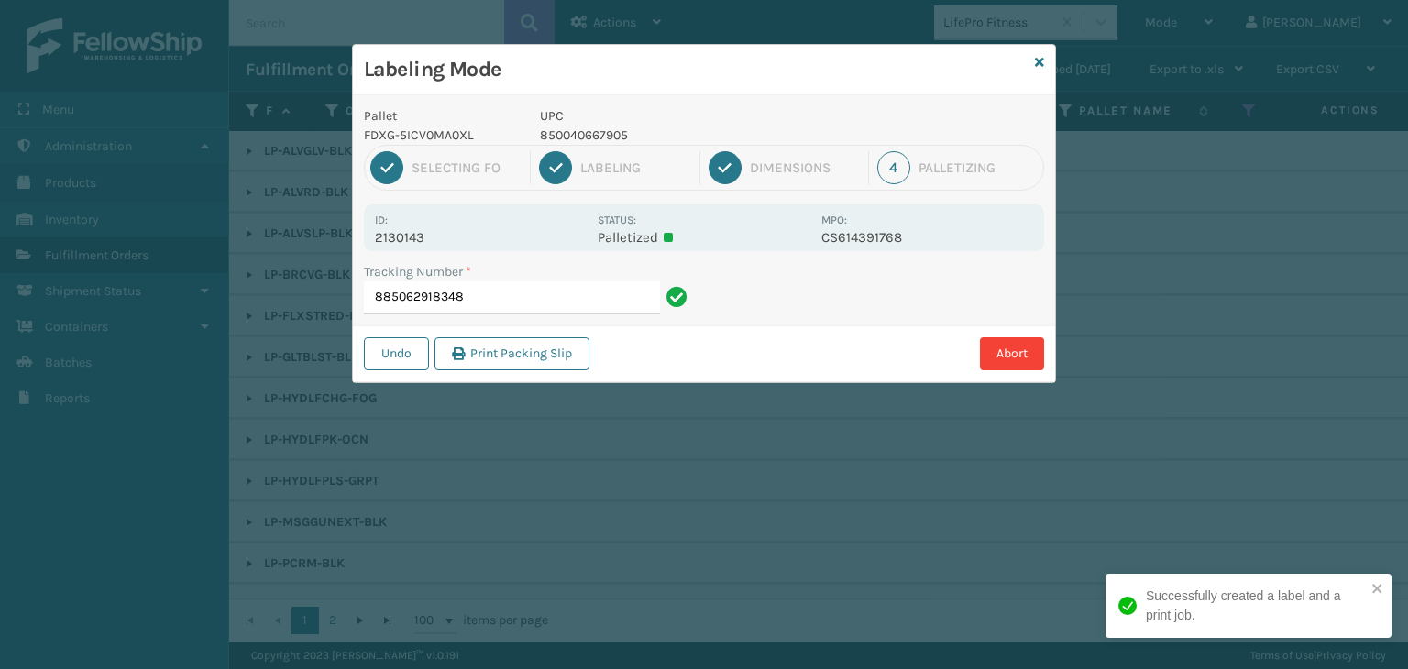
click at [606, 131] on p "850040667905" at bounding box center [675, 135] width 270 height 19
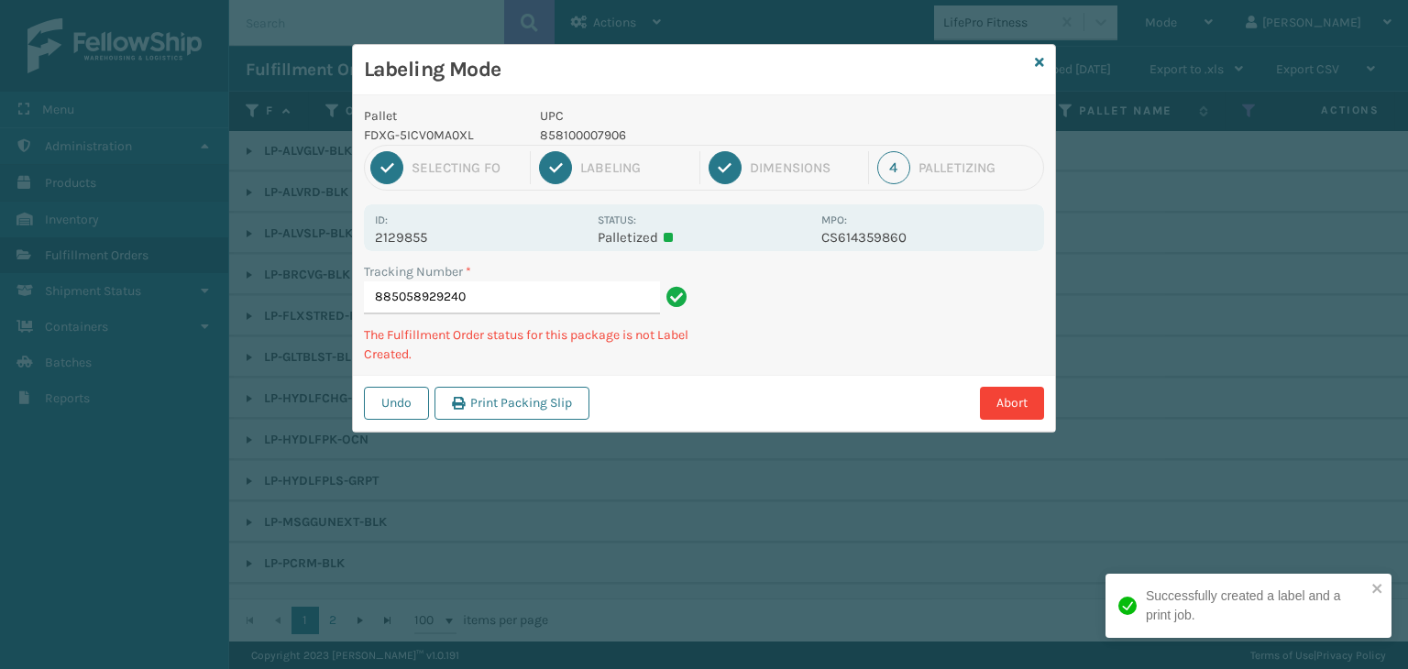
click at [587, 130] on p "858100007906" at bounding box center [675, 135] width 270 height 19
click at [601, 140] on p "850004456880" at bounding box center [675, 135] width 270 height 19
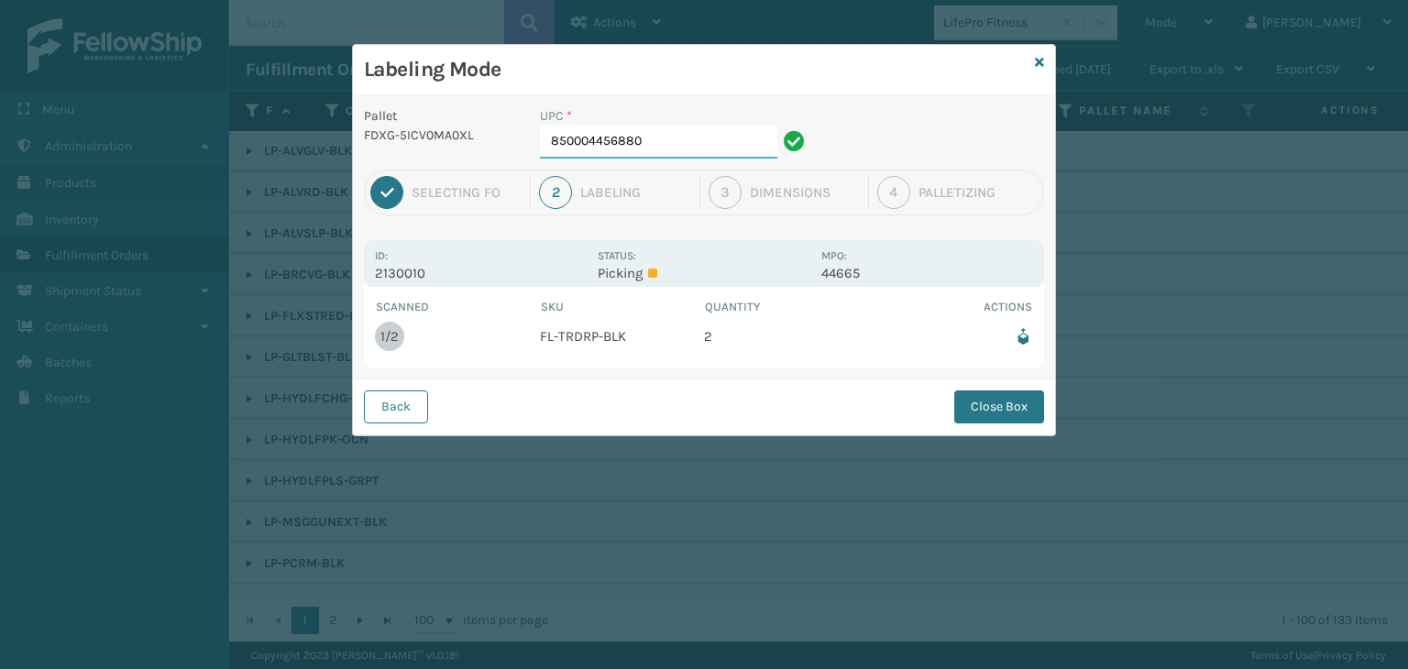
click at [678, 138] on input "850004456880" at bounding box center [658, 142] width 237 height 33
click at [992, 402] on button "Close Box" at bounding box center [999, 407] width 90 height 33
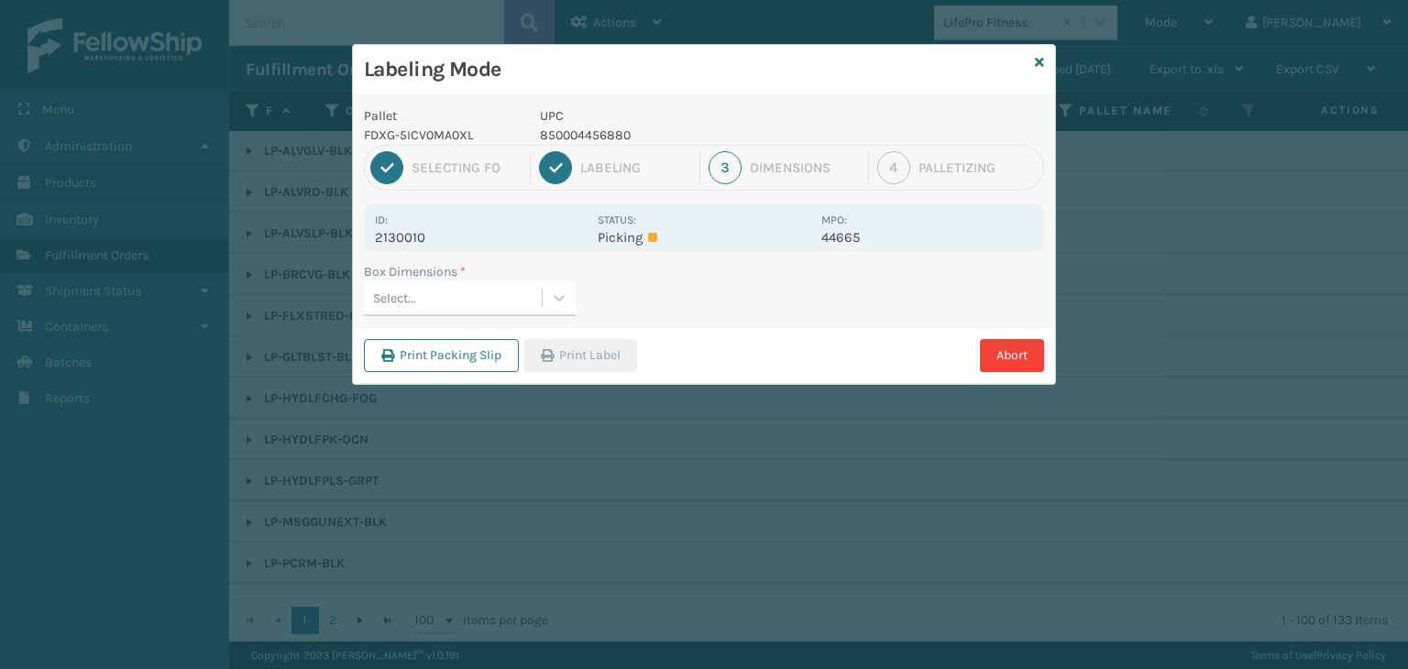
click at [423, 298] on div "Select..." at bounding box center [453, 298] width 178 height 30
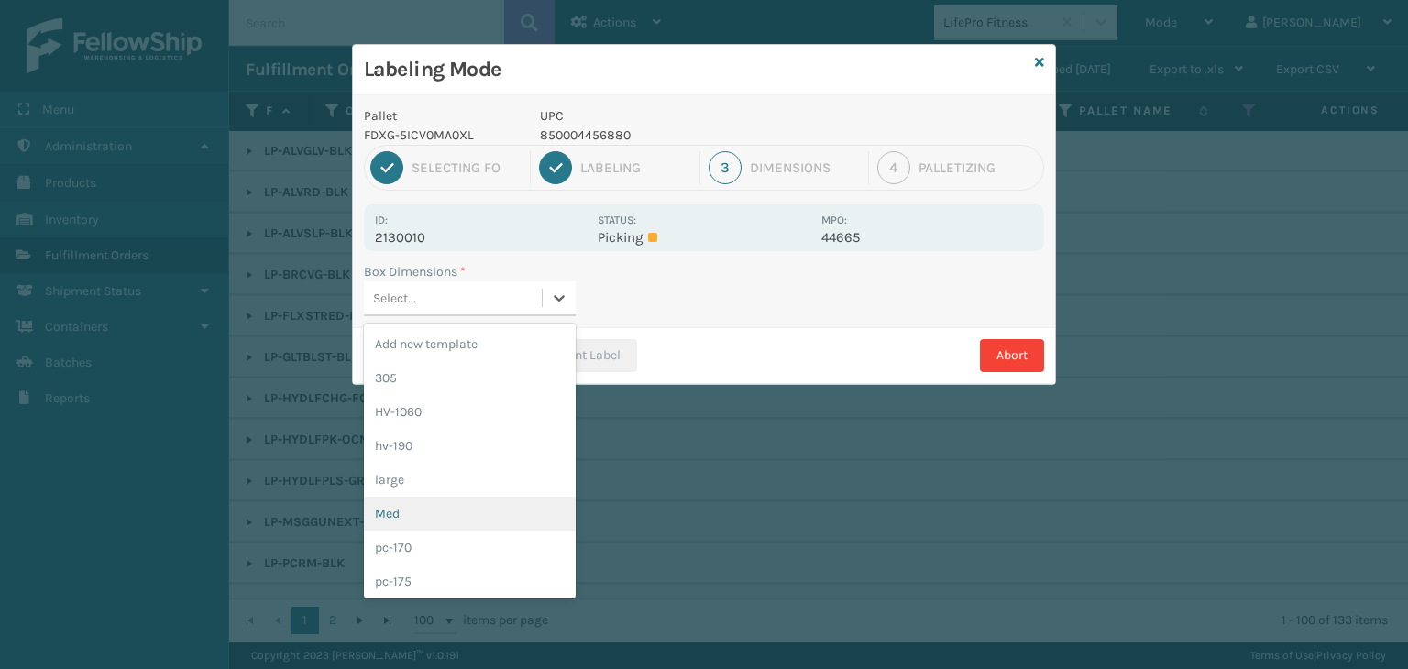
click at [425, 522] on div "Med" at bounding box center [470, 514] width 212 height 34
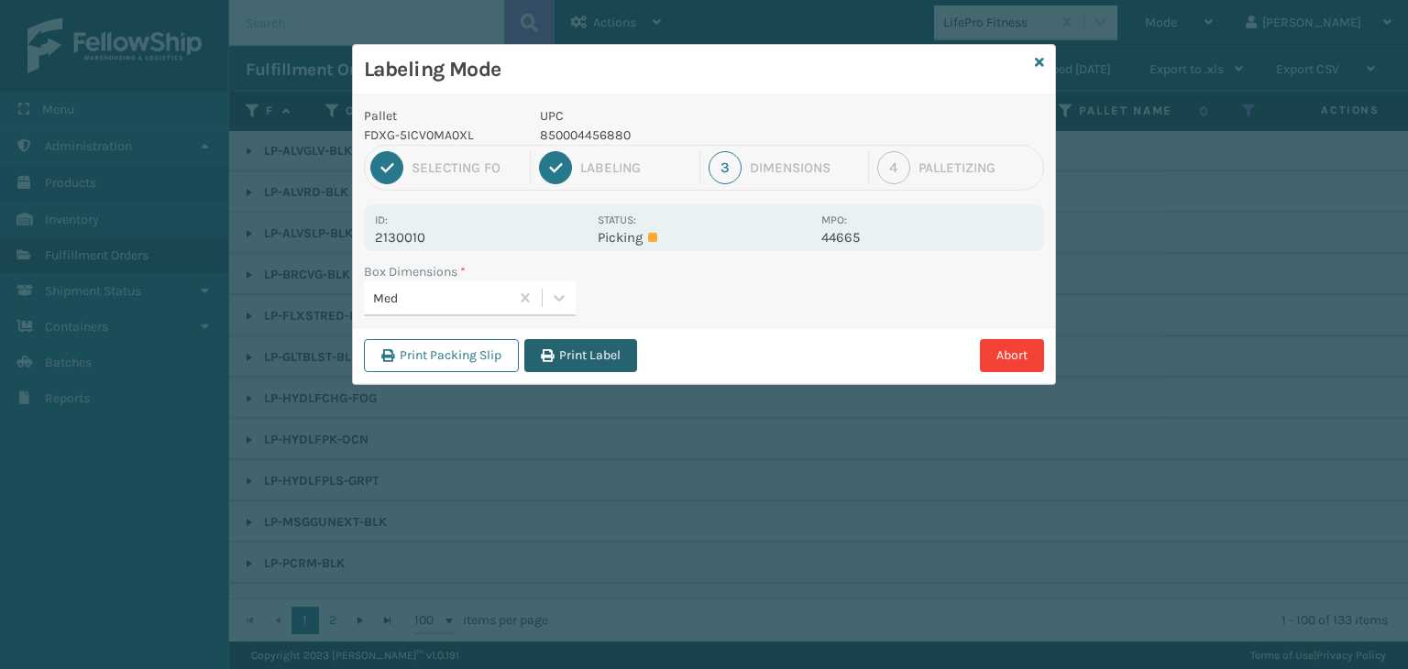
click at [577, 352] on button "Print Label" at bounding box center [580, 355] width 113 height 33
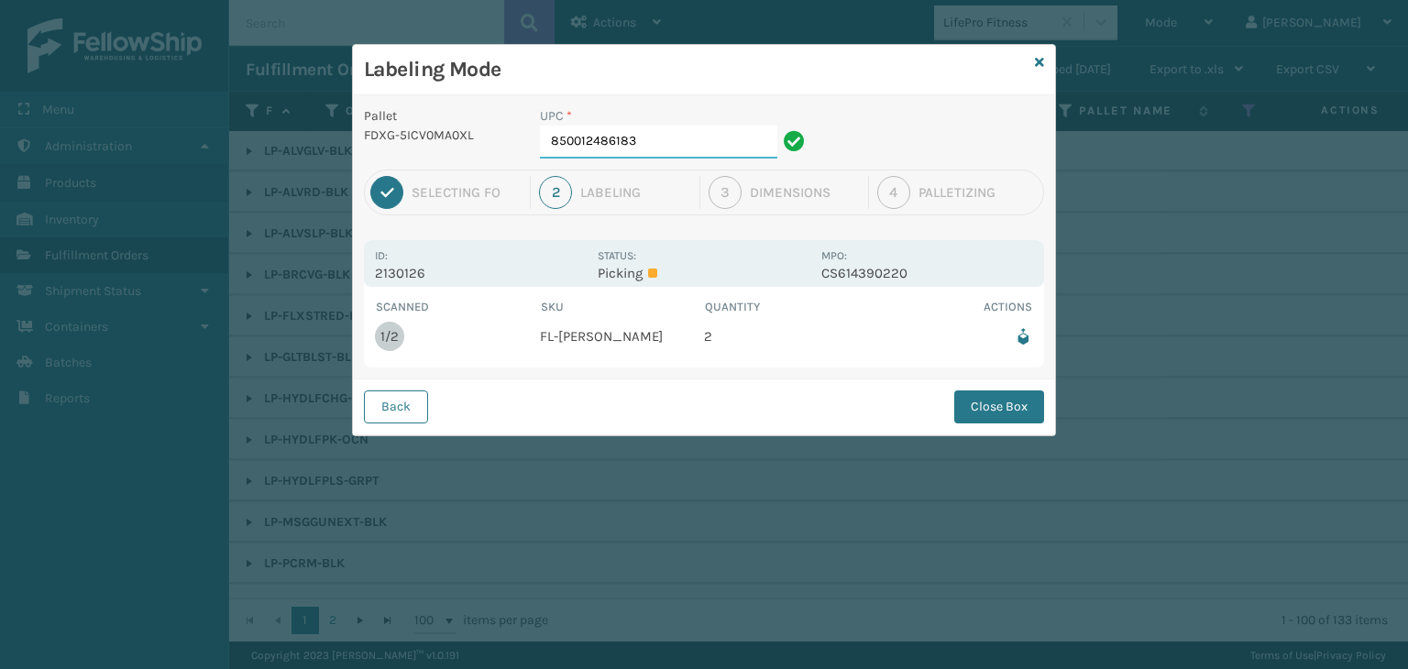
click at [695, 144] on input "850012486183" at bounding box center [658, 142] width 237 height 33
click at [1023, 389] on div "Back Close Box" at bounding box center [704, 407] width 702 height 56
click at [1026, 396] on button "Close Box" at bounding box center [999, 407] width 90 height 33
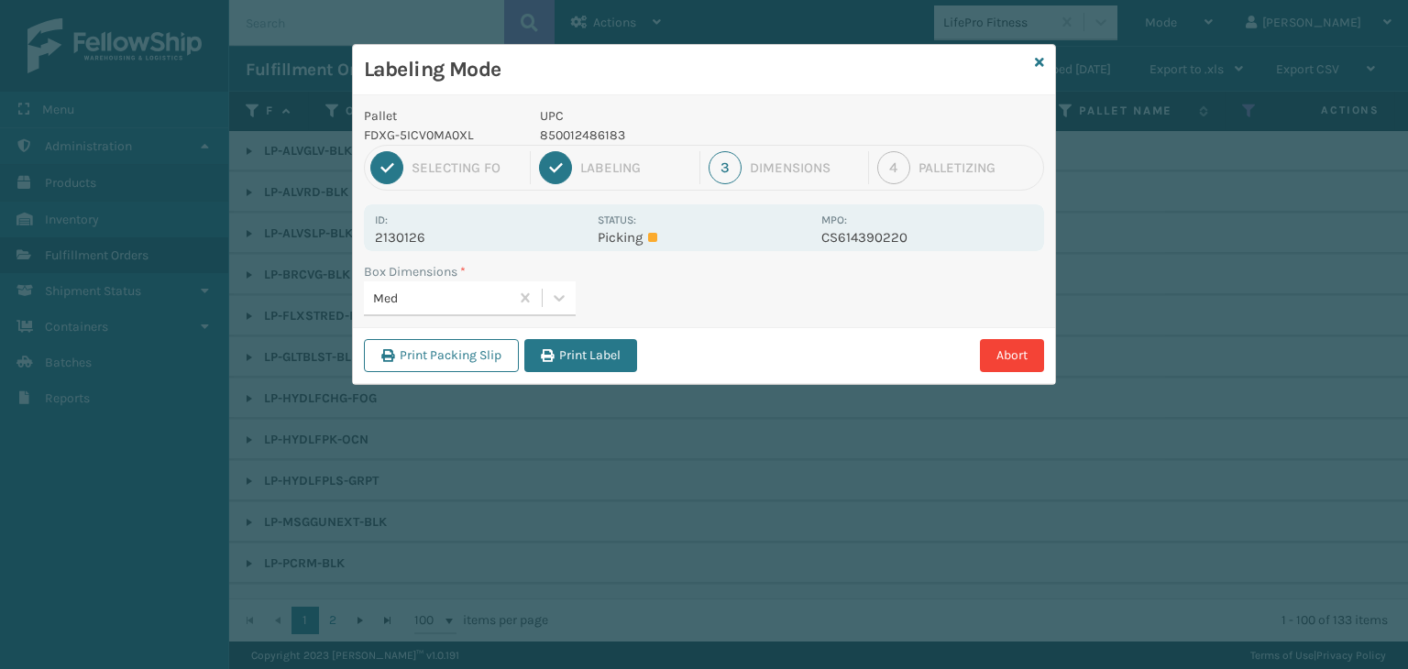
click at [607, 349] on button "Print Label" at bounding box center [580, 355] width 113 height 33
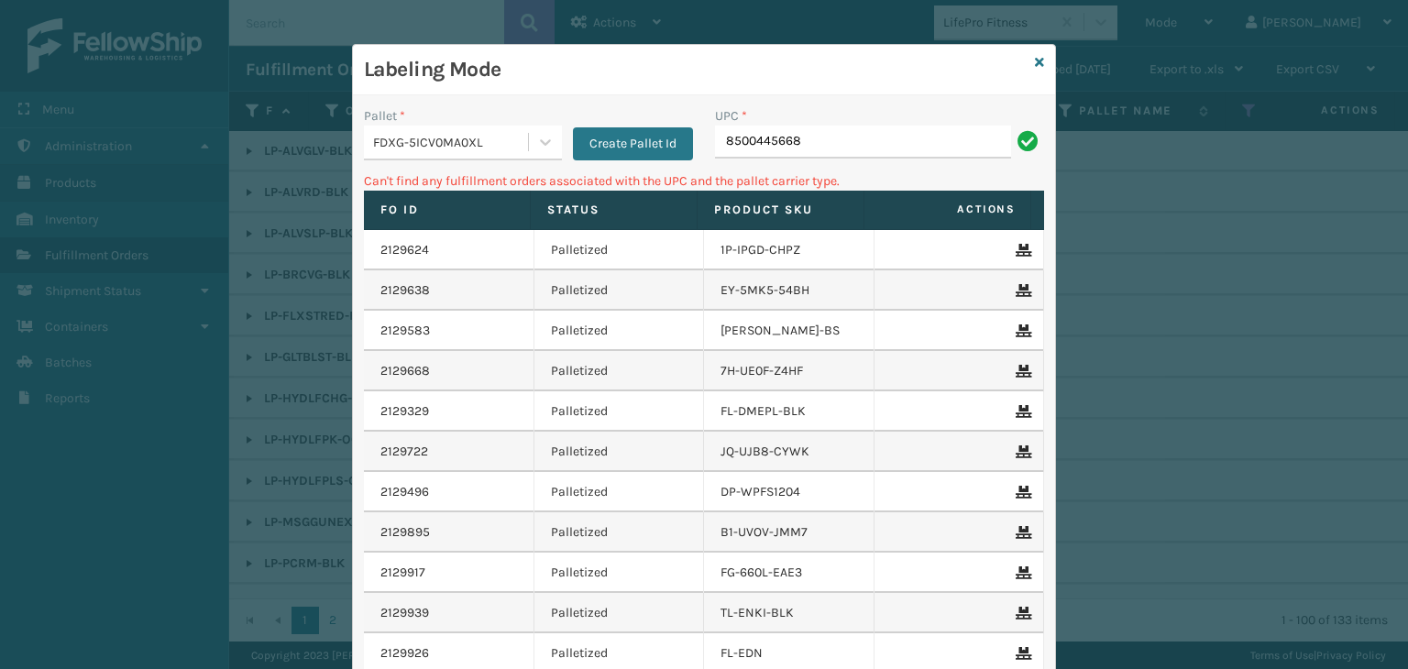
drag, startPoint x: 804, startPoint y: 138, endPoint x: 166, endPoint y: 122, distance: 638.3
click at [231, 138] on div "Labeling Mode Pallet * FDXG-5ICV0MA0XL Create Pallet Id UPC * 8500445668 Can't …" at bounding box center [704, 334] width 1408 height 669
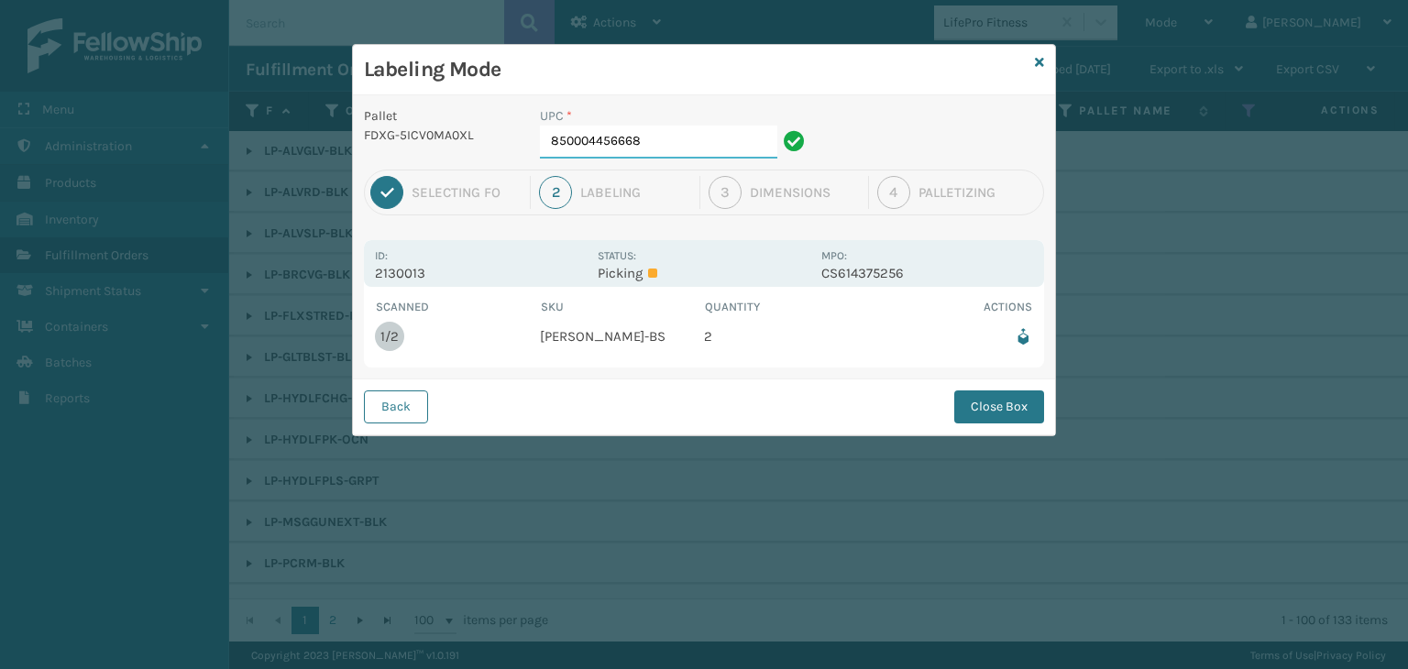
click at [690, 151] on input "850004456668" at bounding box center [658, 142] width 237 height 33
drag, startPoint x: 979, startPoint y: 382, endPoint x: 990, endPoint y: 412, distance: 31.3
click at [982, 389] on div "Back Close Box" at bounding box center [704, 407] width 702 height 56
click at [992, 413] on button "Close Box" at bounding box center [999, 407] width 90 height 33
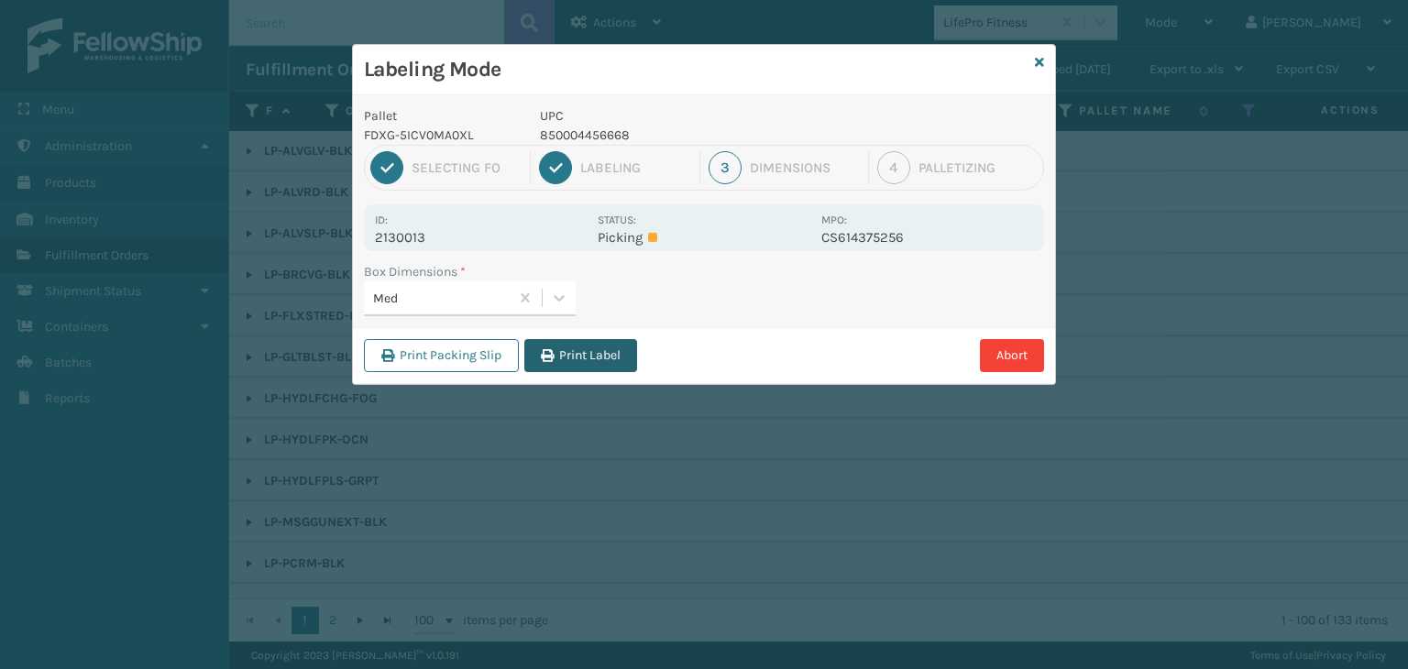
click at [590, 358] on button "Print Label" at bounding box center [580, 355] width 113 height 33
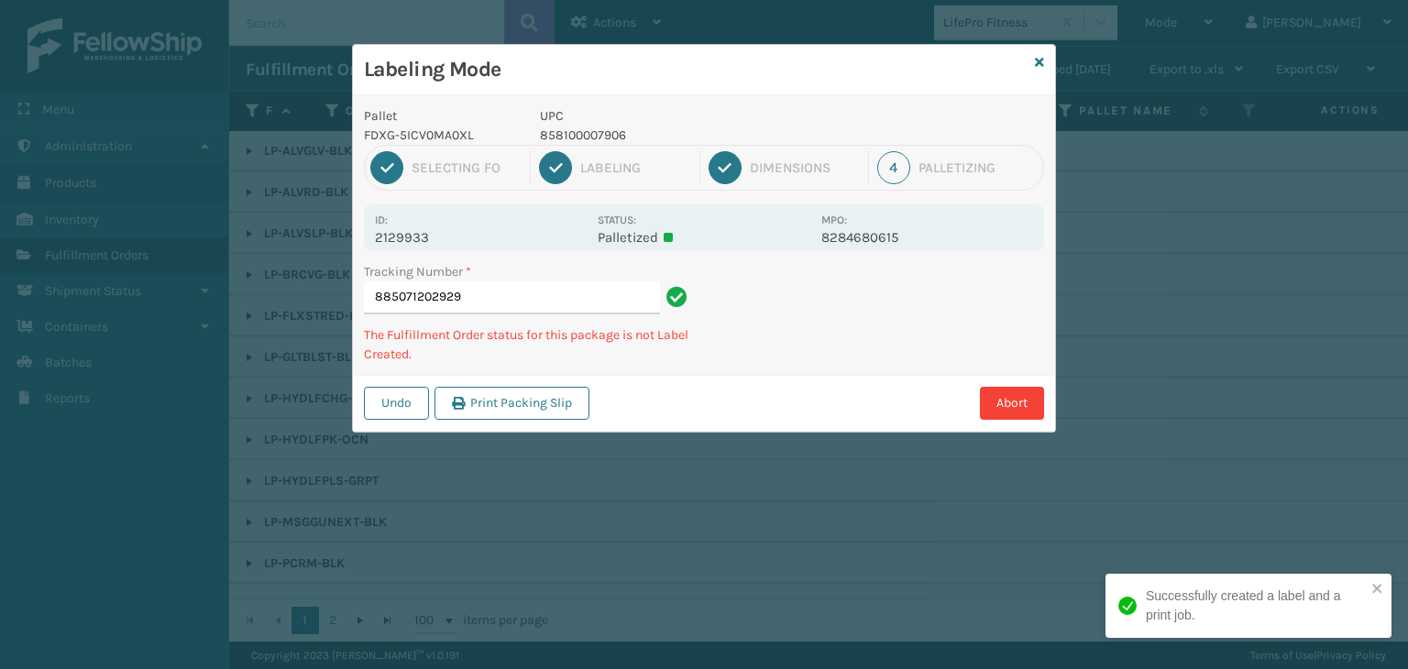
click at [607, 126] on p "858100007906" at bounding box center [675, 135] width 270 height 19
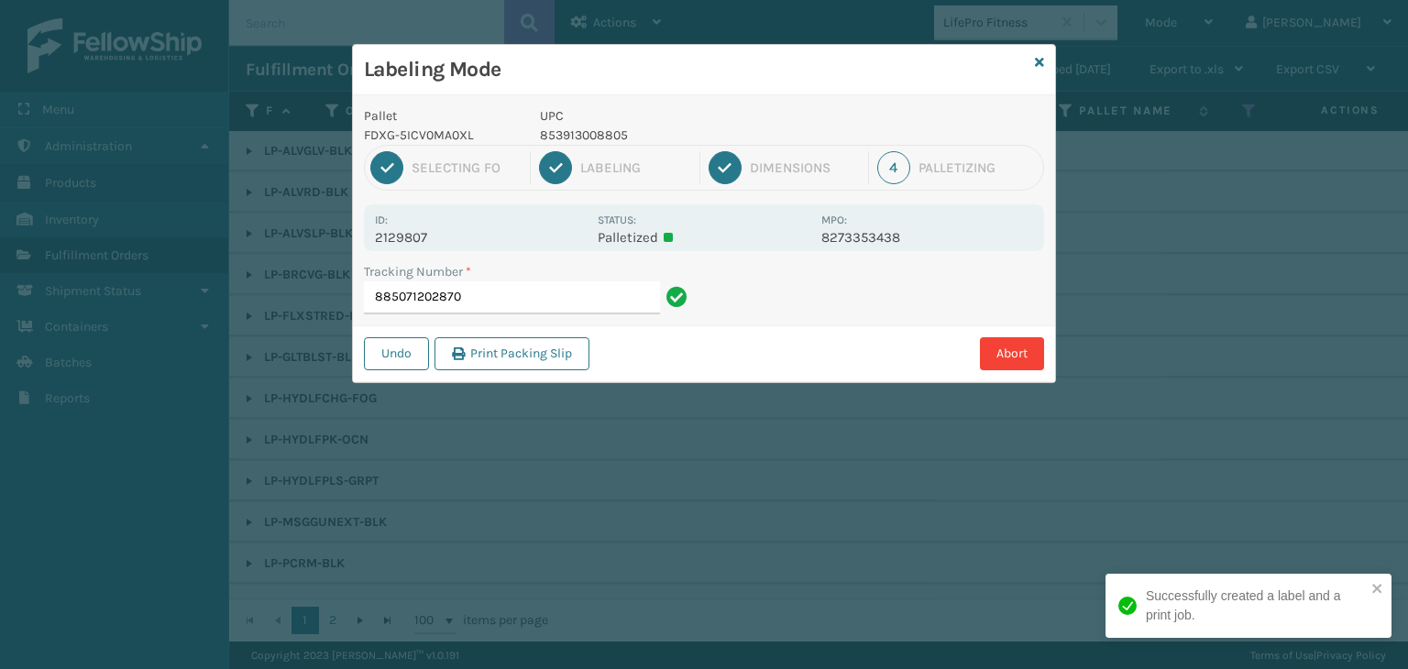
click at [570, 133] on p "853913008805" at bounding box center [675, 135] width 270 height 19
click at [567, 133] on p "853913008805" at bounding box center [675, 135] width 270 height 19
click at [550, 129] on p "853913008805" at bounding box center [675, 135] width 270 height 19
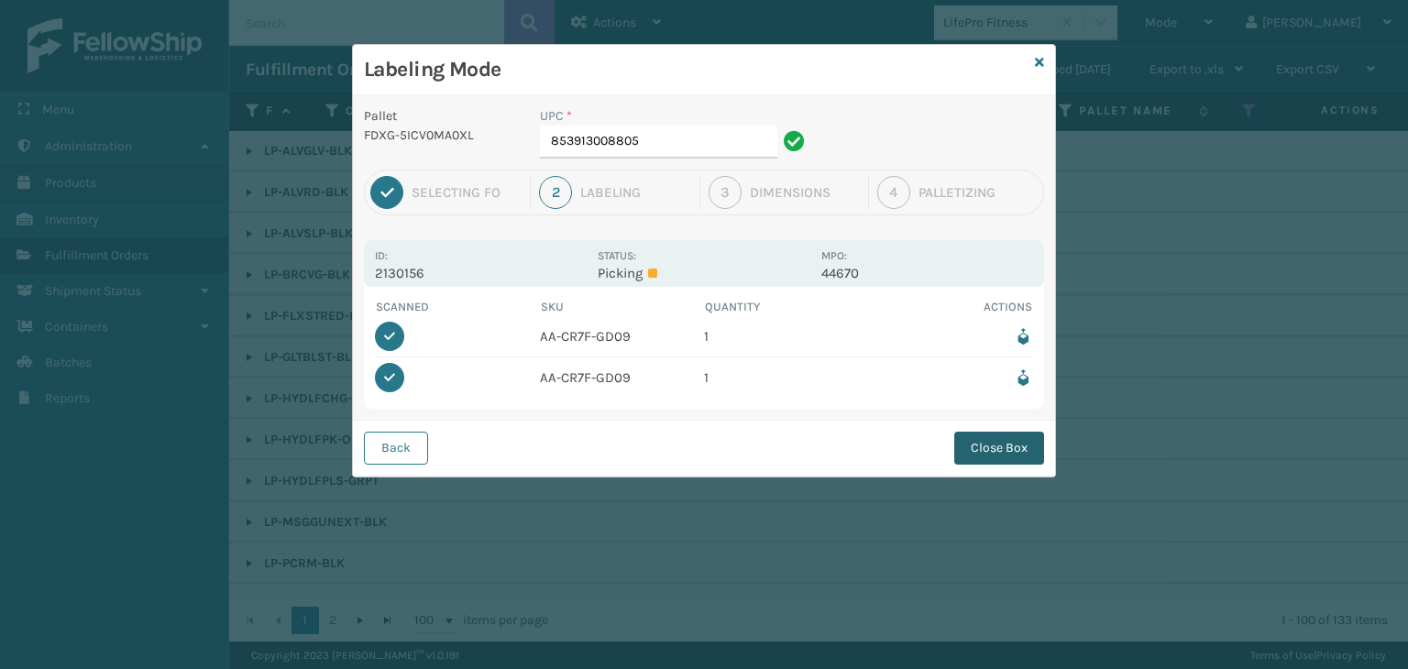
click at [1011, 449] on button "Close Box" at bounding box center [999, 448] width 90 height 33
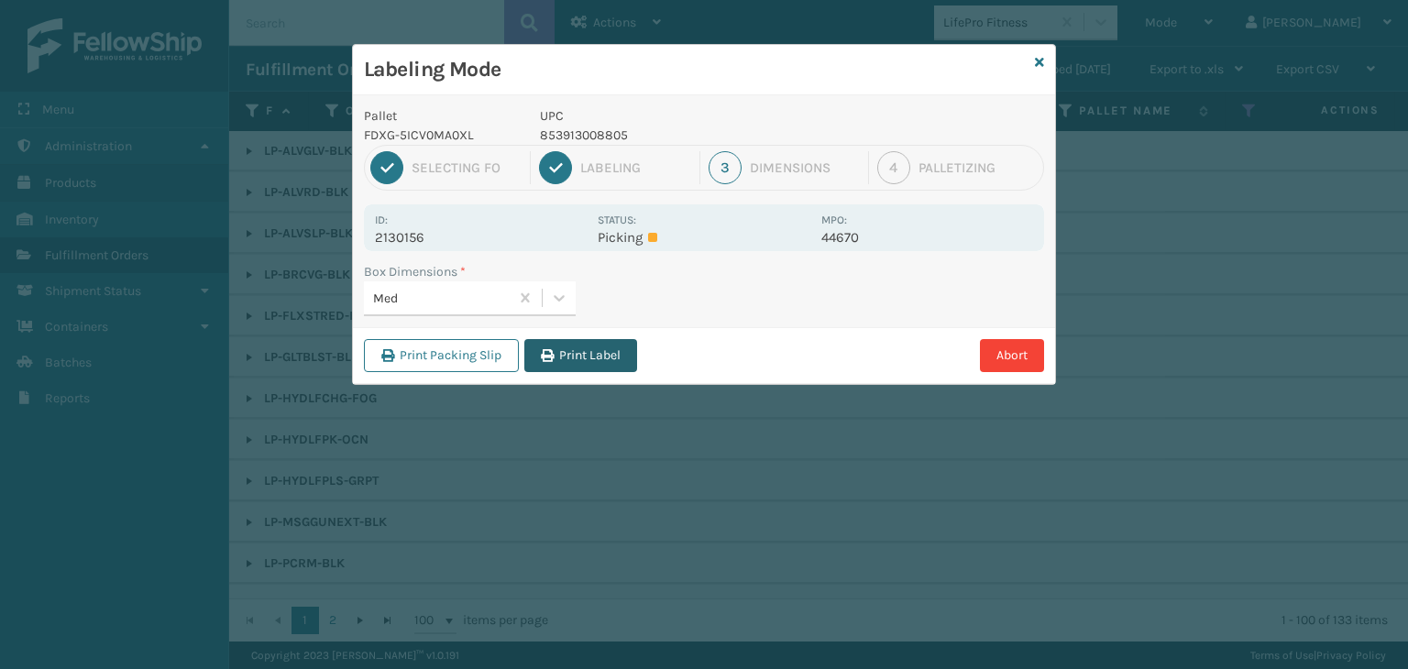
click at [565, 357] on button "Print Label" at bounding box center [580, 355] width 113 height 33
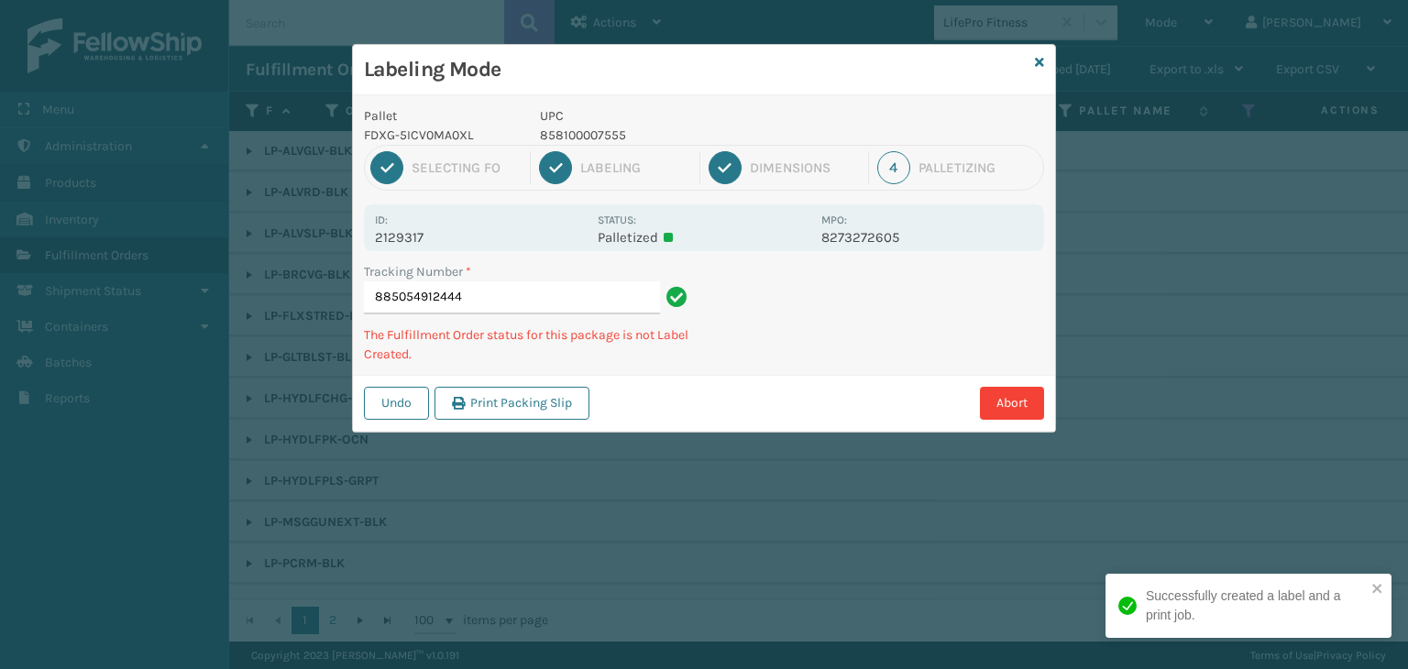
click at [604, 135] on p "858100007555" at bounding box center [675, 135] width 270 height 19
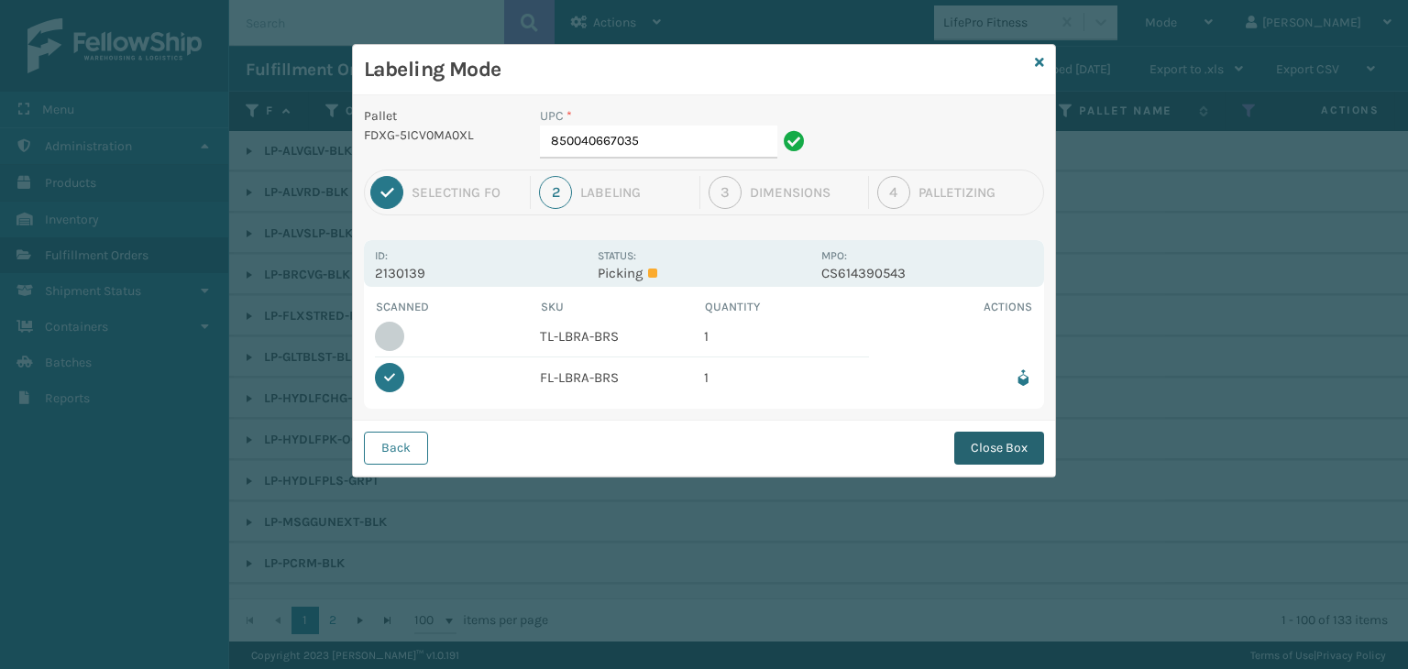
click at [1001, 450] on button "Close Box" at bounding box center [999, 448] width 90 height 33
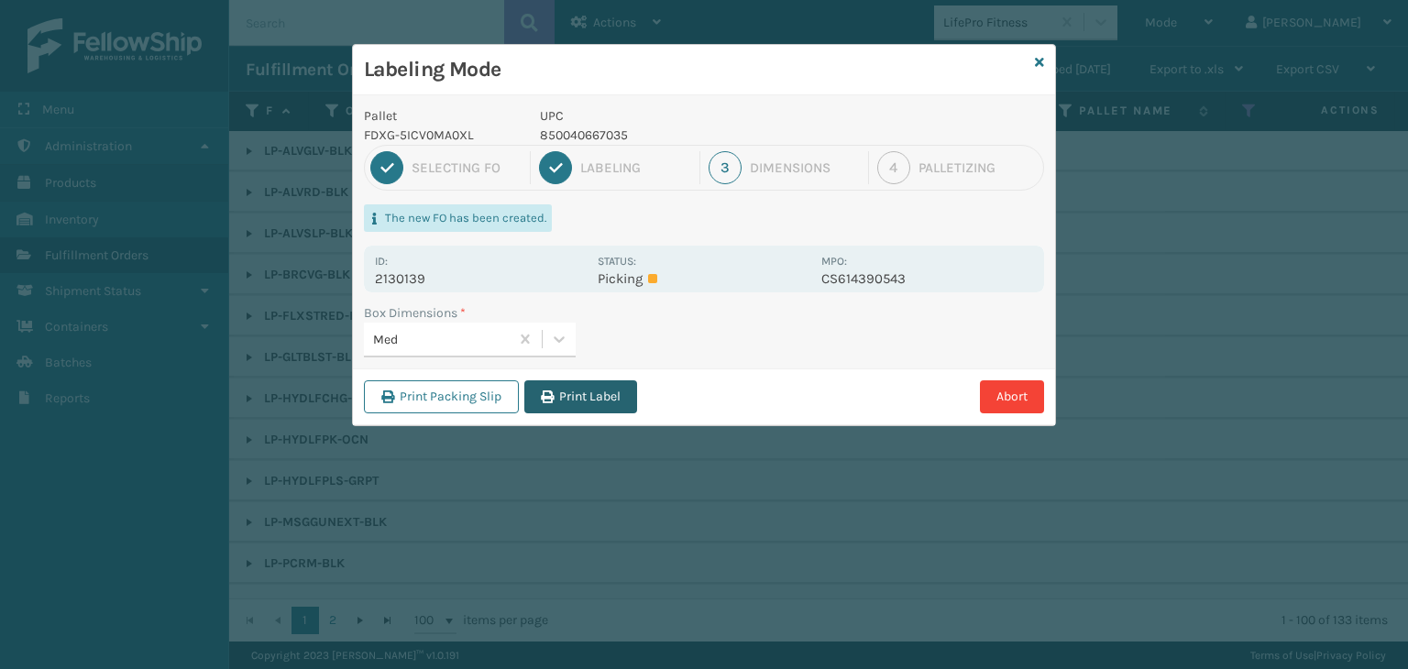
click at [589, 393] on button "Print Label" at bounding box center [580, 396] width 113 height 33
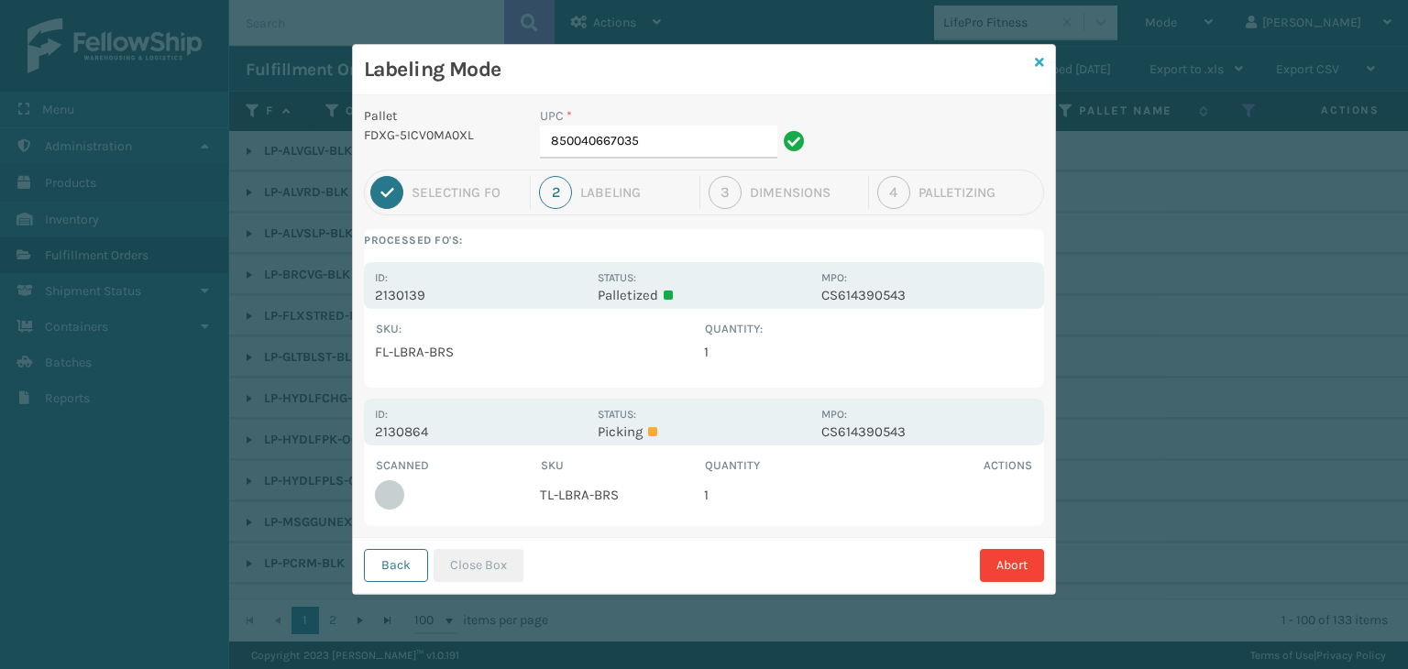
click at [1040, 61] on icon at bounding box center [1039, 62] width 9 height 13
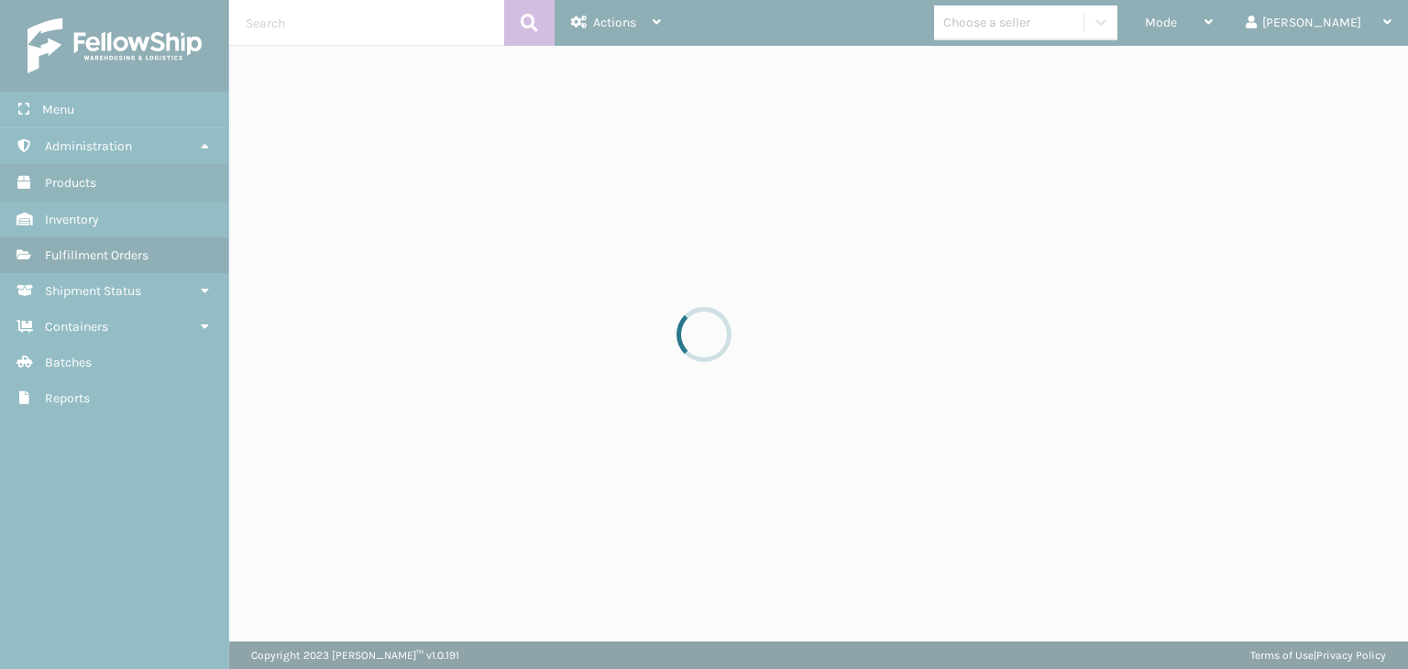
click at [1236, 35] on div at bounding box center [704, 334] width 1408 height 669
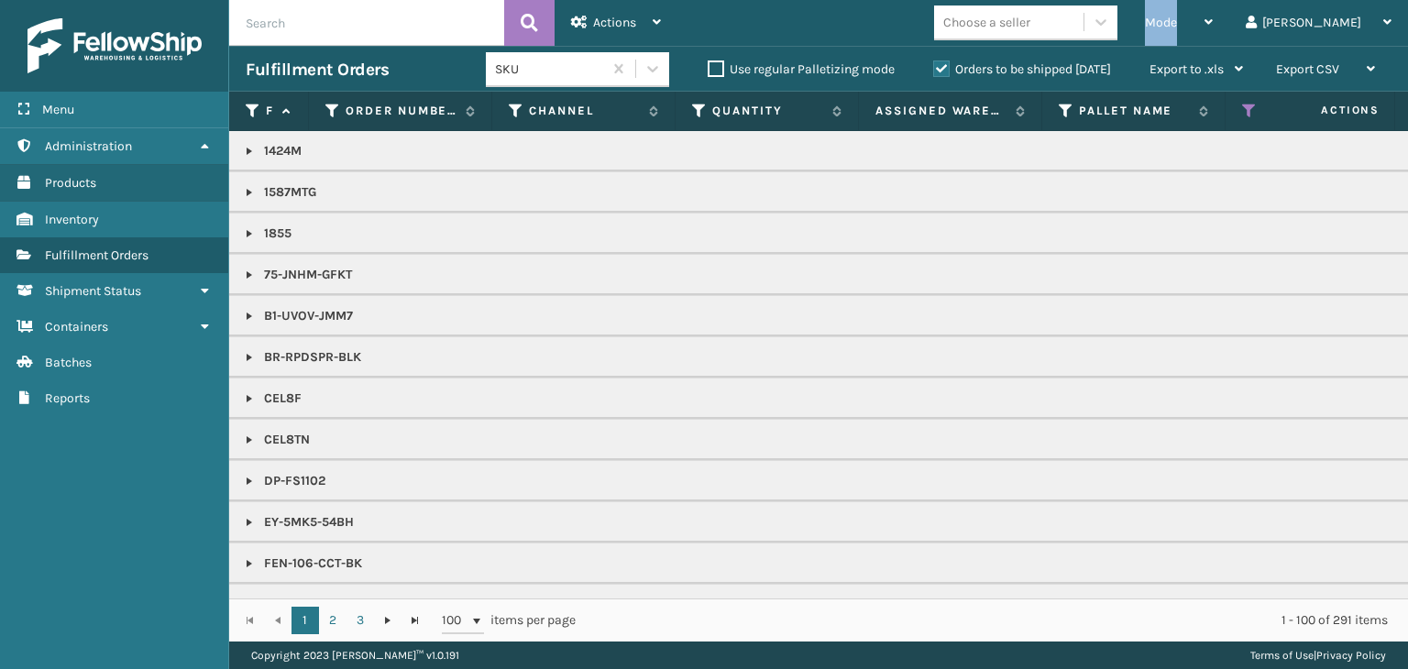
click at [1213, 35] on div "Mode" at bounding box center [1179, 23] width 68 height 46
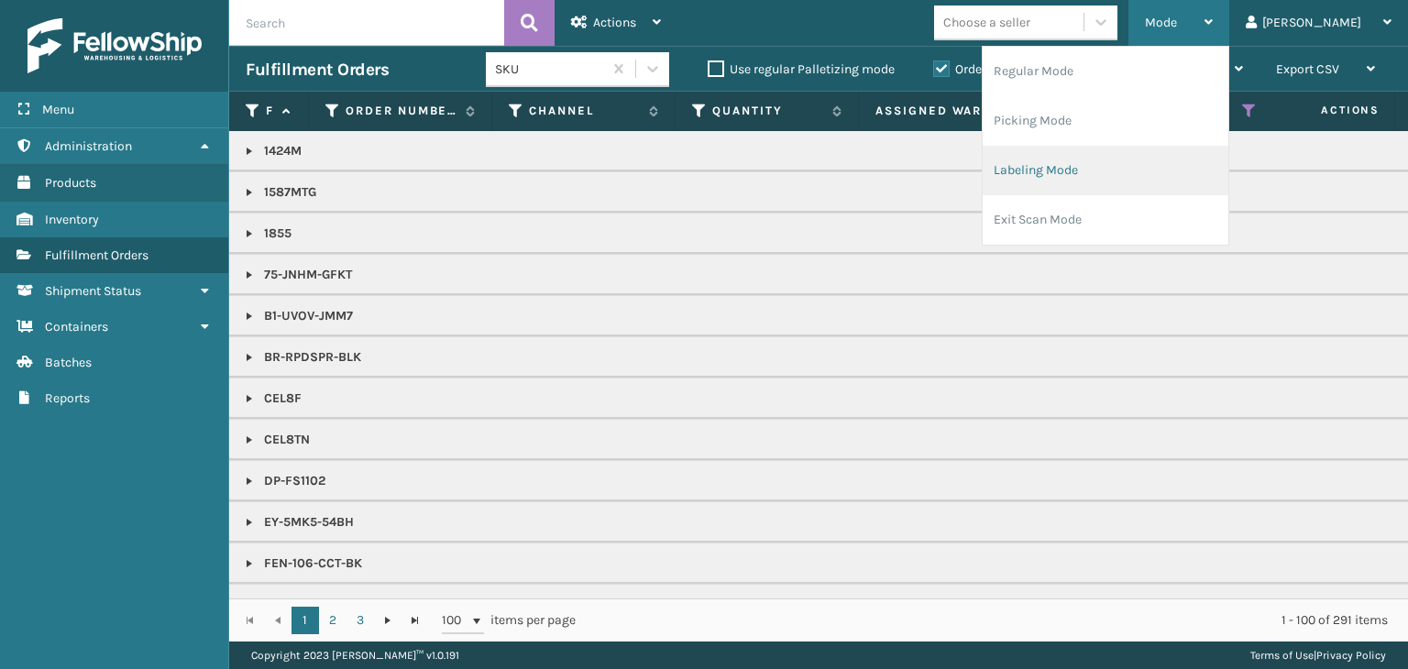
click at [1104, 177] on li "Labeling Mode" at bounding box center [1106, 171] width 246 height 50
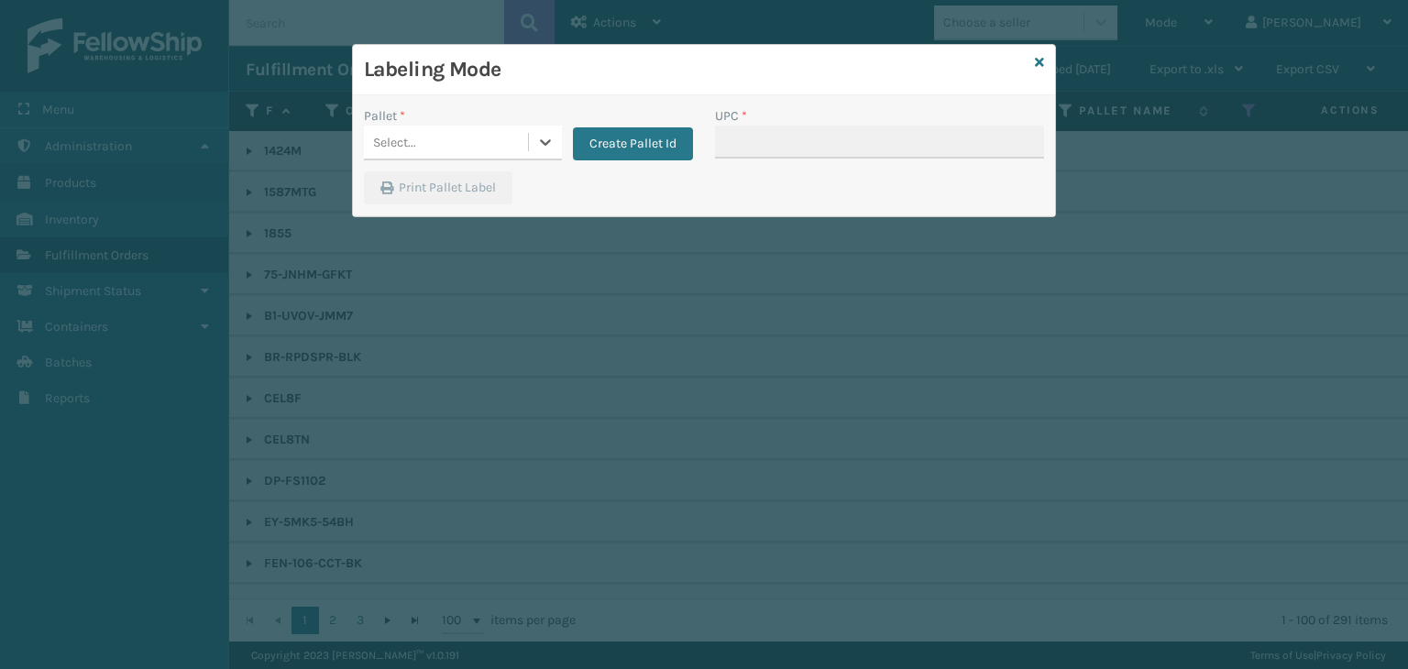
click at [462, 148] on div "Select..." at bounding box center [446, 142] width 164 height 30
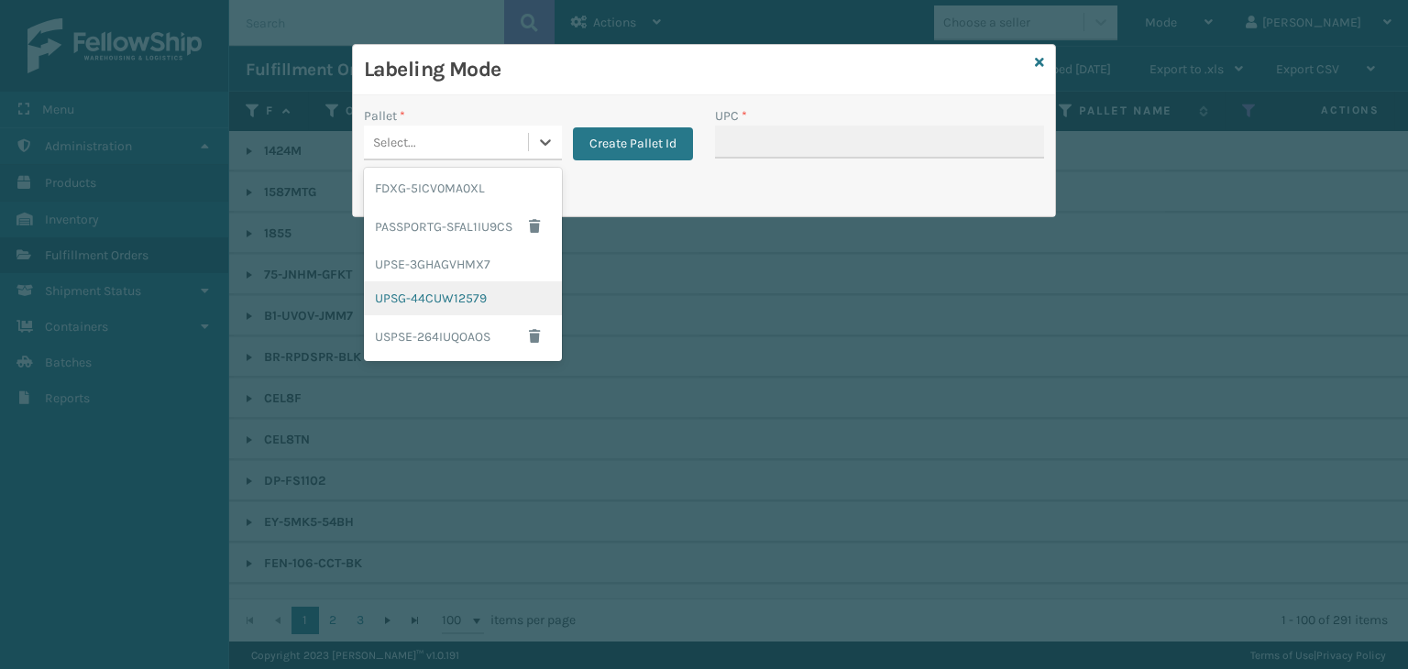
click at [473, 283] on div "UPSG-44CUW12579" at bounding box center [463, 298] width 198 height 34
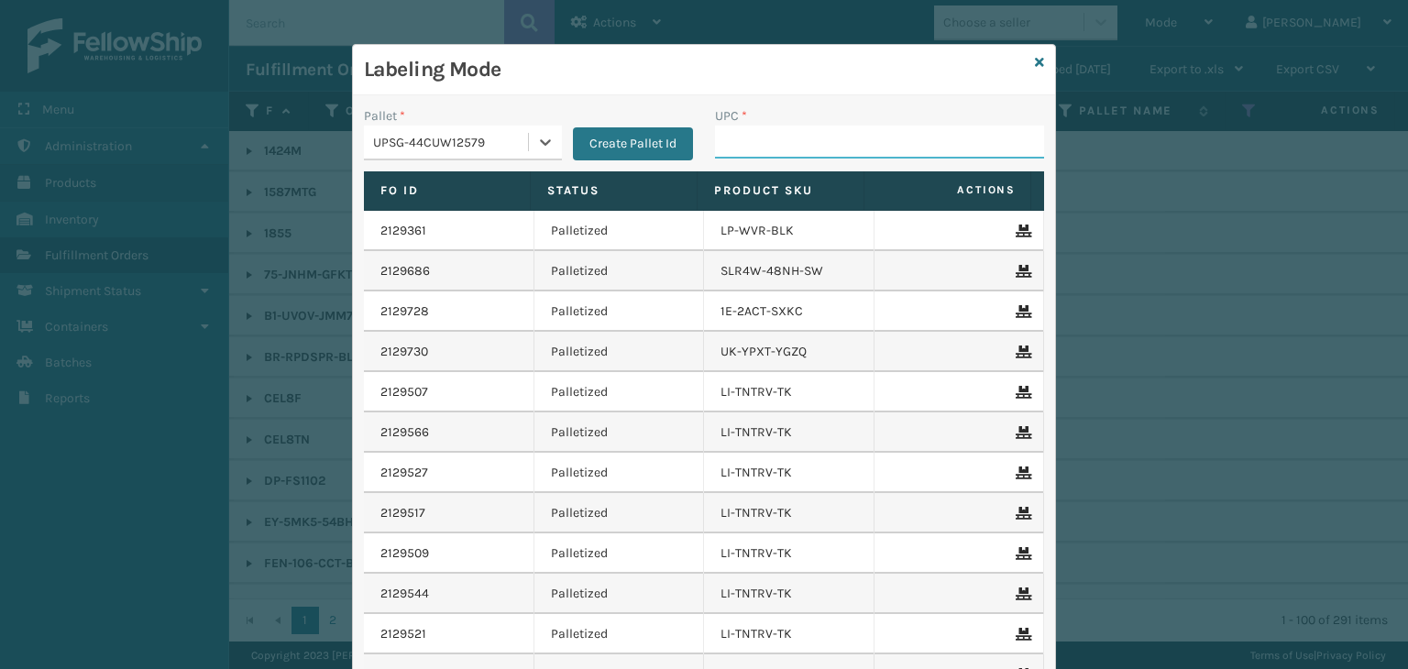
click at [784, 133] on input "UPC *" at bounding box center [879, 142] width 329 height 33
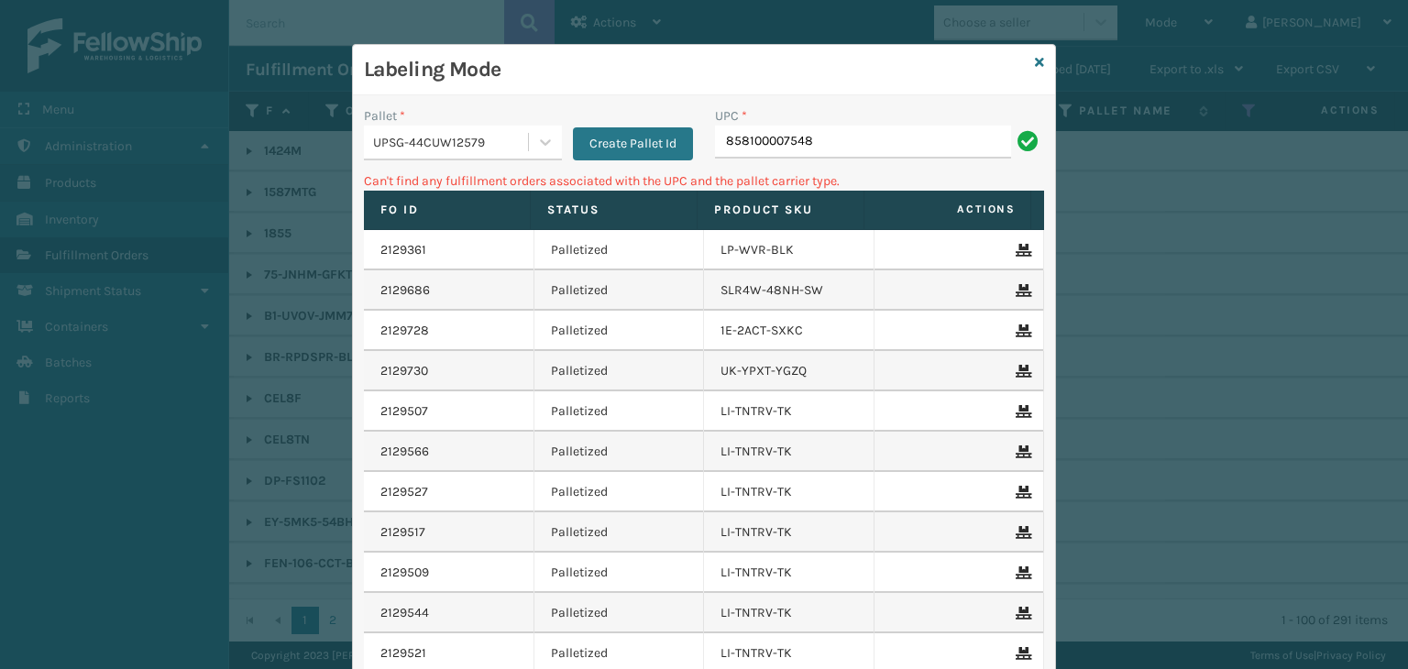
click at [411, 146] on div "UPSG-44CUW12579" at bounding box center [451, 142] width 157 height 19
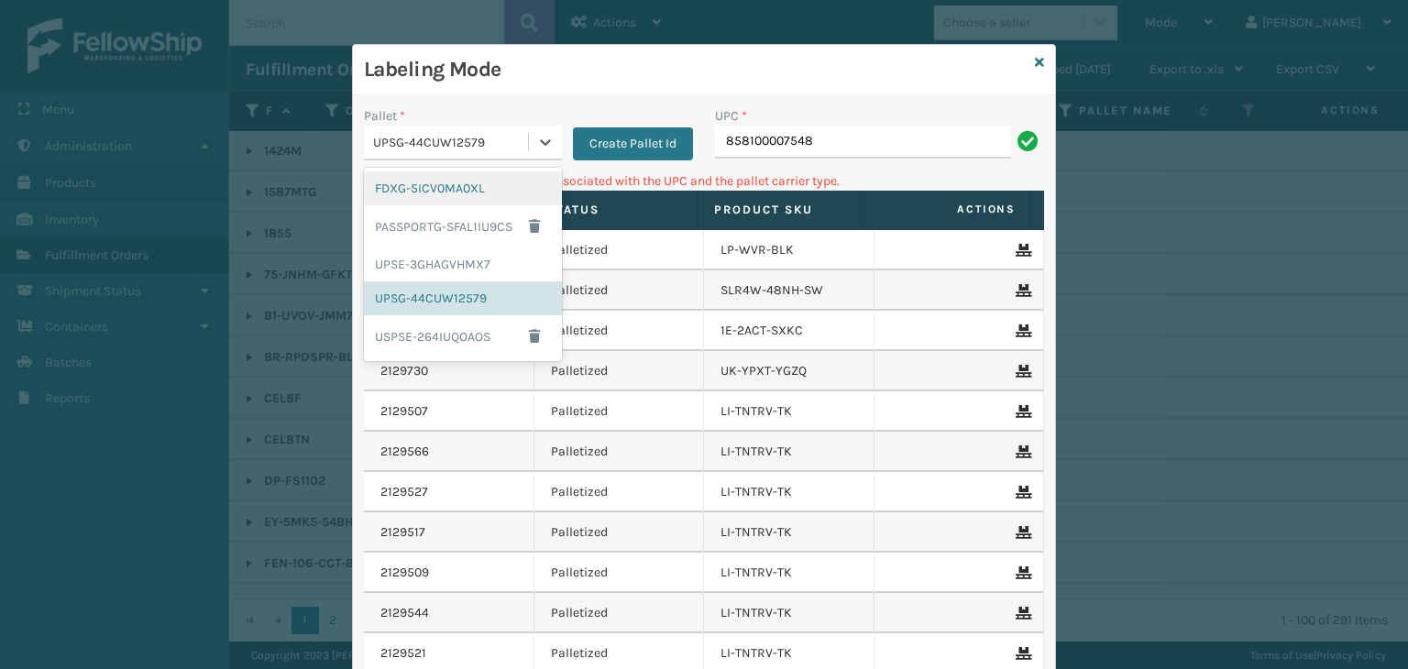
click at [432, 182] on div "FDXG-5ICV0MA0XL" at bounding box center [463, 188] width 198 height 34
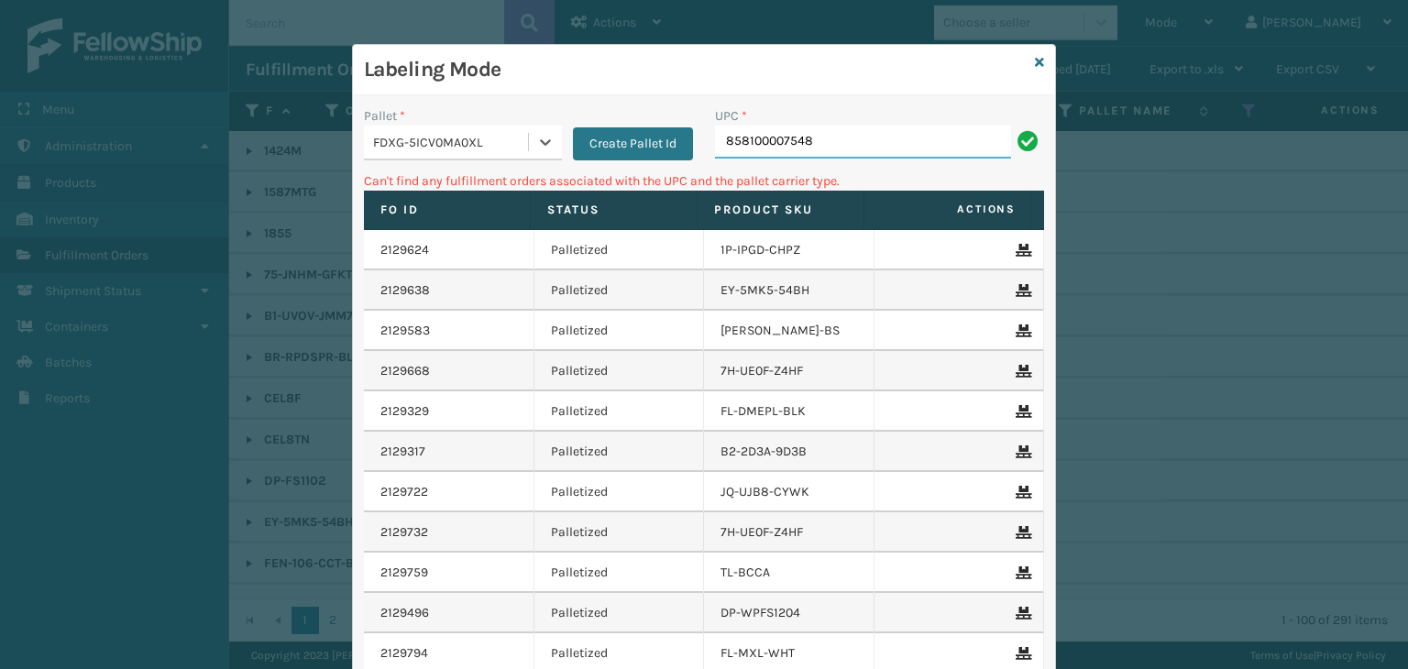
click at [841, 139] on input "858100007548" at bounding box center [863, 142] width 296 height 33
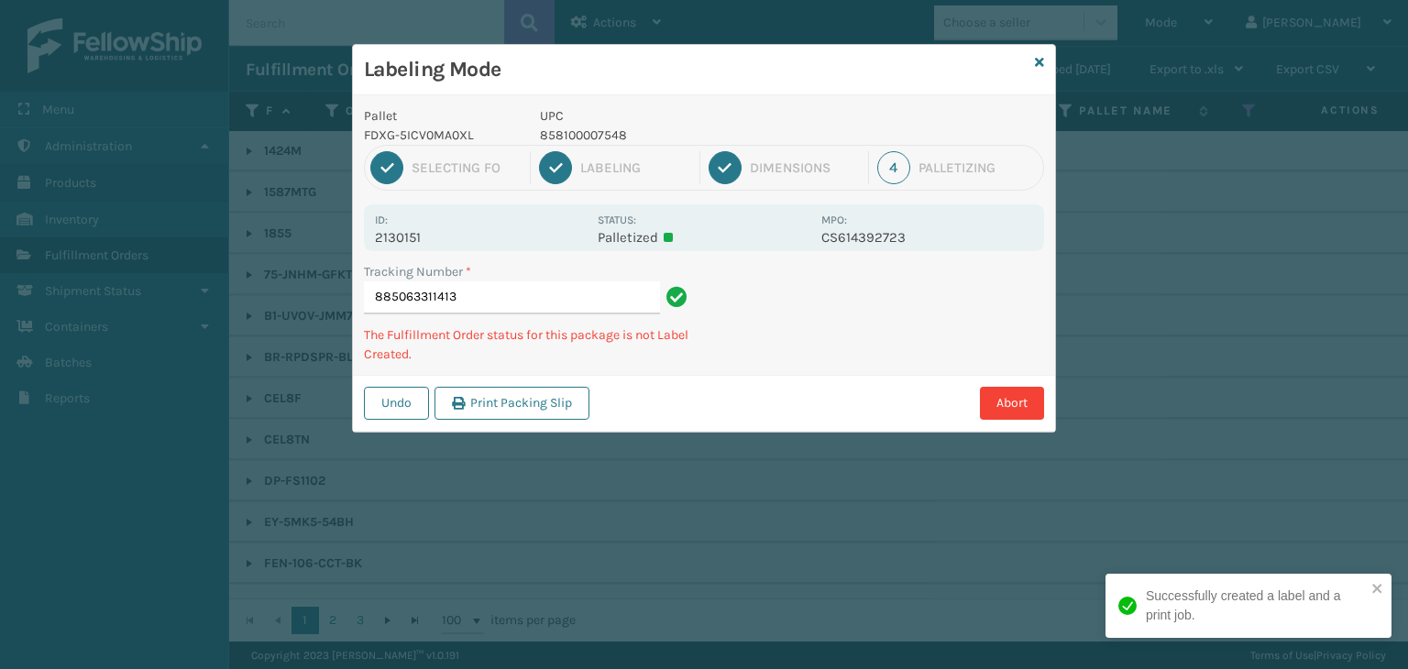
click at [594, 135] on p "858100007548" at bounding box center [675, 135] width 270 height 19
click at [593, 135] on p "858100007548" at bounding box center [675, 135] width 270 height 19
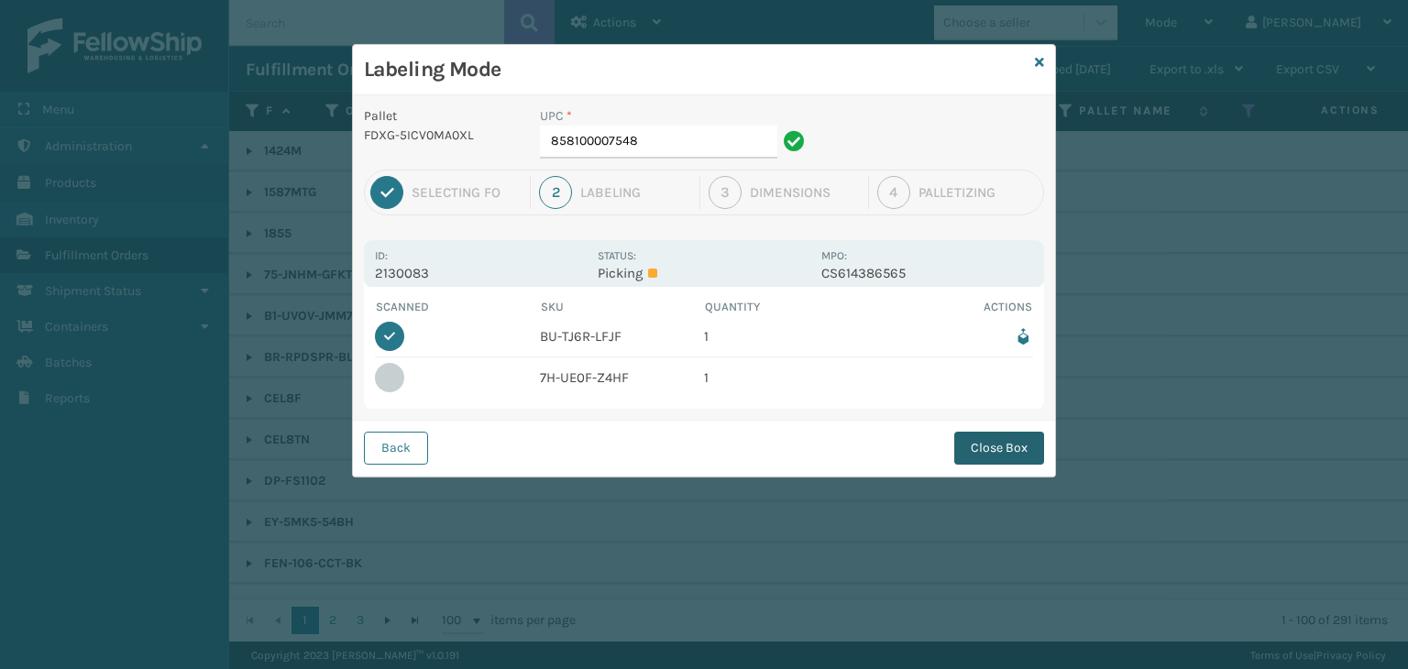
click at [1017, 439] on button "Close Box" at bounding box center [999, 448] width 90 height 33
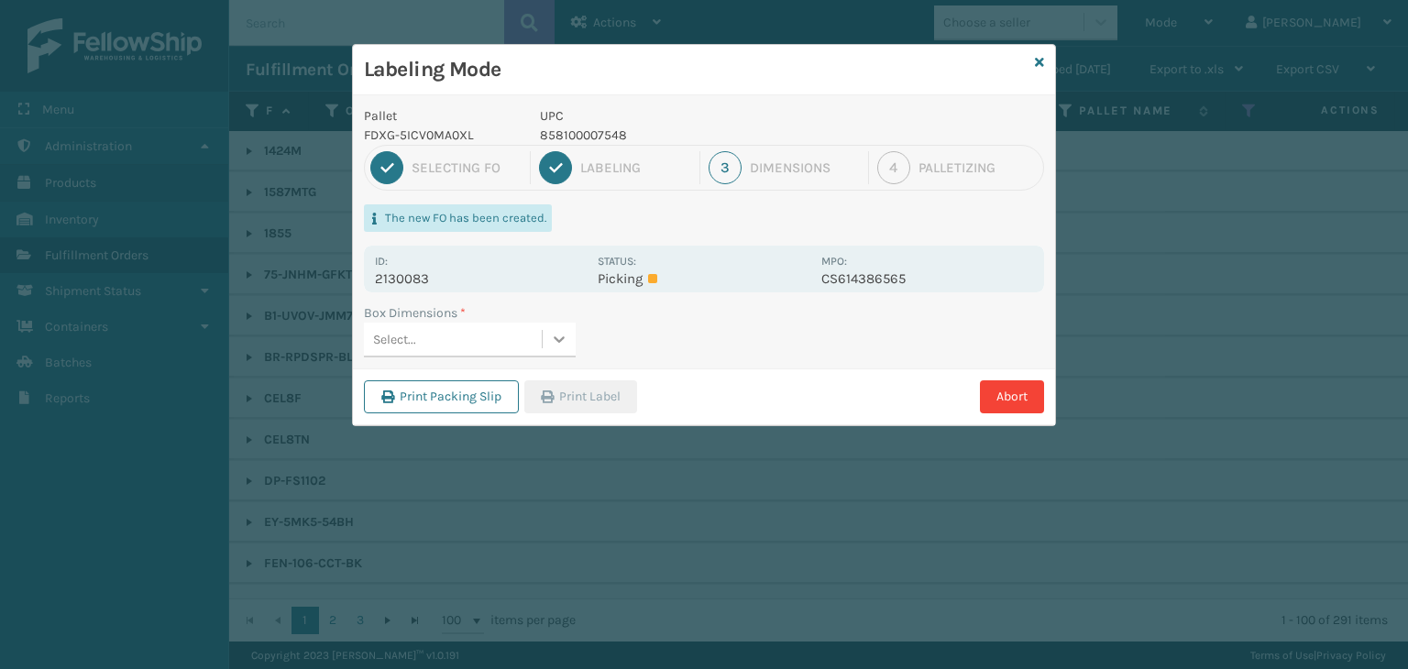
click at [545, 334] on div at bounding box center [559, 339] width 33 height 33
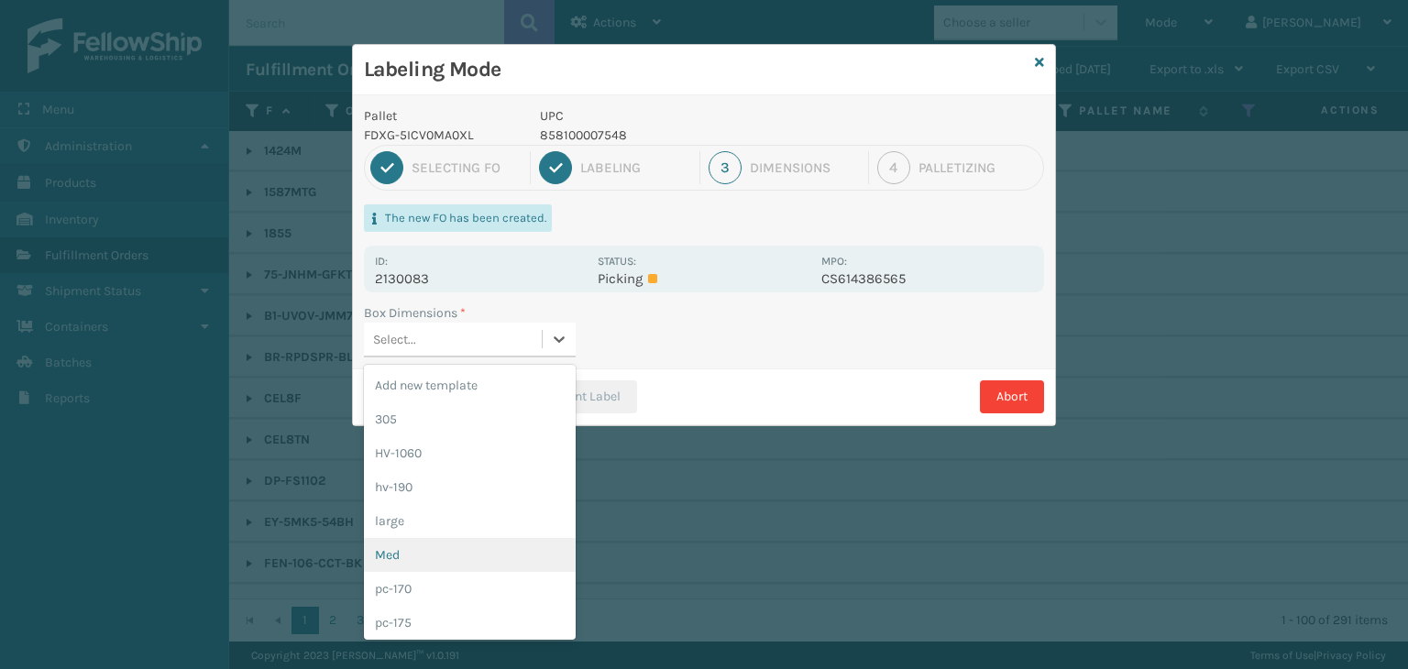
drag, startPoint x: 451, startPoint y: 565, endPoint x: 584, endPoint y: 401, distance: 211.2
click at [452, 565] on div "Med" at bounding box center [470, 555] width 212 height 34
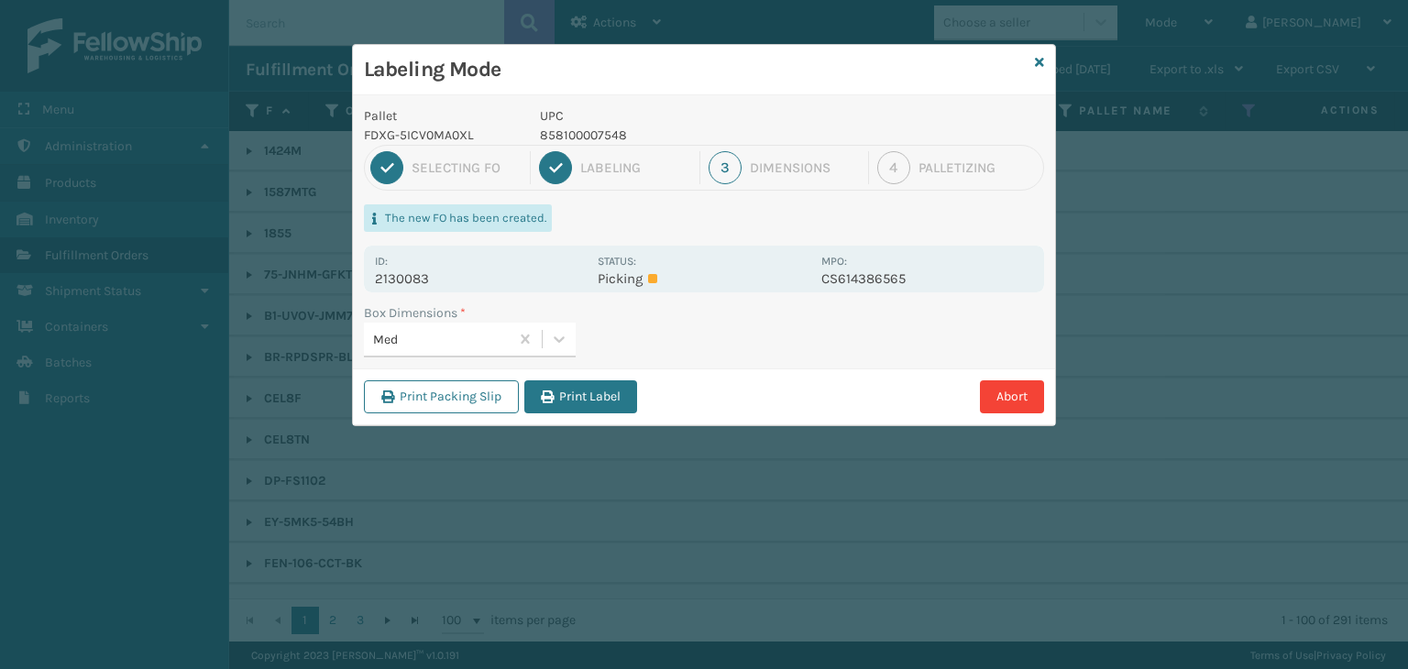
drag, startPoint x: 580, startPoint y: 406, endPoint x: 610, endPoint y: 408, distance: 29.4
click at [580, 405] on button "Print Label" at bounding box center [580, 396] width 113 height 33
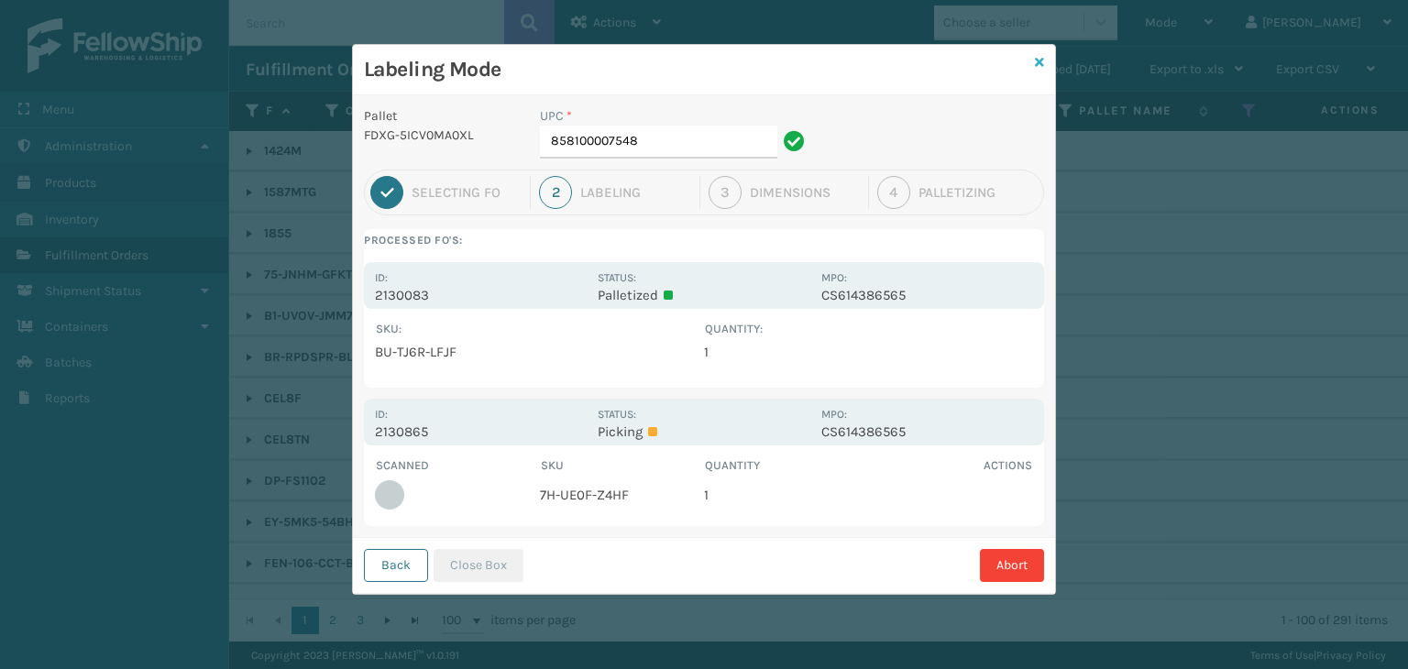
click at [1041, 61] on icon at bounding box center [1039, 62] width 9 height 13
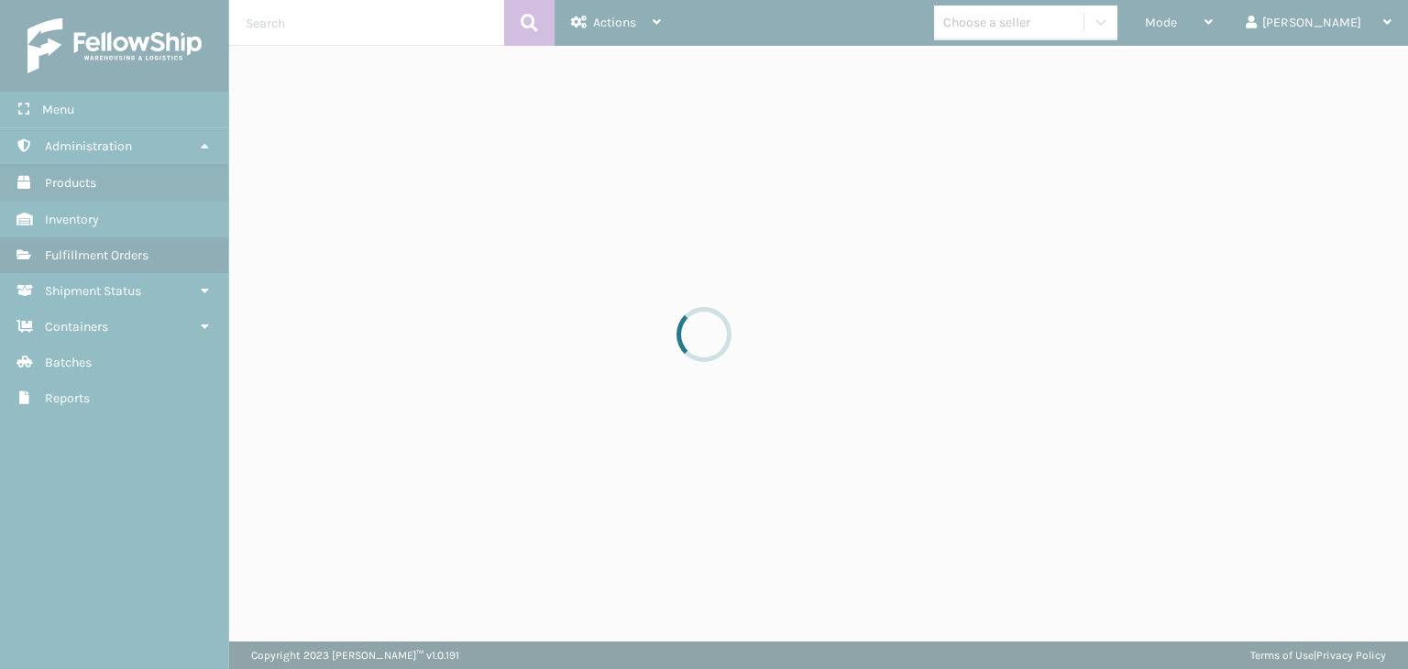
click at [1220, 34] on div at bounding box center [704, 334] width 1408 height 669
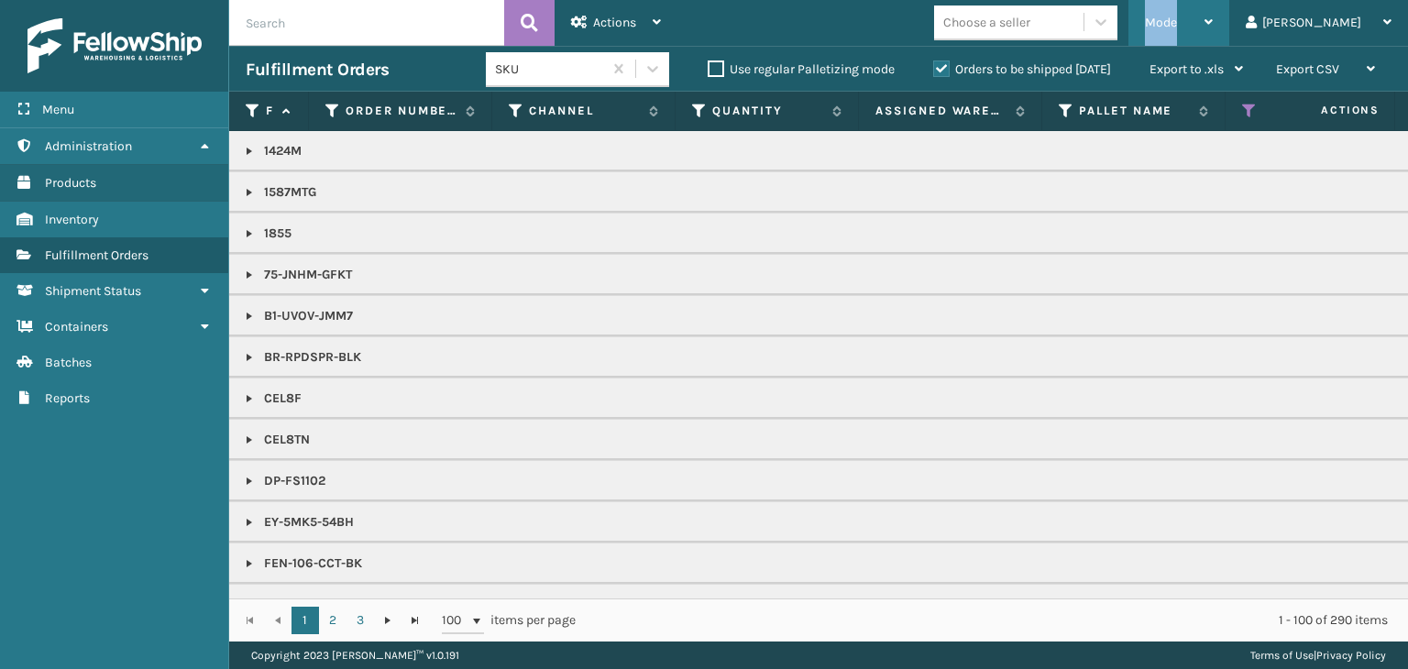
click at [1213, 32] on div "Mode" at bounding box center [1179, 23] width 68 height 46
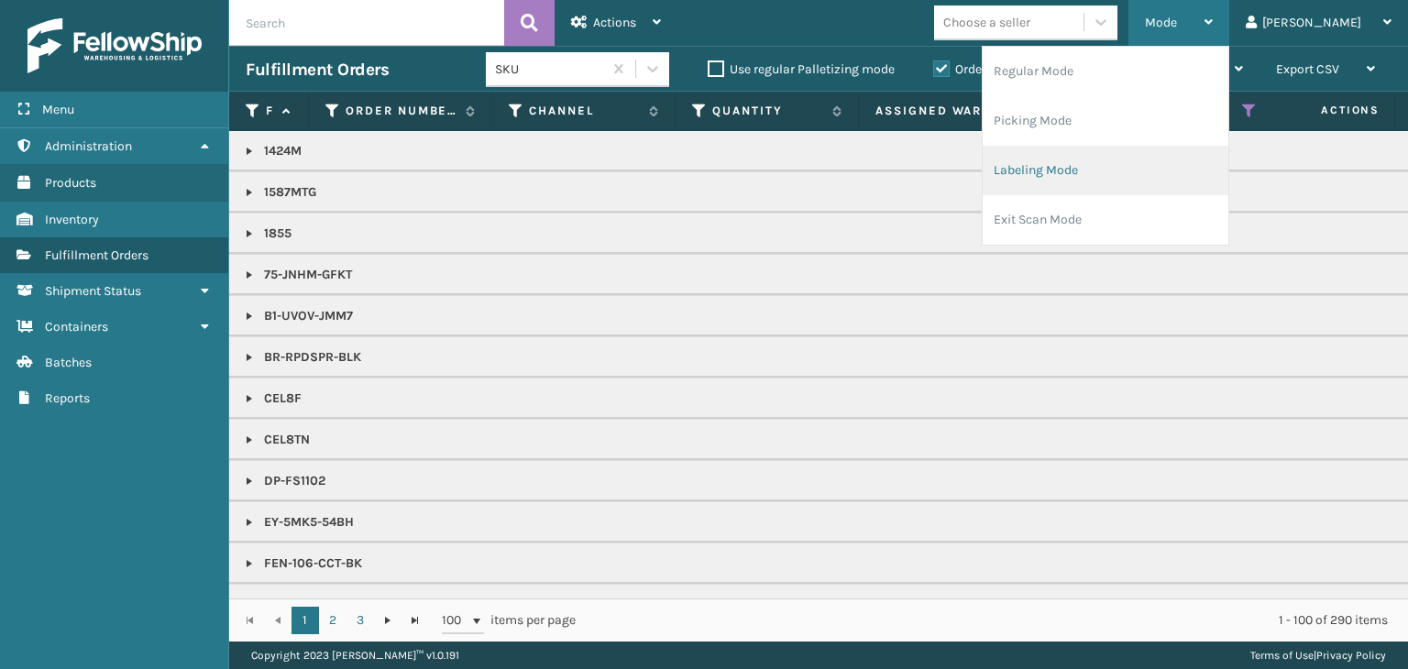
click at [1118, 160] on li "Labeling Mode" at bounding box center [1106, 171] width 246 height 50
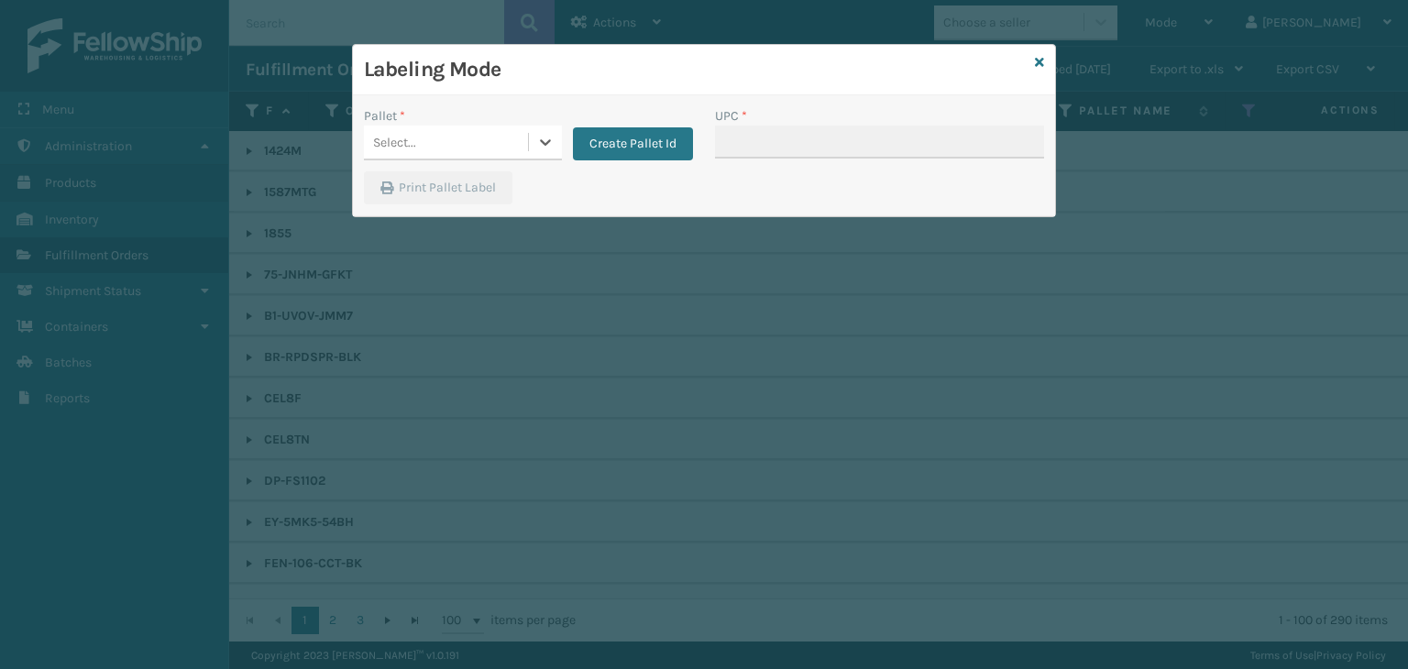
click at [455, 149] on div "Select..." at bounding box center [446, 142] width 164 height 30
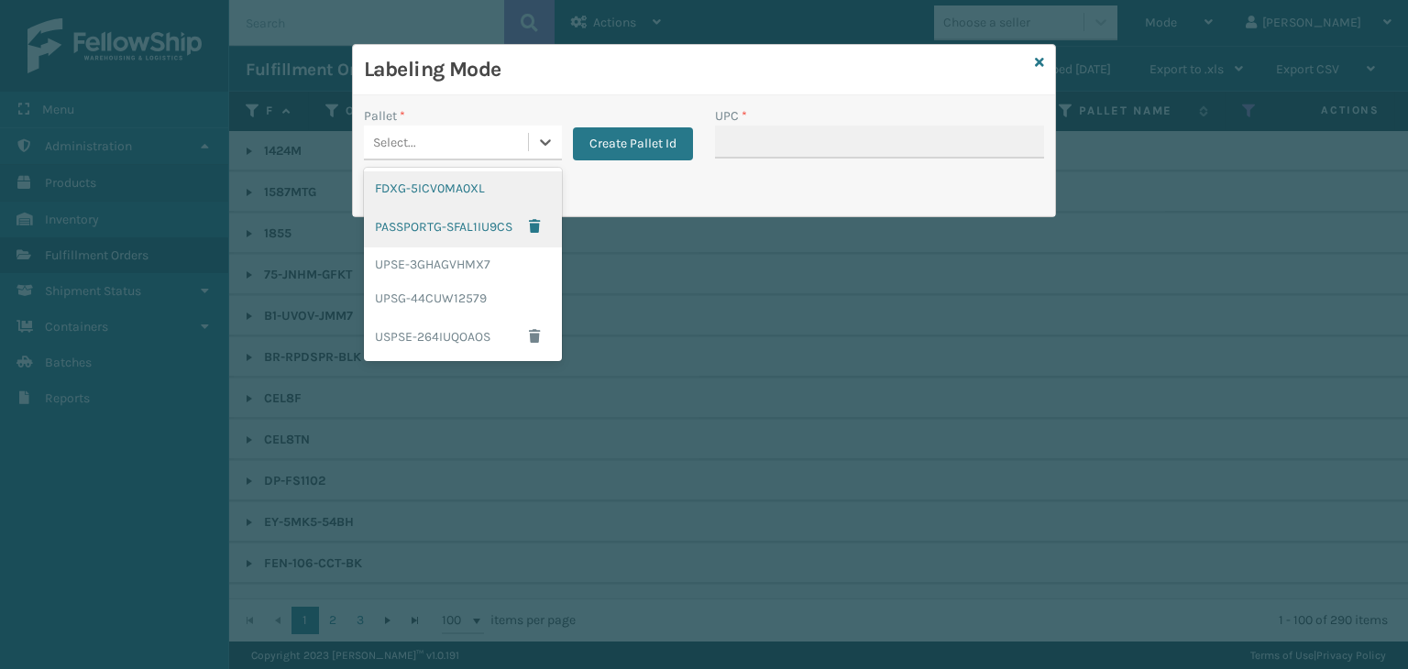
click at [446, 194] on div "FDXG-5ICV0MA0XL" at bounding box center [463, 188] width 198 height 34
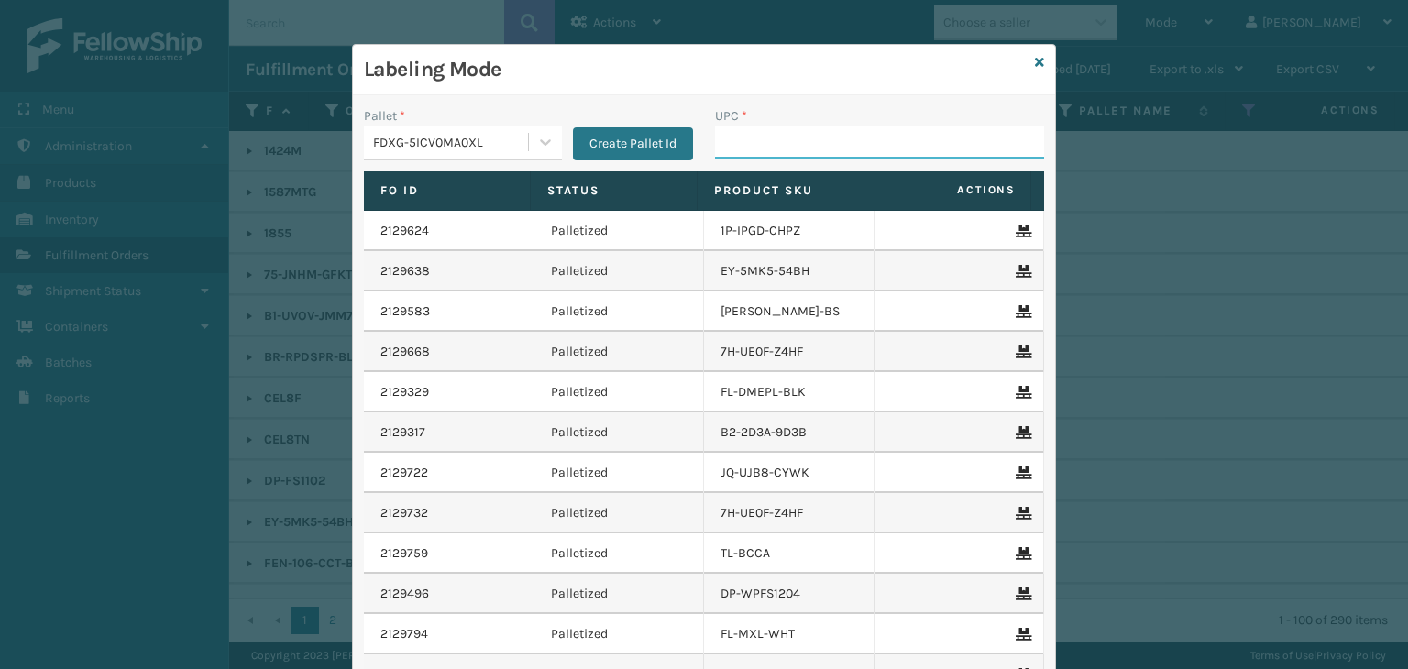
drag, startPoint x: 788, startPoint y: 141, endPoint x: 738, endPoint y: 121, distance: 54.3
click at [786, 141] on input "UPC *" at bounding box center [879, 142] width 329 height 33
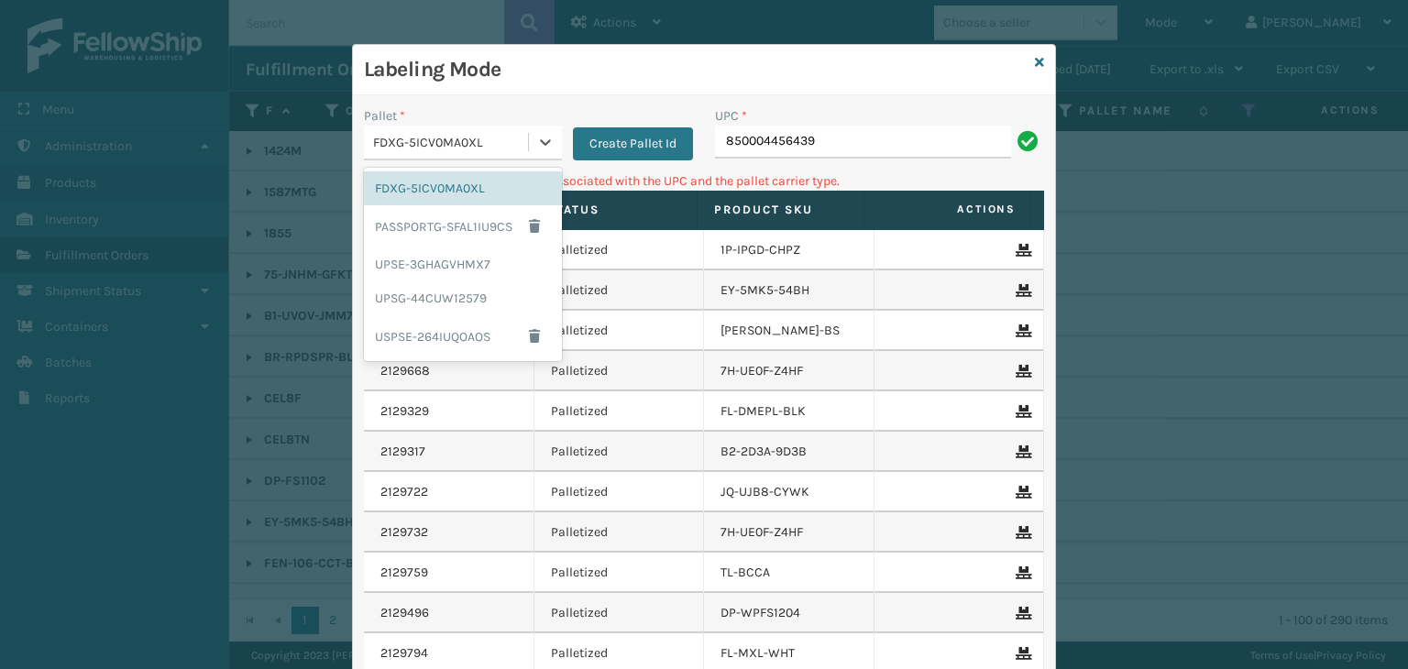
click at [462, 138] on div "FDXG-5ICV0MA0XL" at bounding box center [451, 142] width 157 height 19
click at [475, 293] on div "UPSG-44CUW12579" at bounding box center [463, 298] width 198 height 34
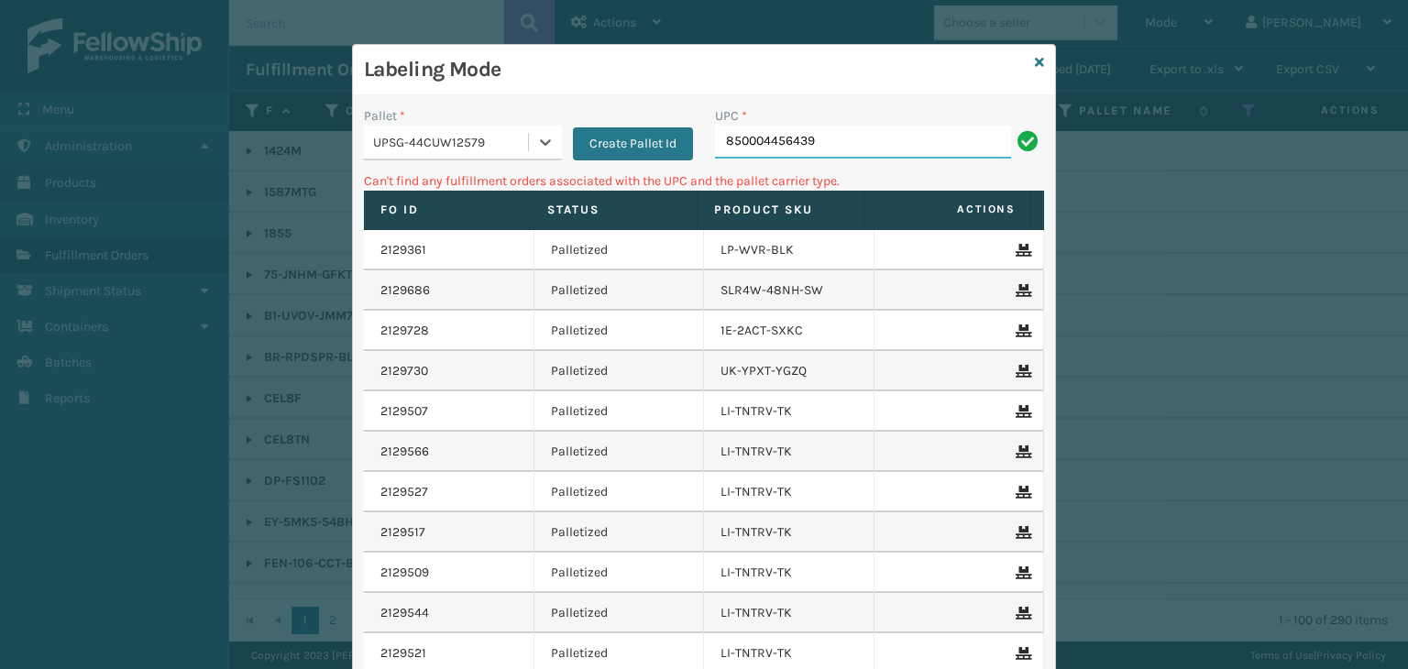
click at [865, 144] on input "850004456439" at bounding box center [863, 142] width 296 height 33
drag, startPoint x: 852, startPoint y: 148, endPoint x: 333, endPoint y: 116, distance: 519.9
click at [333, 116] on div "Labeling Mode Pallet * UPSG-44CUW12579 Create Pallet Id UPC * 850004456439 Can'…" at bounding box center [704, 334] width 1408 height 669
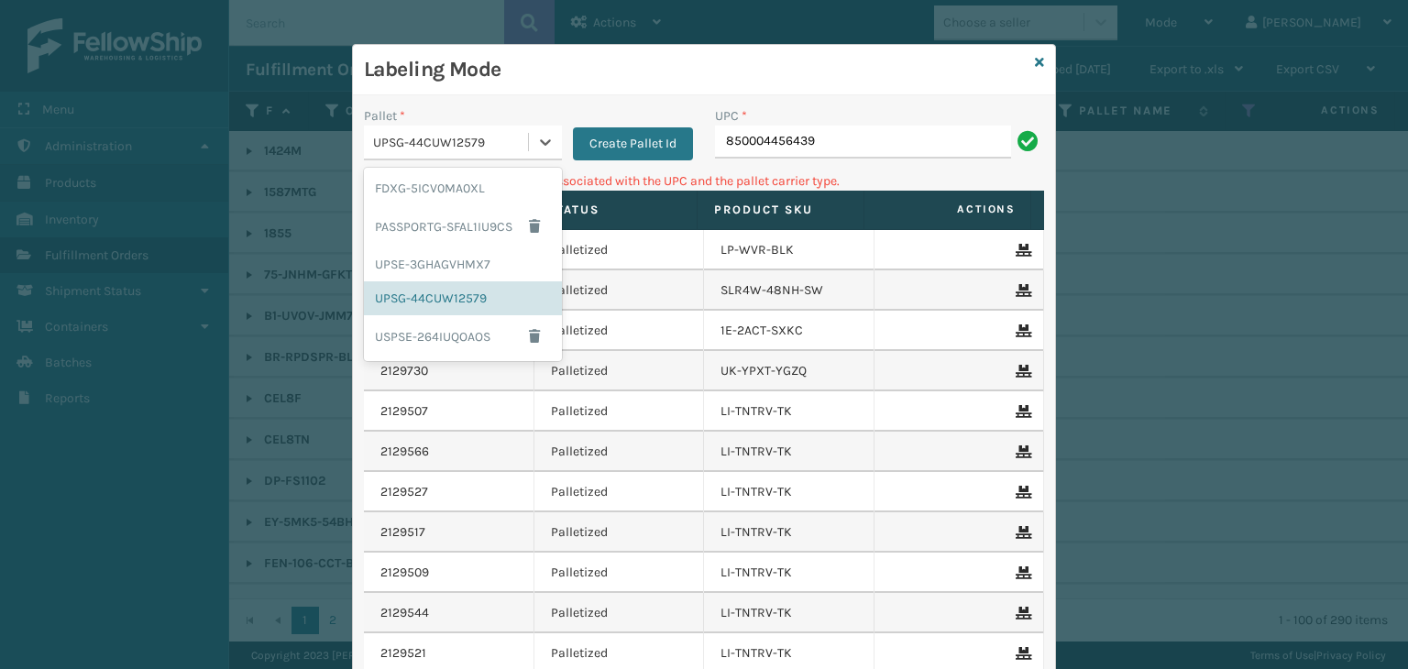
click at [432, 133] on div "UPSG-44CUW12579" at bounding box center [451, 142] width 157 height 19
drag, startPoint x: 440, startPoint y: 189, endPoint x: 576, endPoint y: 167, distance: 137.5
click at [442, 185] on div "FDXG-5ICV0MA0XL" at bounding box center [463, 188] width 198 height 34
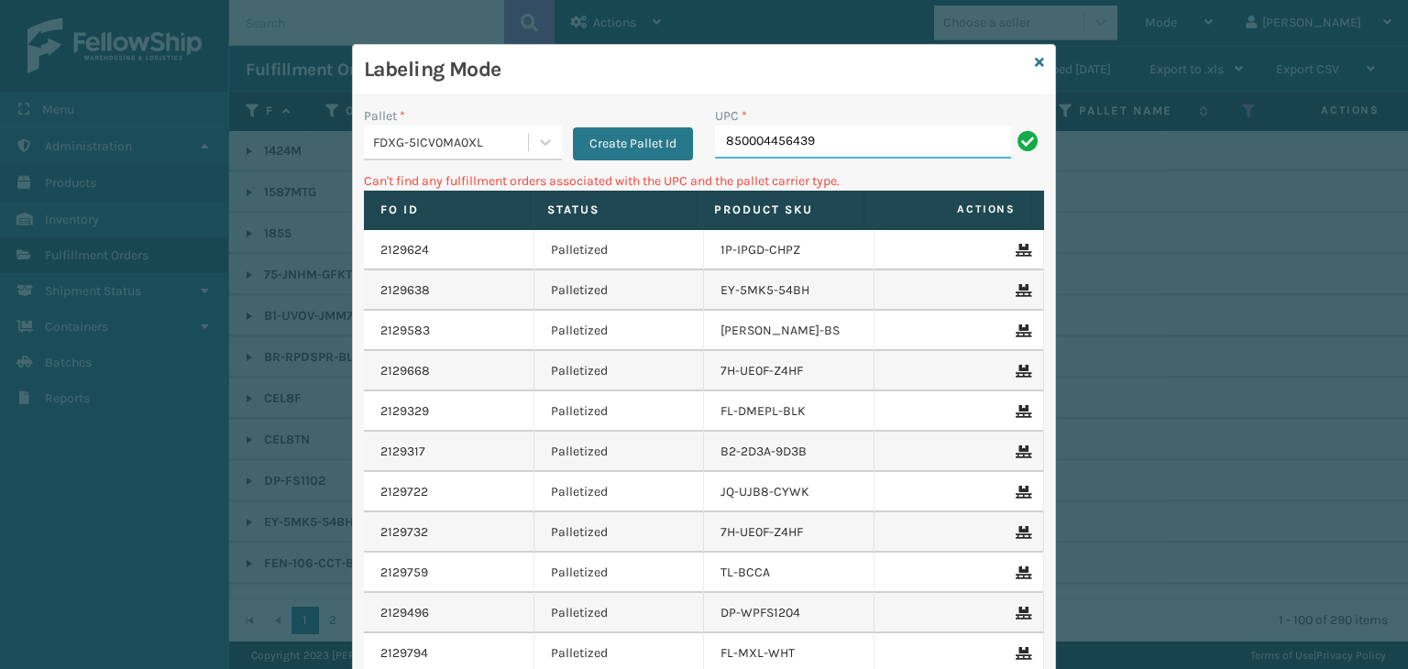
drag, startPoint x: 847, startPoint y: 141, endPoint x: 450, endPoint y: 111, distance: 398.1
click at [451, 105] on div "Pallet * FDXG-5ICV0MA0XL Create Pallet Id UPC * 850004456439 Can't find any ful…" at bounding box center [704, 451] width 702 height 713
drag, startPoint x: 964, startPoint y: 159, endPoint x: 943, endPoint y: 146, distance: 24.7
click at [956, 155] on div "UPC * 850004456156" at bounding box center [879, 138] width 351 height 65
drag, startPoint x: 943, startPoint y: 146, endPoint x: 585, endPoint y: 104, distance: 360.9
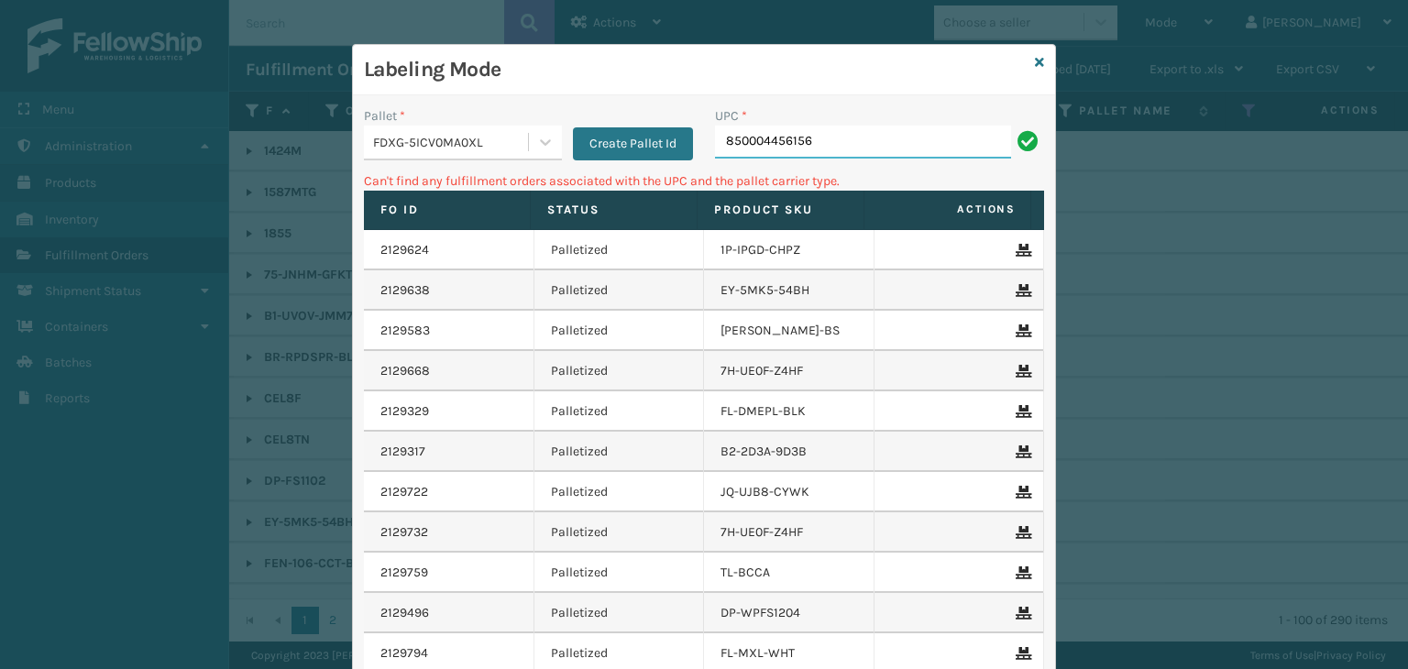
click at [587, 105] on div "Pallet * FDXG-5ICV0MA0XL Create Pallet Id UPC * 850004456156 Can't find any ful…" at bounding box center [704, 451] width 702 height 713
click at [1035, 63] on icon at bounding box center [1039, 62] width 9 height 13
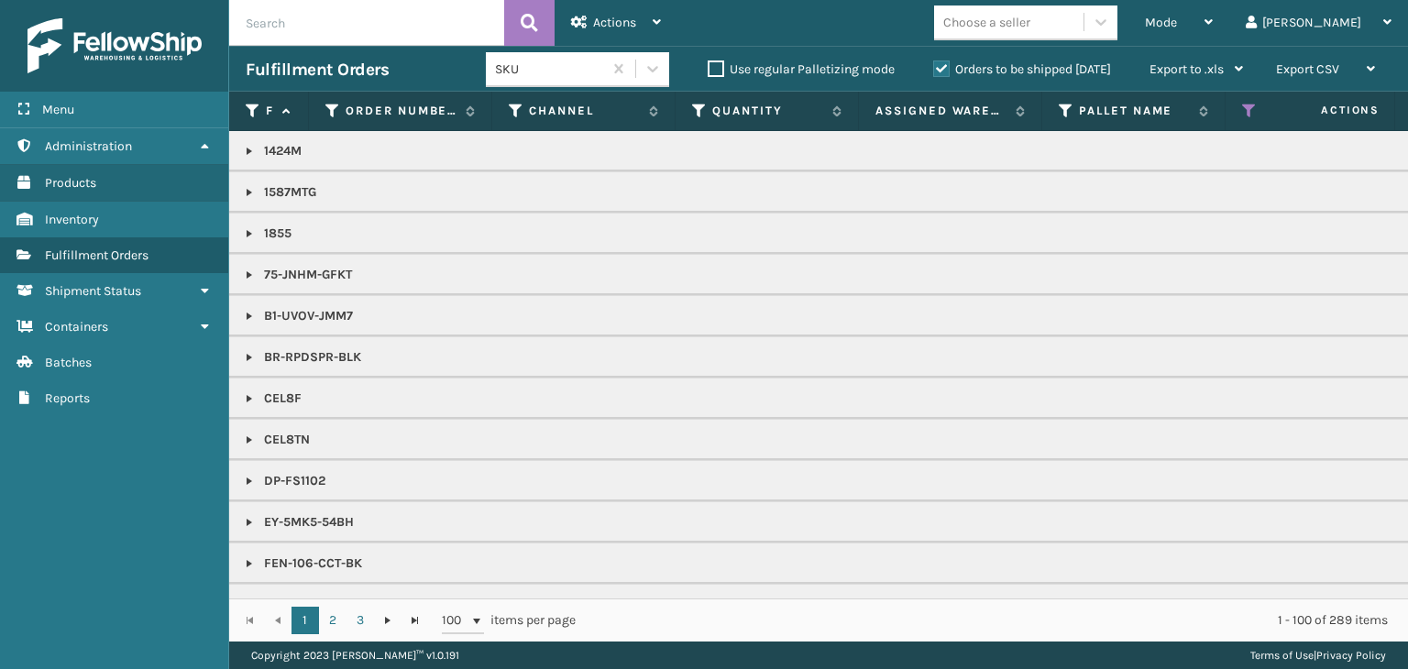
click at [1030, 28] on div "Choose a seller" at bounding box center [986, 22] width 87 height 19
click at [254, 226] on link at bounding box center [249, 233] width 15 height 15
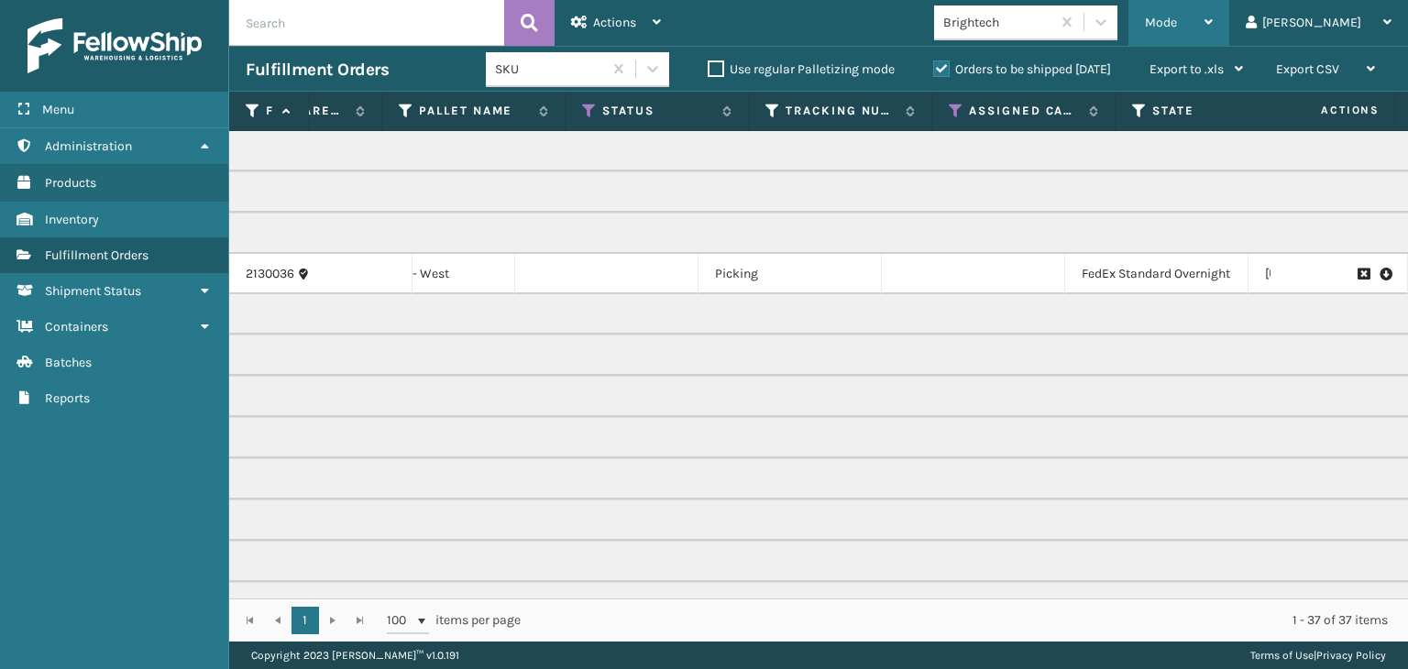
scroll to position [0, 680]
click at [1213, 31] on div "Mode" at bounding box center [1179, 23] width 68 height 46
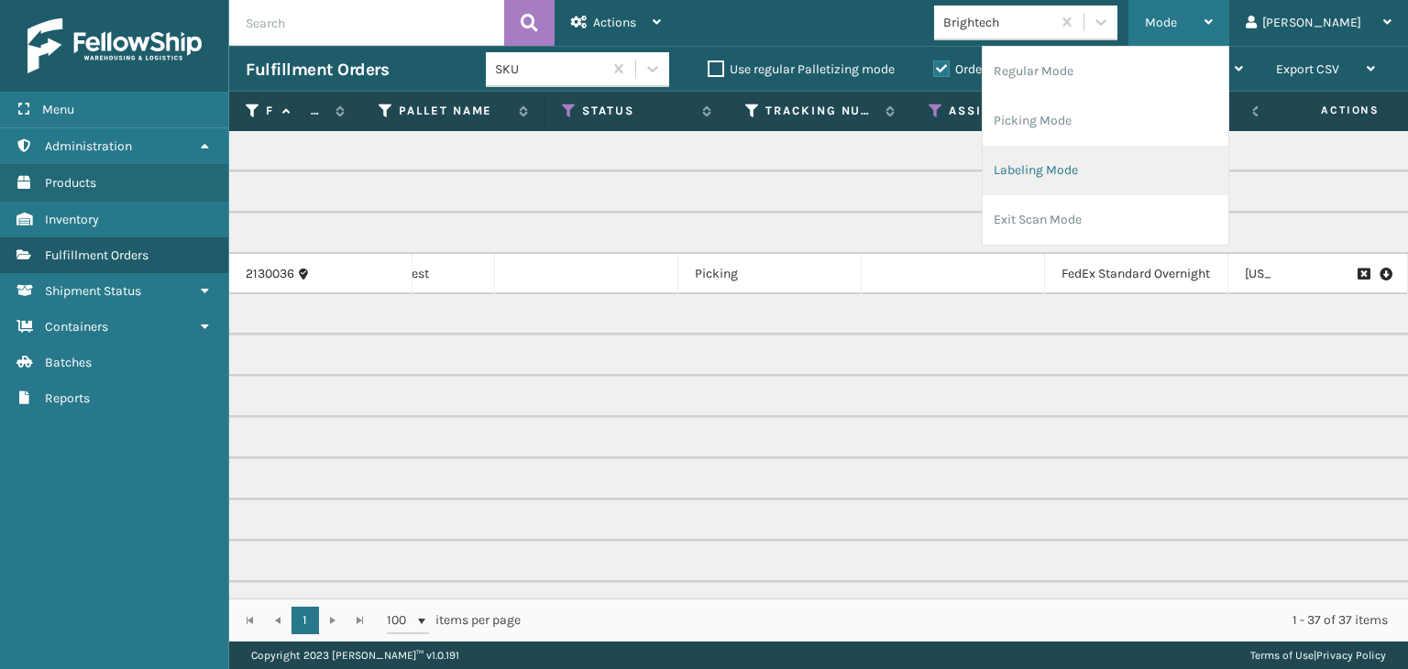
click at [1131, 189] on li "Labeling Mode" at bounding box center [1106, 171] width 246 height 50
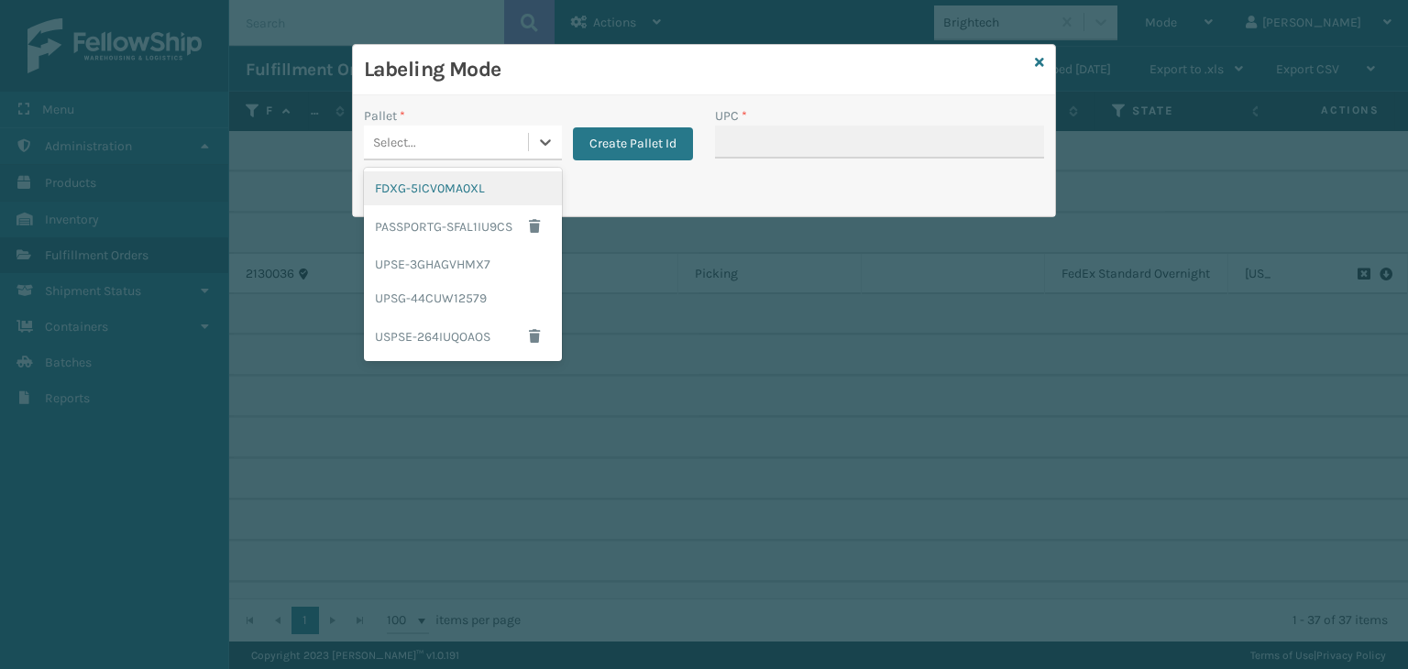
click at [387, 156] on div "Select..." at bounding box center [446, 142] width 164 height 30
click at [625, 133] on button "Create Pallet Id" at bounding box center [633, 143] width 120 height 33
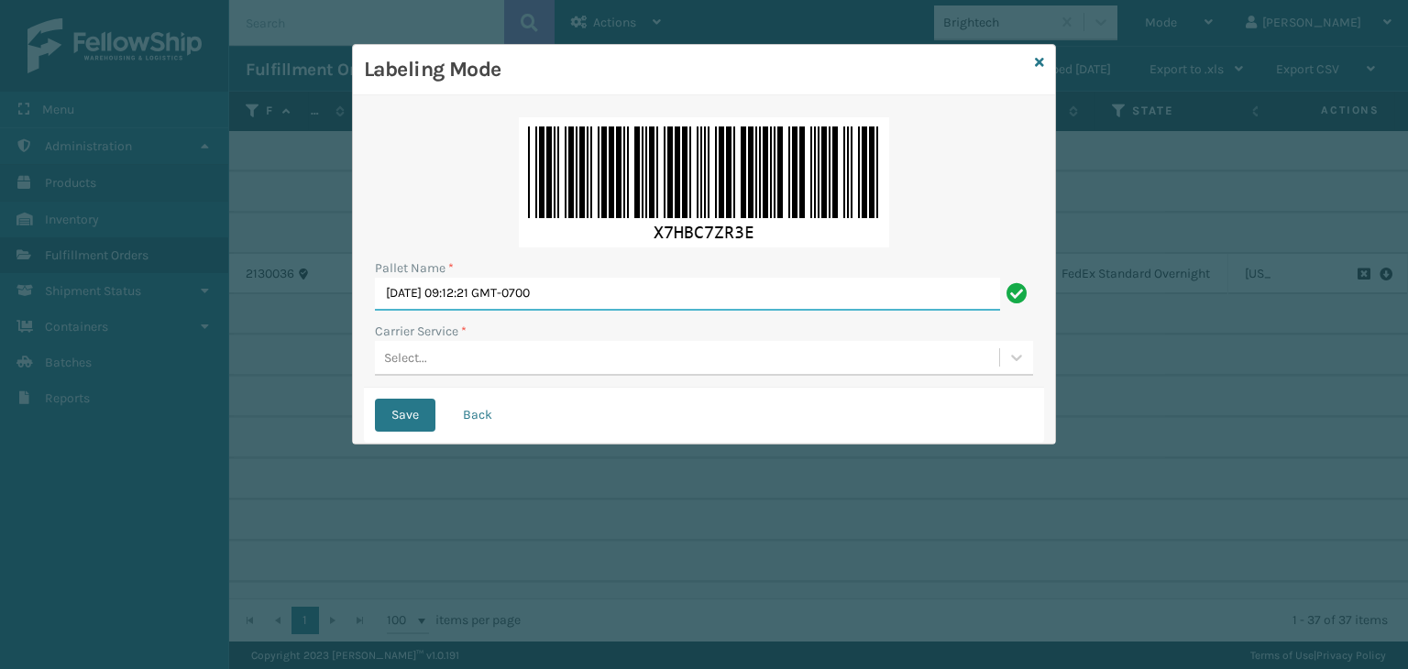
drag, startPoint x: 612, startPoint y: 283, endPoint x: 0, endPoint y: 253, distance: 612.3
click at [0, 262] on div "Labeling Mode Pallet Name * [DATE] 09:12:21 GMT-0700 Carrier Service * Select..…" at bounding box center [704, 334] width 1408 height 669
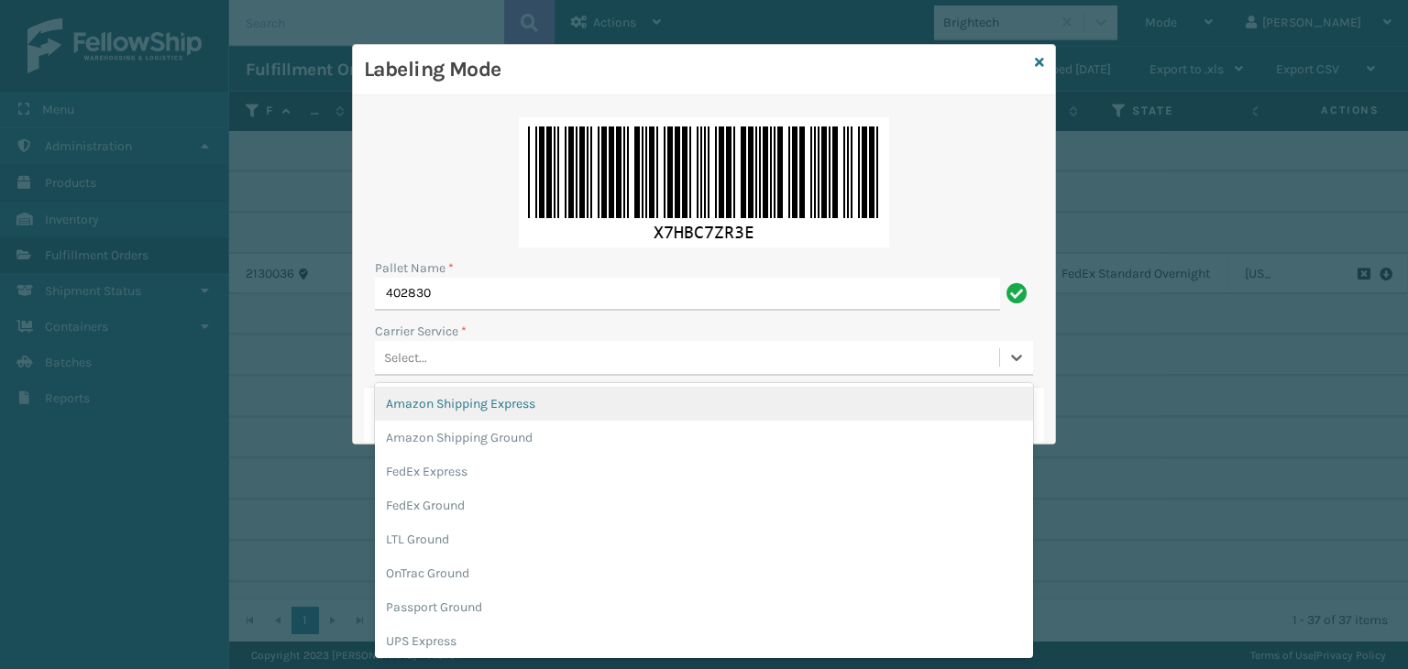
click at [489, 366] on div "Select..." at bounding box center [687, 358] width 624 height 30
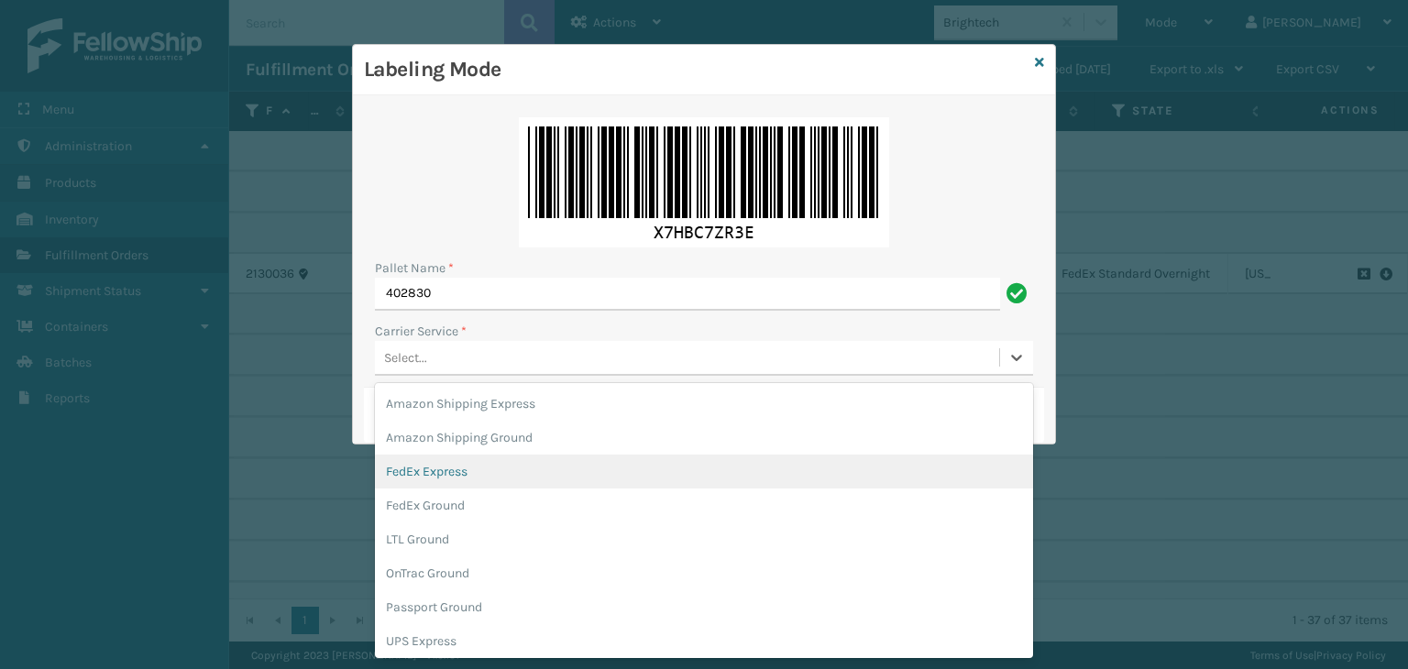
click at [480, 476] on div "FedEx Express" at bounding box center [704, 472] width 658 height 34
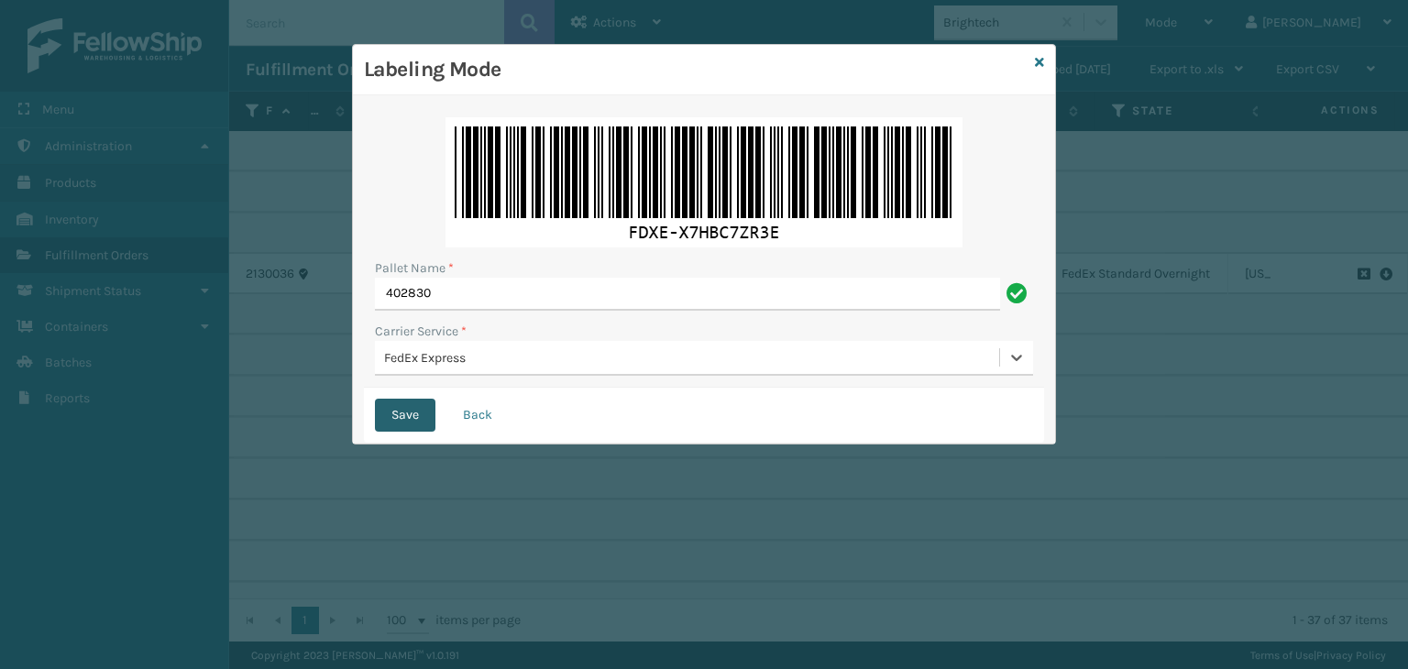
click at [424, 414] on button "Save" at bounding box center [405, 415] width 61 height 33
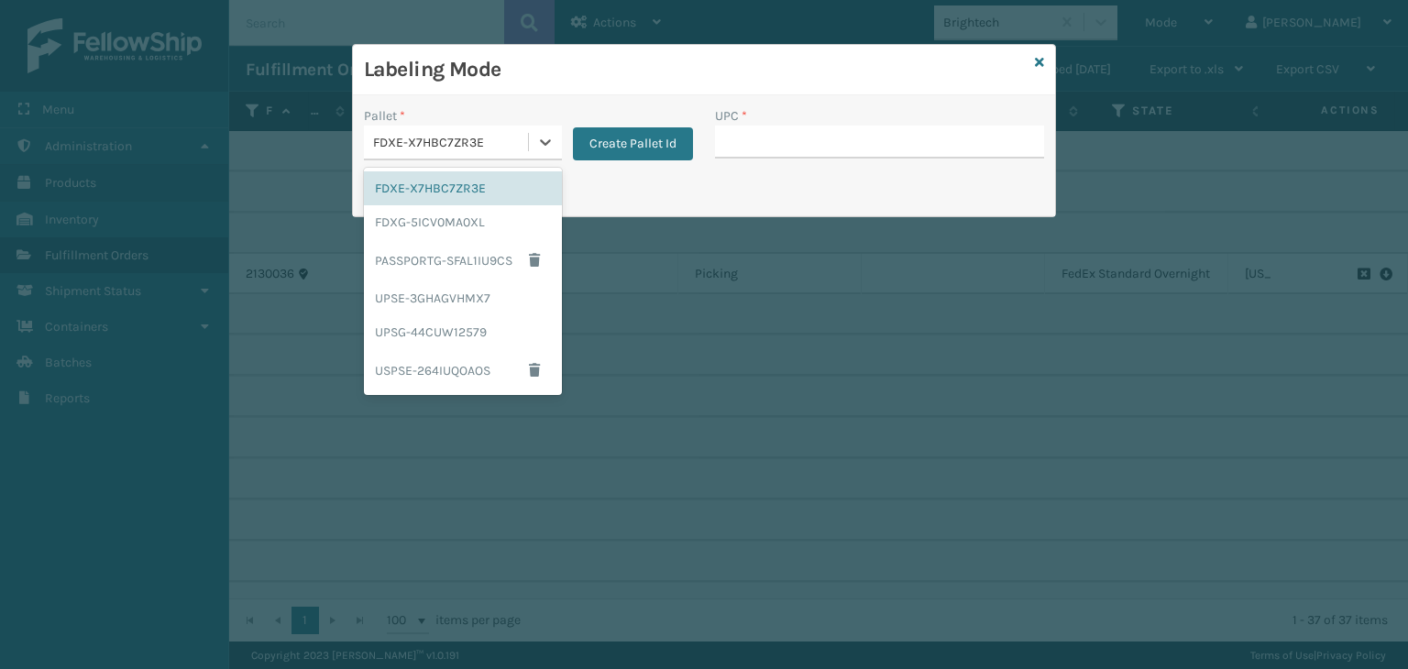
click at [441, 130] on div "FDXE-X7HBC7ZR3E" at bounding box center [446, 142] width 164 height 30
click at [437, 222] on div "FDXG-5ICV0MA0XL" at bounding box center [463, 222] width 198 height 34
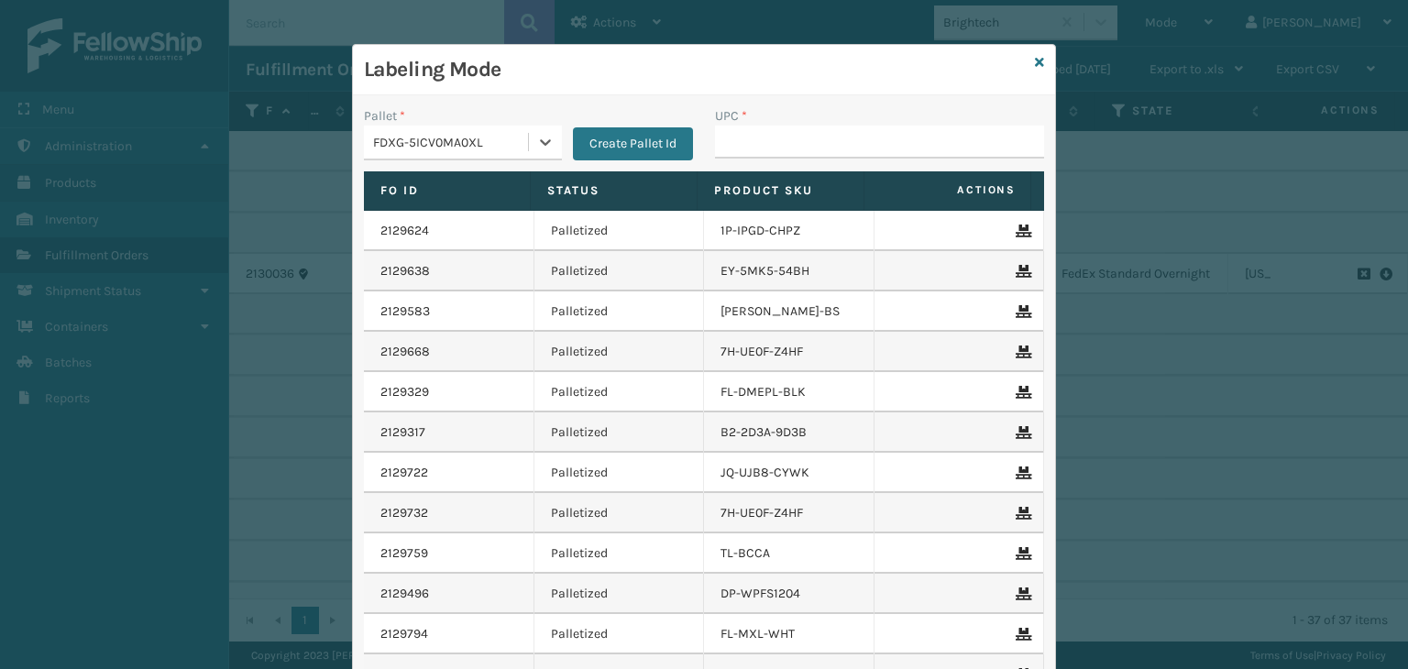
drag, startPoint x: 789, startPoint y: 117, endPoint x: 793, endPoint y: 137, distance: 19.6
click at [789, 122] on div "UPC *" at bounding box center [879, 115] width 329 height 19
click at [799, 144] on input "UPC *" at bounding box center [879, 142] width 329 height 33
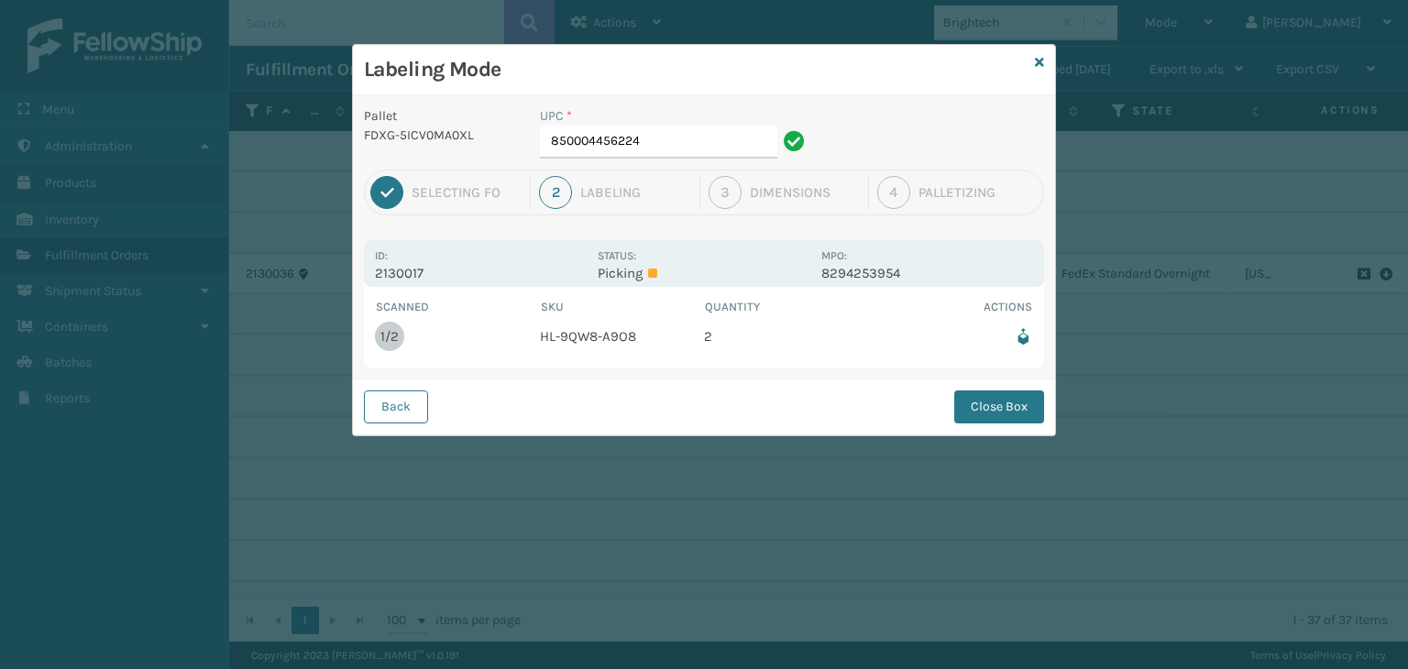
click at [1021, 391] on button "Close Box" at bounding box center [999, 407] width 90 height 33
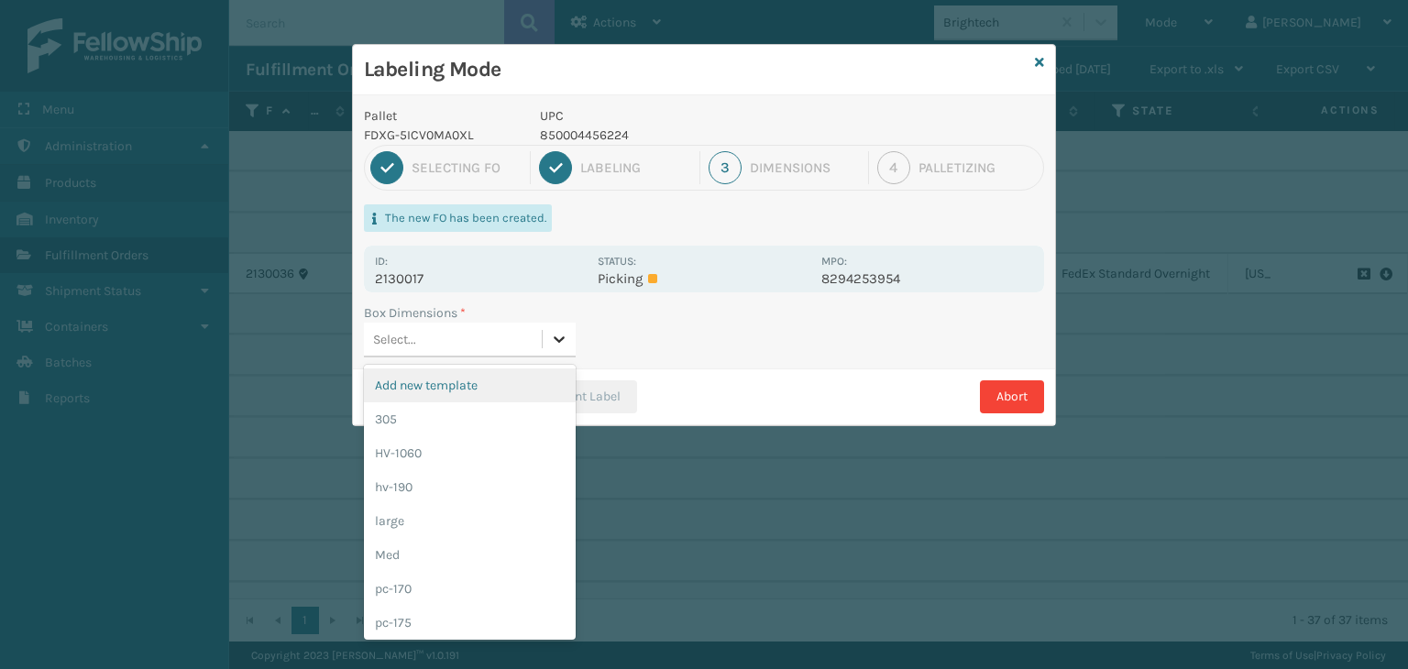
click at [544, 329] on div at bounding box center [559, 339] width 33 height 33
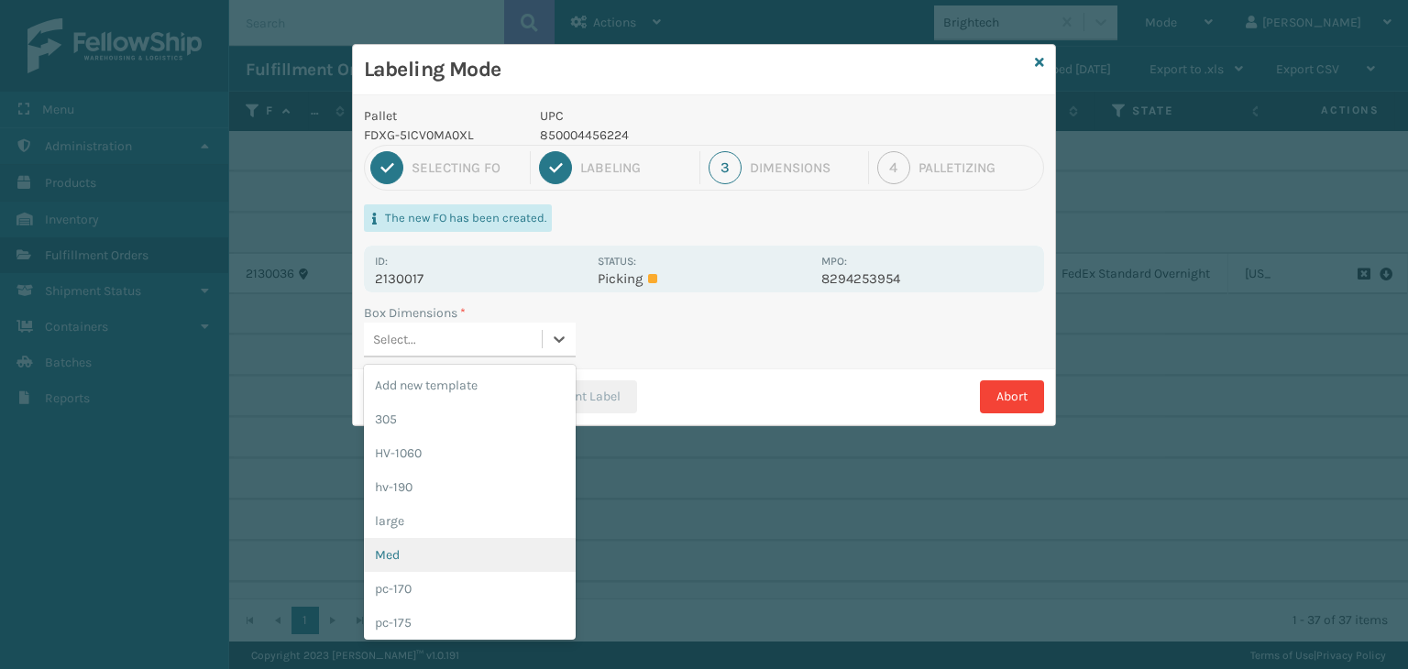
click at [450, 548] on div "Med" at bounding box center [470, 555] width 212 height 34
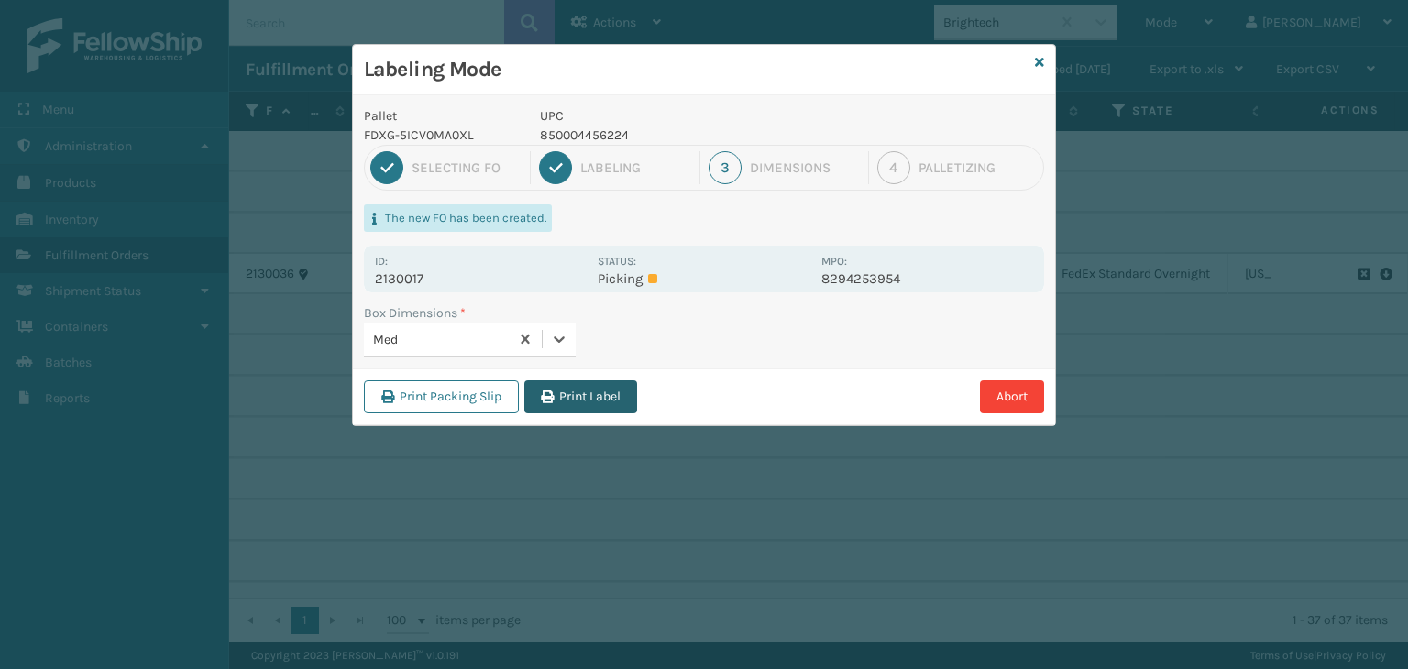
click at [581, 409] on button "Print Label" at bounding box center [580, 396] width 113 height 33
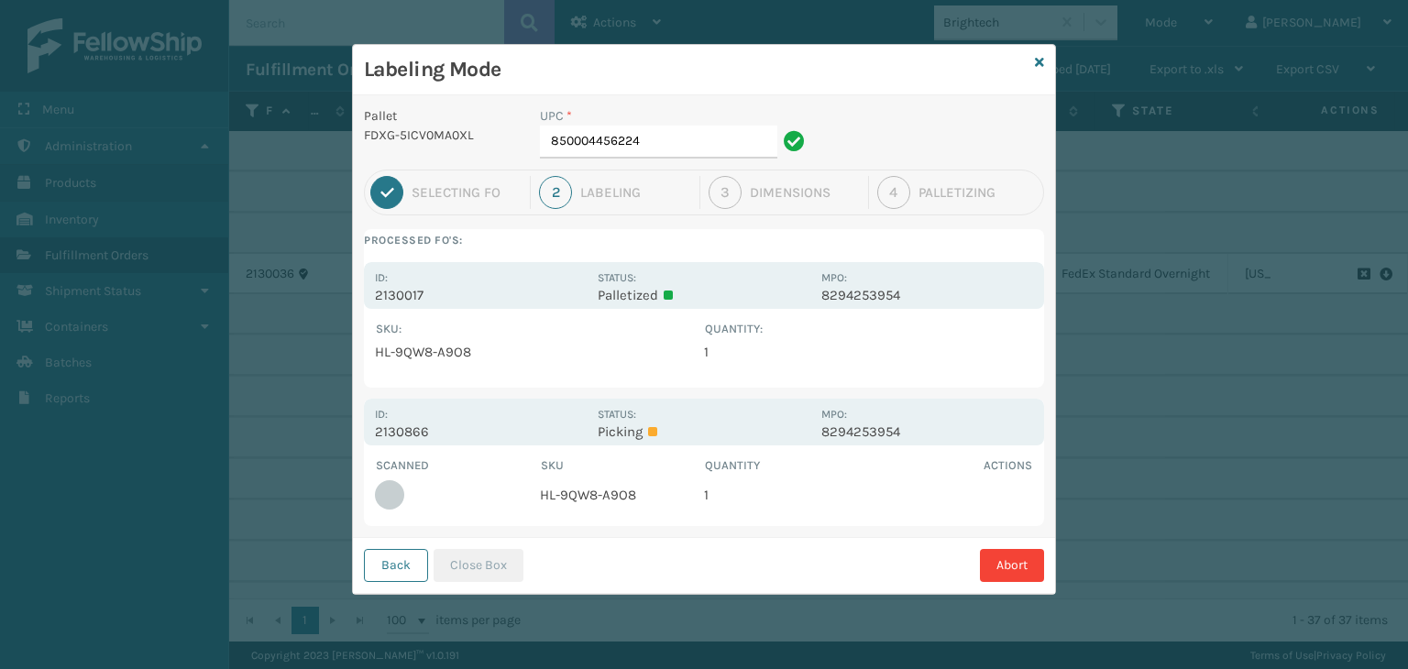
click at [1025, 64] on h3 "Labeling Mode" at bounding box center [696, 70] width 664 height 28
click at [1038, 65] on icon at bounding box center [1039, 62] width 9 height 13
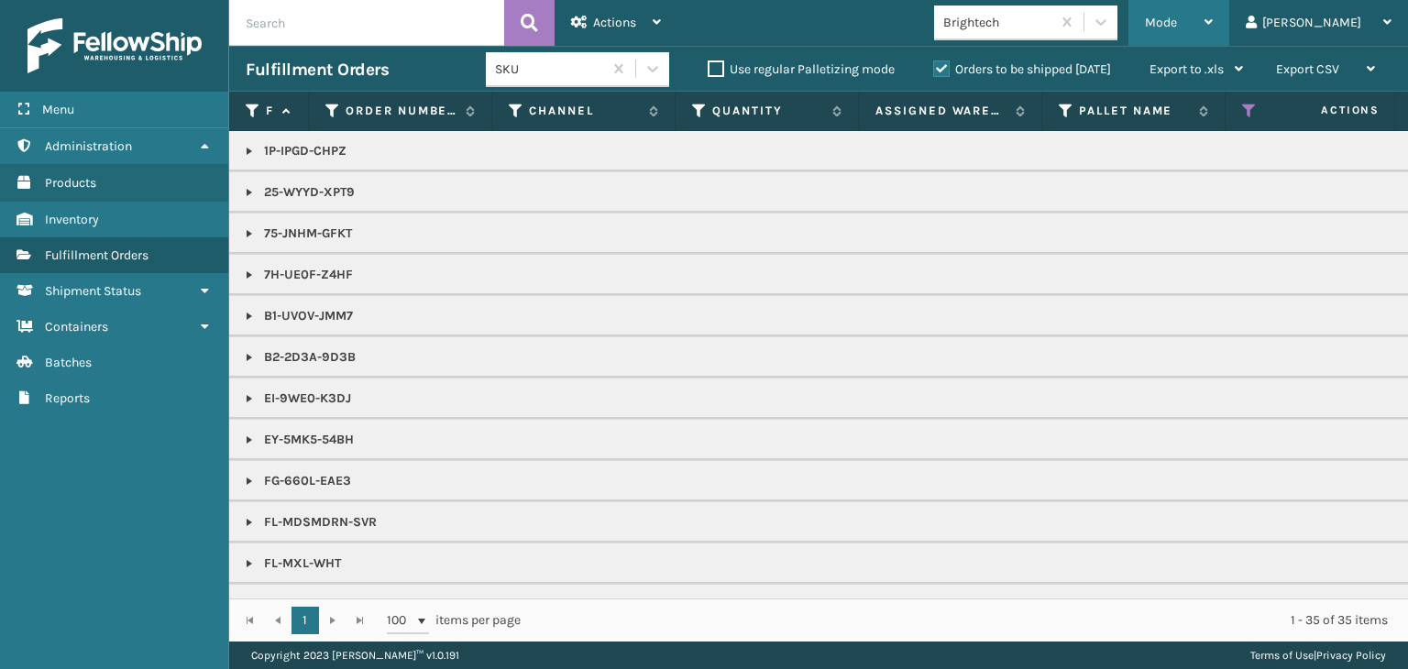
click at [1213, 33] on div "Mode" at bounding box center [1179, 23] width 68 height 46
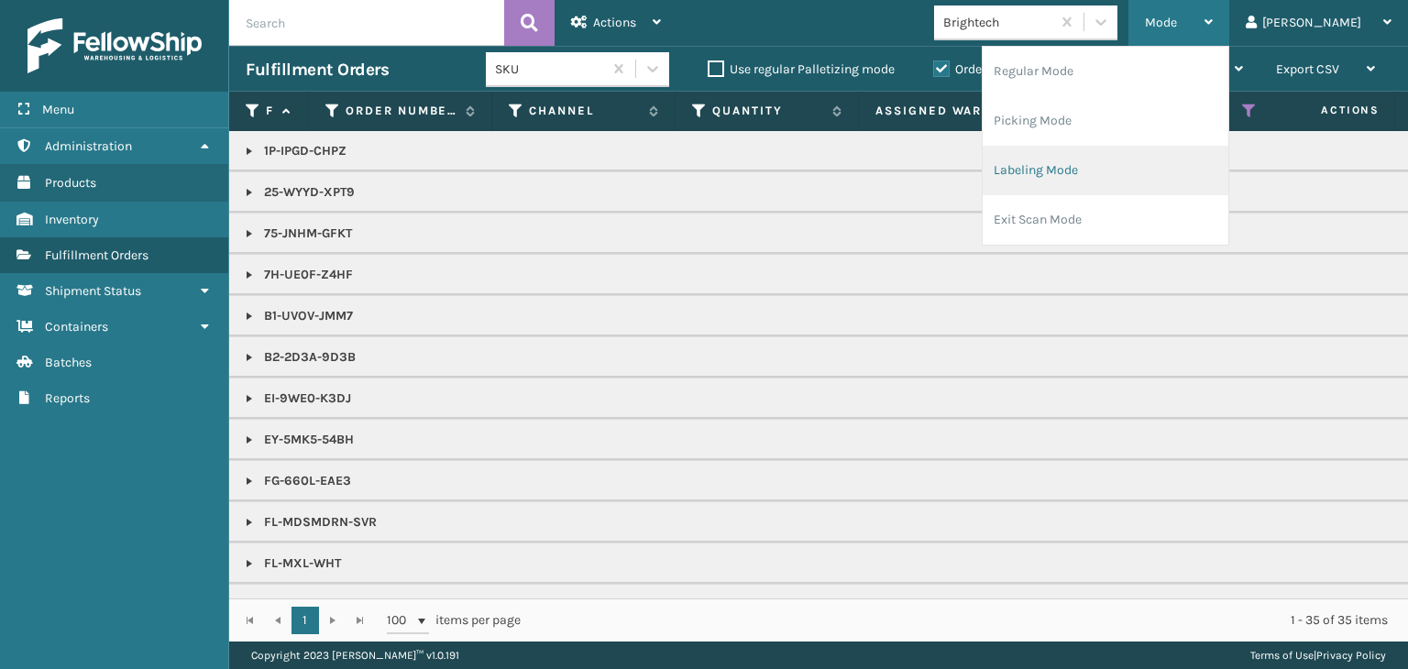
click at [1183, 181] on li "Labeling Mode" at bounding box center [1106, 171] width 246 height 50
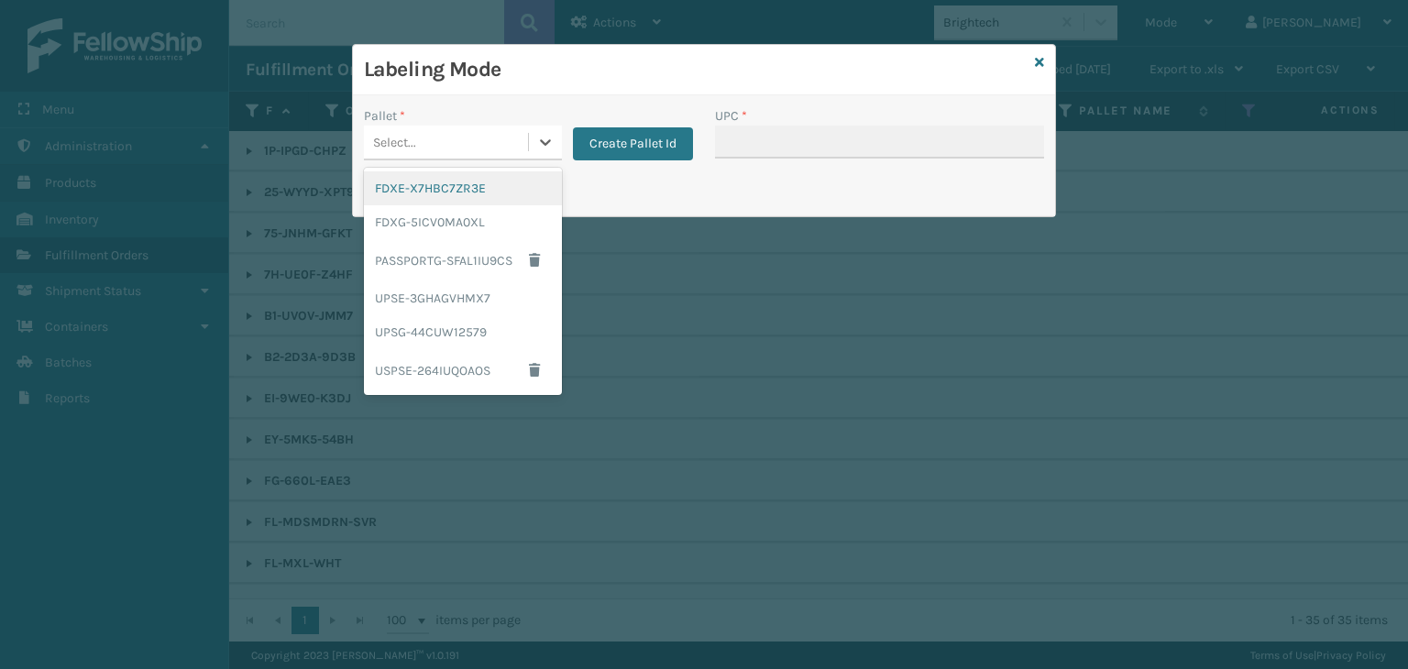
click at [433, 138] on div "Select..." at bounding box center [446, 142] width 164 height 30
click at [442, 188] on div "FDXE-X7HBC7ZR3E" at bounding box center [463, 188] width 198 height 34
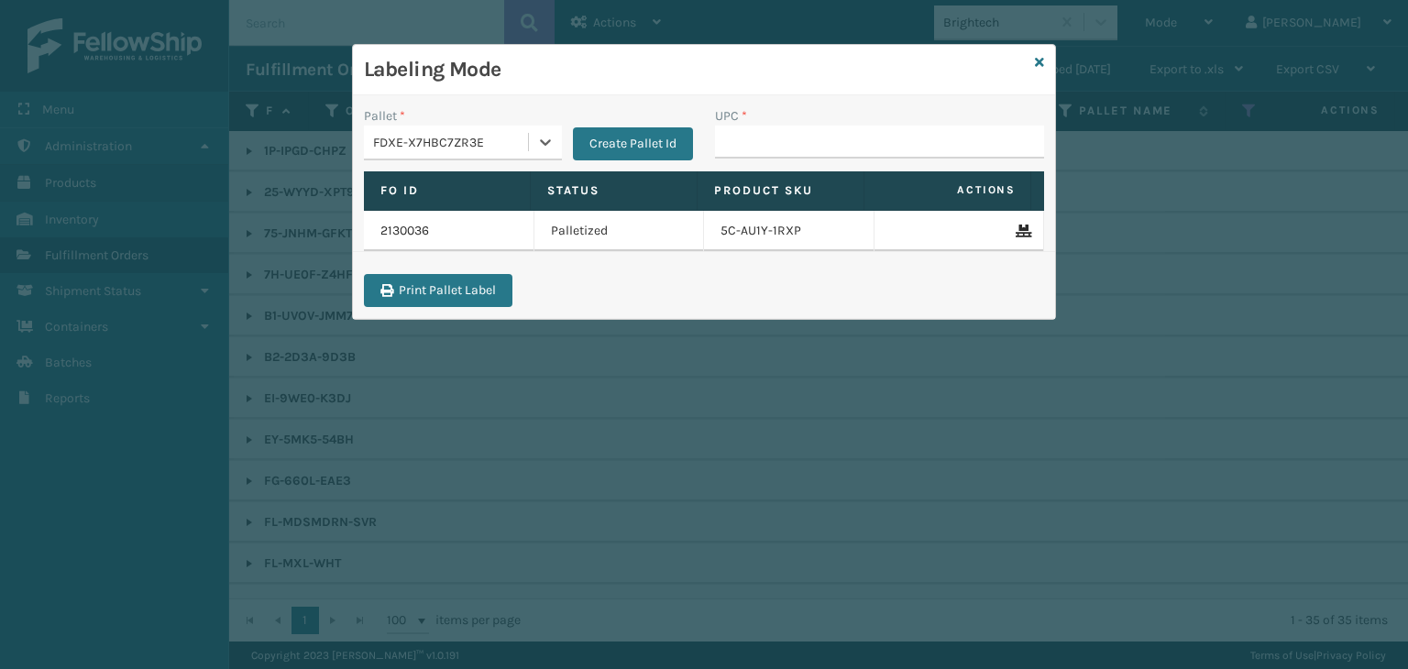
click at [517, 160] on div "option FDXE-X7HBC7ZR3E, selected. 0 results available. Select is focused ,type …" at bounding box center [463, 143] width 198 height 35
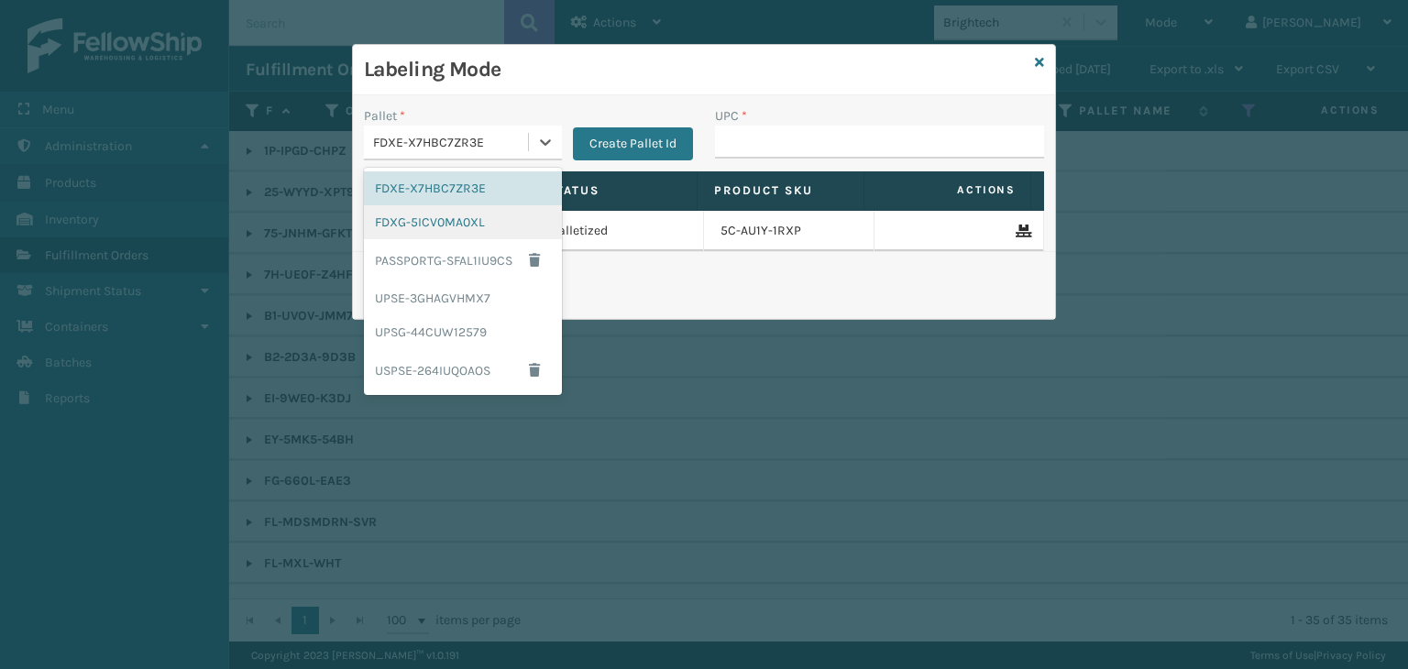
click at [458, 229] on div "FDXG-5ICV0MA0XL" at bounding box center [463, 222] width 198 height 34
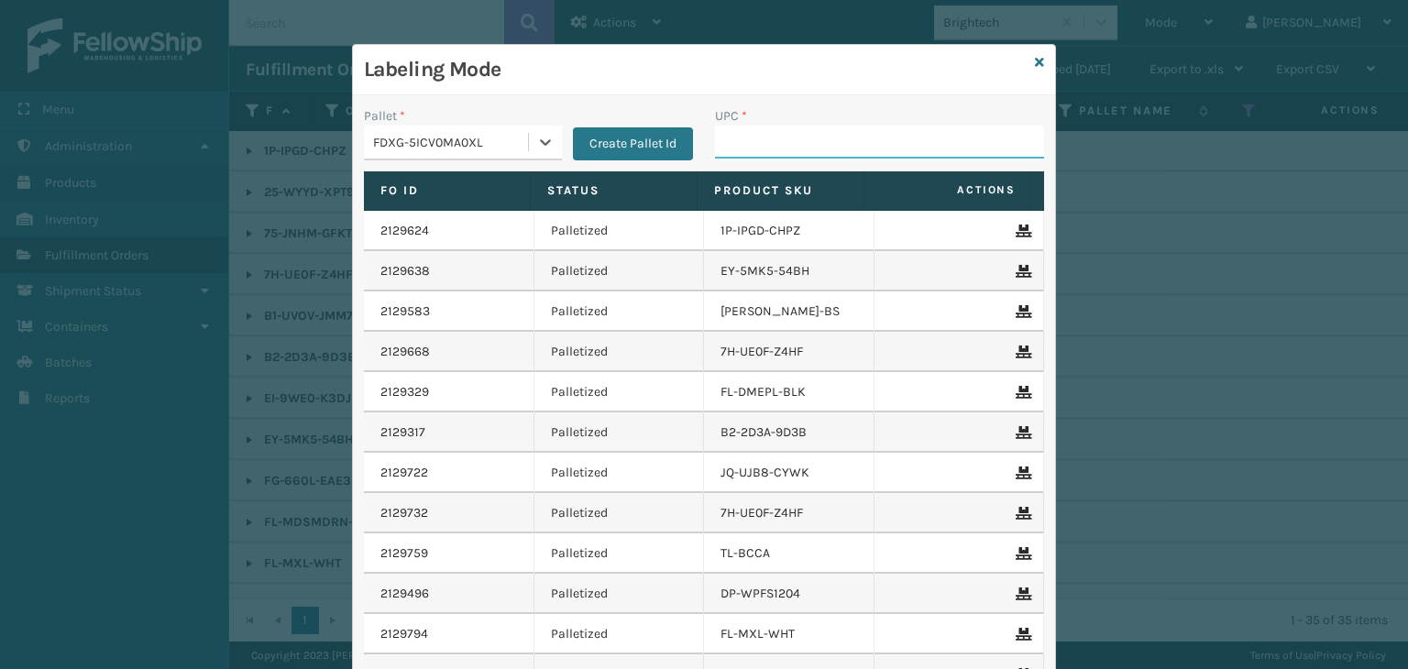
click at [740, 149] on input "UPC *" at bounding box center [879, 142] width 329 height 33
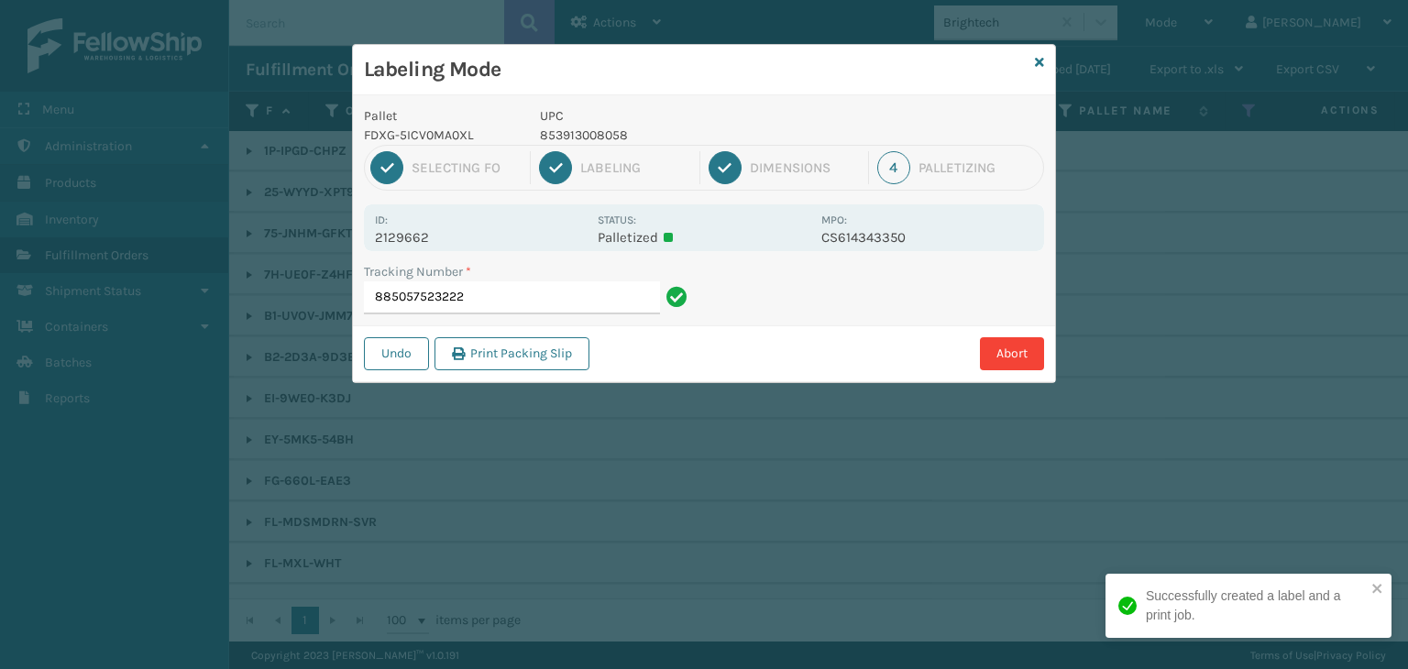
click at [568, 140] on p "853913008058" at bounding box center [675, 135] width 270 height 19
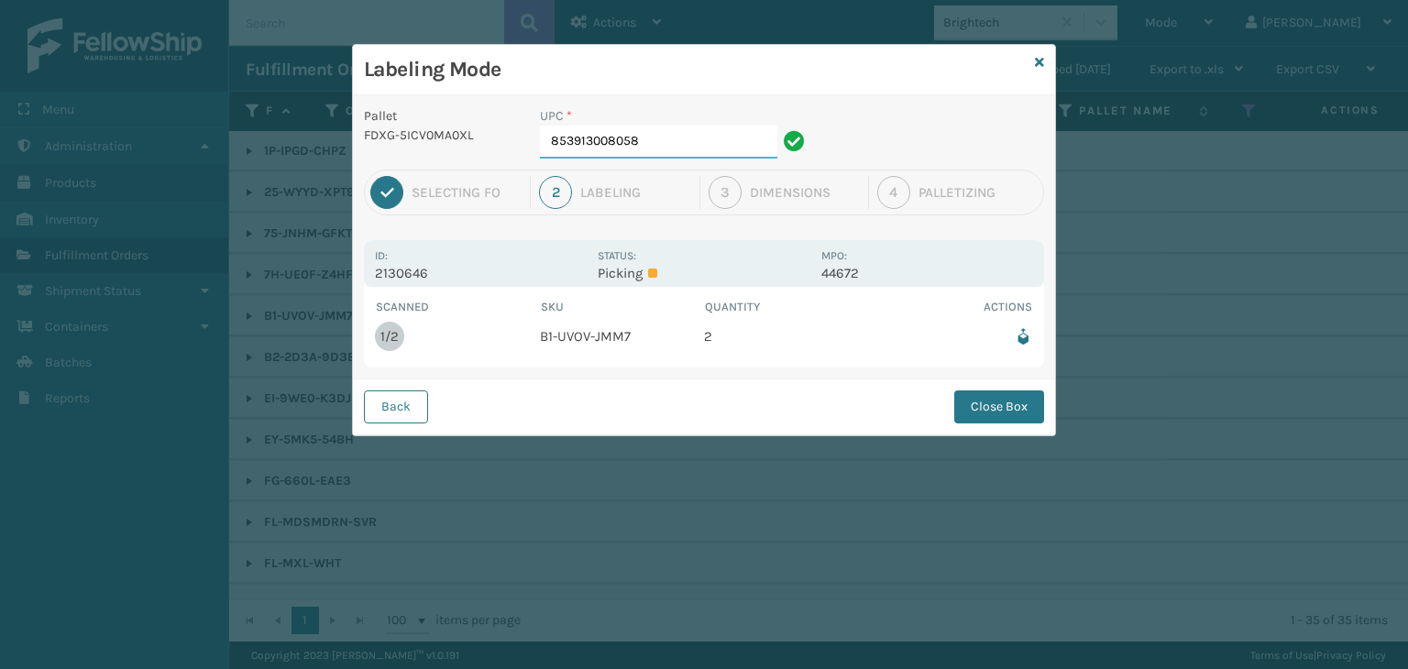
click at [671, 145] on input "853913008058" at bounding box center [658, 142] width 237 height 33
click at [992, 410] on button "Close Box" at bounding box center [999, 407] width 90 height 33
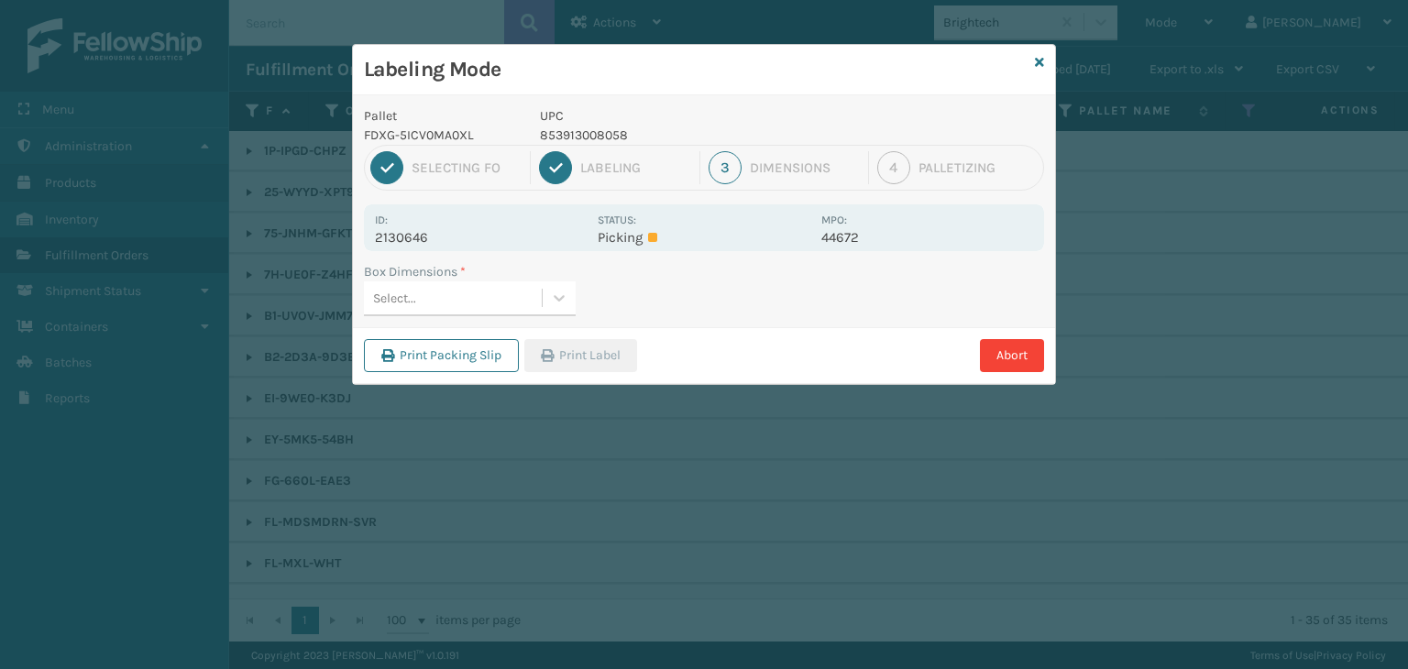
click at [455, 300] on div "Select..." at bounding box center [453, 298] width 178 height 30
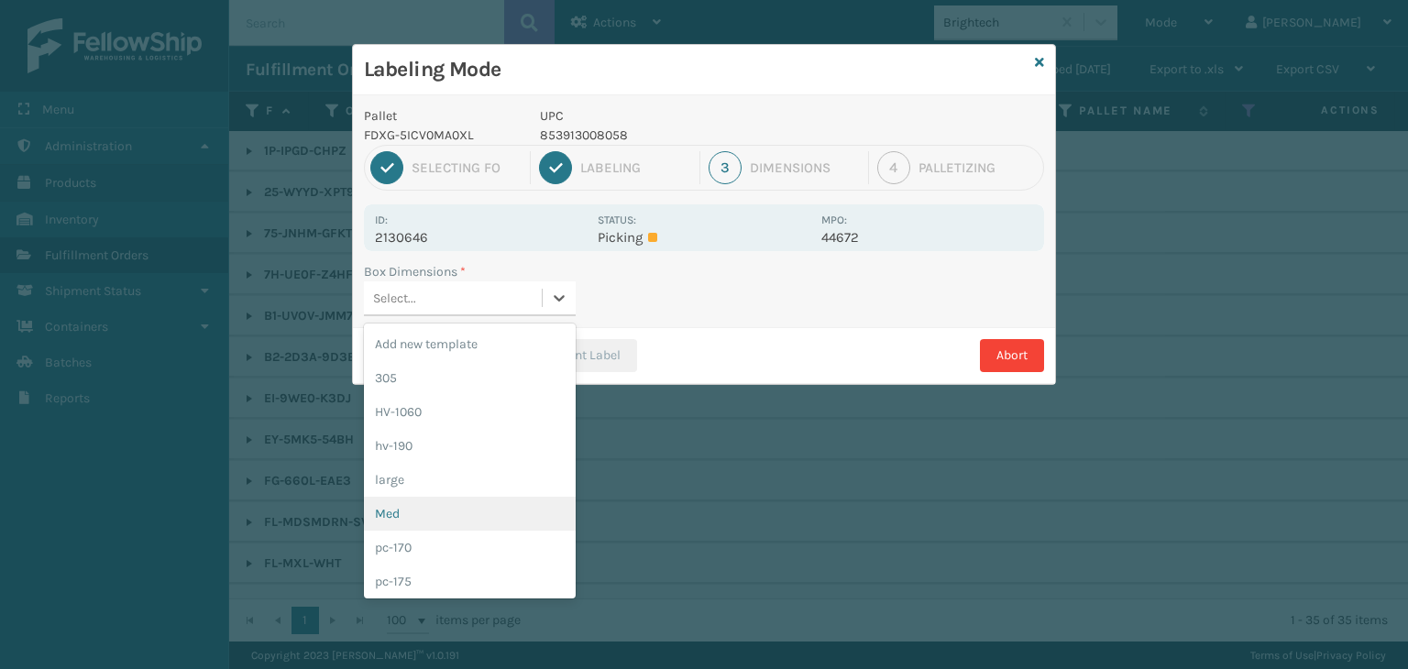
click at [462, 511] on div "Med" at bounding box center [470, 514] width 212 height 34
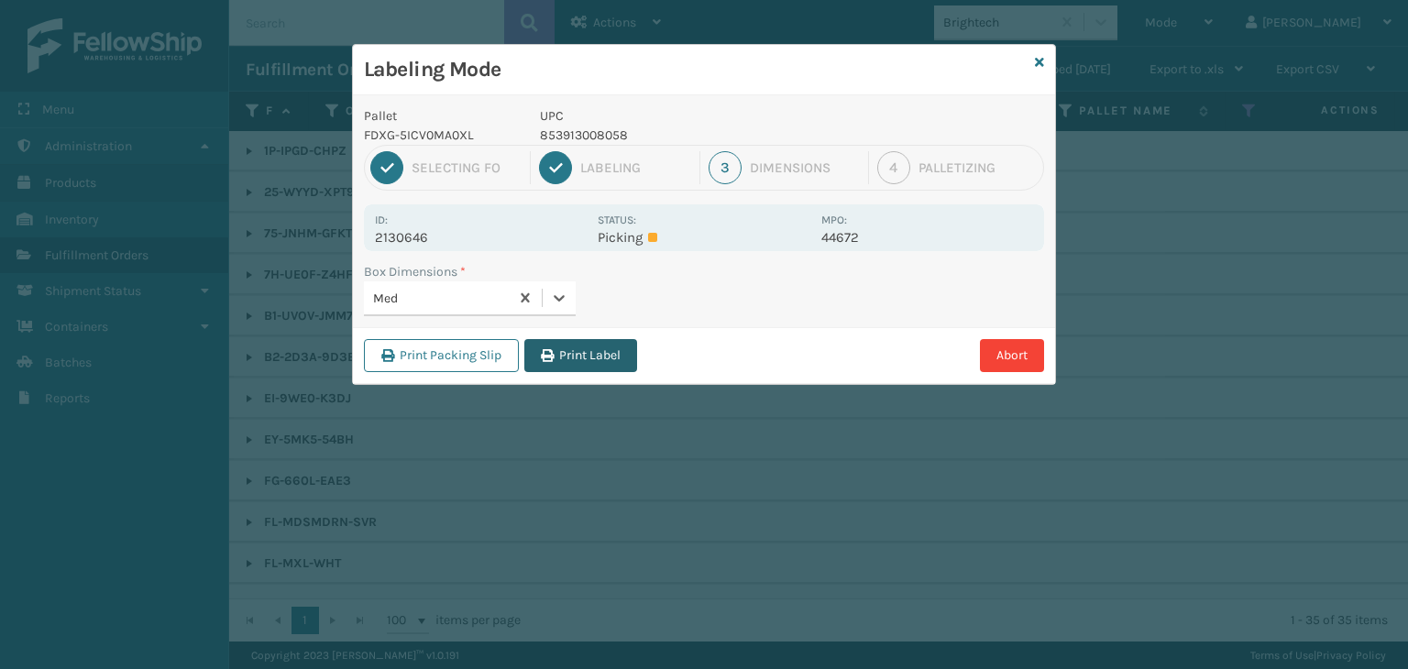
click at [568, 347] on button "Print Label" at bounding box center [580, 355] width 113 height 33
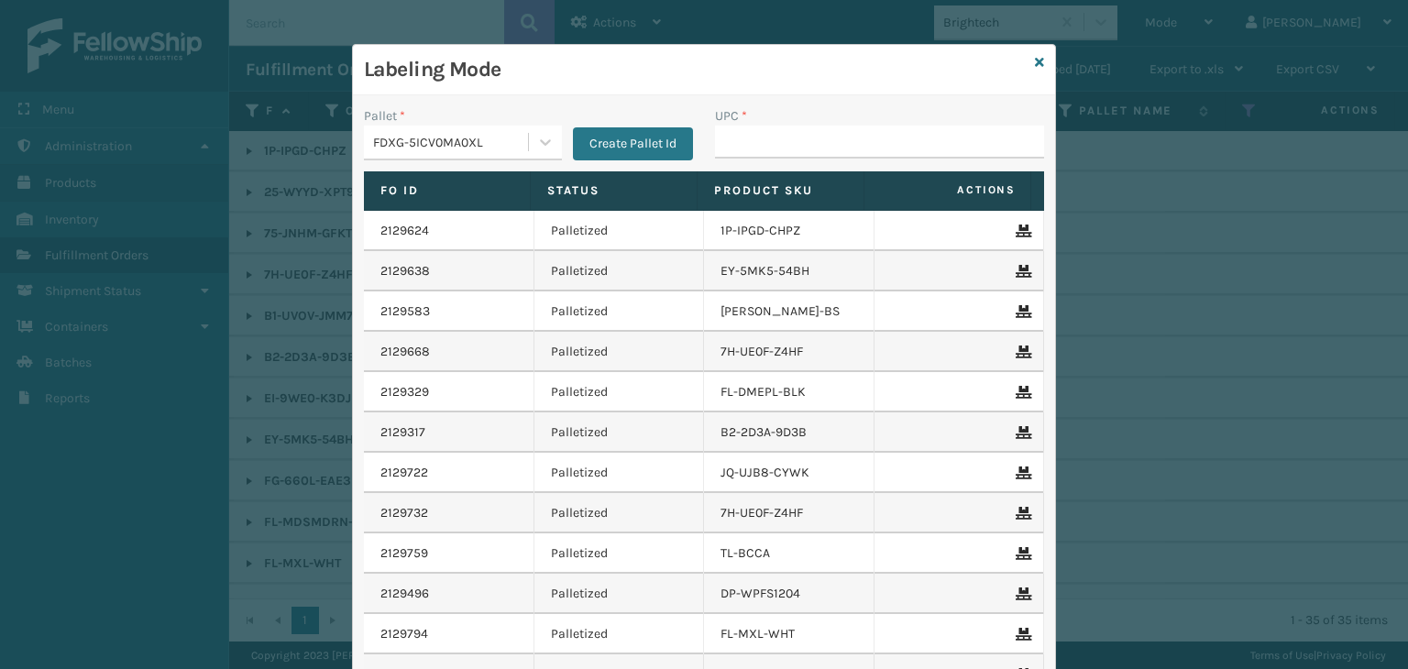
click at [1027, 61] on div "Labeling Mode" at bounding box center [704, 70] width 702 height 50
click at [1035, 62] on icon at bounding box center [1039, 62] width 9 height 13
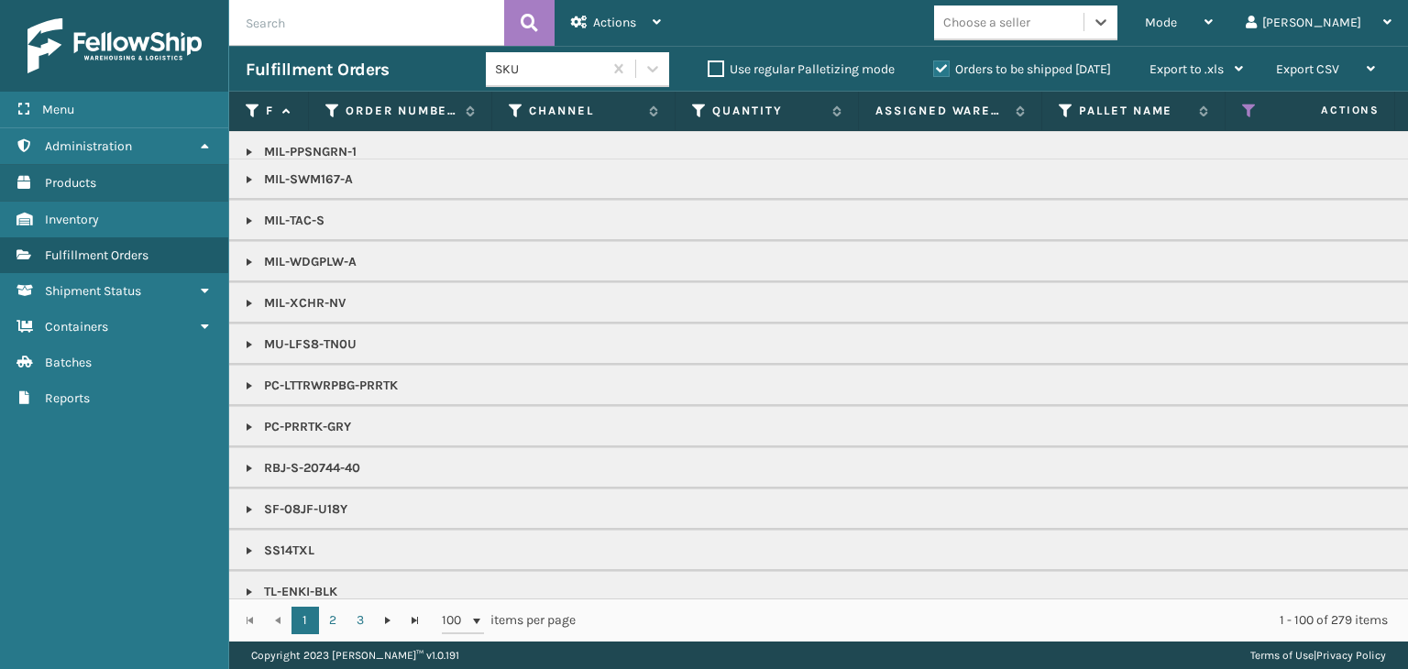
scroll to position [1516, 0]
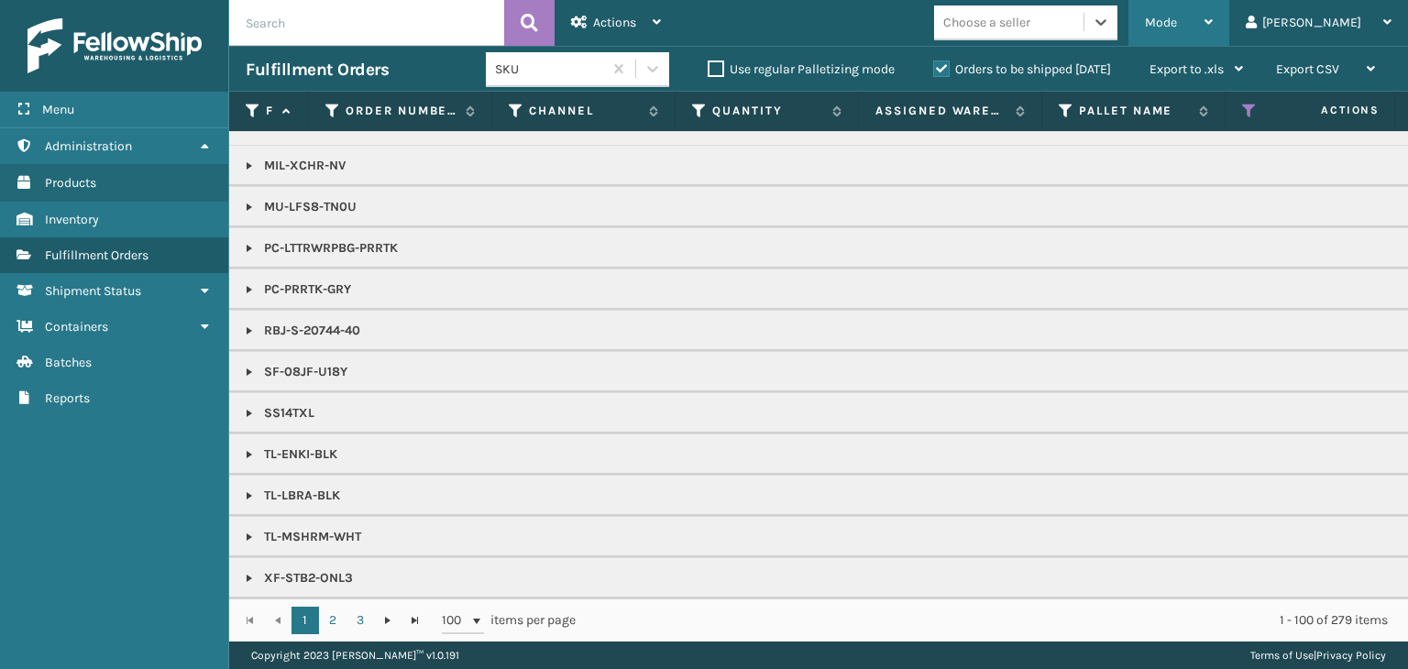
click at [1213, 37] on div "Mode" at bounding box center [1179, 23] width 68 height 46
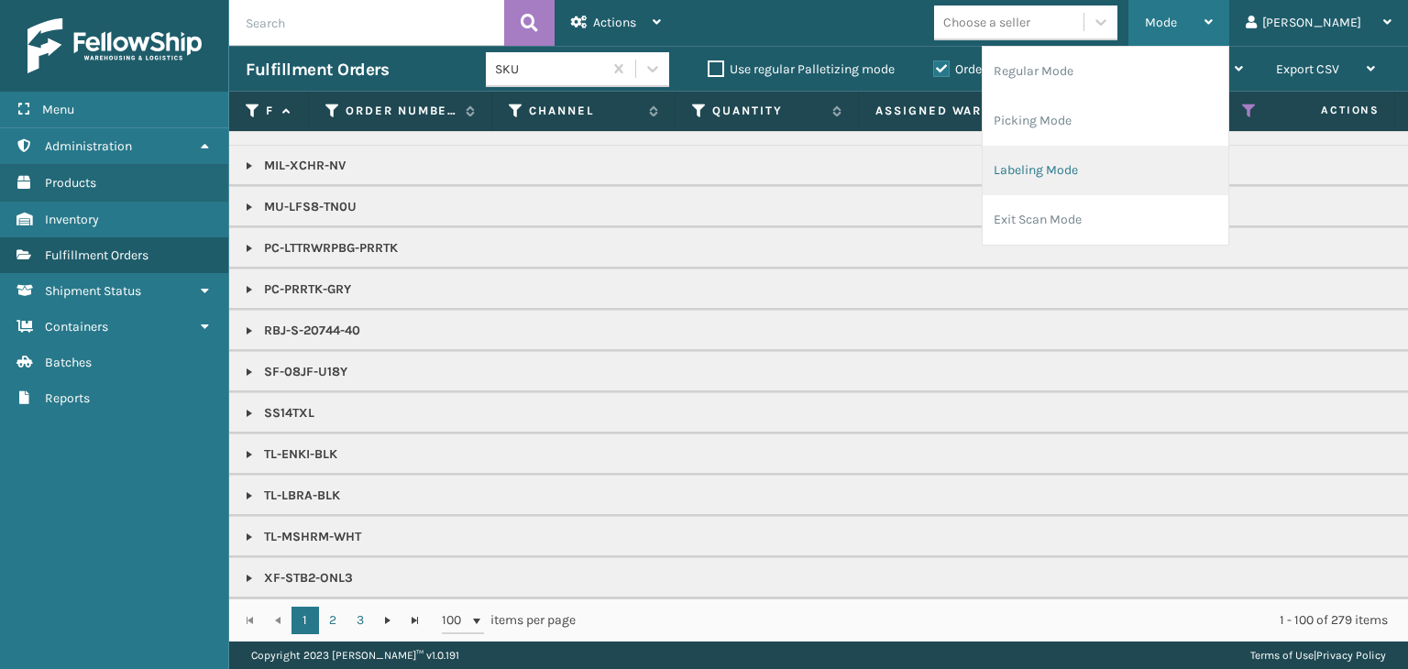
click at [1188, 160] on li "Labeling Mode" at bounding box center [1106, 171] width 246 height 50
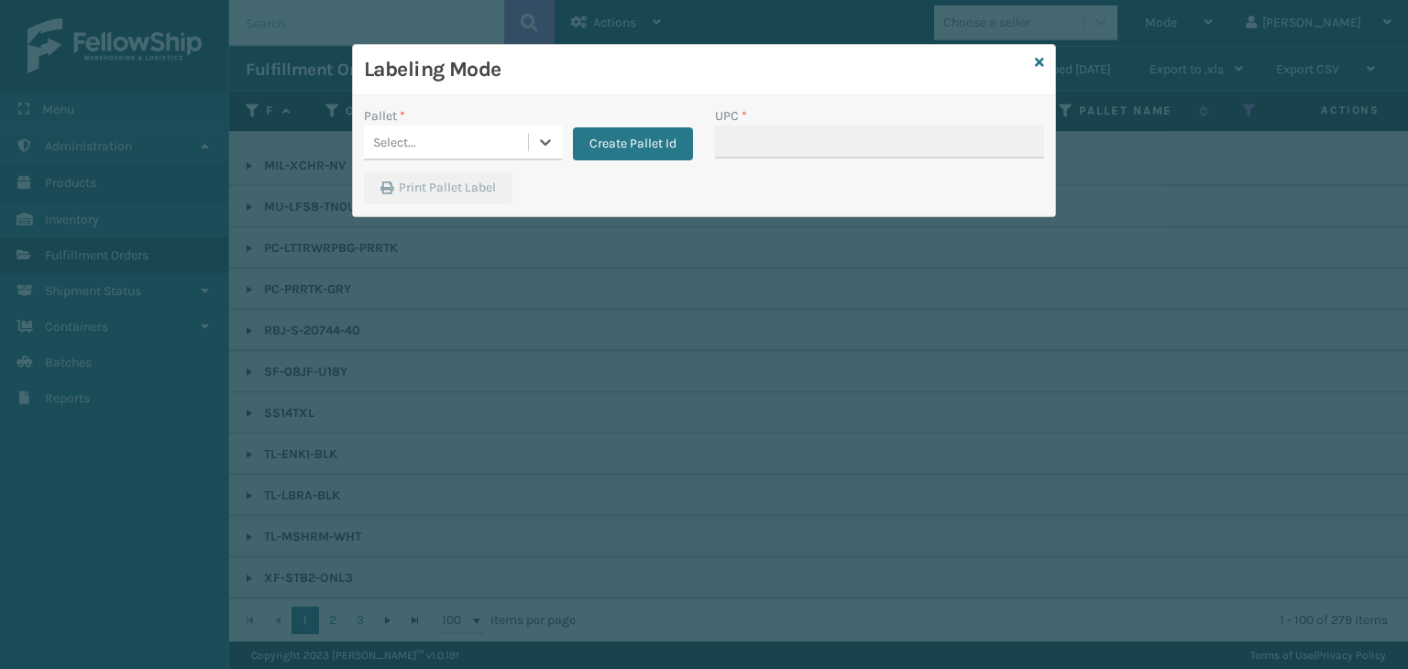
click at [503, 137] on div "Select..." at bounding box center [446, 142] width 164 height 30
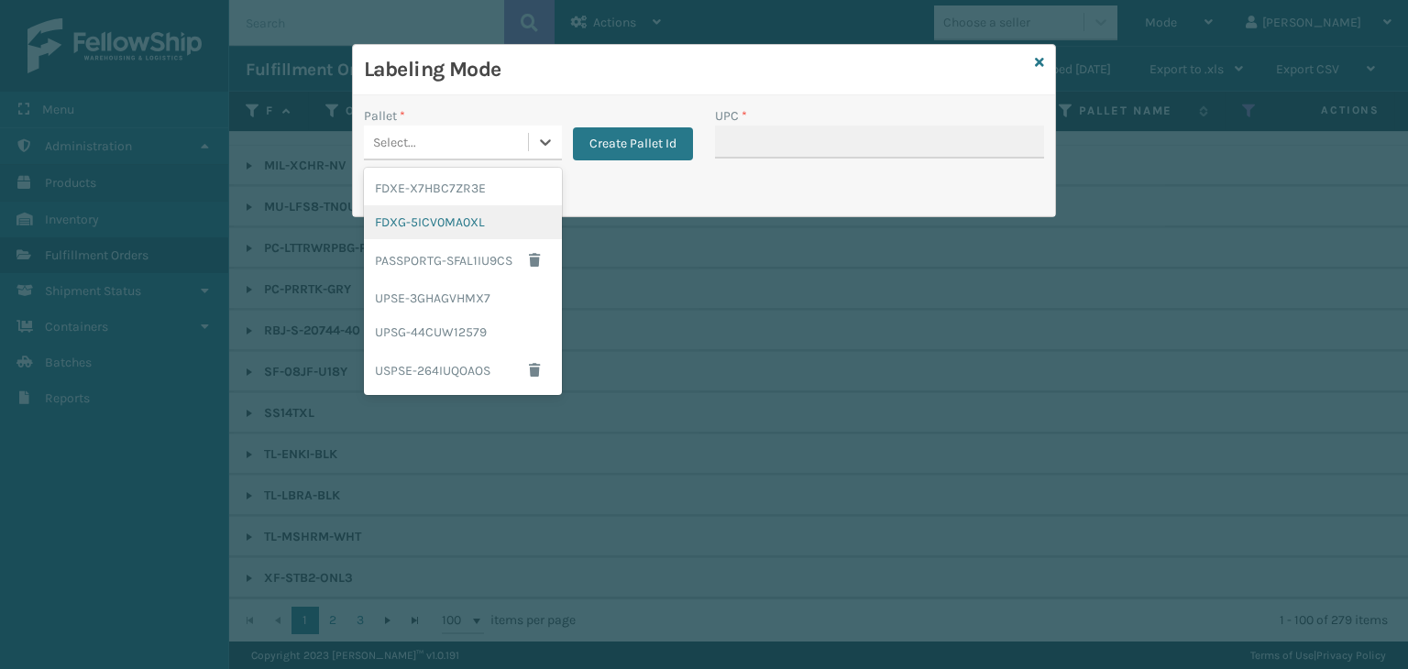
click at [478, 221] on div "FDXG-5ICV0MA0XL" at bounding box center [463, 222] width 198 height 34
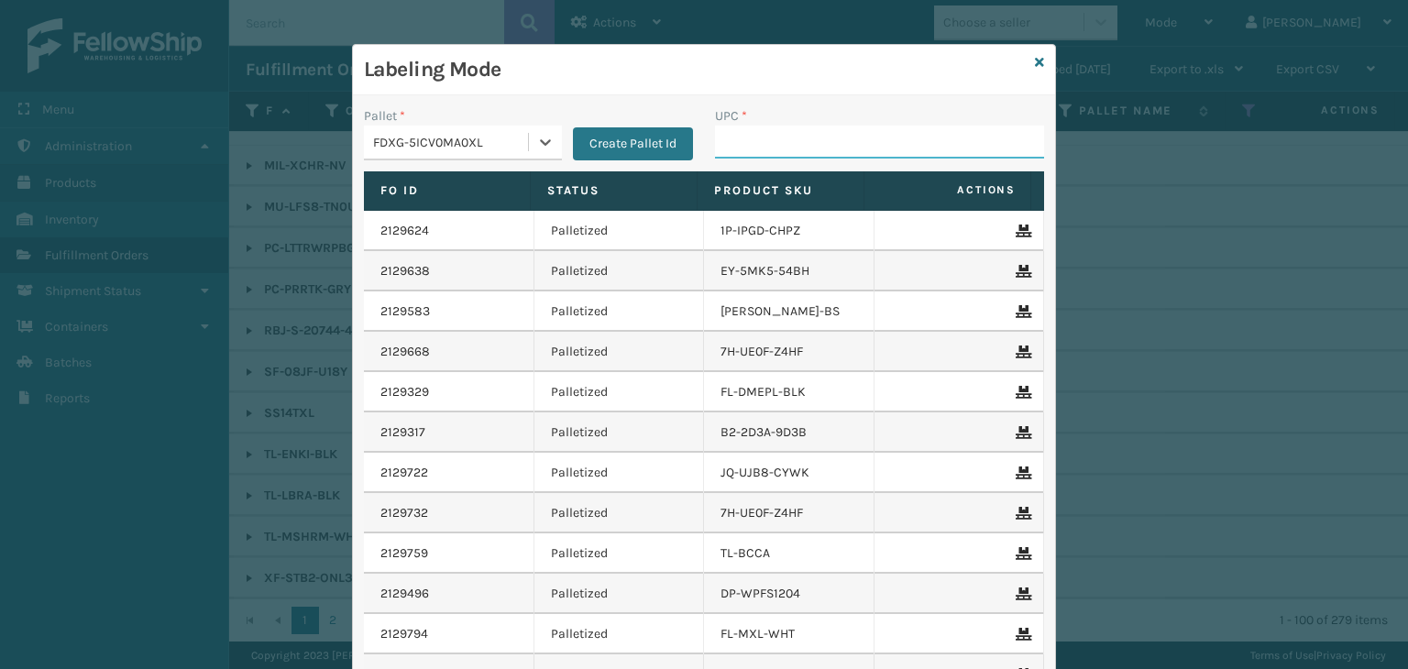
drag, startPoint x: 759, startPoint y: 132, endPoint x: 745, endPoint y: 168, distance: 38.3
click at [759, 132] on input "UPC *" at bounding box center [879, 142] width 329 height 33
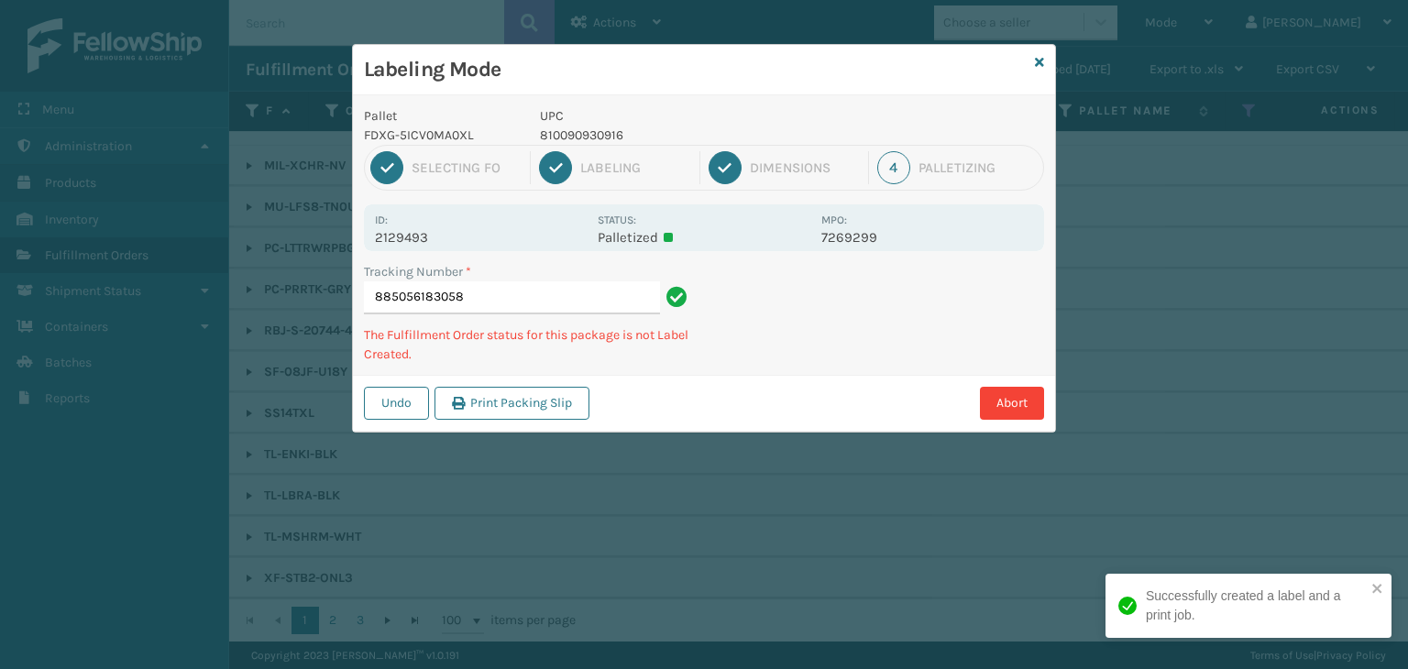
click at [583, 130] on p "810090930916" at bounding box center [675, 135] width 270 height 19
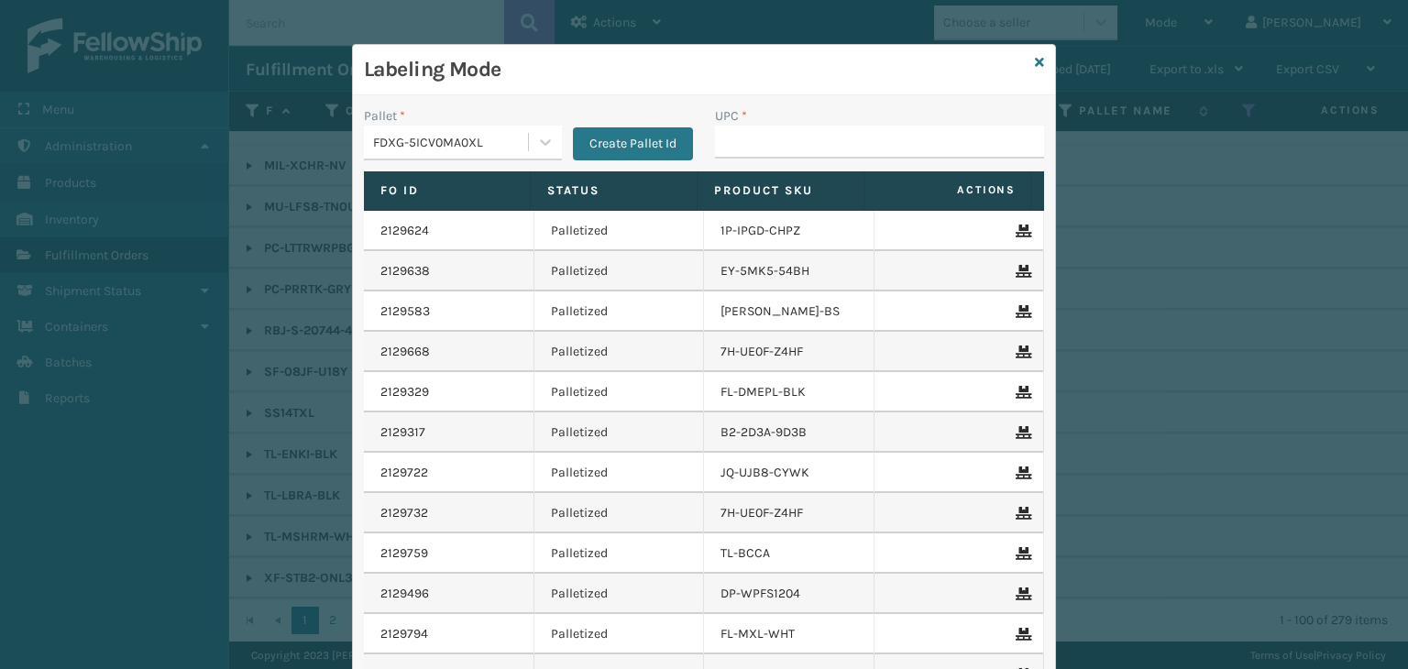
click at [514, 142] on div "FDXG-5ICV0MA0XL" at bounding box center [451, 142] width 157 height 19
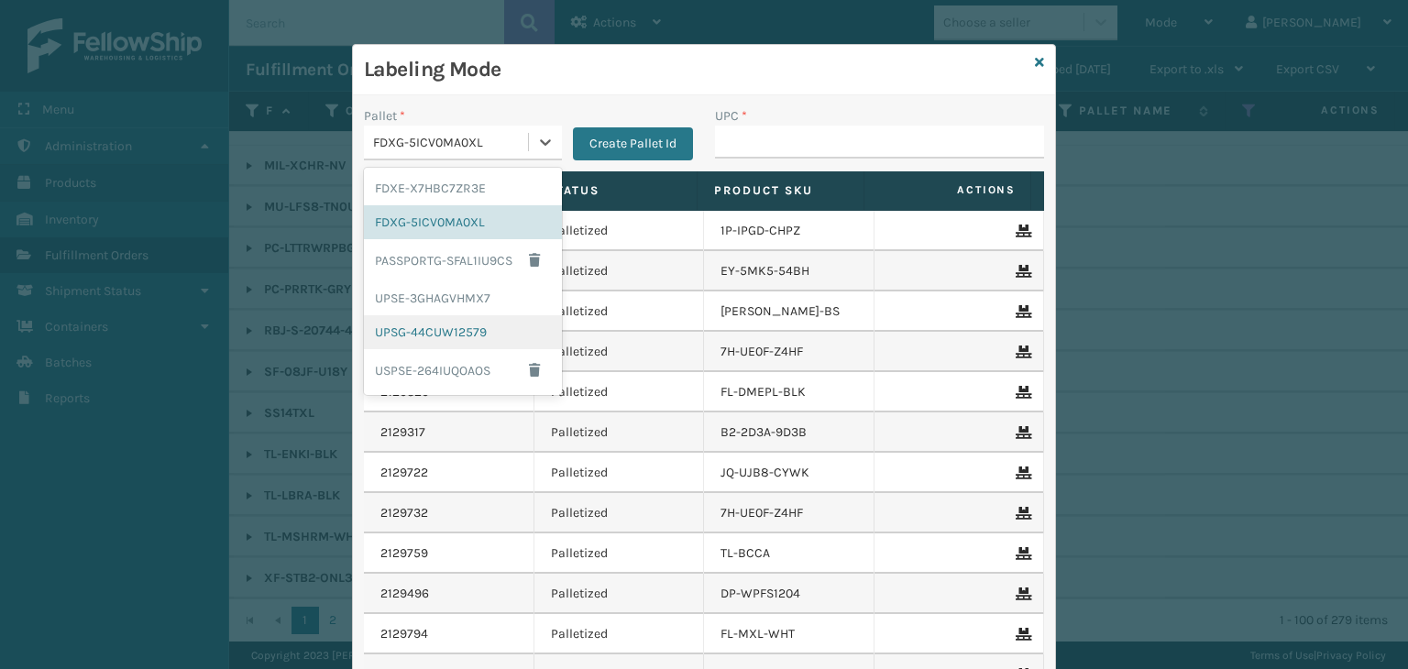
drag, startPoint x: 413, startPoint y: 335, endPoint x: 634, endPoint y: 217, distance: 251.0
click at [411, 333] on div "UPSG-44CUW12579" at bounding box center [463, 332] width 198 height 34
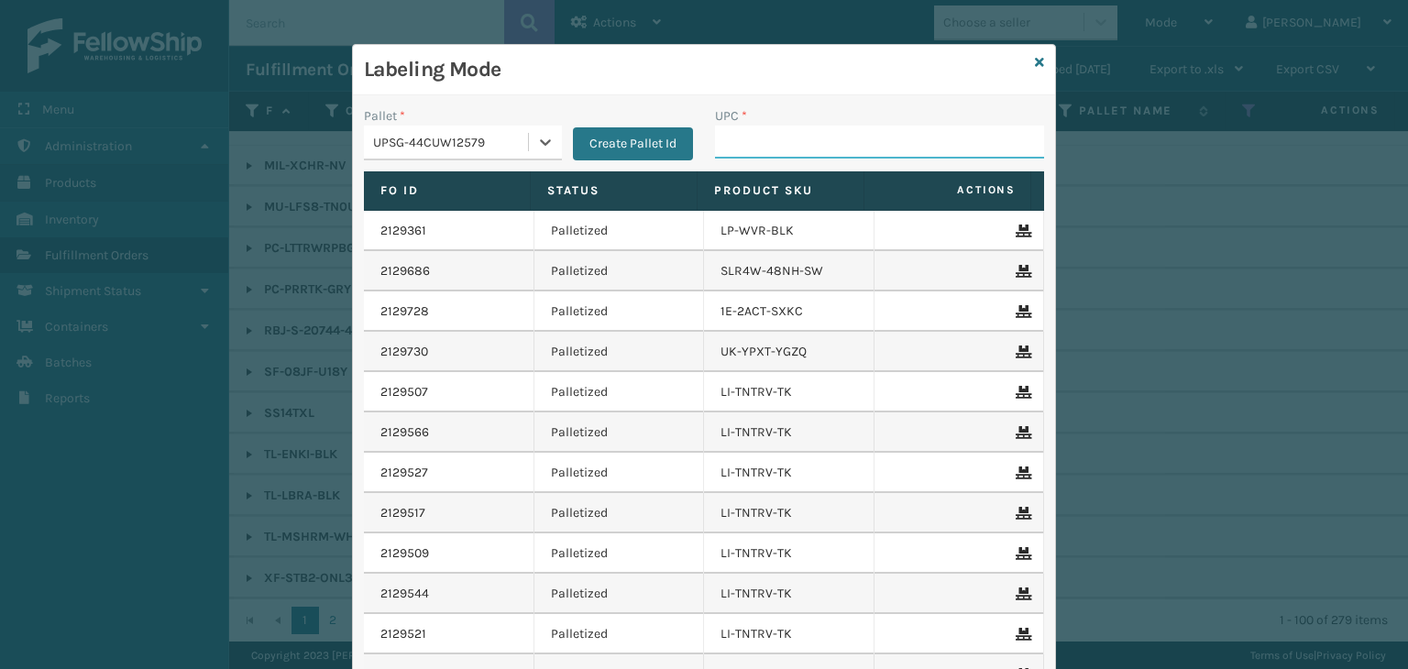
click at [748, 142] on input "UPC *" at bounding box center [879, 142] width 329 height 33
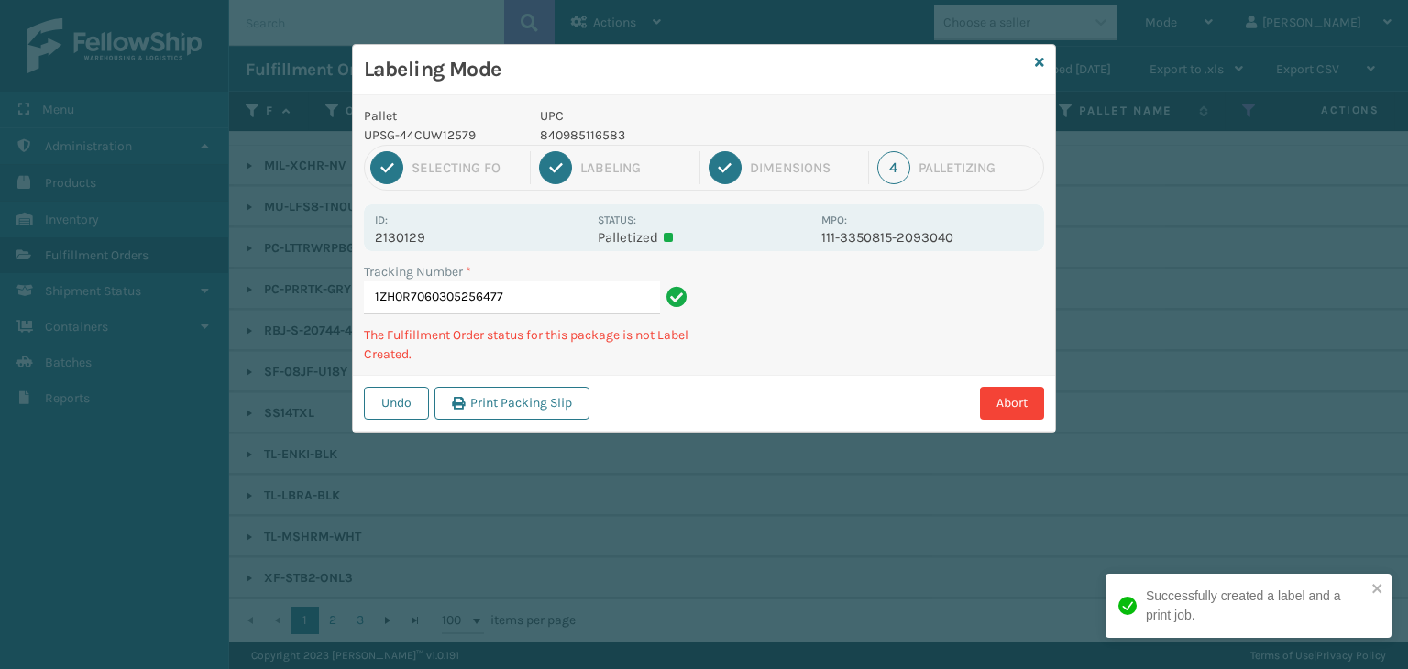
click at [615, 127] on p "840985116583" at bounding box center [675, 135] width 270 height 19
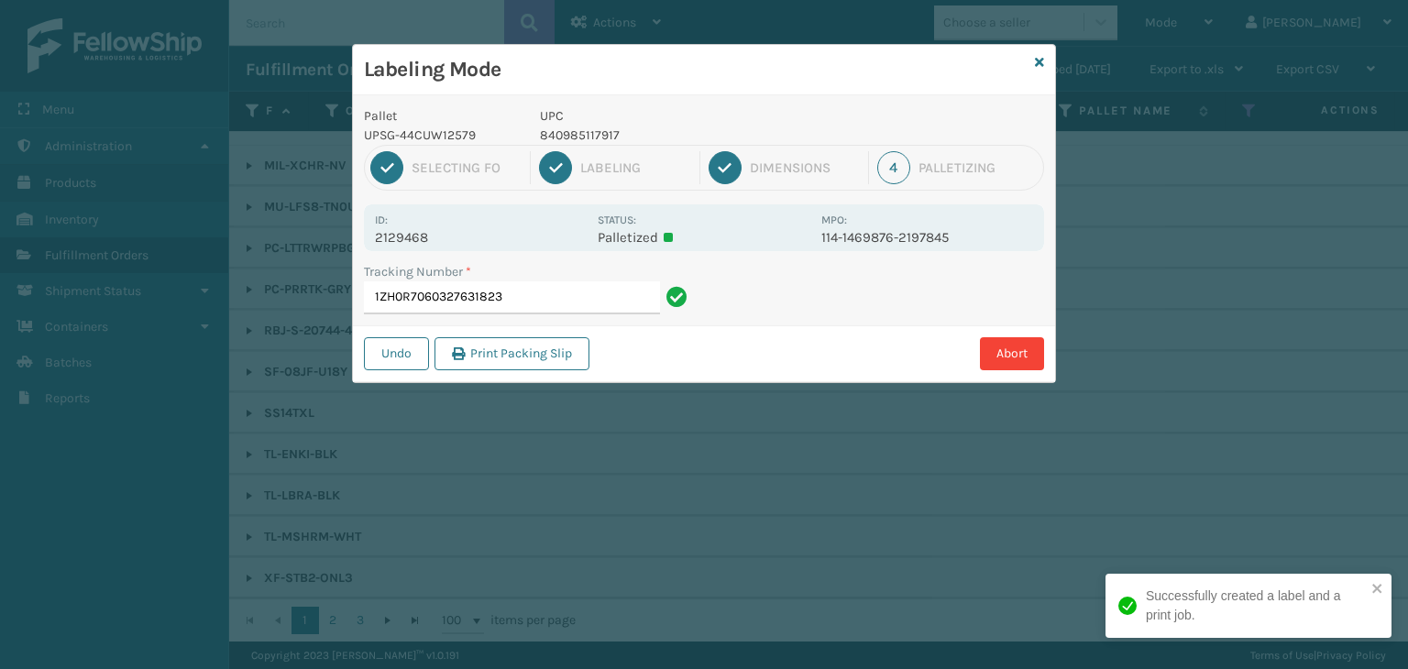
click at [584, 127] on p "840985117917" at bounding box center [675, 135] width 270 height 19
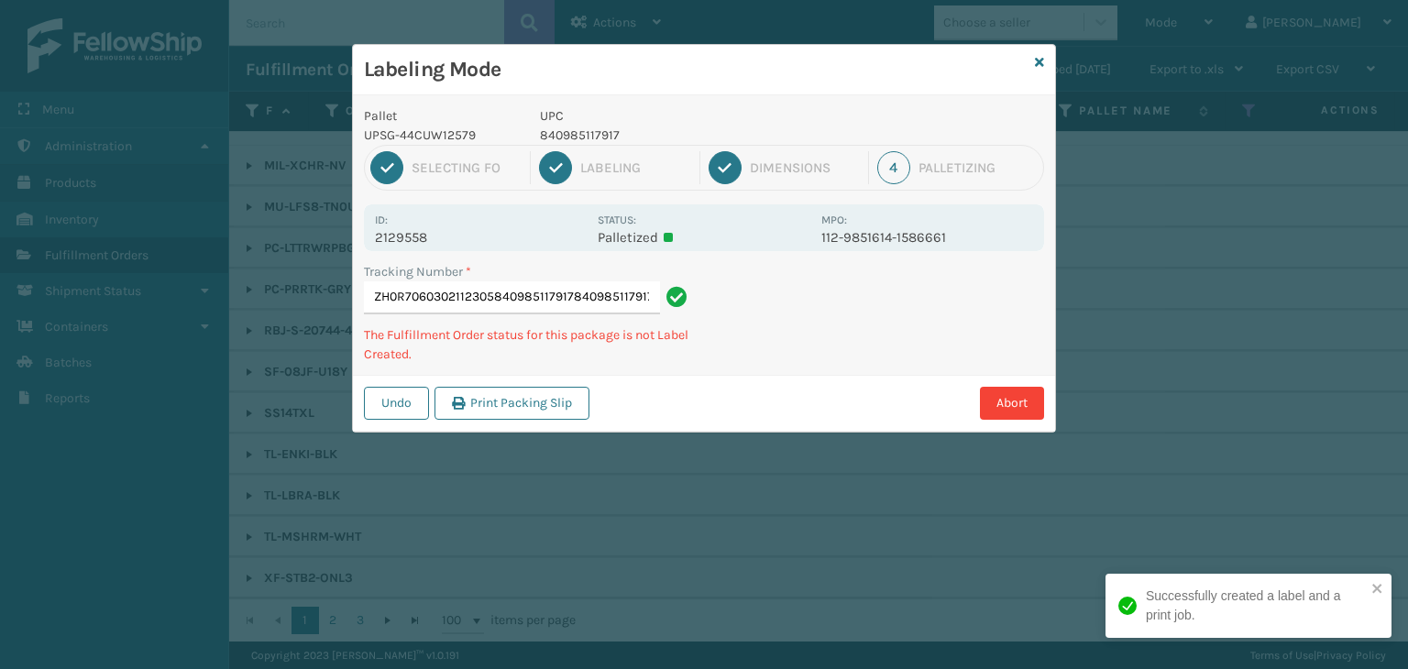
scroll to position [0, 83]
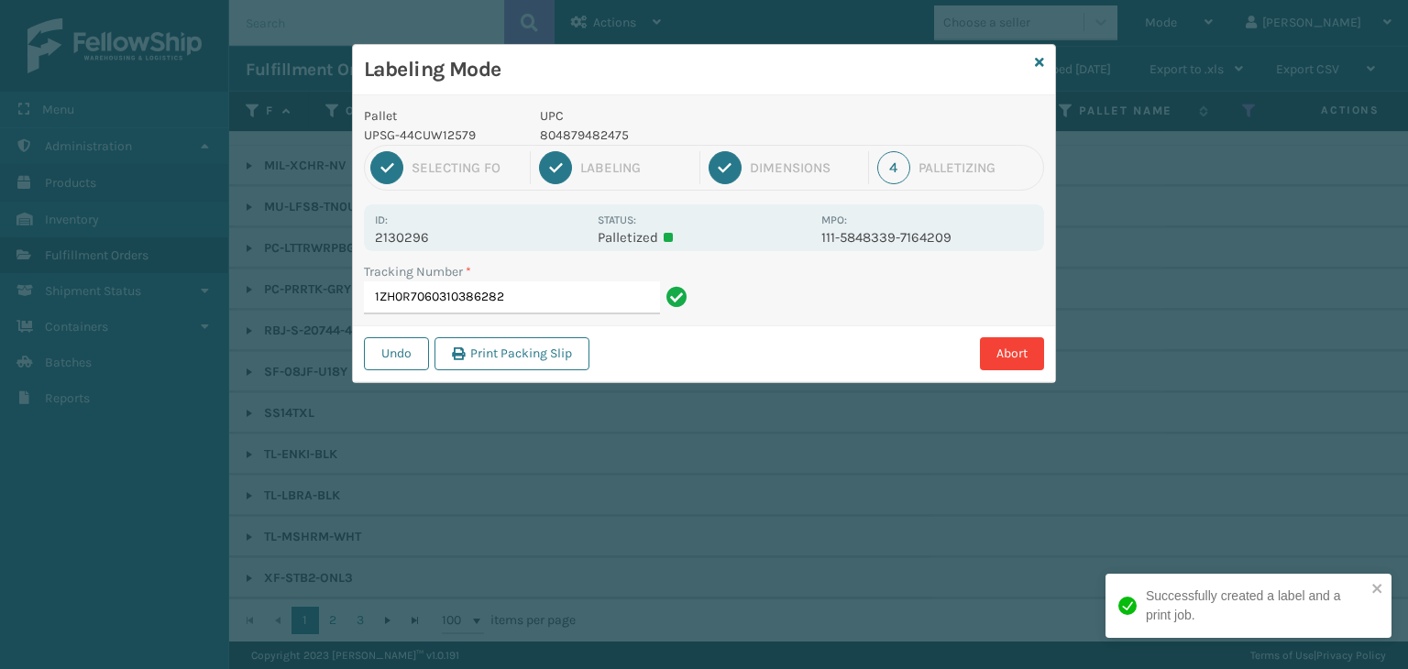
click at [600, 137] on p "804879482475" at bounding box center [675, 135] width 270 height 19
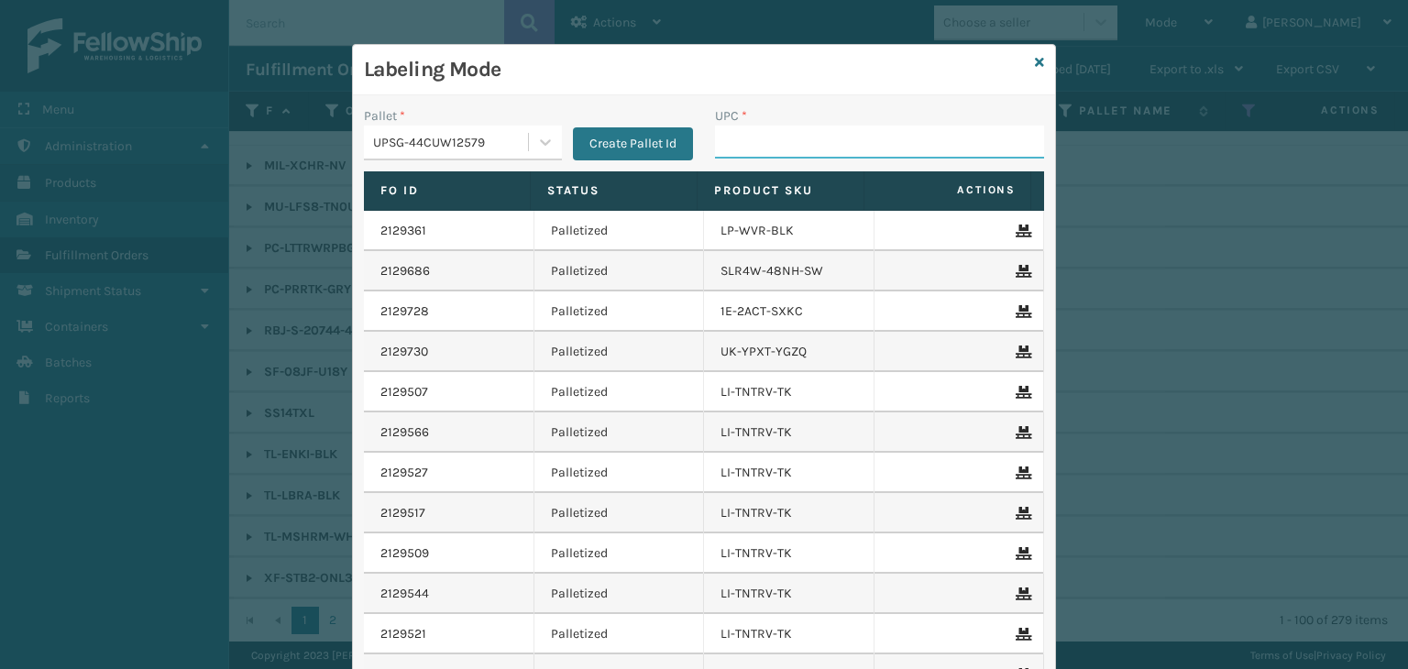
paste input "804879482475"
click at [1035, 61] on icon at bounding box center [1039, 62] width 9 height 13
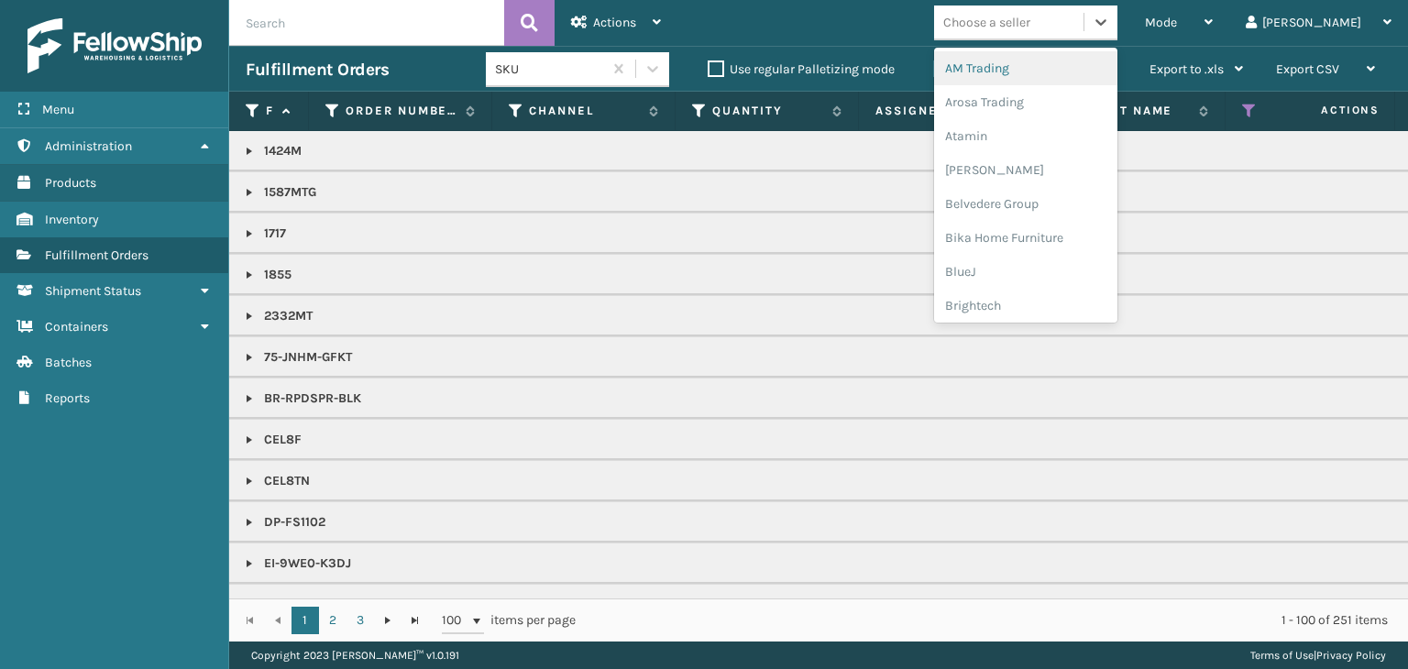
click at [1077, 39] on div "Choose a seller" at bounding box center [1025, 23] width 183 height 35
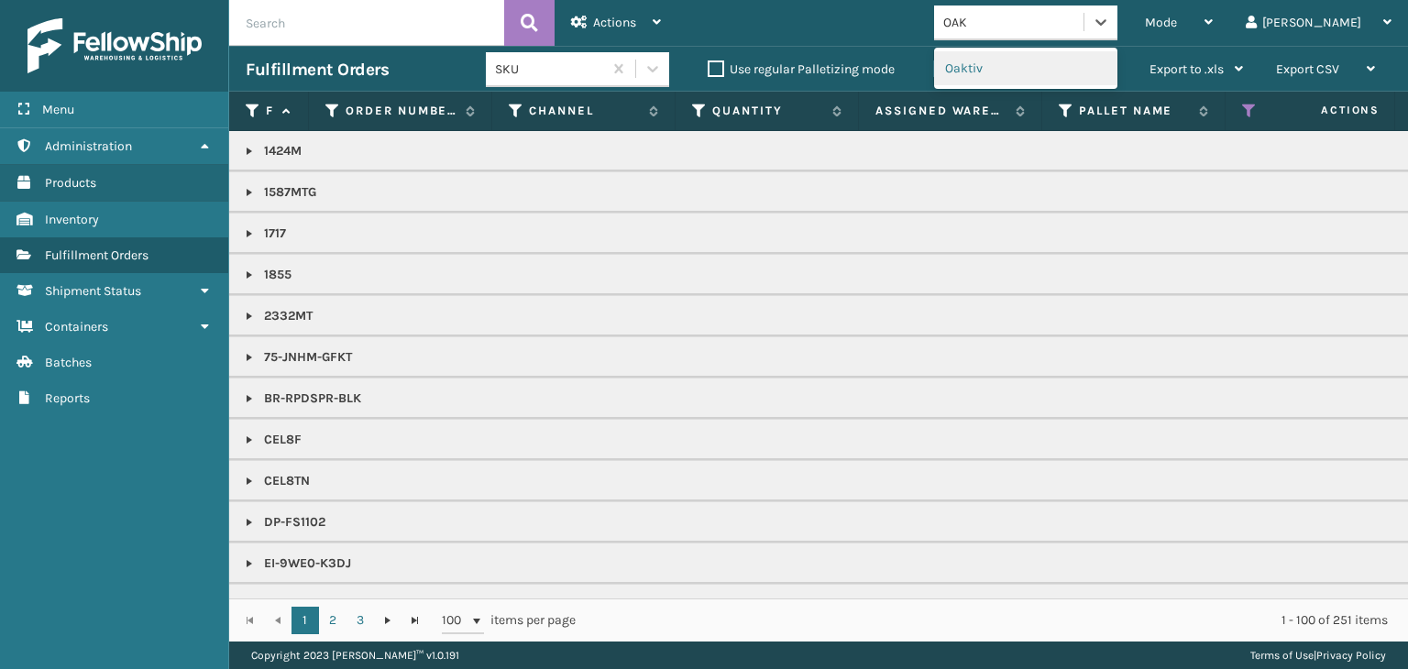
click at [1058, 75] on div "Oaktiv" at bounding box center [1025, 68] width 183 height 34
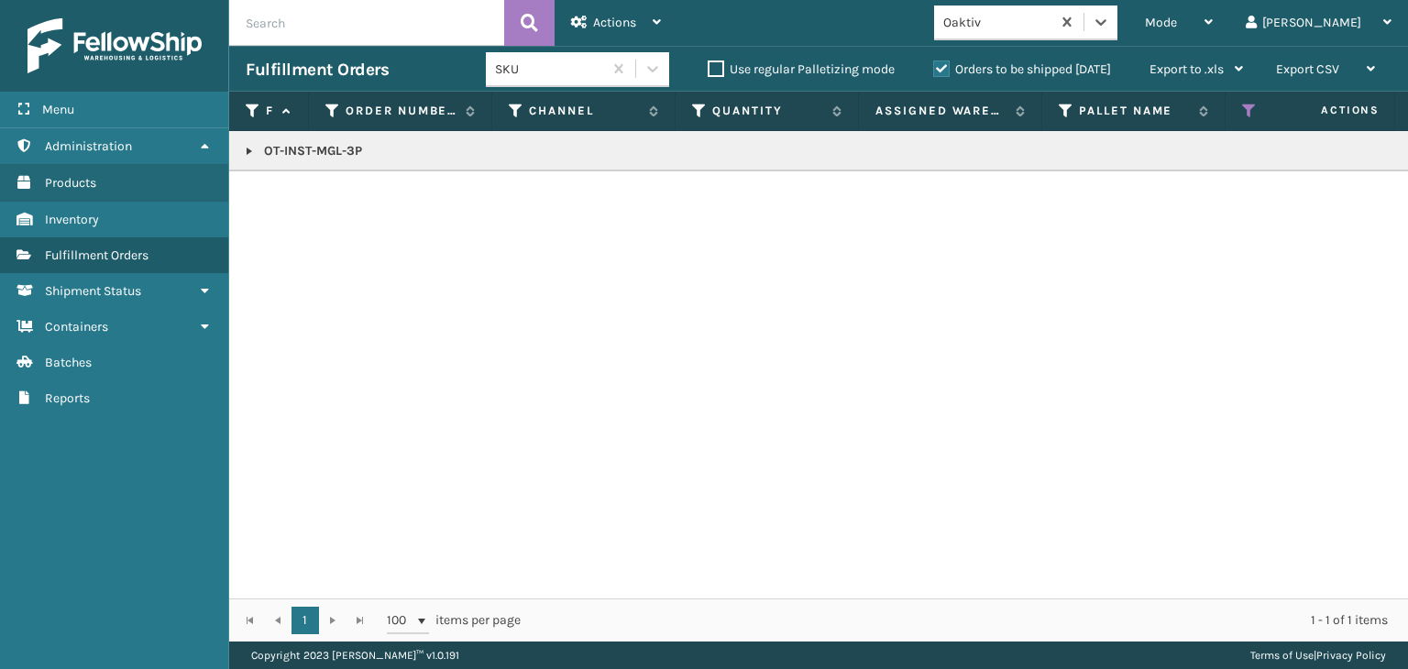
drag, startPoint x: 246, startPoint y: 151, endPoint x: 252, endPoint y: 159, distance: 9.7
click at [246, 151] on link at bounding box center [249, 151] width 15 height 15
click at [304, 201] on link "2130280" at bounding box center [300, 201] width 50 height 18
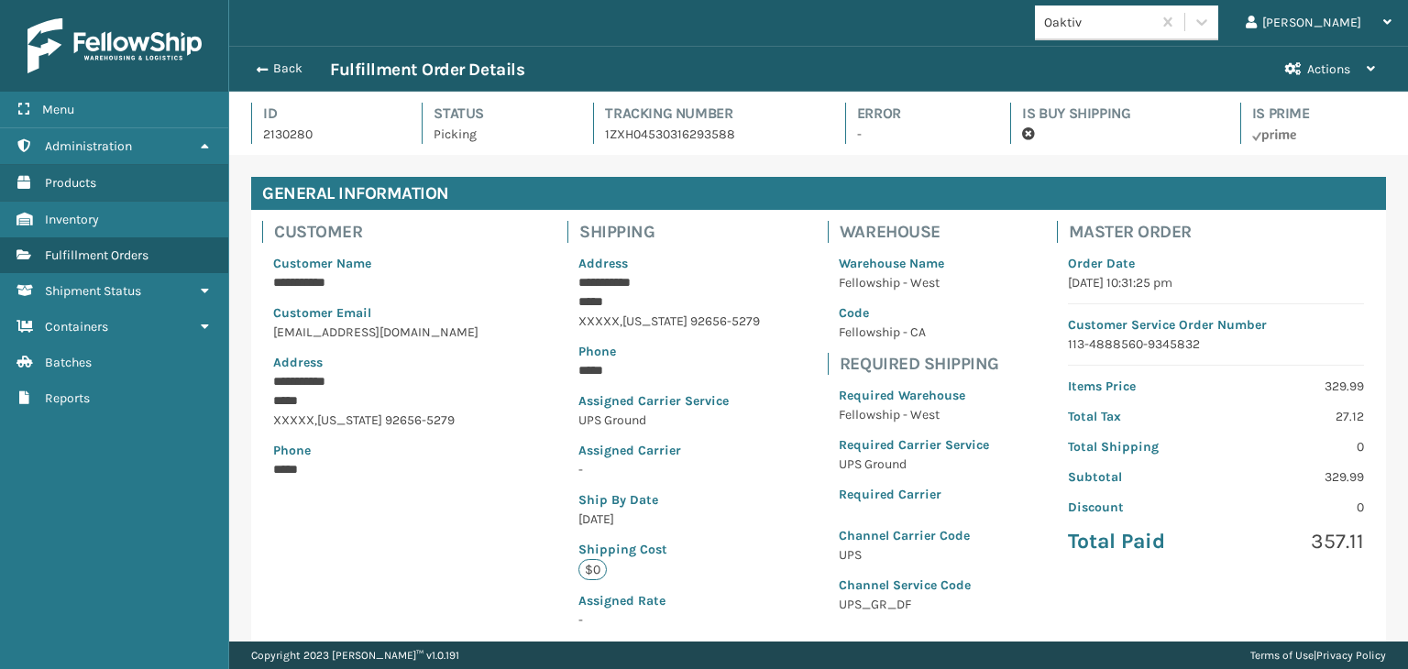
scroll to position [44, 1178]
click at [274, 71] on button "Back" at bounding box center [288, 69] width 84 height 17
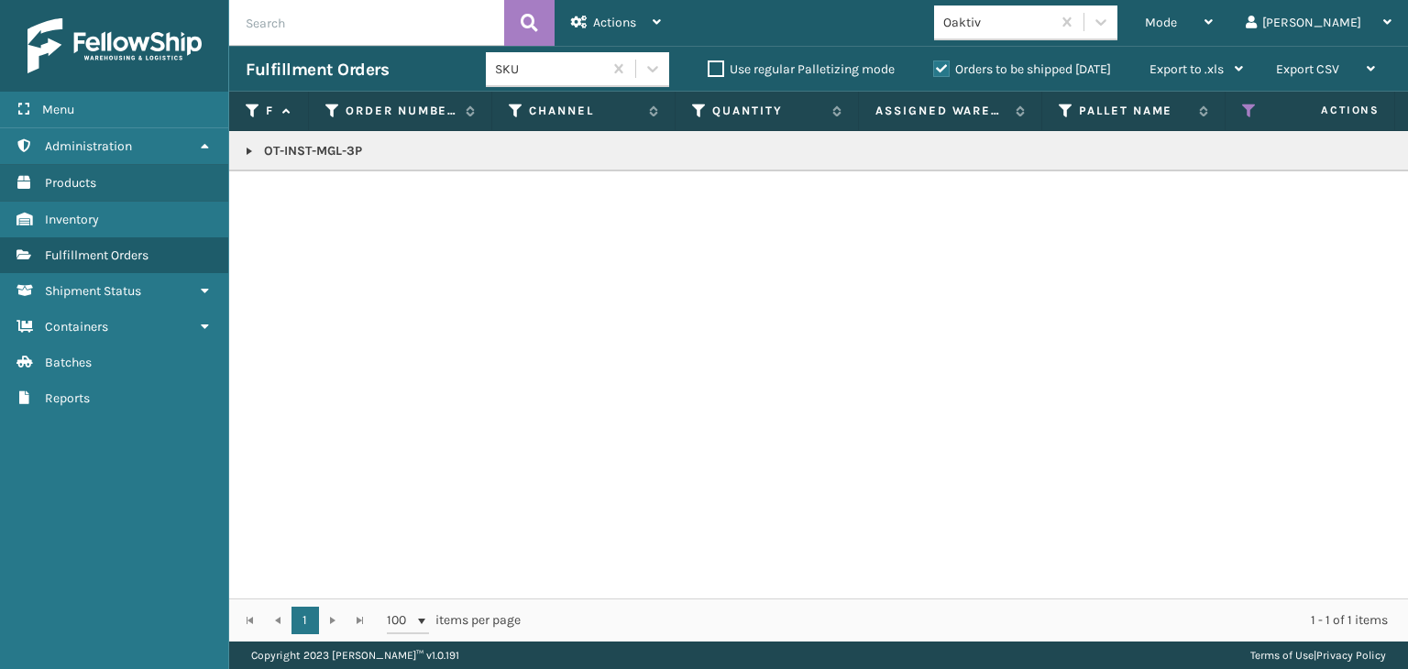
click at [317, 154] on p "OT-INST-MGL-3P" at bounding box center [1413, 151] width 2334 height 18
click at [1213, 30] on div "Mode" at bounding box center [1179, 23] width 68 height 46
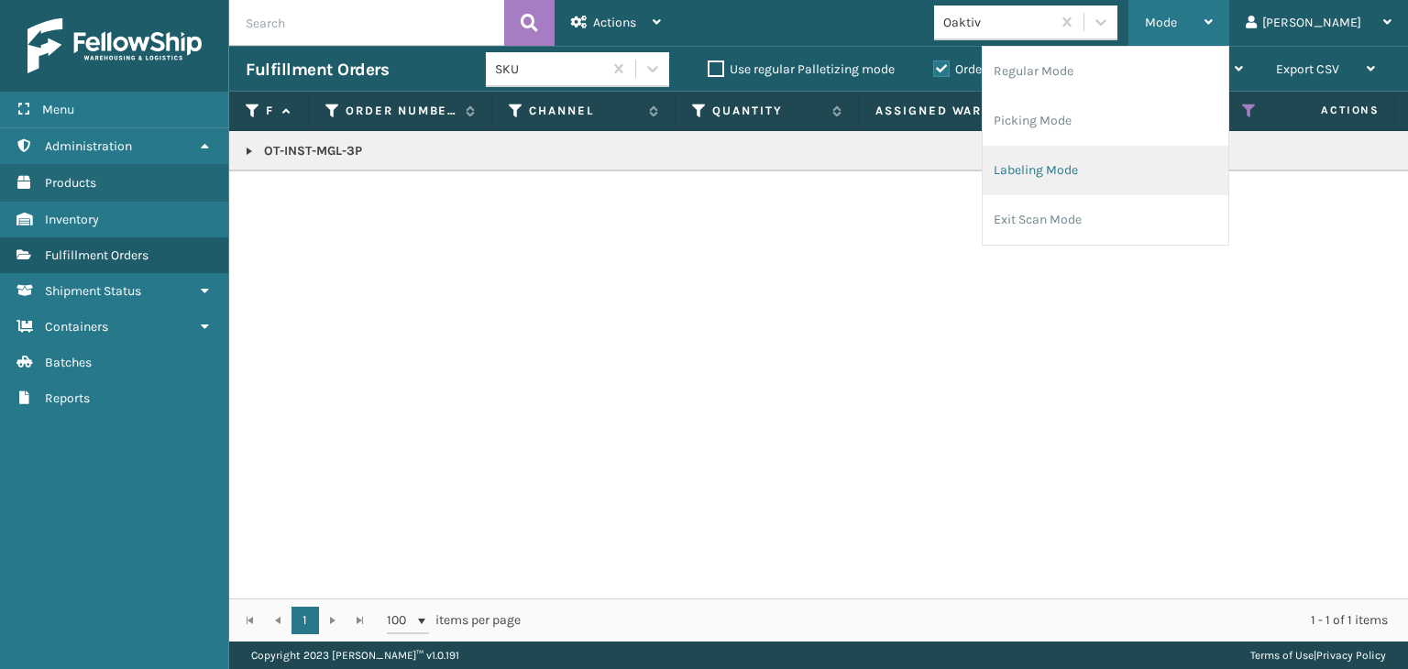
click at [1159, 161] on li "Labeling Mode" at bounding box center [1106, 171] width 246 height 50
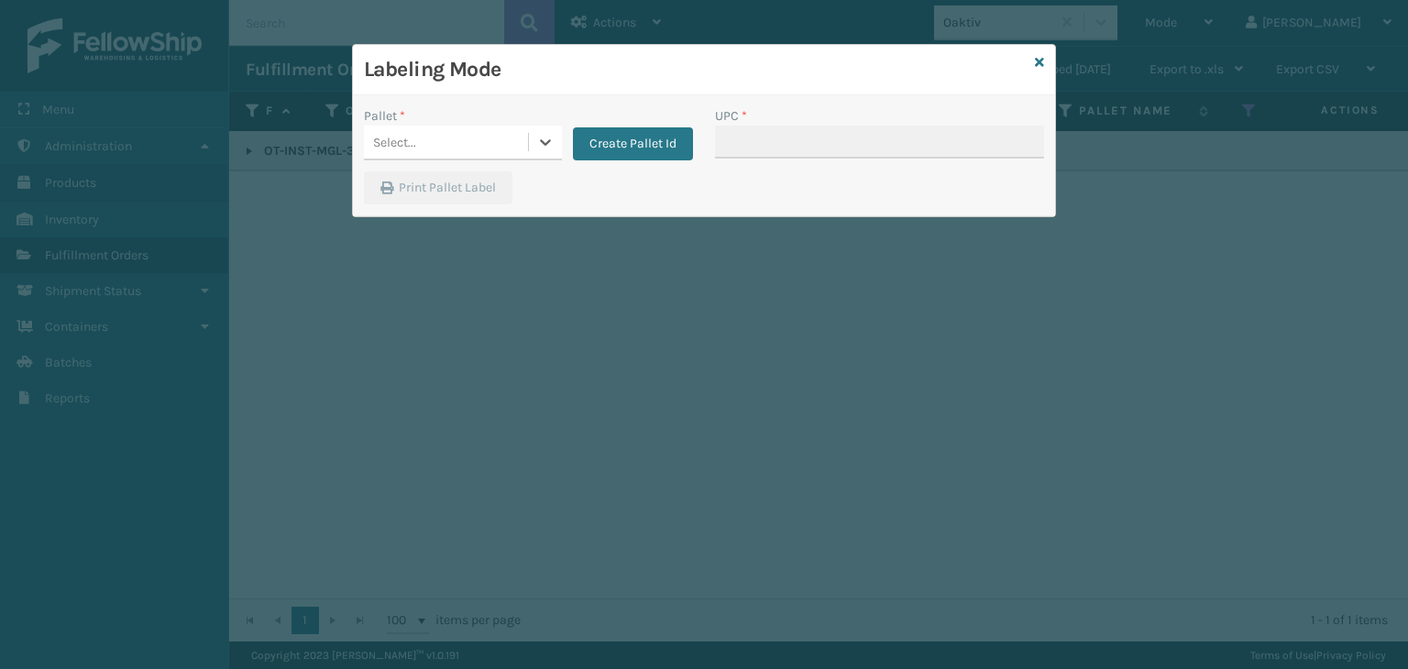
click at [440, 141] on div "Labeling Mode Pallet * 0 results available. Select is focused ,type to refine l…" at bounding box center [704, 334] width 1408 height 669
click at [440, 141] on div "Select..." at bounding box center [446, 142] width 164 height 30
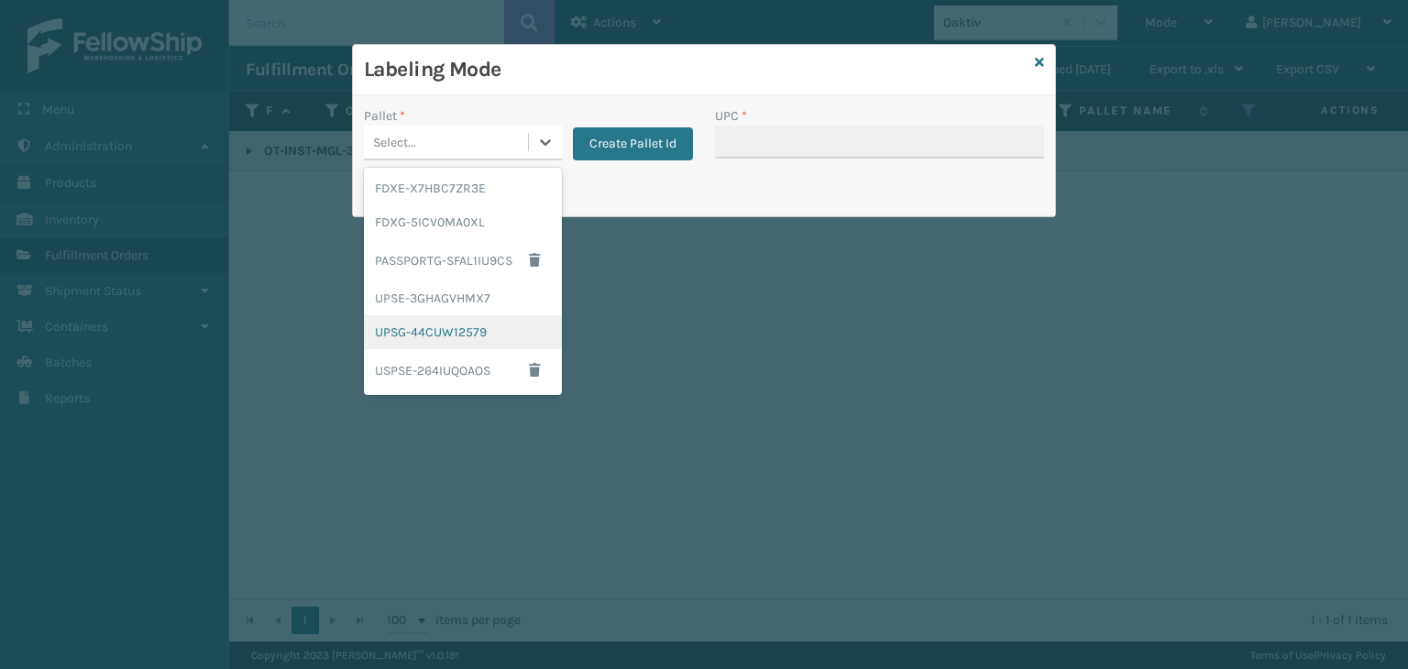
click at [461, 325] on div "UPSG-44CUW12579" at bounding box center [463, 332] width 198 height 34
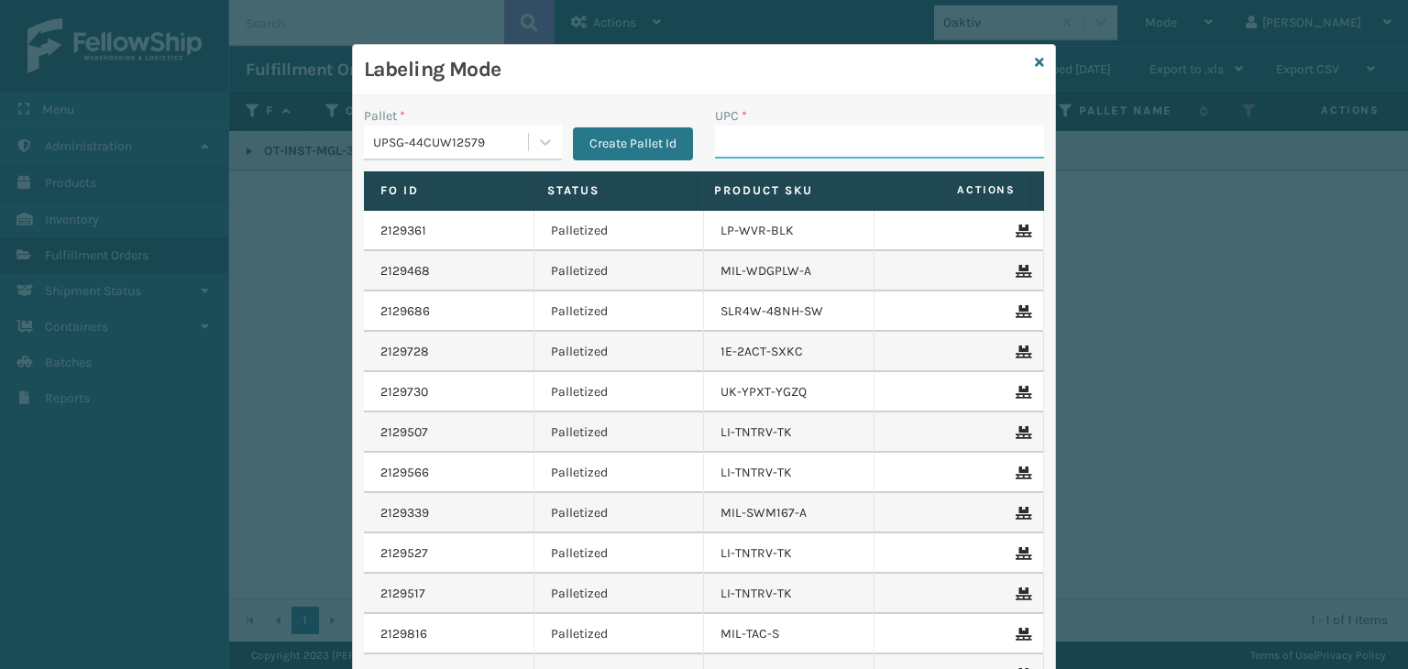
click at [740, 144] on input "UPC *" at bounding box center [879, 142] width 329 height 33
paste input "OT-INST-MGL-3P"
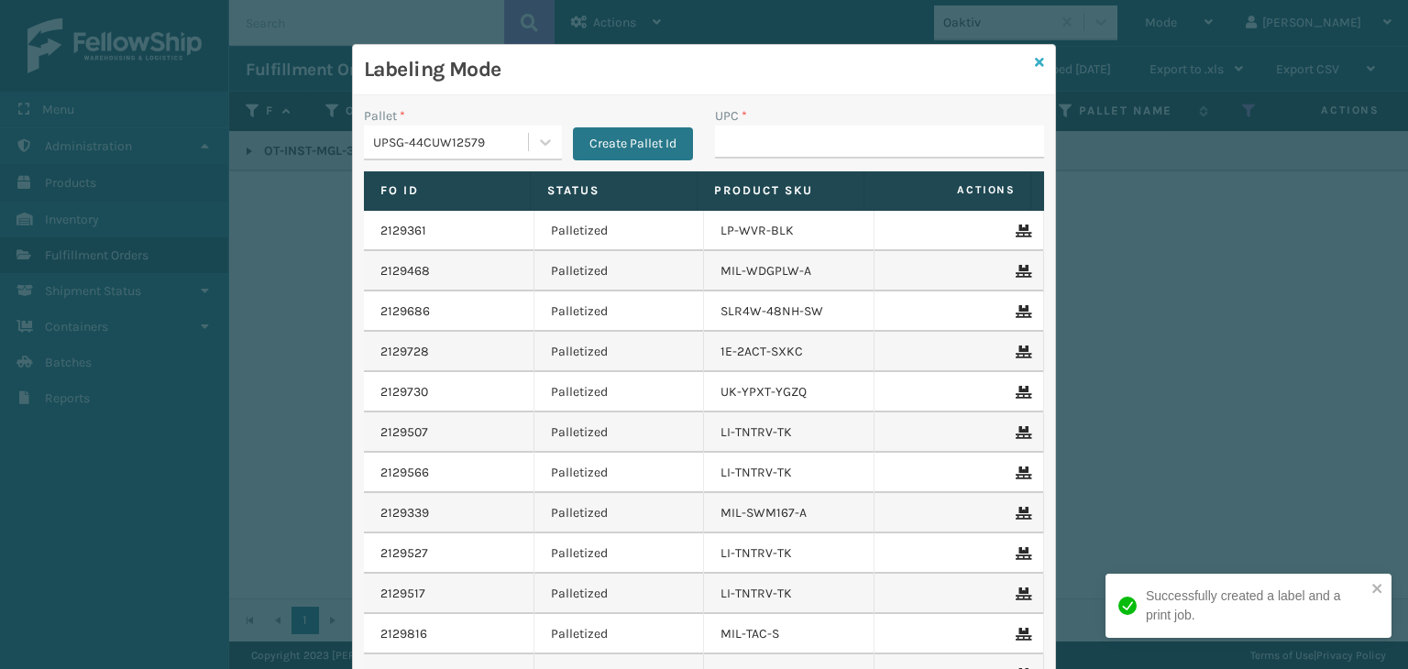
click at [1036, 63] on icon at bounding box center [1039, 62] width 9 height 13
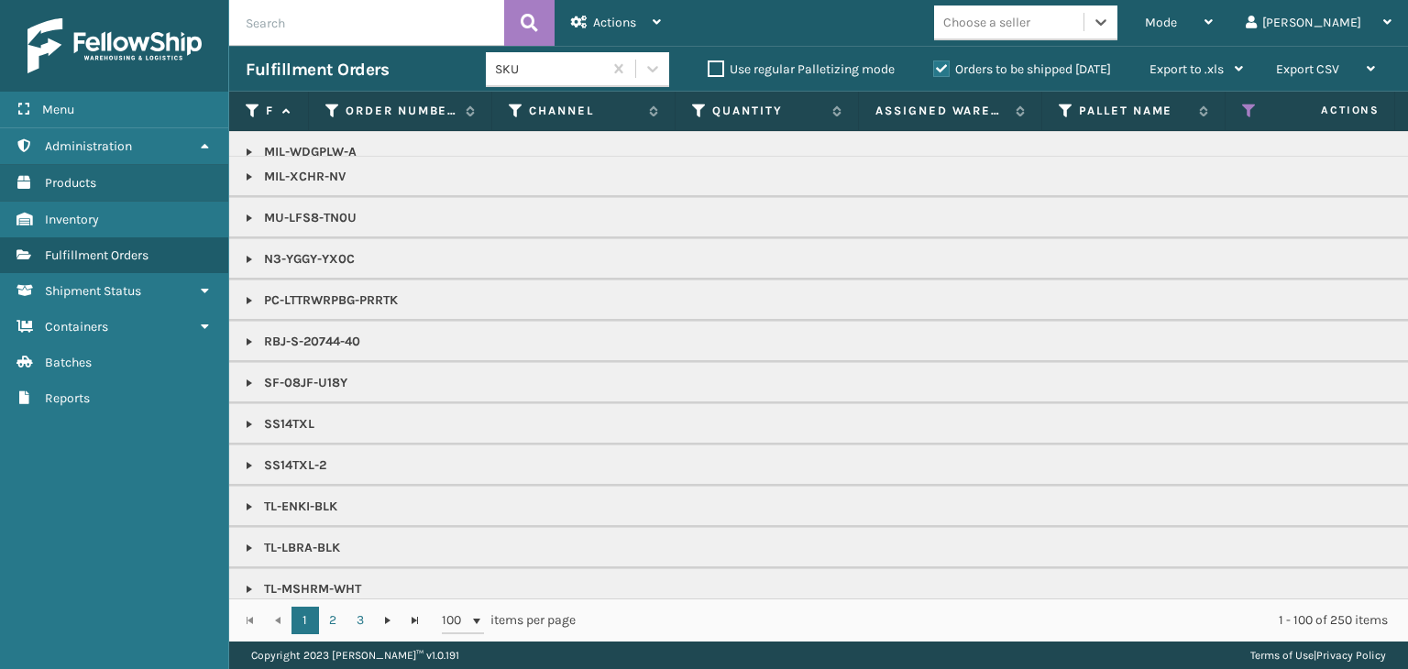
scroll to position [1681, 0]
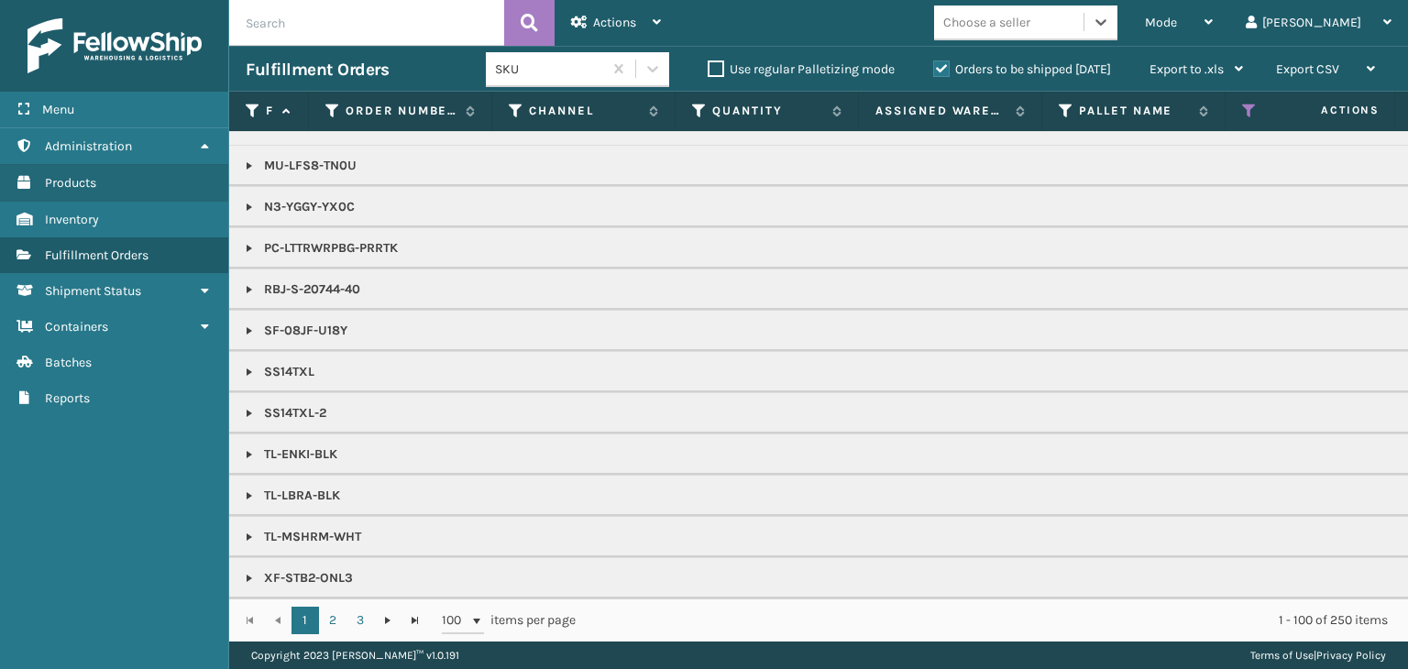
click at [1030, 26] on div "Choose a seller" at bounding box center [986, 22] width 87 height 19
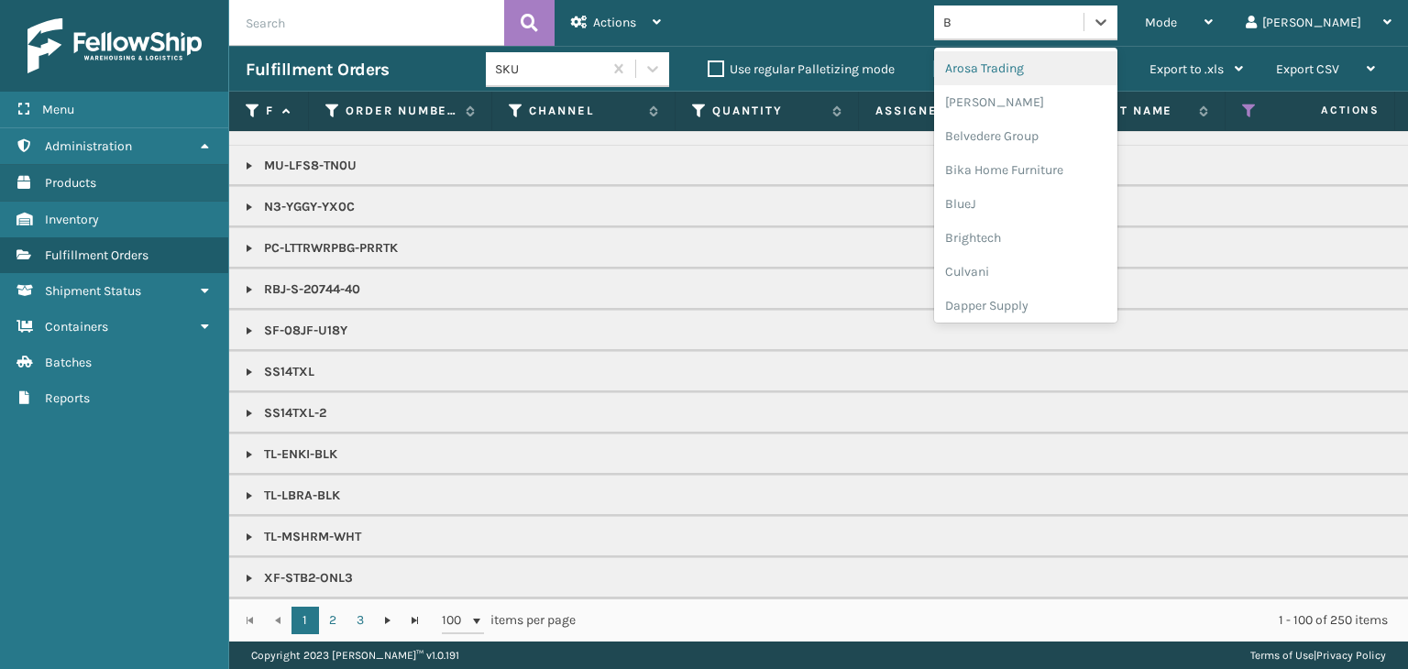
type input "BR"
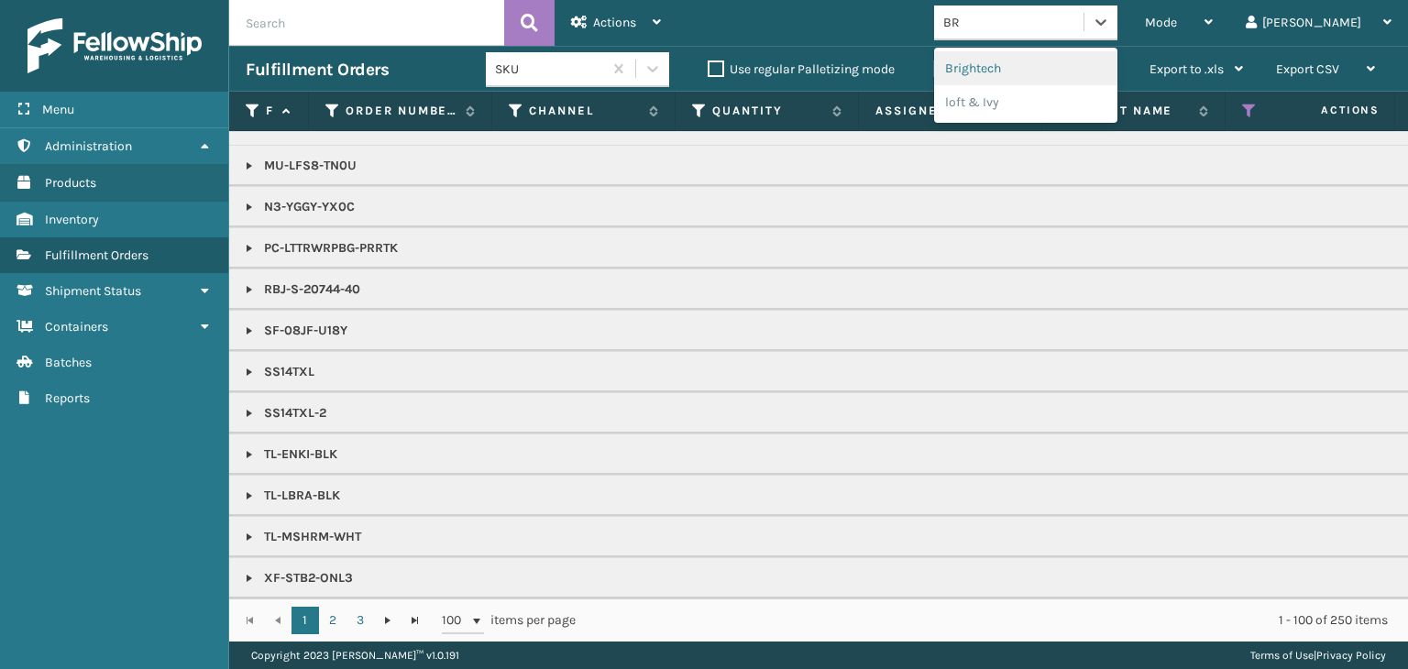
click at [1067, 60] on div "Brightech" at bounding box center [1025, 68] width 183 height 34
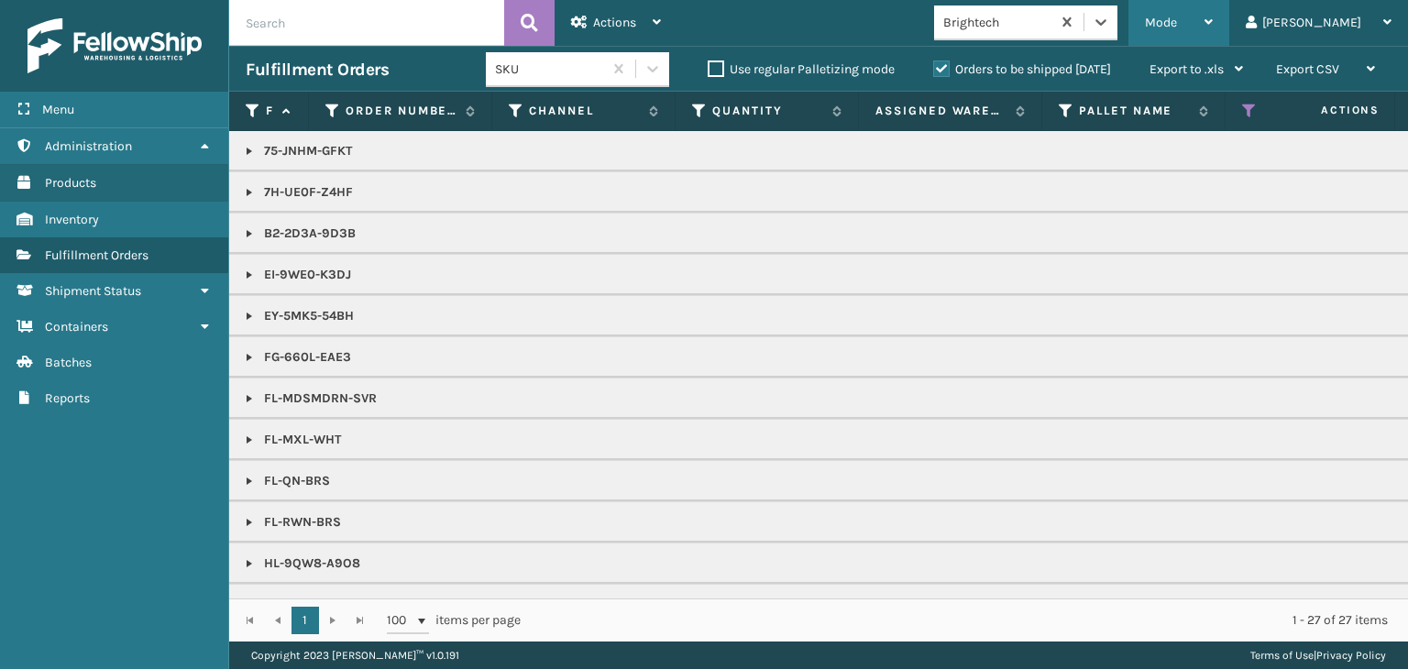
click at [1177, 21] on span "Mode" at bounding box center [1161, 23] width 32 height 16
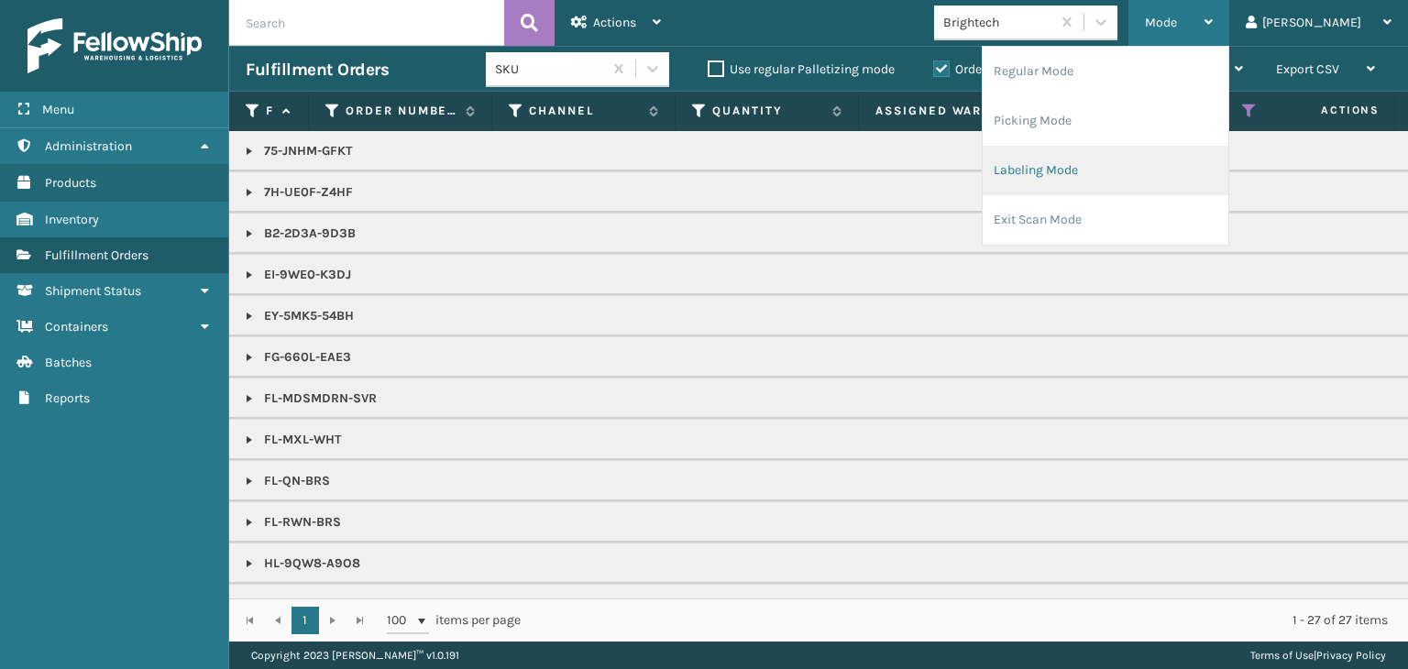
click at [1091, 179] on li "Labeling Mode" at bounding box center [1106, 171] width 246 height 50
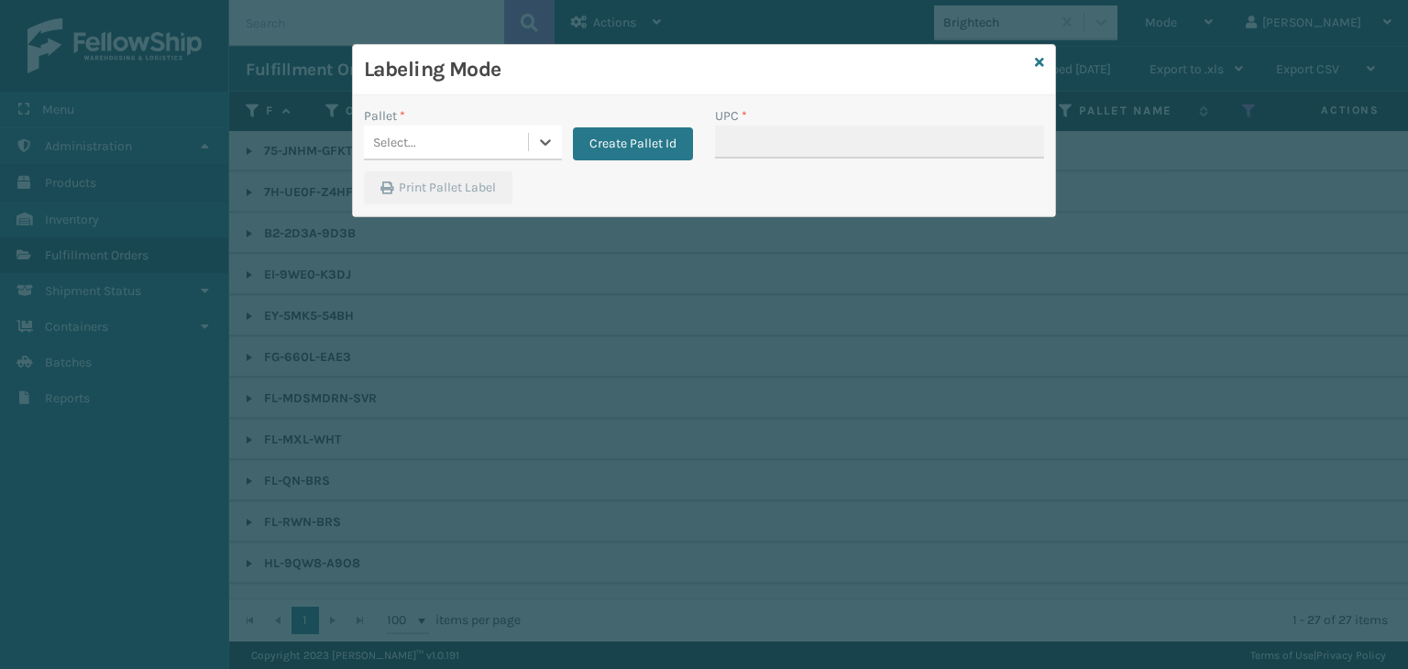
click at [498, 140] on div "Select..." at bounding box center [446, 142] width 164 height 30
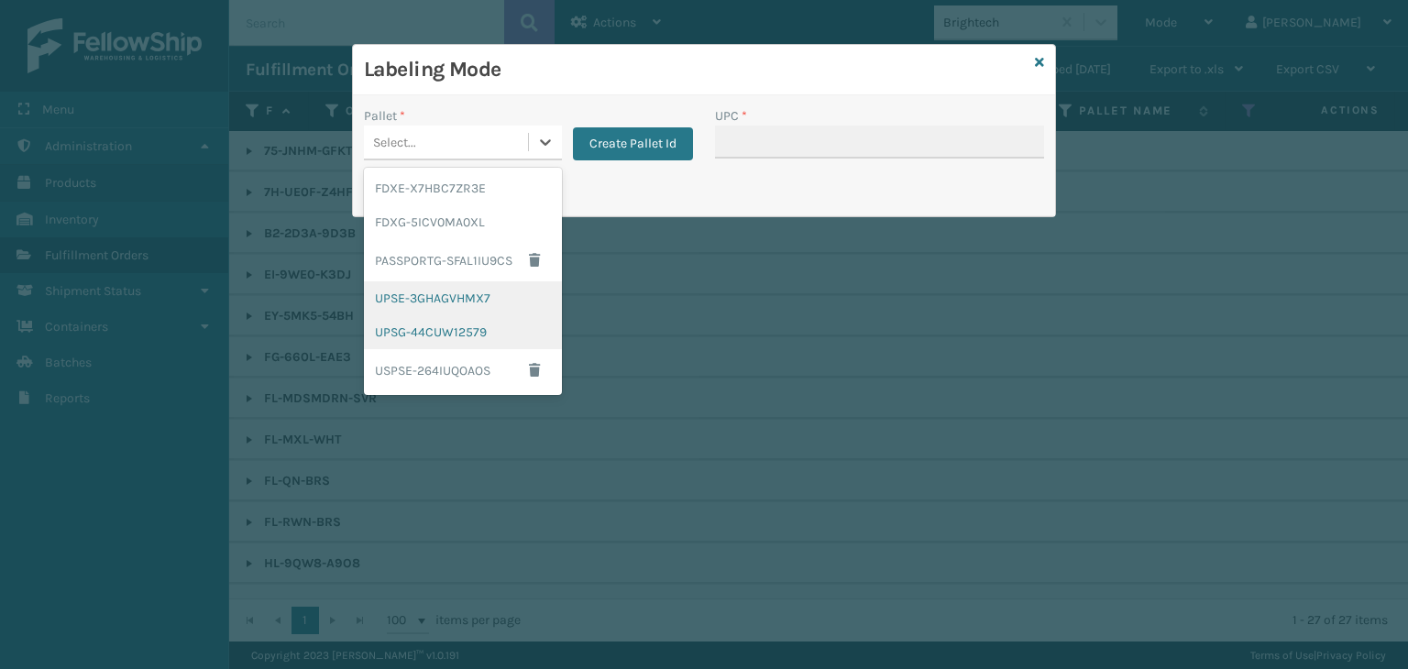
click at [488, 314] on div "UPSE-3GHAGVHMX7" at bounding box center [463, 298] width 198 height 34
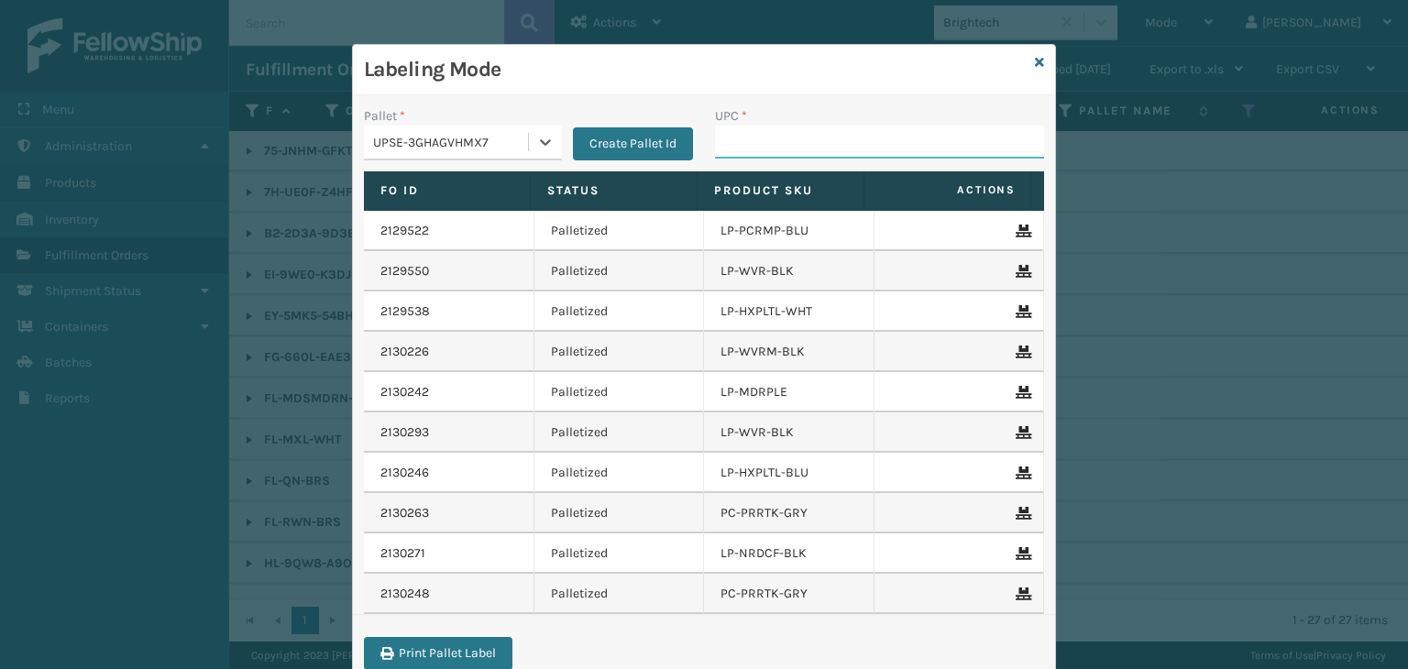
click at [773, 150] on input "UPC *" at bounding box center [879, 142] width 329 height 33
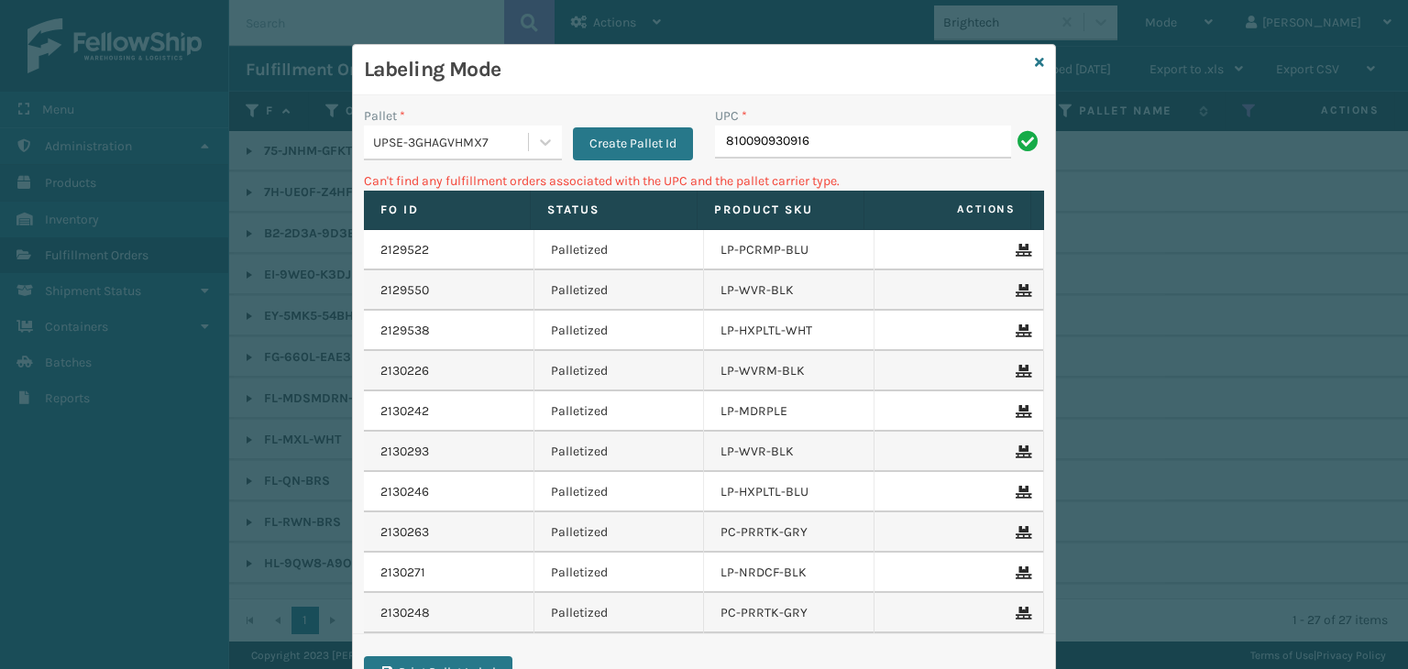
click at [433, 146] on div "UPSE-3GHAGVHMX7" at bounding box center [451, 142] width 157 height 19
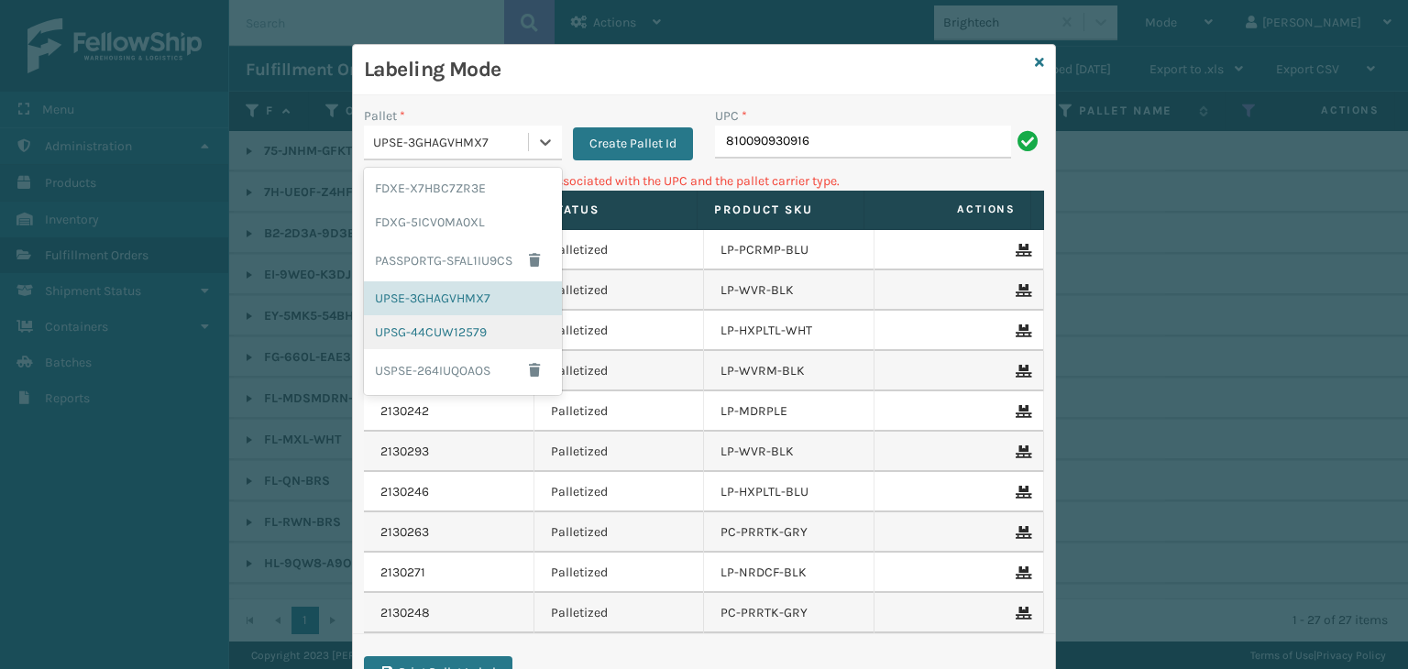
click at [444, 331] on div "UPSG-44CUW12579" at bounding box center [463, 332] width 198 height 34
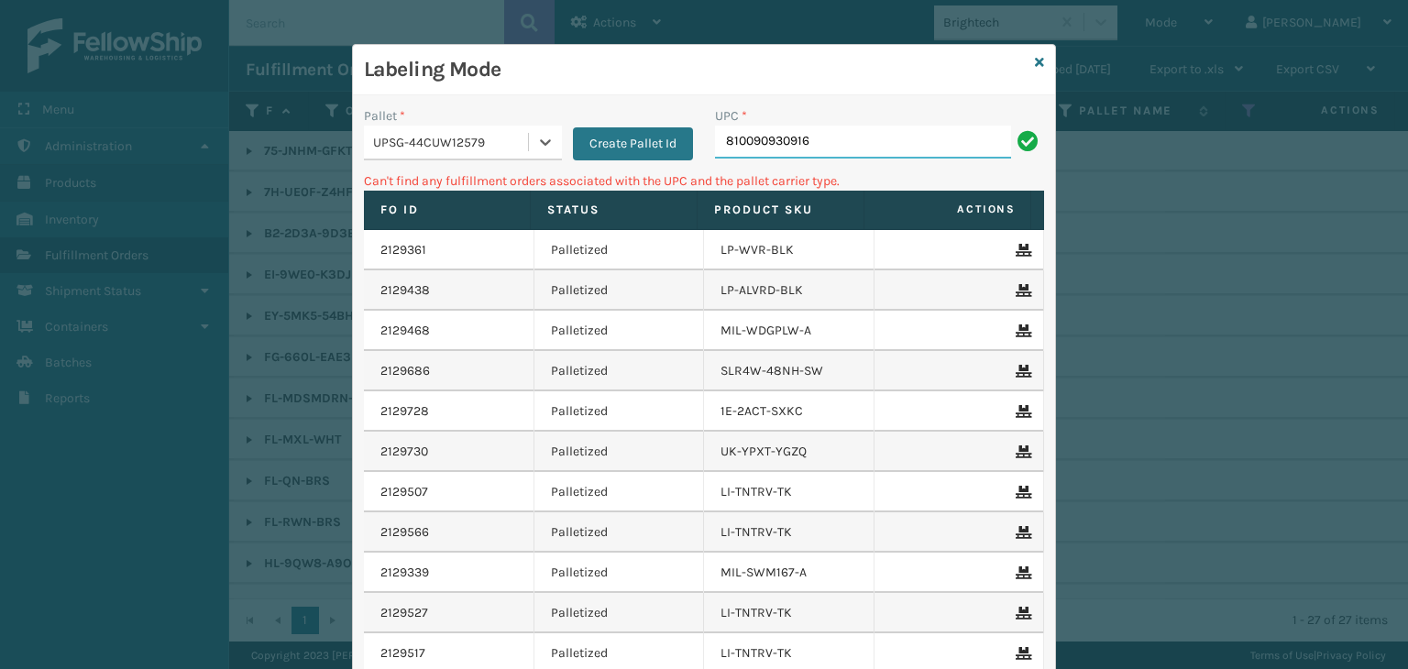
click at [741, 142] on input "810090930916" at bounding box center [863, 142] width 296 height 33
click at [743, 142] on input "810090930916" at bounding box center [863, 142] width 296 height 33
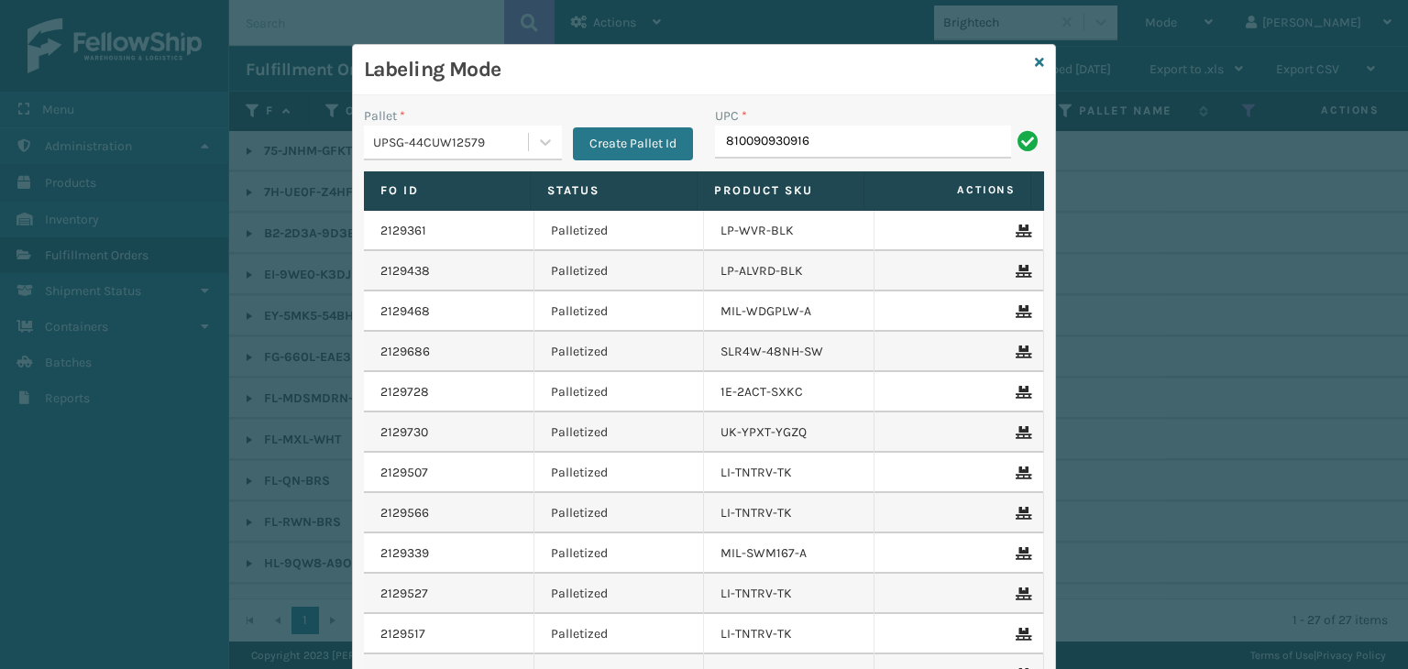
type input "810090930916"
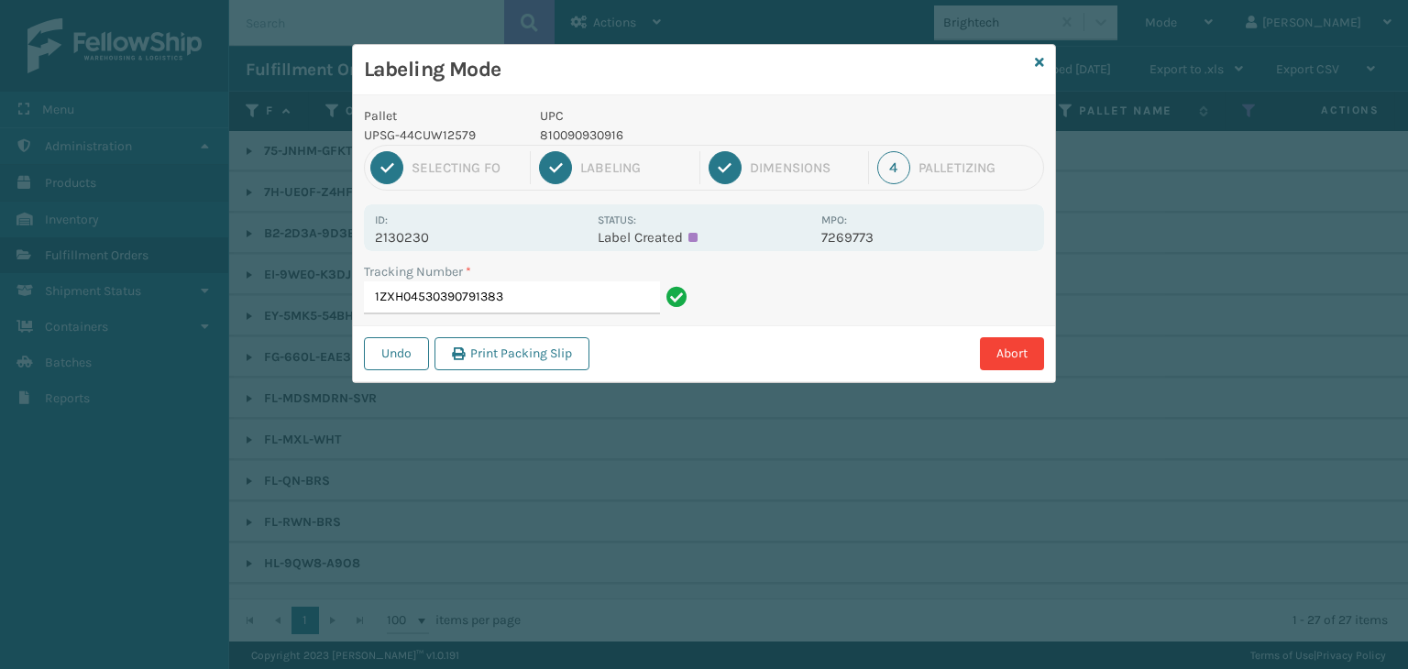
type input "1ZXH04530390791383."
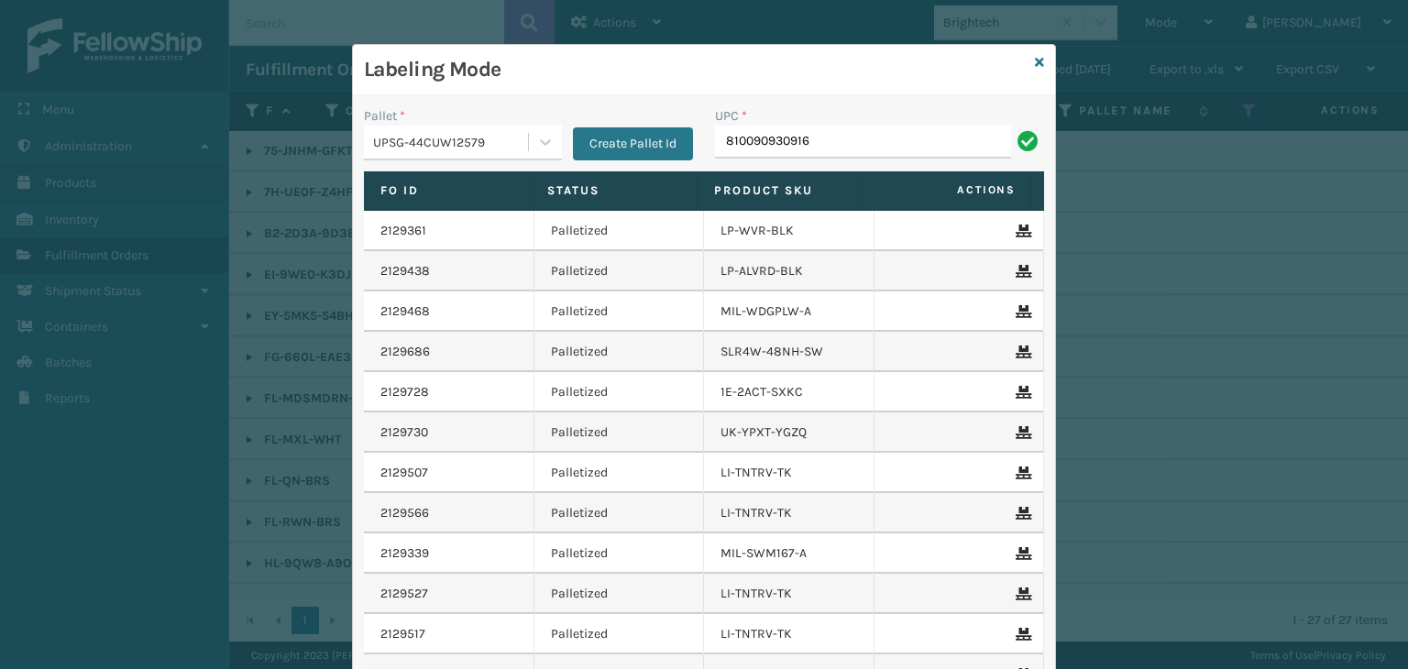
type input "810090930916"
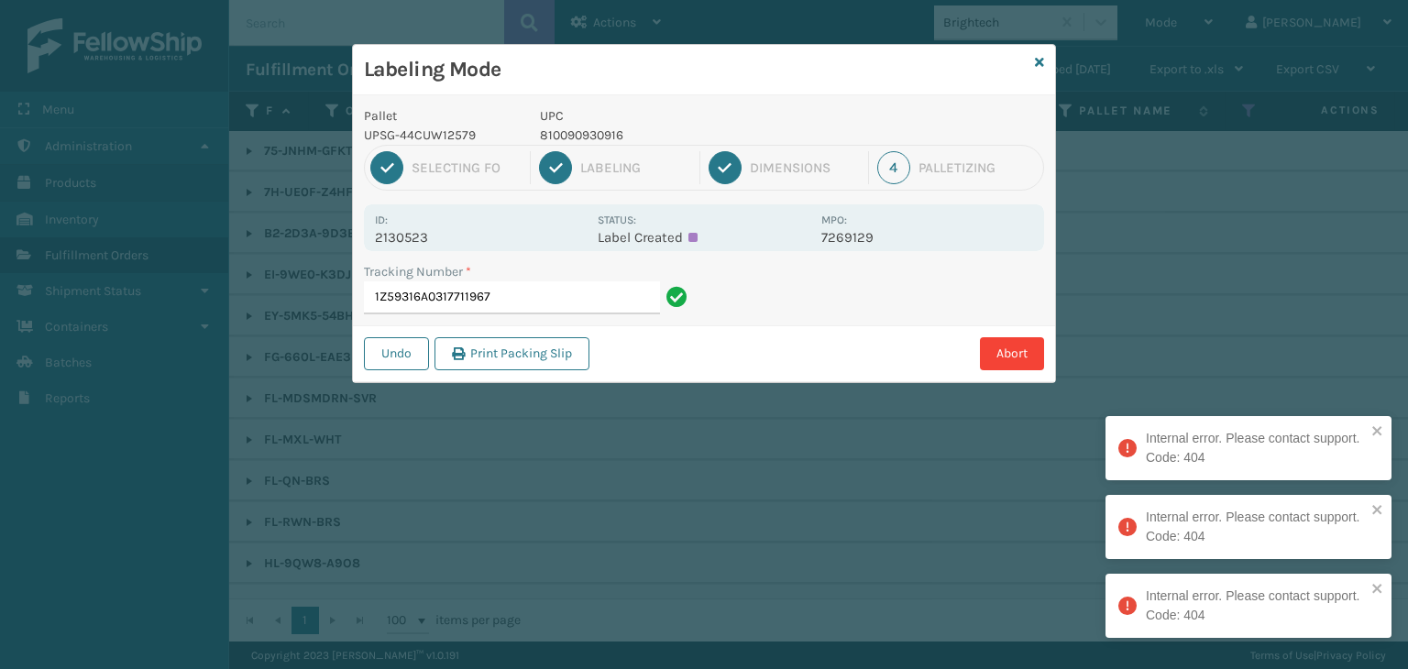
type input "1Z59316A0317711967"
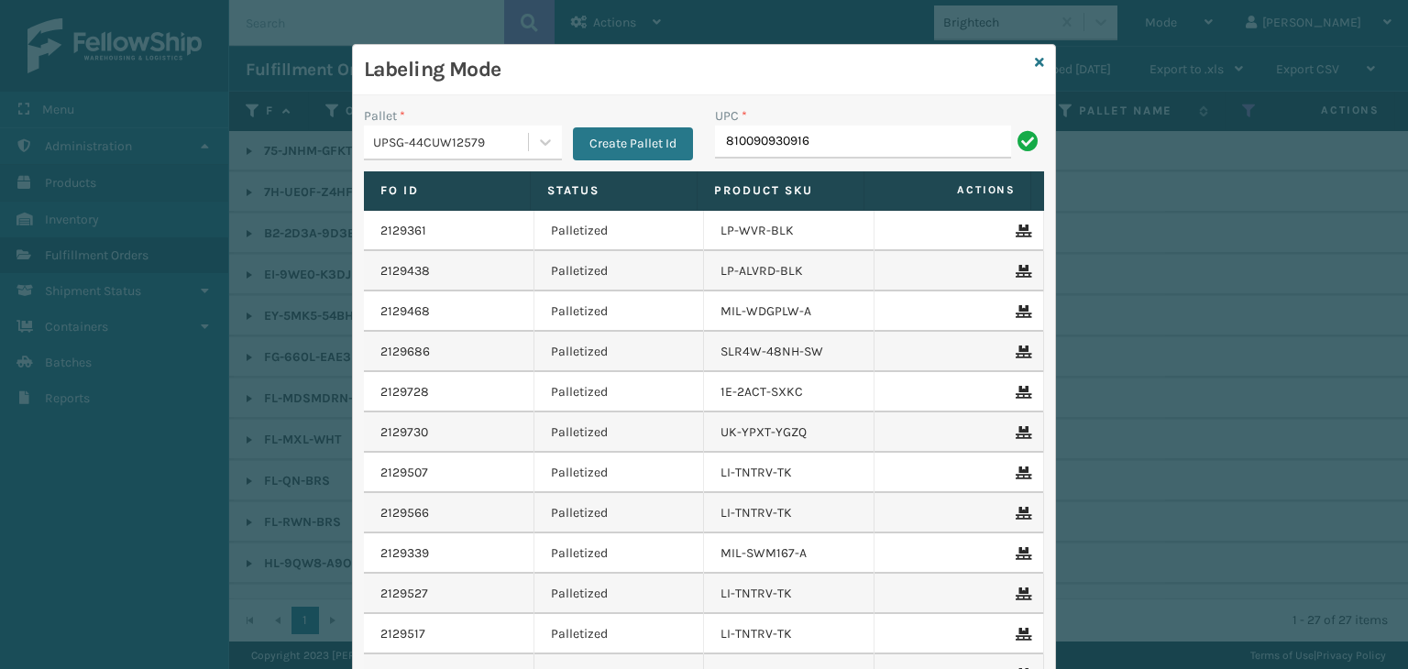
type input "810090930916"
type input "FEN-101-CCT-BK"
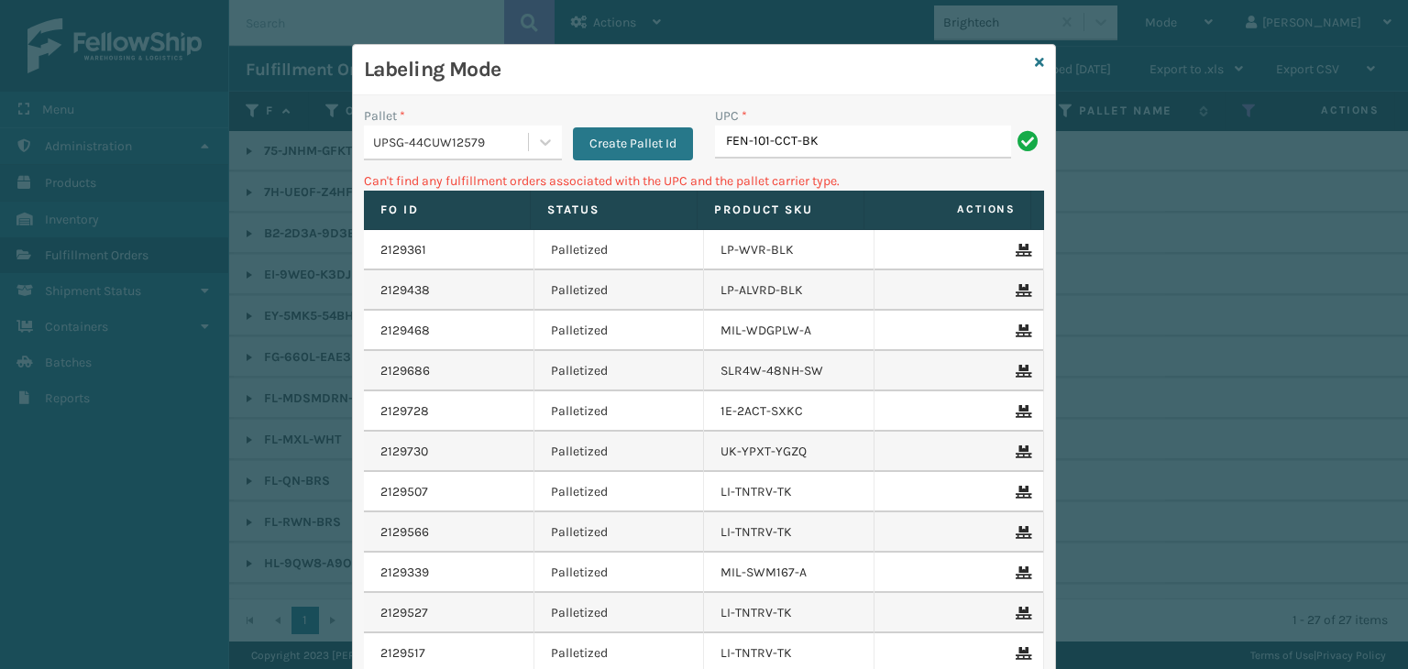
click at [880, 155] on input "FEN-101-CCT-BK" at bounding box center [863, 142] width 296 height 33
click at [880, 152] on input "FEN-101-CCT-BK" at bounding box center [863, 142] width 296 height 33
drag, startPoint x: 893, startPoint y: 151, endPoint x: 865, endPoint y: 147, distance: 27.9
click at [889, 152] on input "FEN-101-CCT-BK" at bounding box center [863, 142] width 296 height 33
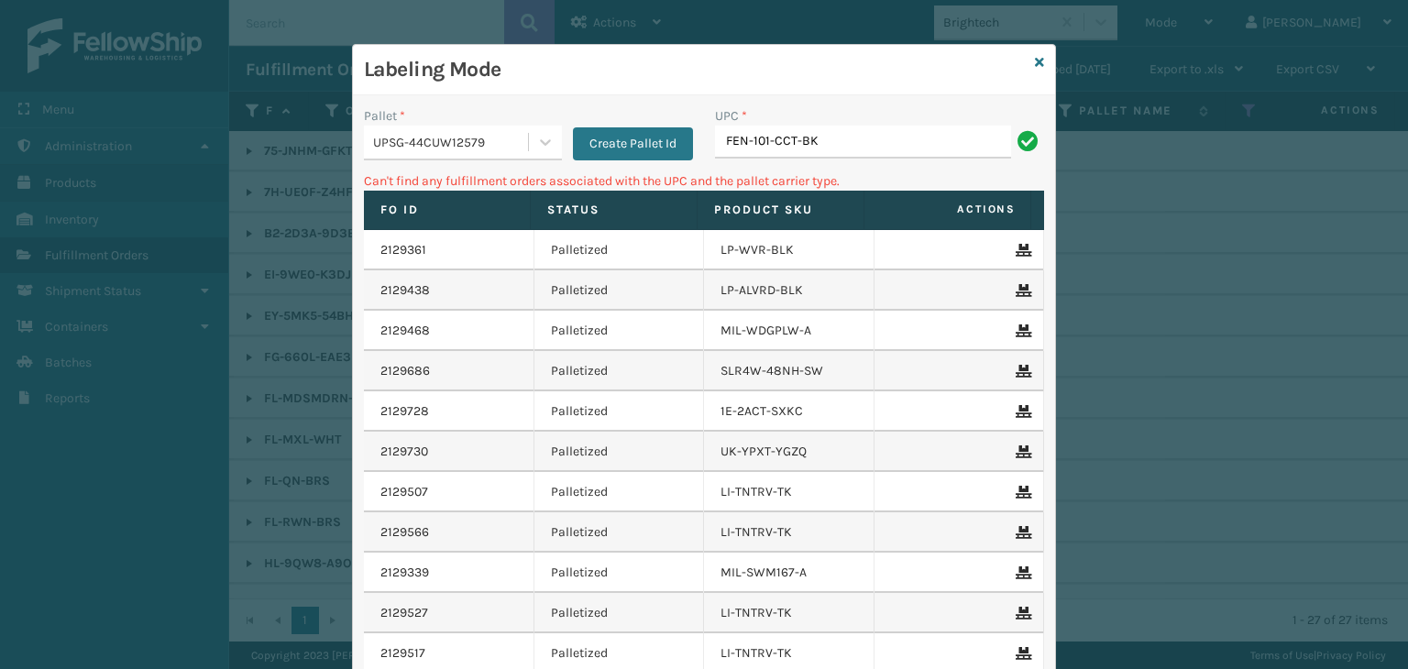
click at [852, 137] on input "FEN-101-CCT-BK" at bounding box center [863, 142] width 296 height 33
click at [851, 137] on input "FEN-101-CCT-BK" at bounding box center [863, 142] width 296 height 33
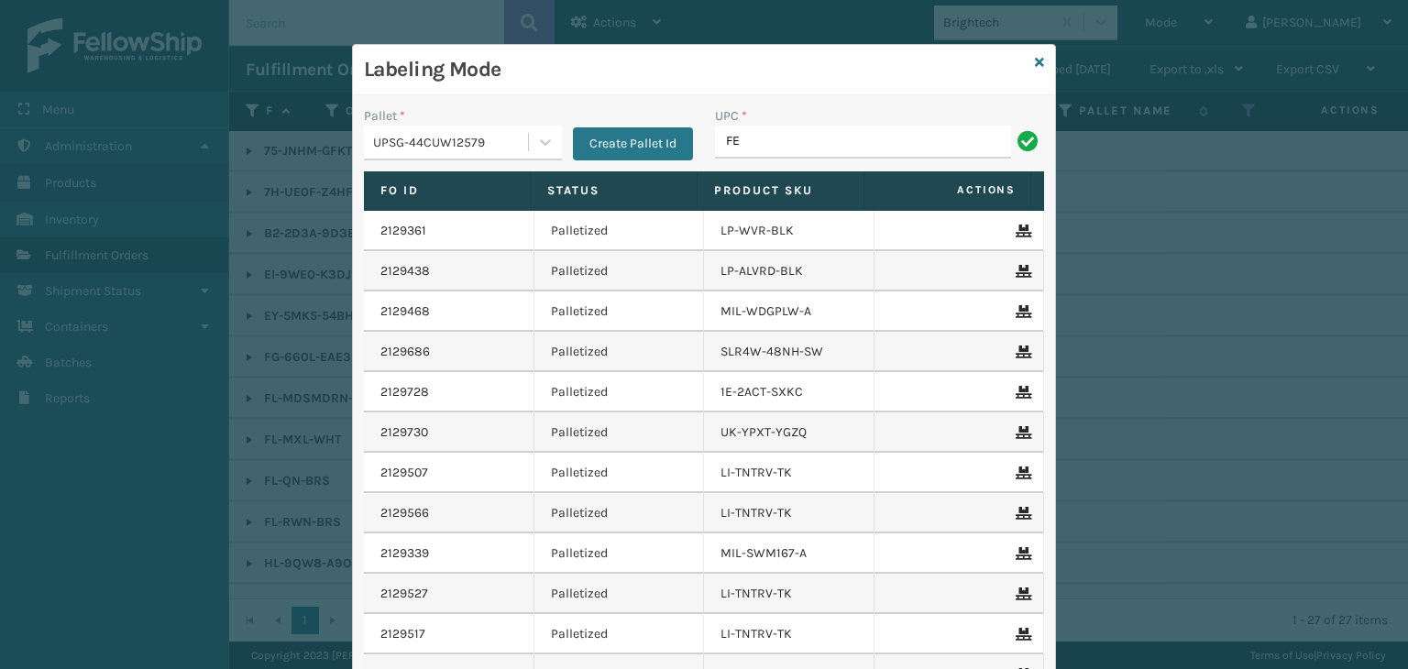
type input "F"
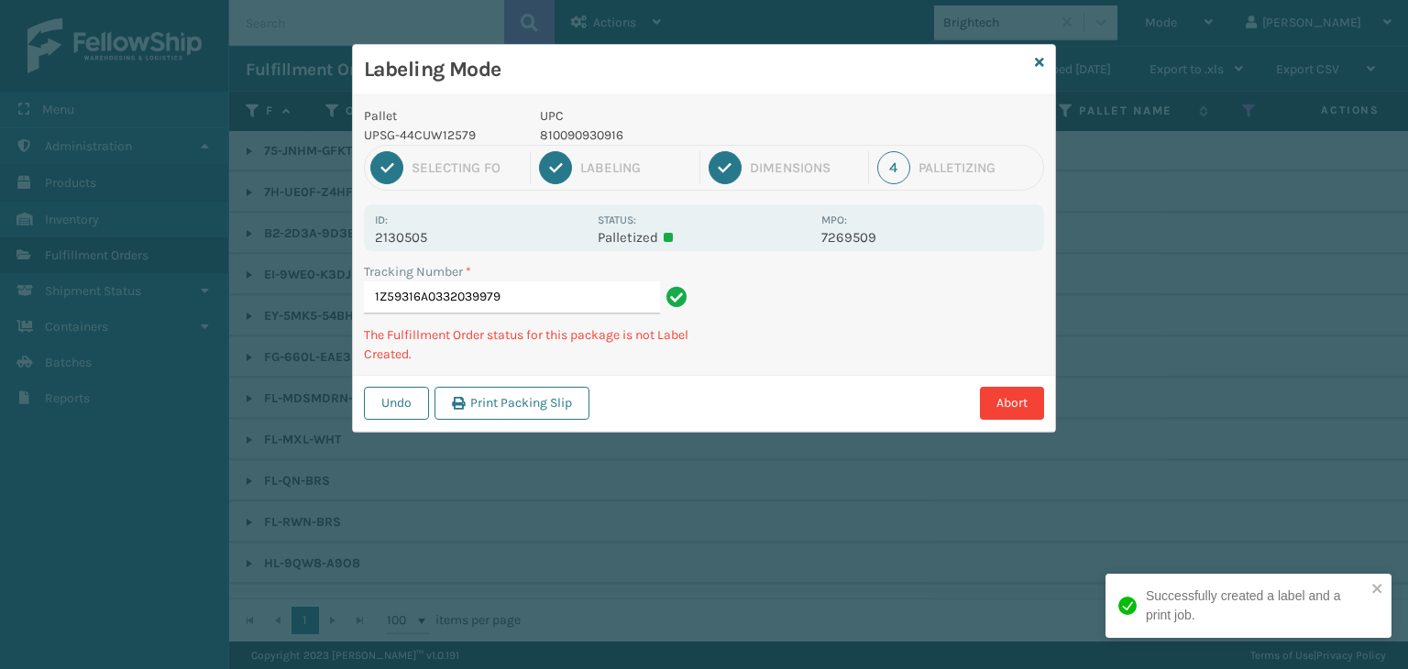
click at [572, 138] on p "810090930916" at bounding box center [675, 135] width 270 height 19
click at [572, 136] on p "810090930916" at bounding box center [675, 135] width 270 height 19
copy p "810090930916"
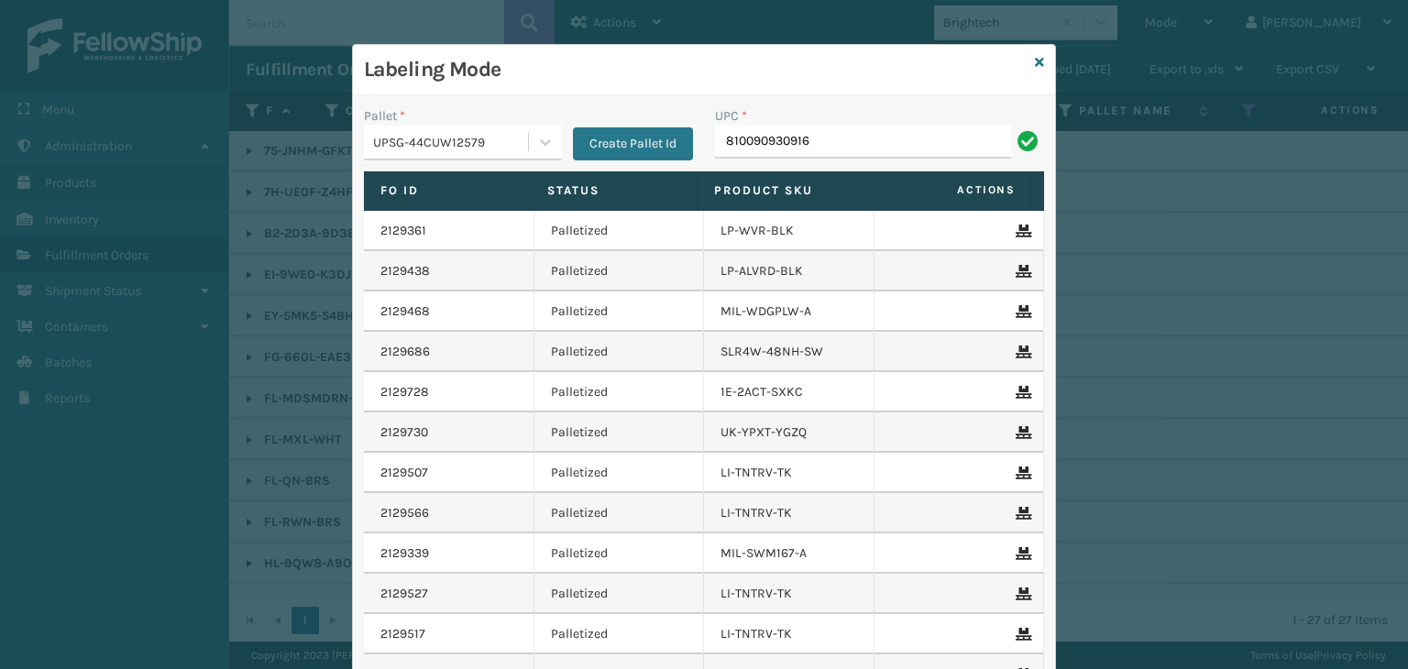
type input "810090930916"
click at [1035, 64] on icon at bounding box center [1039, 62] width 9 height 13
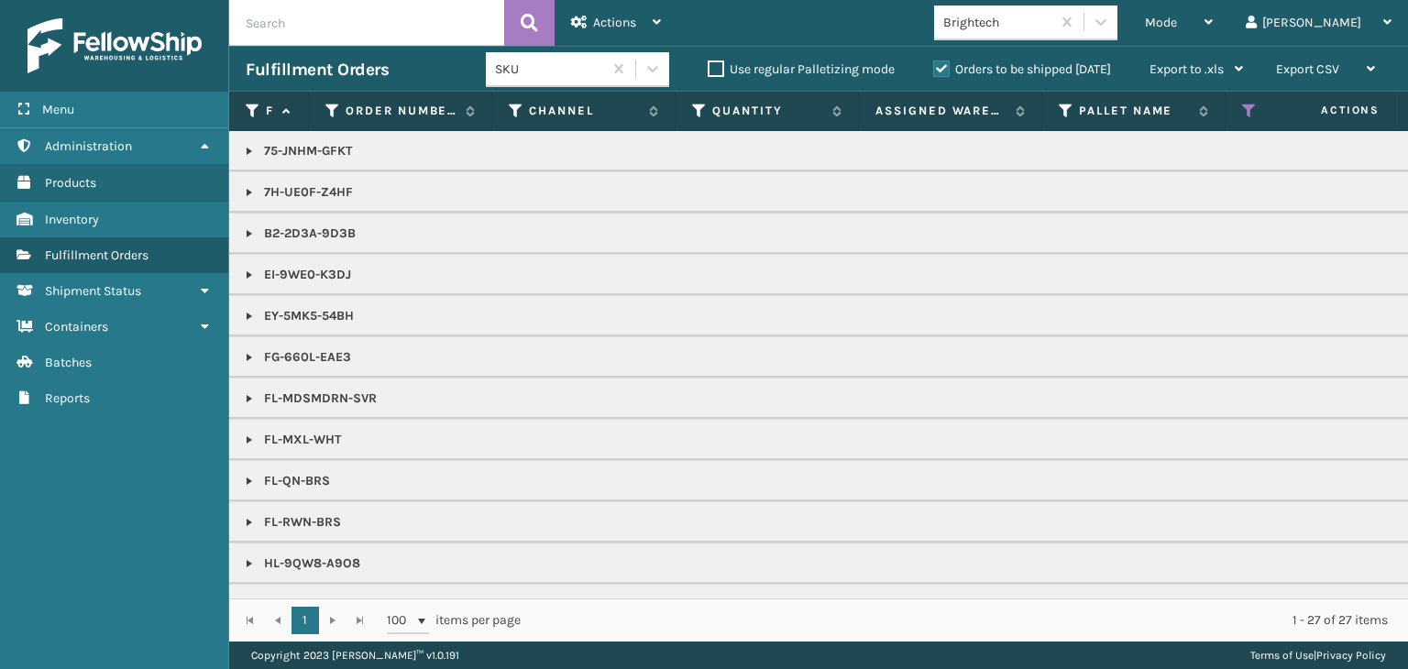
click at [1052, 28] on div "Brightech" at bounding box center [997, 22] width 109 height 19
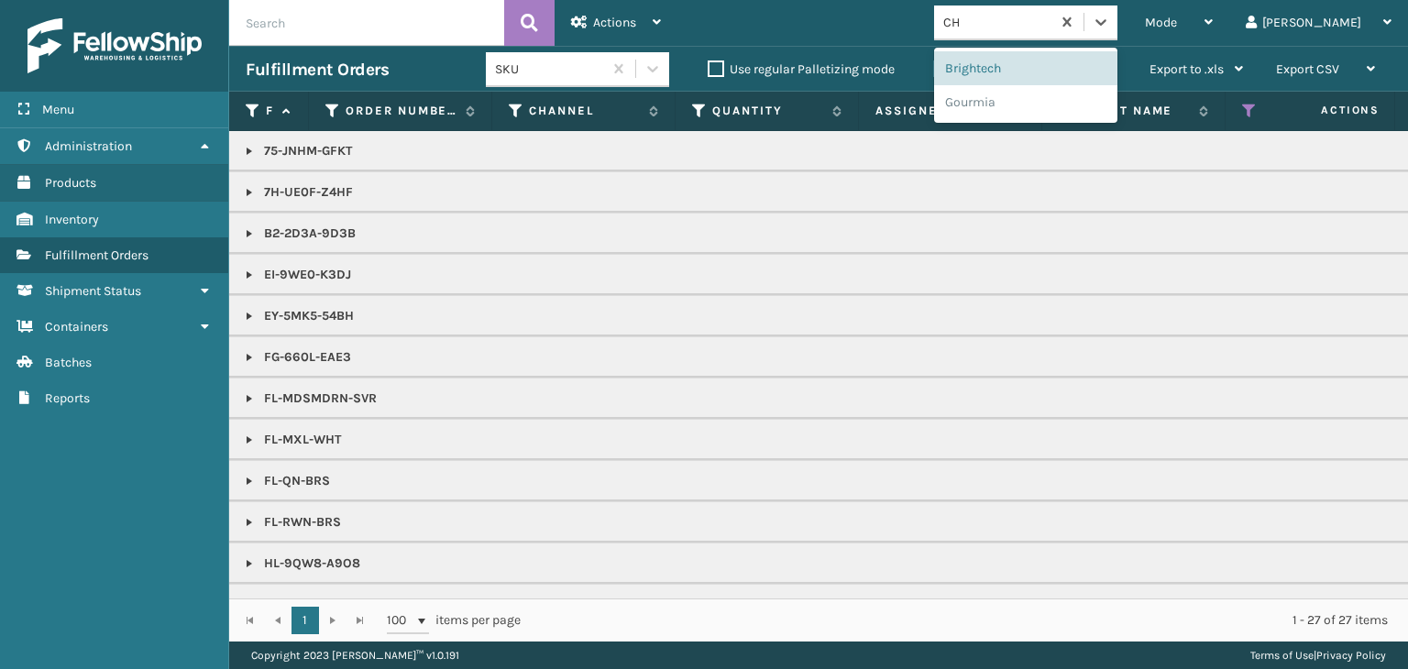
type input "C"
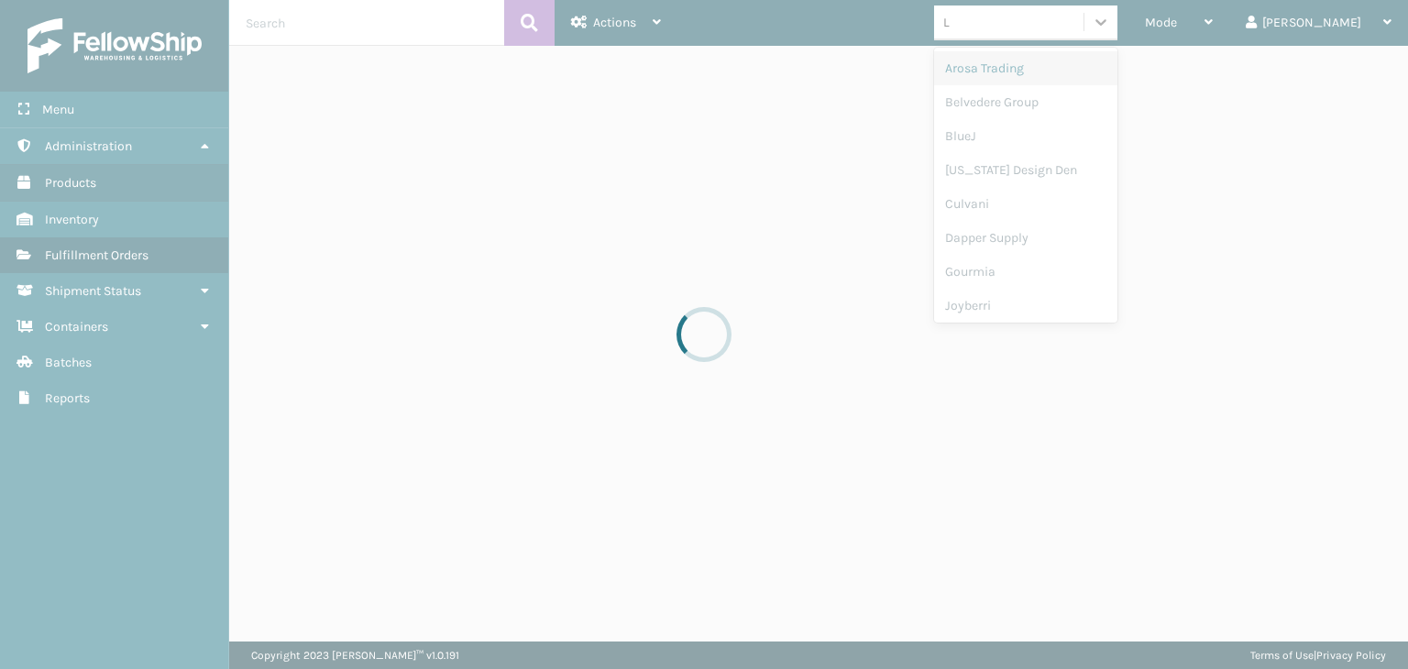
type input "LI"
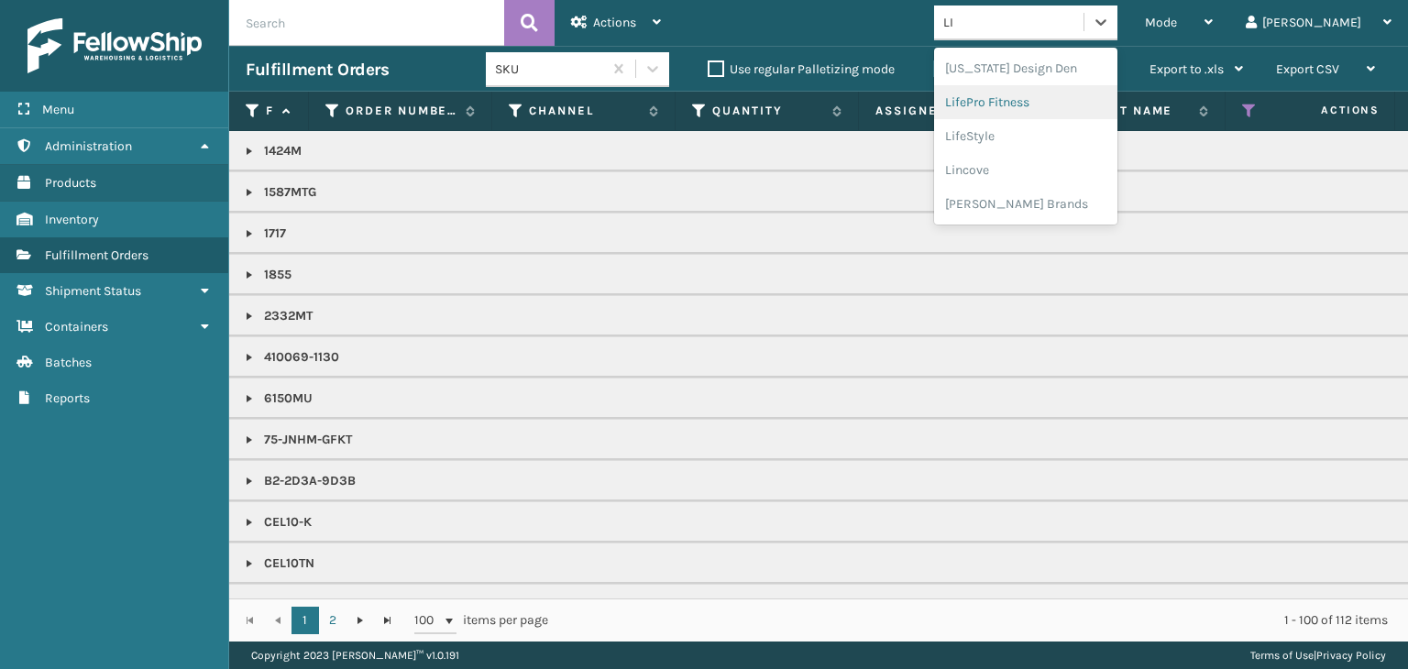
click at [1097, 103] on div "LifePro Fitness" at bounding box center [1025, 102] width 183 height 34
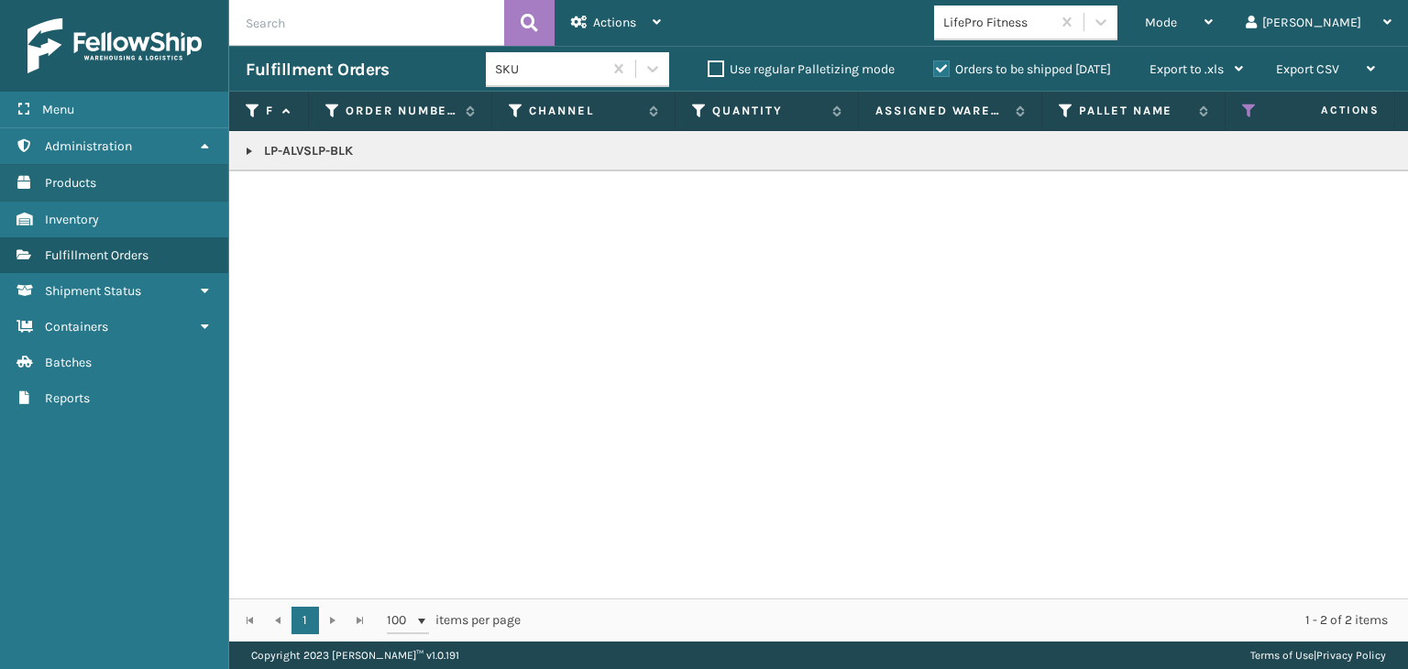
click at [304, 148] on p "LP-ALVSLP-BLK" at bounding box center [1413, 151] width 2334 height 18
copy p "LP-ALVSLP-BLK"
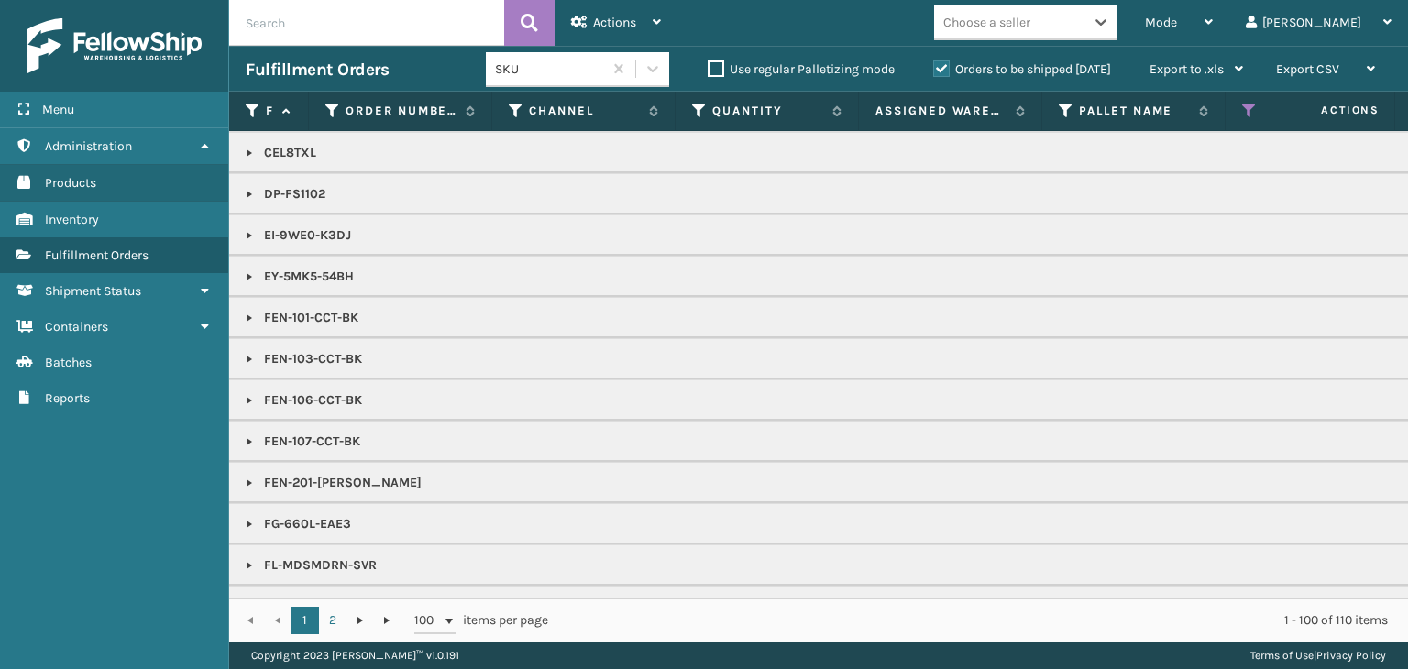
scroll to position [917, 0]
